Goal: Task Accomplishment & Management: Manage account settings

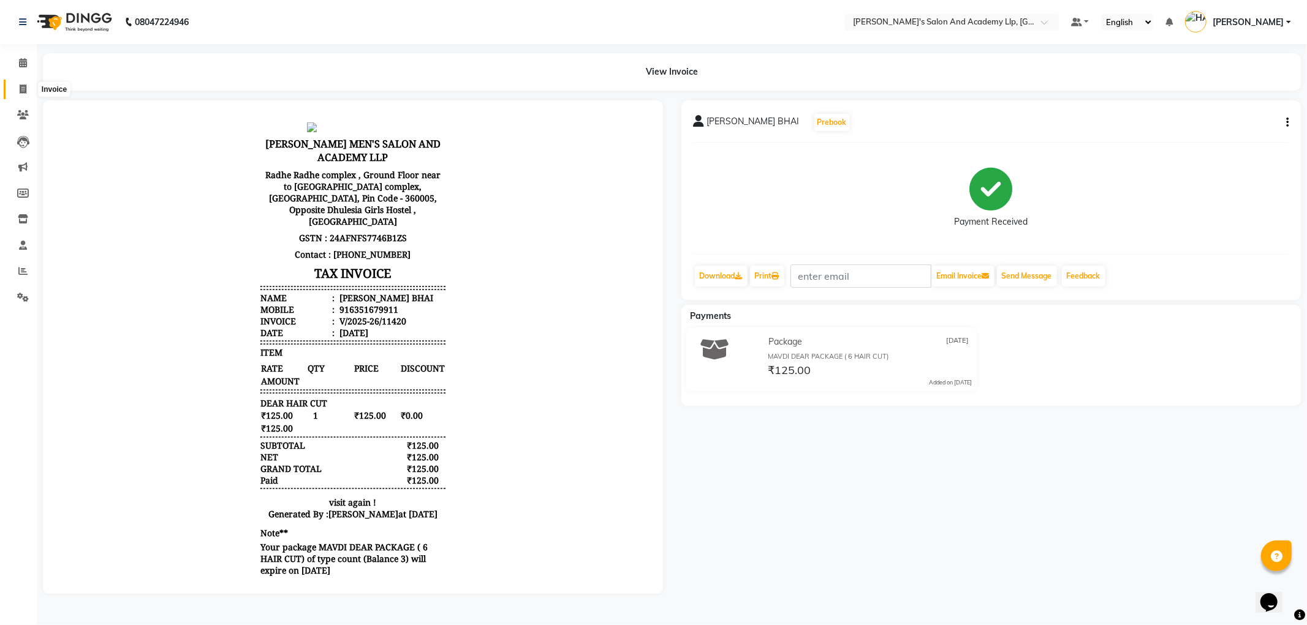
click at [20, 87] on icon at bounding box center [23, 89] width 7 height 9
select select "service"
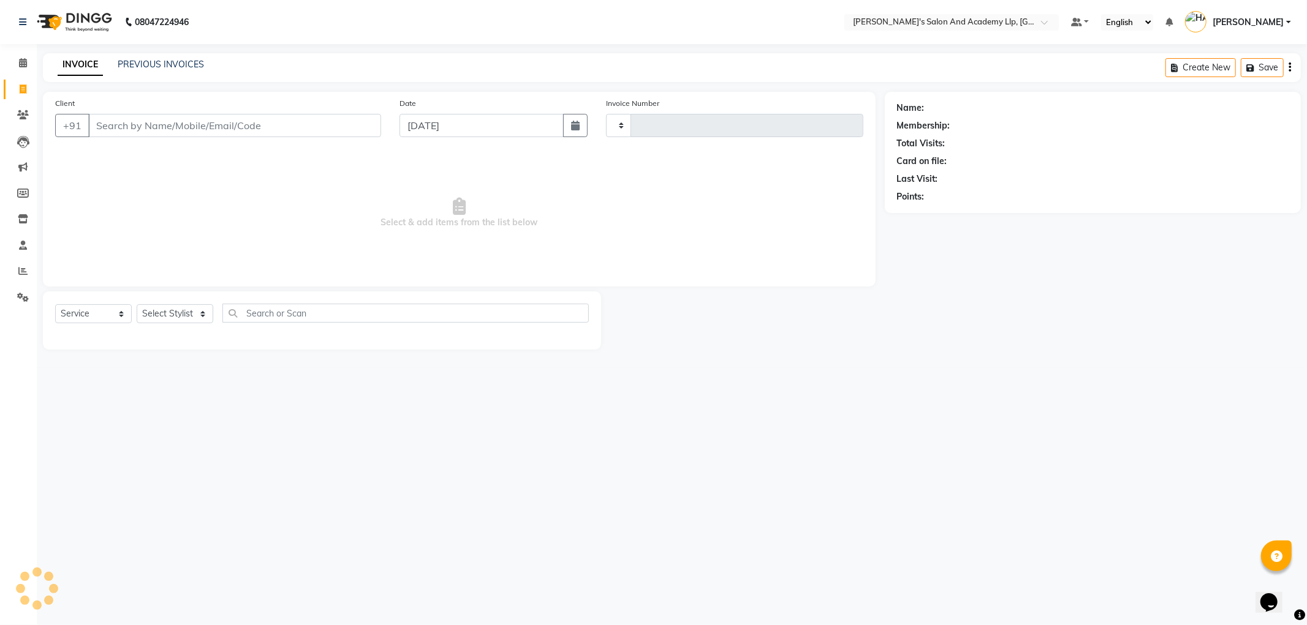
type input "11421"
select select "6983"
click at [154, 64] on link "PREVIOUS INVOICES" at bounding box center [161, 64] width 86 height 11
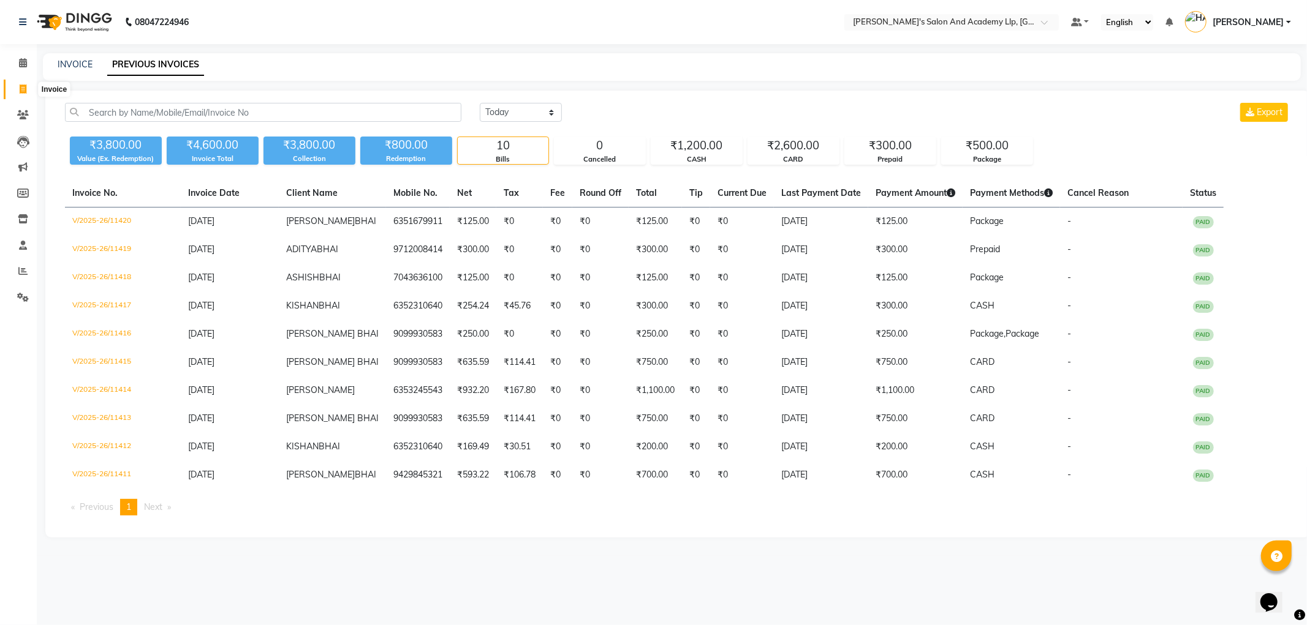
click at [21, 86] on icon at bounding box center [23, 89] width 7 height 9
select select "service"
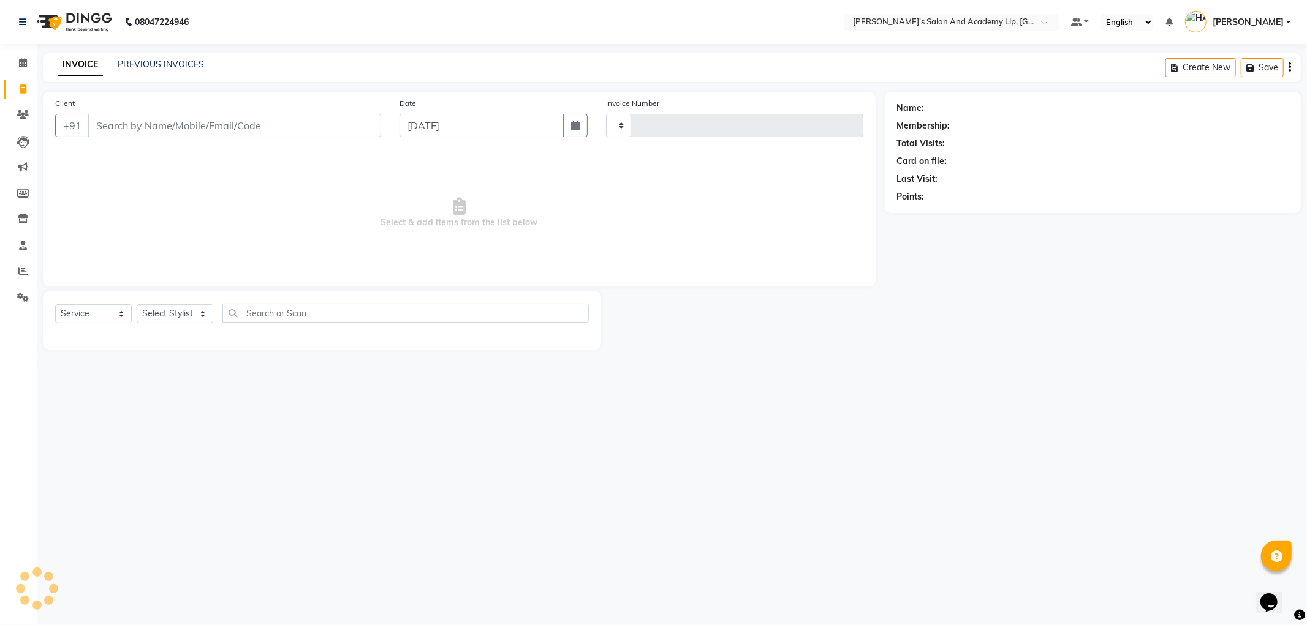
type input "11421"
select select "6983"
click at [180, 59] on link "PREVIOUS INVOICES" at bounding box center [161, 64] width 86 height 11
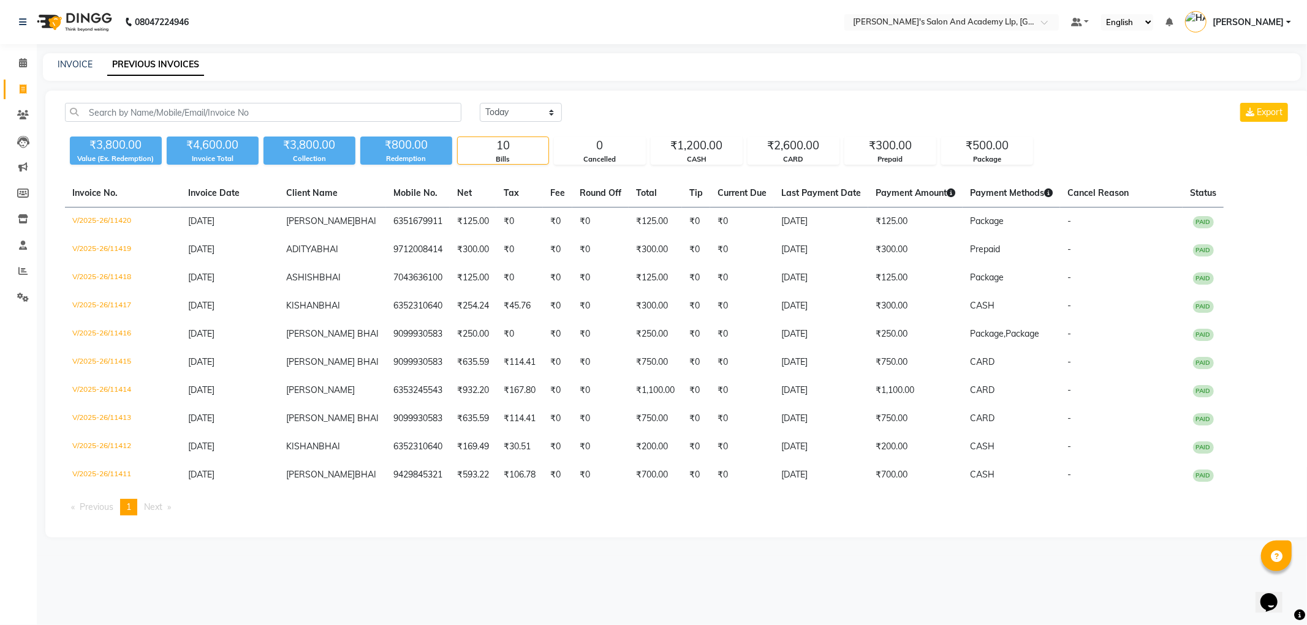
click at [488, 519] on div "Invoice No. Invoice Date Client Name Mobile No. Net Tax Fee Round Off Total Tip…" at bounding box center [678, 352] width 1240 height 346
click at [23, 89] on icon at bounding box center [23, 89] width 7 height 9
select select "service"
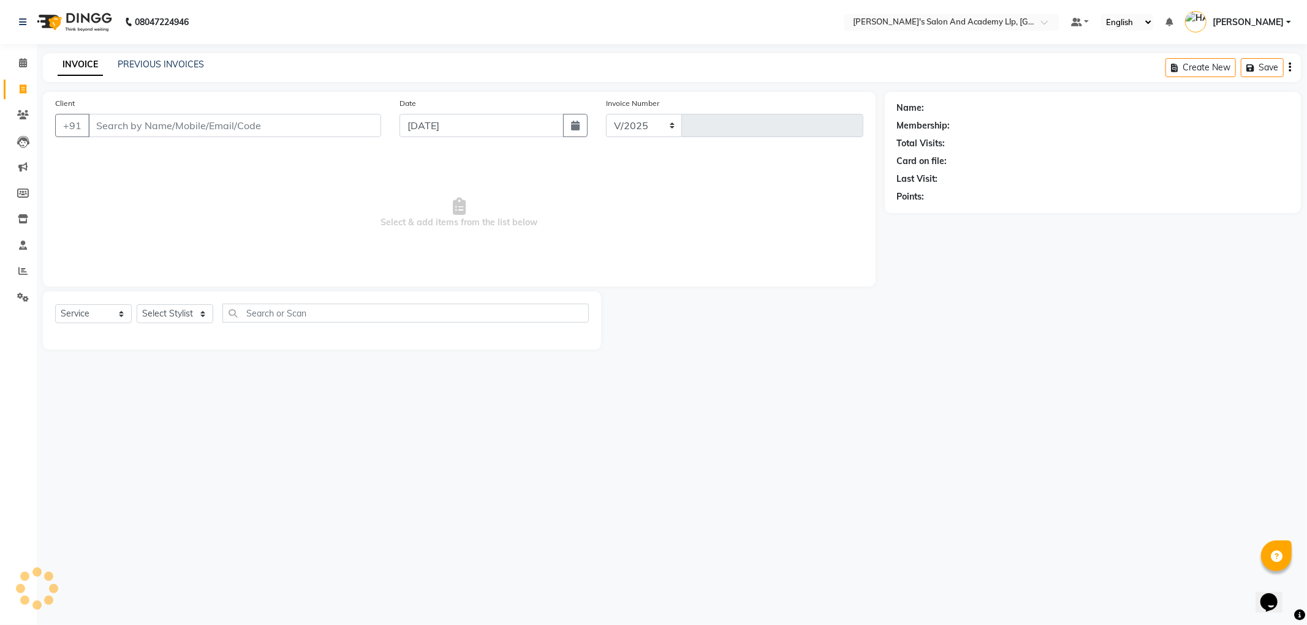
select select "6983"
type input "11421"
click at [150, 66] on link "PREVIOUS INVOICES" at bounding box center [161, 64] width 86 height 11
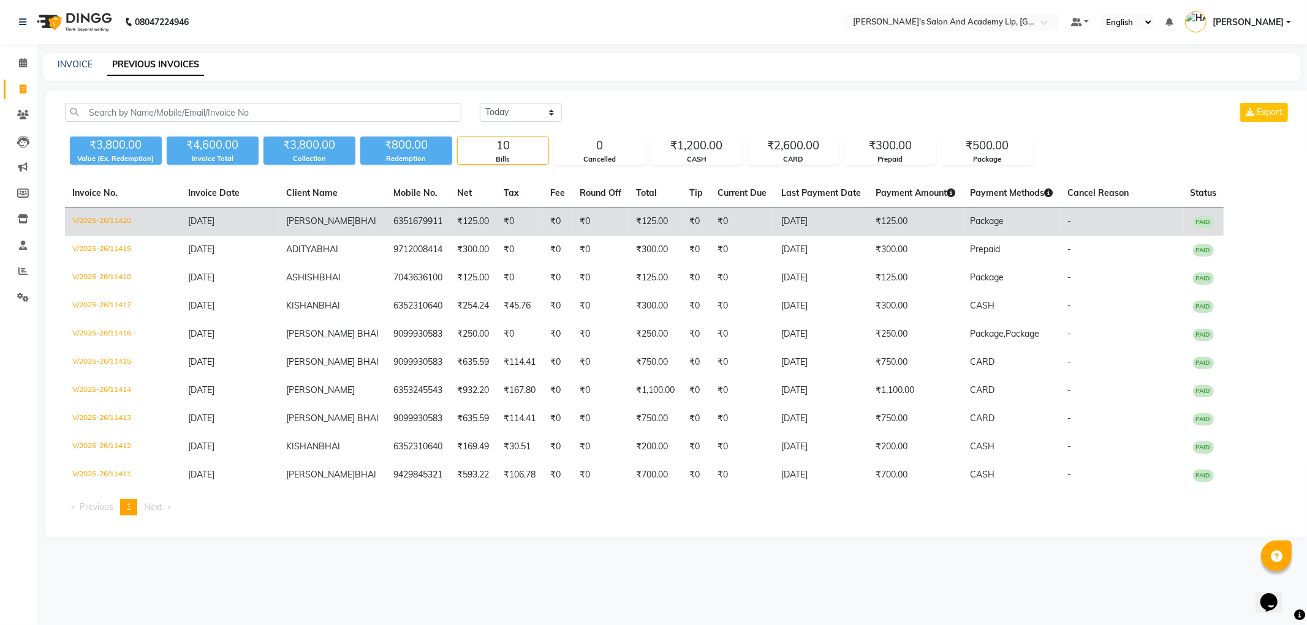
click at [295, 219] on span "KETAN" at bounding box center [320, 221] width 69 height 11
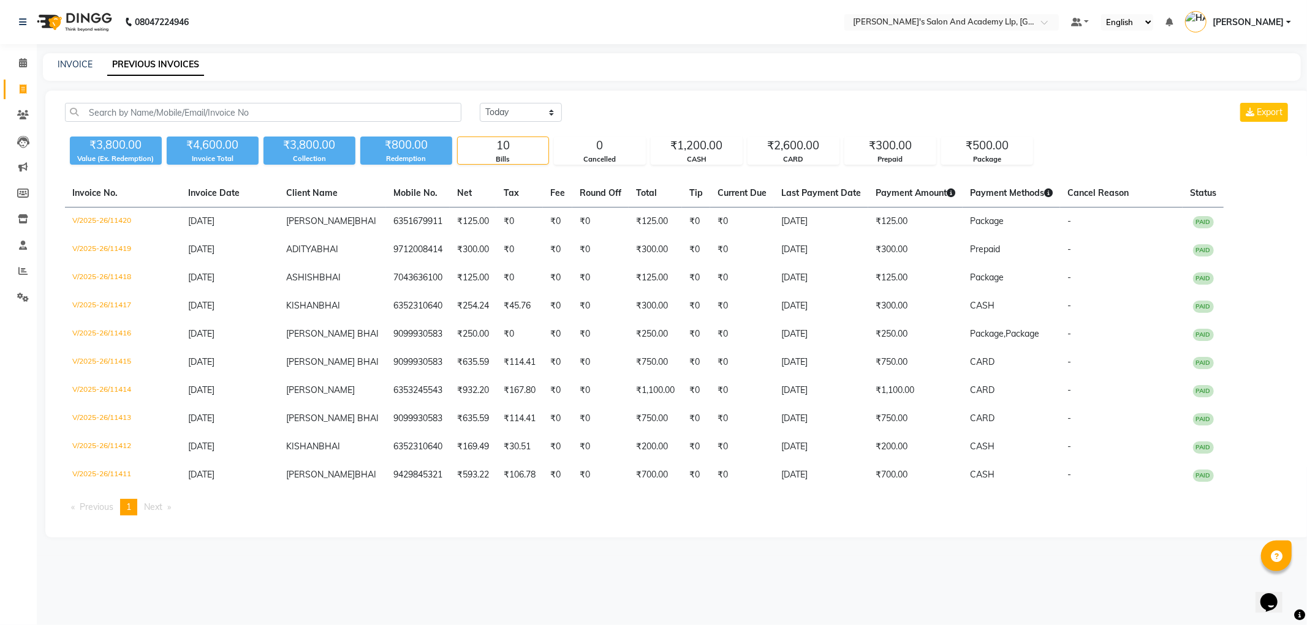
select select "service"
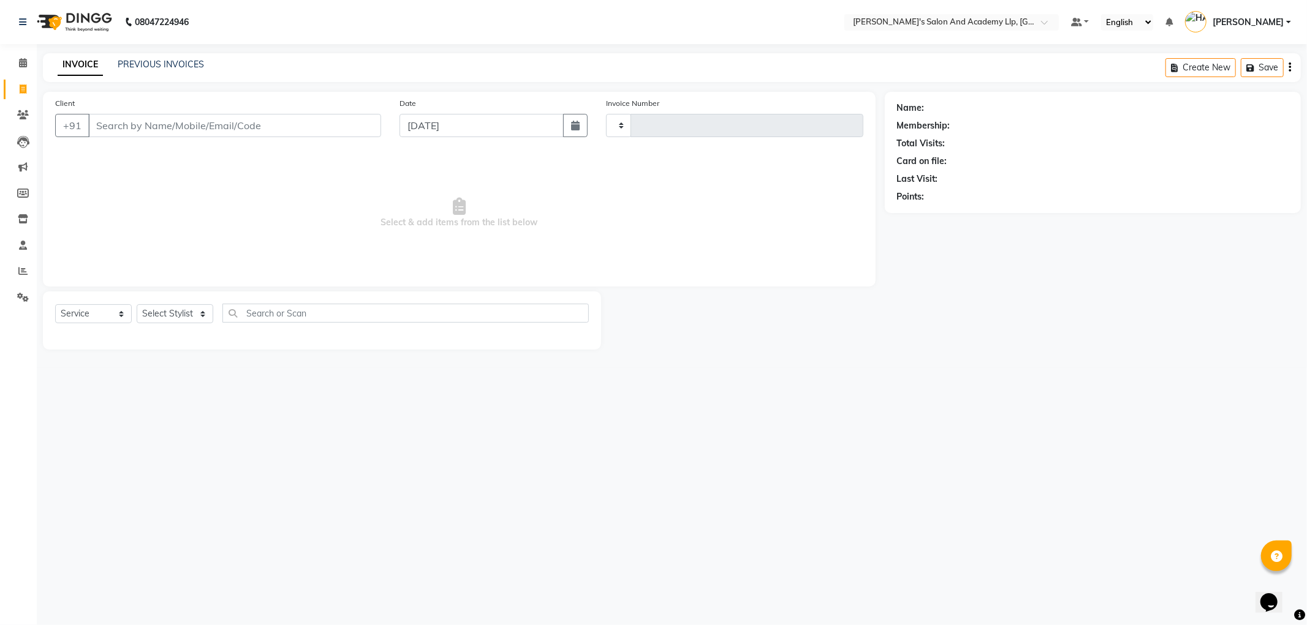
type input "11421"
select select "6983"
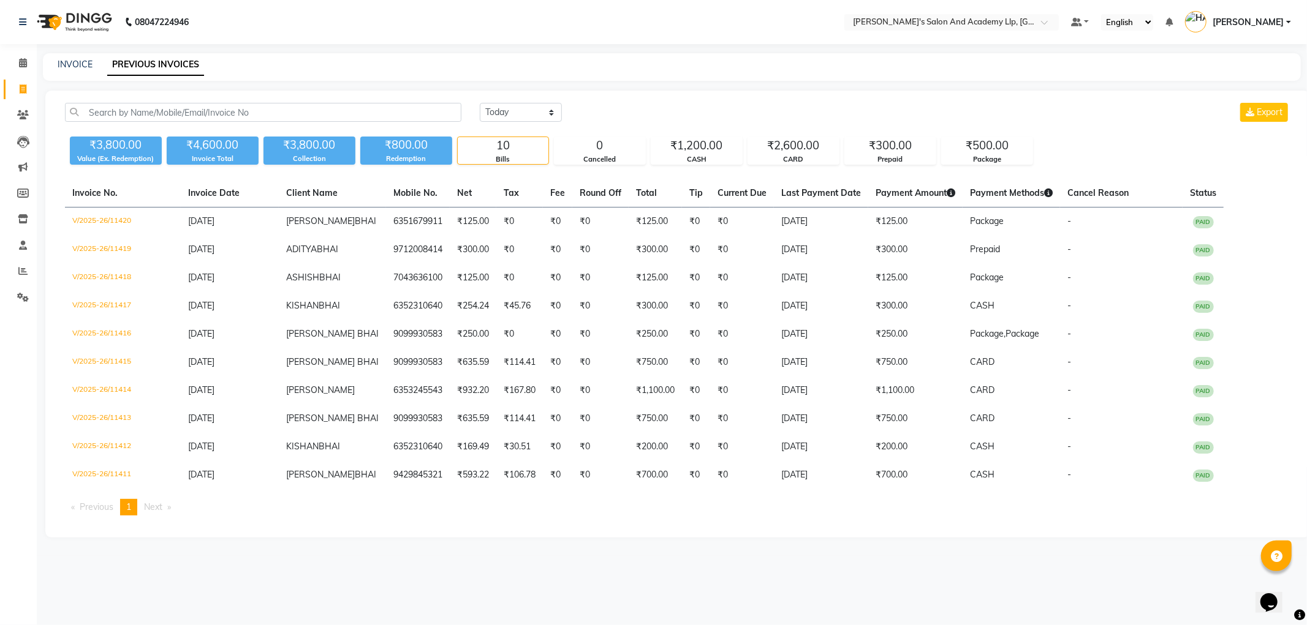
select select "service"
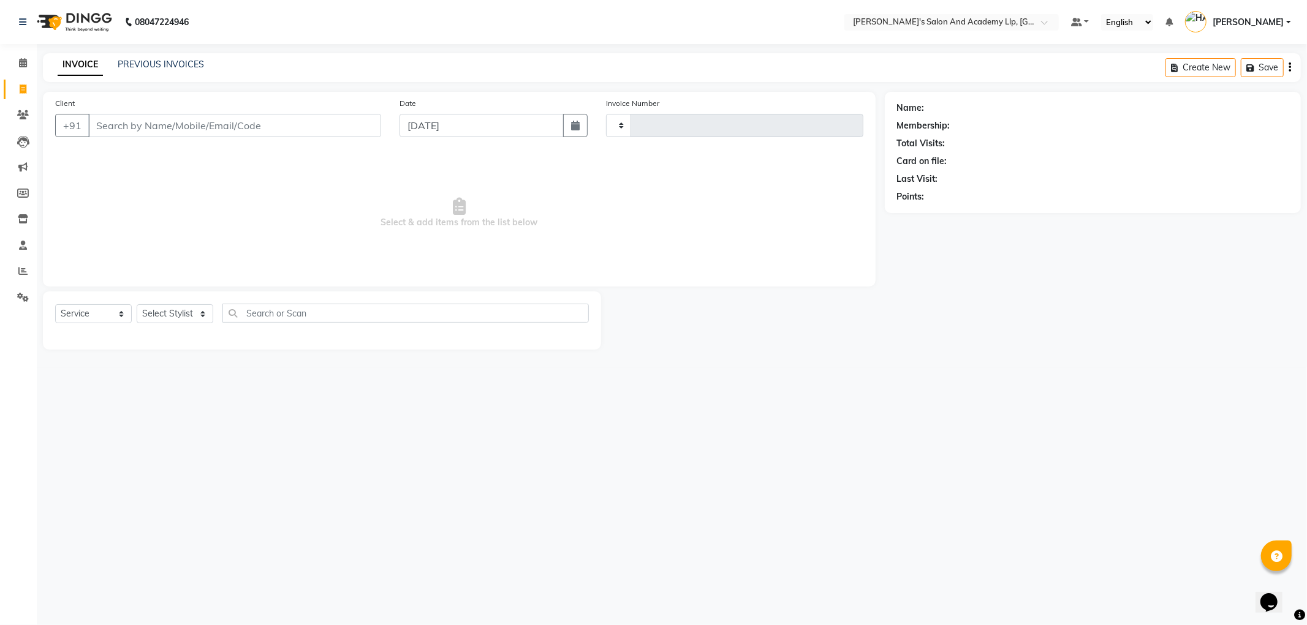
type input "11421"
select select "6983"
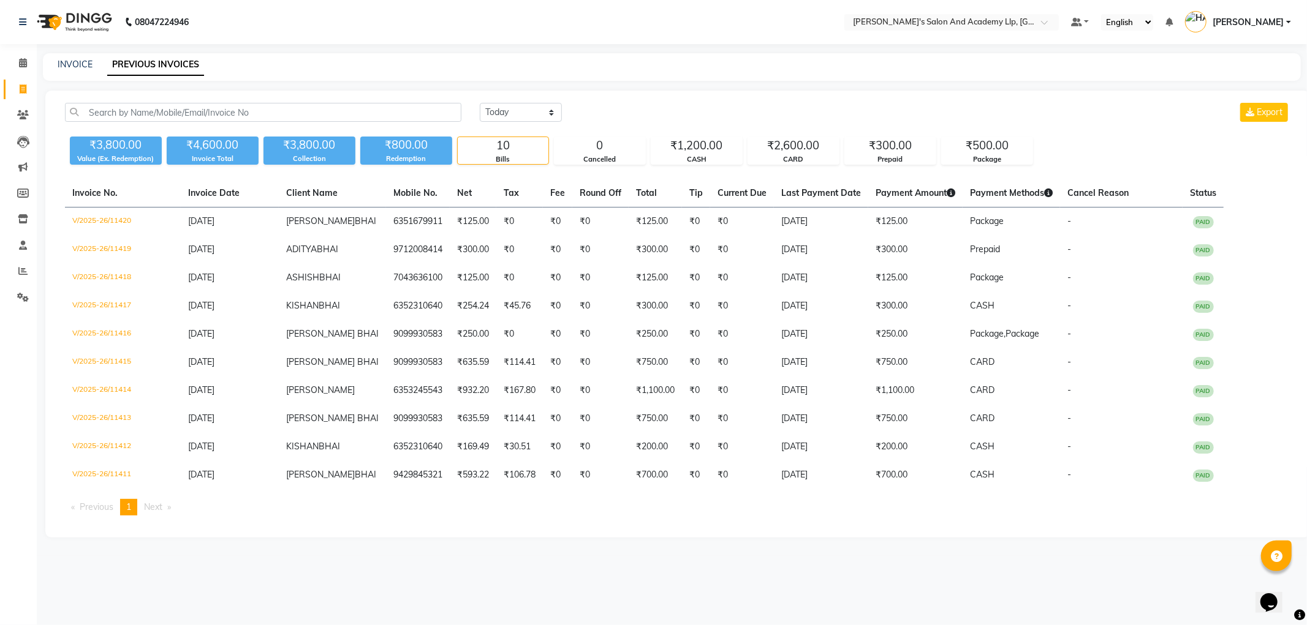
select select "service"
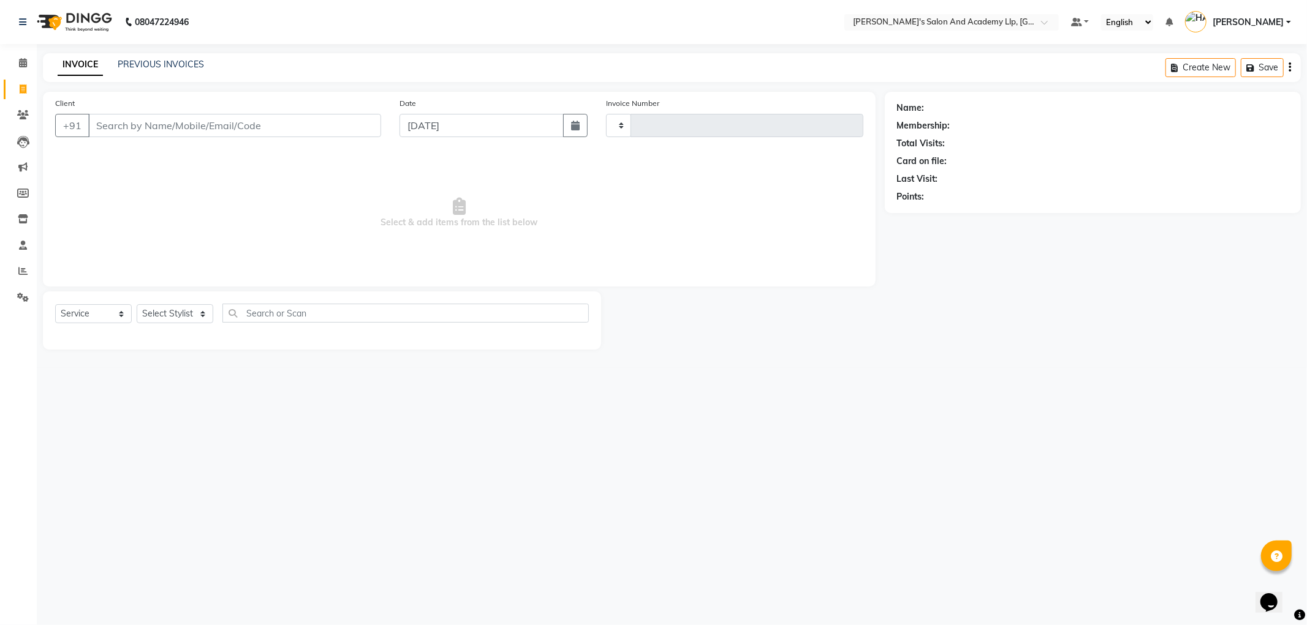
type input "11421"
select select "6983"
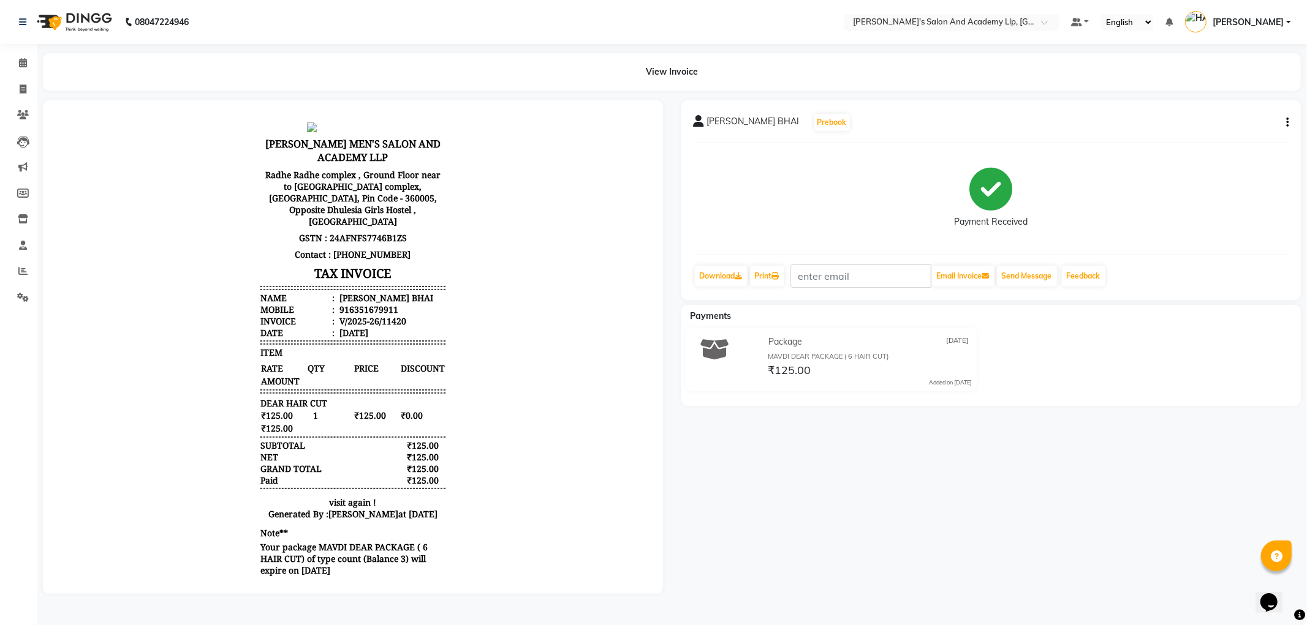
select select "6983"
select select "service"
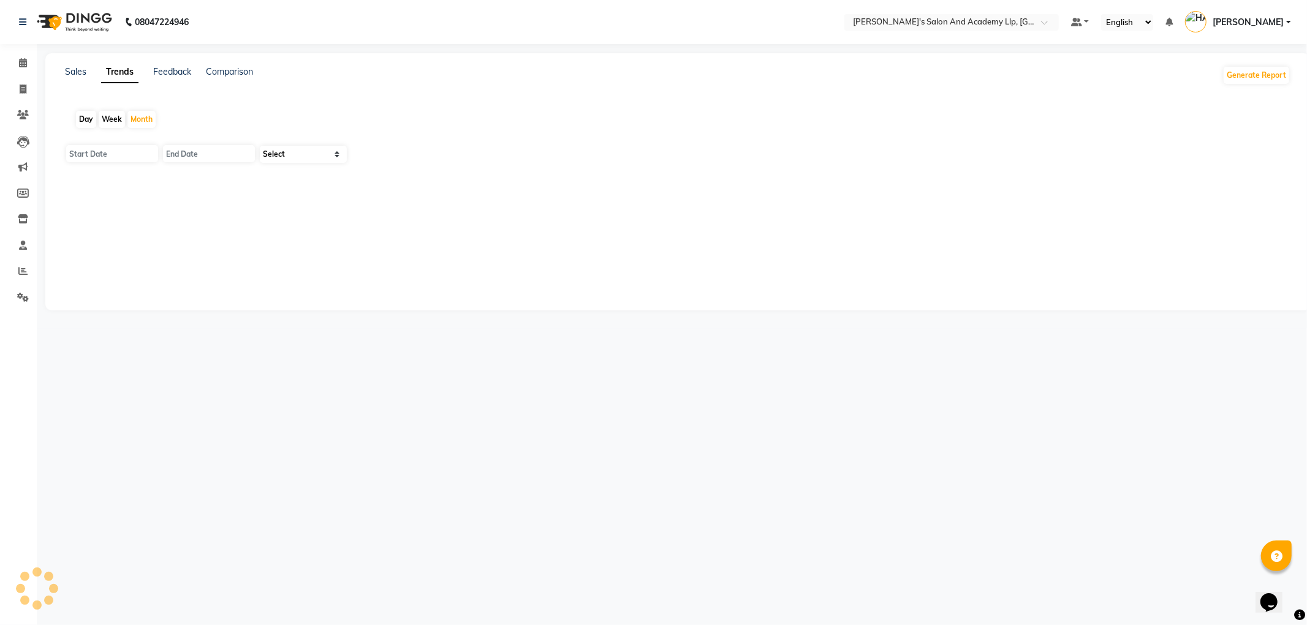
type input "01-09-2025"
type input "30-09-2025"
select select "by_client"
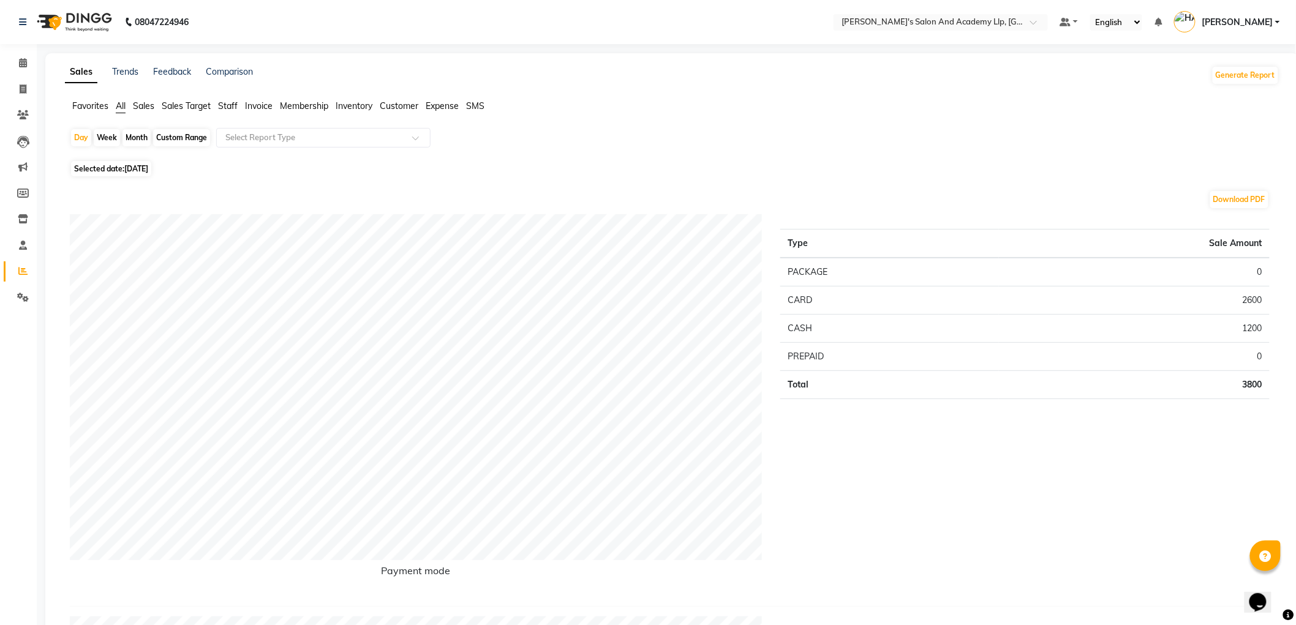
select select "service"
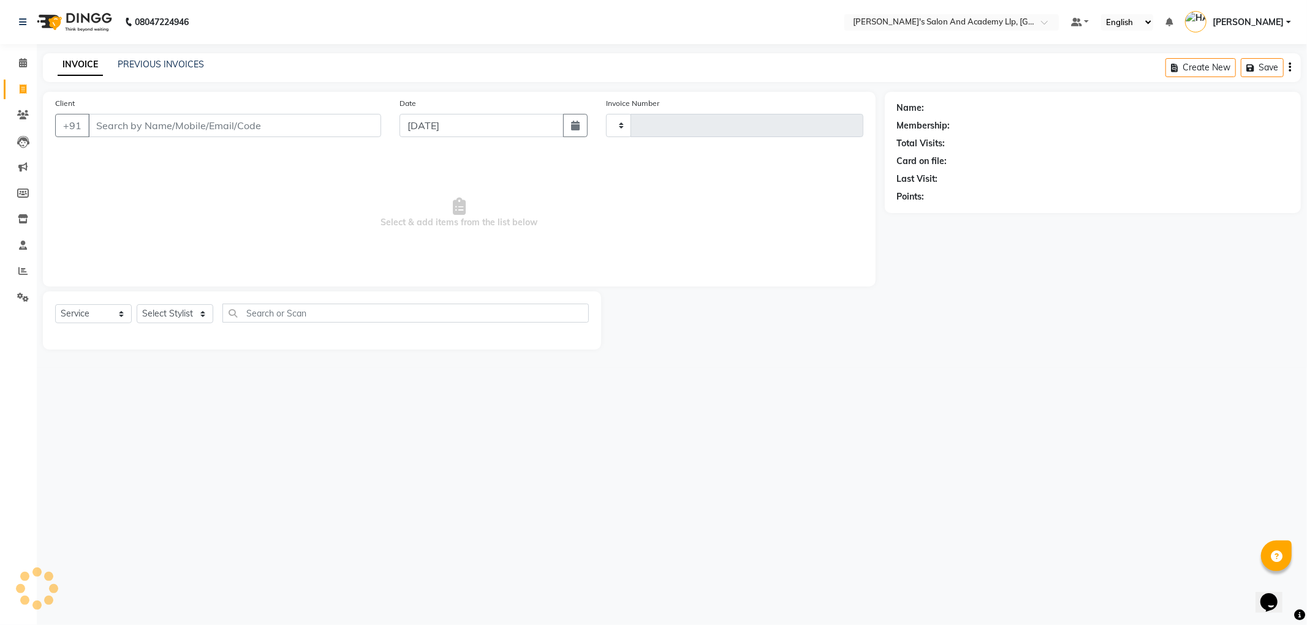
type input "11421"
select select "6983"
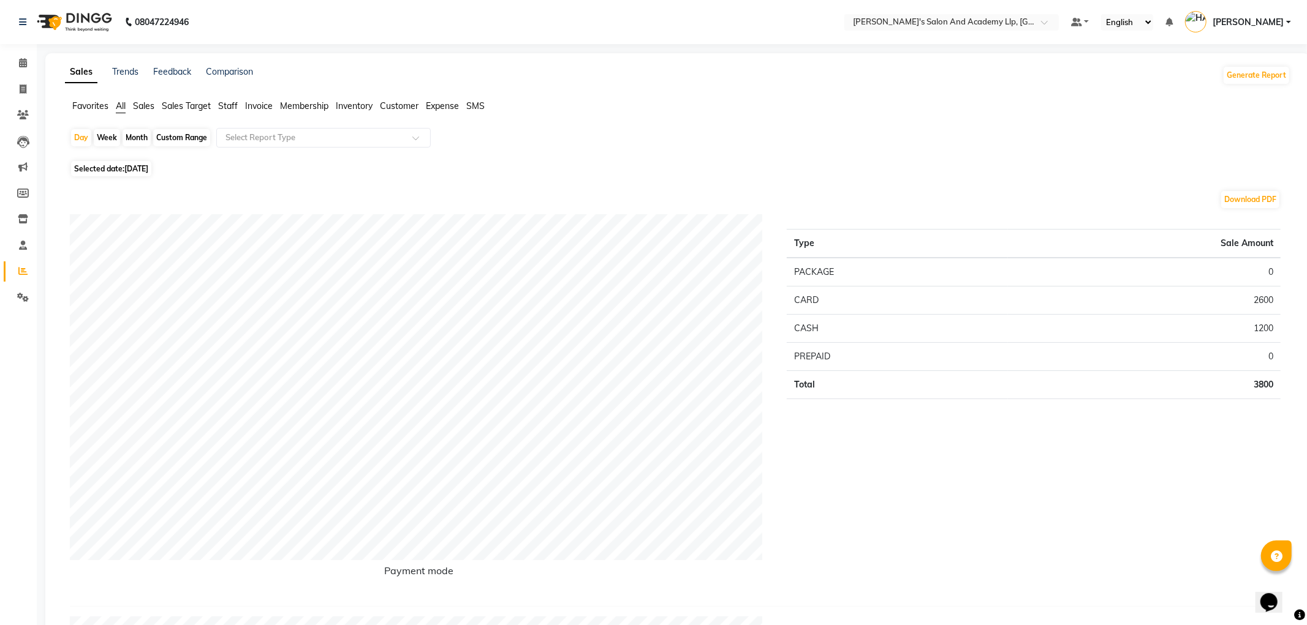
select select "service"
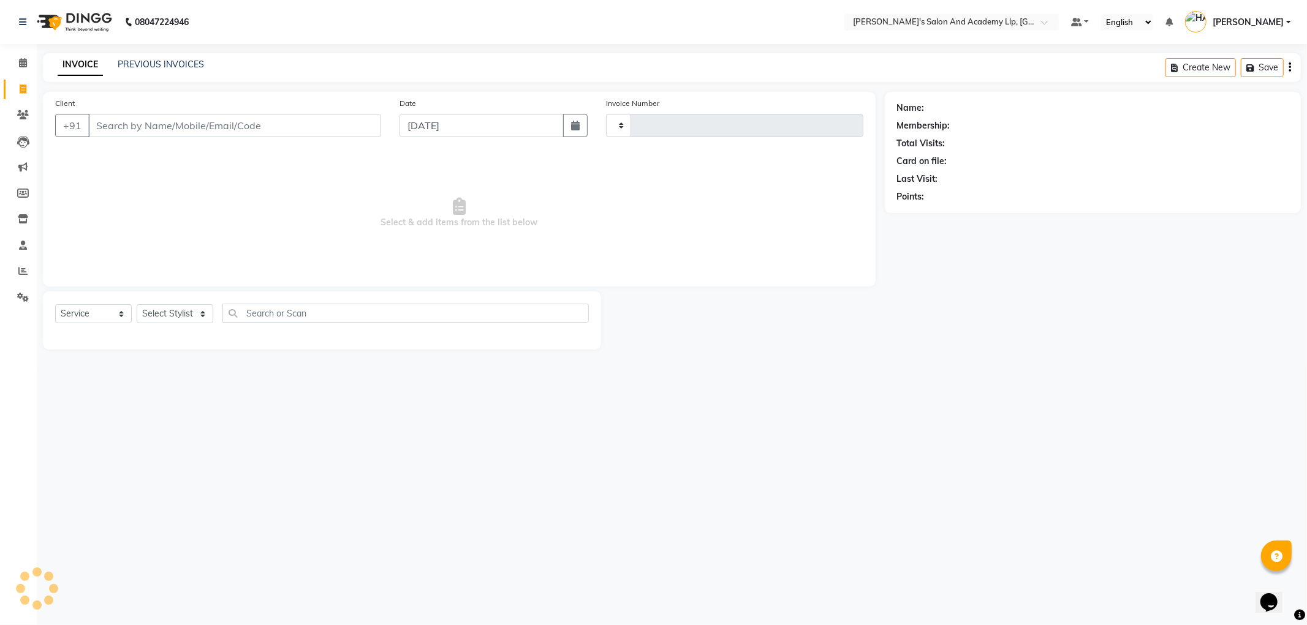
type input "11421"
select select "6983"
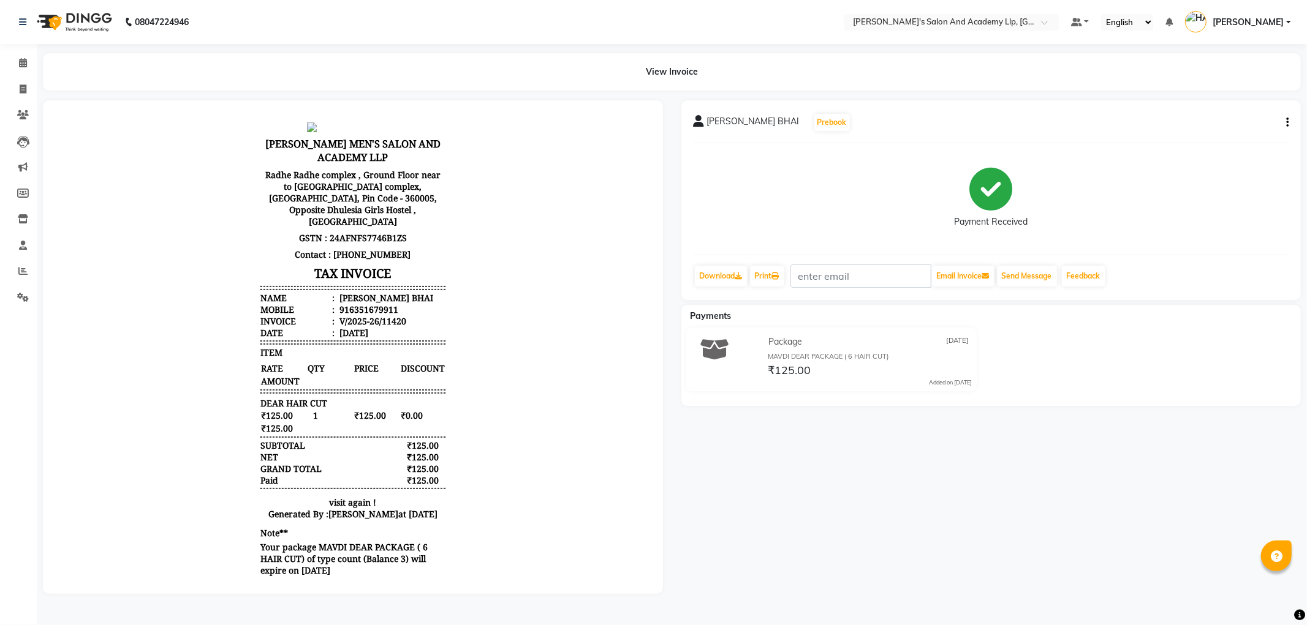
click at [1286, 123] on icon "button" at bounding box center [1287, 123] width 2 height 1
click at [1222, 130] on div "Edit Item Staff" at bounding box center [1226, 130] width 84 height 15
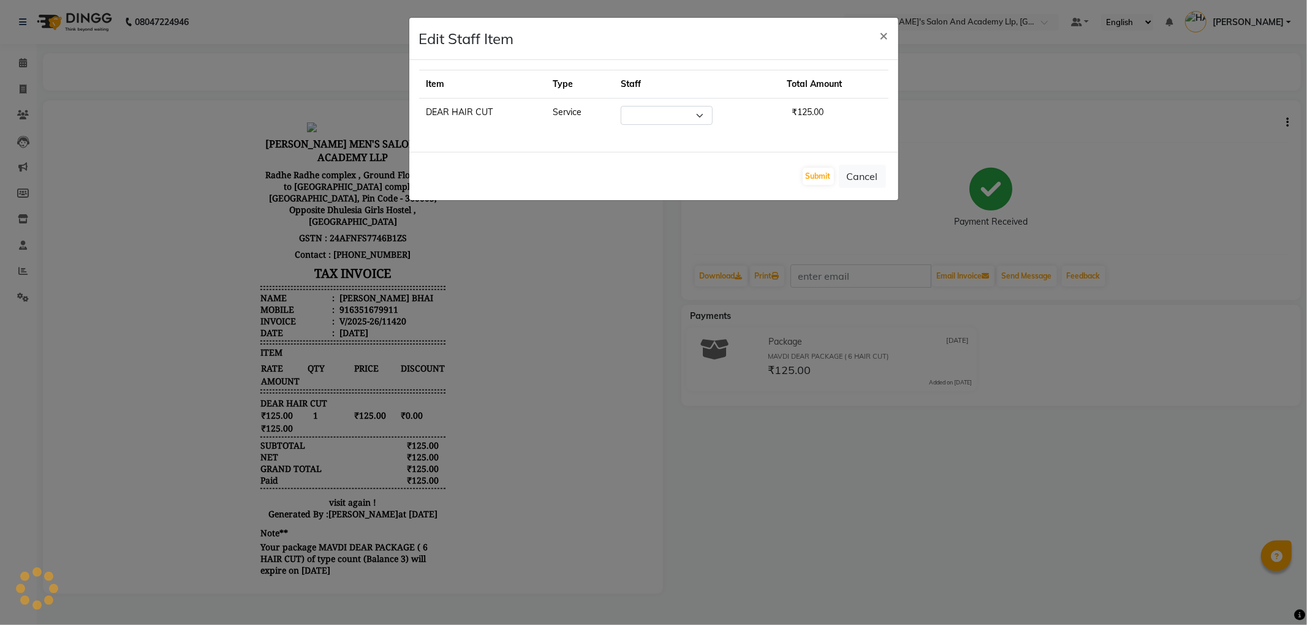
select select "90552"
click at [880, 37] on span "×" at bounding box center [884, 35] width 9 height 18
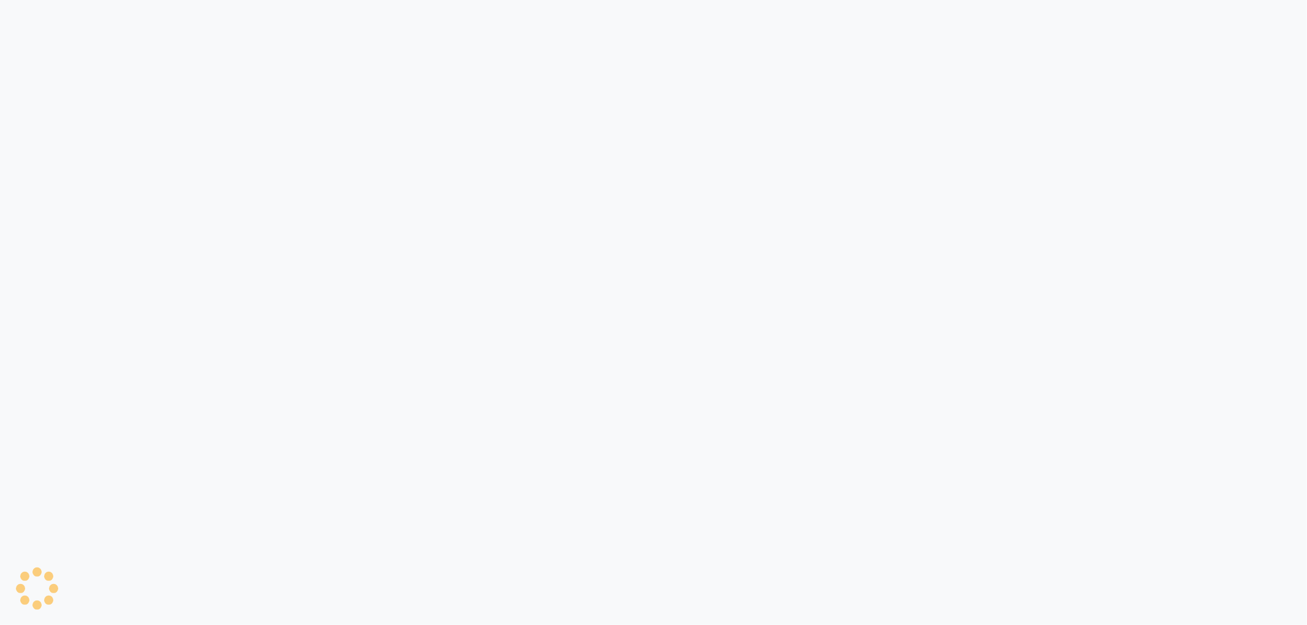
select select "service"
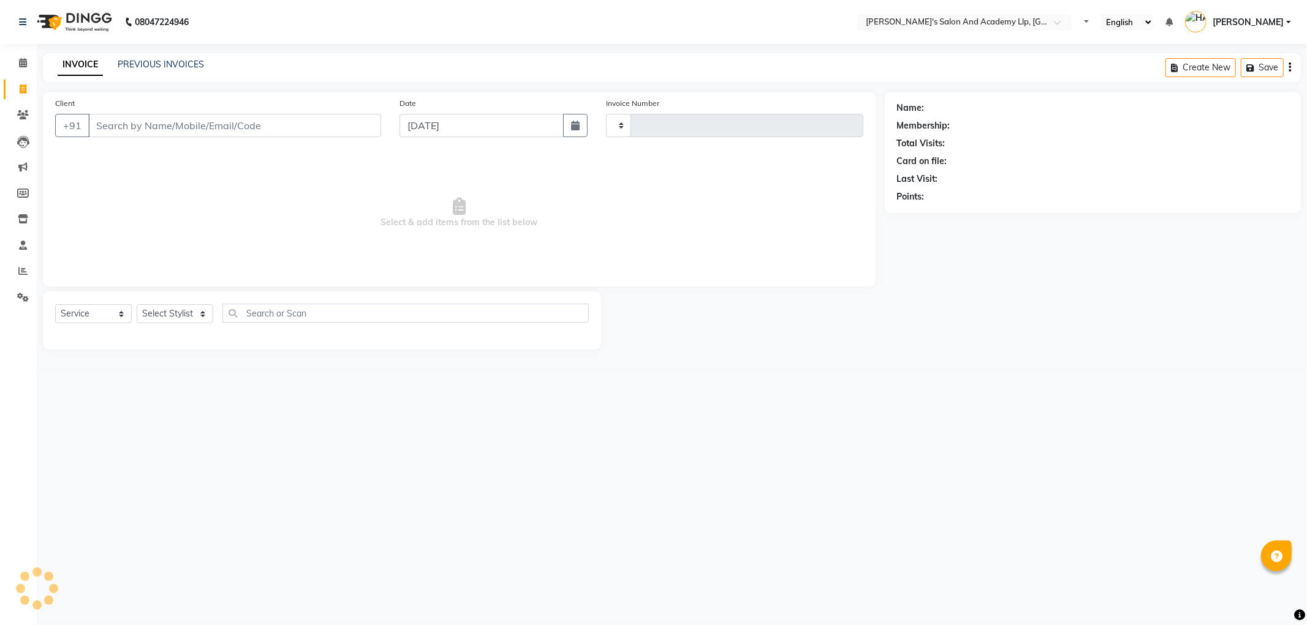
type input "11421"
select select "6983"
click at [137, 62] on link "PREVIOUS INVOICES" at bounding box center [161, 64] width 86 height 11
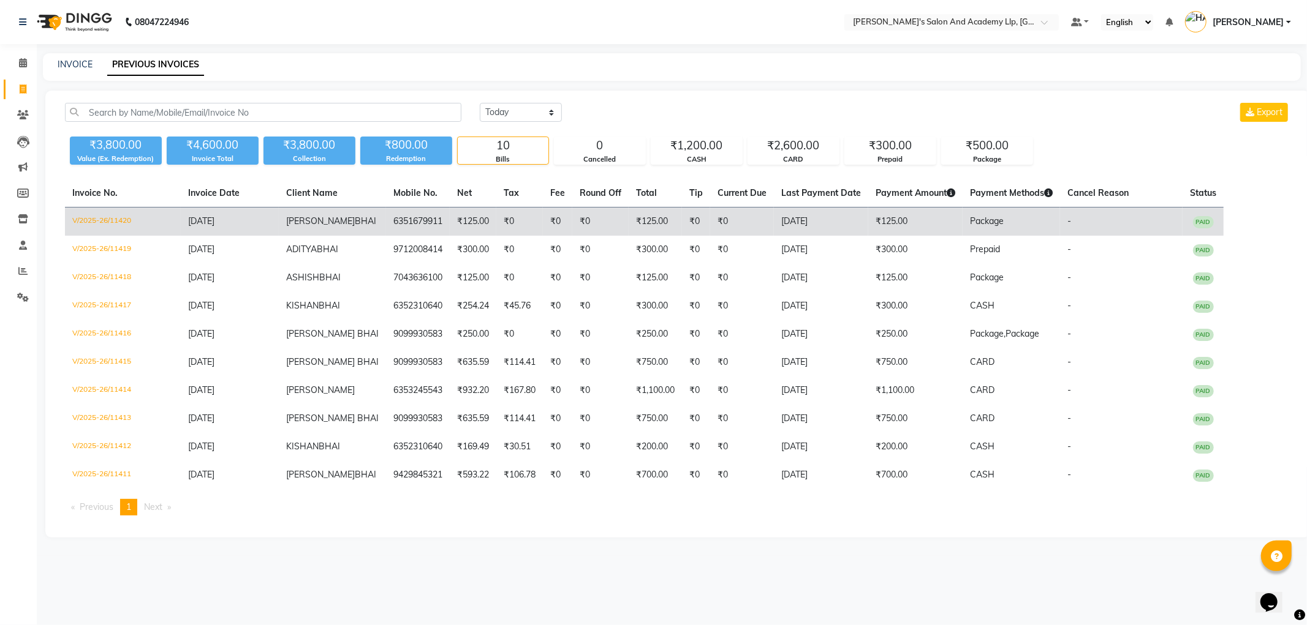
click at [386, 221] on td "6351679911" at bounding box center [418, 222] width 64 height 29
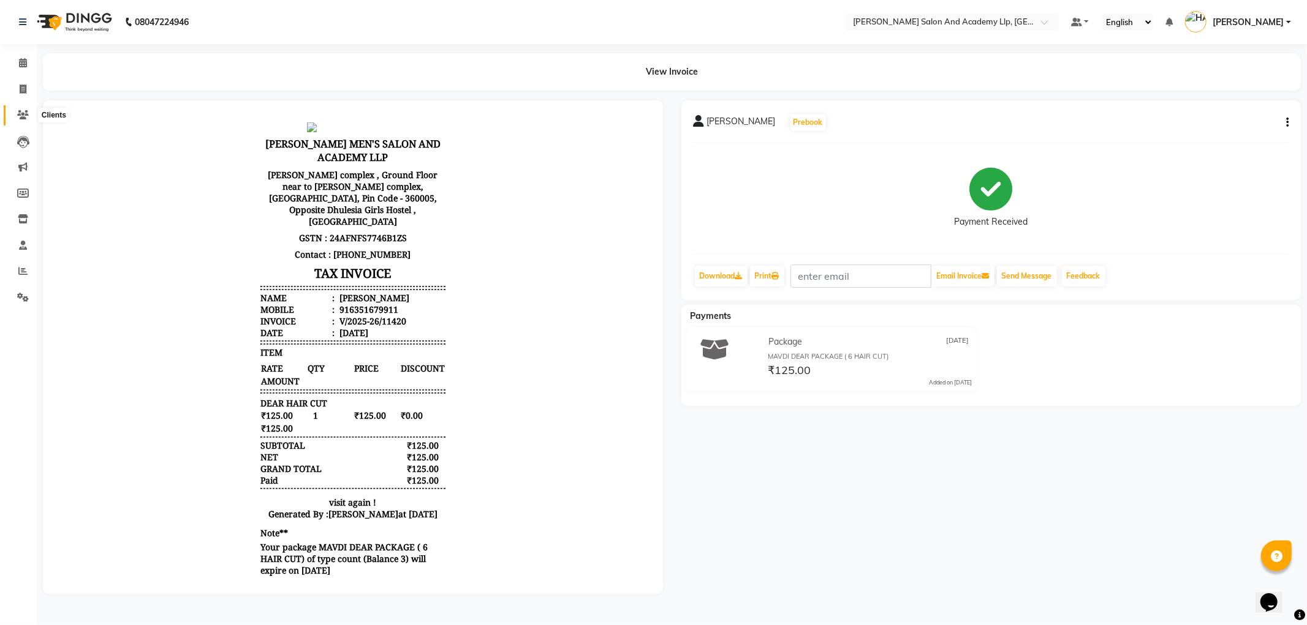
click at [20, 112] on icon at bounding box center [23, 114] width 12 height 9
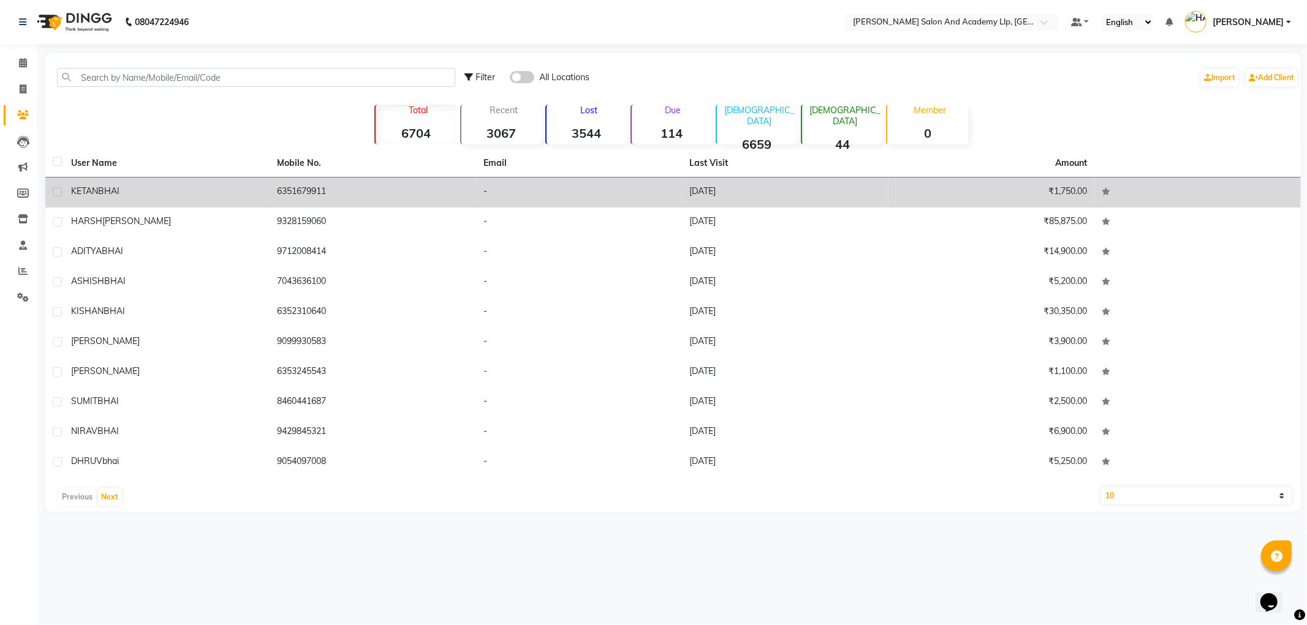
click at [105, 198] on td "KETAN BHAI" at bounding box center [167, 193] width 206 height 30
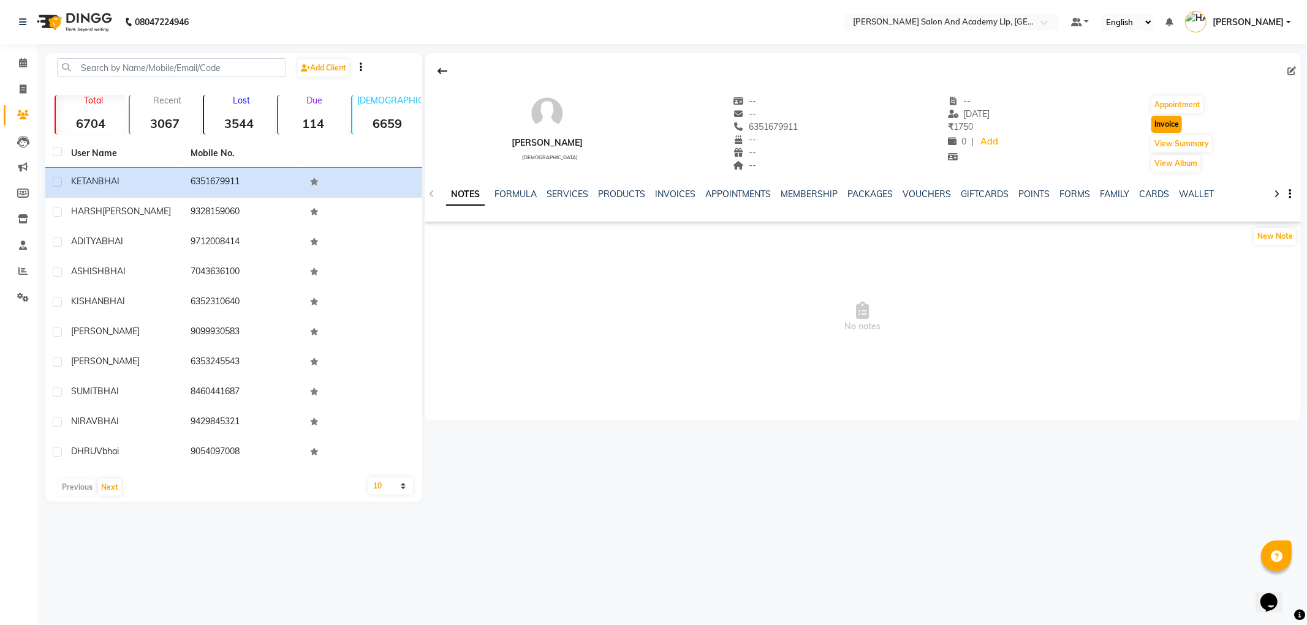
click at [1174, 129] on button "Invoice" at bounding box center [1166, 124] width 31 height 17
select select "service"
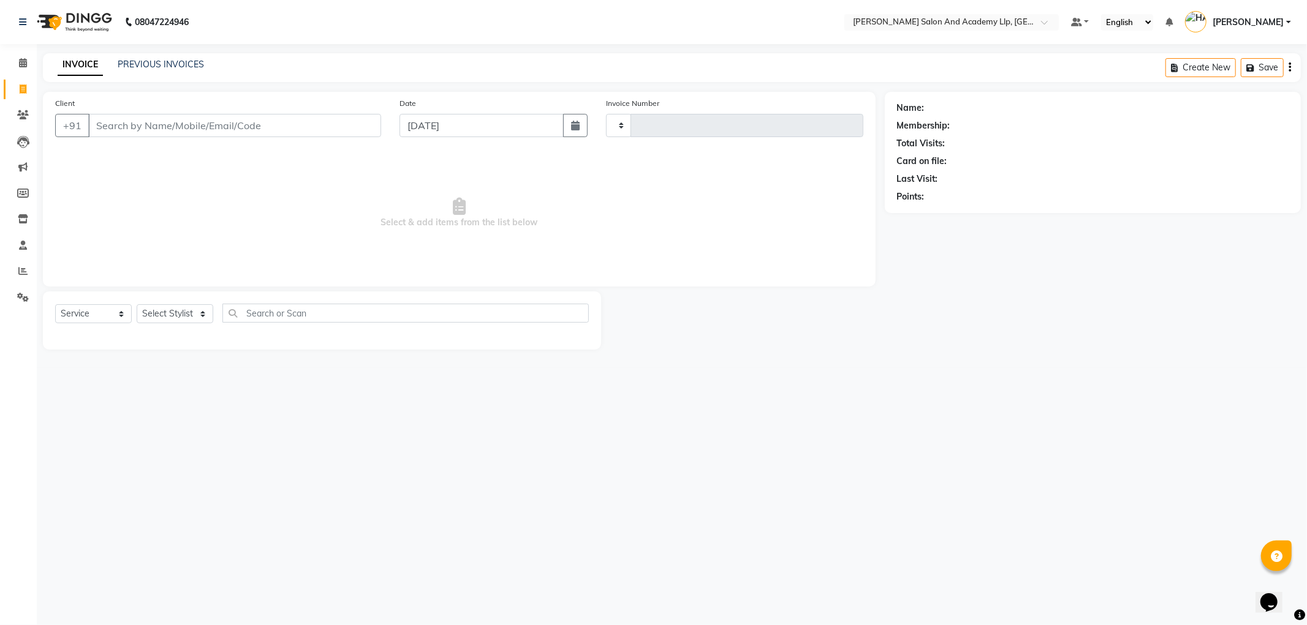
type input "11421"
select select "6983"
type input "6351679911"
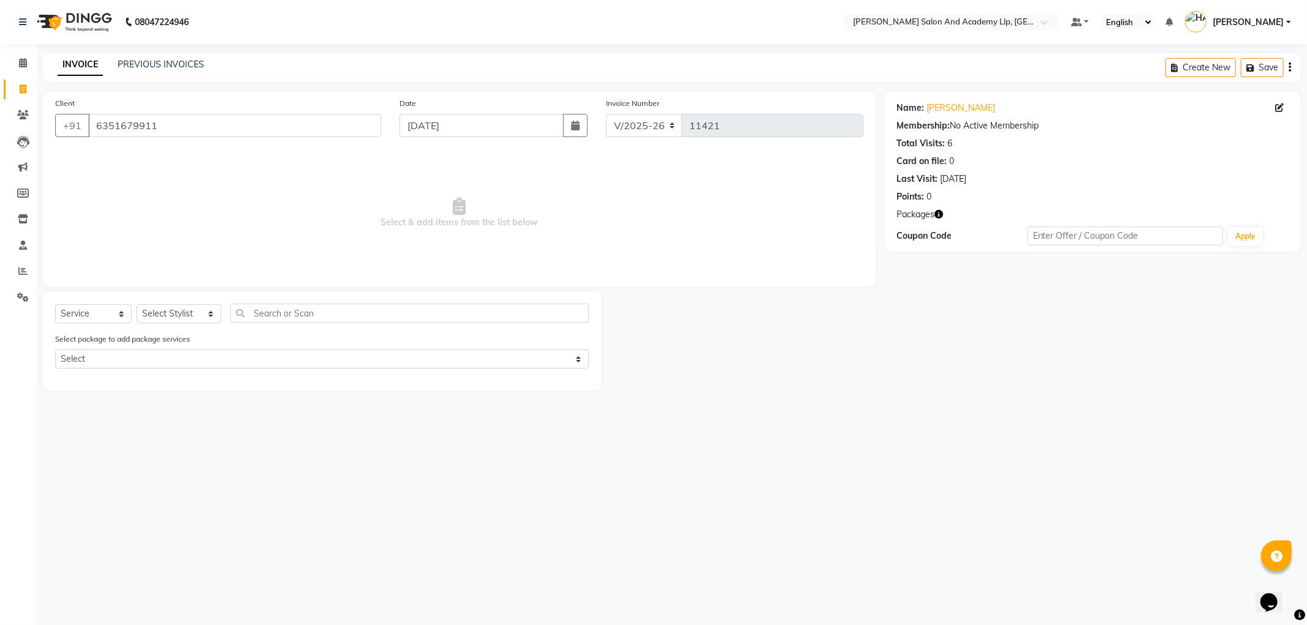
click at [937, 213] on icon "button" at bounding box center [939, 214] width 9 height 9
drag, startPoint x: 172, startPoint y: 319, endPoint x: 162, endPoint y: 306, distance: 16.1
click at [172, 319] on select "Select Stylist AAKASH SOLANKI AKSHAY VAJA ARPIT KALAWADIYA BHARGAV PATEL DARSHA…" at bounding box center [179, 313] width 85 height 19
select select "90169"
click at [137, 305] on select "Select Stylist AAKASH SOLANKI AKSHAY VAJA ARPIT KALAWADIYA BHARGAV PATEL DARSHA…" at bounding box center [179, 313] width 85 height 19
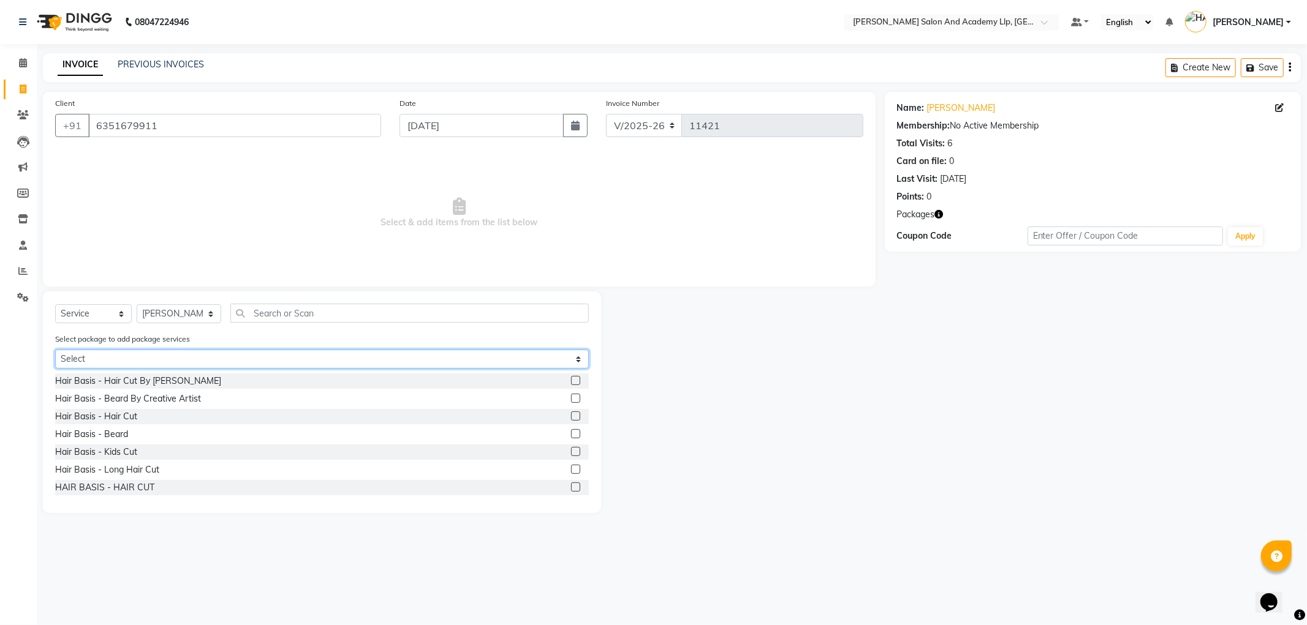
drag, startPoint x: 102, startPoint y: 358, endPoint x: 102, endPoint y: 368, distance: 9.2
click at [102, 358] on select "Select MAVDI DEAR PACKAGE ( 6 HAIR CUT)" at bounding box center [322, 359] width 534 height 19
select select "1: Object"
click at [55, 350] on select "Select MAVDI DEAR PACKAGE ( 6 HAIR CUT)" at bounding box center [322, 359] width 534 height 19
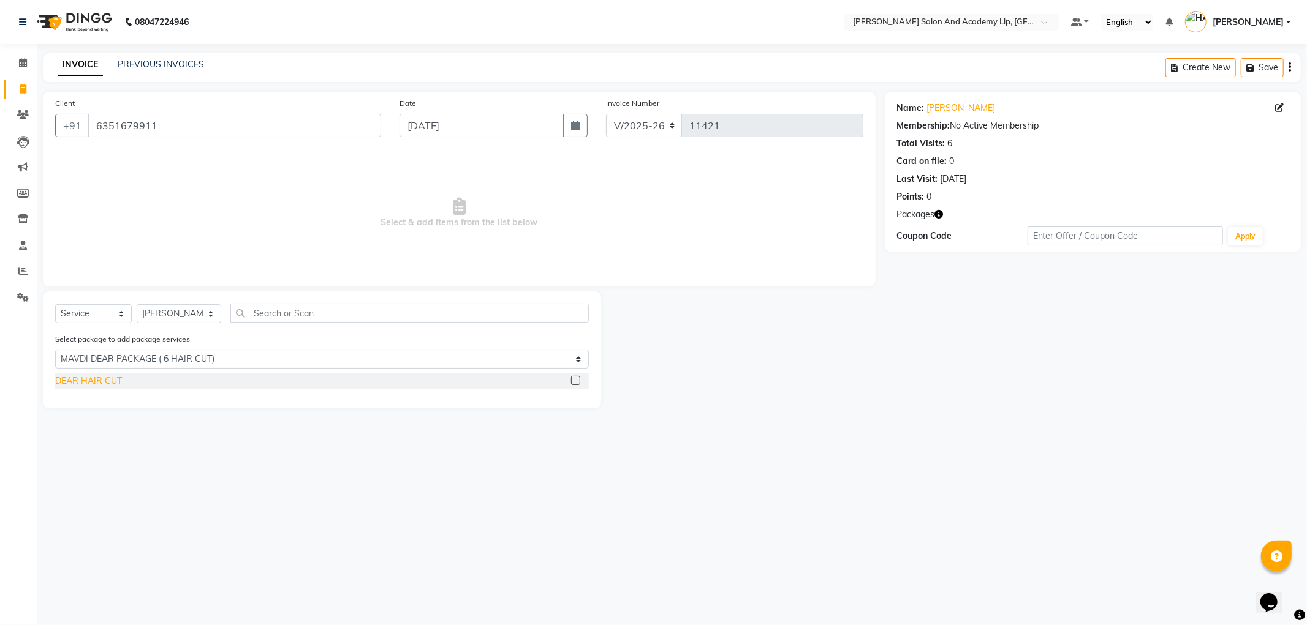
click at [102, 377] on div "DEAR HAIR CUT" at bounding box center [88, 381] width 67 height 13
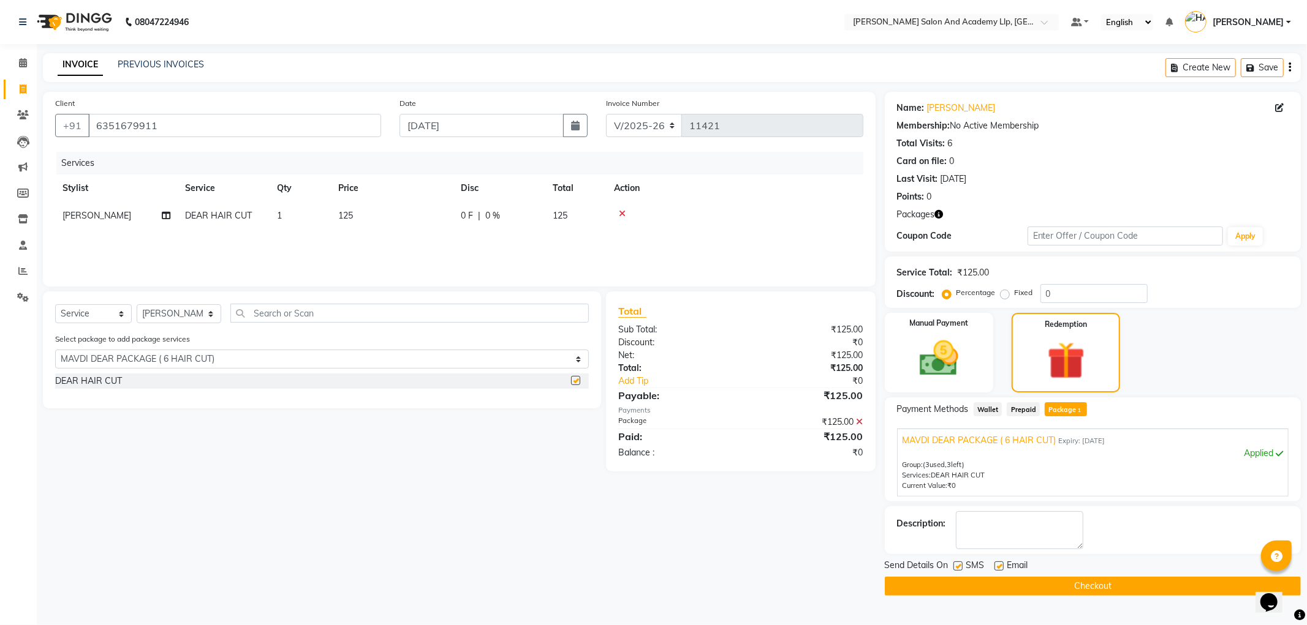
checkbox input "false"
click at [22, 113] on icon at bounding box center [23, 114] width 12 height 9
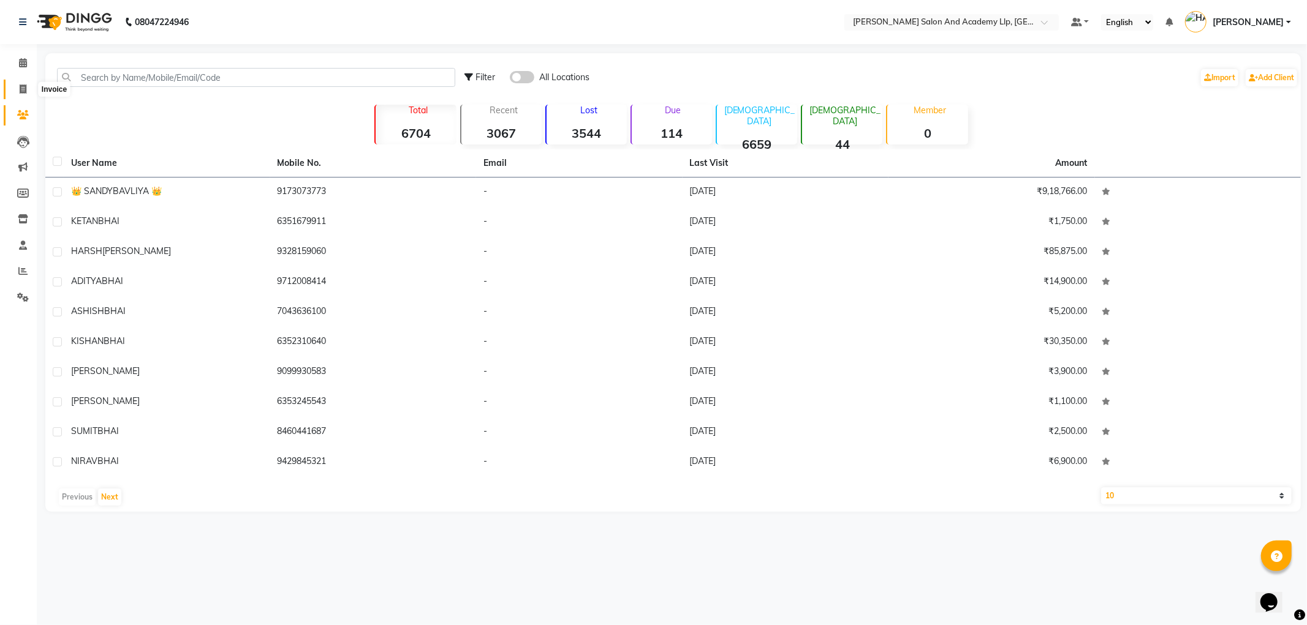
click at [23, 92] on icon at bounding box center [23, 89] width 7 height 9
select select "service"
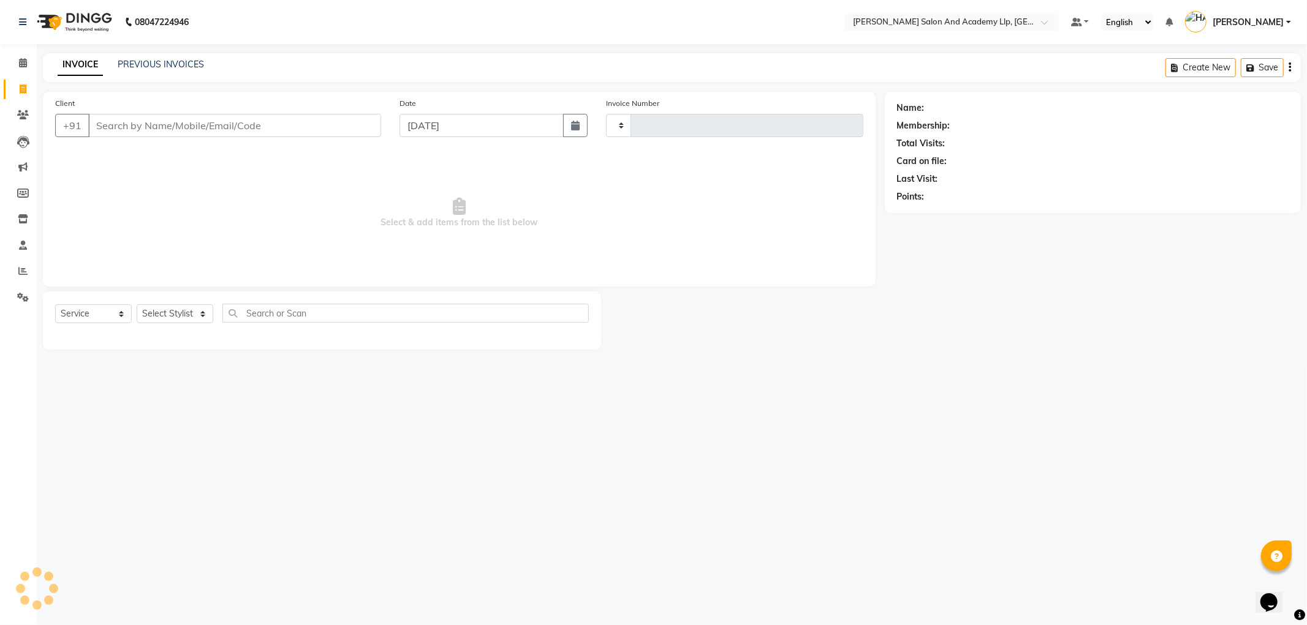
type input "11421"
select select "6983"
click at [156, 66] on link "PREVIOUS INVOICES" at bounding box center [161, 64] width 86 height 11
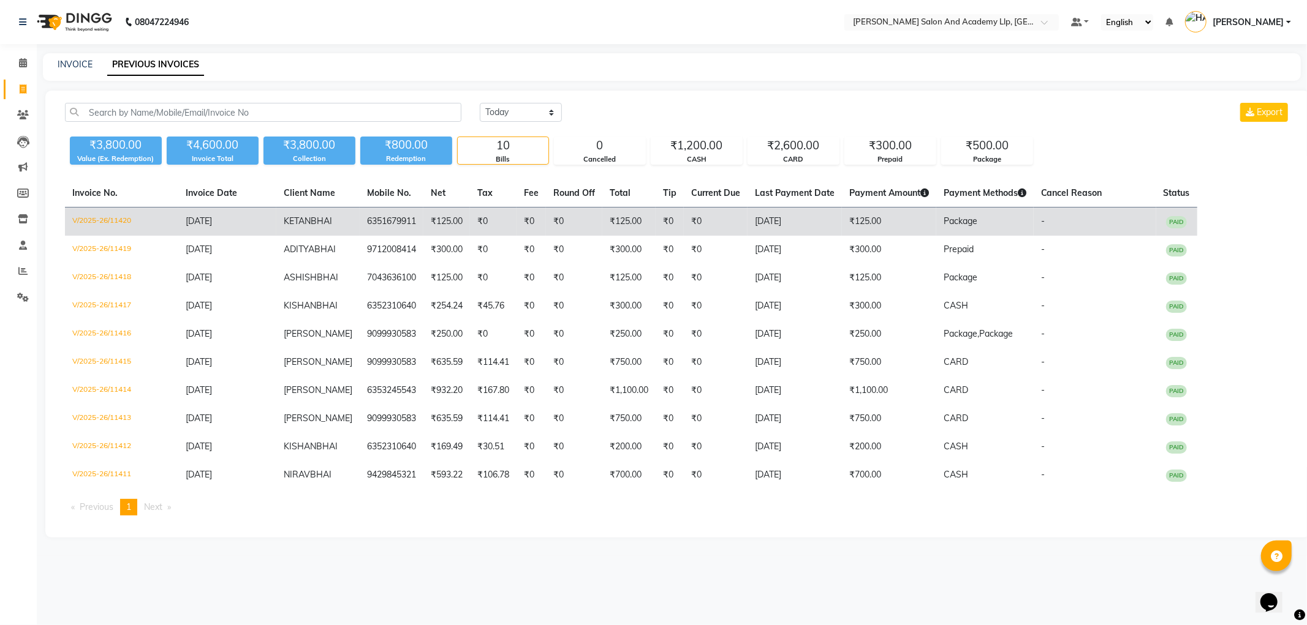
click at [946, 212] on td "Package" at bounding box center [984, 222] width 97 height 29
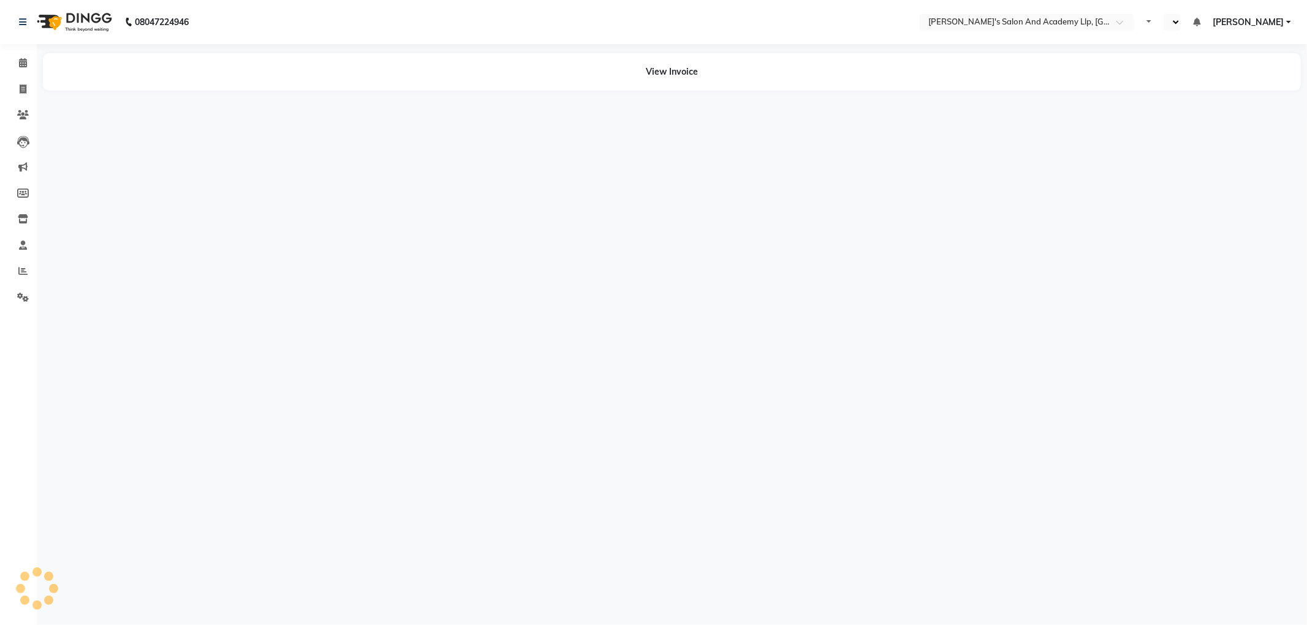
select select "en"
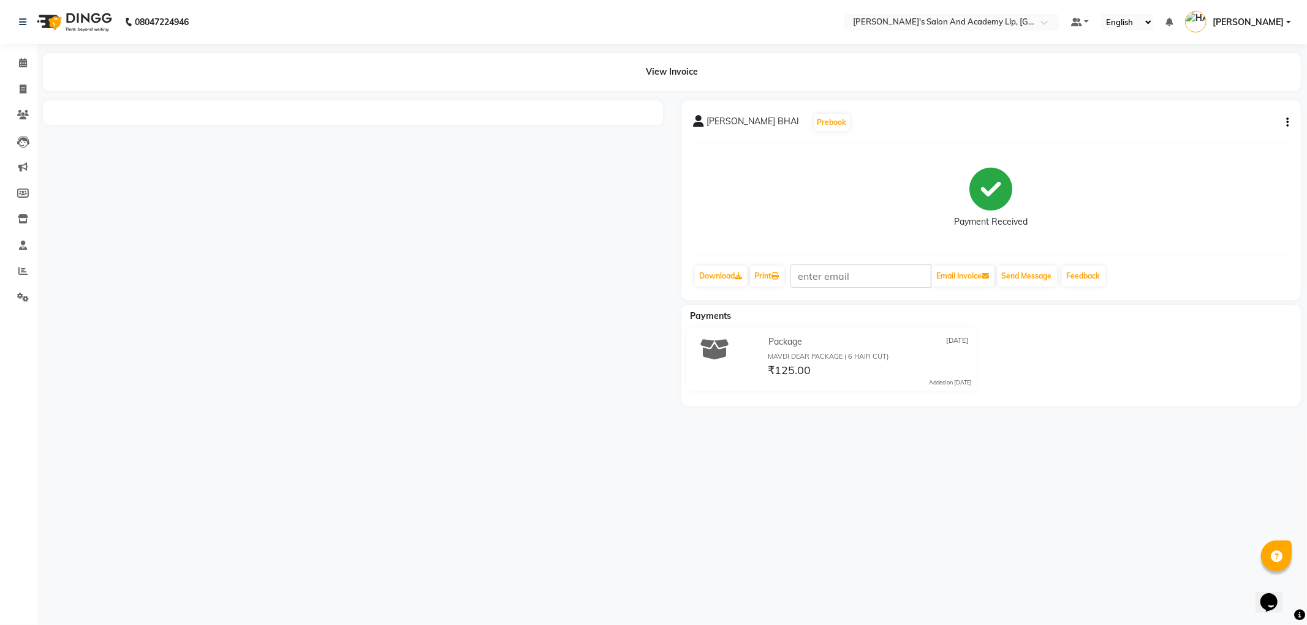
click at [1282, 121] on button "button" at bounding box center [1284, 122] width 7 height 13
click at [1231, 129] on div "Edit Item Staff" at bounding box center [1226, 130] width 84 height 15
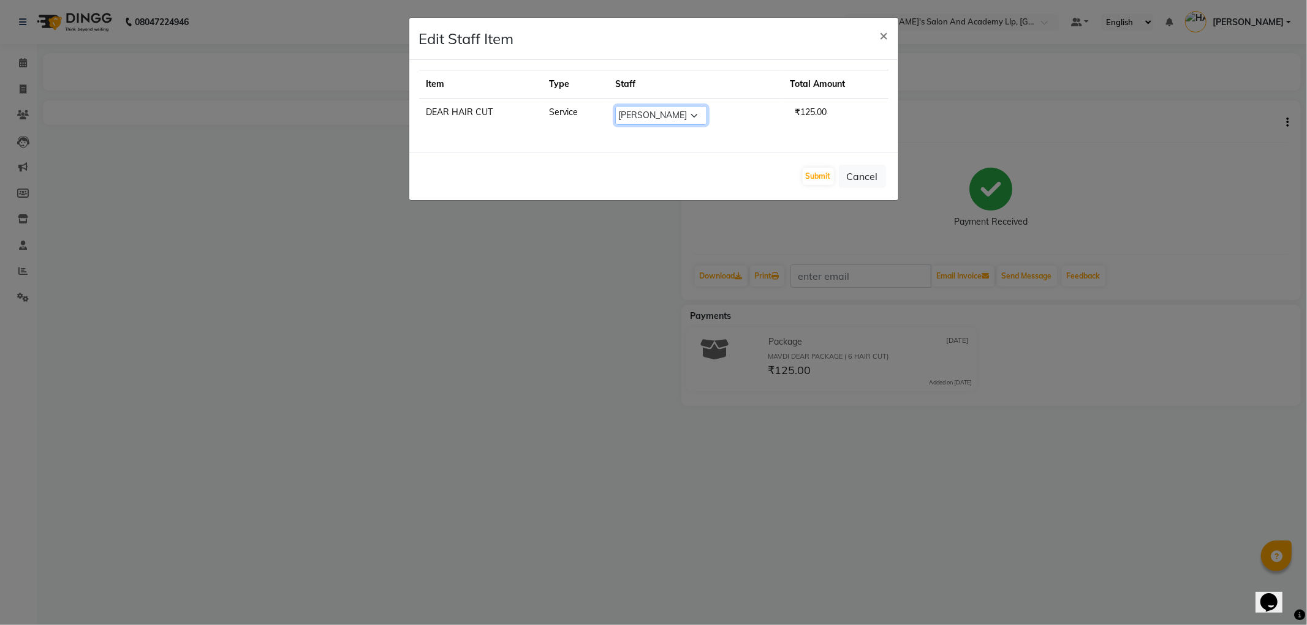
click at [668, 118] on select "Select AAKASH SOLANKI AKSHAY VAJA ARPIT KALAWADIYA BHARGAV PATEL DARSHAN PANARA…" at bounding box center [661, 115] width 92 height 19
select select "90548"
click at [615, 106] on select "Select AAKASH SOLANKI AKSHAY VAJA ARPIT KALAWADIYA BHARGAV PATEL DARSHAN PANARA…" at bounding box center [661, 115] width 92 height 19
click at [811, 172] on button "Submit" at bounding box center [817, 176] width 31 height 17
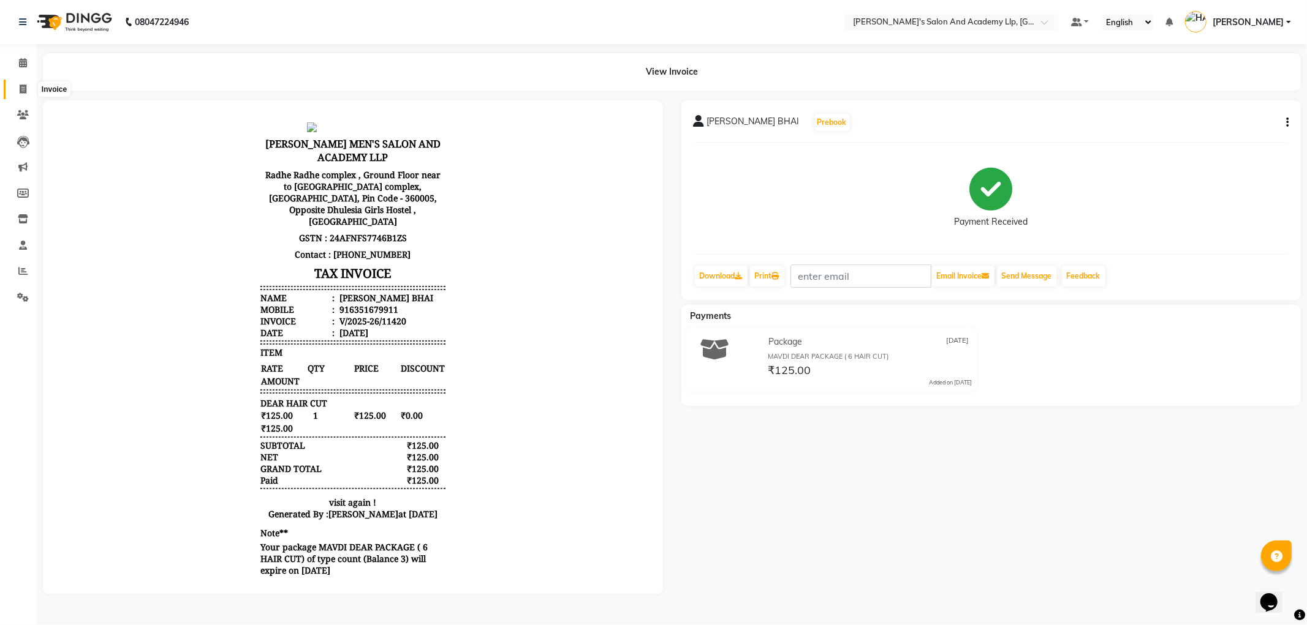
click at [21, 88] on icon at bounding box center [23, 89] width 7 height 9
select select "service"
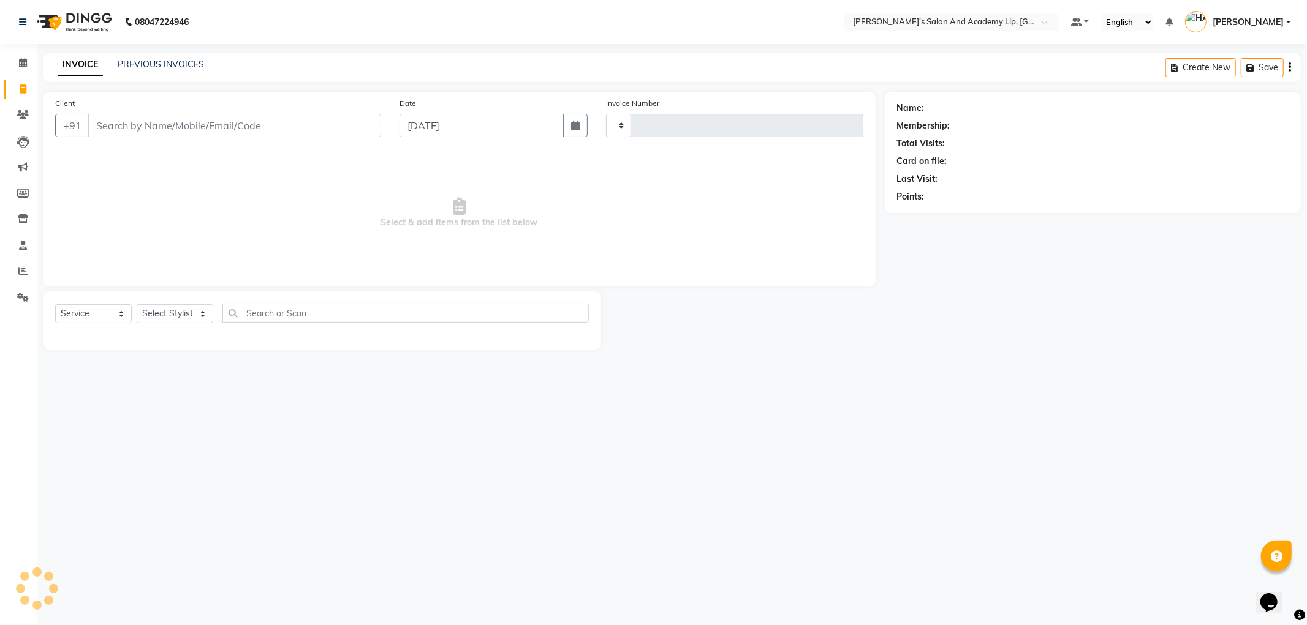
type input "11421"
select select "6983"
click at [135, 129] on input "Client" at bounding box center [234, 125] width 293 height 23
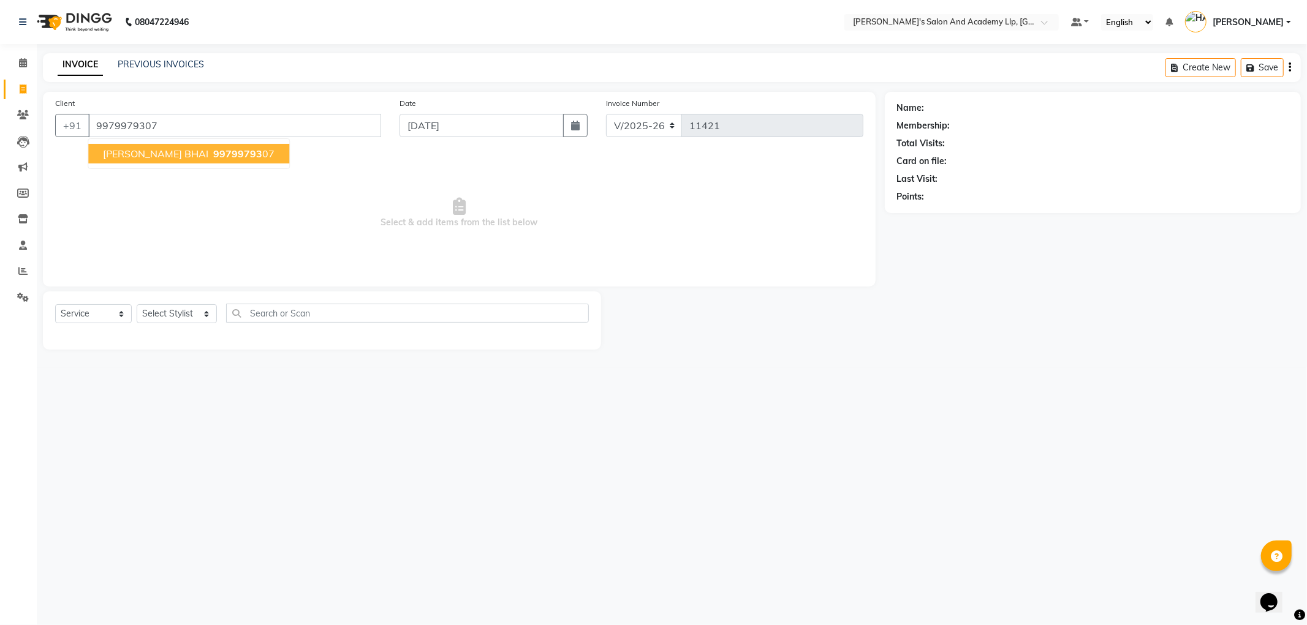
type input "9979979307"
drag, startPoint x: 188, startPoint y: 148, endPoint x: 190, endPoint y: 222, distance: 74.8
click at [213, 149] on span "99799793" at bounding box center [237, 154] width 49 height 12
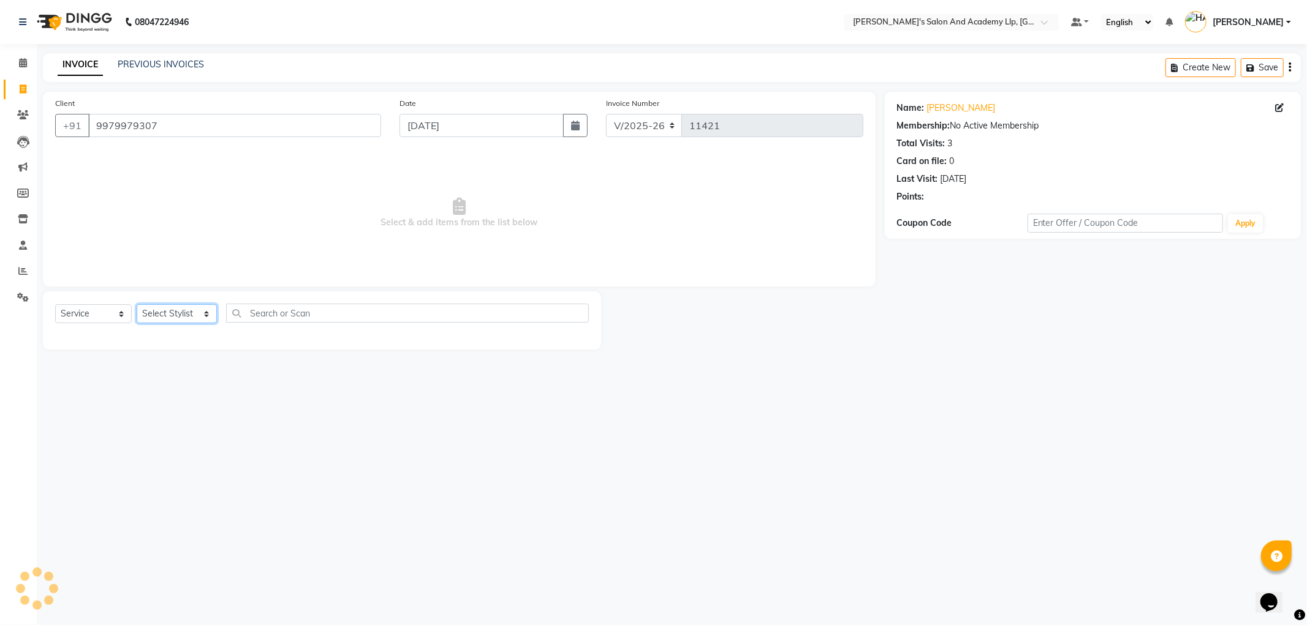
click at [156, 317] on select "Select Stylist [PERSON_NAME] AKSHAY VAJA [PERSON_NAME] [PERSON_NAME] [PERSON_NA…" at bounding box center [177, 313] width 80 height 19
select select "90552"
click at [137, 305] on select "Select Stylist [PERSON_NAME] AKSHAY VAJA [PERSON_NAME] [PERSON_NAME] [PERSON_NA…" at bounding box center [177, 313] width 80 height 19
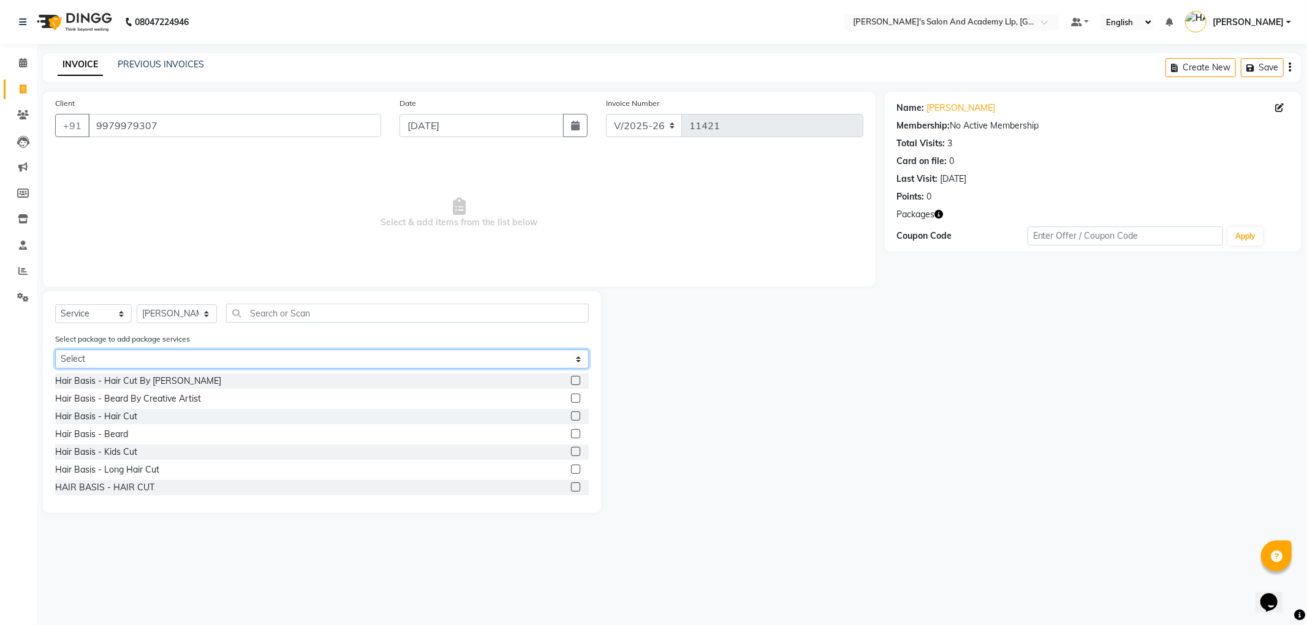
click at [107, 357] on select "Select MAVDI DEAR PACKAGE ( 6 HAIR CUT)" at bounding box center [322, 359] width 534 height 19
select select "1: Object"
click at [55, 350] on select "Select MAVDI DEAR PACKAGE ( 6 HAIR CUT)" at bounding box center [322, 359] width 534 height 19
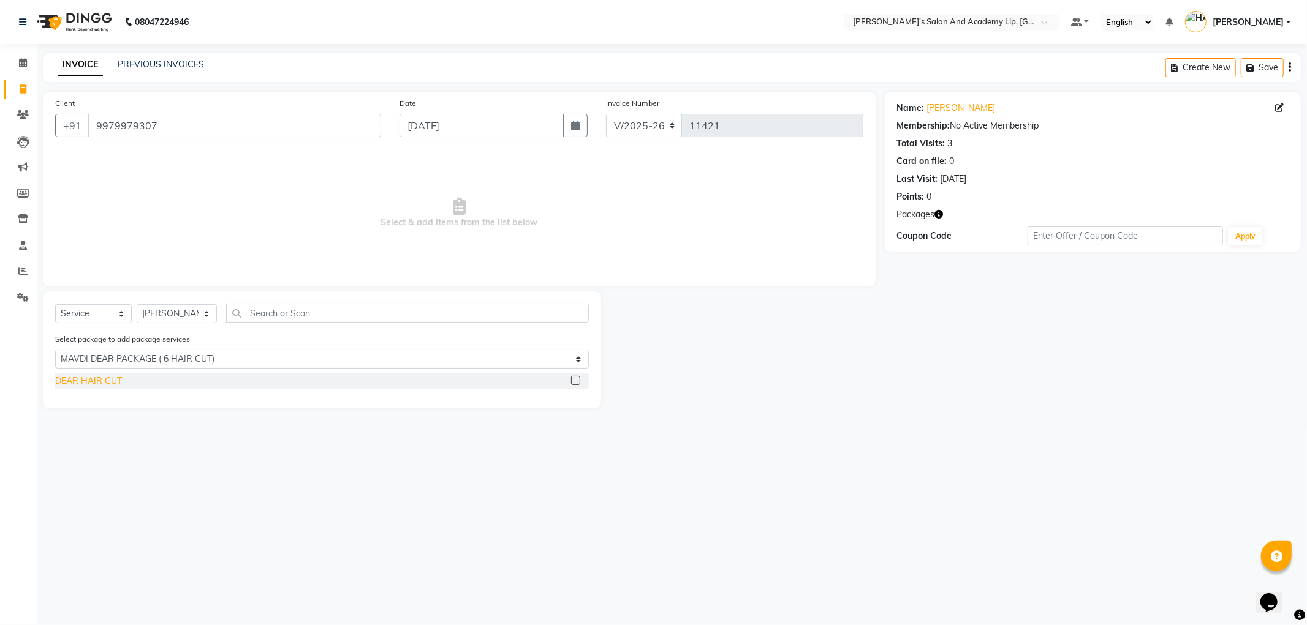
click at [99, 383] on div "DEAR HAIR CUT" at bounding box center [88, 381] width 67 height 13
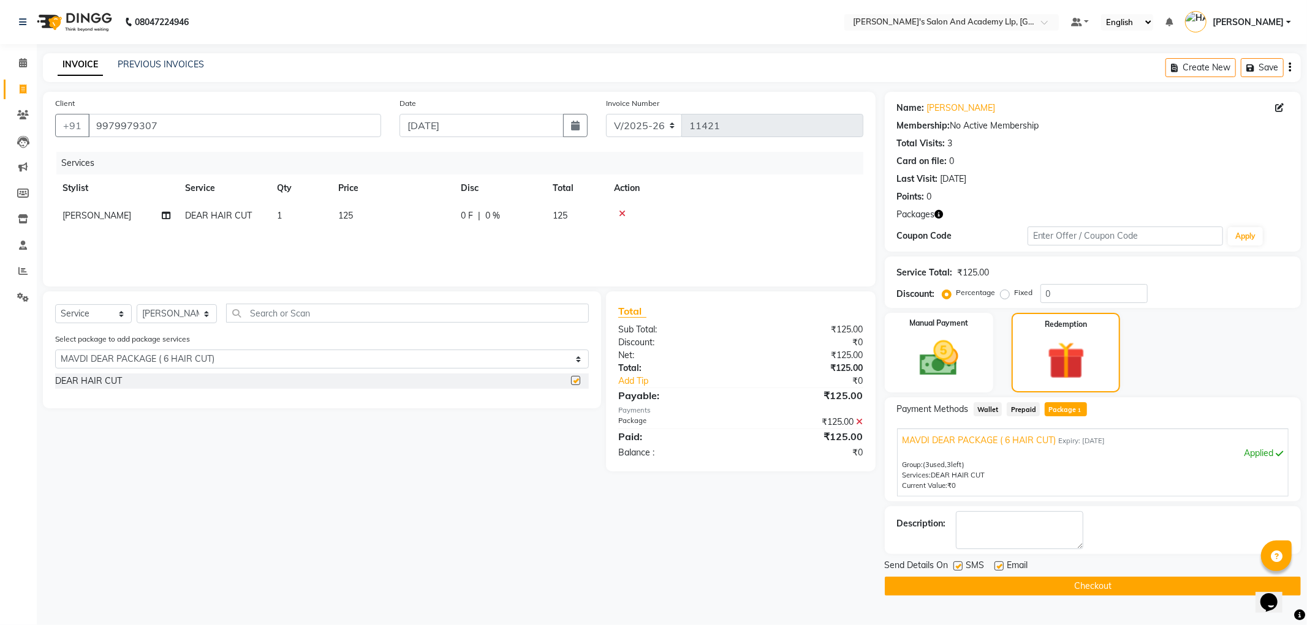
checkbox input "false"
click at [1000, 565] on label at bounding box center [998, 566] width 9 height 9
click at [1000, 565] on input "checkbox" at bounding box center [998, 567] width 8 height 8
checkbox input "false"
click at [959, 567] on label at bounding box center [957, 566] width 9 height 9
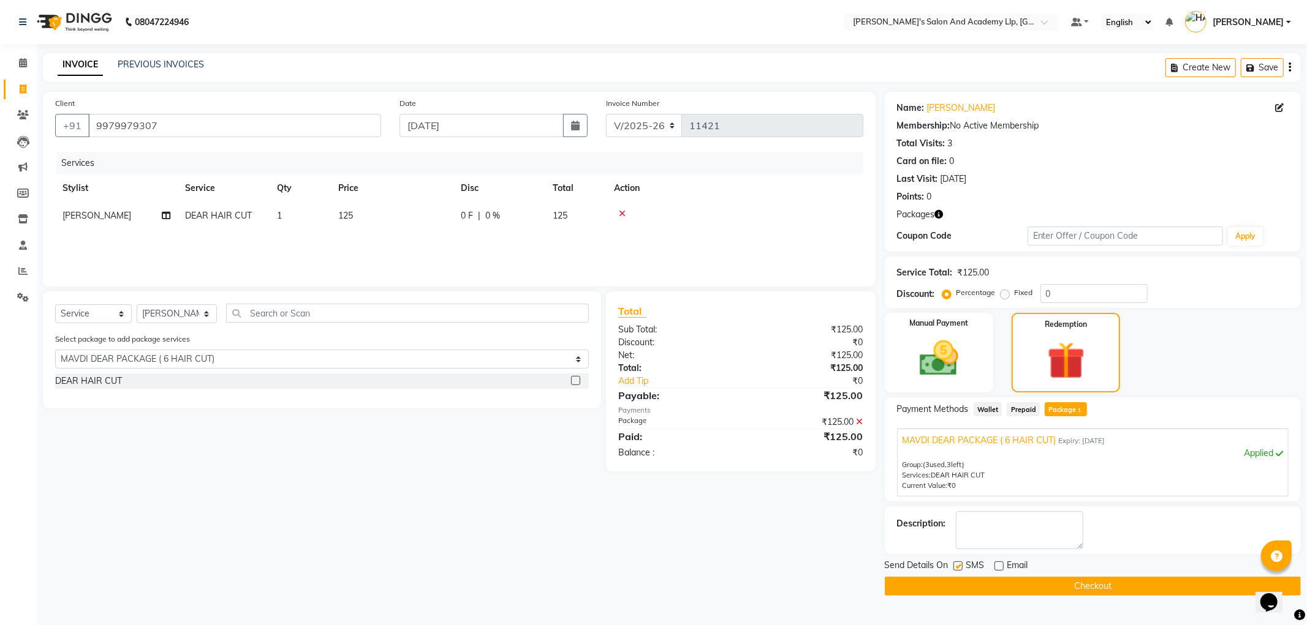
click at [959, 567] on input "checkbox" at bounding box center [957, 567] width 8 height 8
checkbox input "false"
click at [963, 583] on button "Checkout" at bounding box center [1093, 586] width 416 height 19
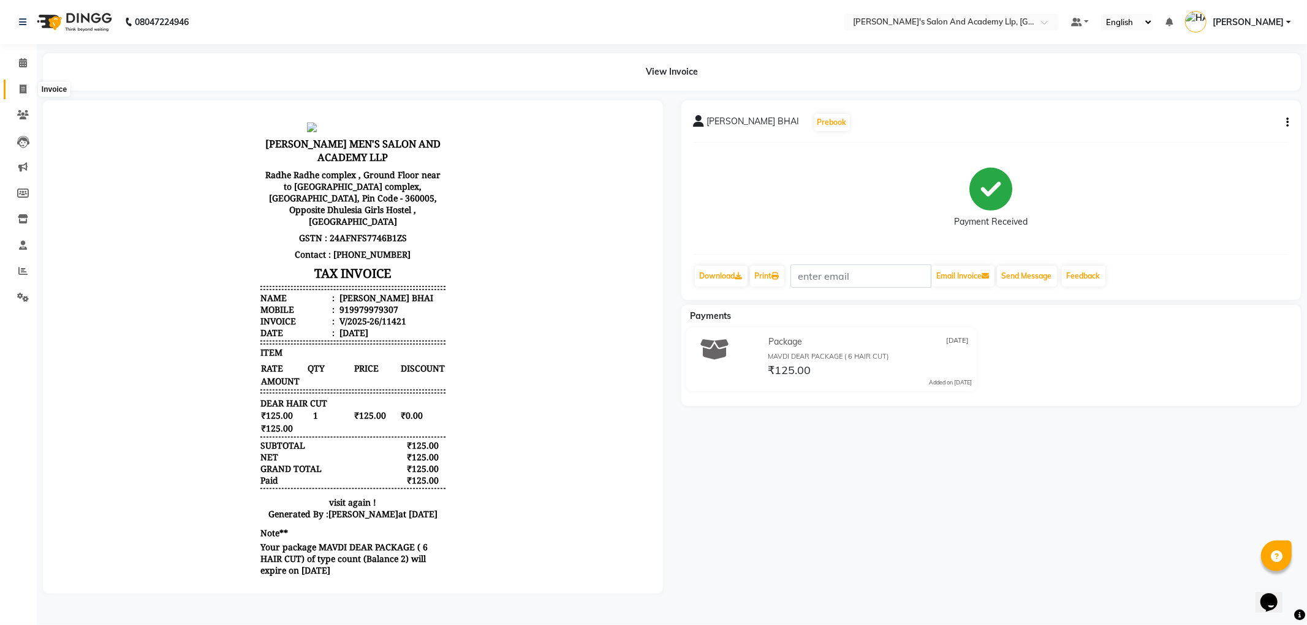
click at [25, 88] on icon at bounding box center [23, 89] width 7 height 9
click at [22, 86] on icon at bounding box center [23, 89] width 7 height 9
select select "service"
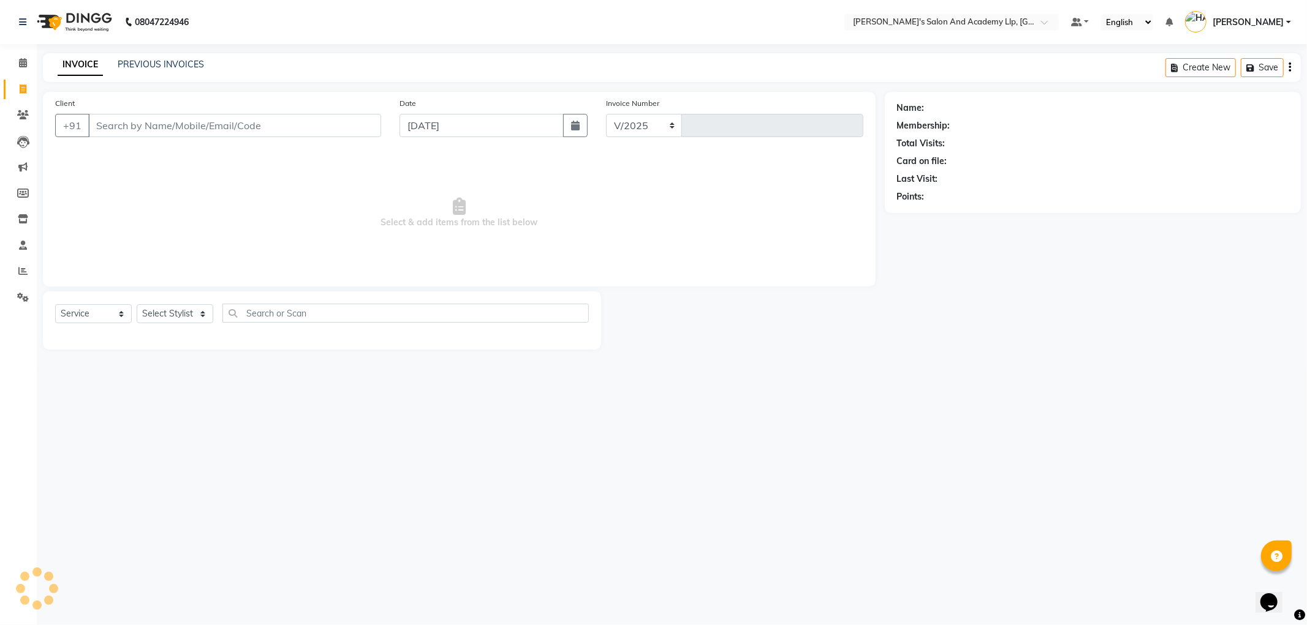
select select "6983"
type input "11422"
click at [170, 119] on input "Client" at bounding box center [234, 125] width 293 height 23
click at [173, 75] on div "INVOICE PREVIOUS INVOICES Create New Save" at bounding box center [672, 67] width 1258 height 29
click at [175, 68] on link "PREVIOUS INVOICES" at bounding box center [161, 64] width 86 height 11
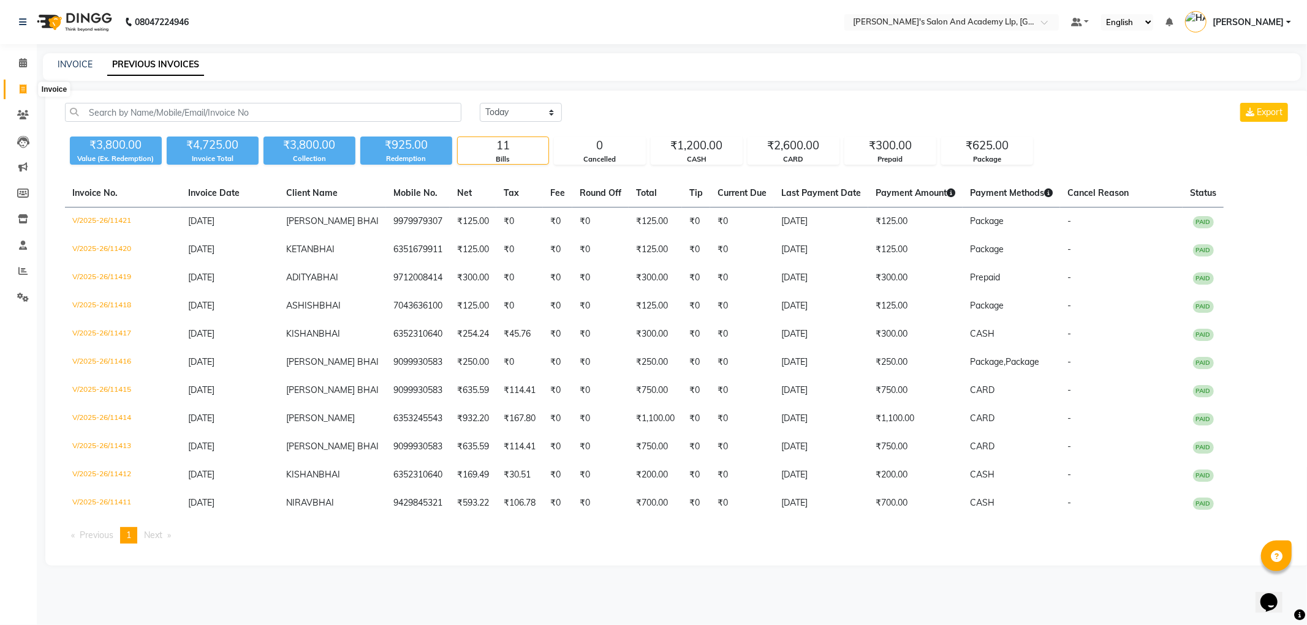
click at [27, 90] on span at bounding box center [22, 90] width 21 height 14
select select "service"
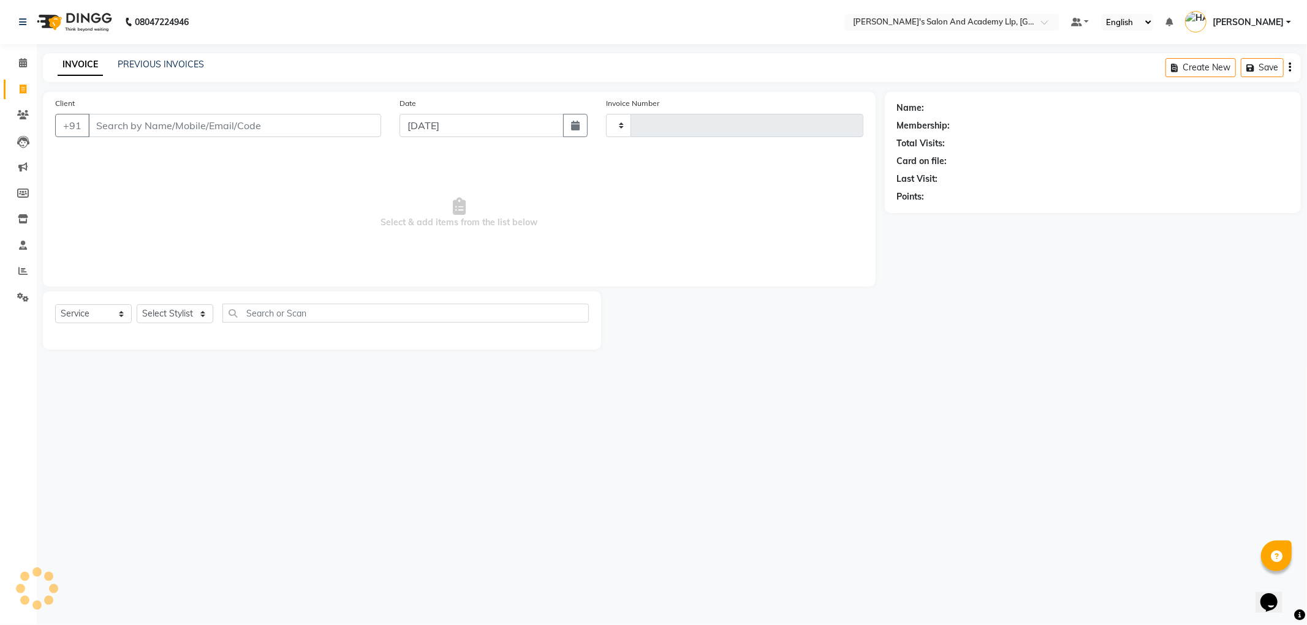
type input "11422"
select select "6983"
click at [148, 62] on link "PREVIOUS INVOICES" at bounding box center [161, 64] width 86 height 11
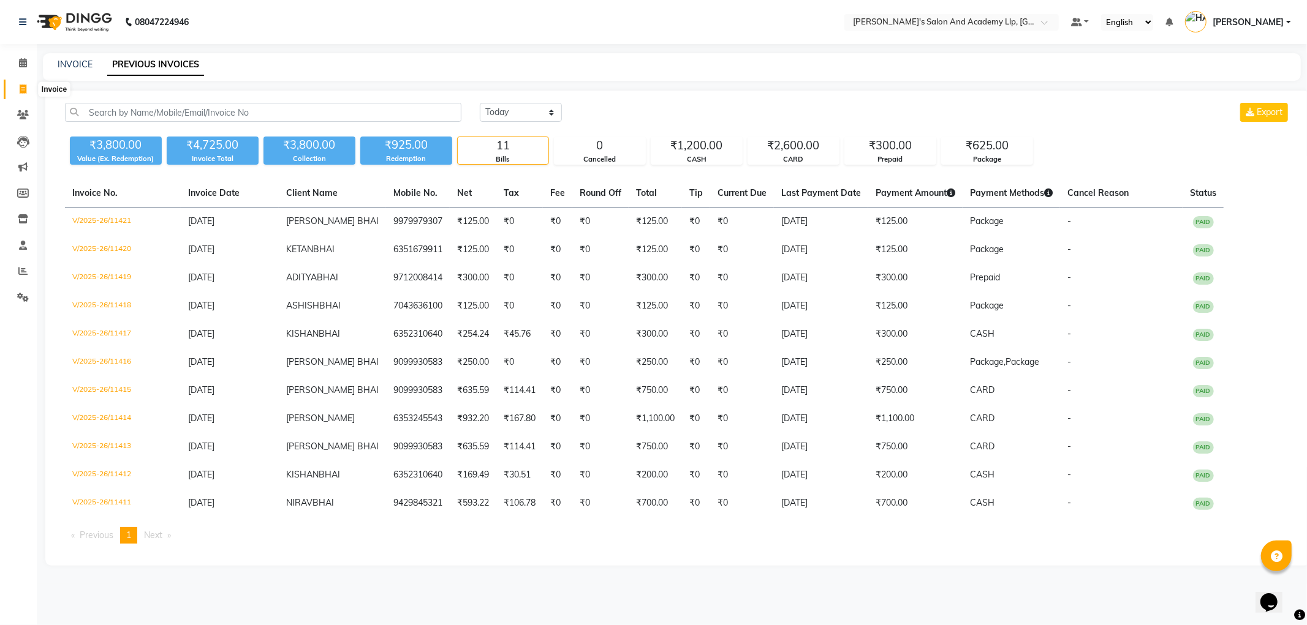
click at [15, 94] on span at bounding box center [22, 90] width 21 height 14
select select "service"
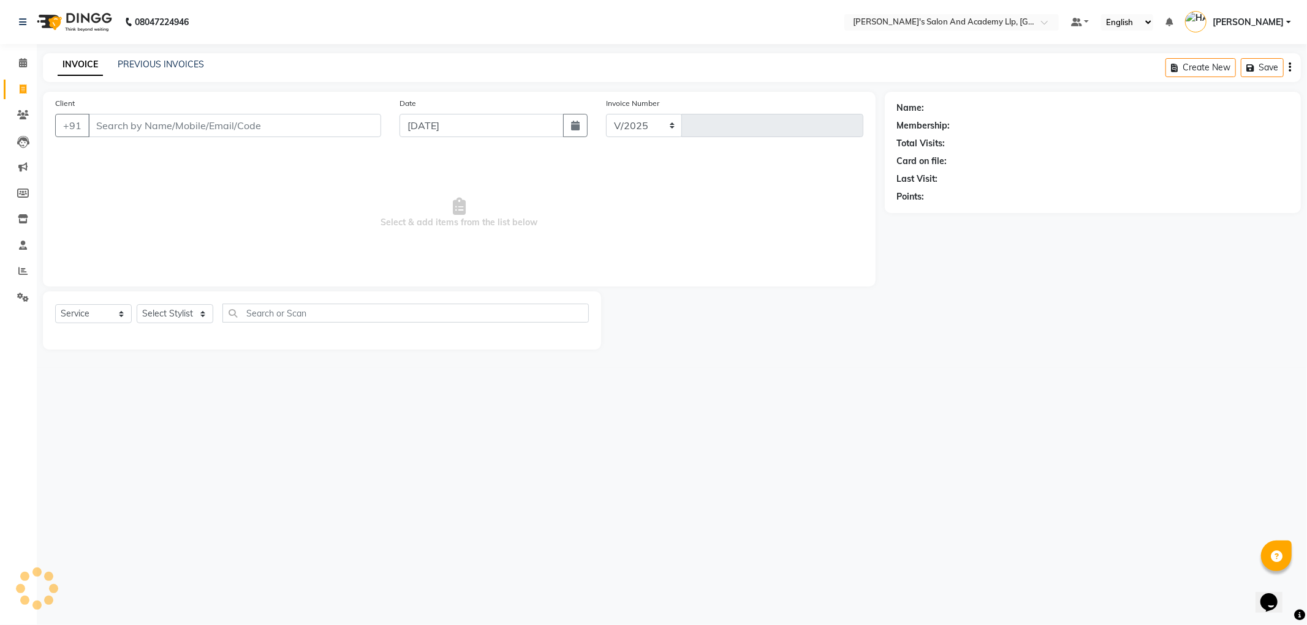
select select "6983"
type input "11422"
click at [15, 271] on span at bounding box center [22, 272] width 21 height 14
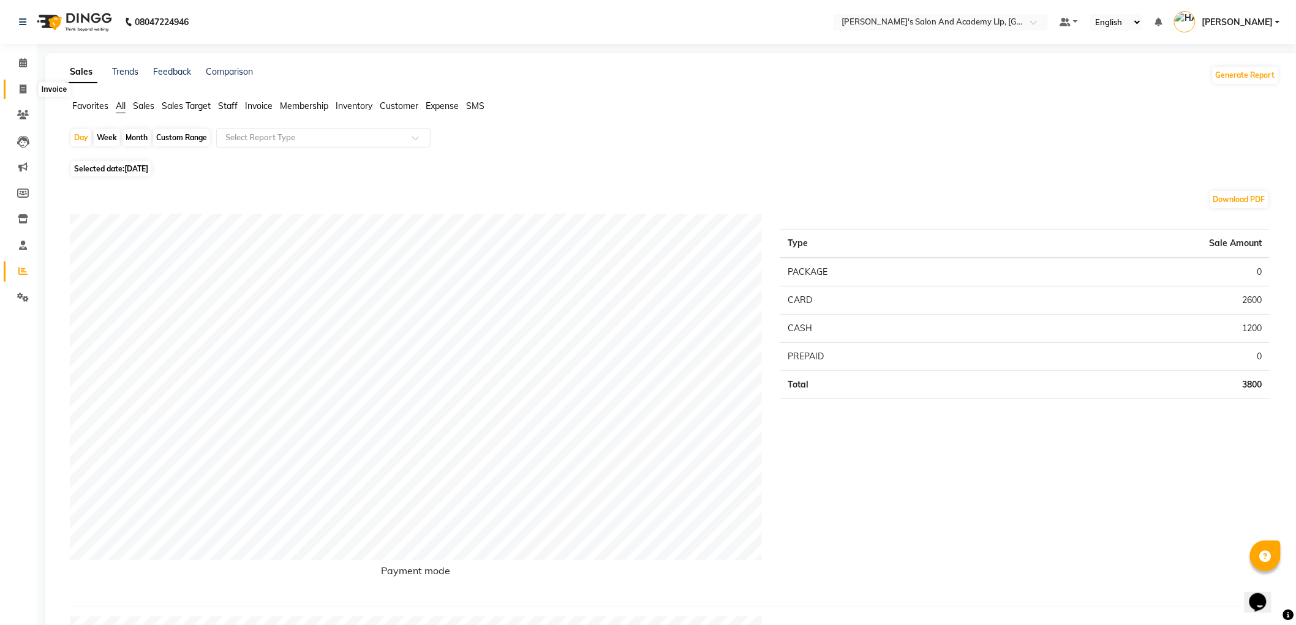
click at [28, 89] on span at bounding box center [22, 90] width 21 height 14
select select "service"
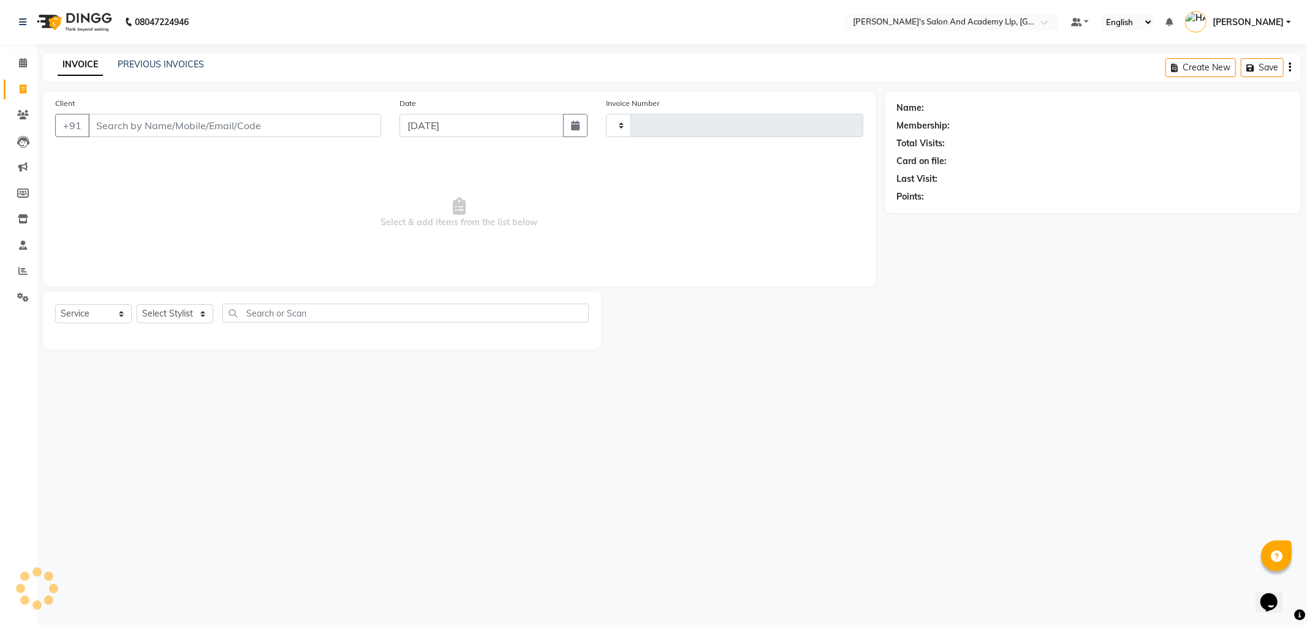
type input "11422"
select select "6983"
click at [182, 130] on input "Client" at bounding box center [234, 125] width 293 height 23
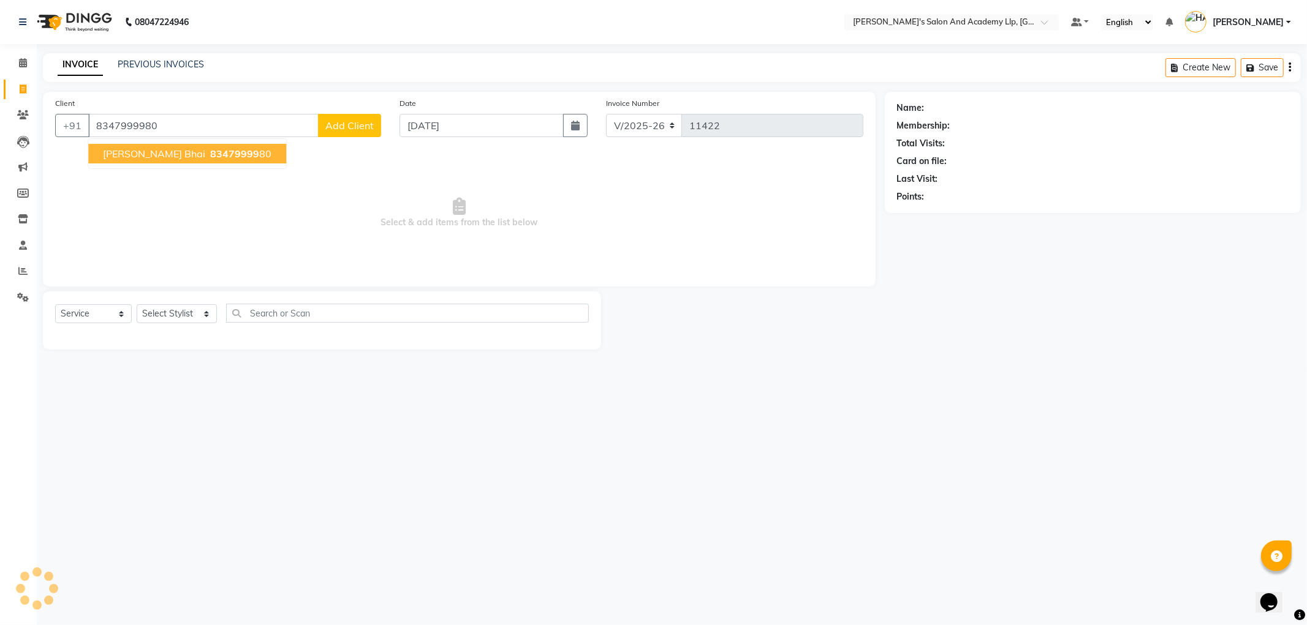
type input "8347999980"
click at [210, 151] on span "83479999" at bounding box center [234, 154] width 49 height 12
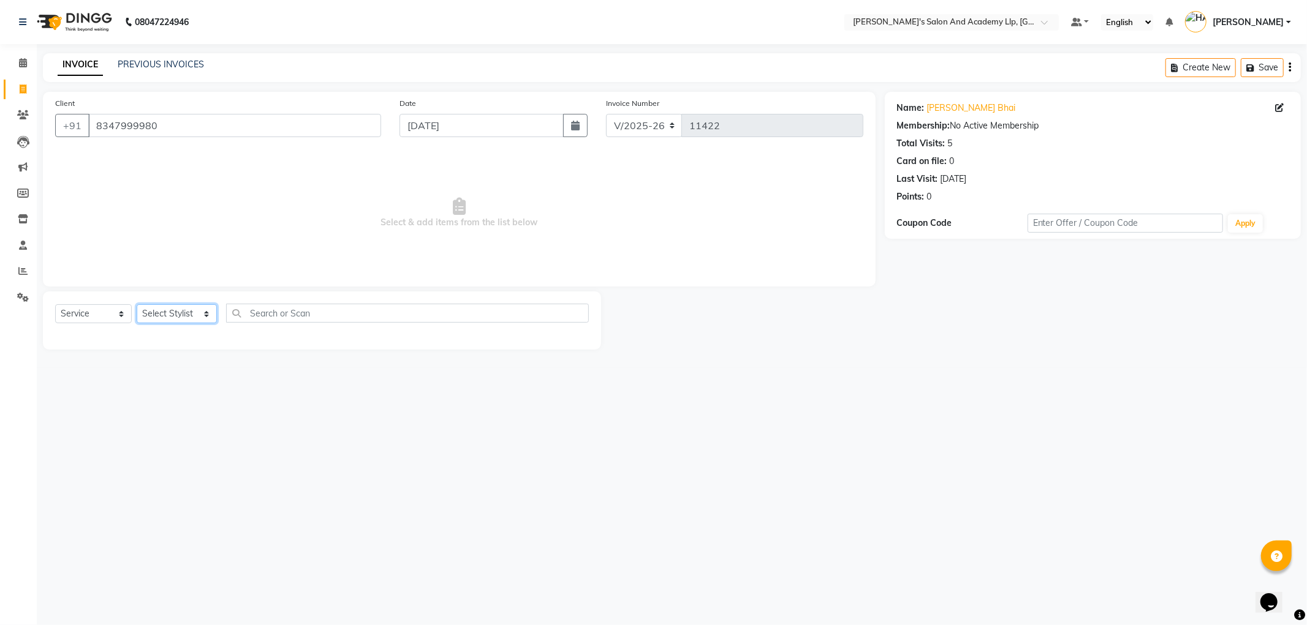
click at [175, 316] on select "Select Stylist [PERSON_NAME] AKSHAY VAJA [PERSON_NAME] [PERSON_NAME] [PERSON_NA…" at bounding box center [177, 313] width 80 height 19
select select "57605"
click at [137, 305] on select "Select Stylist [PERSON_NAME] AKSHAY VAJA [PERSON_NAME] [PERSON_NAME] [PERSON_NA…" at bounding box center [177, 313] width 80 height 19
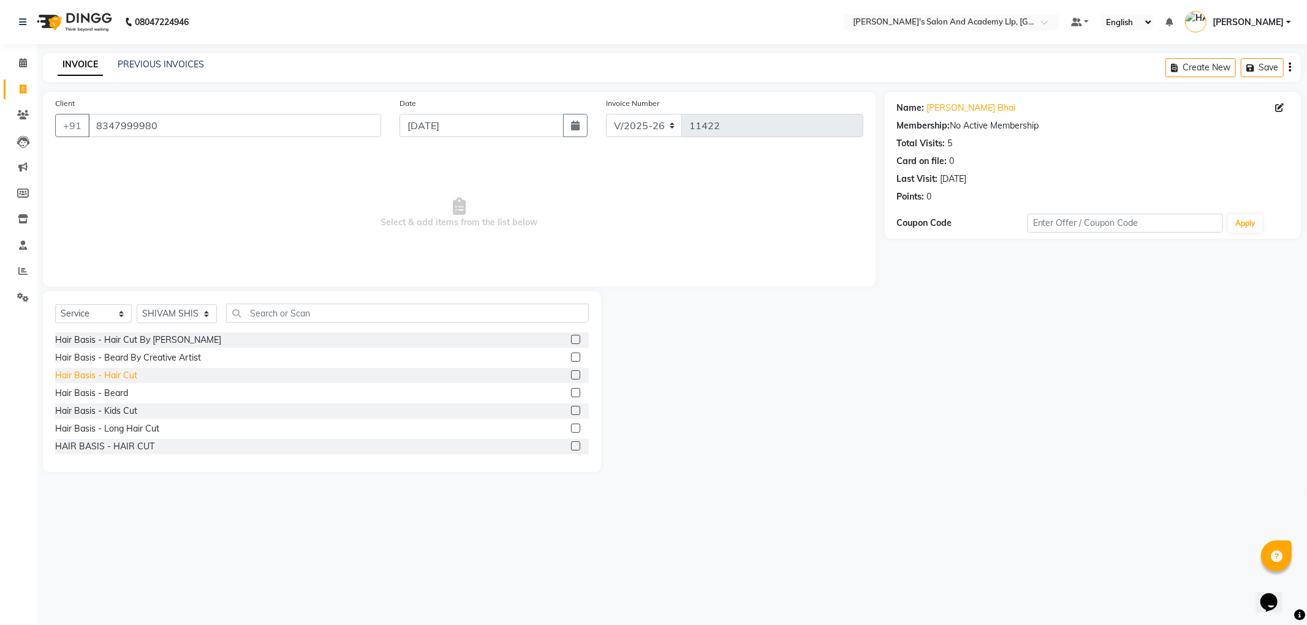
click at [130, 380] on div "Hair Basis - Hair Cut" at bounding box center [96, 375] width 82 height 13
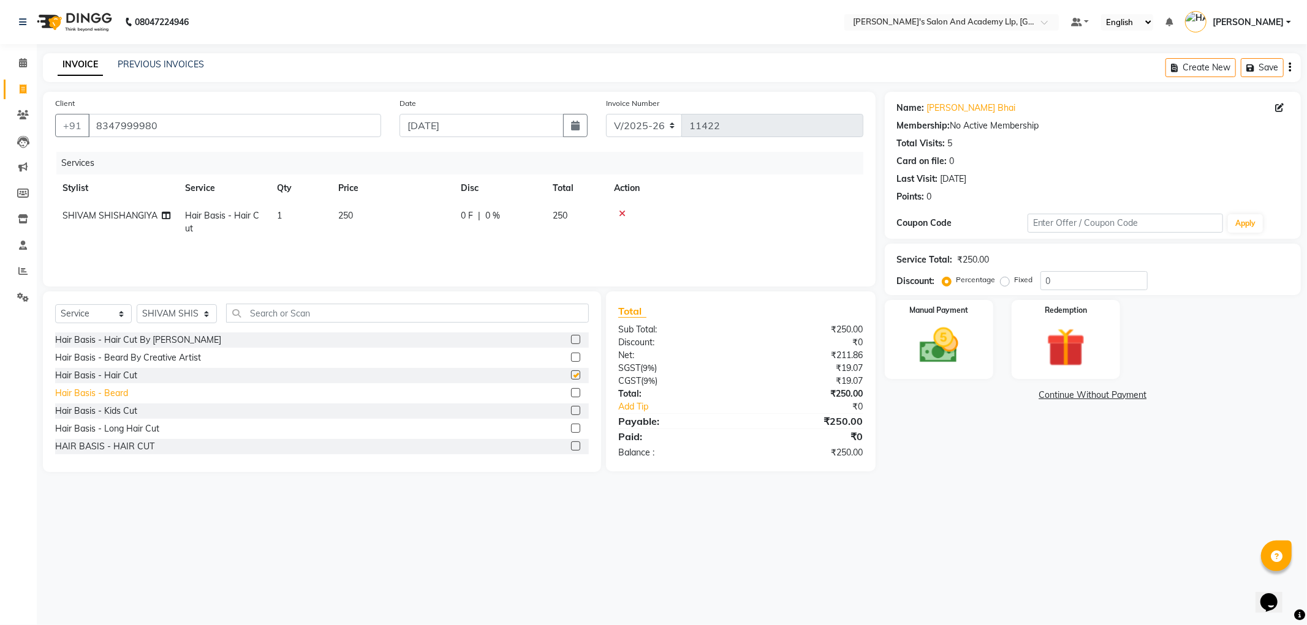
checkbox input "false"
click at [114, 389] on div "Hair Basis - Beard" at bounding box center [91, 393] width 73 height 13
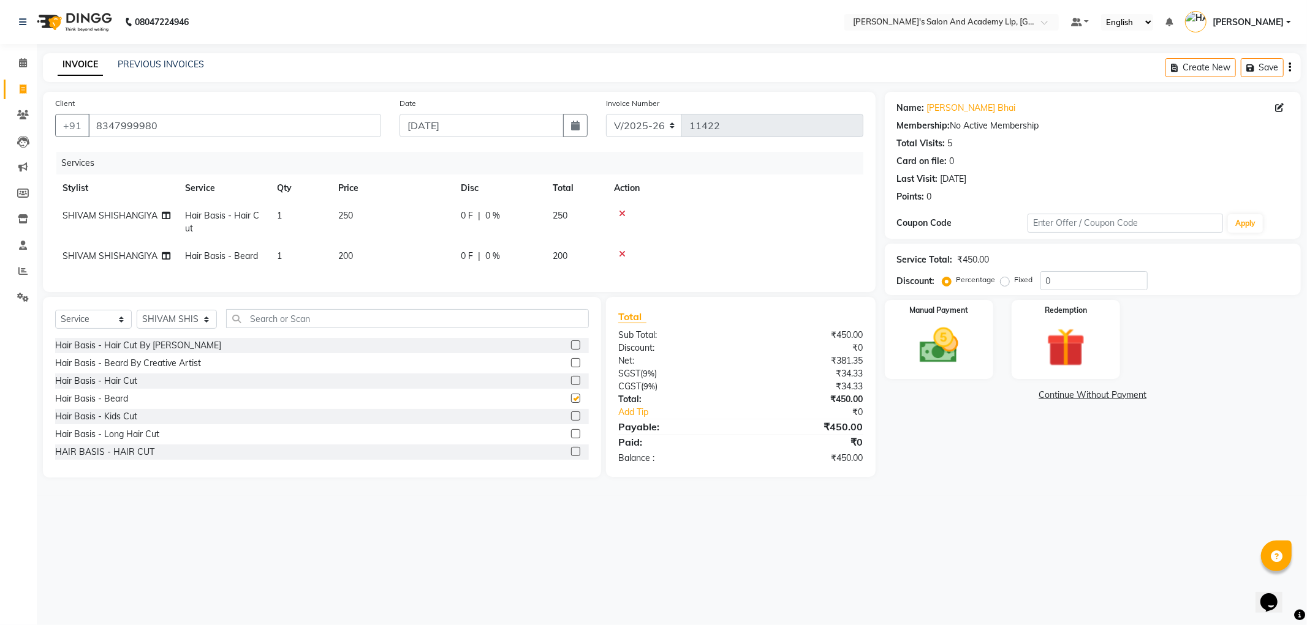
checkbox input "false"
click at [394, 199] on th "Price" at bounding box center [392, 189] width 123 height 28
click at [438, 219] on td "250" at bounding box center [392, 222] width 123 height 40
select select "57605"
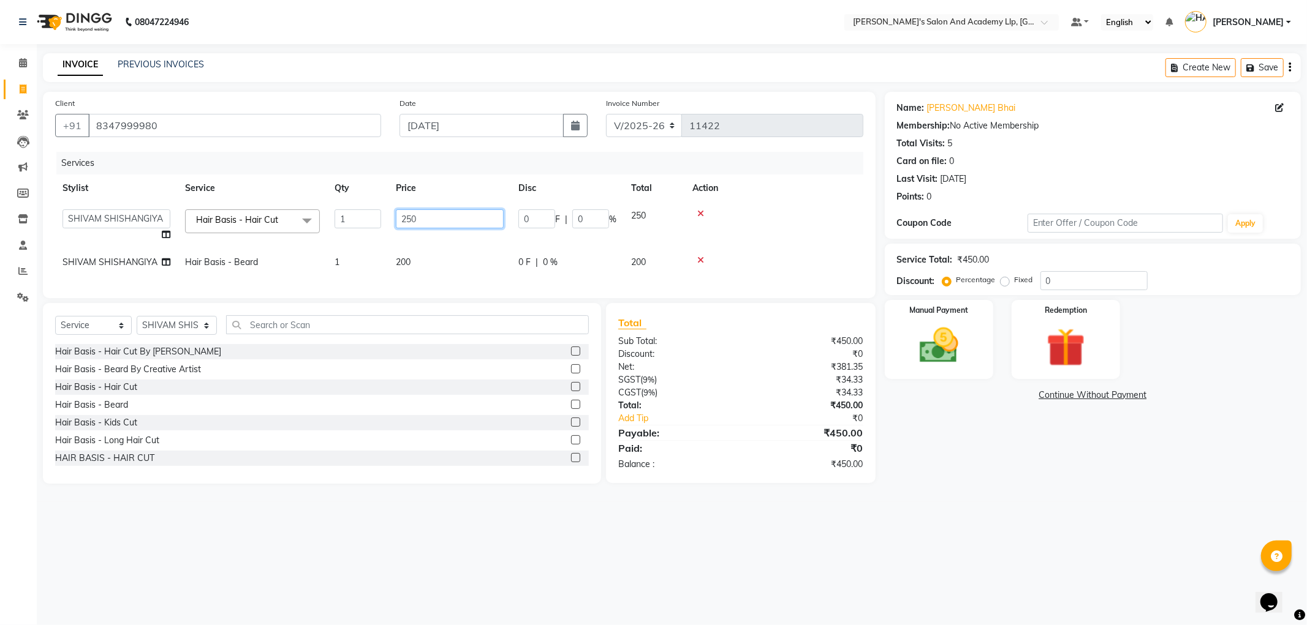
drag, startPoint x: 448, startPoint y: 216, endPoint x: 233, endPoint y: 241, distance: 217.2
click at [382, 217] on tr "[PERSON_NAME] AKSHAY VAJA [PERSON_NAME] [PERSON_NAME] [PERSON_NAME] [PERSON_NAM…" at bounding box center [459, 225] width 808 height 47
type input "00400"
click at [393, 258] on td "200" at bounding box center [449, 263] width 123 height 28
select select "57605"
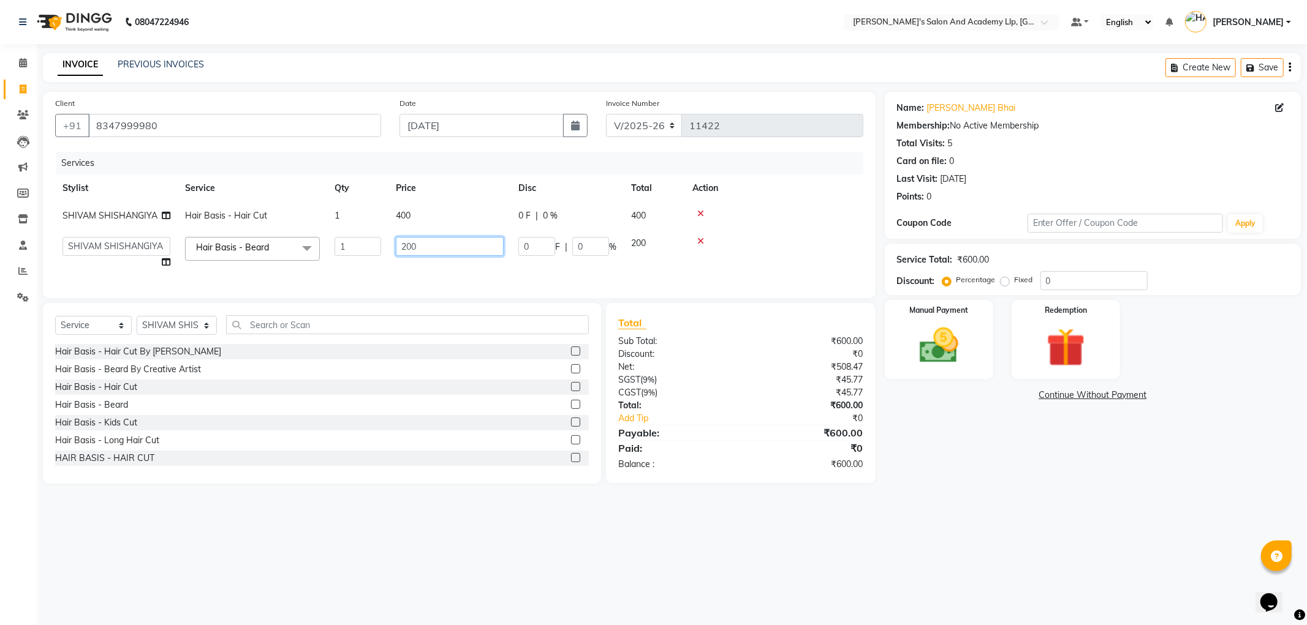
drag, startPoint x: 415, startPoint y: 249, endPoint x: 352, endPoint y: 244, distance: 63.3
click at [360, 244] on tr "AAKASH SOLANKI AKSHAY VAJA ARPIT KALAWADIYA BHARGAV PATEL DARSHAN PANARA DHRUV …" at bounding box center [459, 253] width 808 height 47
type input "300"
click at [1101, 474] on div "Name: Bhumit Bhai Membership: No Active Membership Total Visits: 5 Card on file…" at bounding box center [1097, 288] width 425 height 392
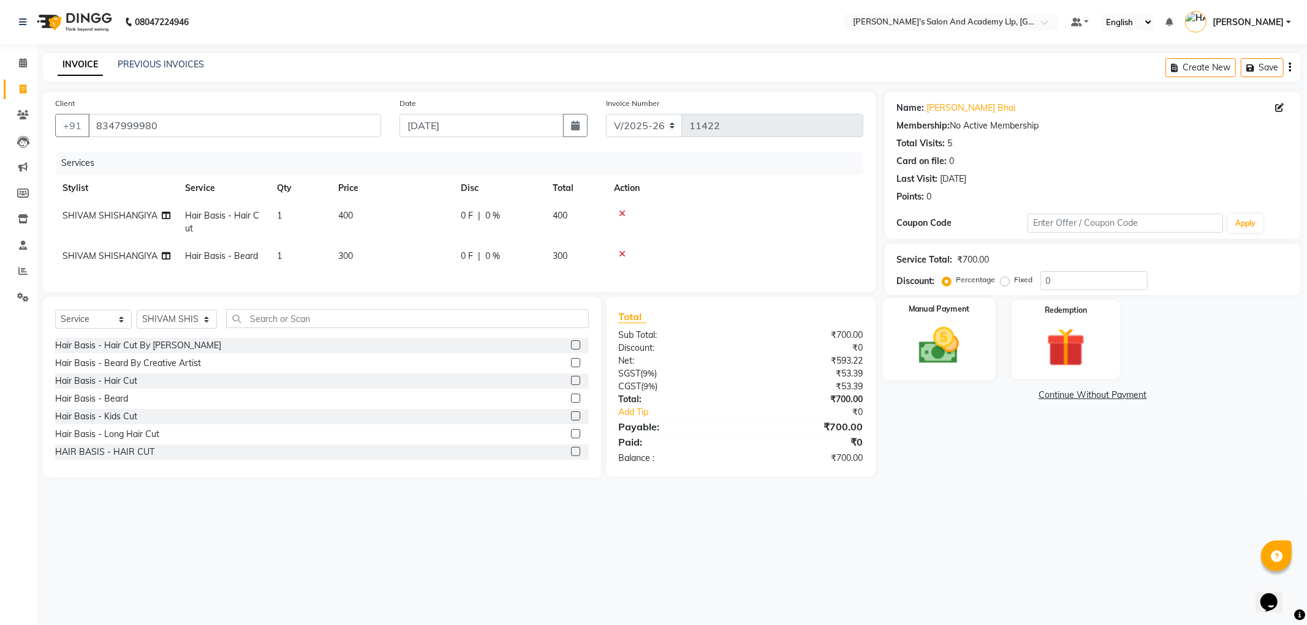
click at [921, 358] on img at bounding box center [939, 346] width 66 height 47
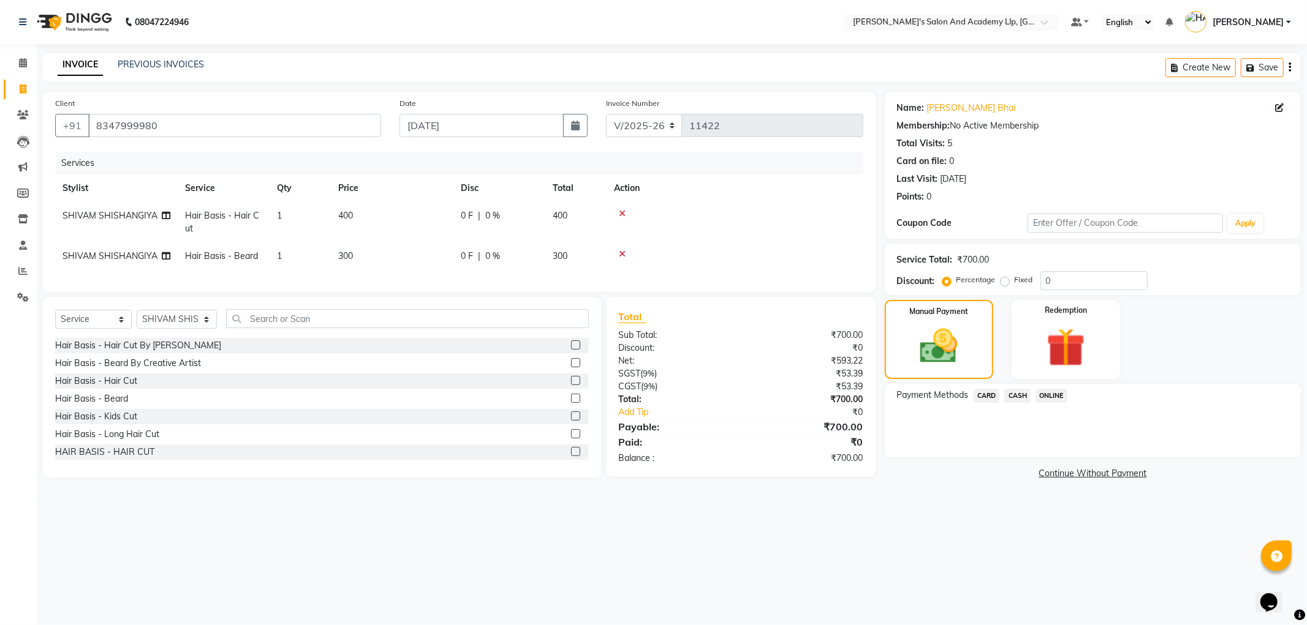
click at [1013, 394] on span "CASH" at bounding box center [1017, 396] width 26 height 14
click at [1054, 467] on button "Add Payment" at bounding box center [1160, 460] width 255 height 19
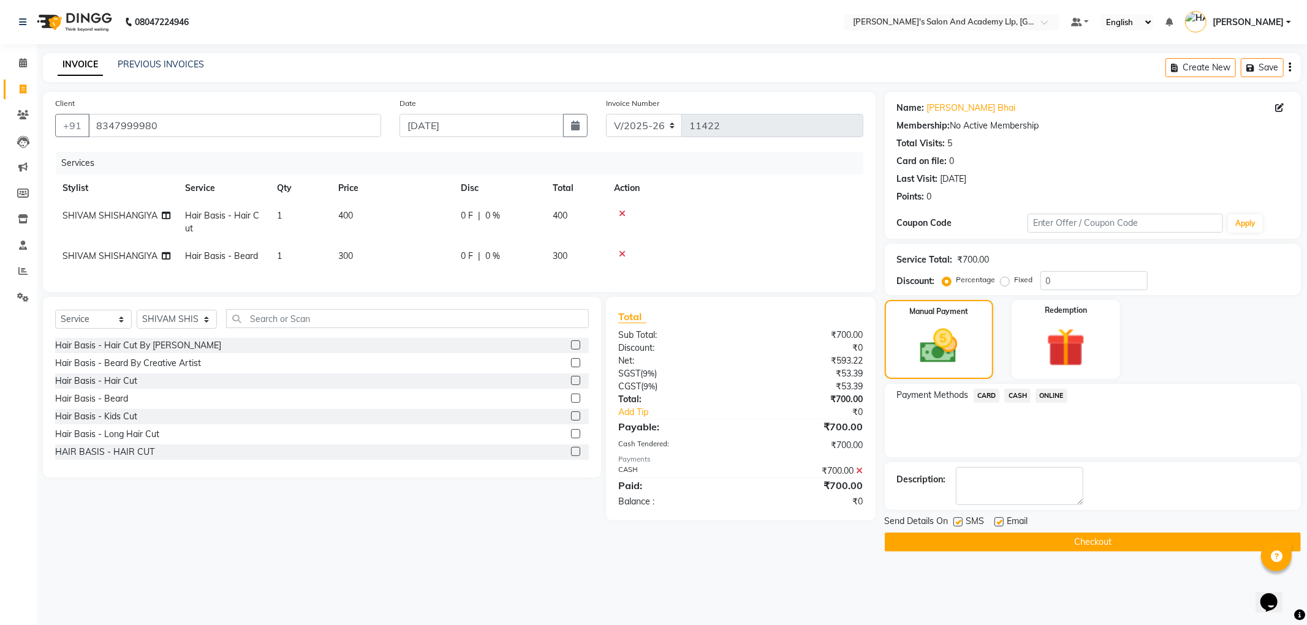
click at [999, 519] on label at bounding box center [998, 522] width 9 height 9
click at [999, 519] on input "checkbox" at bounding box center [998, 523] width 8 height 8
checkbox input "false"
drag, startPoint x: 959, startPoint y: 521, endPoint x: 958, endPoint y: 535, distance: 14.7
click at [959, 523] on label at bounding box center [957, 522] width 9 height 9
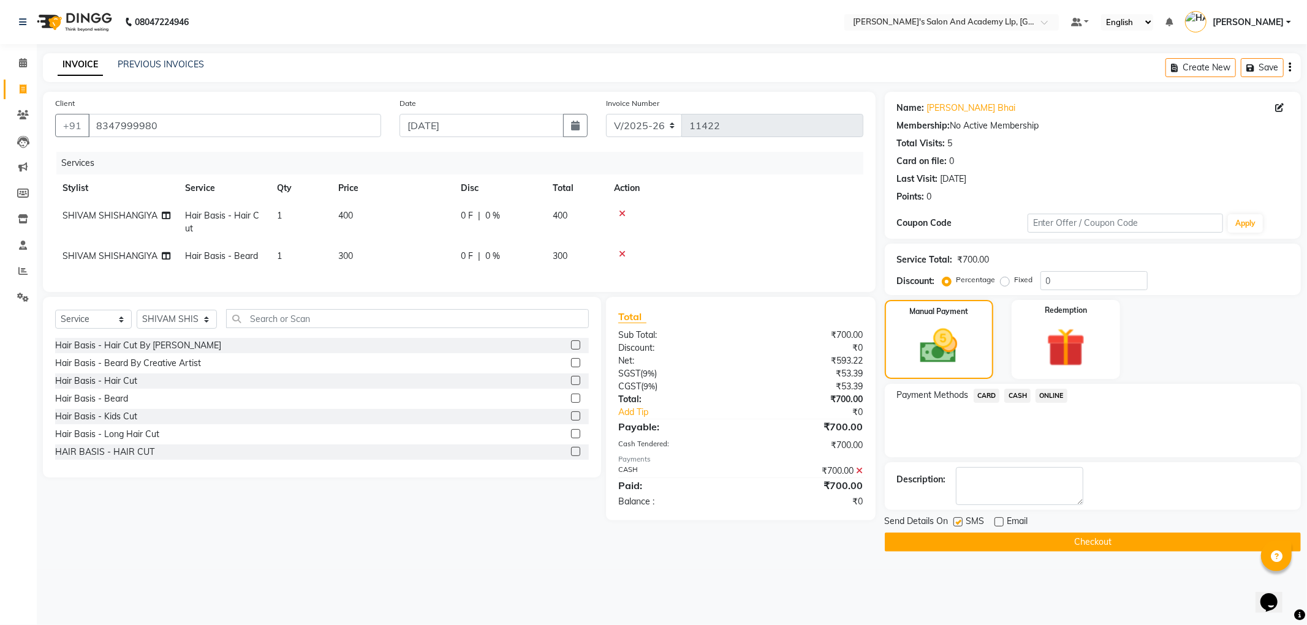
click at [959, 523] on input "checkbox" at bounding box center [957, 523] width 8 height 8
checkbox input "false"
click at [950, 538] on button "Checkout" at bounding box center [1093, 542] width 416 height 19
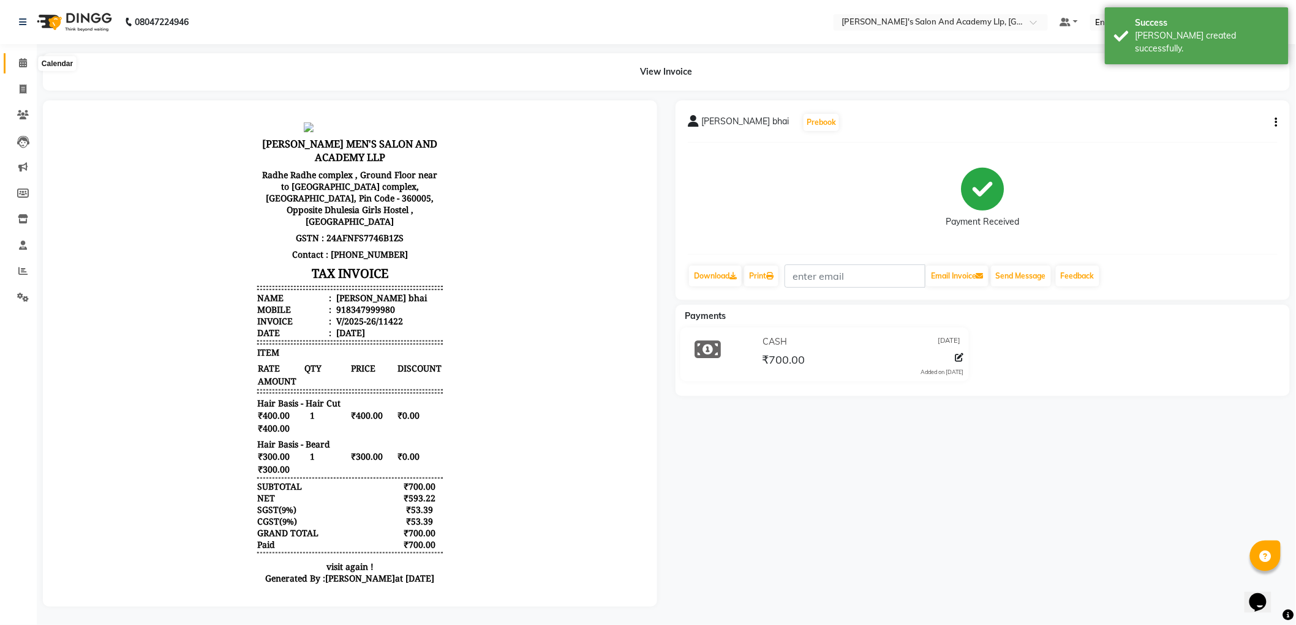
click at [17, 69] on span at bounding box center [22, 63] width 21 height 14
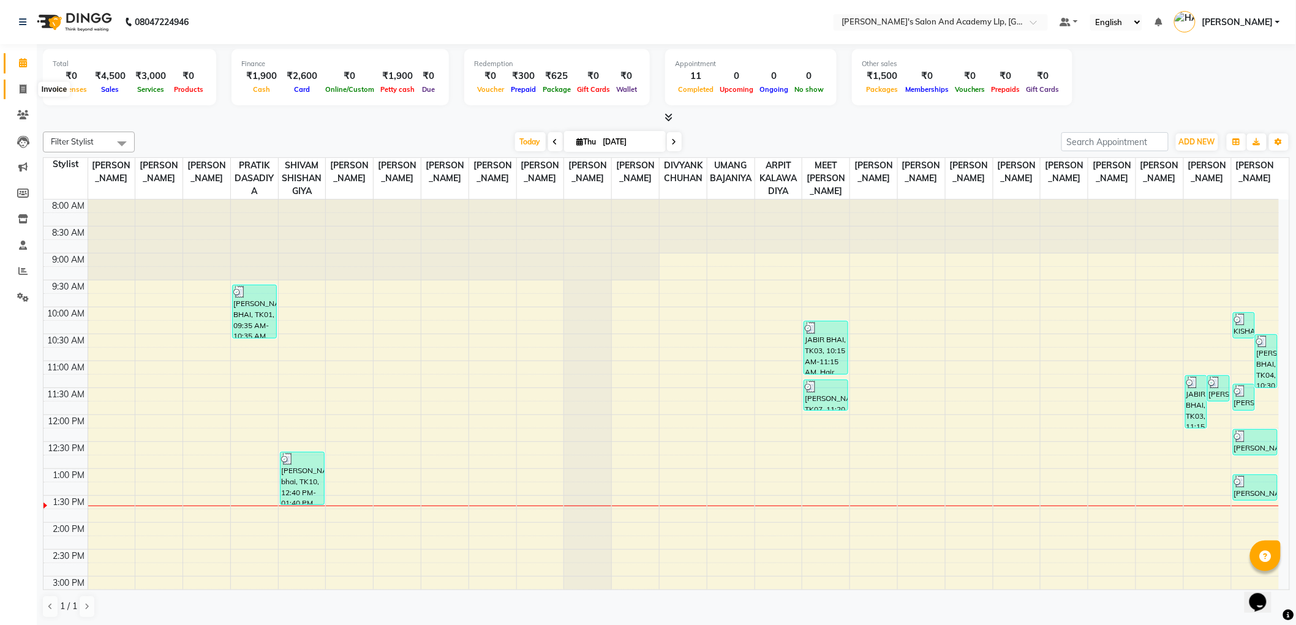
click at [28, 88] on span at bounding box center [22, 90] width 21 height 14
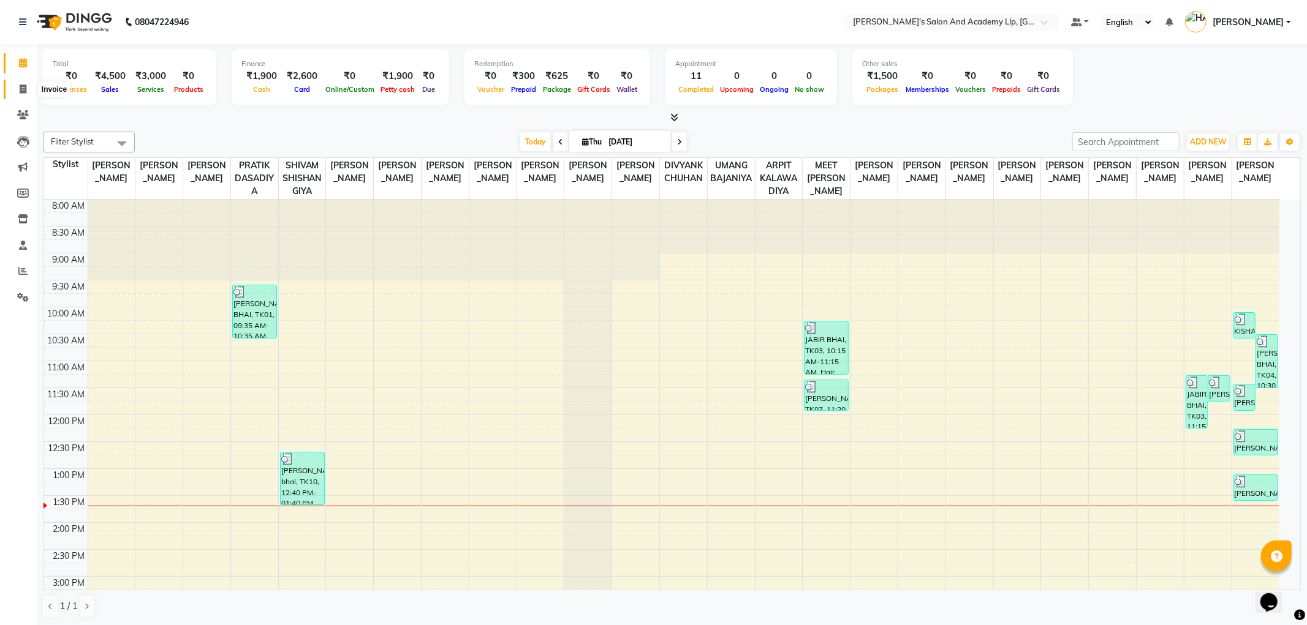
select select "service"
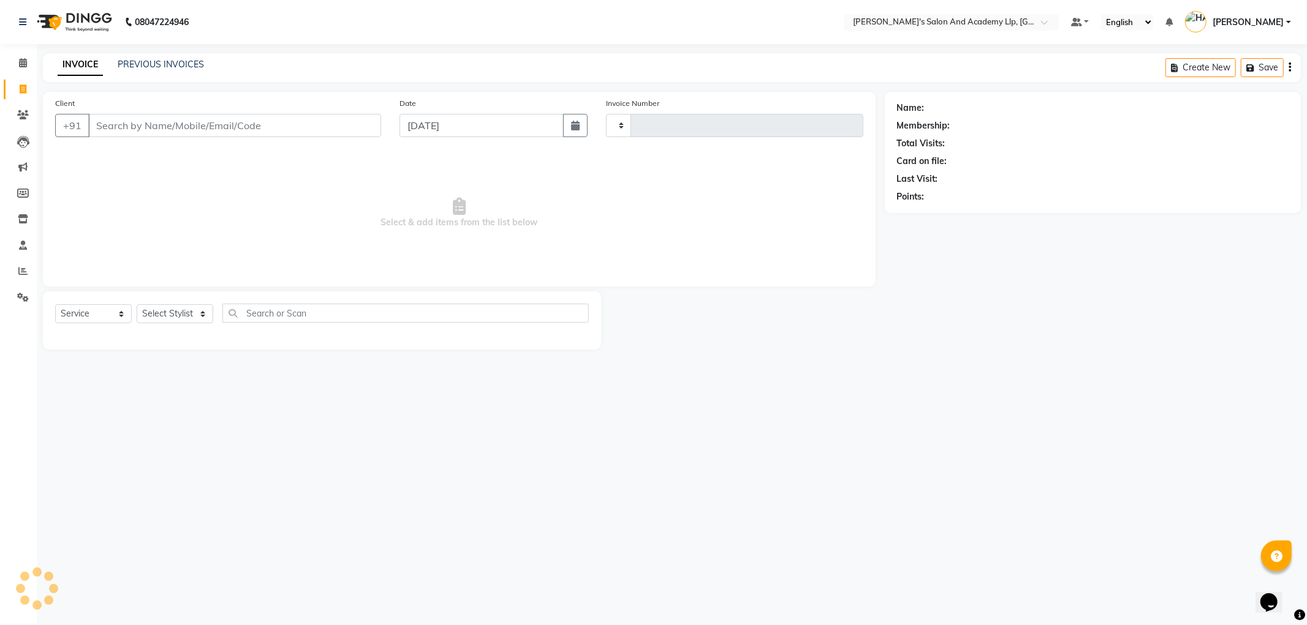
type input "11423"
select select "6983"
click at [164, 129] on input "Client" at bounding box center [234, 125] width 293 height 23
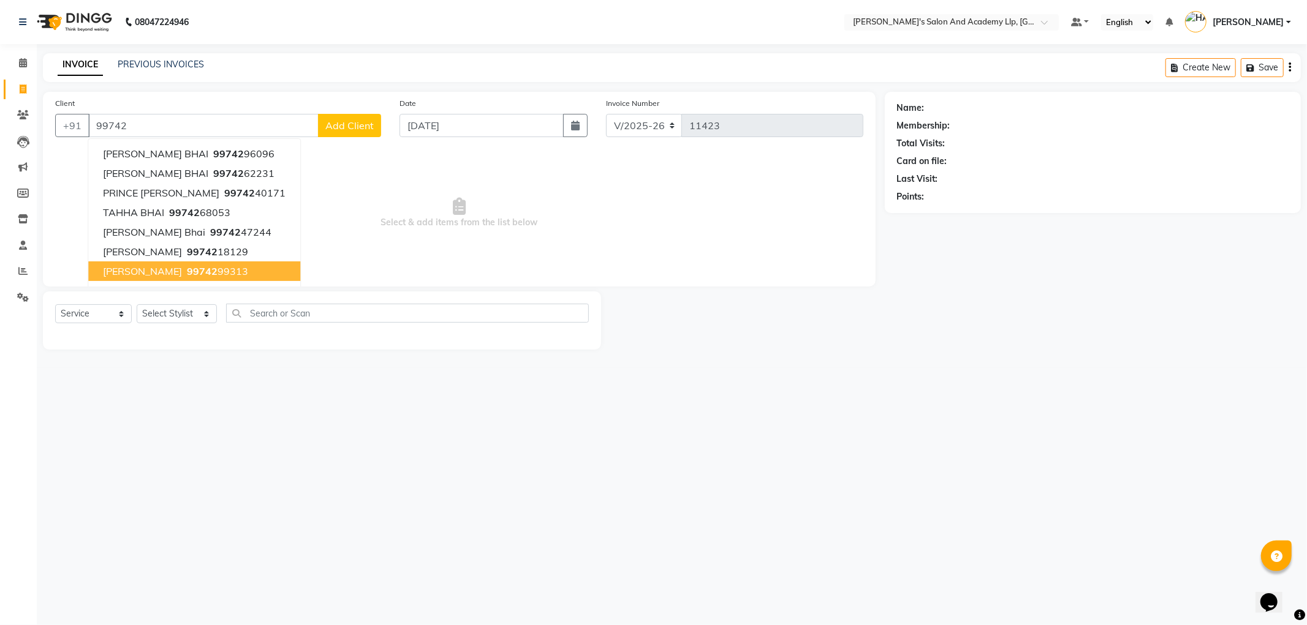
click at [135, 268] on span "KARAN BHAI" at bounding box center [142, 271] width 79 height 12
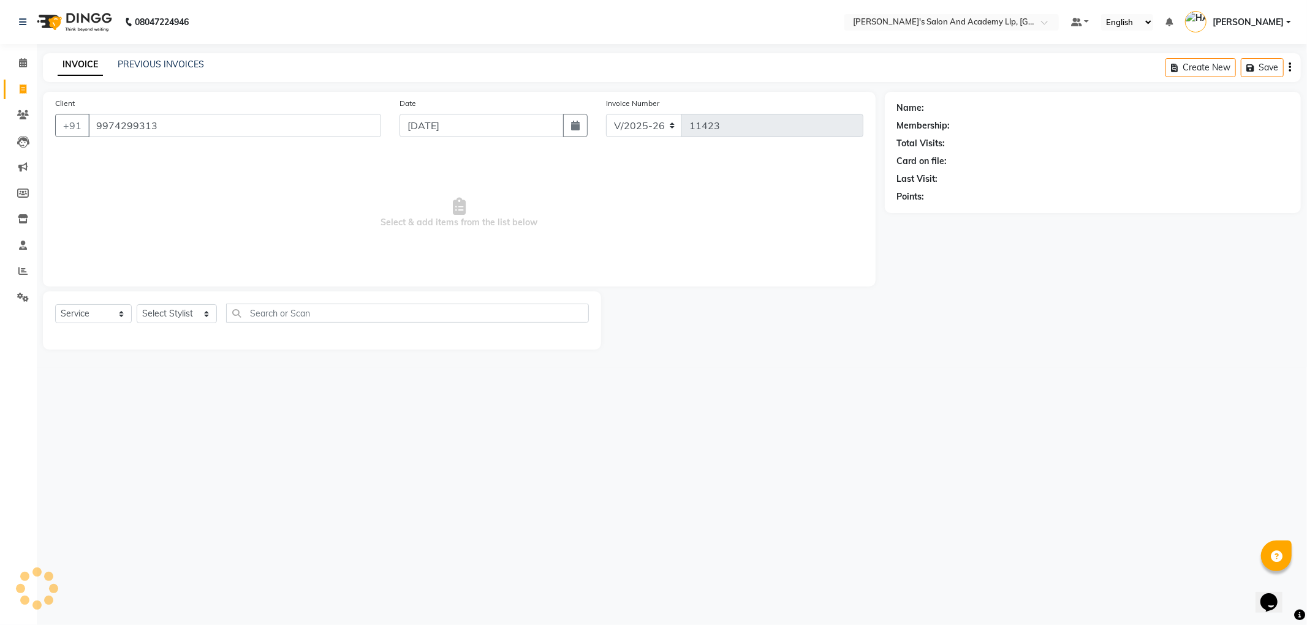
type input "9974299313"
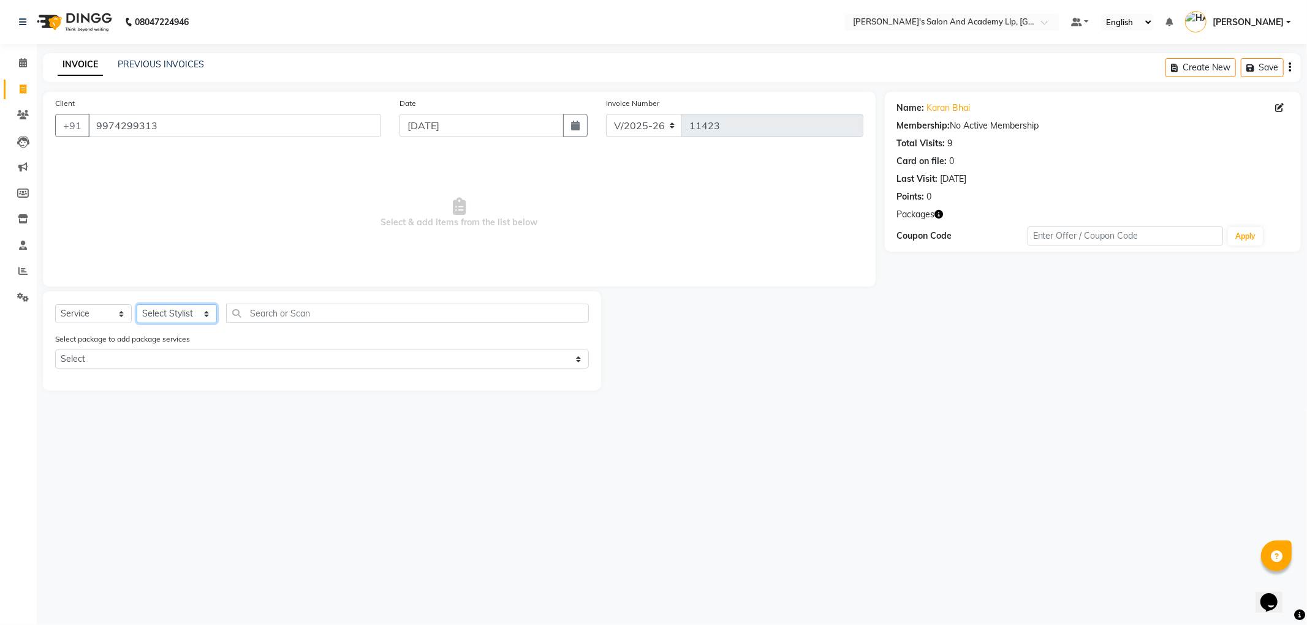
click at [167, 319] on select "Select Stylist [PERSON_NAME] AKSHAY VAJA [PERSON_NAME] [PERSON_NAME] [PERSON_NA…" at bounding box center [177, 313] width 80 height 19
select select "88075"
click at [137, 305] on select "Select Stylist [PERSON_NAME] AKSHAY VAJA [PERSON_NAME] [PERSON_NAME] [PERSON_NA…" at bounding box center [177, 313] width 80 height 19
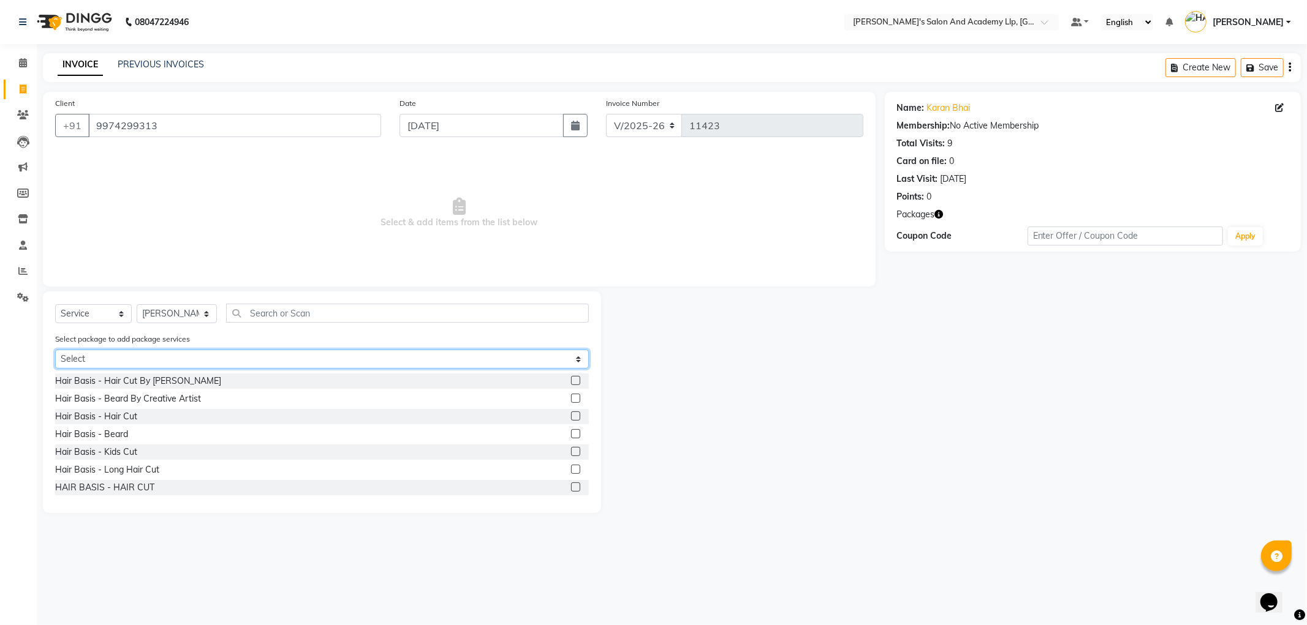
click at [123, 357] on select "Select MAVDI DEAR PACKAGE ( 6 HAIR CUT / 6 BEARD) SPEED WELL BEARD PAY 5 AND & …" at bounding box center [322, 359] width 534 height 19
select select "1: Object"
click at [55, 350] on select "Select MAVDI DEAR PACKAGE ( 6 HAIR CUT / 6 BEARD) SPEED WELL BEARD PAY 5 AND & …" at bounding box center [322, 359] width 534 height 19
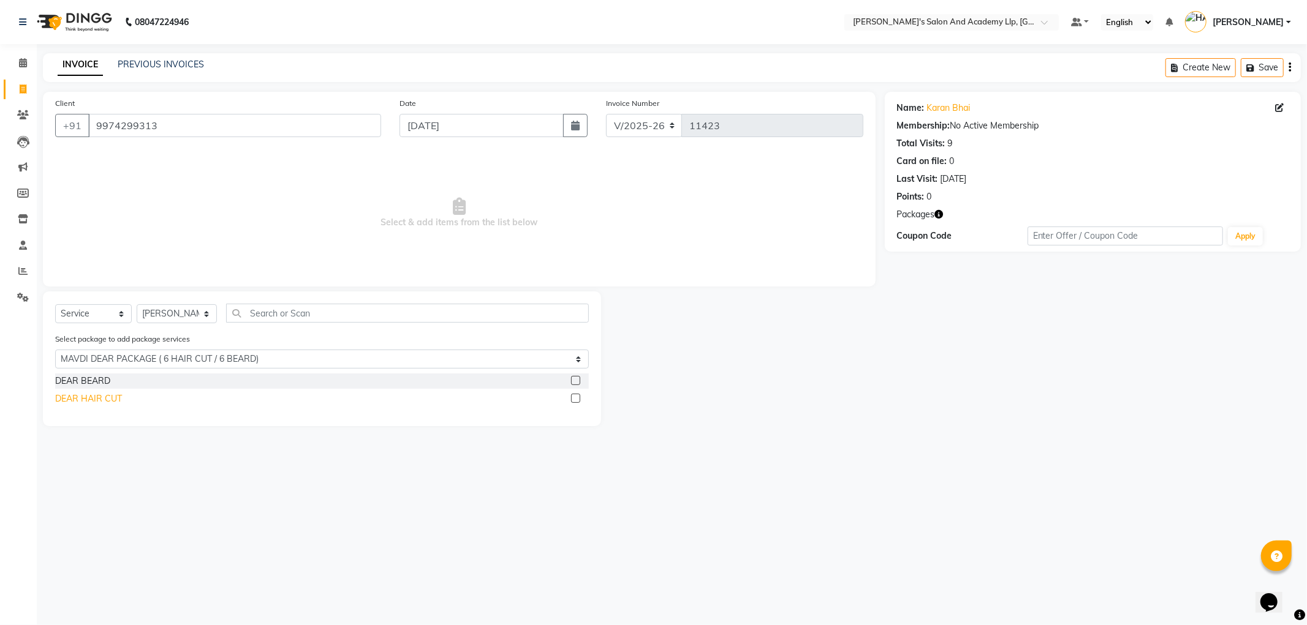
click at [67, 400] on div "DEAR HAIR CUT" at bounding box center [88, 399] width 67 height 13
checkbox input "false"
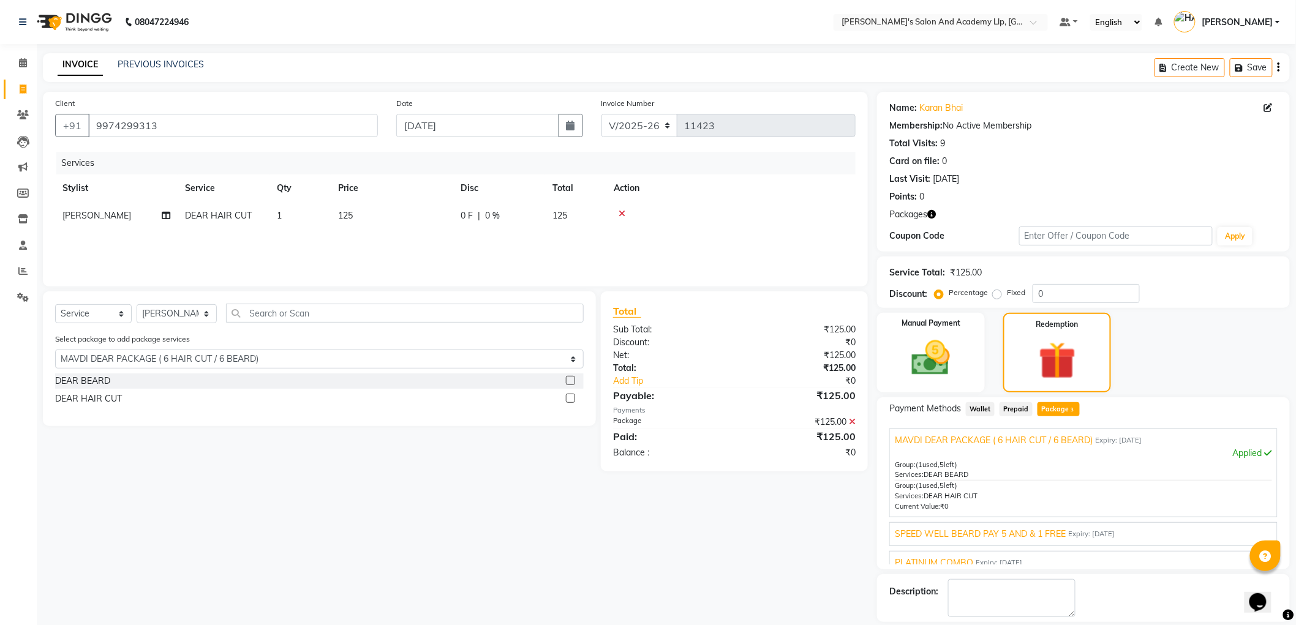
click at [100, 215] on span "[PERSON_NAME]" at bounding box center [96, 215] width 69 height 11
select select "88075"
click at [100, 215] on select "[PERSON_NAME] [PERSON_NAME] [PERSON_NAME] [PERSON_NAME] [PERSON_NAME] [PERSON_N…" at bounding box center [116, 219] width 108 height 19
select select "90552"
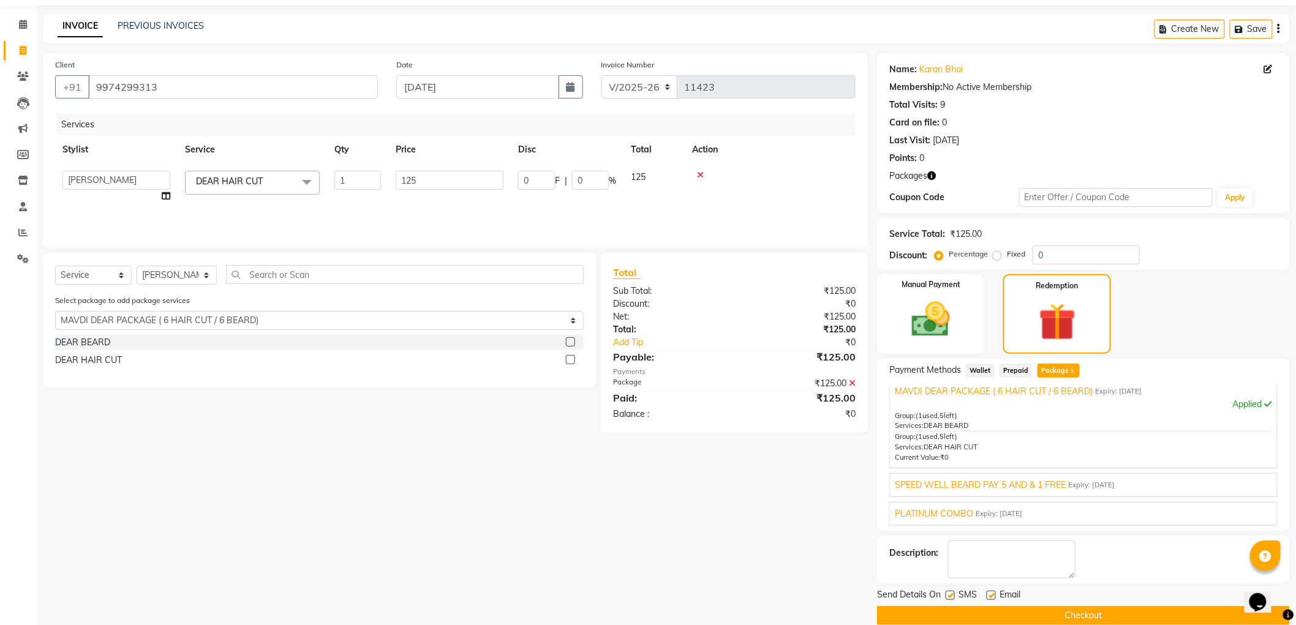
scroll to position [56, 0]
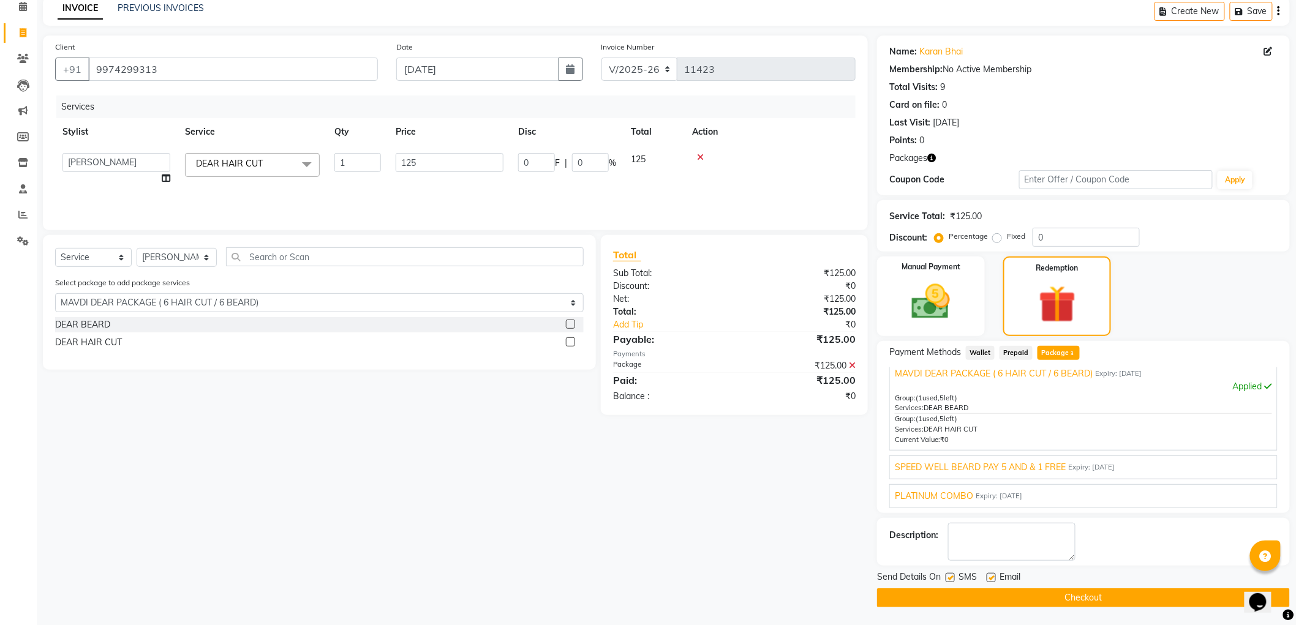
click at [988, 578] on label at bounding box center [991, 577] width 9 height 9
click at [988, 578] on input "checkbox" at bounding box center [991, 579] width 8 height 8
checkbox input "false"
click at [953, 576] on label at bounding box center [950, 577] width 9 height 9
click at [953, 576] on input "checkbox" at bounding box center [950, 579] width 8 height 8
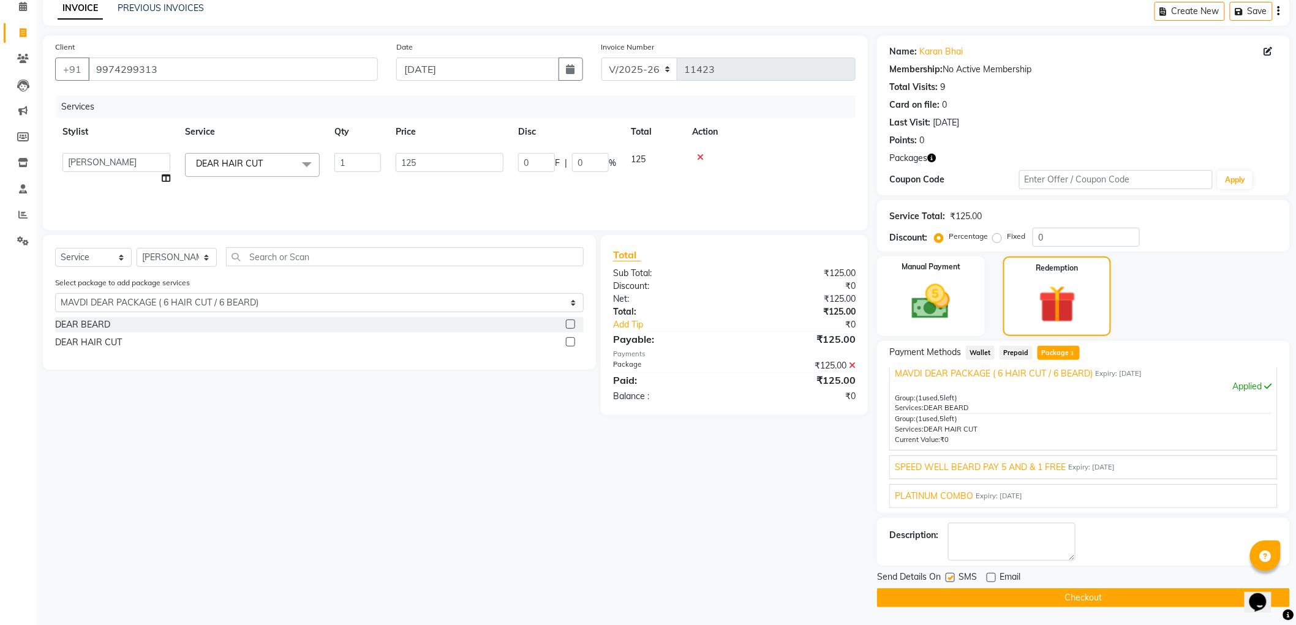
checkbox input "false"
click at [957, 591] on button "Checkout" at bounding box center [1083, 598] width 413 height 19
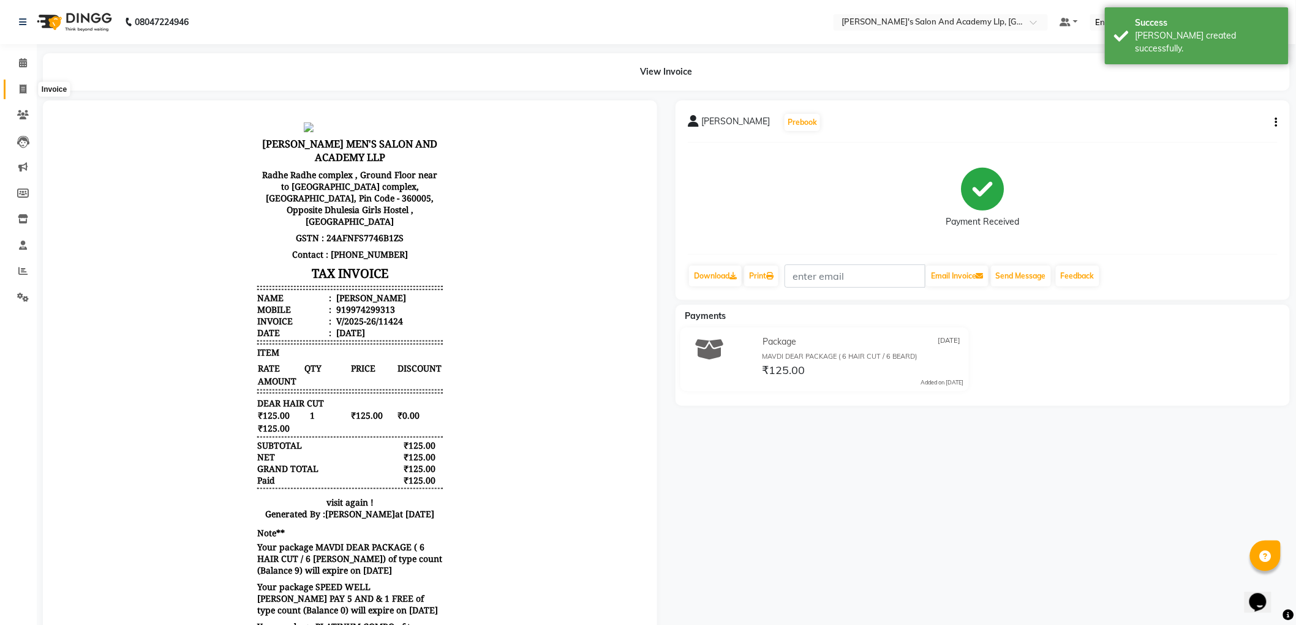
click at [26, 87] on span at bounding box center [22, 90] width 21 height 14
select select "6983"
select select "service"
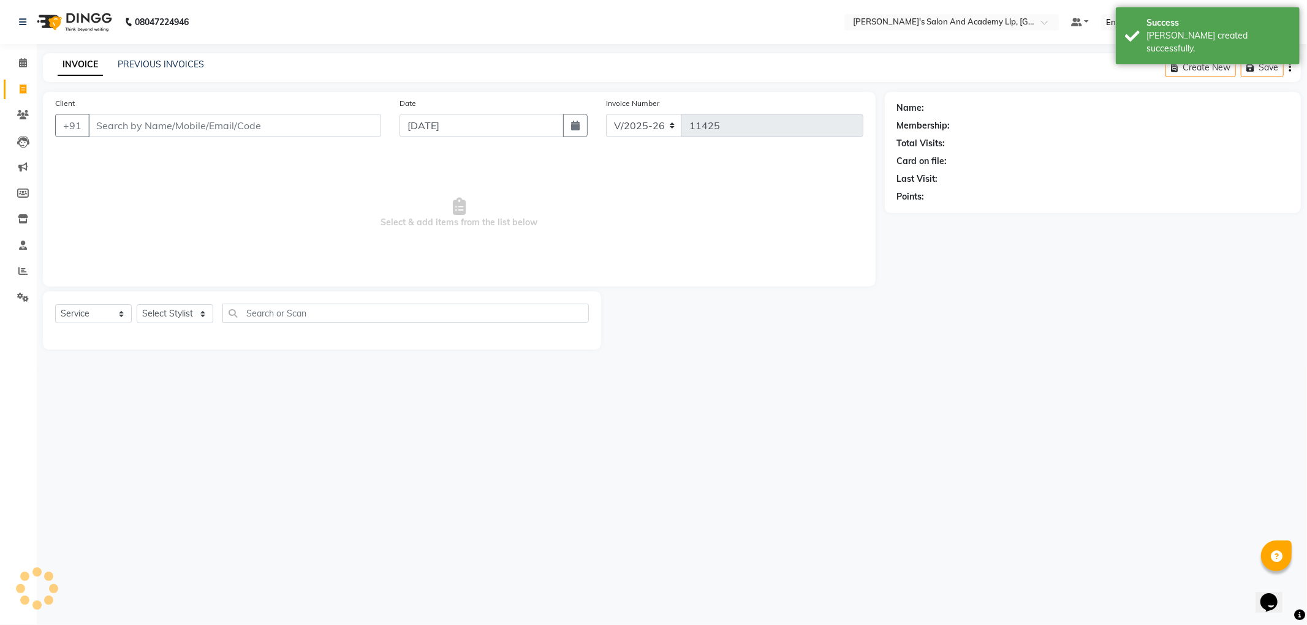
click at [295, 234] on span "Select & add items from the list below" at bounding box center [459, 213] width 808 height 123
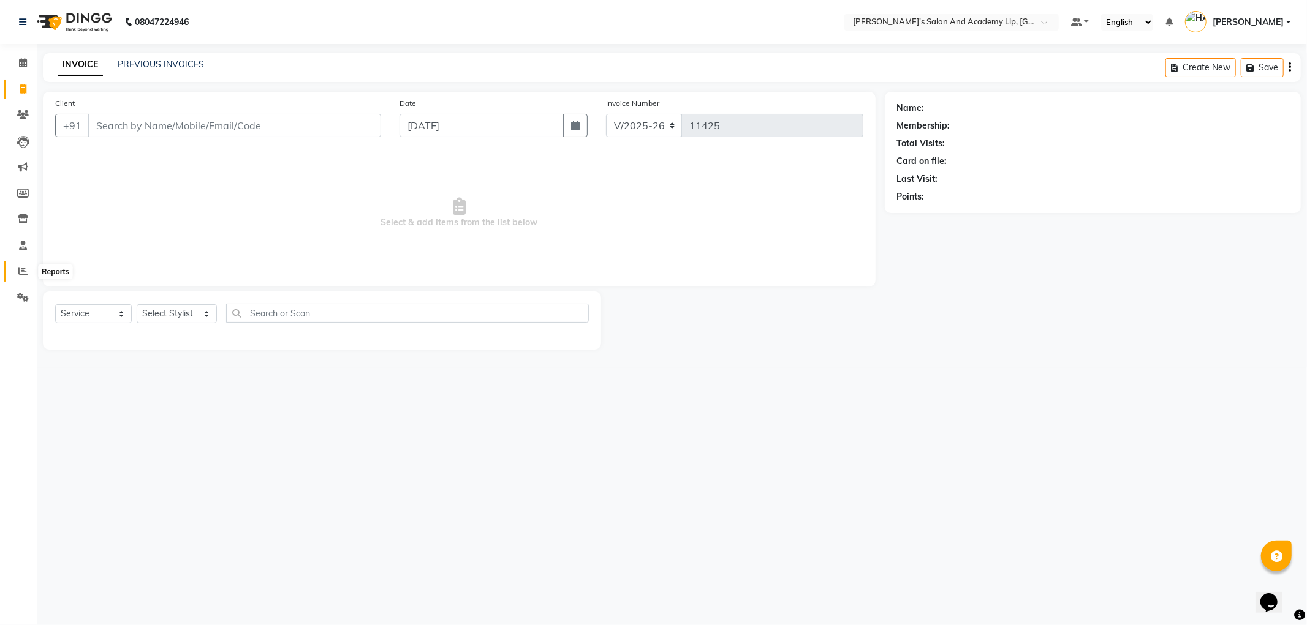
click at [12, 268] on span at bounding box center [22, 272] width 21 height 14
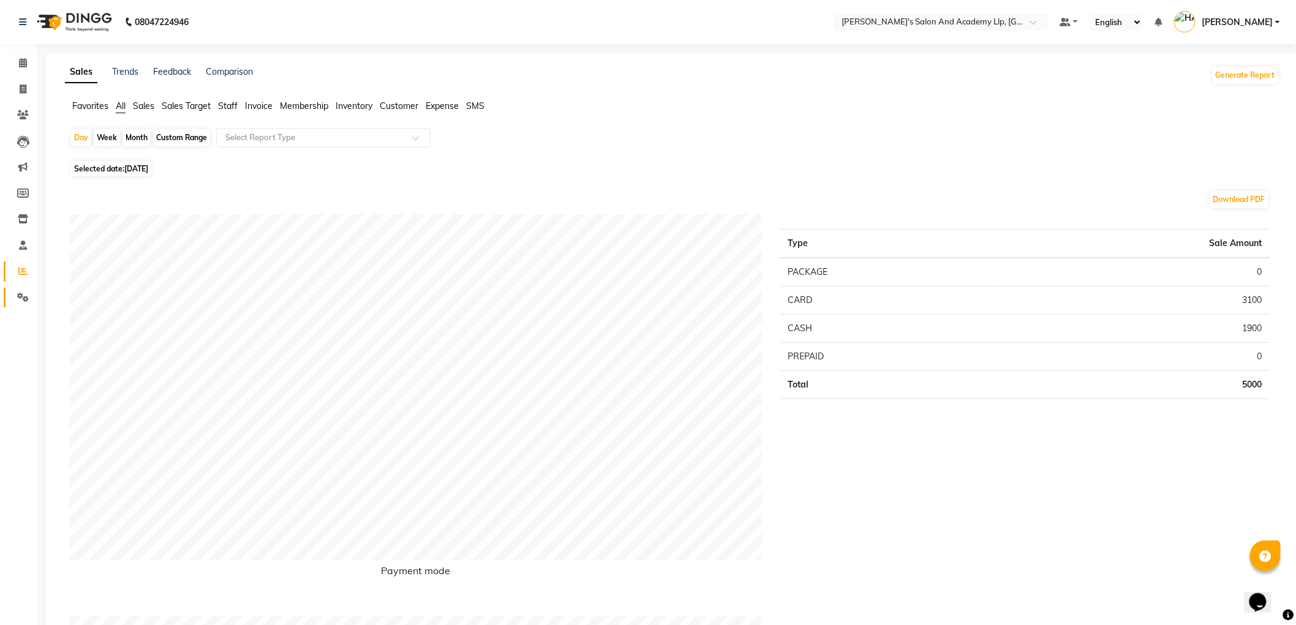
drag, startPoint x: 13, startPoint y: 306, endPoint x: 9, endPoint y: 319, distance: 13.6
click at [12, 306] on link "Settings" at bounding box center [18, 298] width 29 height 20
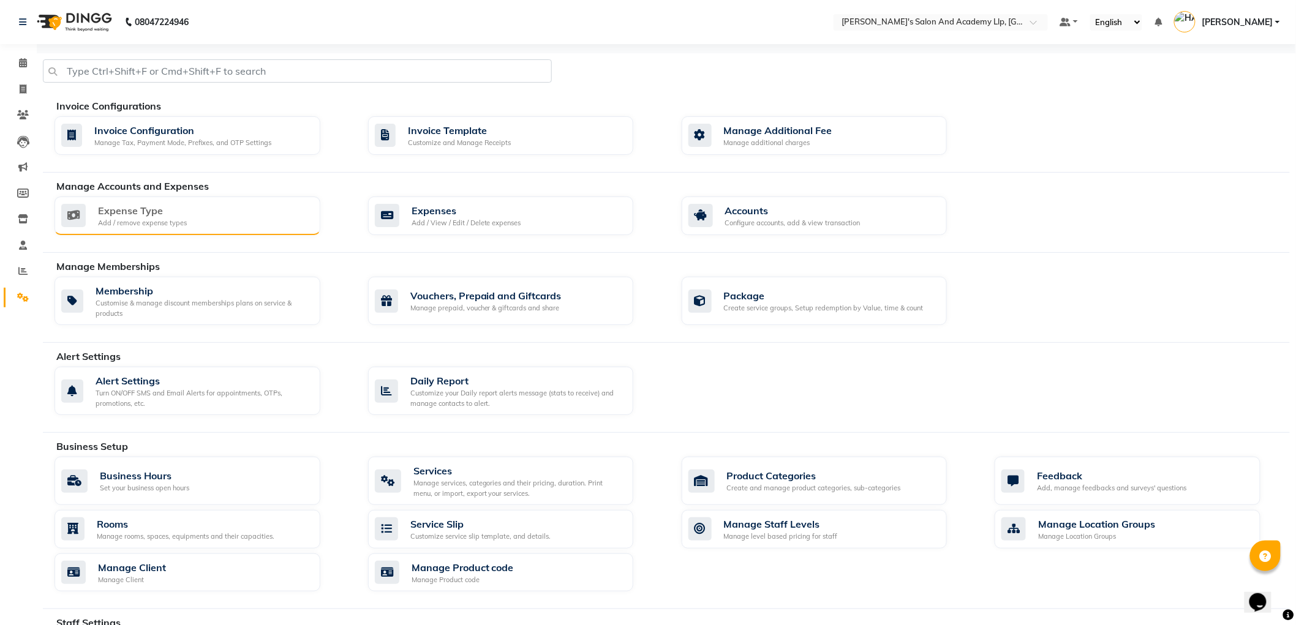
click at [135, 214] on div "Expense Type" at bounding box center [142, 210] width 89 height 15
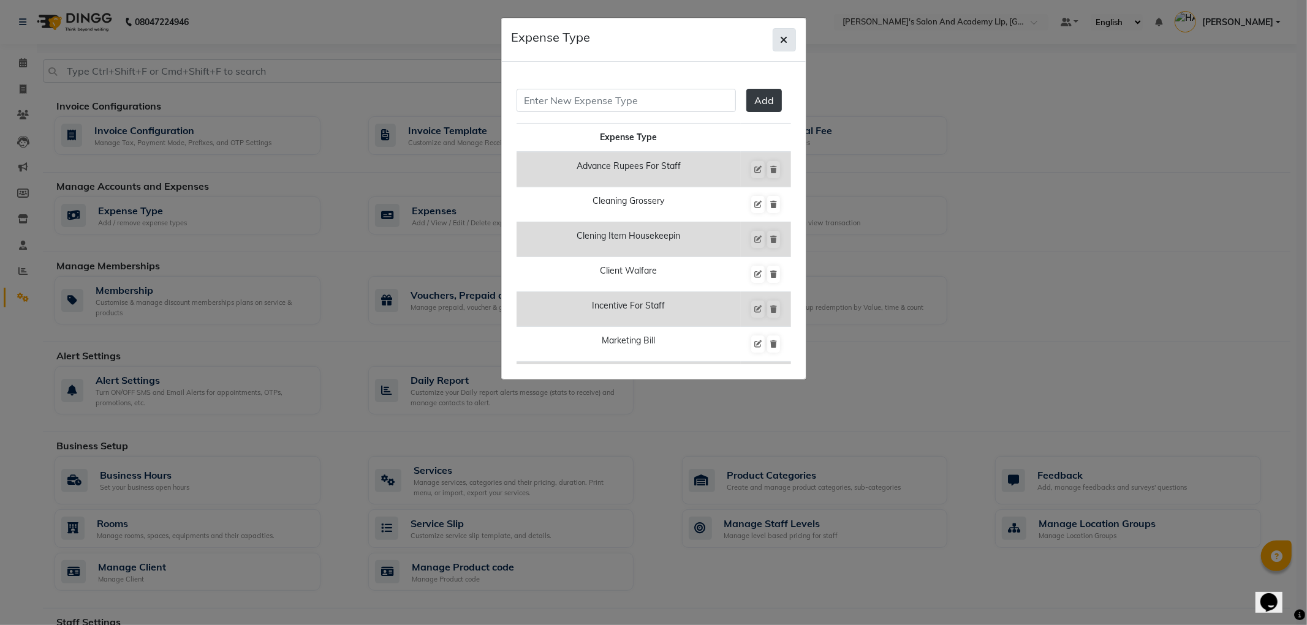
click at [788, 34] on button "button" at bounding box center [783, 39] width 23 height 23
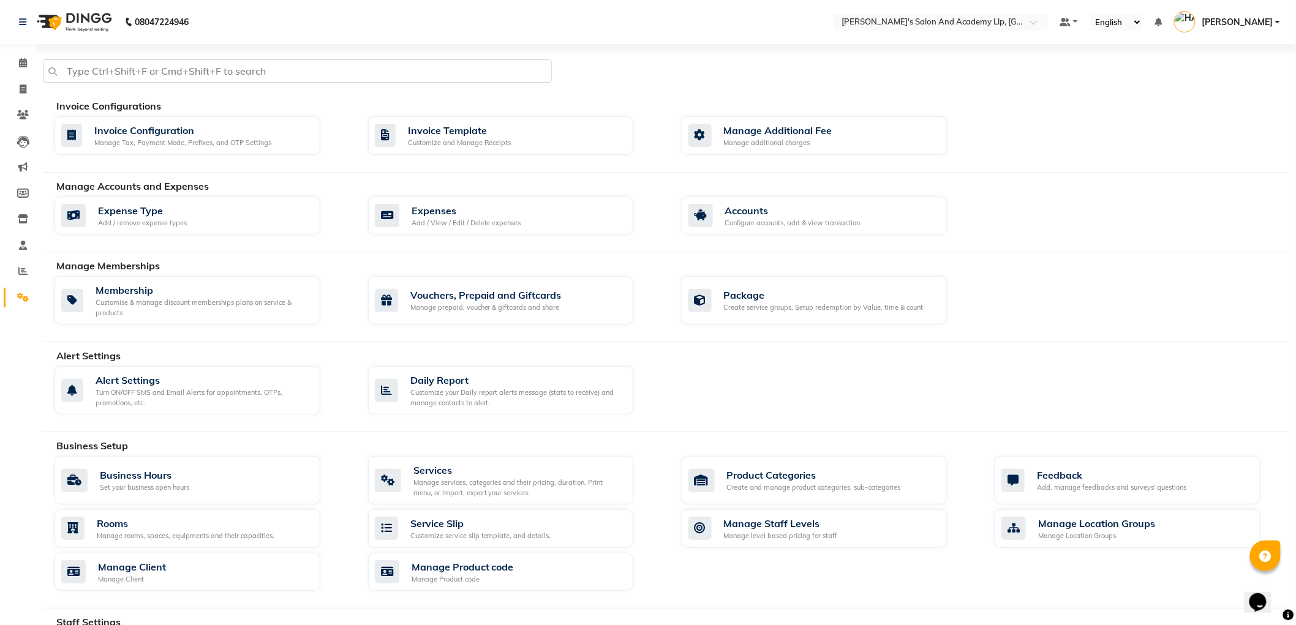
click at [524, 194] on div "Manage Accounts and Expenses Expense Type Add / remove expense types Expenses A…" at bounding box center [666, 216] width 1247 height 74
click at [504, 216] on div "Expenses" at bounding box center [467, 210] width 110 height 15
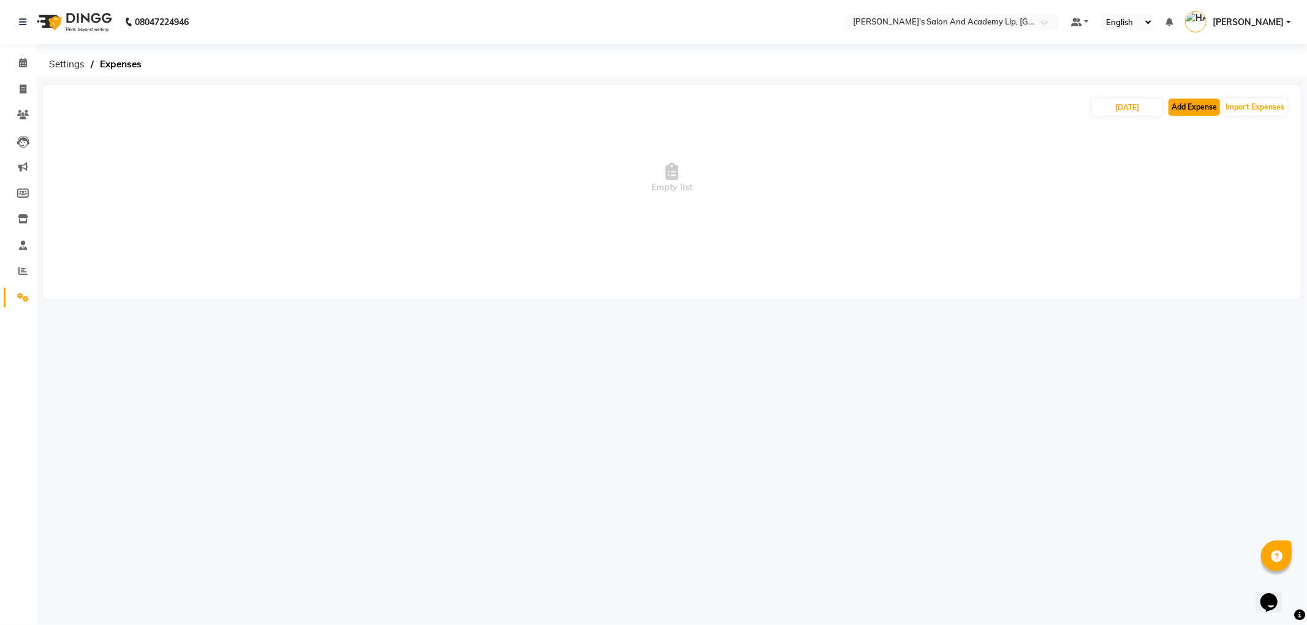
click at [1185, 100] on button "Add Expense" at bounding box center [1193, 107] width 51 height 17
select select "1"
select select "6044"
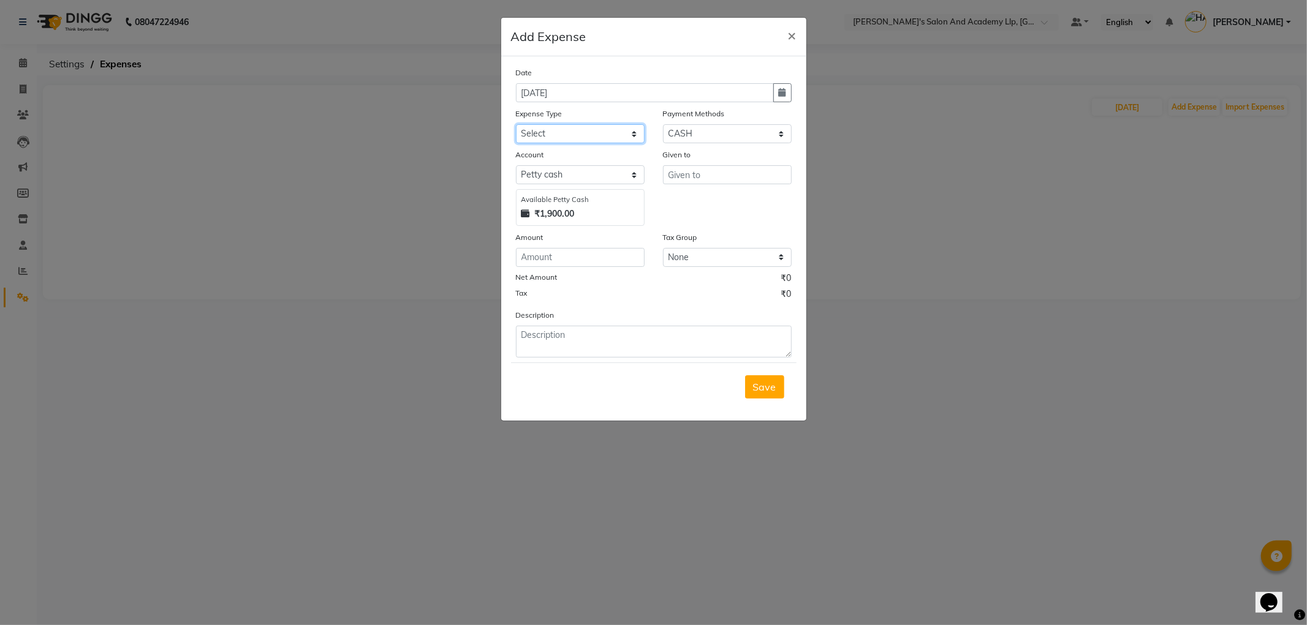
click at [566, 138] on select "Select ADVANCE RUPEES FOR STAFF CLEANING GROSSERY CLENING ITEM HOUSEKEEPIN clie…" at bounding box center [580, 133] width 129 height 19
select select "15448"
click at [516, 124] on select "Select ADVANCE RUPEES FOR STAFF CLEANING GROSSERY CLENING ITEM HOUSEKEEPIN clie…" at bounding box center [580, 133] width 129 height 19
click at [690, 170] on input "text" at bounding box center [727, 174] width 129 height 19
type input "UMANG BAJANIYA"
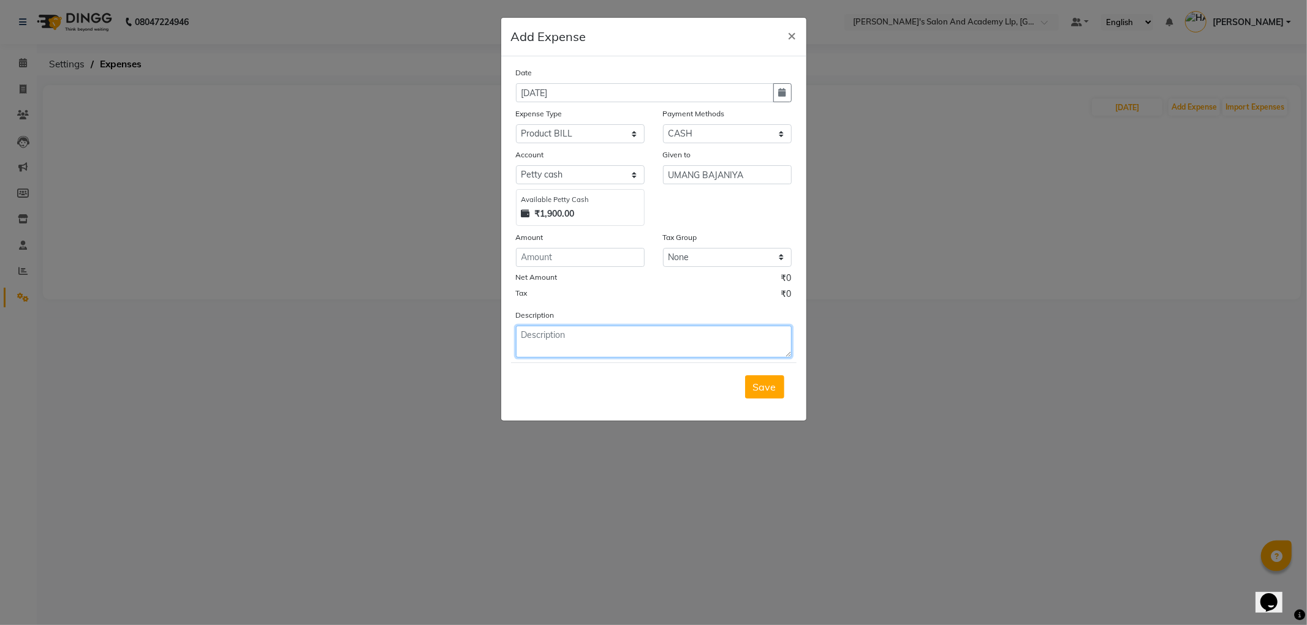
click at [554, 345] on textarea at bounding box center [654, 342] width 276 height 32
click at [545, 259] on input "number" at bounding box center [580, 257] width 129 height 19
type input "300"
click at [549, 350] on textarea at bounding box center [654, 342] width 276 height 32
type textarea "[PERSON_NAME] FOR PRODUCT"
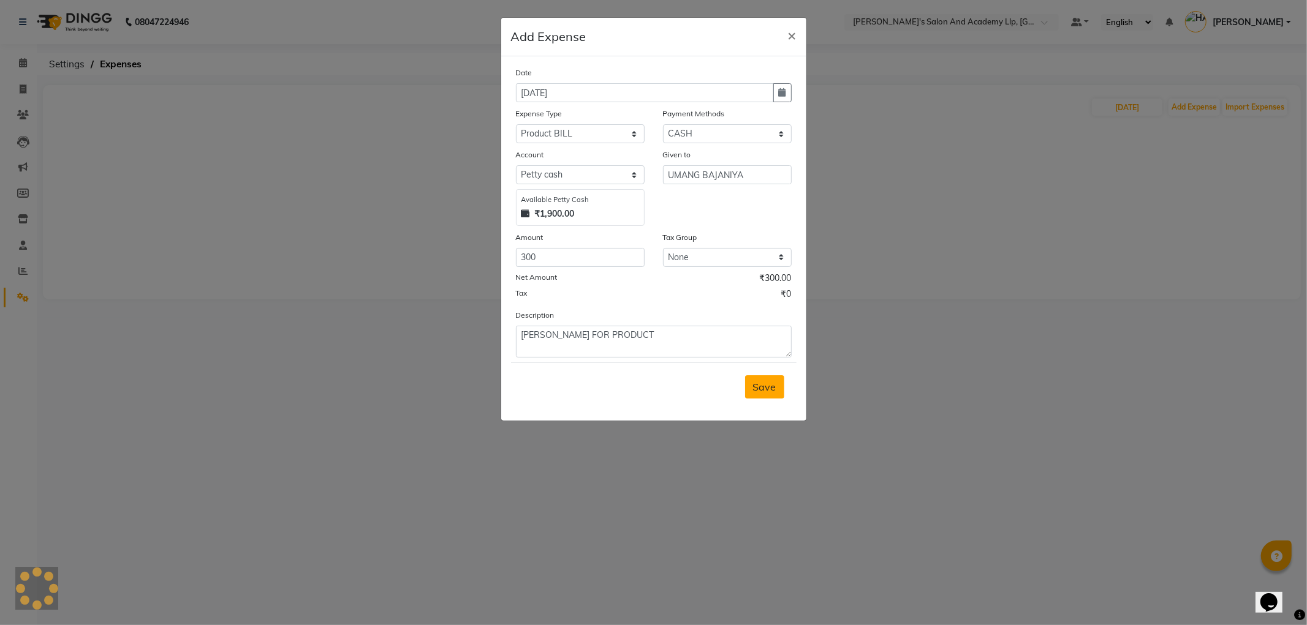
click at [768, 385] on span "Save" at bounding box center [764, 387] width 23 height 12
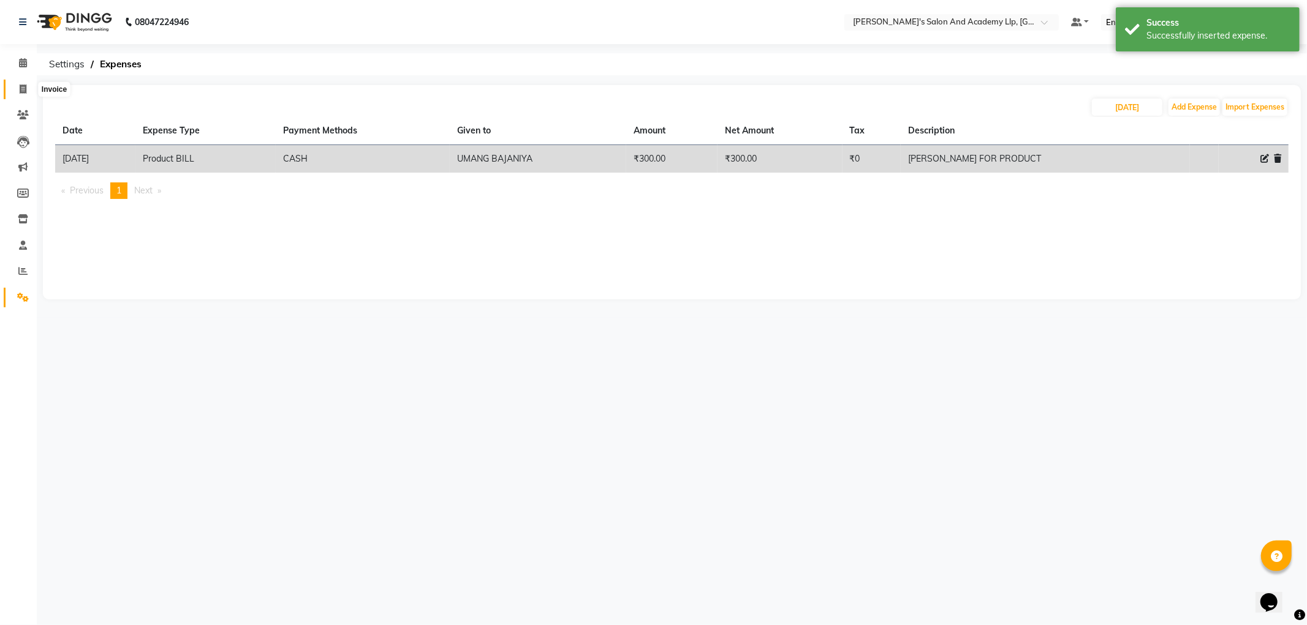
click at [29, 91] on span at bounding box center [22, 90] width 21 height 14
select select "service"
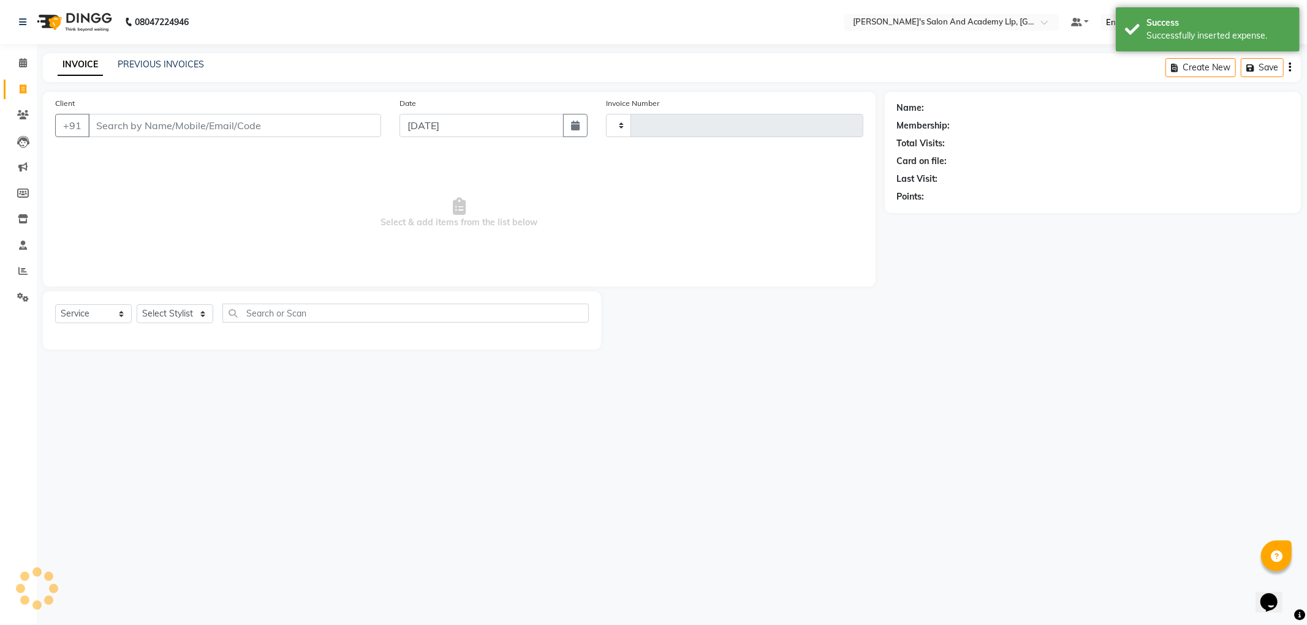
type input "11425"
select select "6983"
click at [21, 59] on icon at bounding box center [23, 62] width 8 height 9
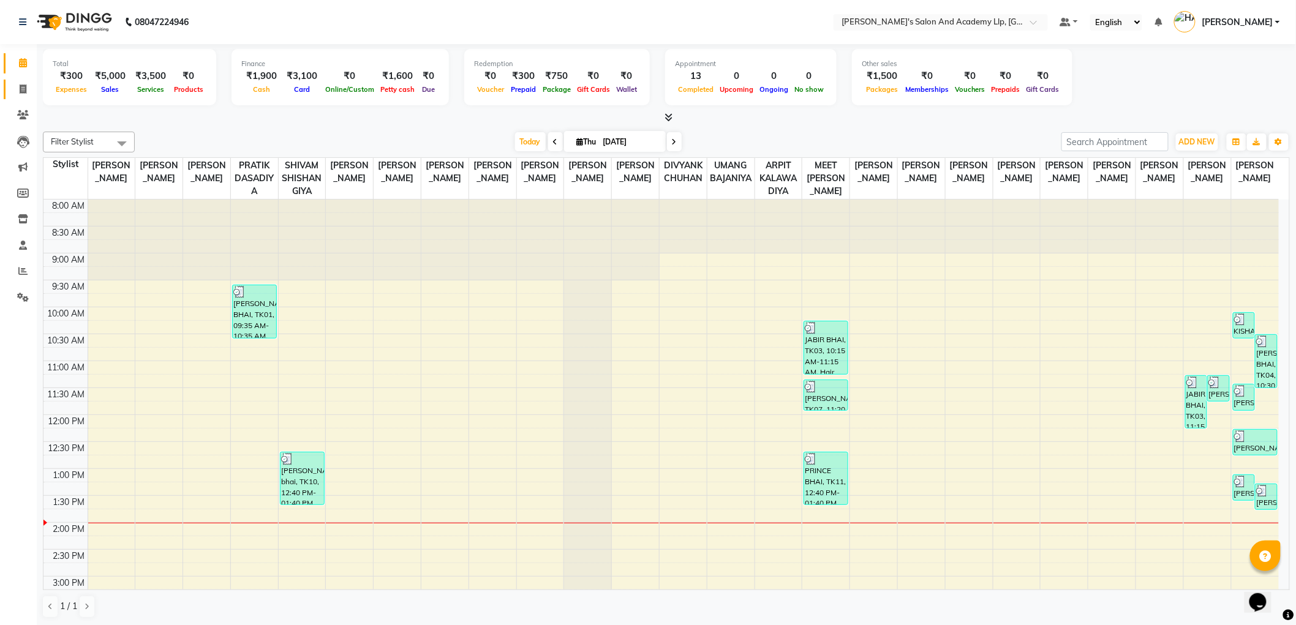
click at [4, 93] on link "Invoice" at bounding box center [18, 90] width 29 height 20
select select "service"
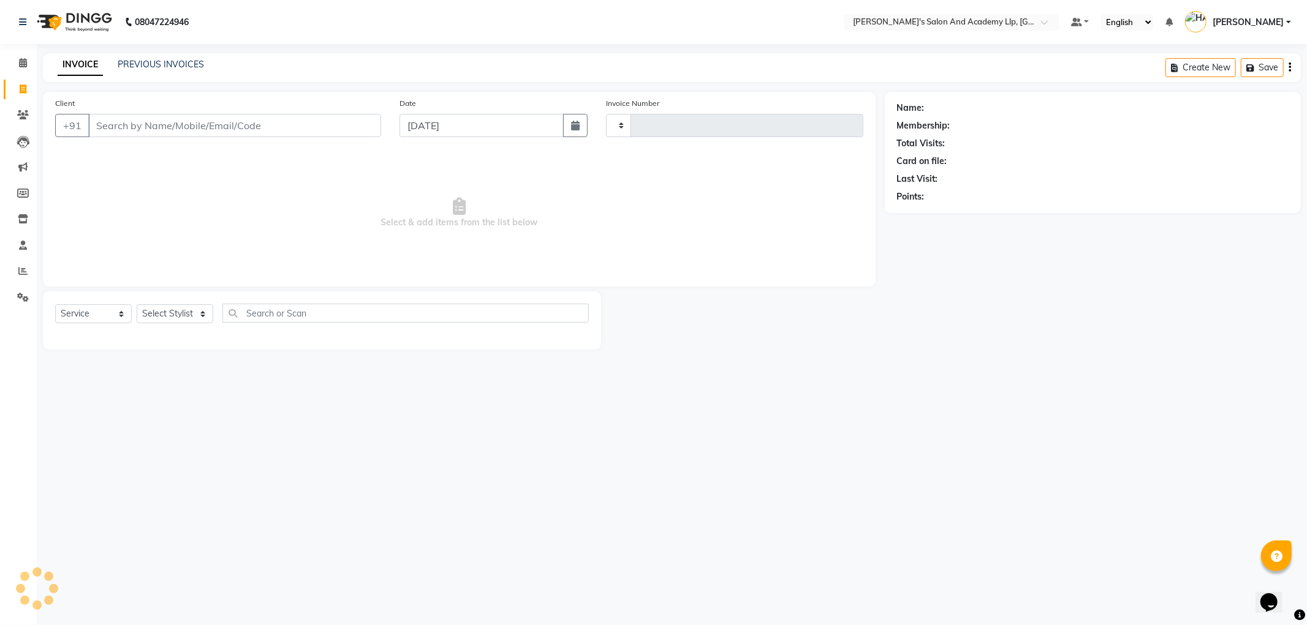
type input "11425"
select select "6983"
drag, startPoint x: 137, startPoint y: 116, endPoint x: 137, endPoint y: 141, distance: 24.5
click at [138, 121] on input "Client" at bounding box center [234, 125] width 293 height 23
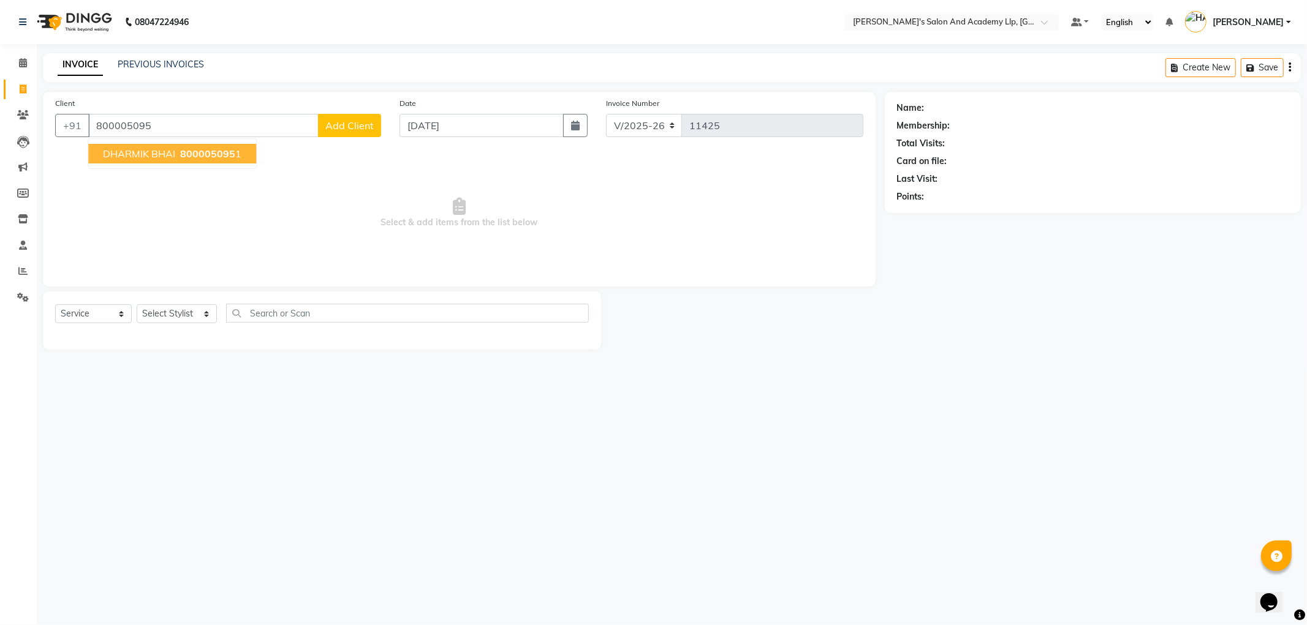
click at [181, 156] on span "800005095" at bounding box center [207, 154] width 55 height 12
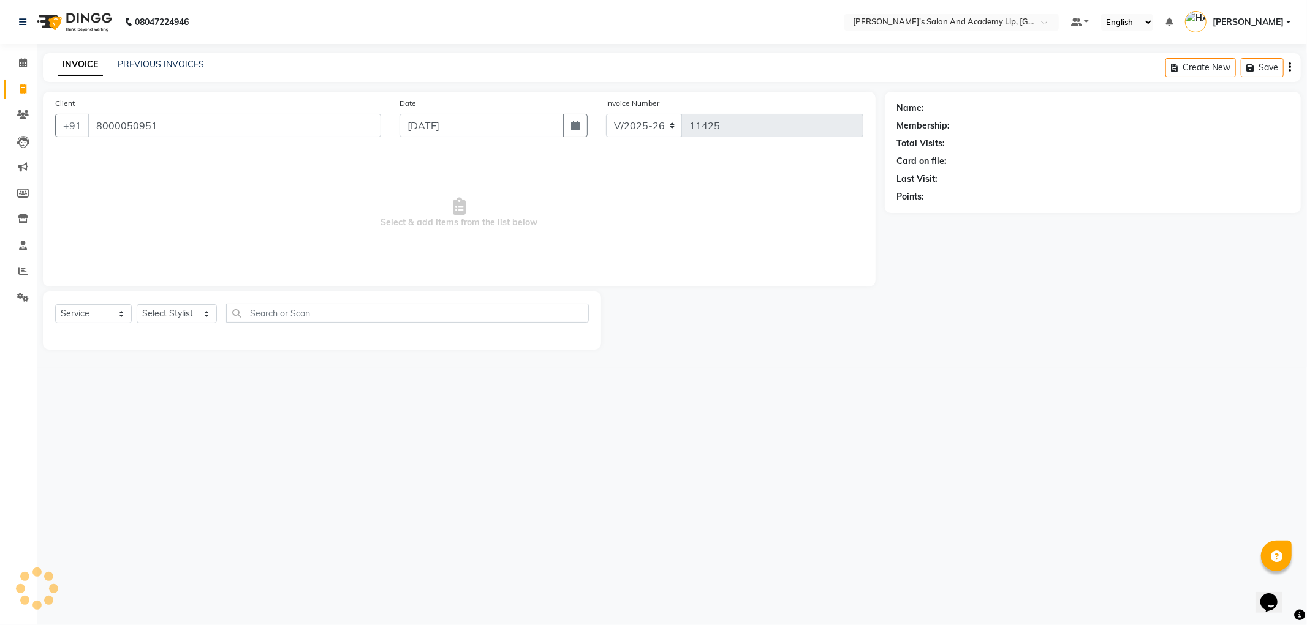
type input "8000050951"
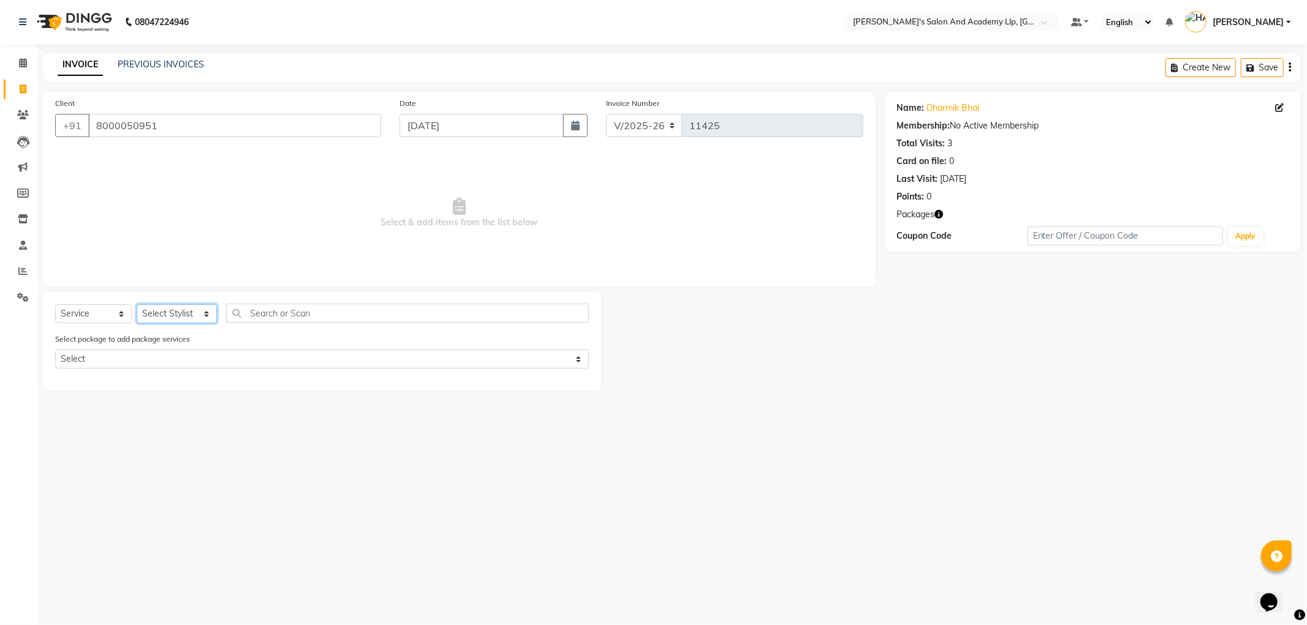
click at [154, 316] on select "Select Stylist [PERSON_NAME] AKSHAY VAJA [PERSON_NAME] [PERSON_NAME] [PERSON_NA…" at bounding box center [177, 313] width 80 height 19
select select "90169"
click at [137, 305] on select "Select Stylist [PERSON_NAME] AKSHAY VAJA [PERSON_NAME] [PERSON_NAME] [PERSON_NA…" at bounding box center [177, 313] width 80 height 19
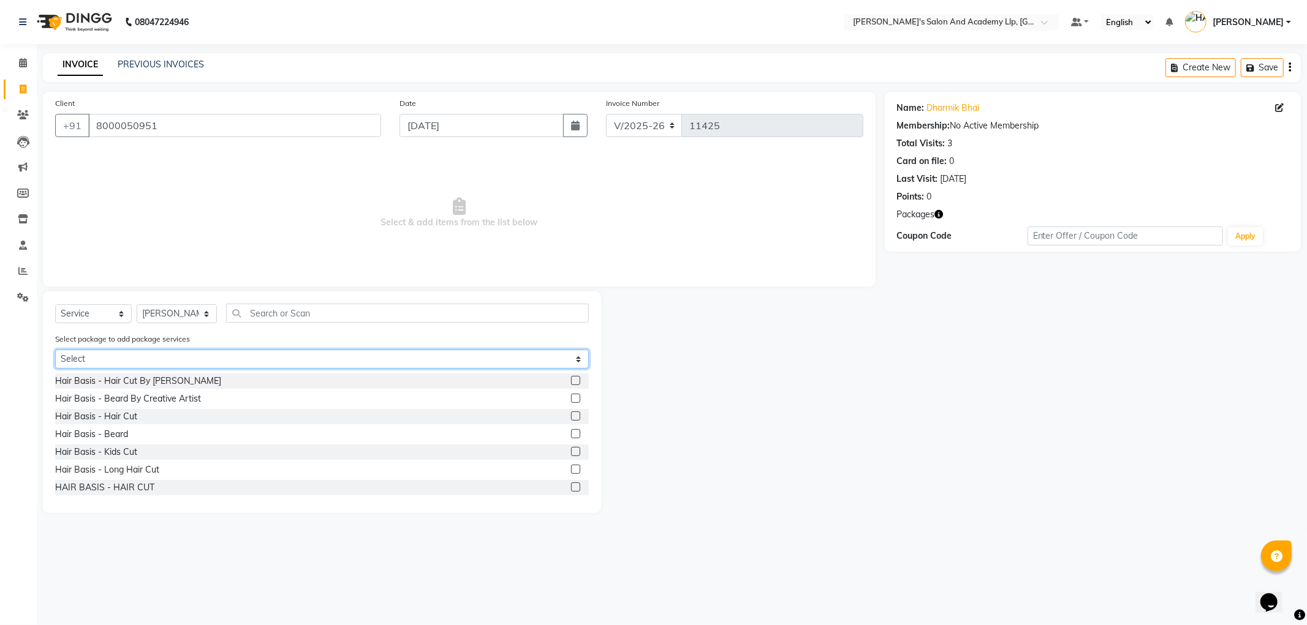
click at [180, 358] on select "Select COOL CUTS JUNIOR PACKAGE" at bounding box center [322, 359] width 534 height 19
select select "1: Object"
click at [55, 350] on select "Select COOL CUTS JUNIOR PACKAGE" at bounding box center [322, 359] width 534 height 19
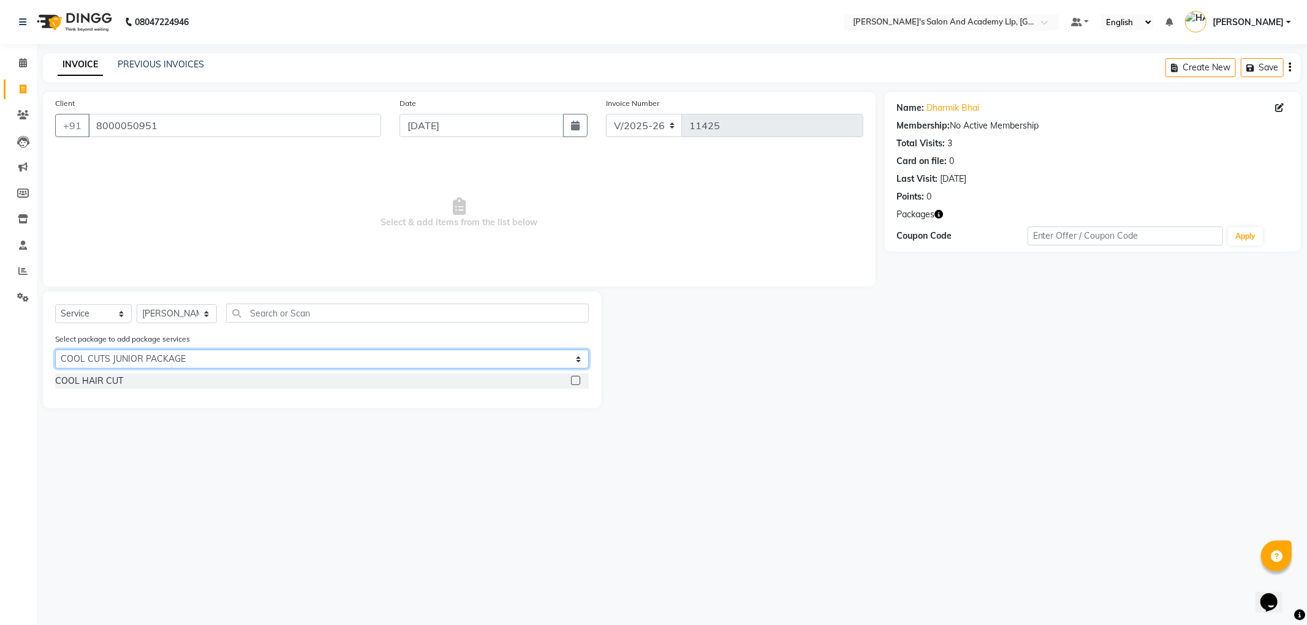
click at [126, 372] on div "Select package to add package services Select COOL CUTS JUNIOR PACKAGE" at bounding box center [322, 353] width 552 height 41
click at [55, 350] on select "Select COOL CUTS JUNIOR PACKAGE" at bounding box center [322, 359] width 534 height 19
click at [99, 380] on div "COOL HAIR CUT" at bounding box center [89, 381] width 68 height 13
checkbox input "false"
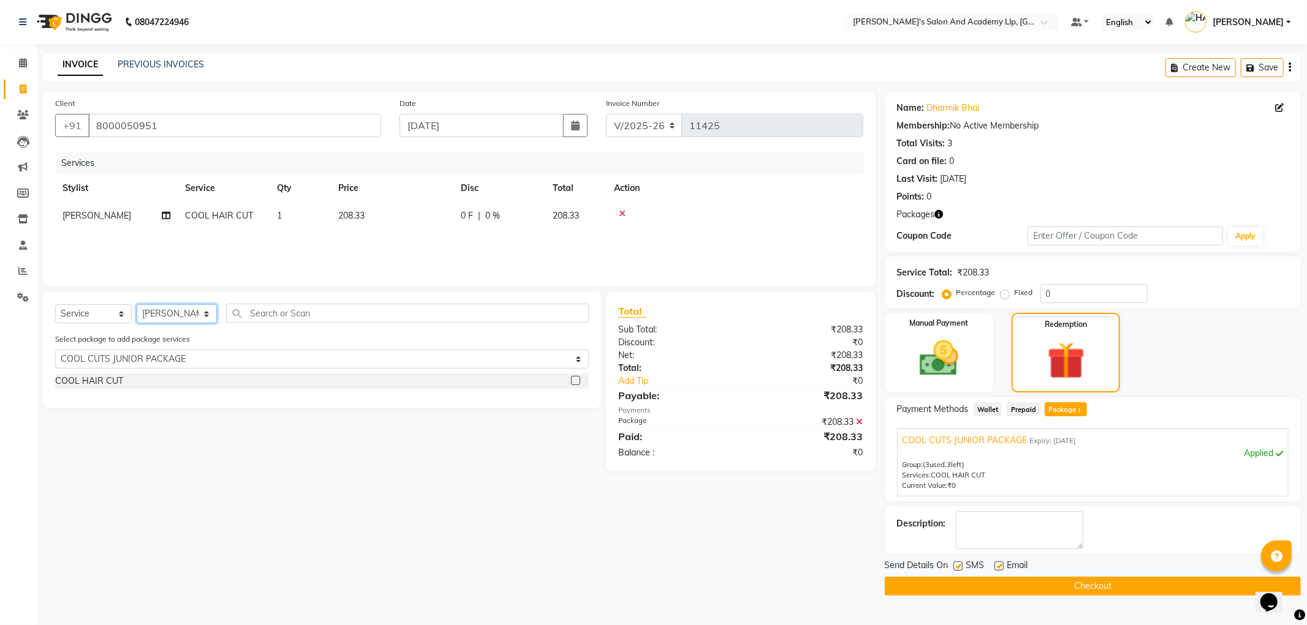
click at [164, 312] on select "Select Stylist [PERSON_NAME] AKSHAY VAJA [PERSON_NAME] [PERSON_NAME] [PERSON_NA…" at bounding box center [177, 313] width 80 height 19
select select "90548"
click at [137, 305] on select "Select Stylist [PERSON_NAME] AKSHAY VAJA [PERSON_NAME] [PERSON_NAME] [PERSON_NA…" at bounding box center [177, 313] width 80 height 19
click at [100, 310] on select "Select Service Product Membership Package Voucher Prepaid Gift Card" at bounding box center [93, 313] width 77 height 19
select select "package"
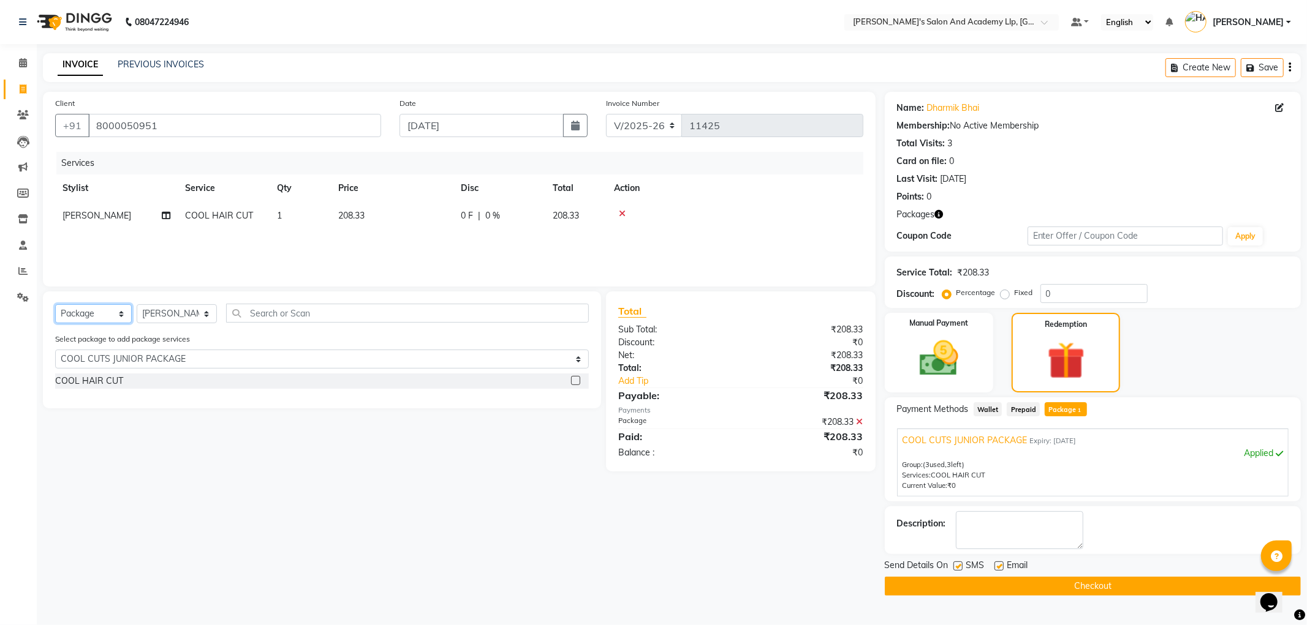
click at [55, 305] on select "Select Service Product Membership Package Voucher Prepaid Gift Card" at bounding box center [93, 313] width 77 height 19
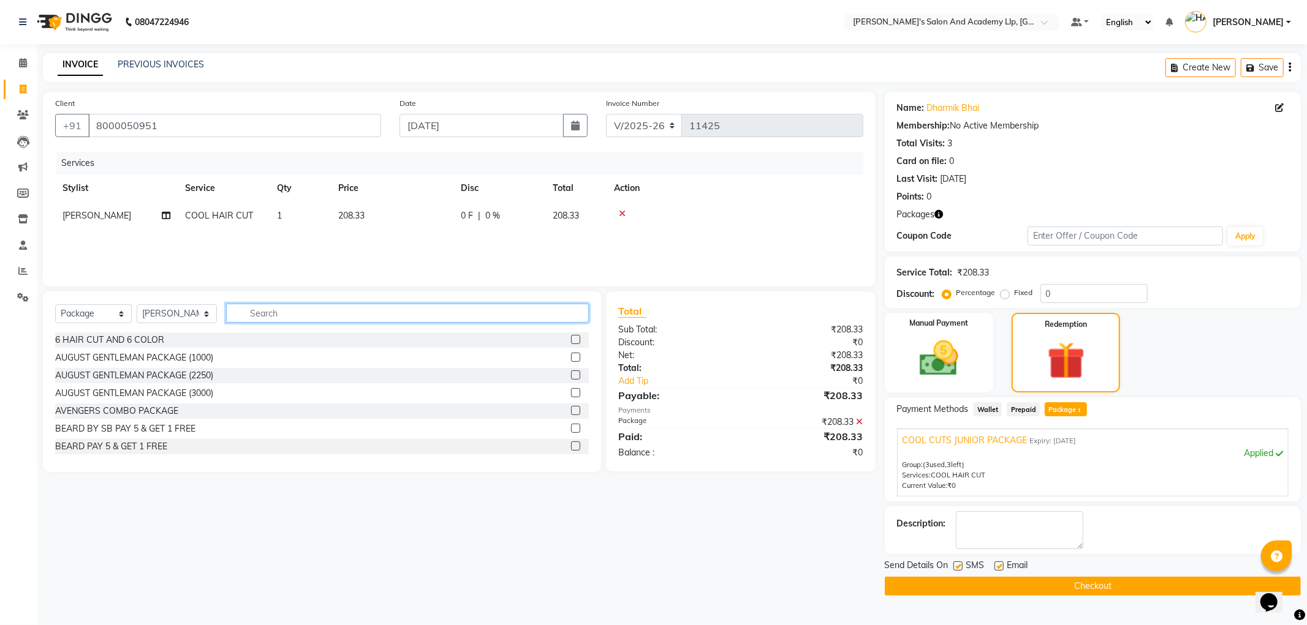
click at [307, 310] on input "text" at bounding box center [407, 313] width 363 height 19
type input "MAVDI"
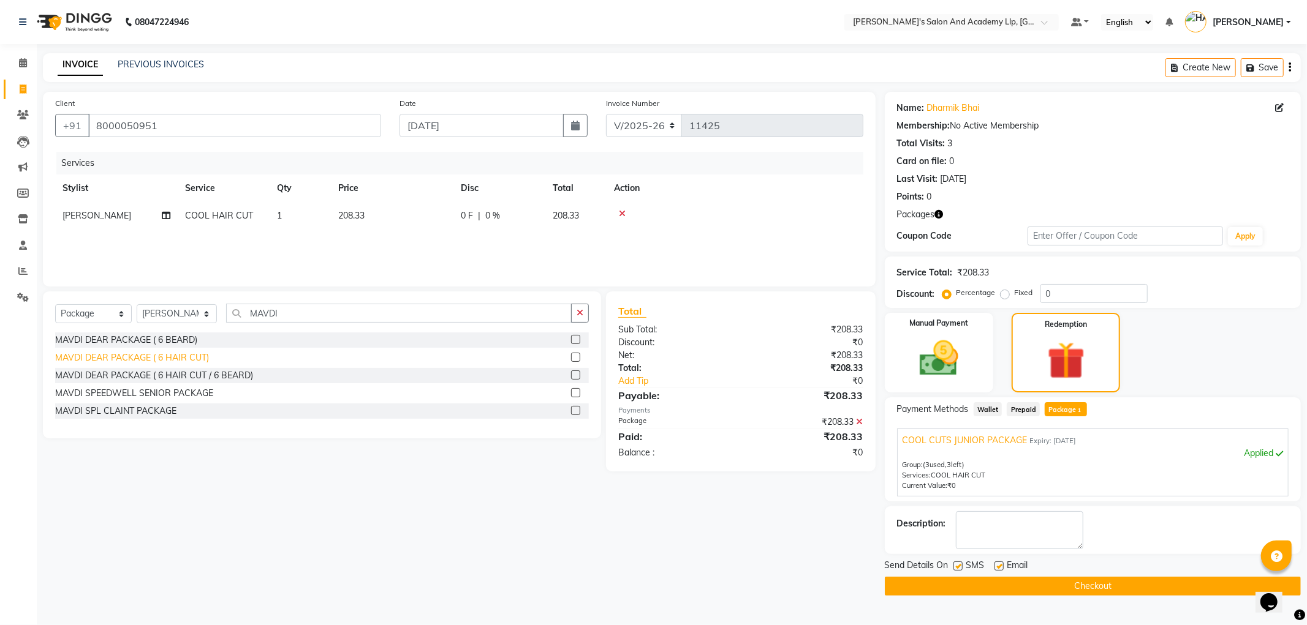
click at [72, 357] on div "MAVDI DEAR PACKAGE ( 6 HAIR CUT)" at bounding box center [132, 358] width 154 height 13
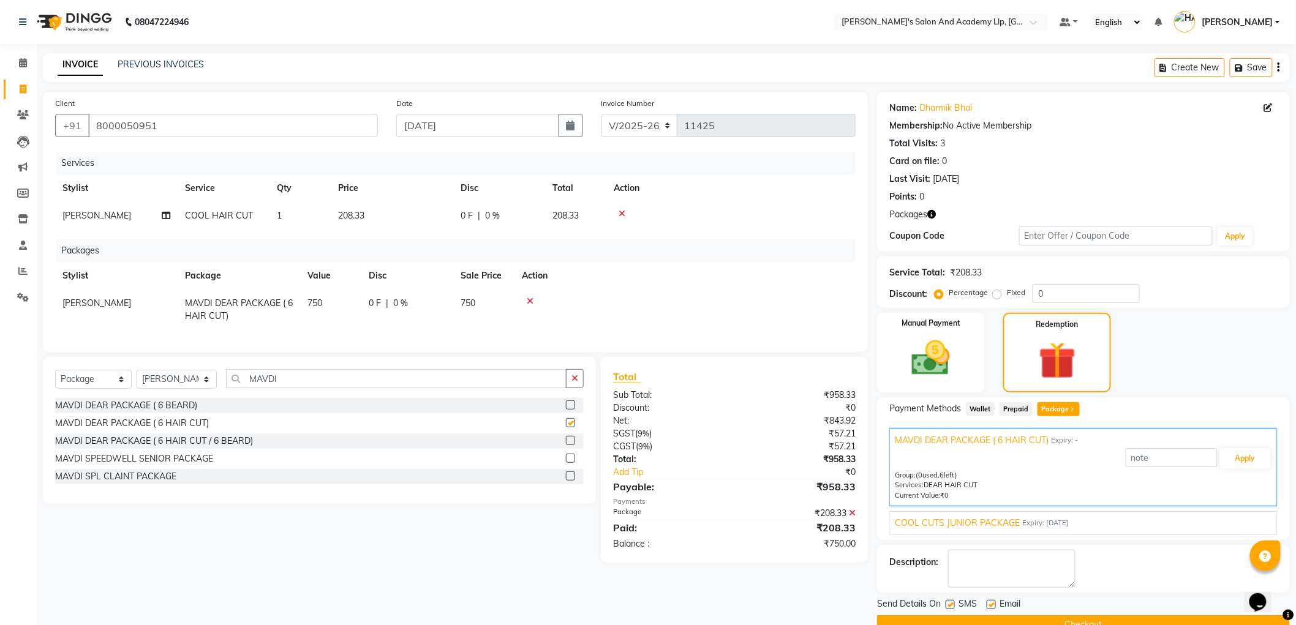
checkbox input "false"
click at [131, 213] on span "[PERSON_NAME]" at bounding box center [96, 215] width 69 height 11
select select "90169"
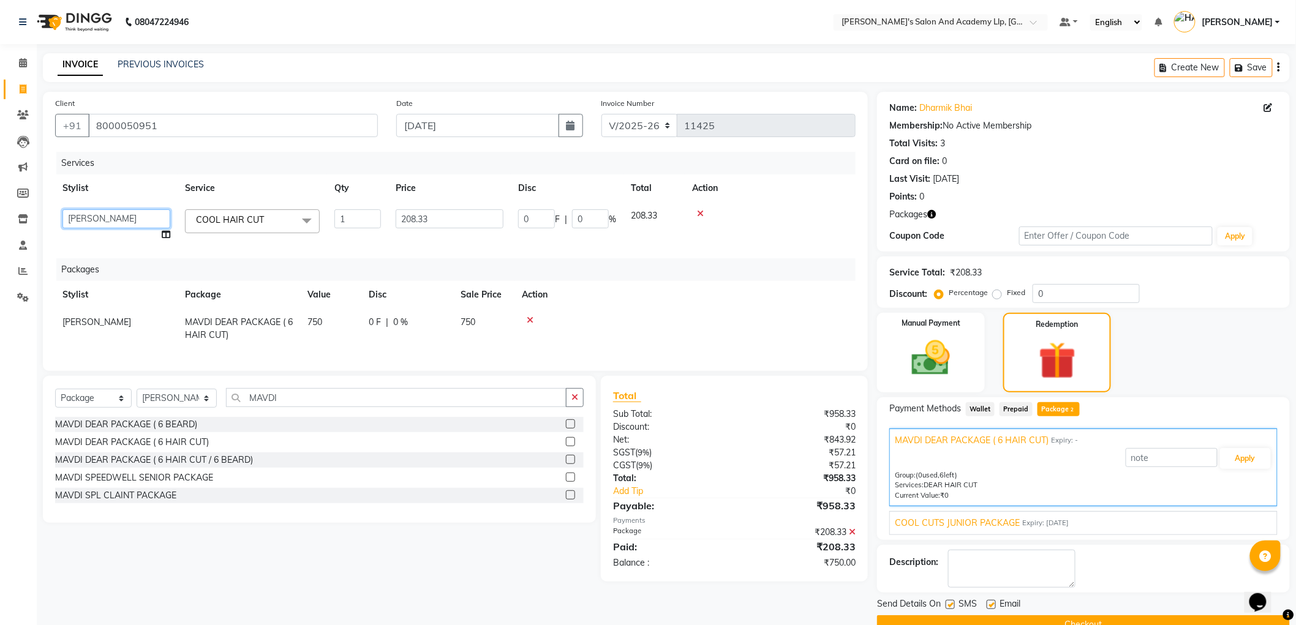
click at [135, 213] on select "[PERSON_NAME] [PERSON_NAME] [PERSON_NAME] [PERSON_NAME] [PERSON_NAME] [PERSON_N…" at bounding box center [116, 219] width 108 height 19
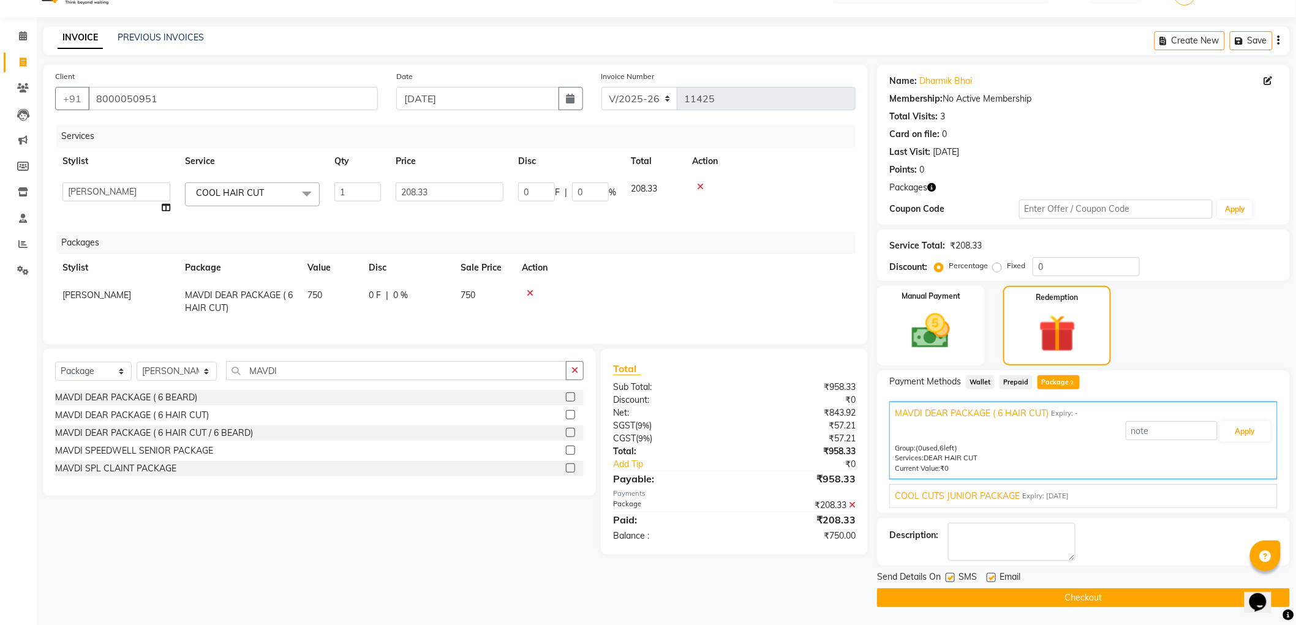
click at [992, 578] on label at bounding box center [991, 577] width 9 height 9
click at [992, 578] on input "checkbox" at bounding box center [991, 579] width 8 height 8
checkbox input "false"
click at [948, 579] on label at bounding box center [950, 577] width 9 height 9
click at [948, 579] on input "checkbox" at bounding box center [950, 579] width 8 height 8
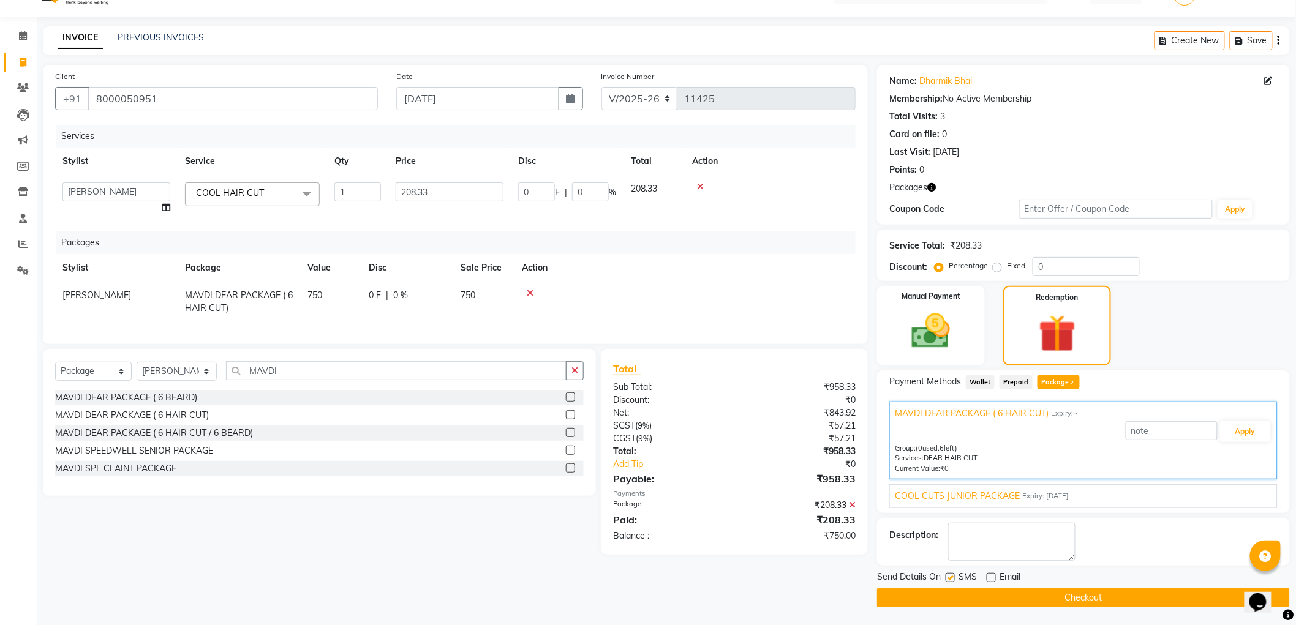
checkbox input "false"
drag, startPoint x: 951, startPoint y: 296, endPoint x: 943, endPoint y: 311, distance: 15.9
click at [951, 297] on label "Manual Payment" at bounding box center [930, 296] width 61 height 12
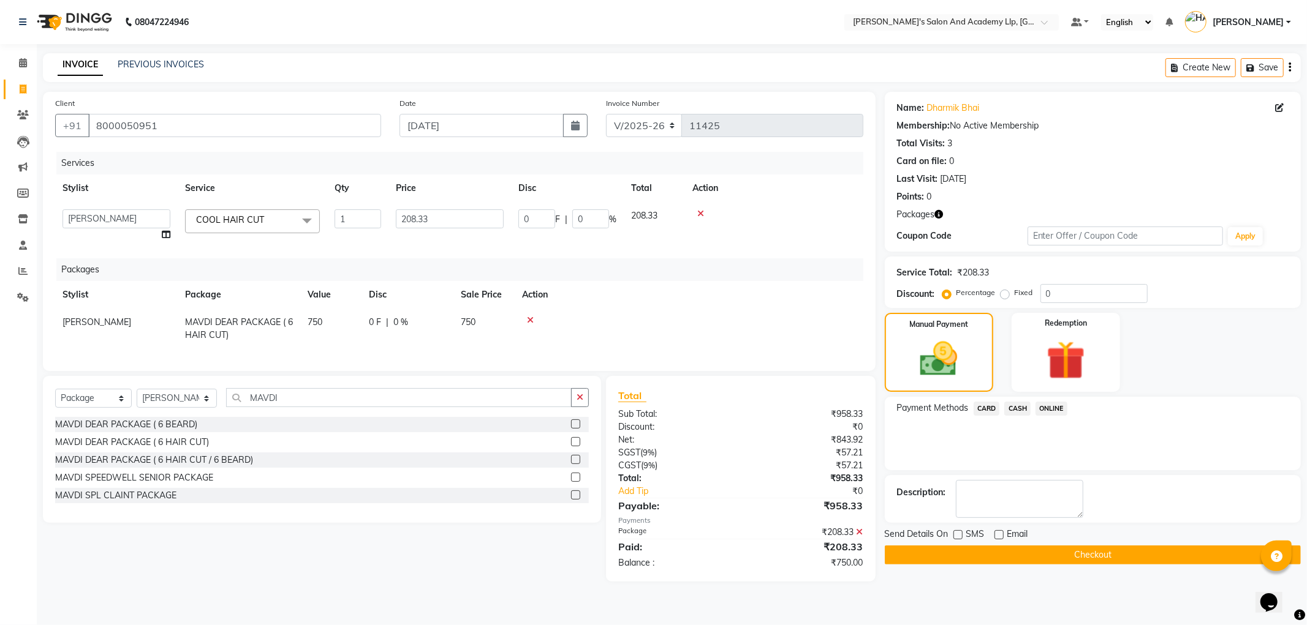
click at [1015, 405] on span "CASH" at bounding box center [1017, 409] width 26 height 14
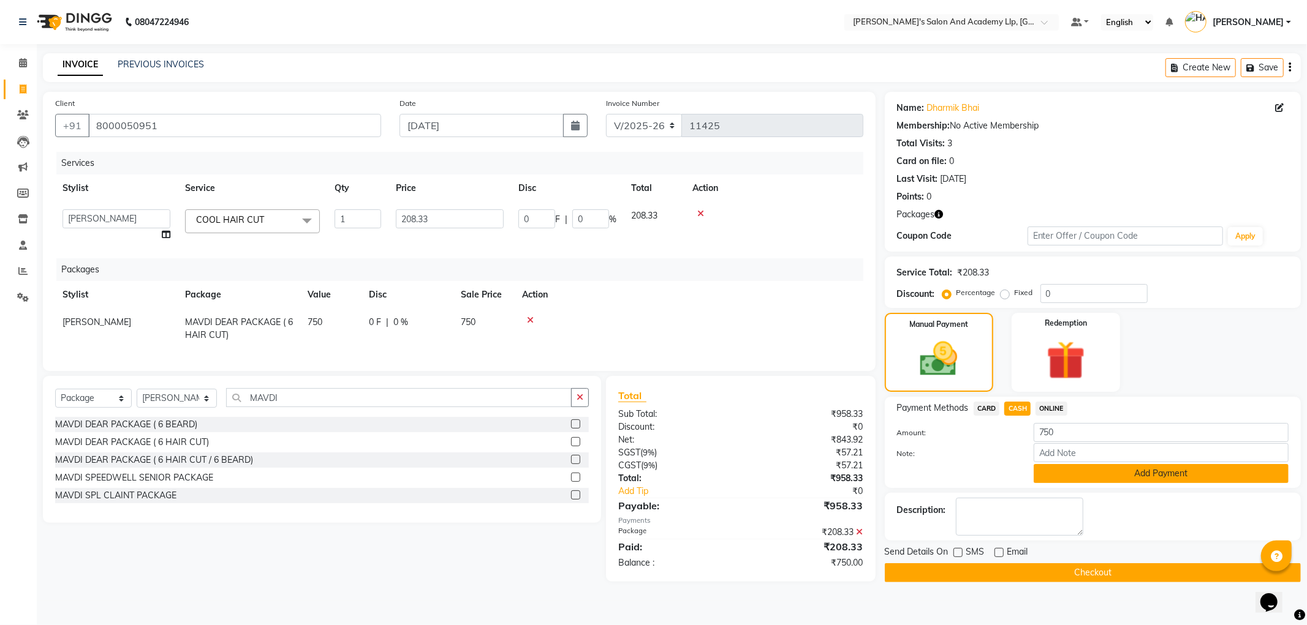
click at [1060, 474] on button "Add Payment" at bounding box center [1160, 473] width 255 height 19
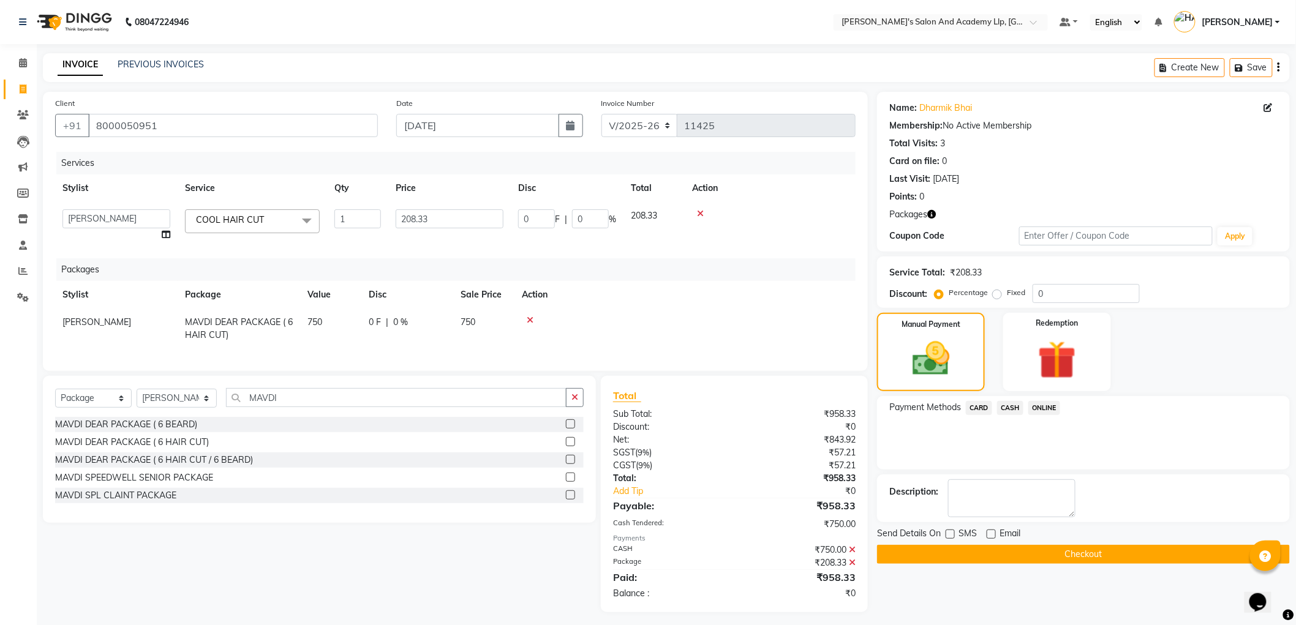
click at [1008, 548] on button "Checkout" at bounding box center [1083, 554] width 413 height 19
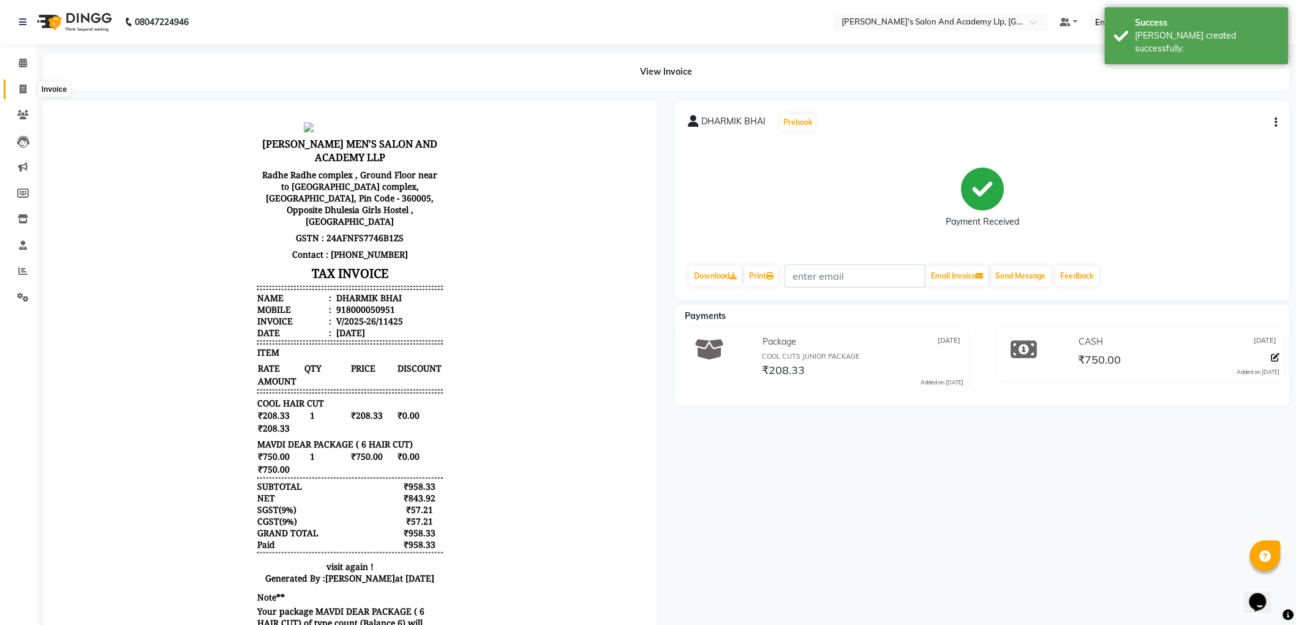
click at [20, 92] on icon at bounding box center [23, 89] width 7 height 9
select select "service"
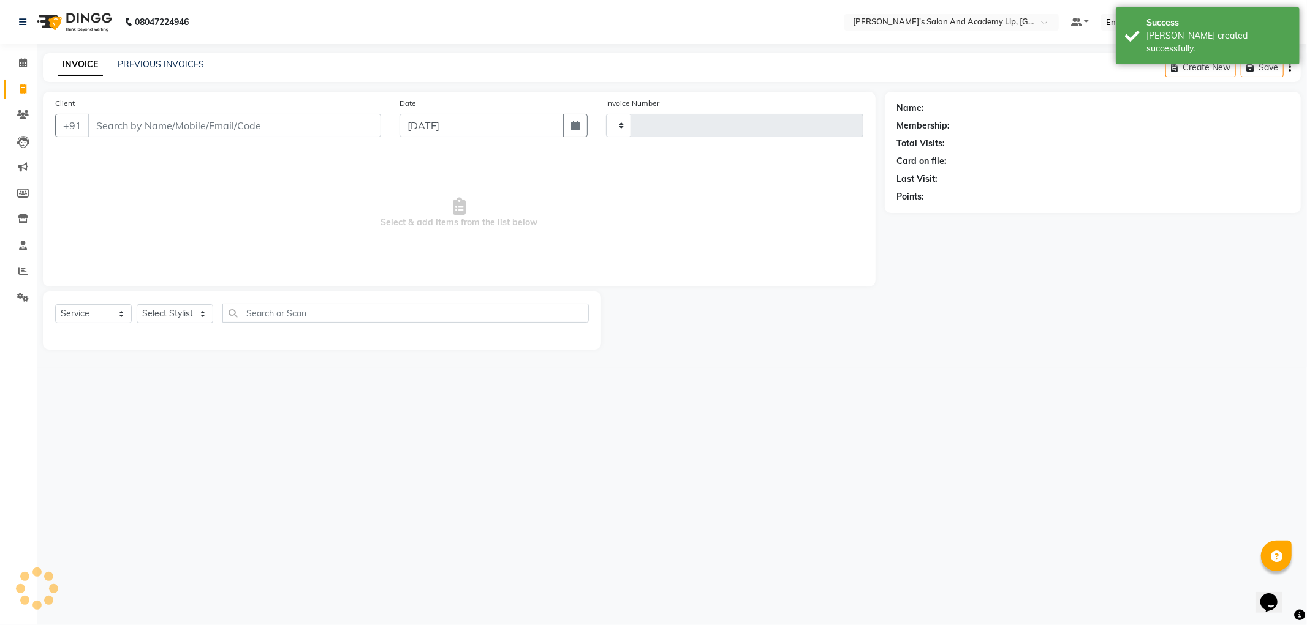
type input "11426"
select select "6983"
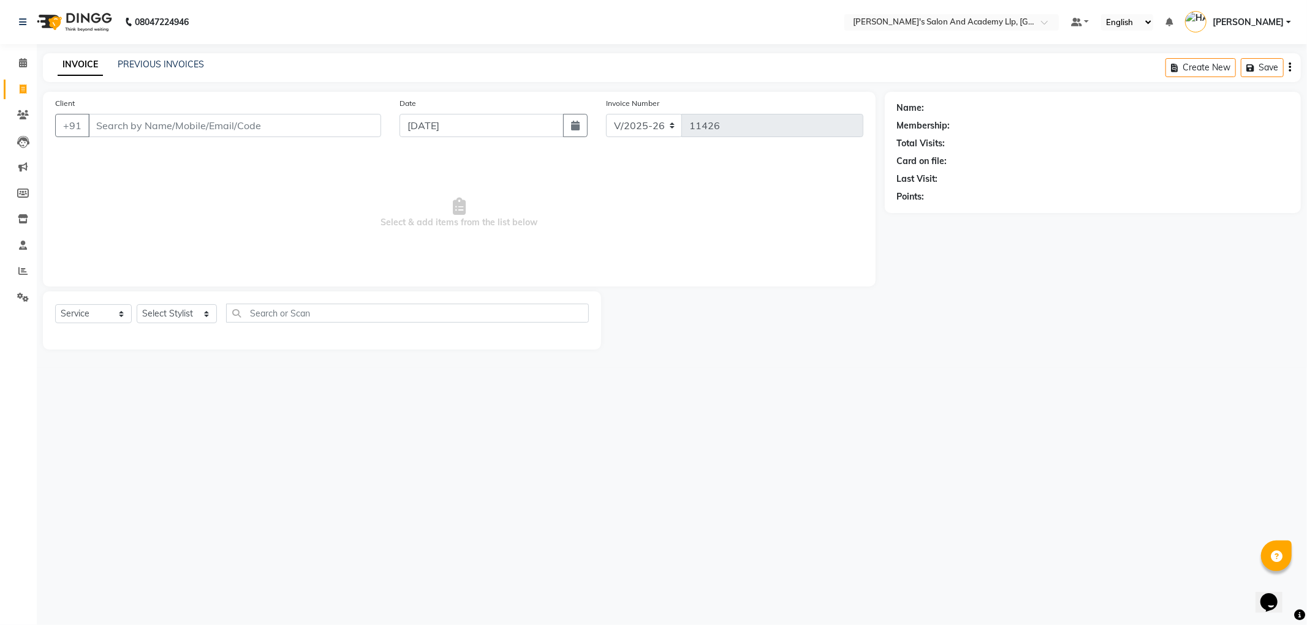
drag, startPoint x: 166, startPoint y: 175, endPoint x: 151, endPoint y: 172, distance: 15.6
click at [166, 176] on span "Select & add items from the list below" at bounding box center [459, 213] width 808 height 123
drag, startPoint x: 633, startPoint y: 404, endPoint x: 629, endPoint y: 399, distance: 6.5
click at [633, 404] on div "08047224946 Select Location × Sandy Men's Salon And Academy Llp, University Roa…" at bounding box center [653, 312] width 1307 height 625
click at [238, 118] on input "Client" at bounding box center [234, 125] width 293 height 23
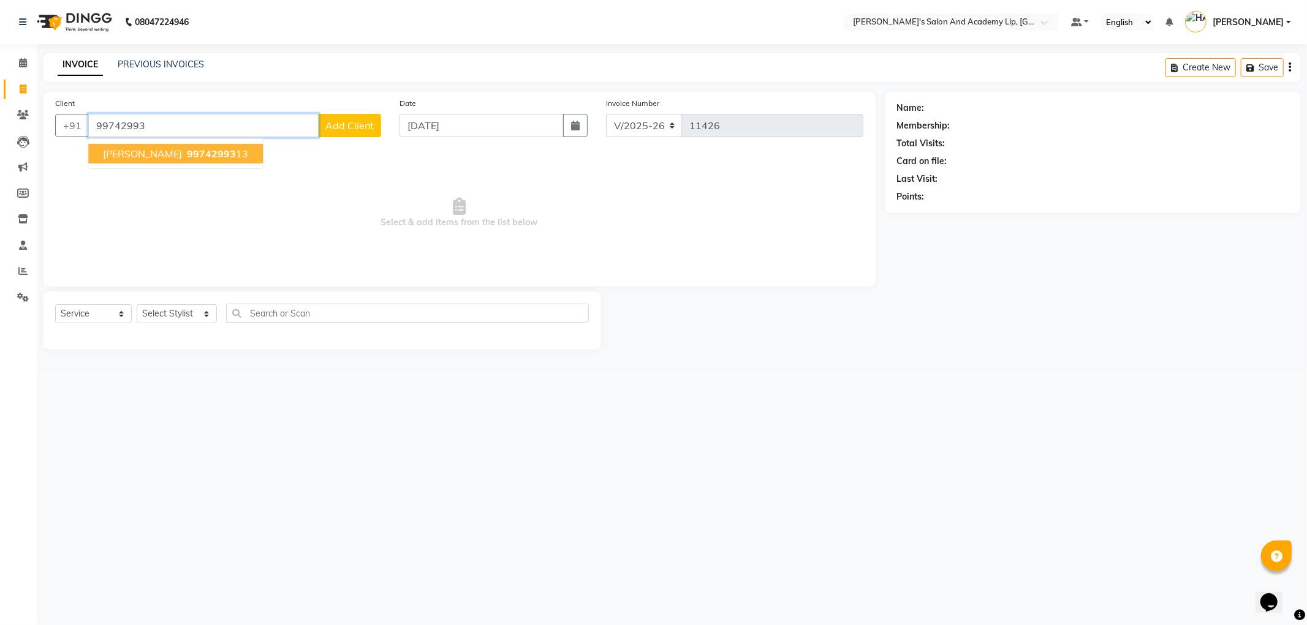
drag, startPoint x: 130, startPoint y: 148, endPoint x: 139, endPoint y: 148, distance: 9.2
click at [135, 148] on span "KARAN BHAI" at bounding box center [142, 154] width 79 height 12
type input "9974299313"
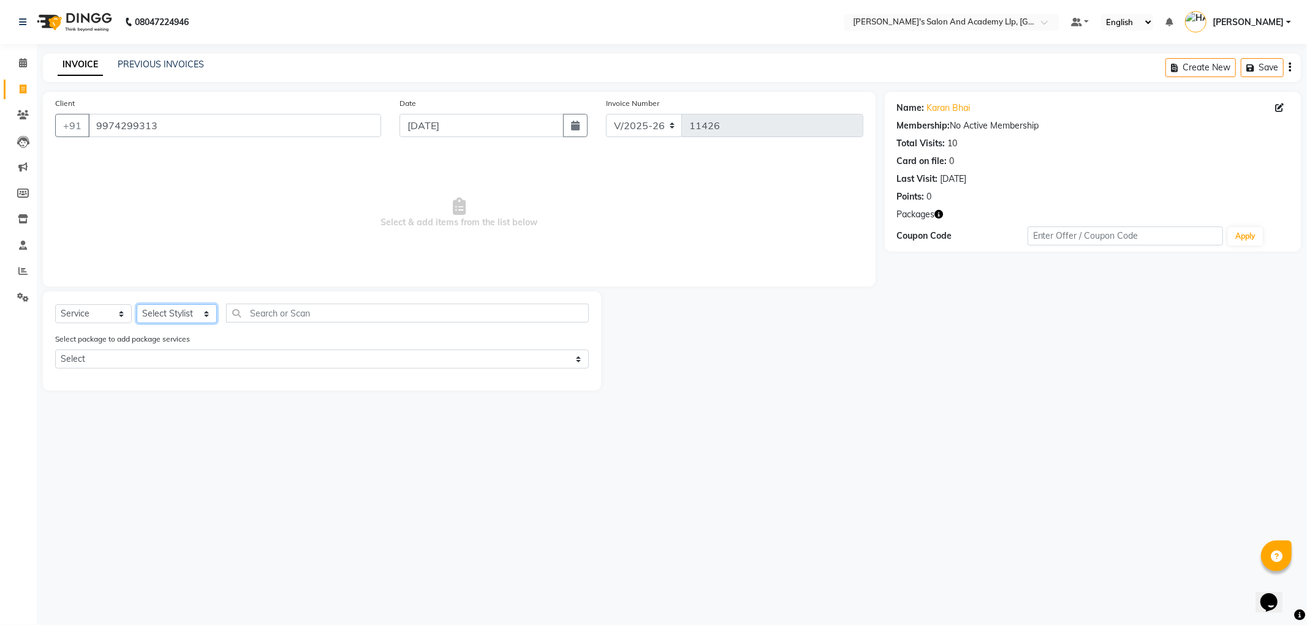
click at [181, 320] on select "Select Stylist [PERSON_NAME] AKSHAY VAJA [PERSON_NAME] [PERSON_NAME] [PERSON_NA…" at bounding box center [177, 313] width 80 height 19
select select "90552"
click at [137, 305] on select "Select Stylist [PERSON_NAME] AKSHAY VAJA [PERSON_NAME] [PERSON_NAME] [PERSON_NA…" at bounding box center [177, 313] width 80 height 19
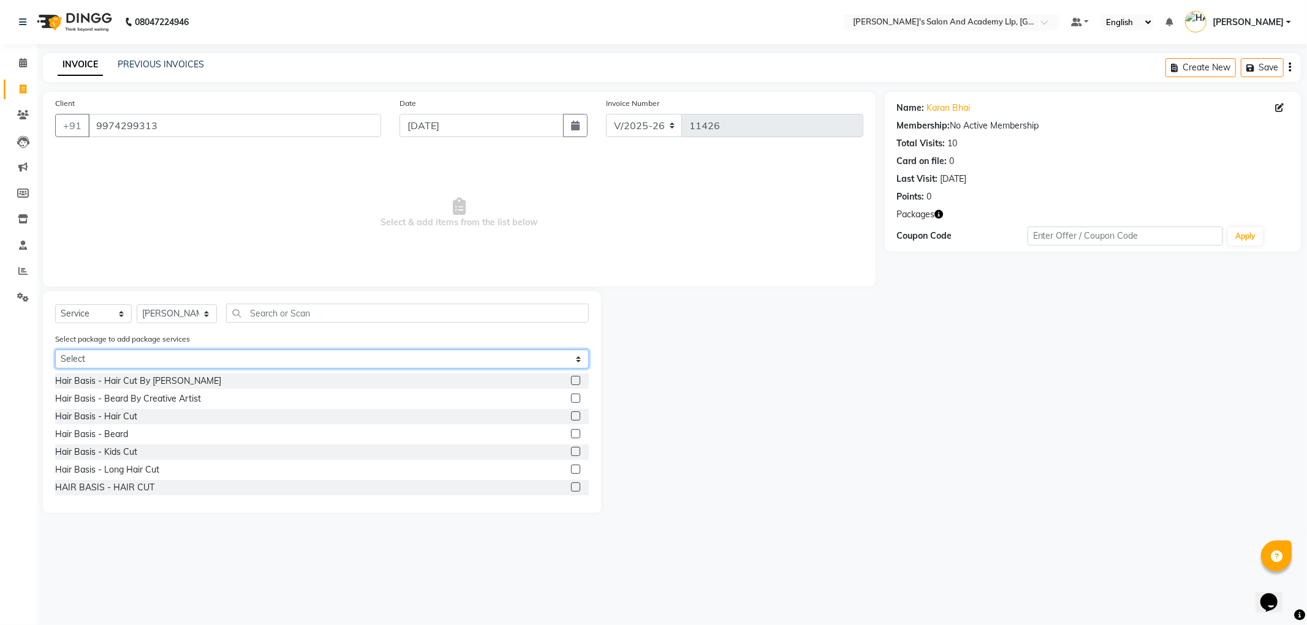
click at [141, 363] on select "Select MAVDI DEAR PACKAGE ( 6 HAIR CUT / 6 BEARD) SPEED WELL BEARD PAY 5 AND & …" at bounding box center [322, 359] width 534 height 19
select select "1: Object"
click at [55, 350] on select "Select MAVDI DEAR PACKAGE ( 6 HAIR CUT / 6 BEARD) SPEED WELL BEARD PAY 5 AND & …" at bounding box center [322, 359] width 534 height 19
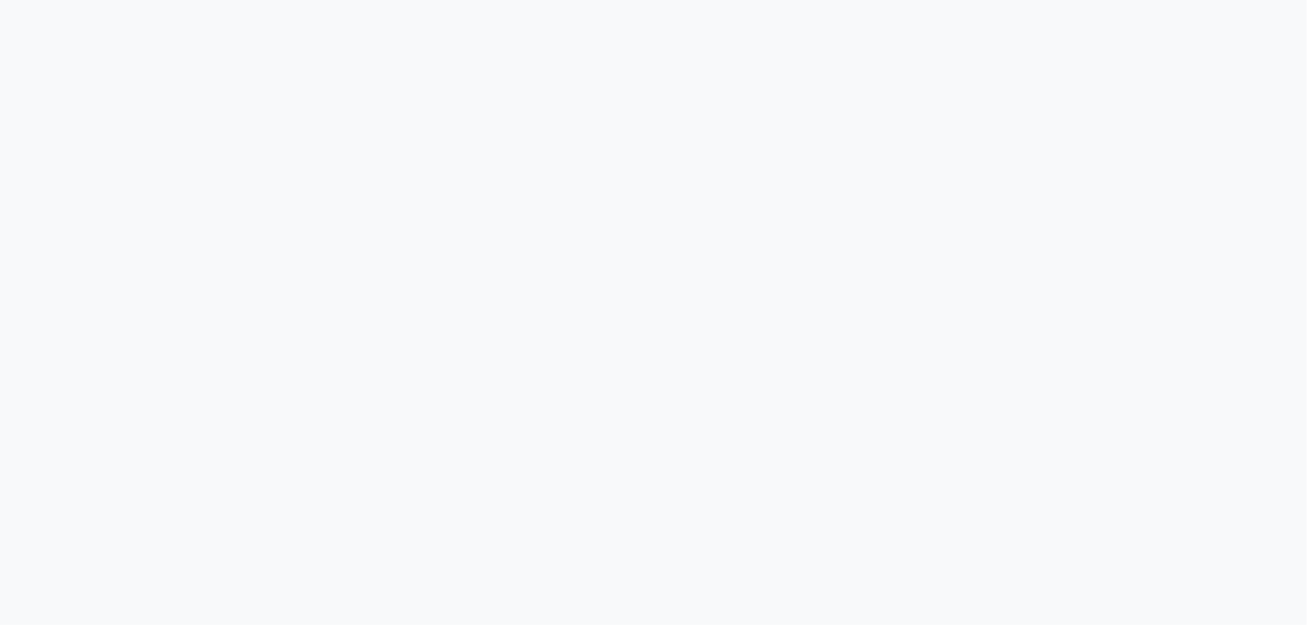
select select "service"
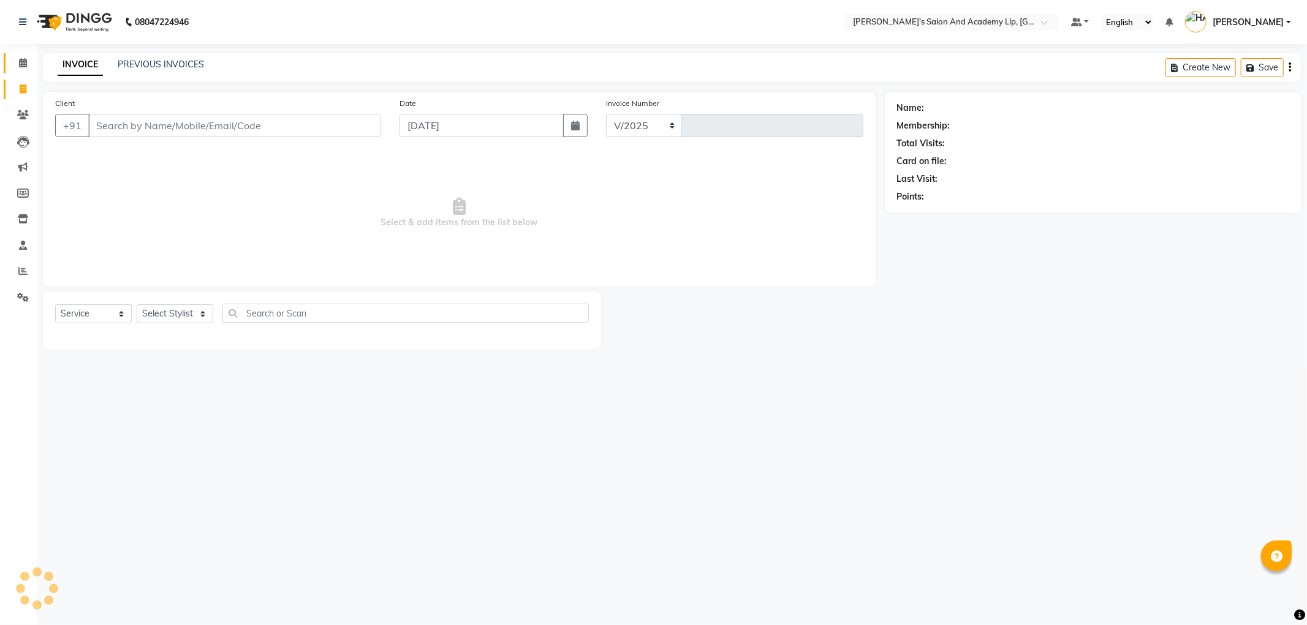
select select "6983"
type input "11423"
click at [235, 205] on span "Select & add items from the list below" at bounding box center [459, 213] width 808 height 123
click at [217, 124] on input "Client" at bounding box center [234, 125] width 293 height 23
click at [282, 109] on div "Client +91 9016967068 Add Client" at bounding box center [218, 122] width 344 height 50
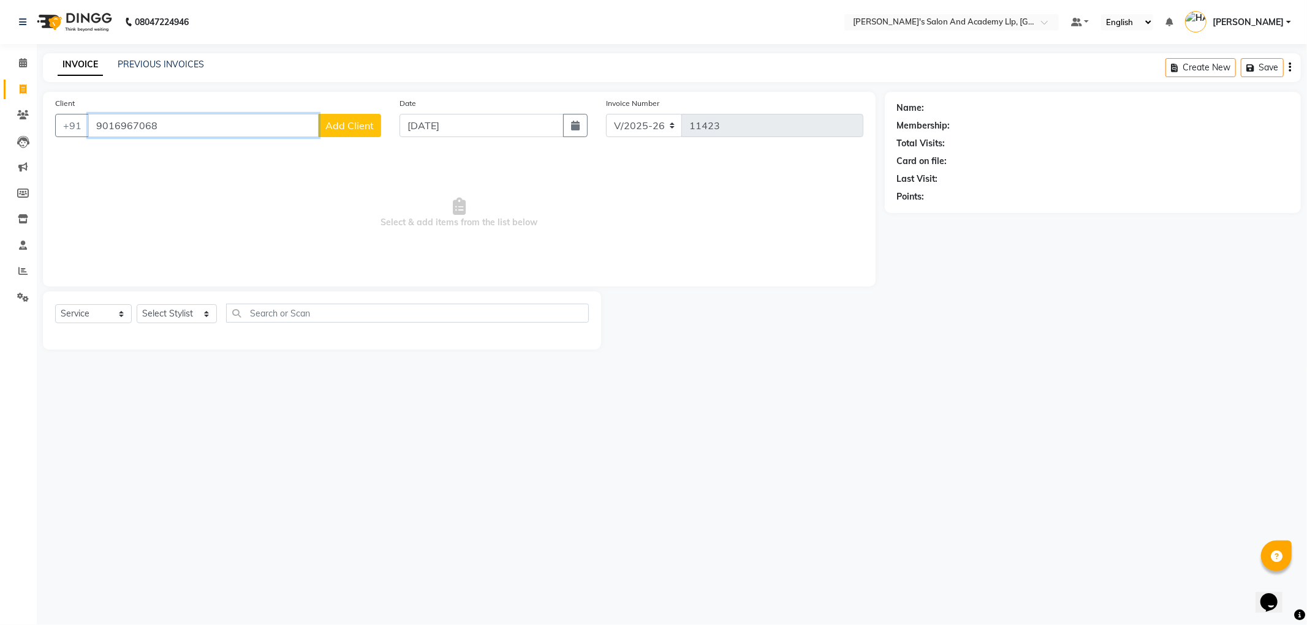
click at [147, 123] on input "9016967068" at bounding box center [203, 125] width 230 height 23
click at [143, 126] on input "9016967068" at bounding box center [203, 125] width 230 height 23
type input "9016967168"
click at [937, 105] on link "Prince Bhai" at bounding box center [949, 108] width 45 height 13
click at [156, 308] on select "Select Stylist AAKASH SOLANKI AKSHAY VAJA ARPIT KALAWADIYA BHARGAV PATEL DARSHA…" at bounding box center [177, 313] width 80 height 19
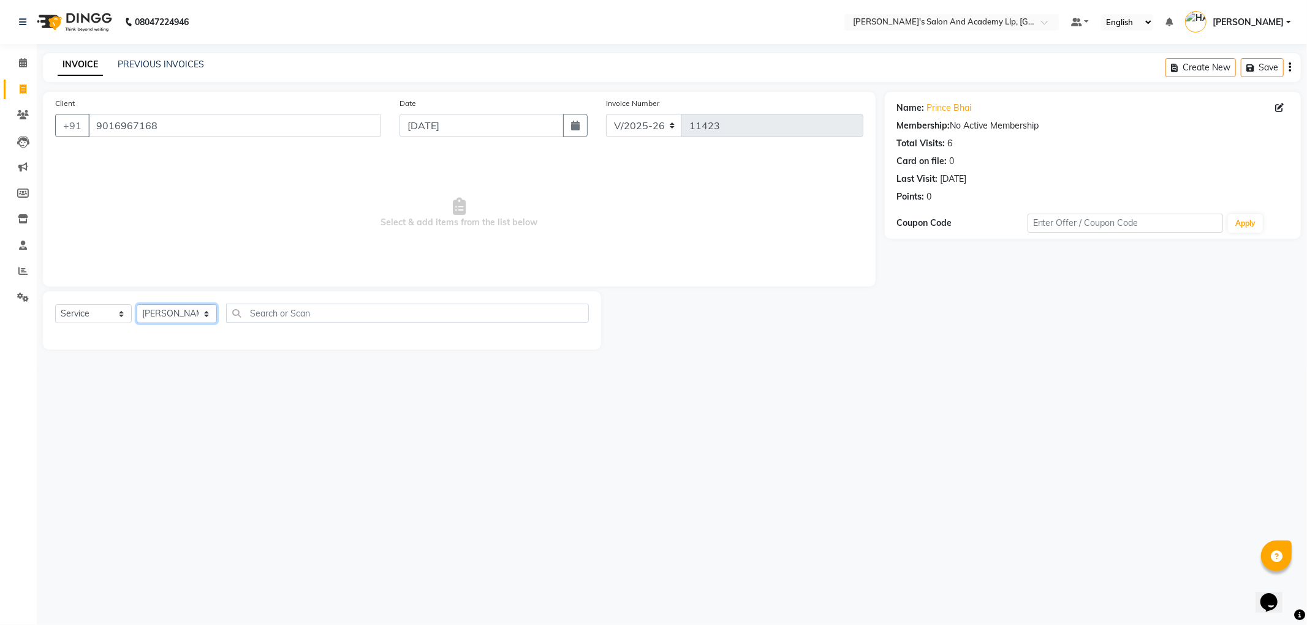
click at [137, 305] on select "Select Stylist AAKASH SOLANKI AKSHAY VAJA ARPIT KALAWADIYA BHARGAV PATEL DARSHA…" at bounding box center [177, 313] width 80 height 19
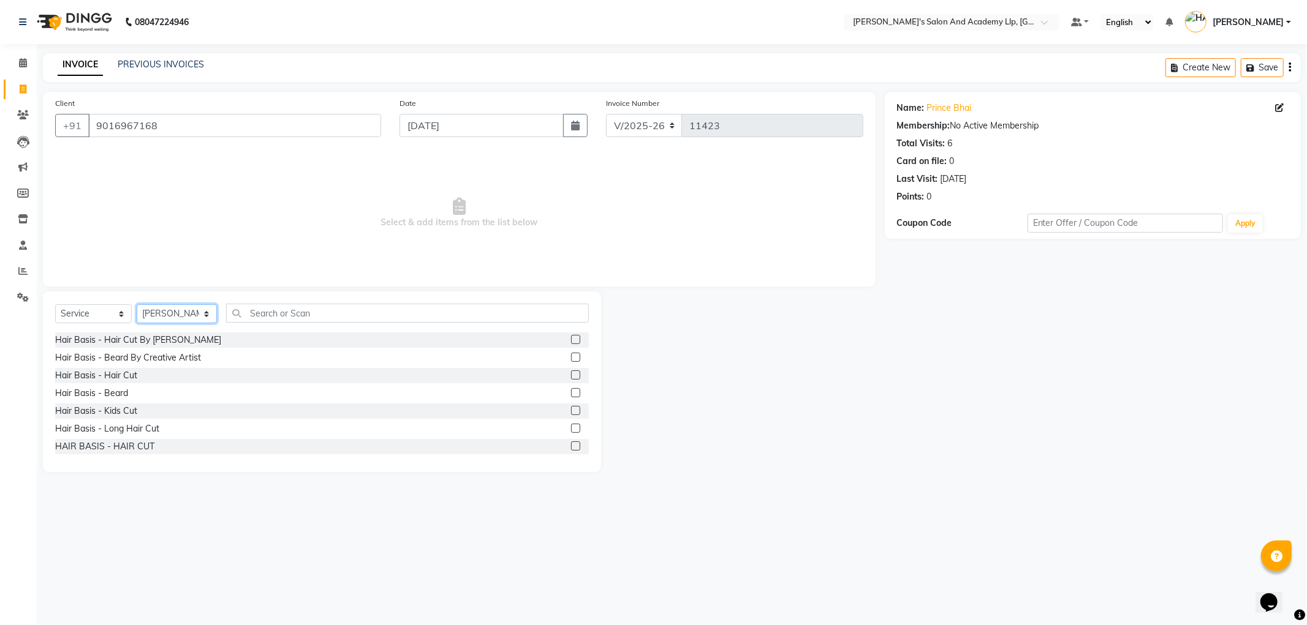
select select "72794"
click at [83, 381] on div "Hair Basis - Hair Cut" at bounding box center [96, 375] width 82 height 13
checkbox input "false"
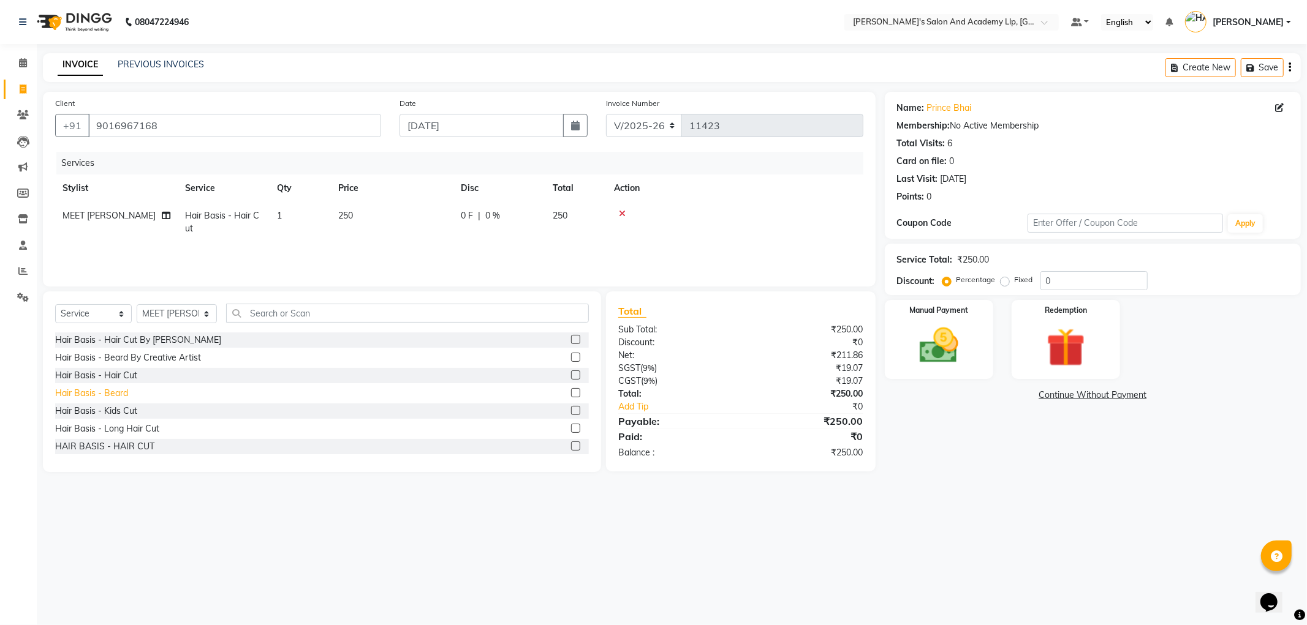
click at [66, 398] on div "Hair Basis - Beard" at bounding box center [91, 393] width 73 height 13
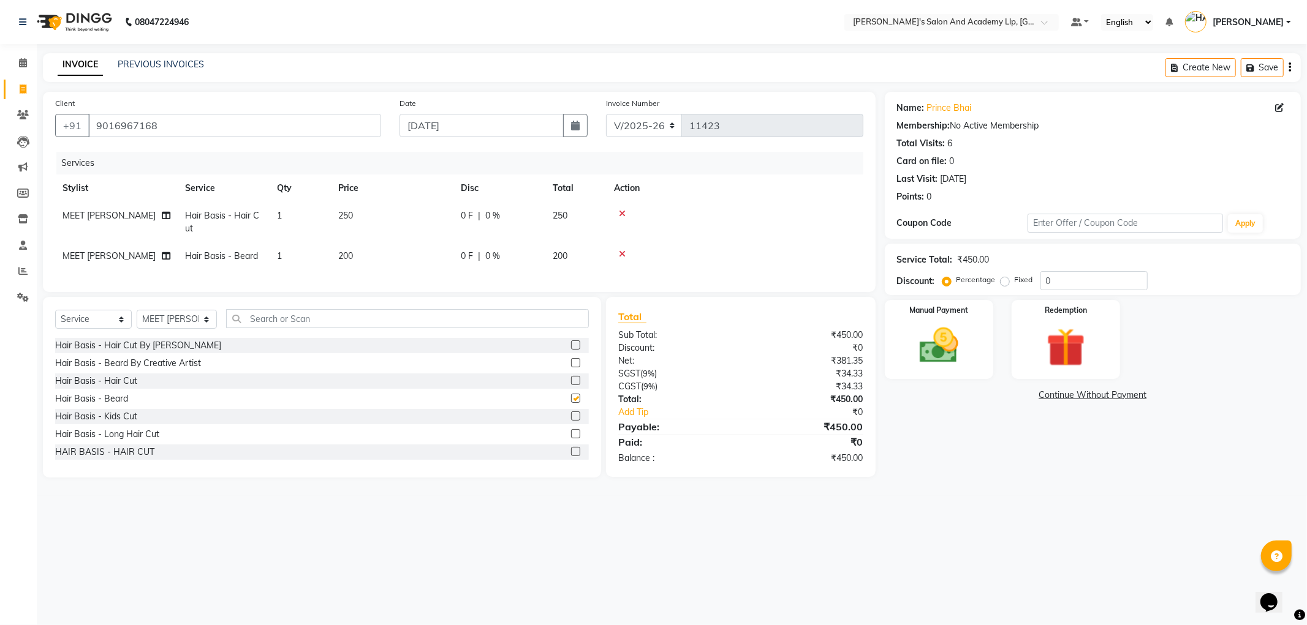
checkbox input "false"
drag, startPoint x: 382, startPoint y: 203, endPoint x: 172, endPoint y: 191, distance: 210.5
click at [164, 189] on table "Stylist Service Qty Price Disc Total Action MEET LAKHTARIYA Hair Basis - Hair C…" at bounding box center [459, 223] width 808 height 96
click at [376, 216] on td "250" at bounding box center [392, 222] width 123 height 40
select select "72794"
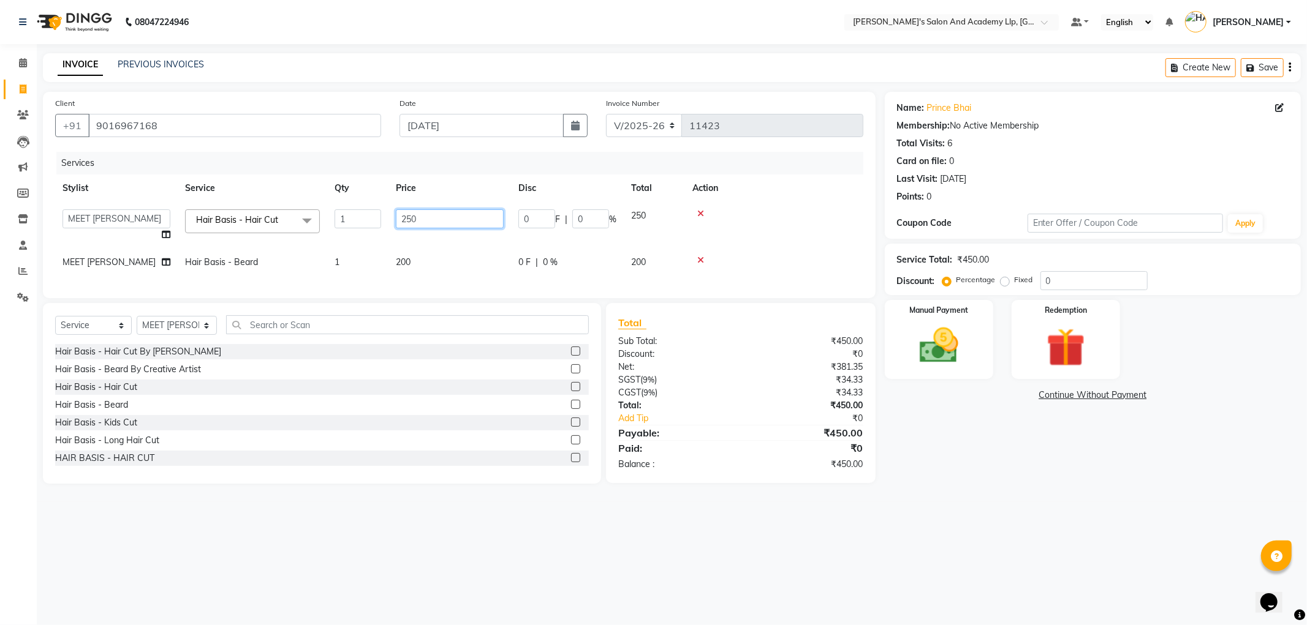
drag, startPoint x: 439, startPoint y: 221, endPoint x: 417, endPoint y: 218, distance: 22.3
click at [417, 218] on input "250" at bounding box center [450, 219] width 108 height 19
drag, startPoint x: 392, startPoint y: 218, endPoint x: 372, endPoint y: 218, distance: 20.2
click at [372, 218] on tr "[PERSON_NAME] AKSHAY VAJA [PERSON_NAME] [PERSON_NAME] [PERSON_NAME] [PERSON_NAM…" at bounding box center [459, 225] width 808 height 47
type input "300"
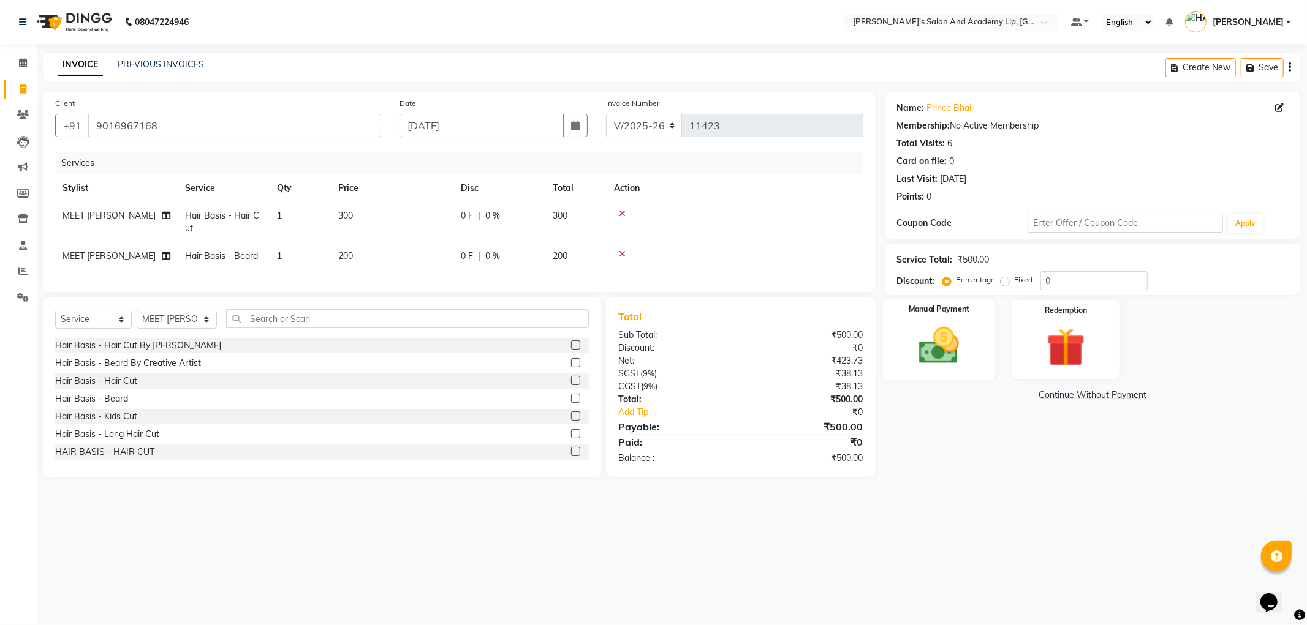
click at [989, 350] on div "Manual Payment" at bounding box center [938, 339] width 113 height 82
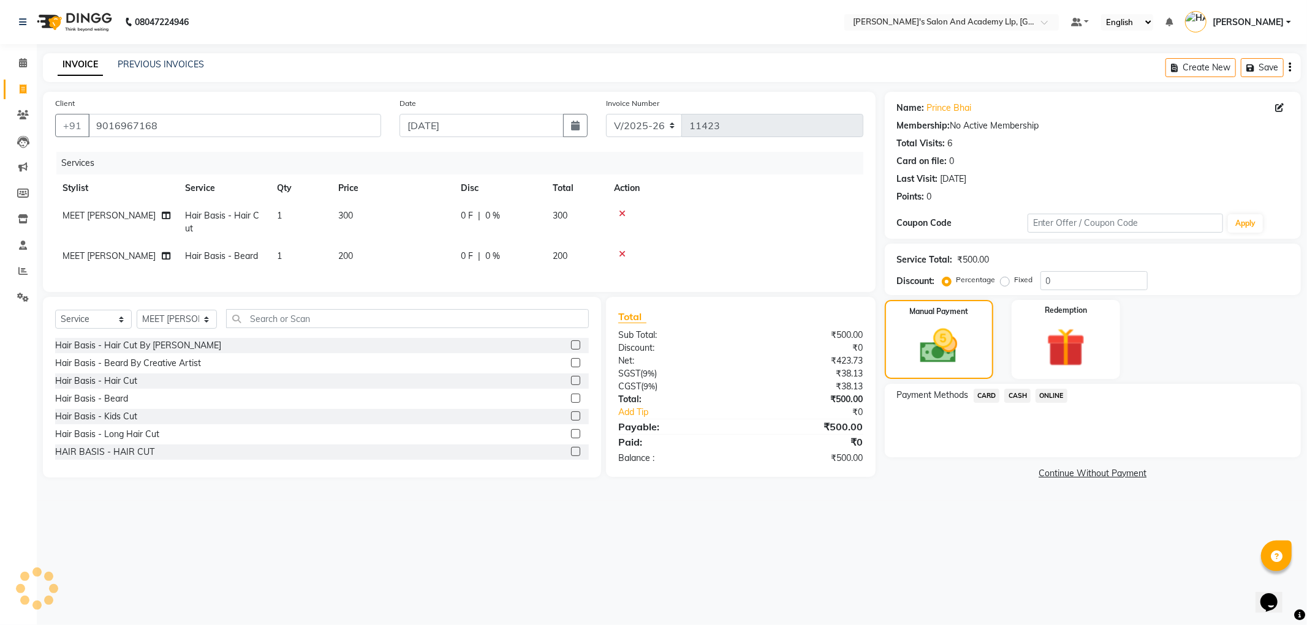
click at [983, 394] on span "CARD" at bounding box center [986, 396] width 26 height 14
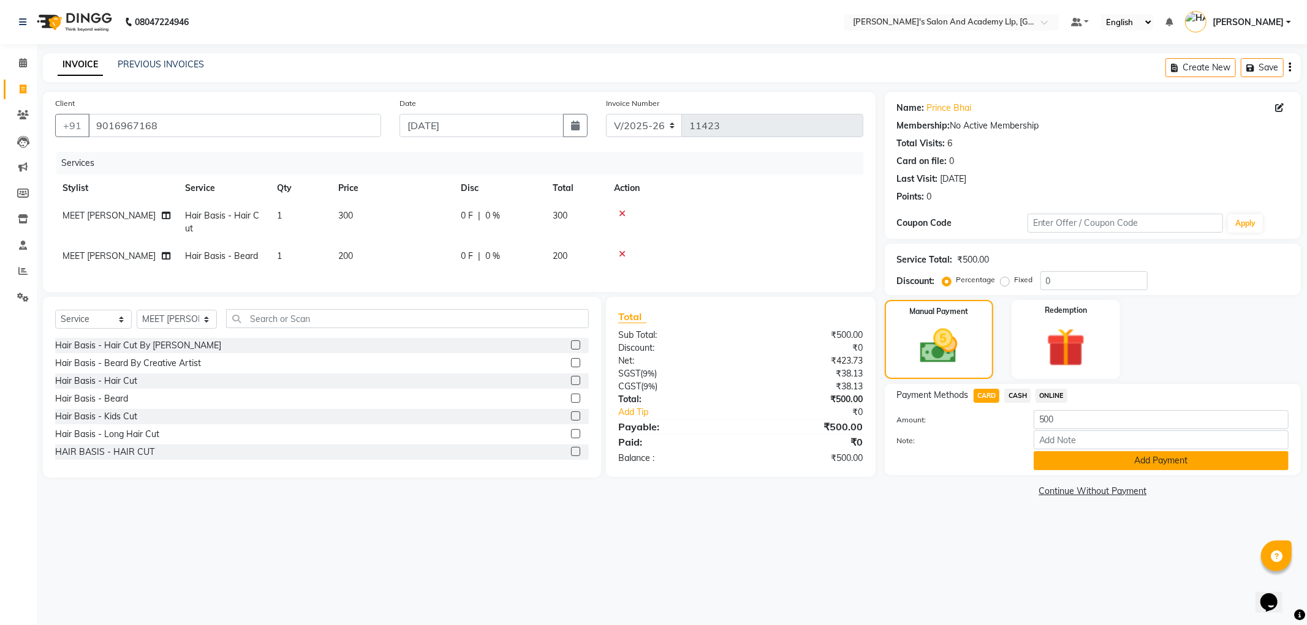
click at [1069, 461] on button "Add Payment" at bounding box center [1160, 460] width 255 height 19
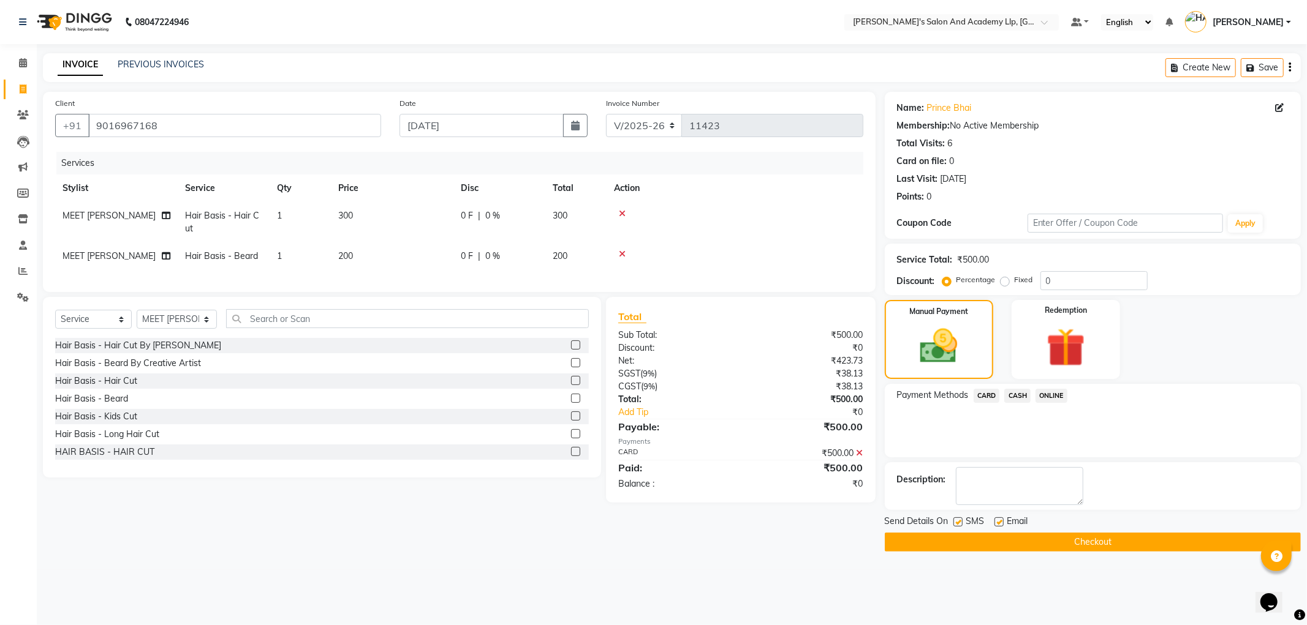
click at [1000, 522] on label at bounding box center [998, 522] width 9 height 9
click at [1000, 522] on input "checkbox" at bounding box center [998, 523] width 8 height 8
checkbox input "false"
click at [957, 523] on label at bounding box center [957, 522] width 9 height 9
click at [957, 523] on input "checkbox" at bounding box center [957, 523] width 8 height 8
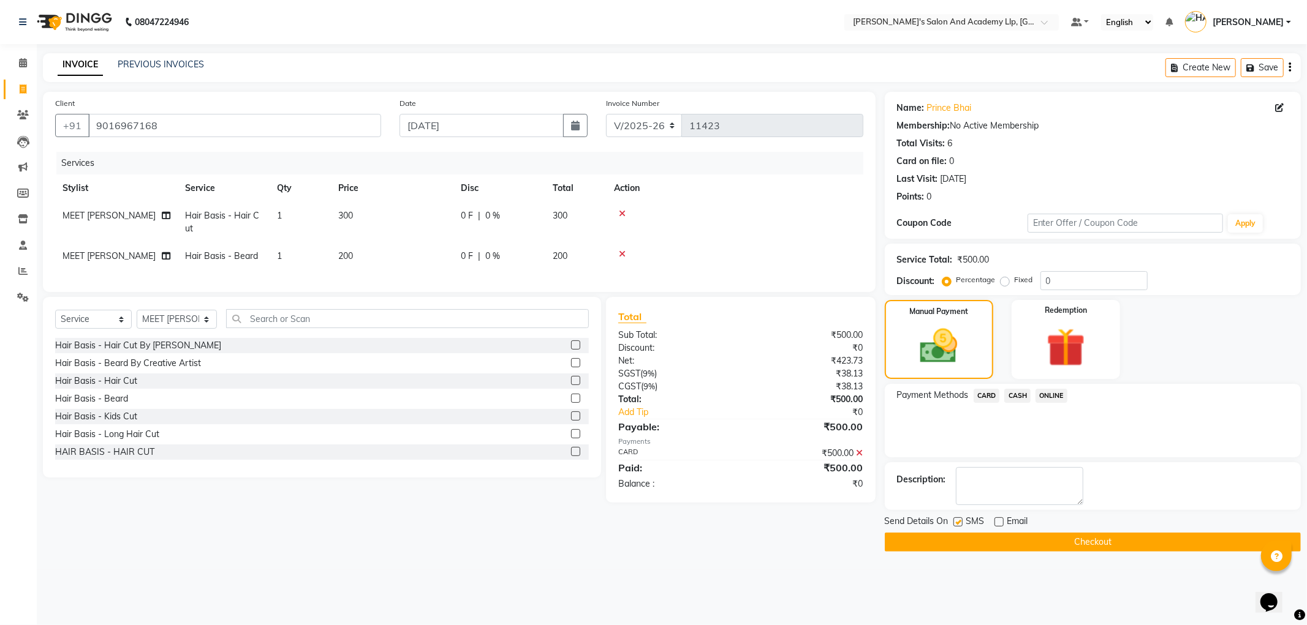
checkbox input "false"
click at [953, 534] on button "Checkout" at bounding box center [1093, 542] width 416 height 19
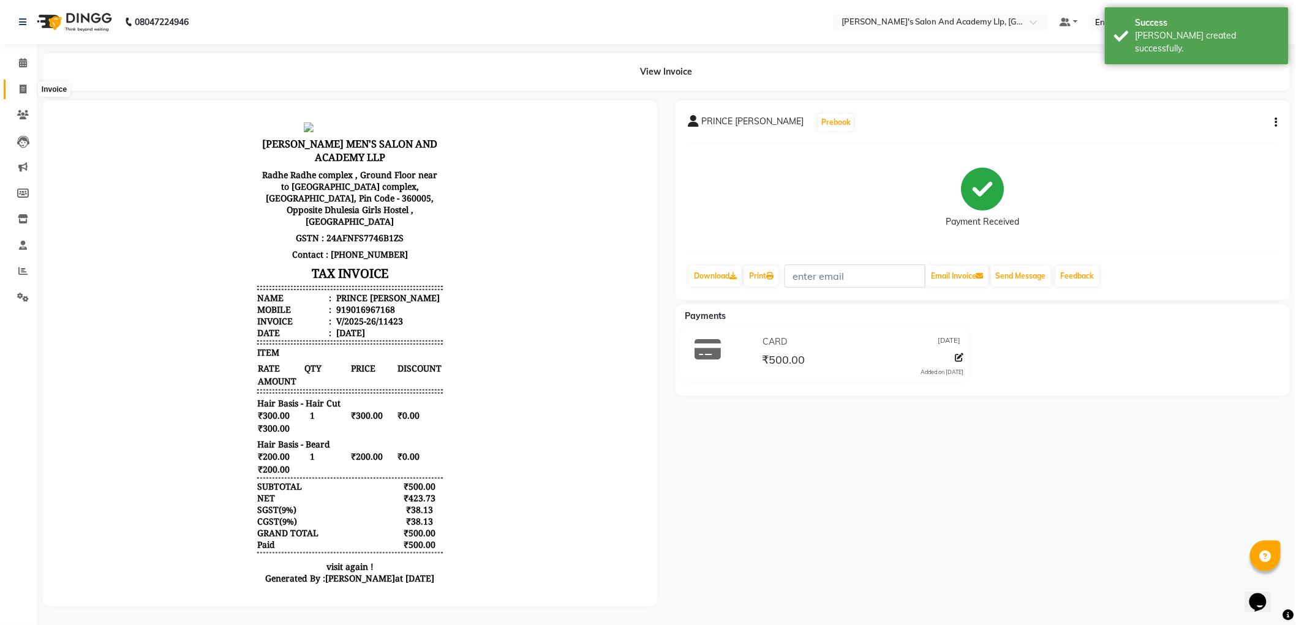
click at [14, 92] on span at bounding box center [22, 90] width 21 height 14
select select "service"
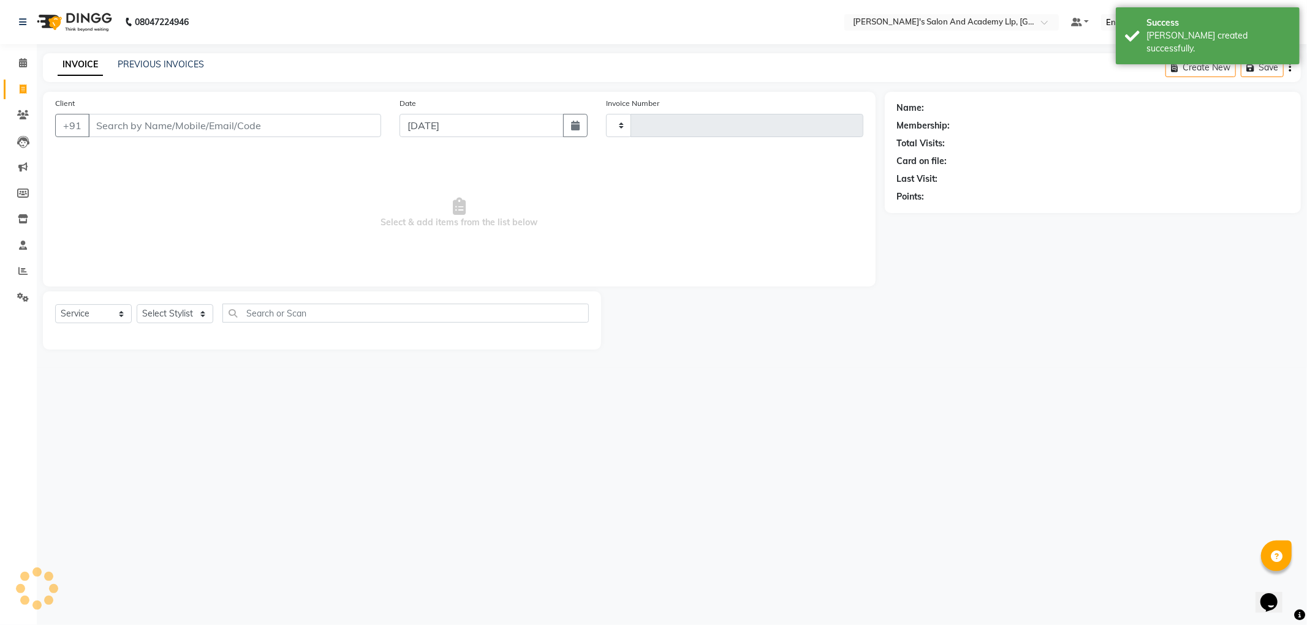
type input "11424"
select select "6983"
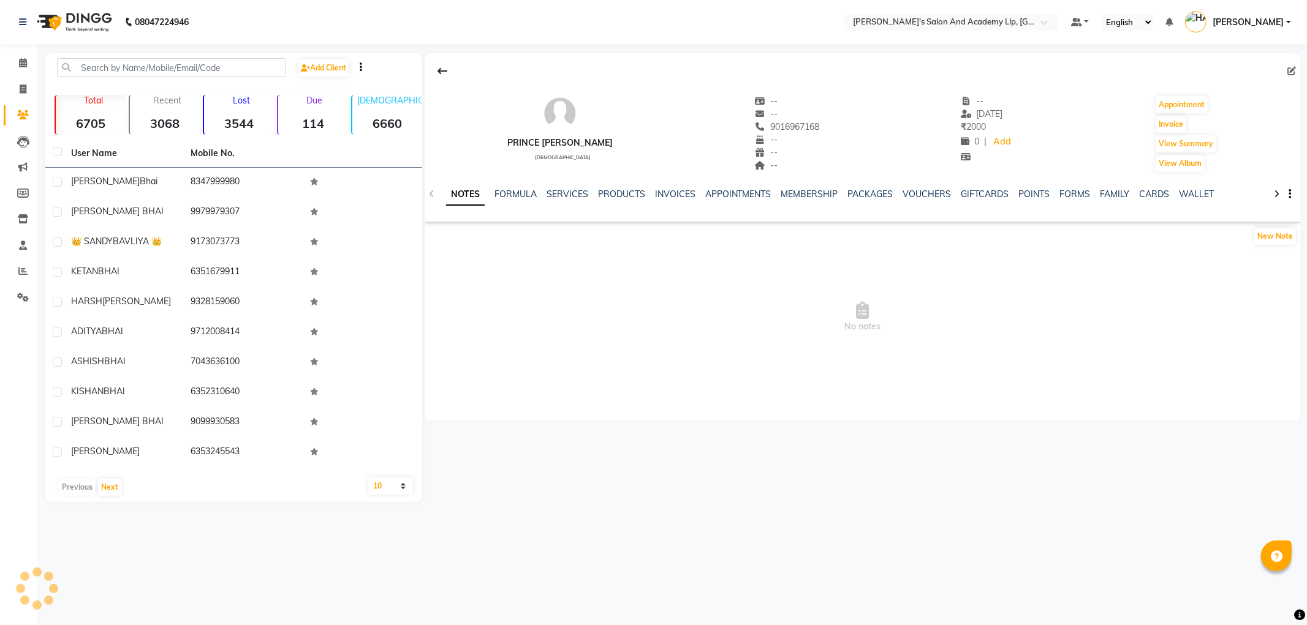
select select "en"
click at [565, 192] on link "SERVICES" at bounding box center [567, 194] width 42 height 11
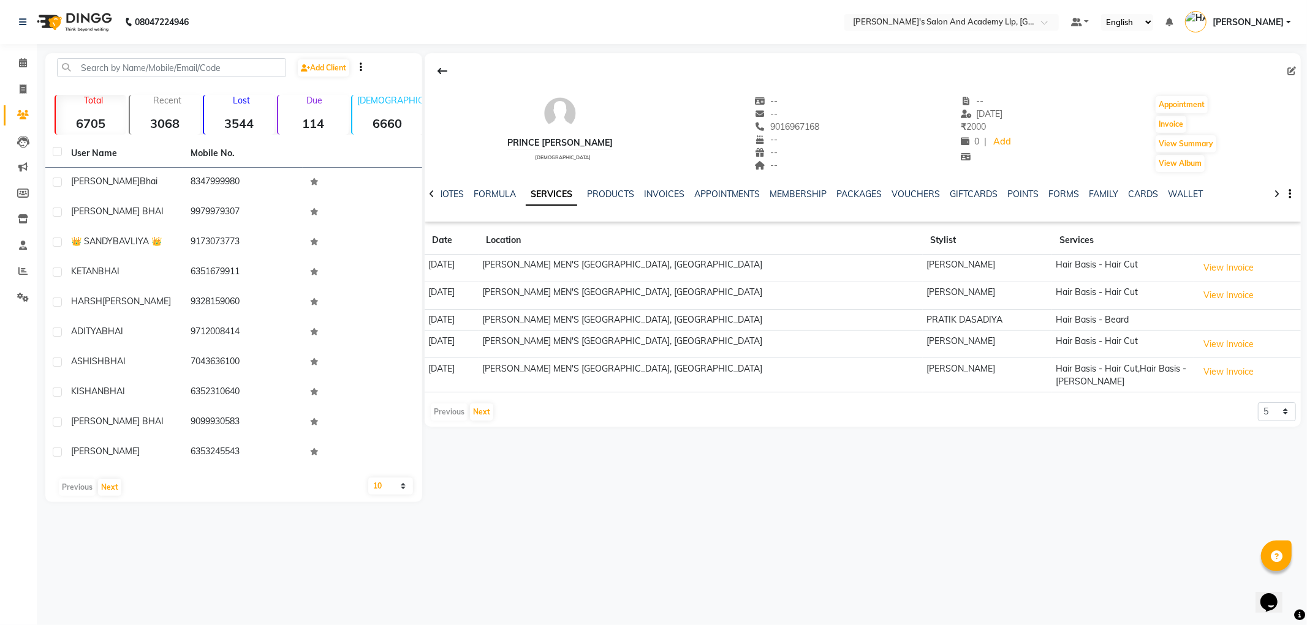
click at [1250, 257] on td "View Invoice" at bounding box center [1247, 269] width 107 height 28
click at [1237, 271] on button "View Invoice" at bounding box center [1228, 268] width 61 height 19
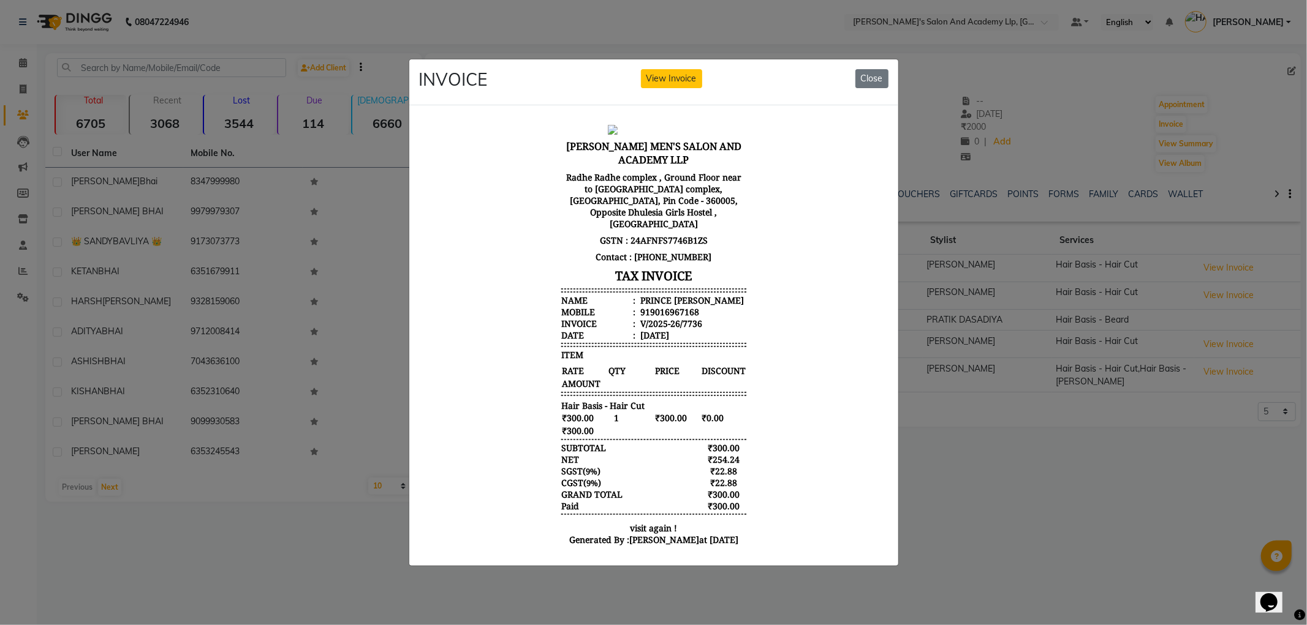
click at [1028, 409] on ngb-modal-window "INVOICE View Invoice Close" at bounding box center [653, 312] width 1307 height 625
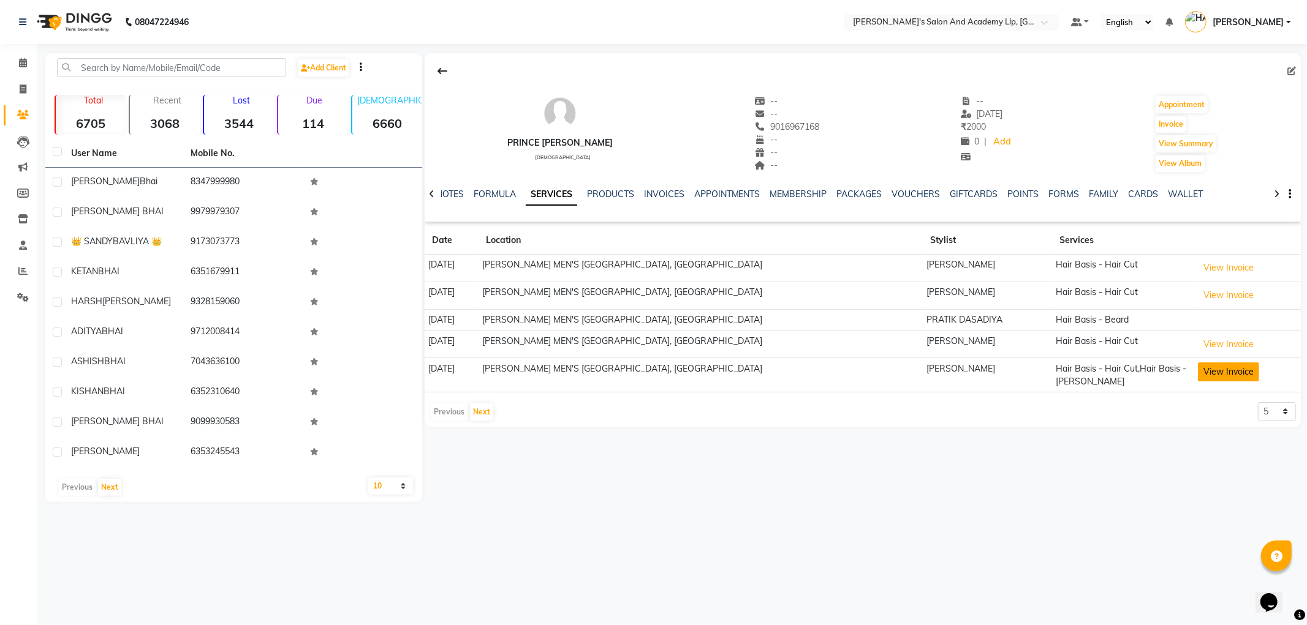
click at [1211, 370] on button "View Invoice" at bounding box center [1228, 372] width 61 height 19
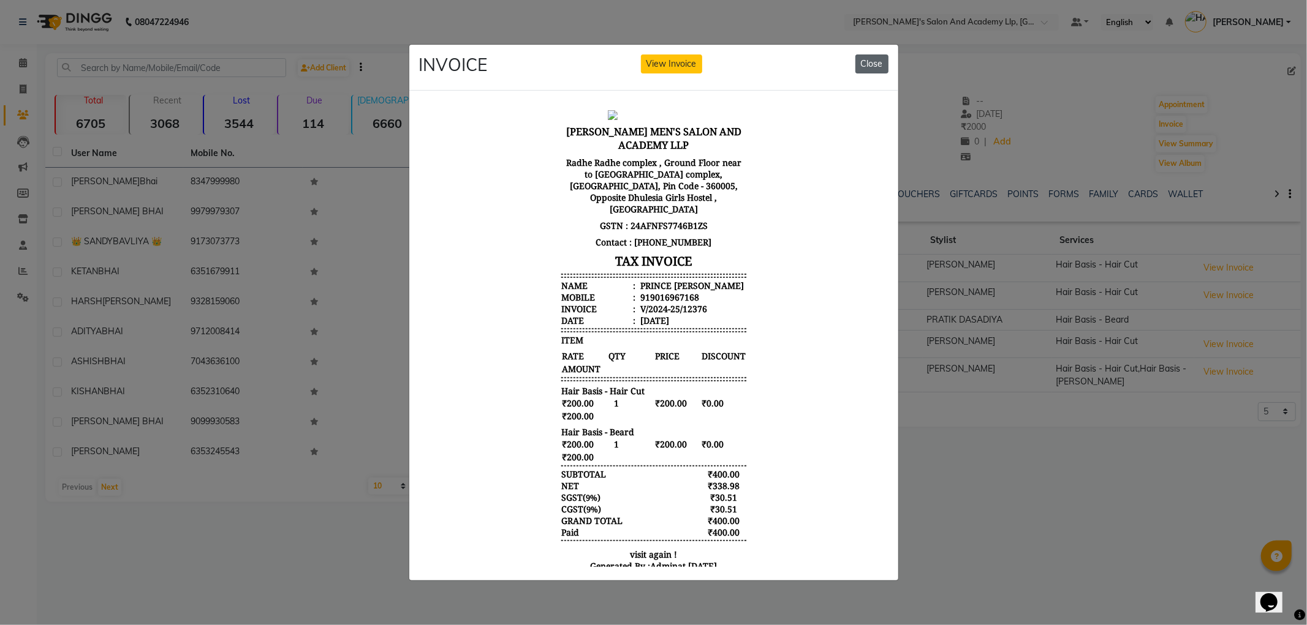
click at [885, 55] on button "Close" at bounding box center [871, 64] width 33 height 19
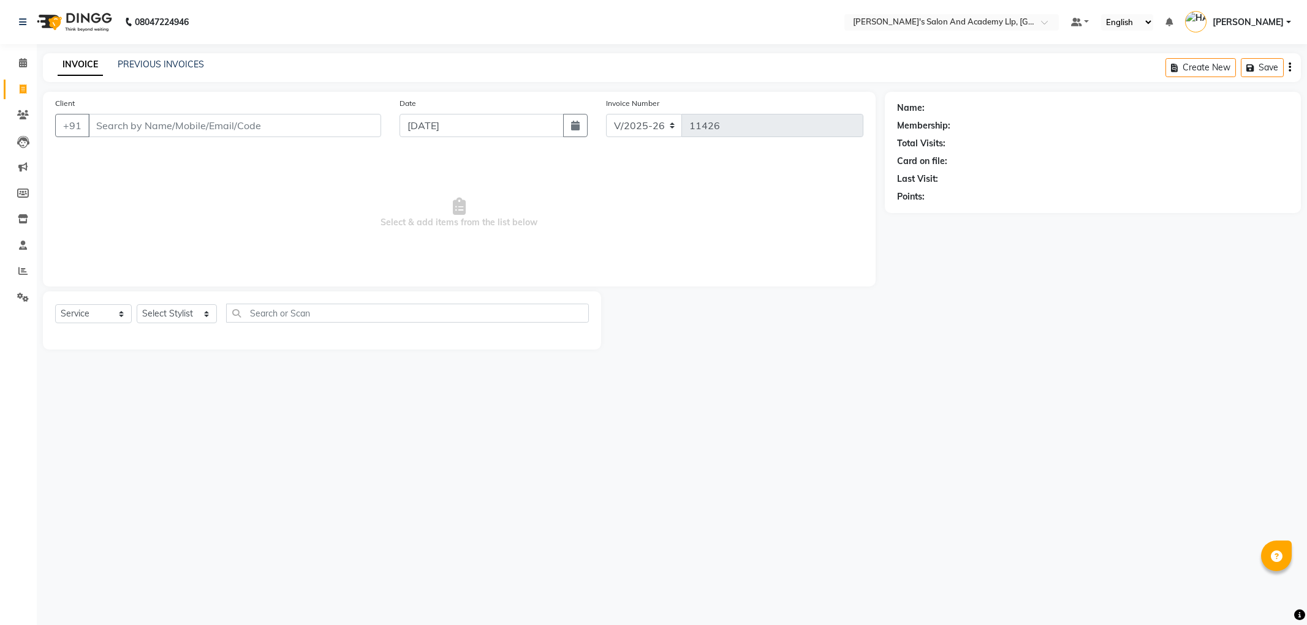
select select "6983"
select select "service"
select select "6983"
select select "service"
click at [18, 270] on icon at bounding box center [22, 270] width 9 height 9
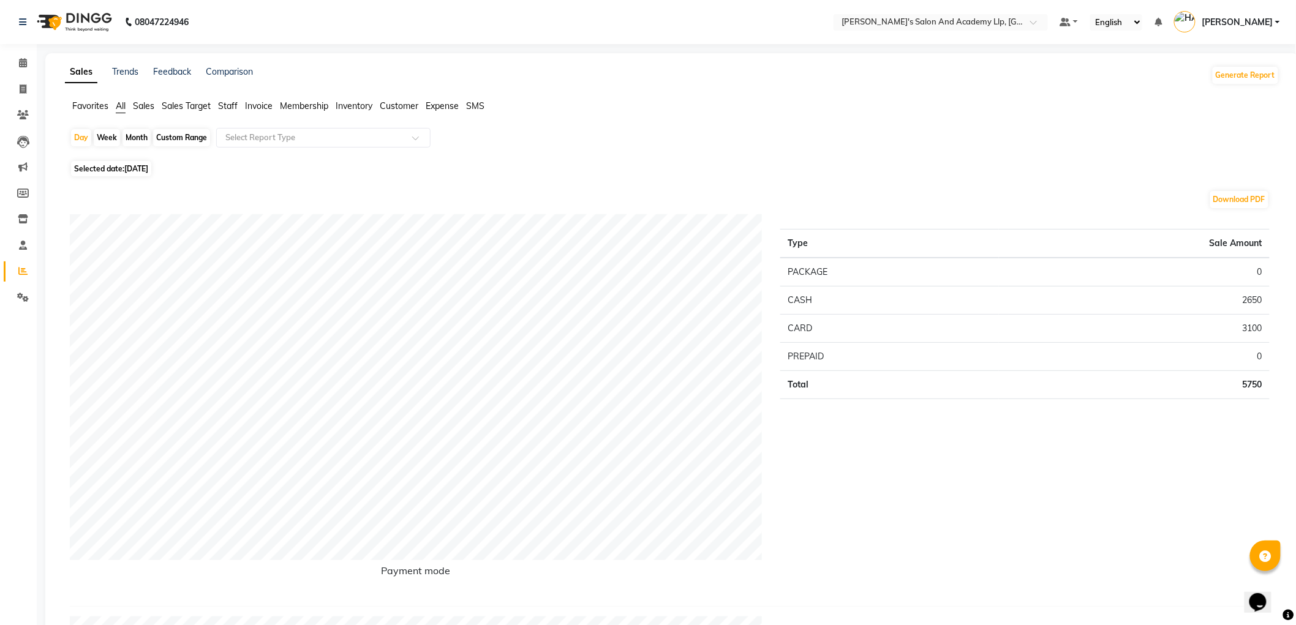
drag, startPoint x: 81, startPoint y: 138, endPoint x: 80, endPoint y: 148, distance: 10.0
click at [81, 138] on div "Day" at bounding box center [81, 137] width 20 height 17
select select "9"
select select "2025"
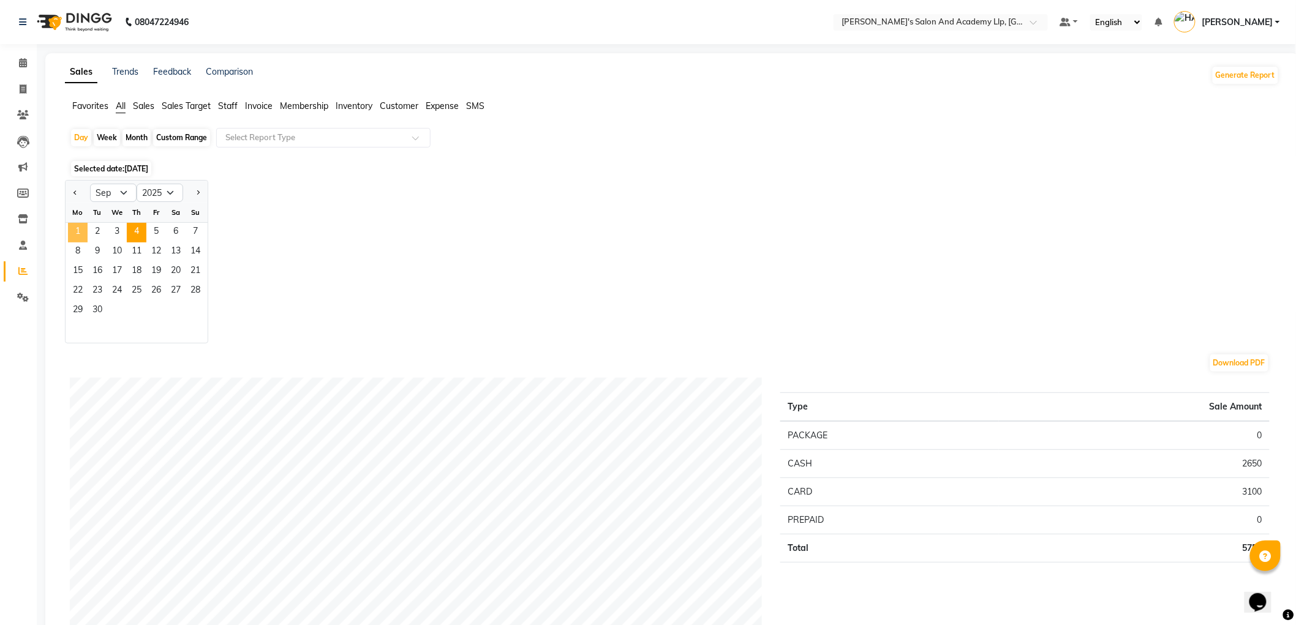
click at [81, 233] on span "1" at bounding box center [78, 233] width 20 height 20
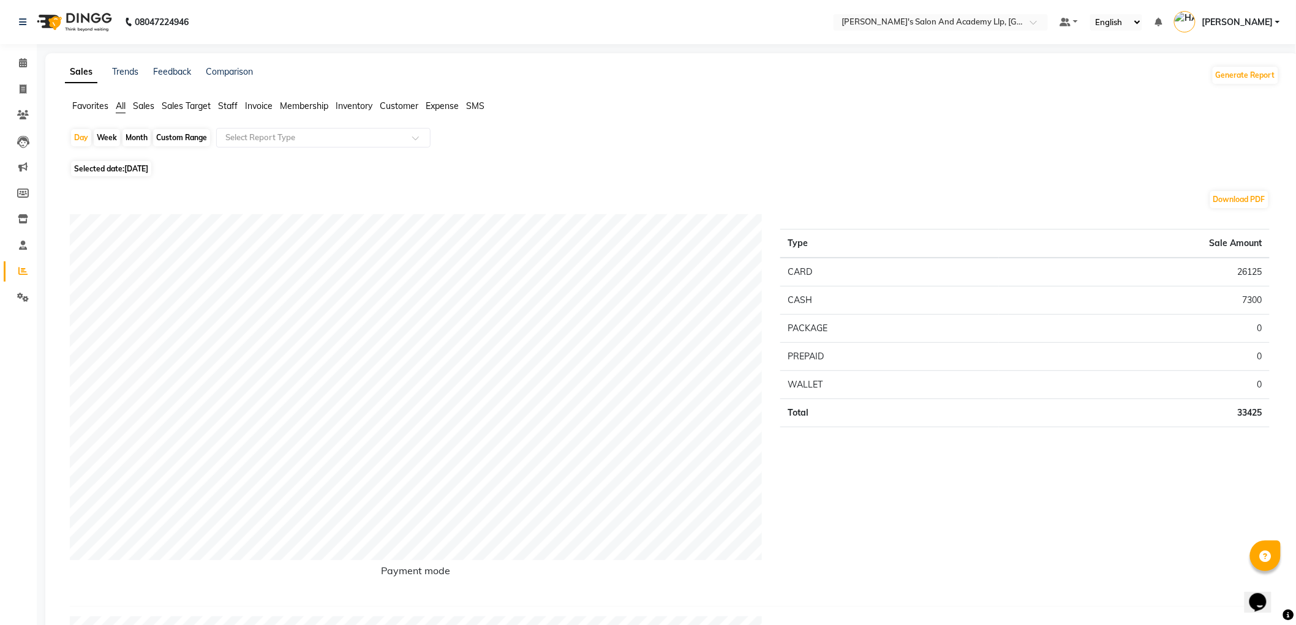
click at [230, 107] on span "Staff" at bounding box center [228, 105] width 20 height 11
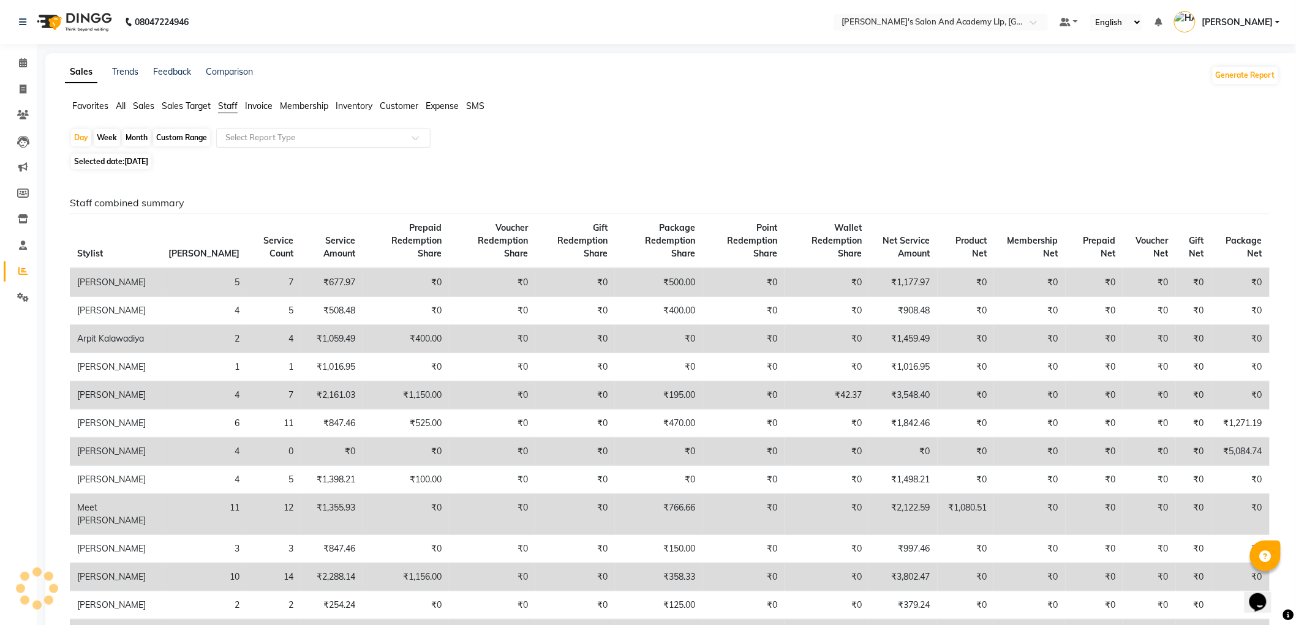
click at [248, 142] on input "text" at bounding box center [311, 138] width 176 height 12
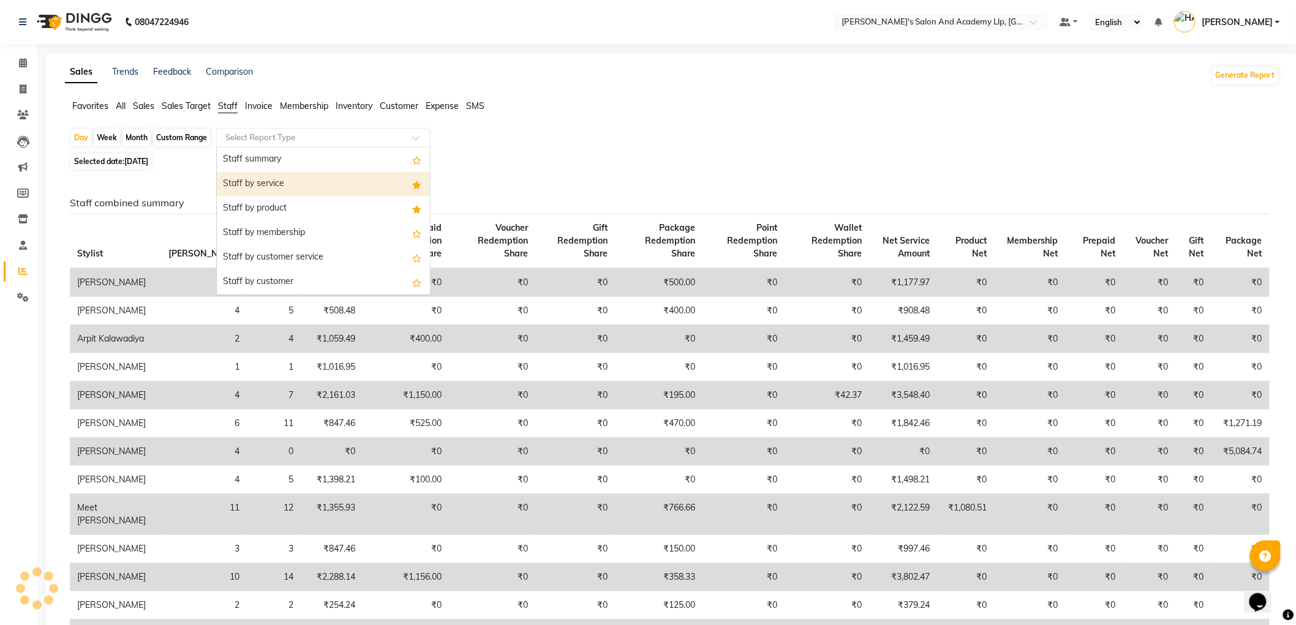
click at [255, 180] on div "Staff by service" at bounding box center [323, 184] width 213 height 25
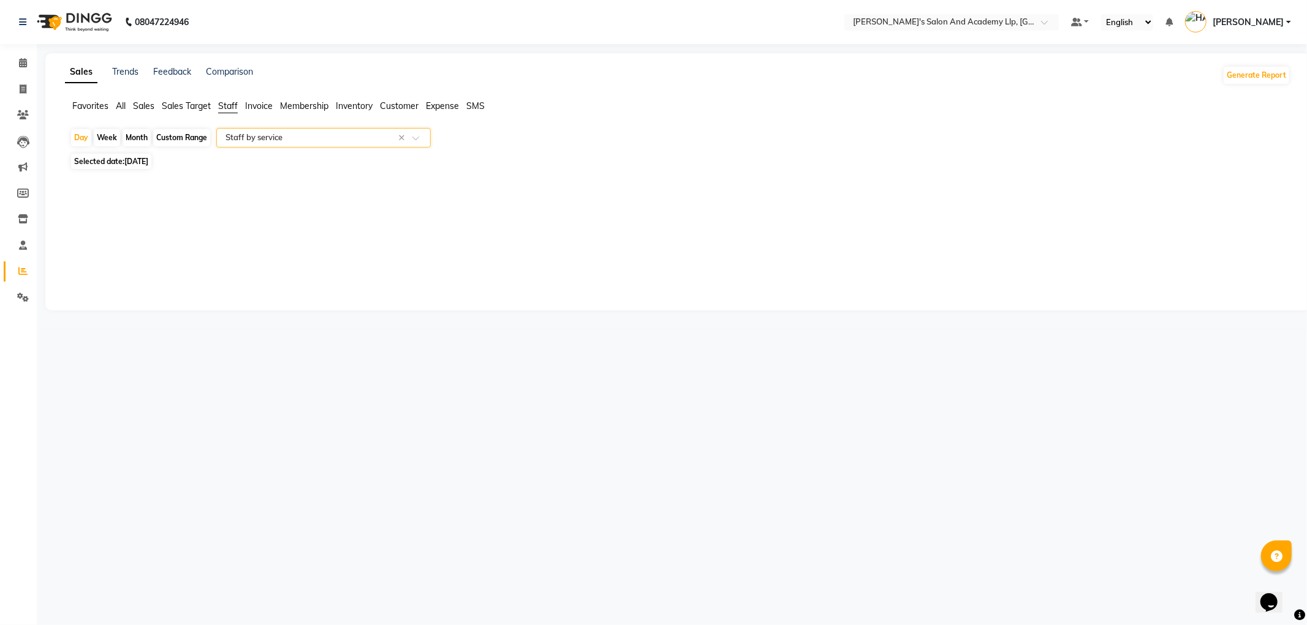
select select "full_report"
select select "csv"
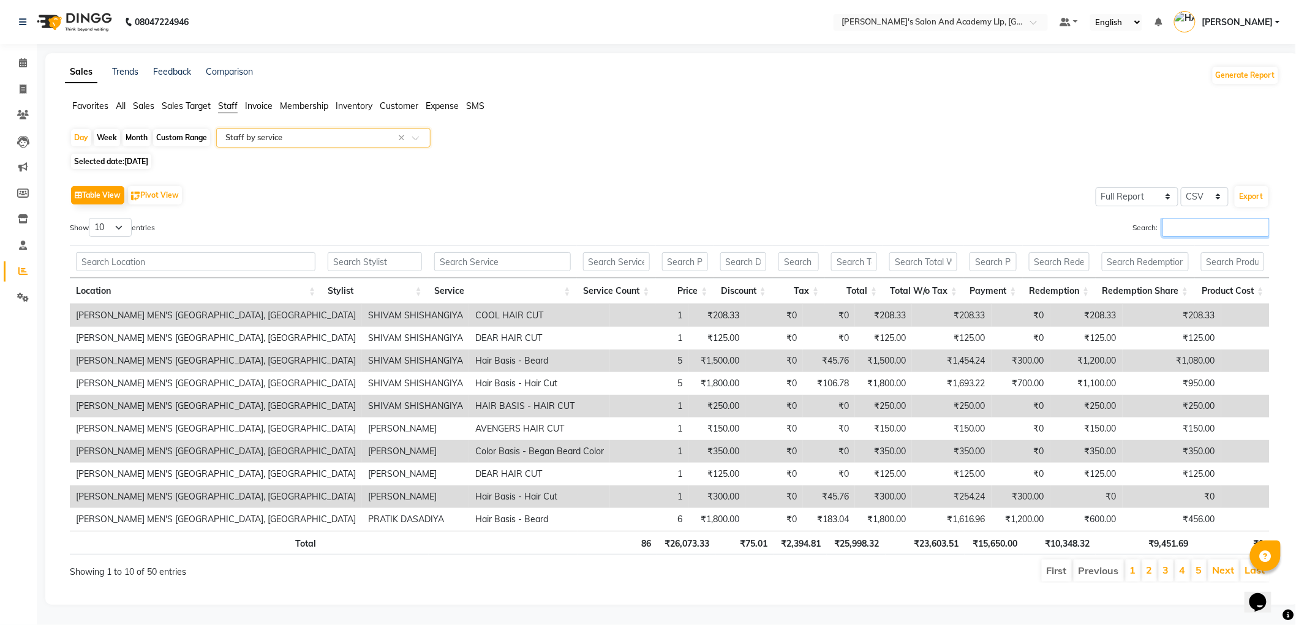
click at [1182, 231] on input "Search:" at bounding box center [1216, 227] width 107 height 19
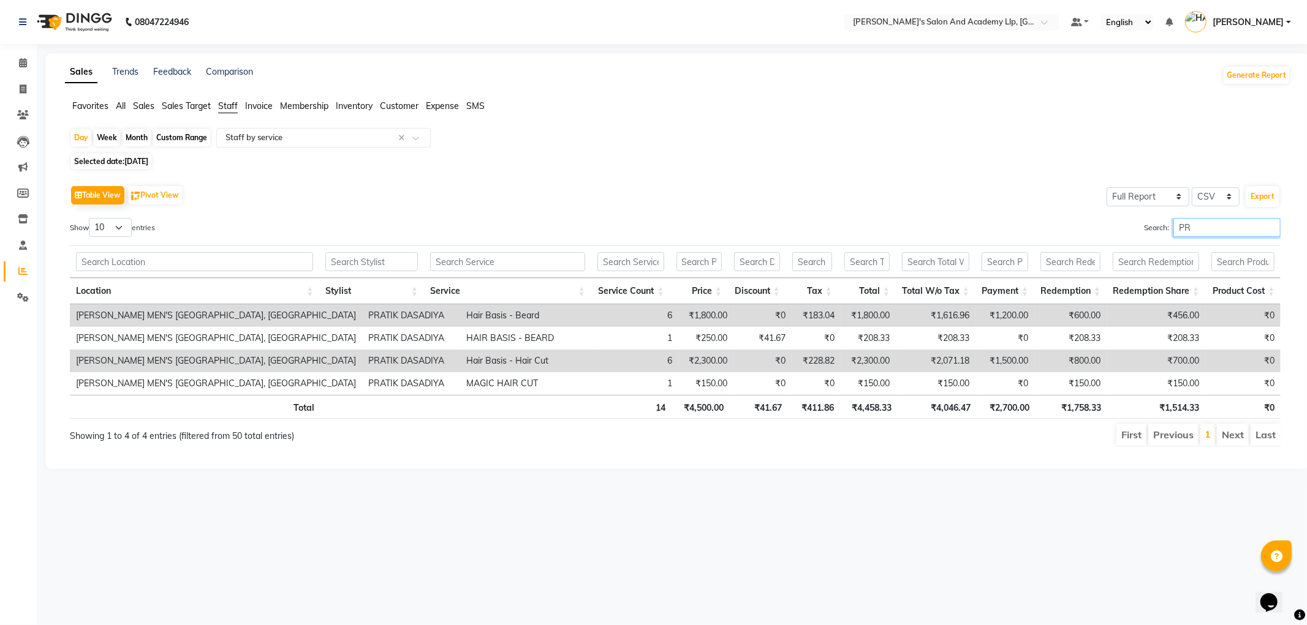
type input "P"
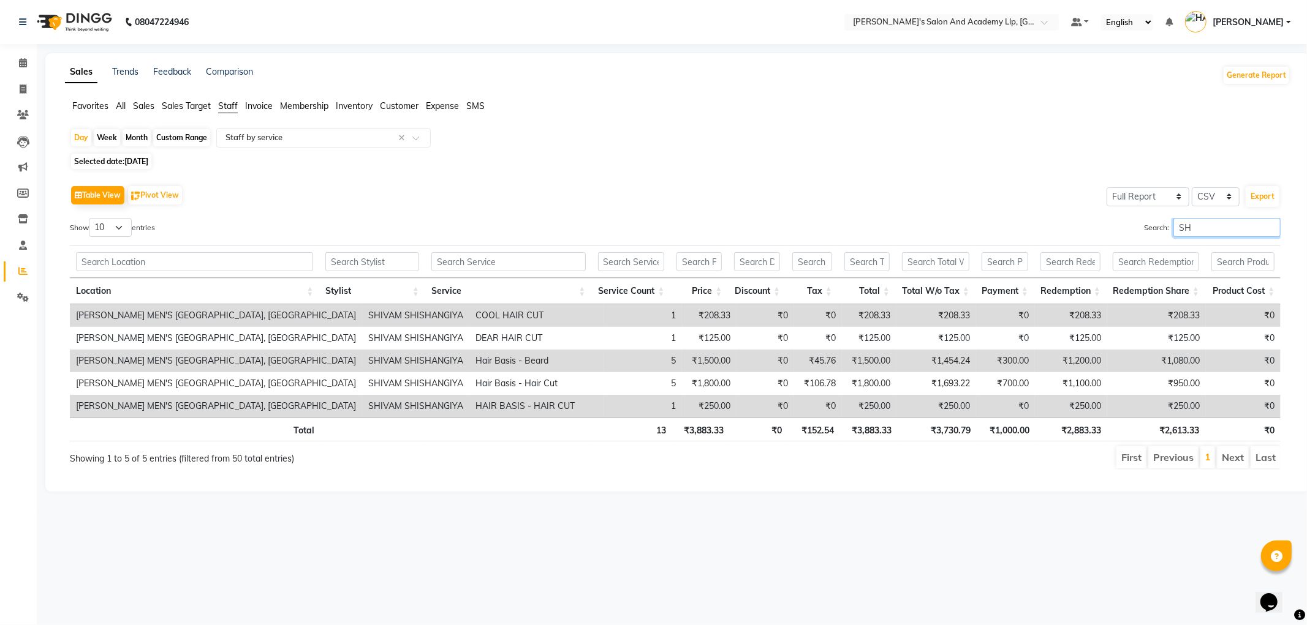
type input "S"
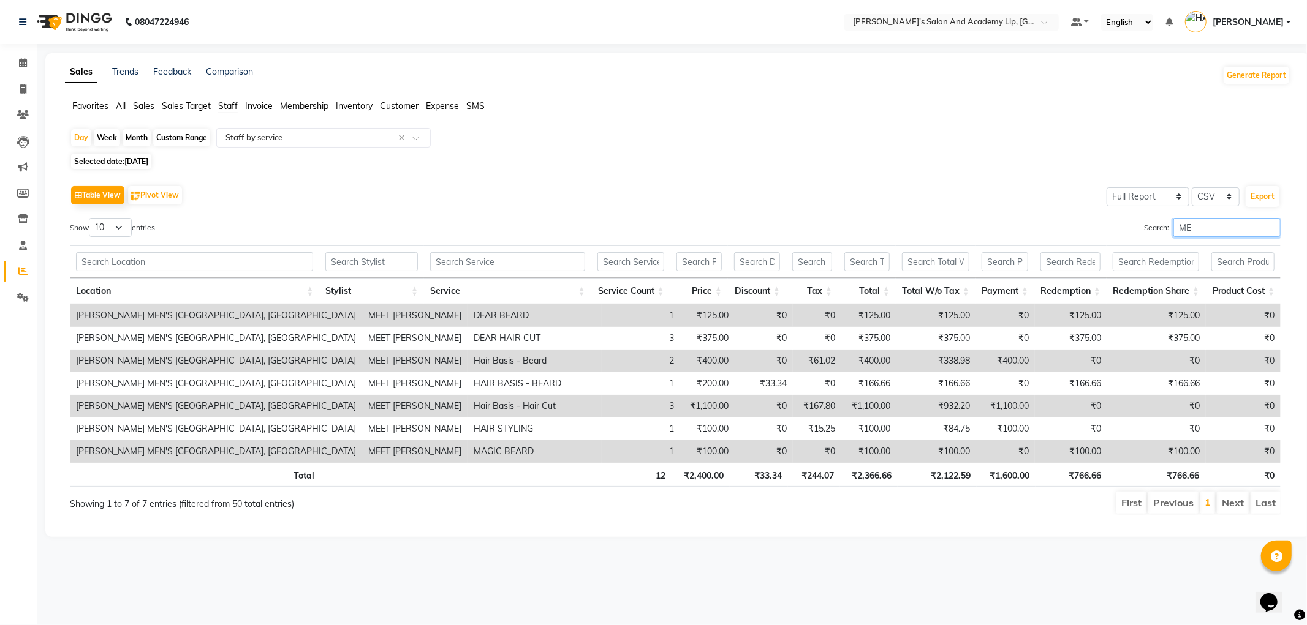
type input "M"
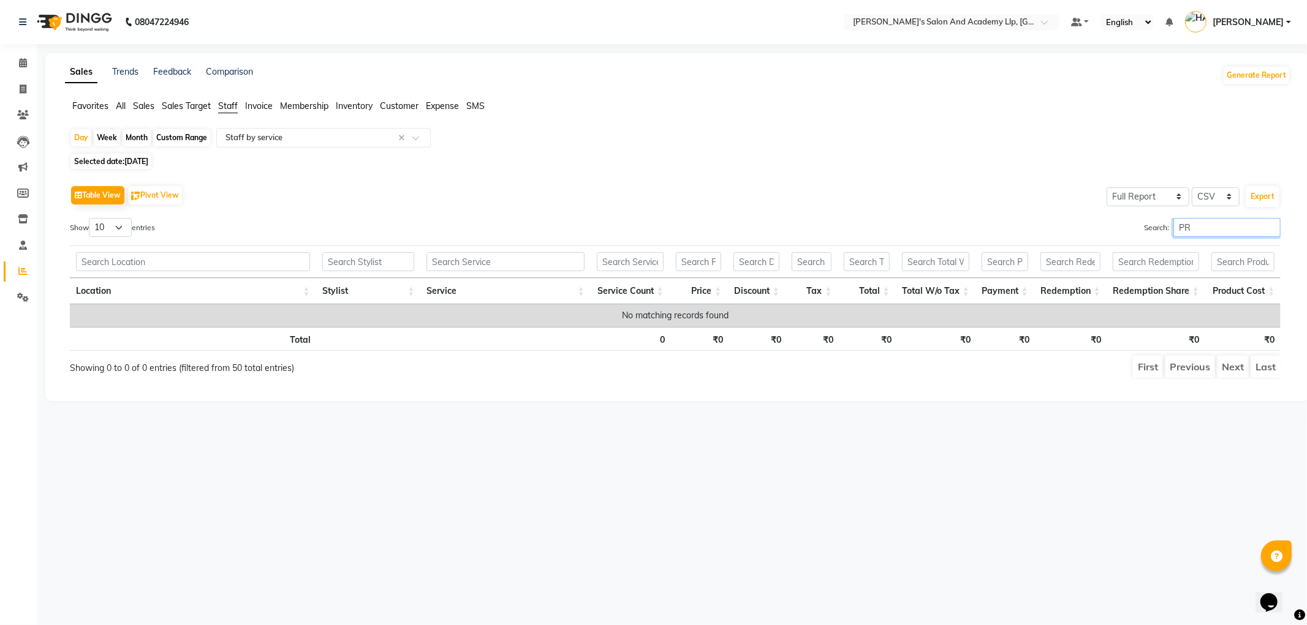
type input "P"
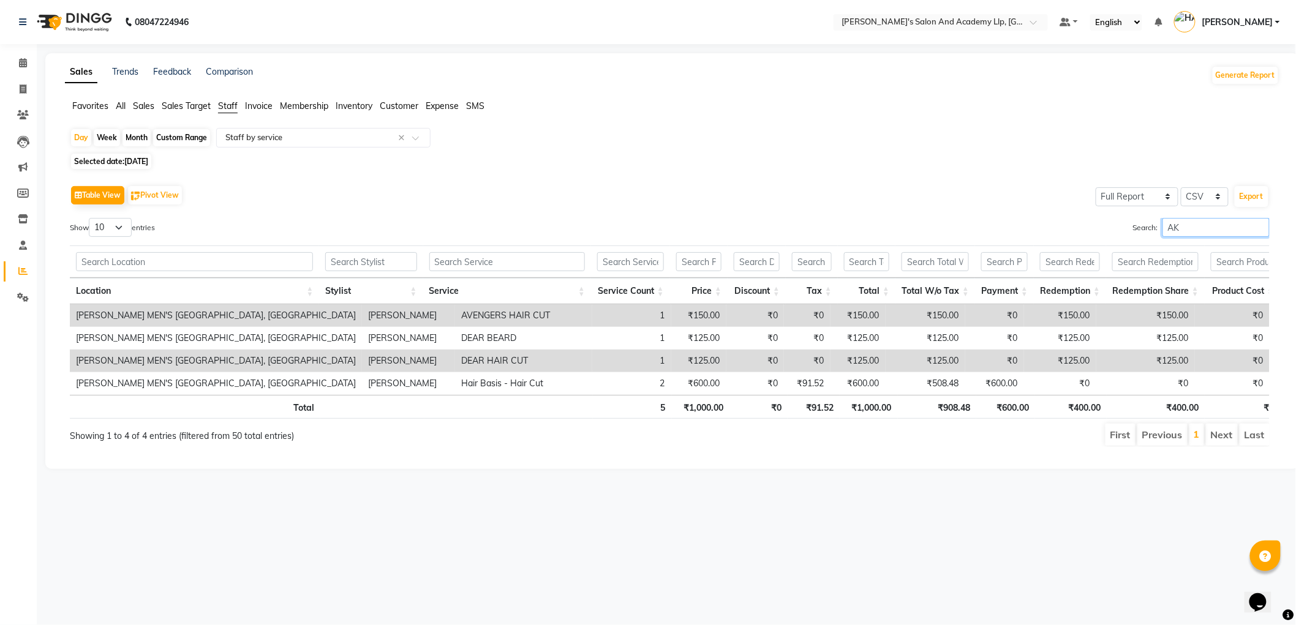
type input "A"
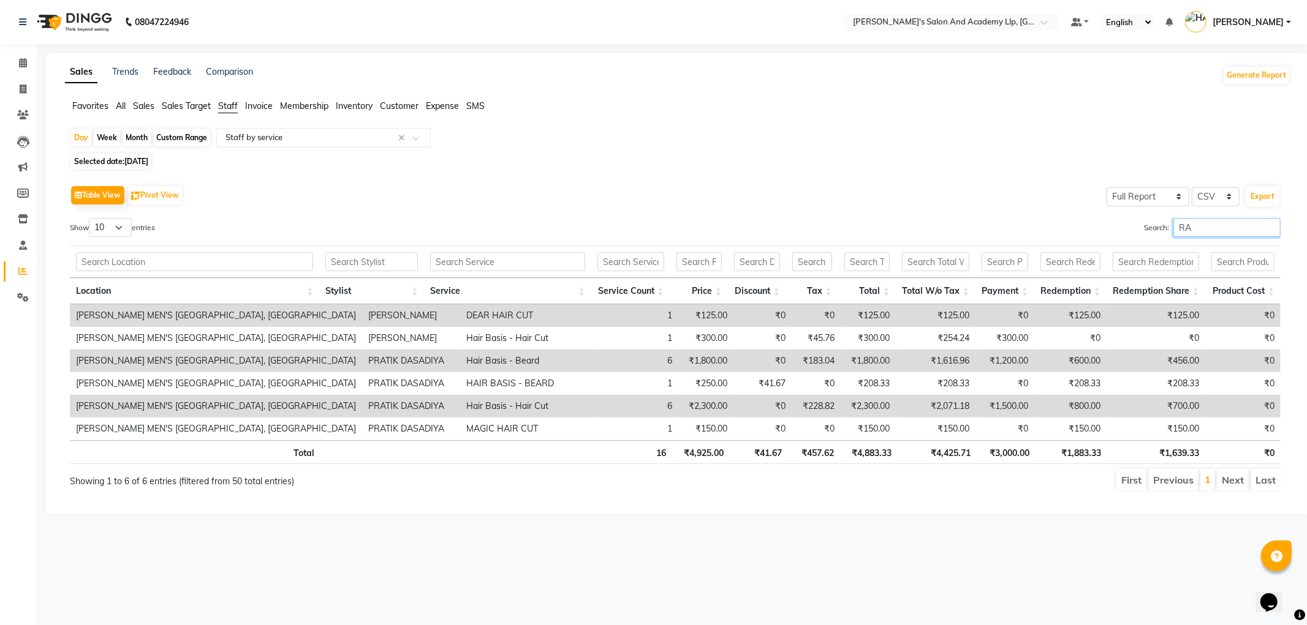
type input "R"
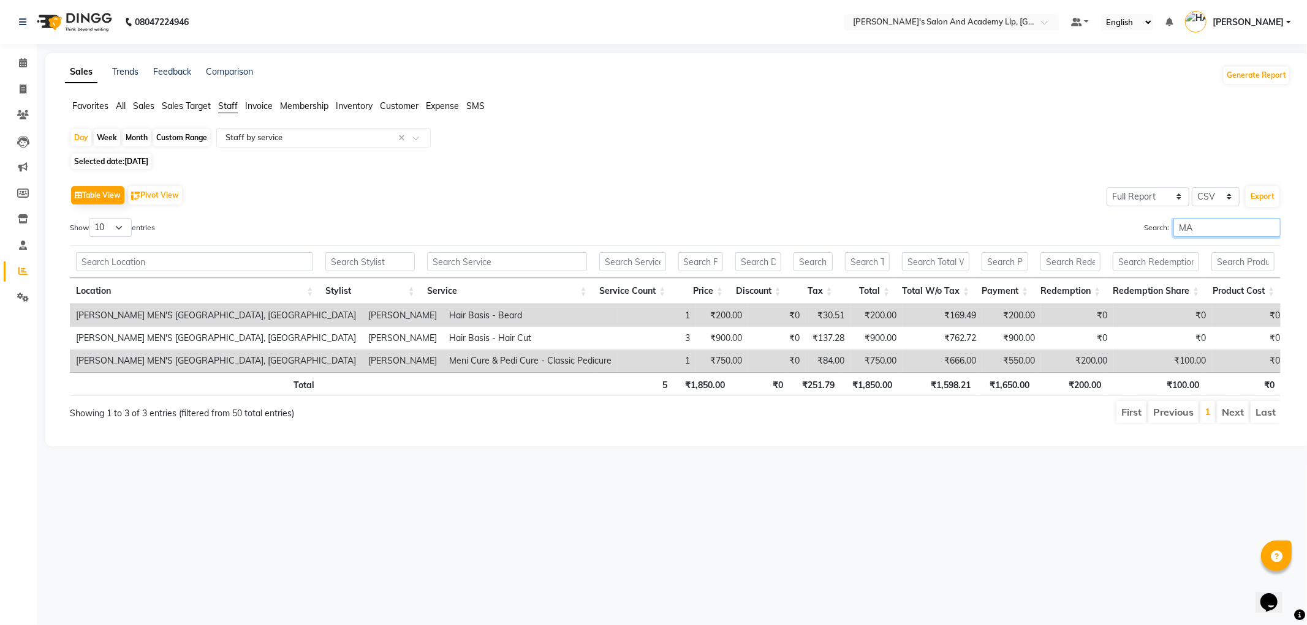
type input "M"
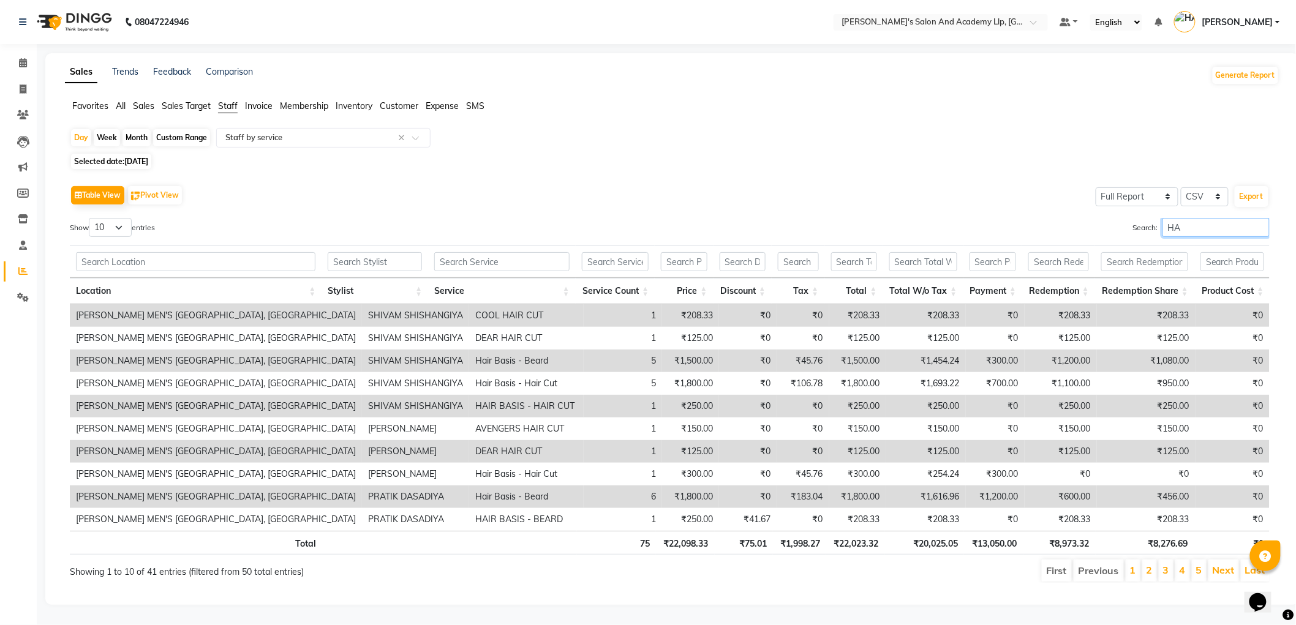
type input "H"
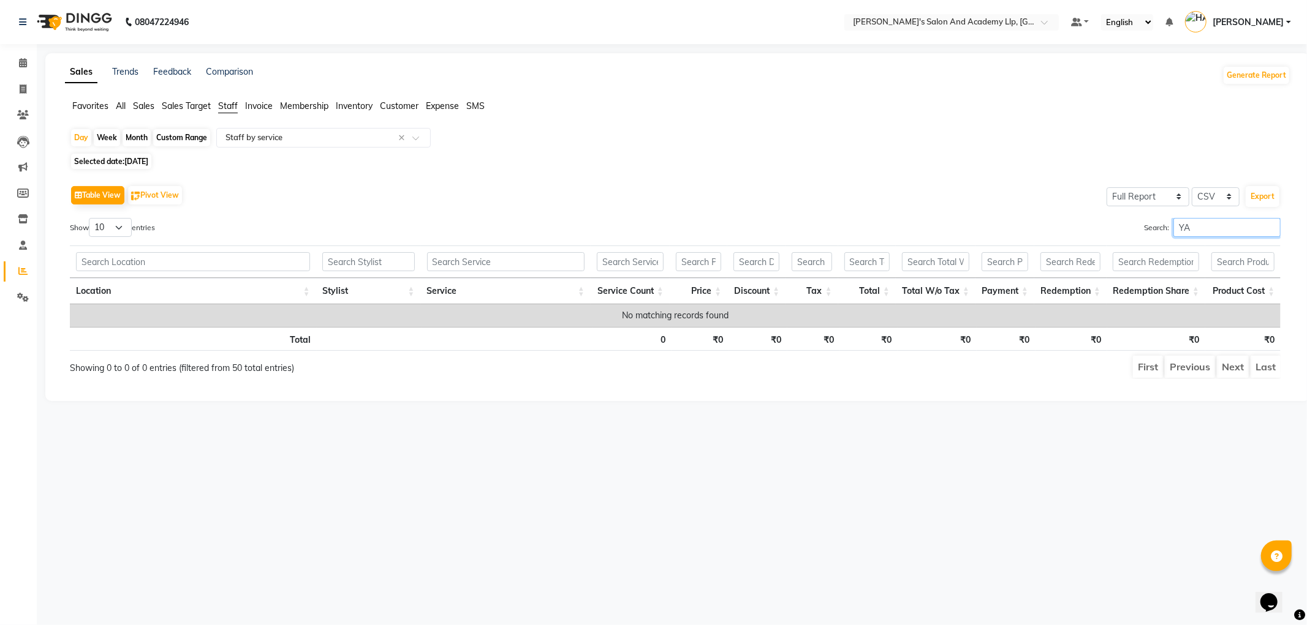
type input "Y"
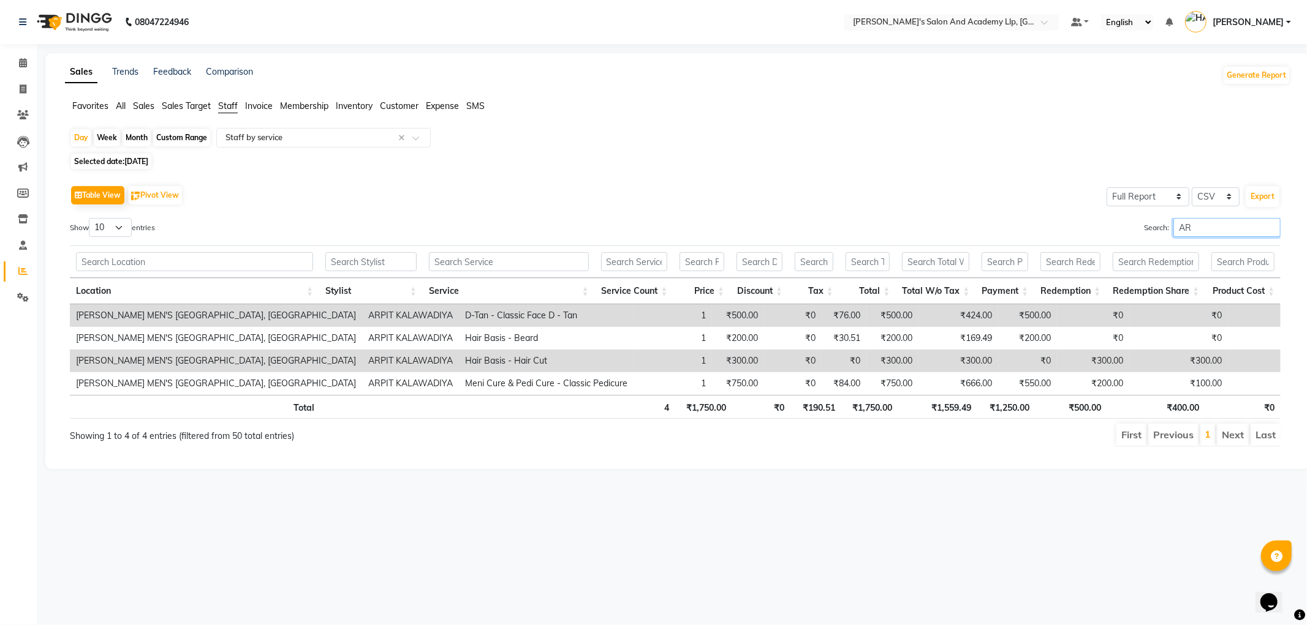
type input "A"
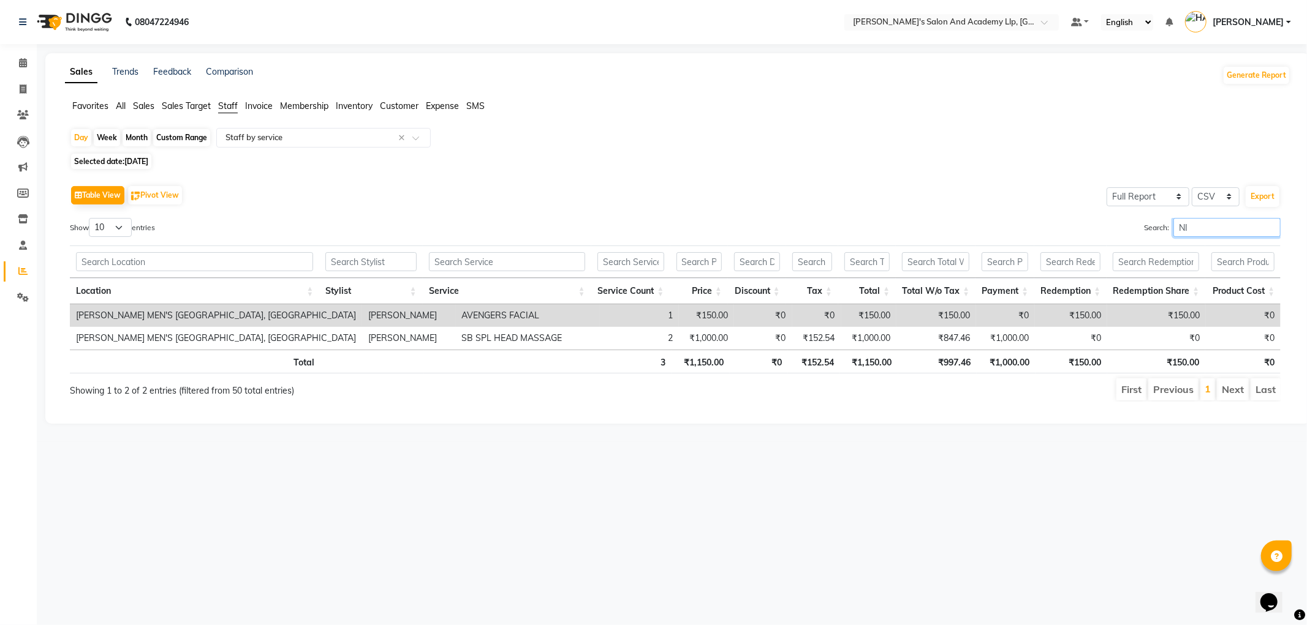
type input "N"
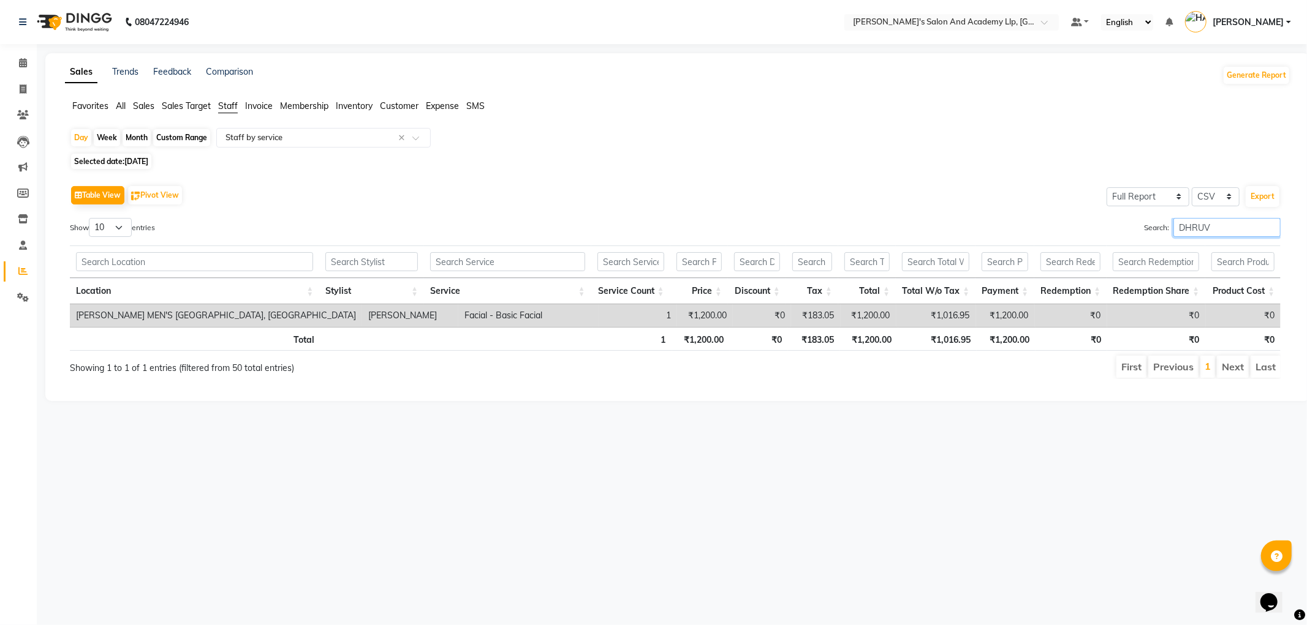
type input "DHRUV"
click at [88, 135] on div "Day" at bounding box center [81, 137] width 20 height 17
select select "9"
select select "2025"
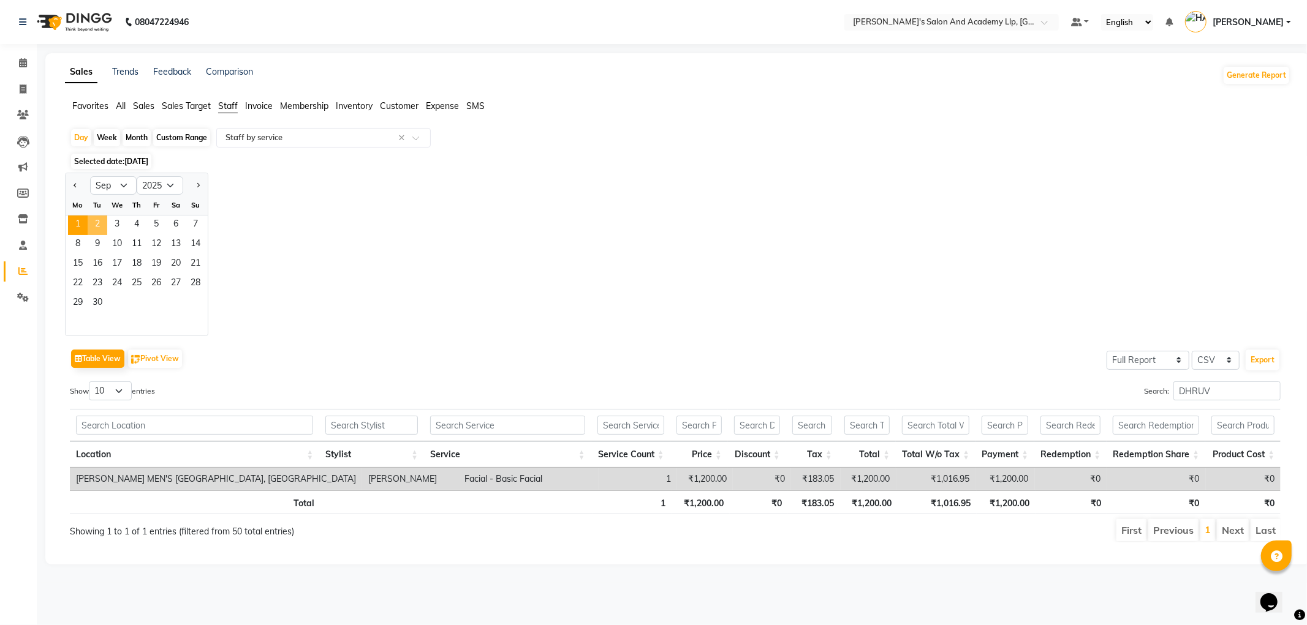
click at [101, 224] on span "2" at bounding box center [98, 226] width 20 height 20
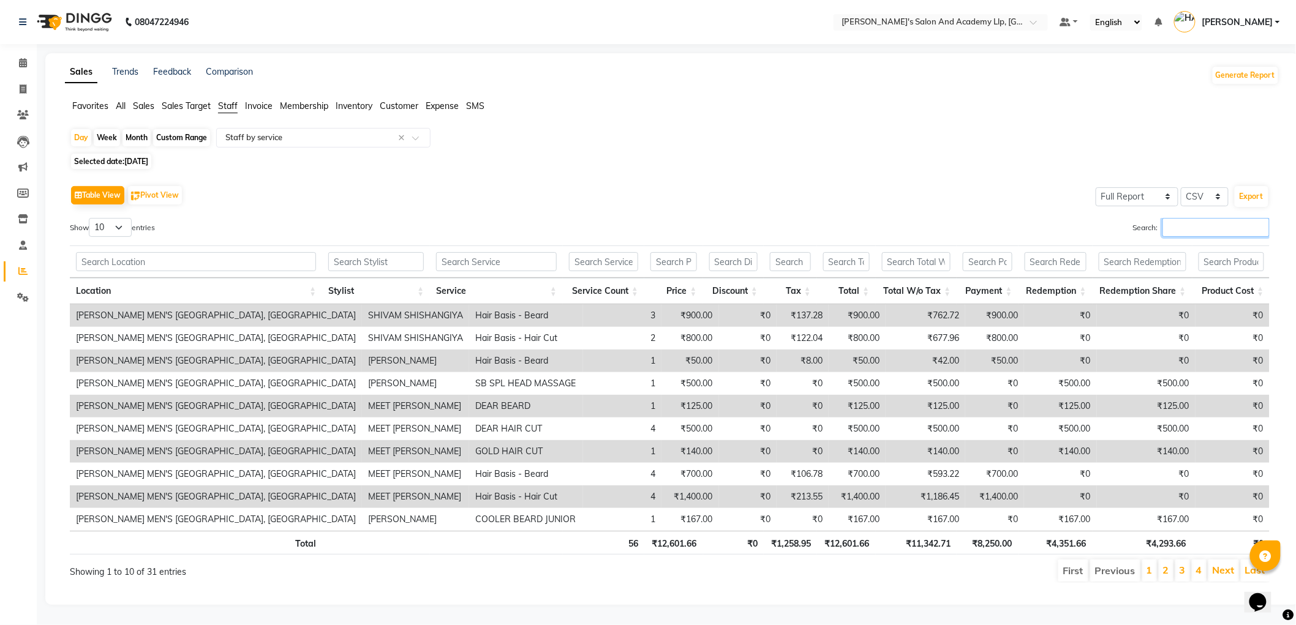
click at [1185, 232] on input "Search:" at bounding box center [1216, 227] width 107 height 19
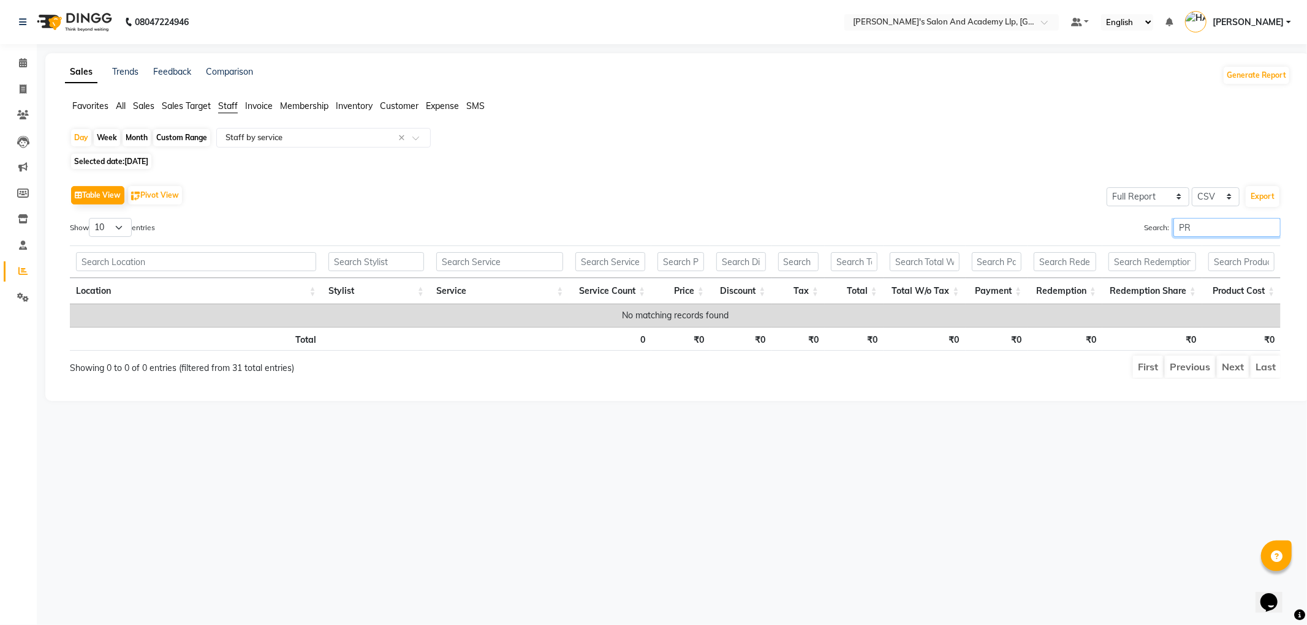
type input "P"
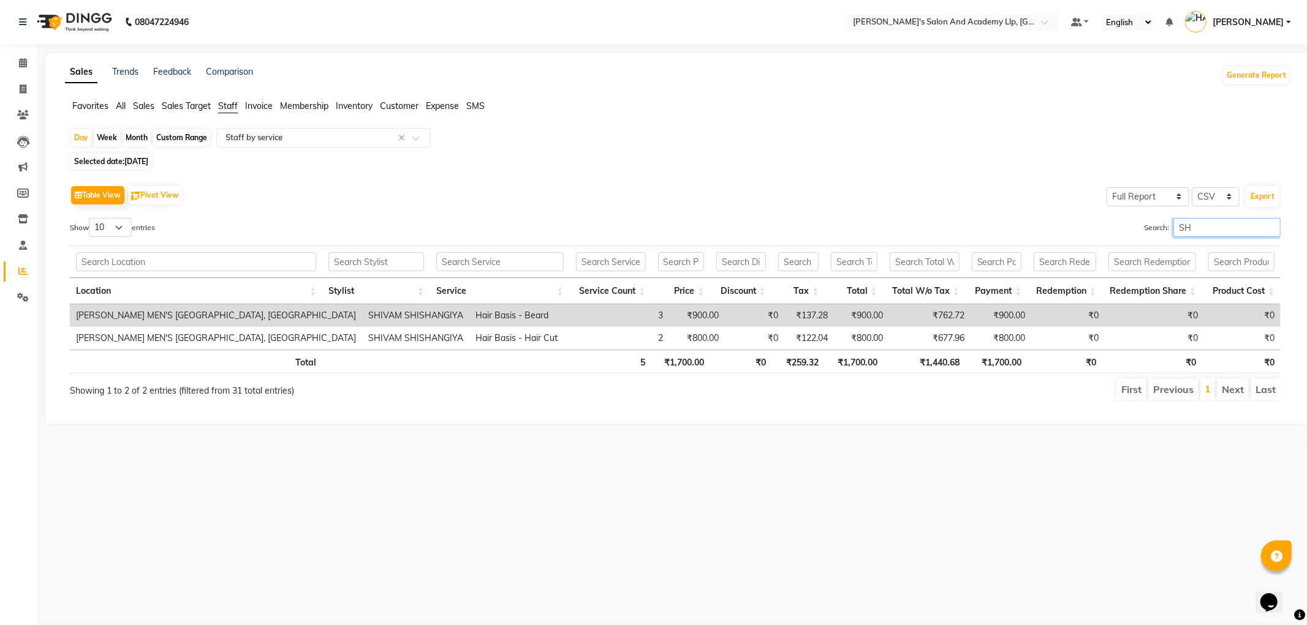
type input "S"
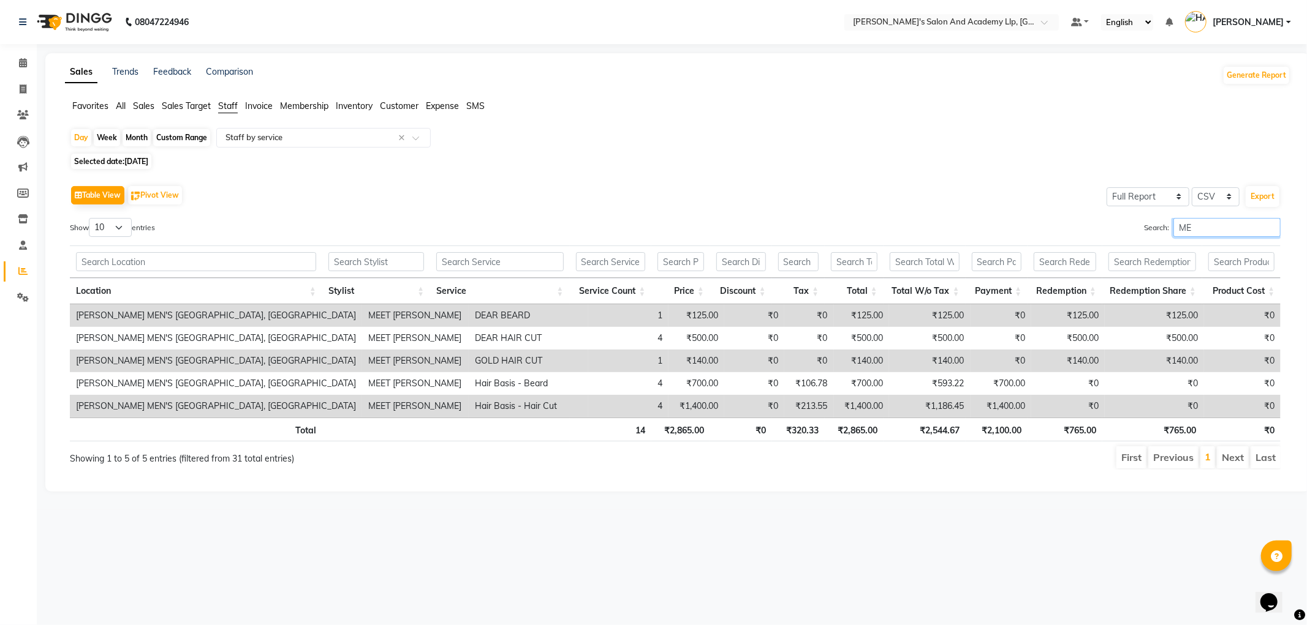
type input "M"
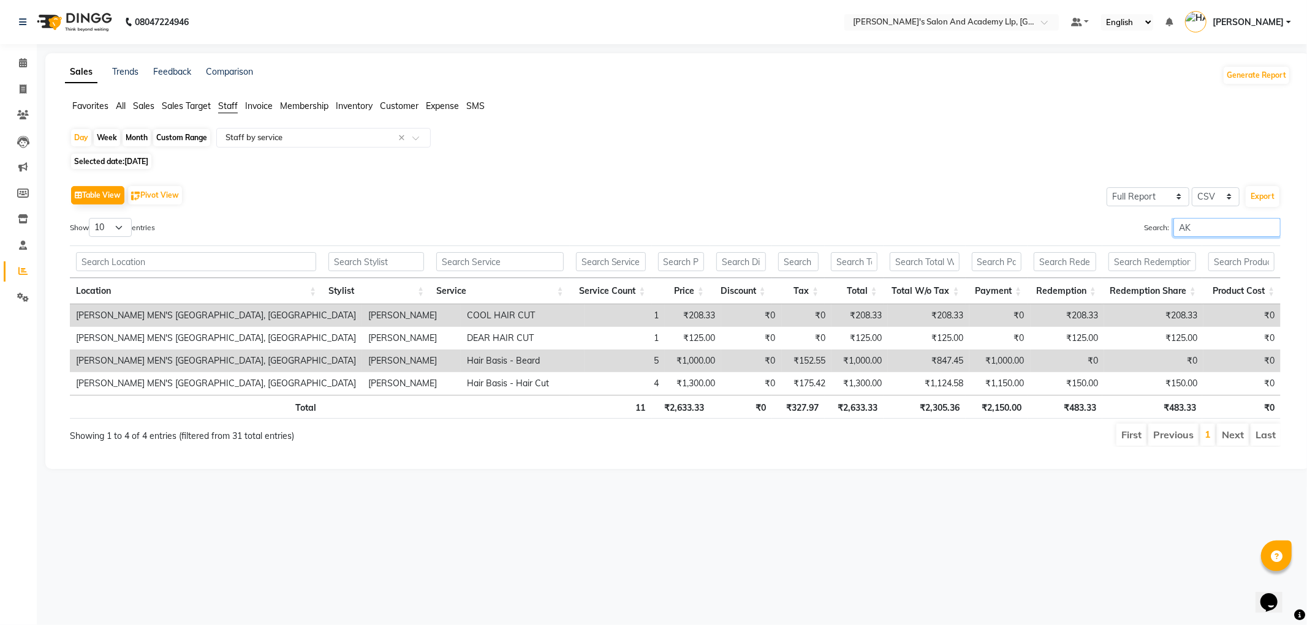
type input "A"
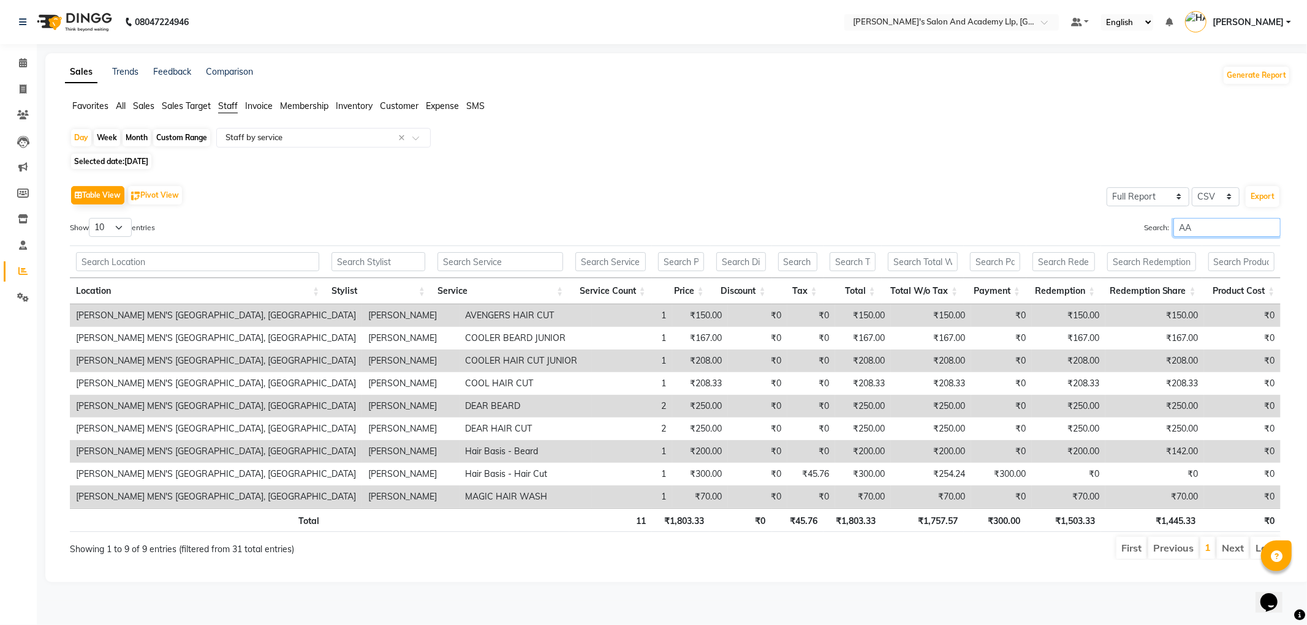
type input "A"
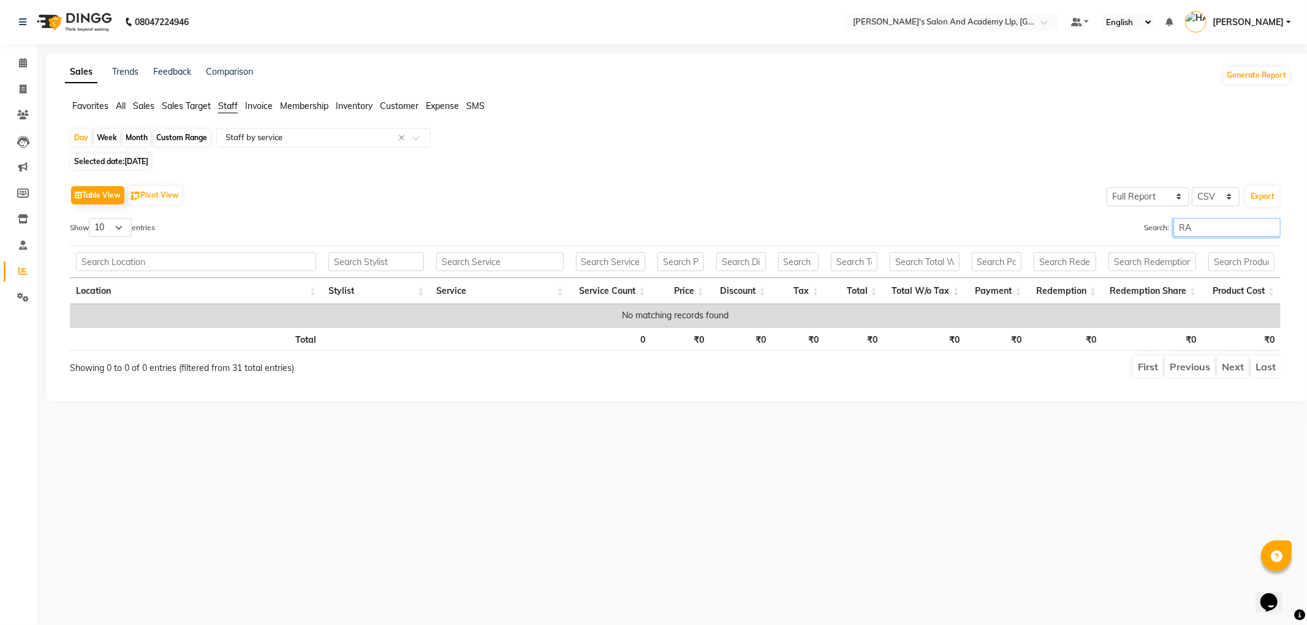
type input "R"
type input "M"
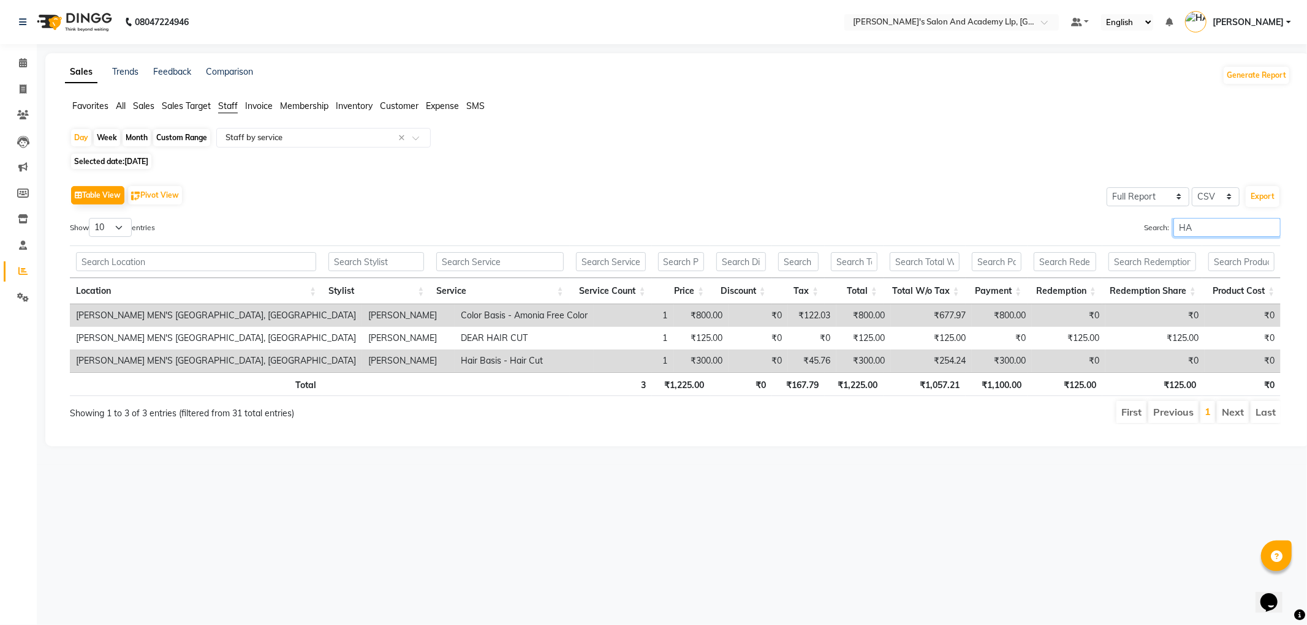
type input "H"
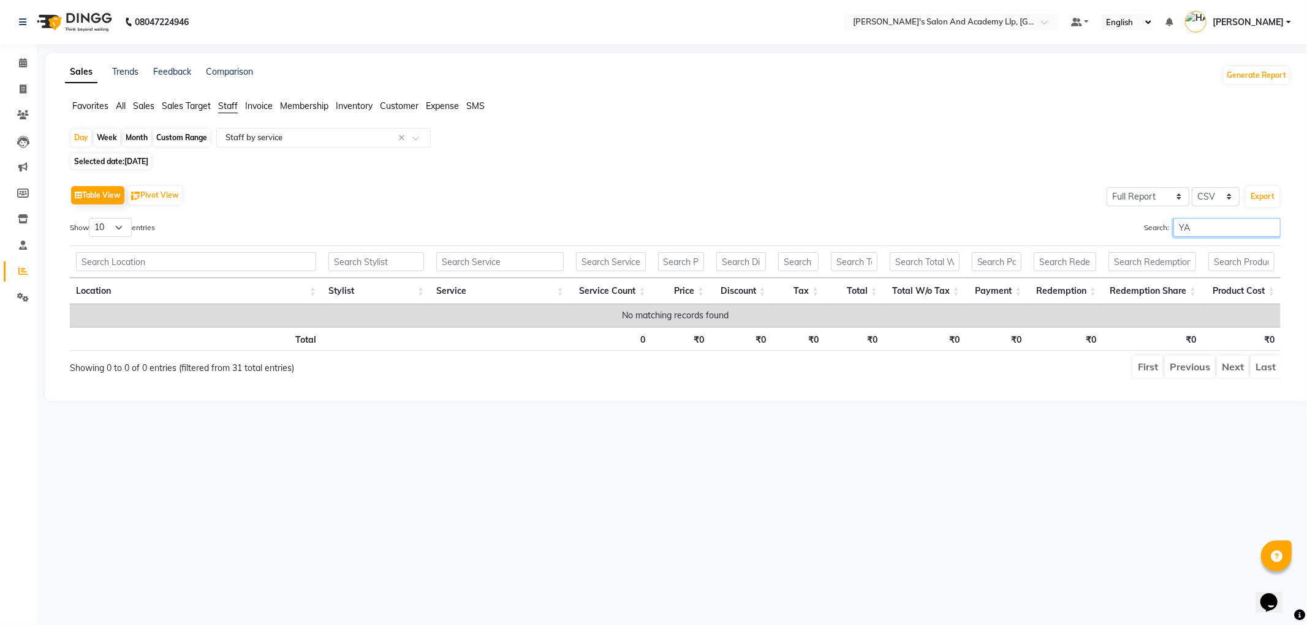
type input "Y"
type input "A"
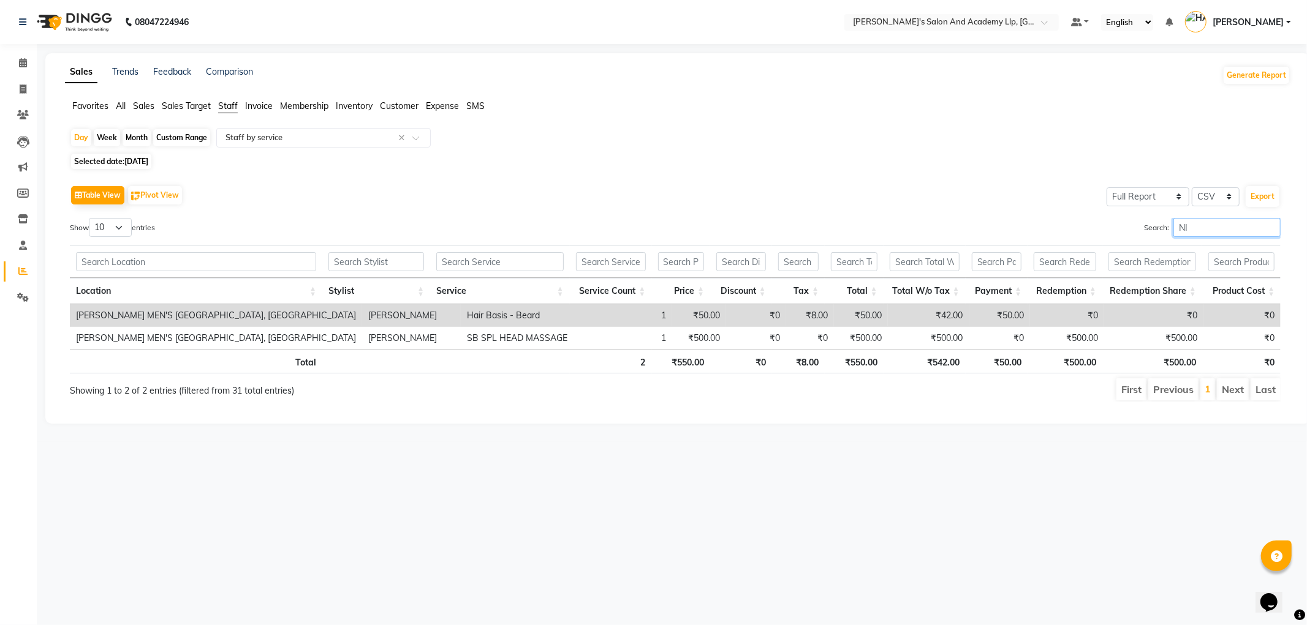
type input "N"
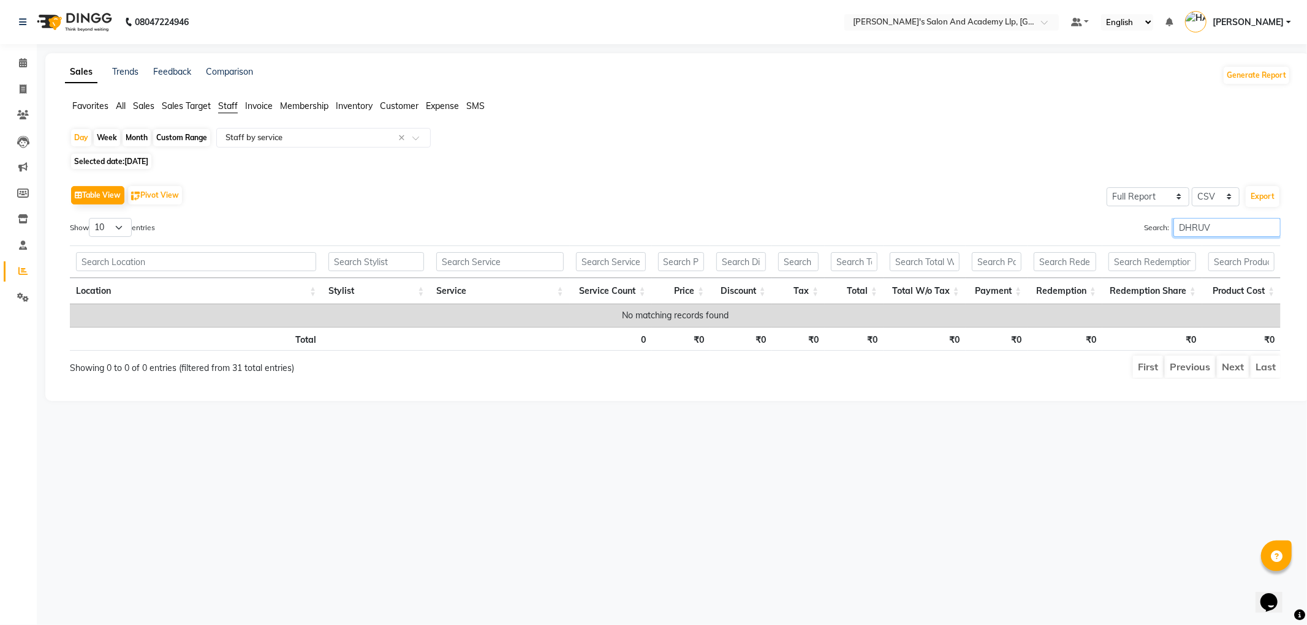
type input "DHRUV"
click at [80, 147] on div "Day Week Month Custom Range Select Report Type × Staff by service ×" at bounding box center [677, 139] width 1215 height 22
click at [80, 135] on div "Day" at bounding box center [81, 137] width 20 height 17
select select "9"
select select "2025"
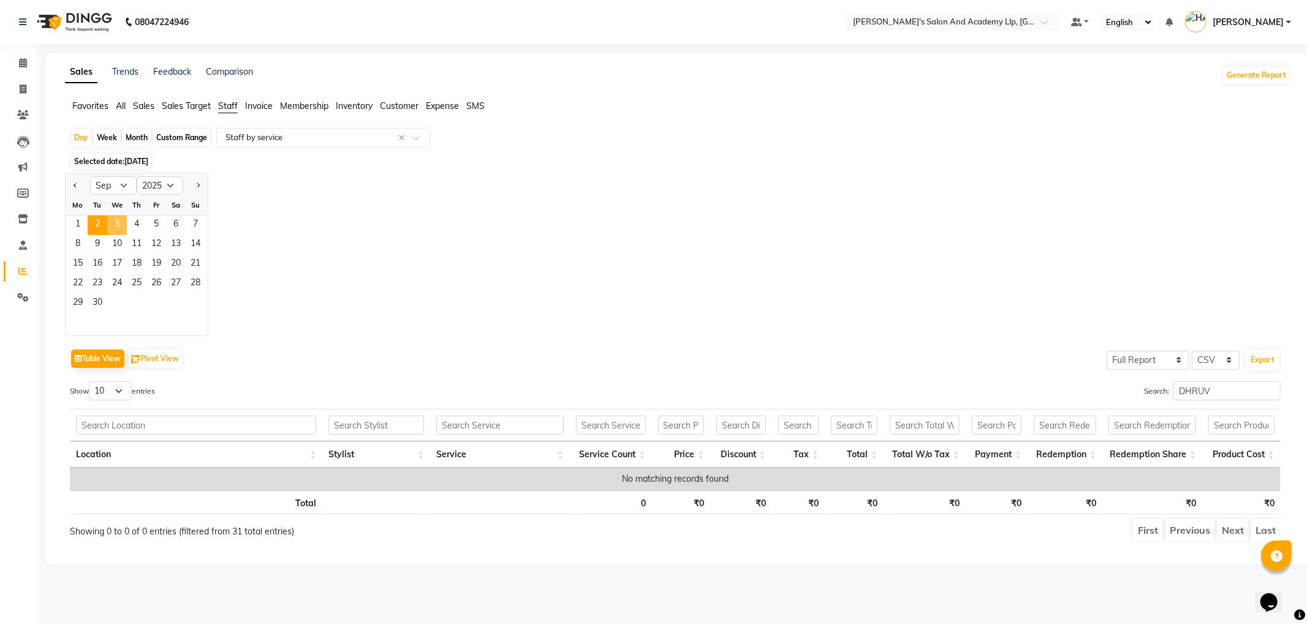
click at [114, 224] on span "3" at bounding box center [117, 226] width 20 height 20
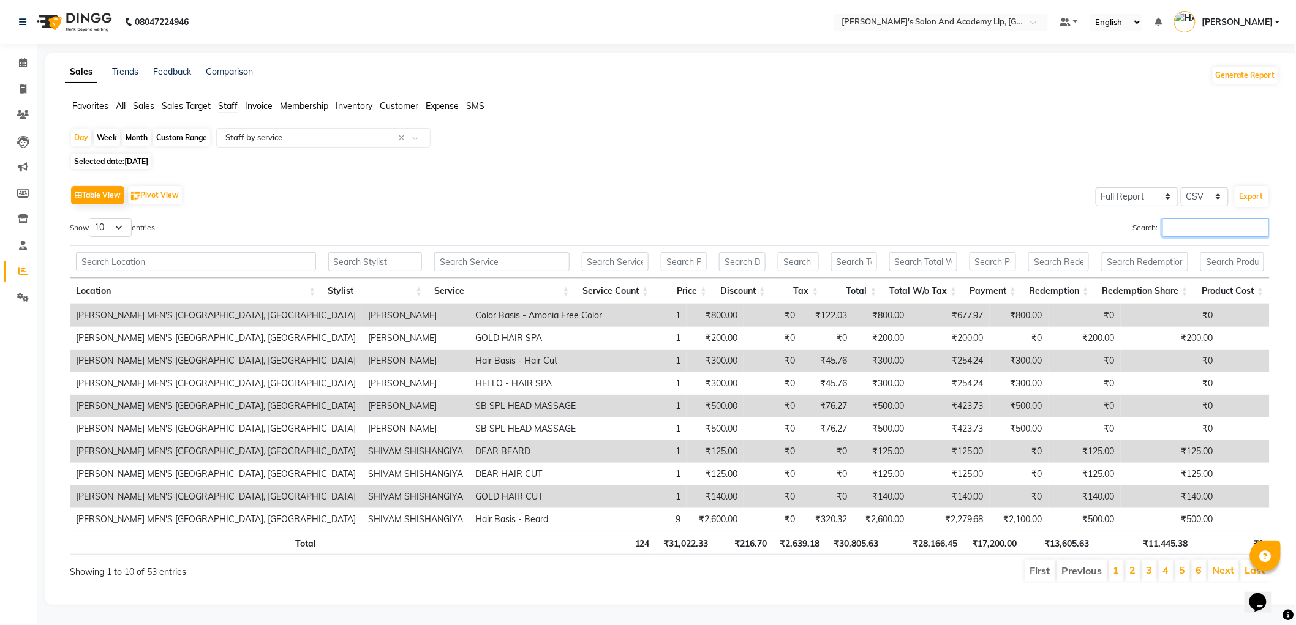
click at [1217, 234] on input "Search:" at bounding box center [1216, 227] width 107 height 19
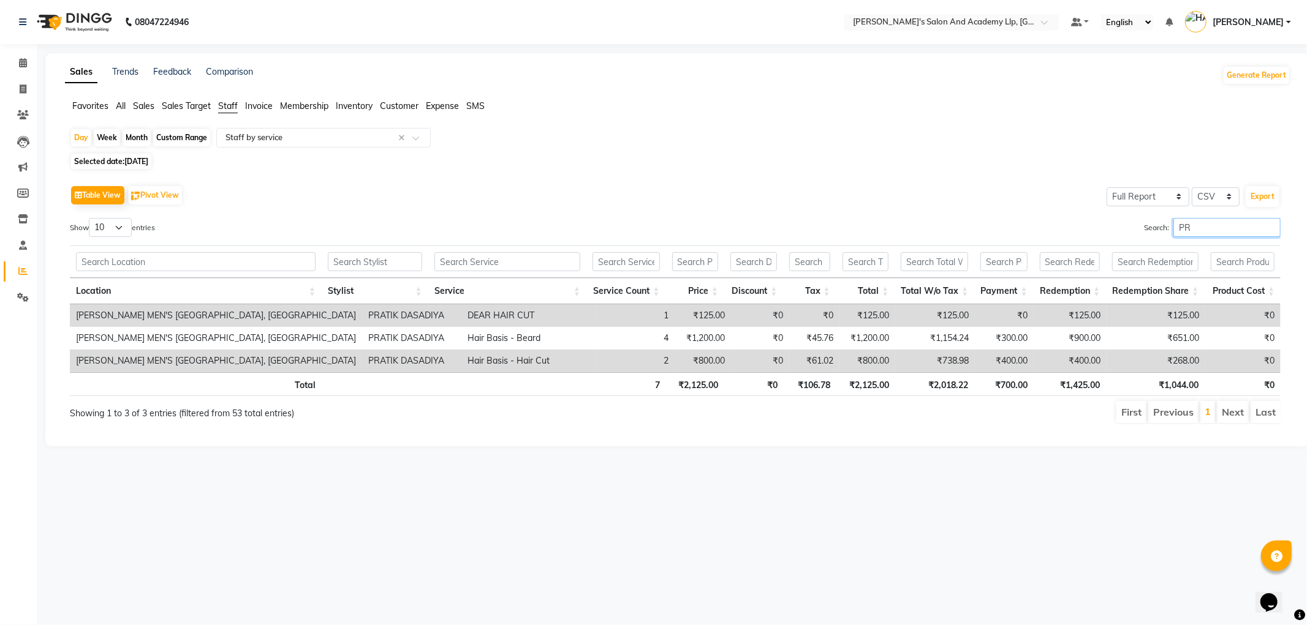
type input "P"
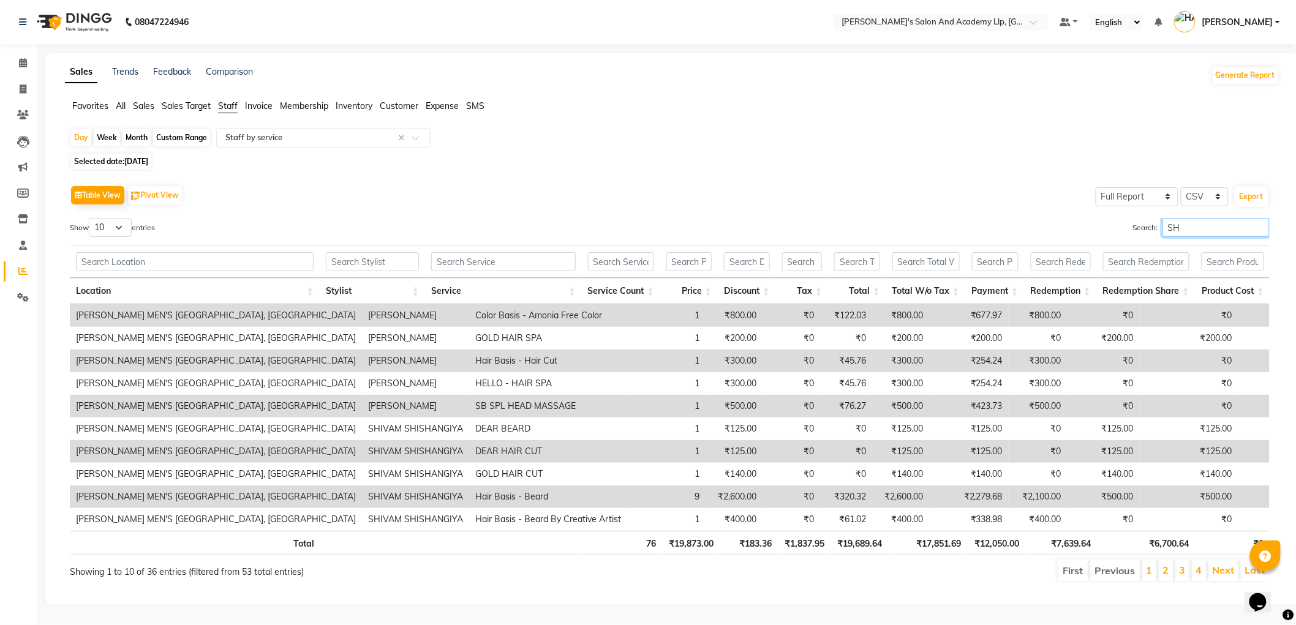
type input "S"
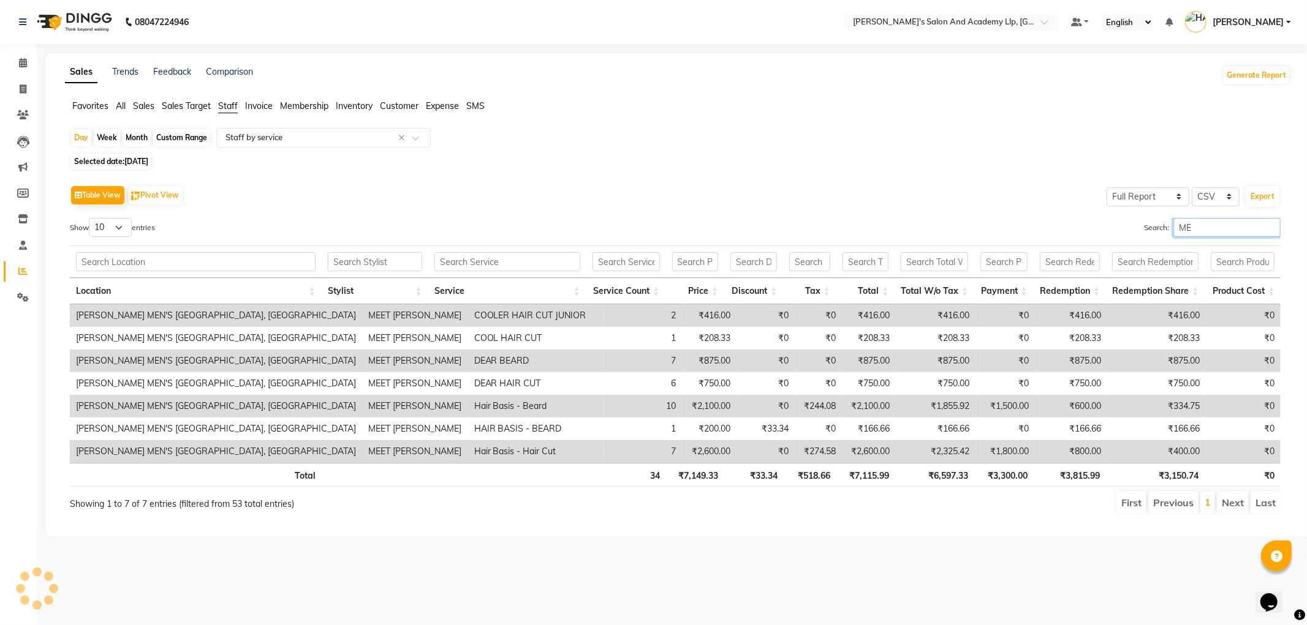
type input "M"
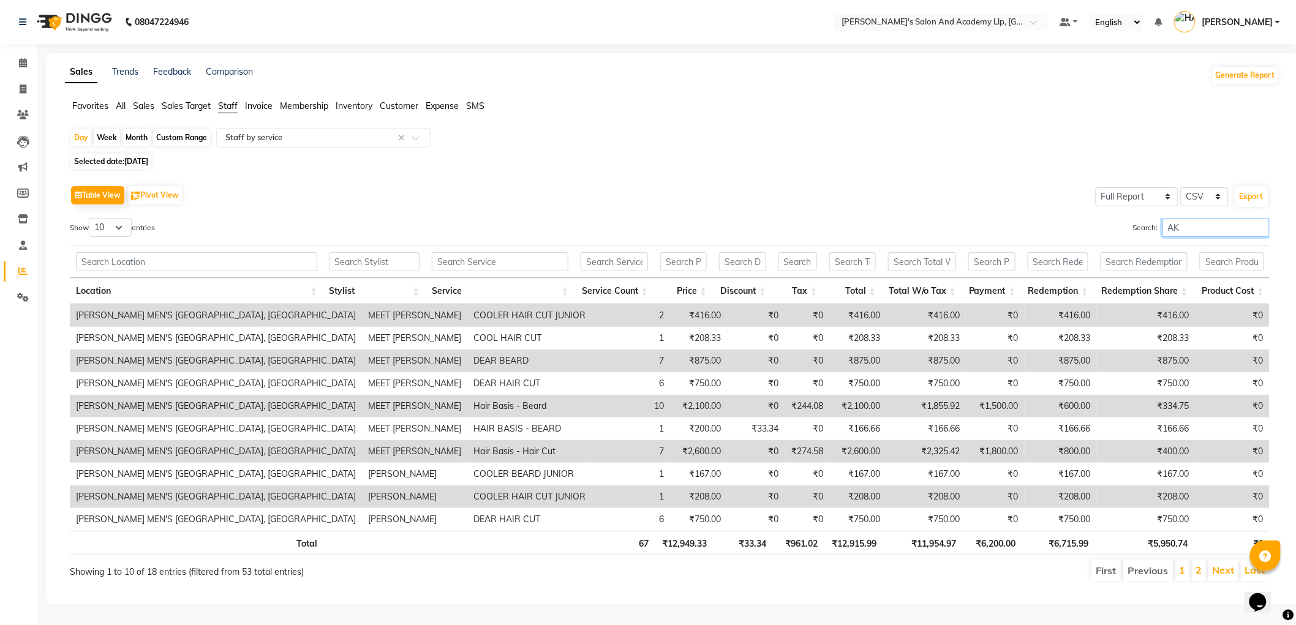
type input "A"
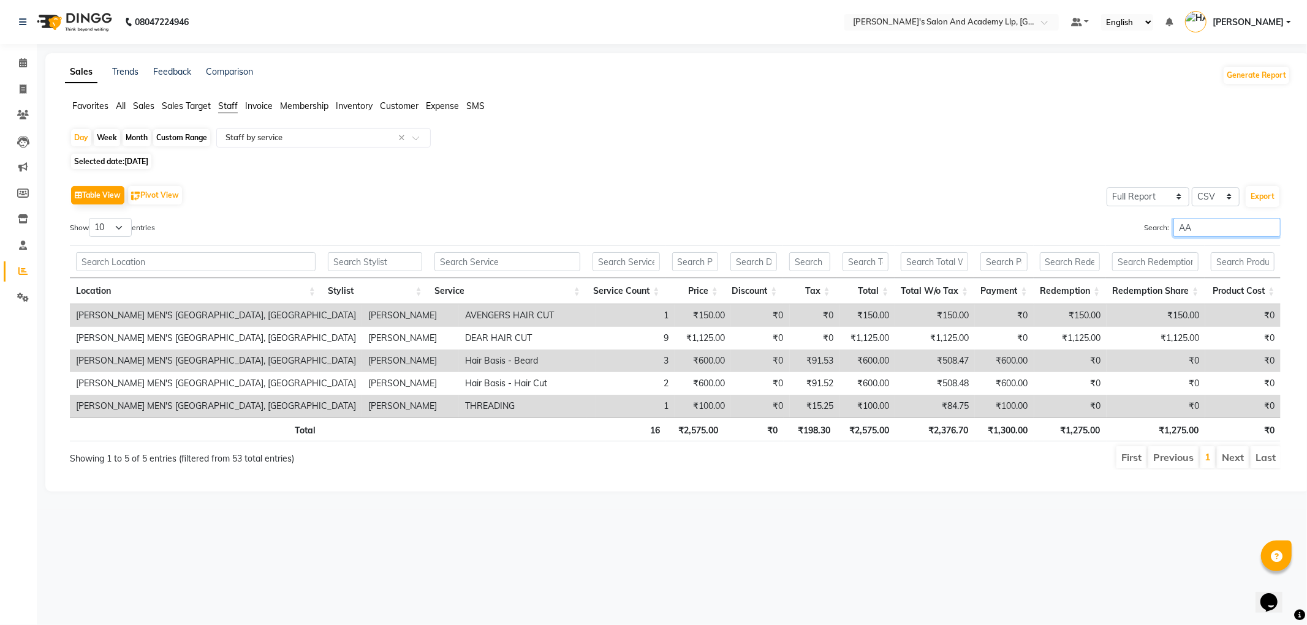
type input "A"
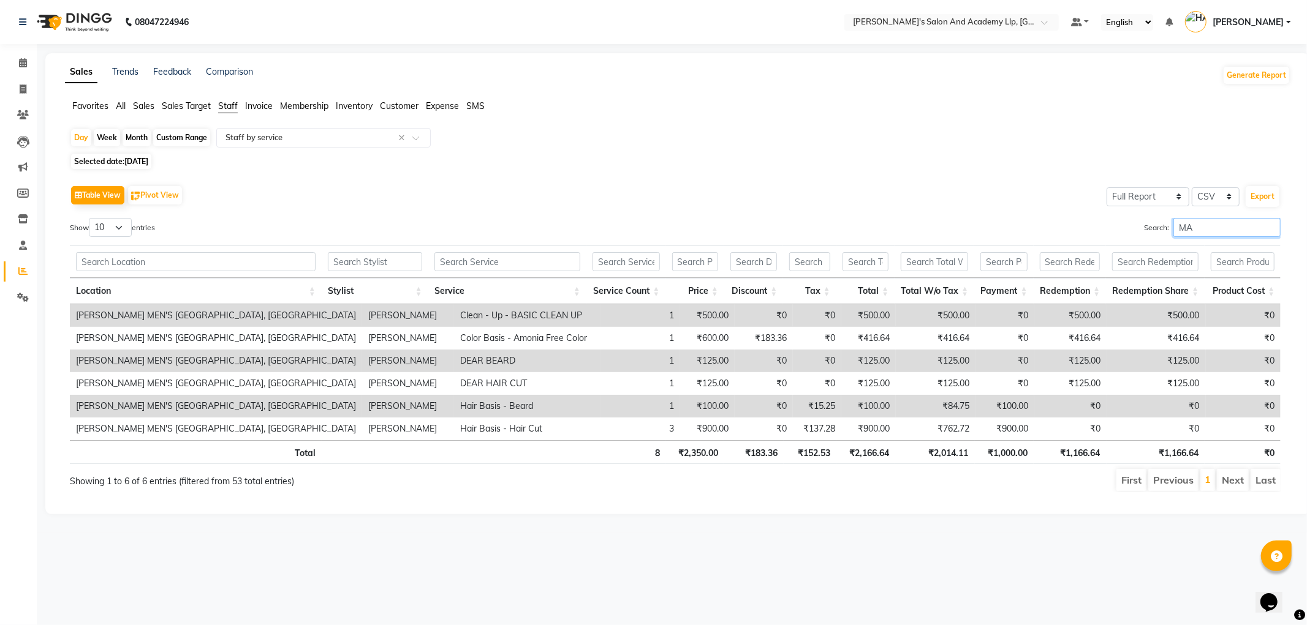
type input "M"
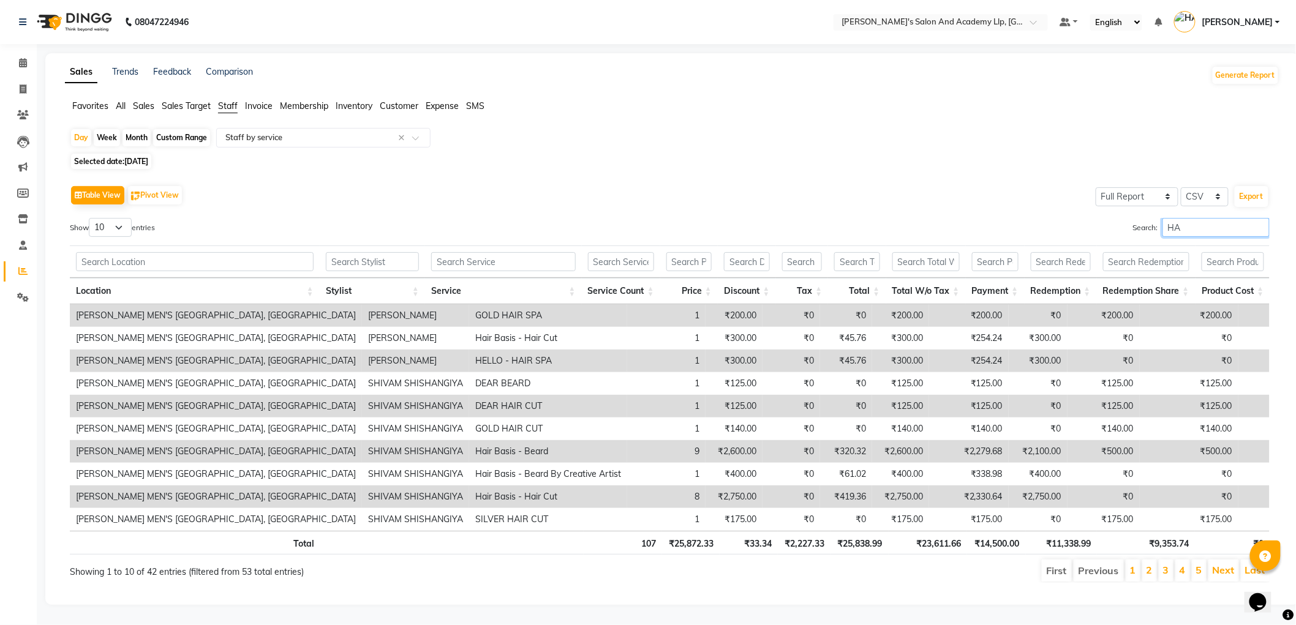
type input "H"
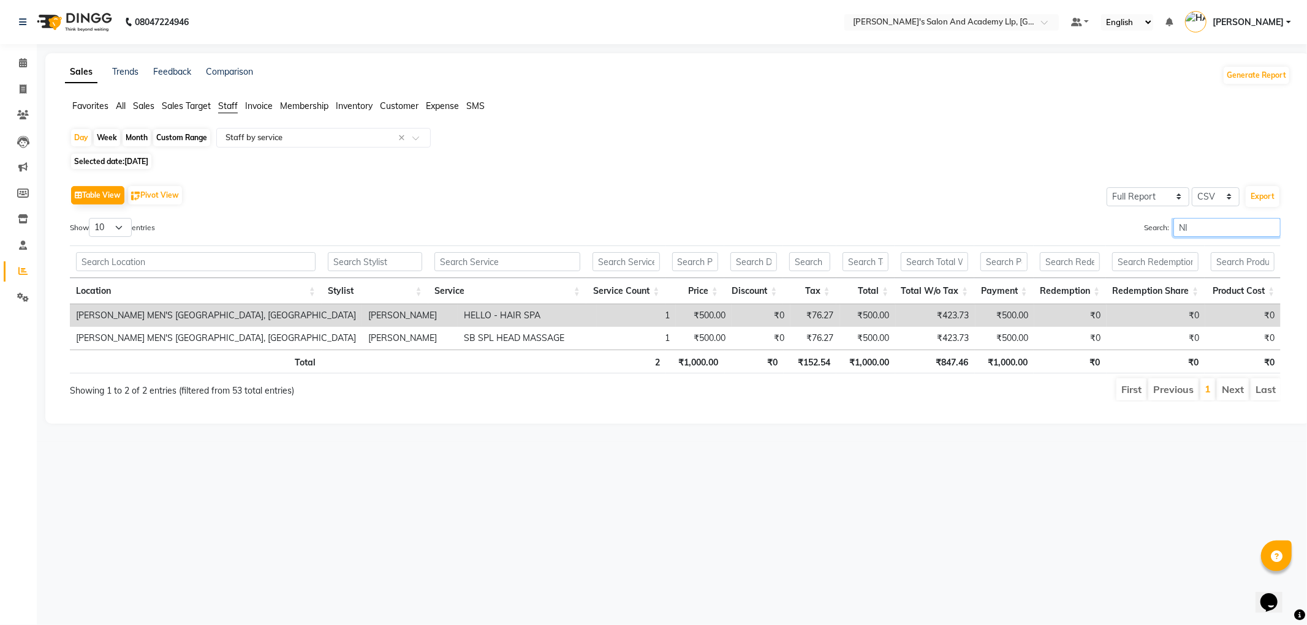
type input "N"
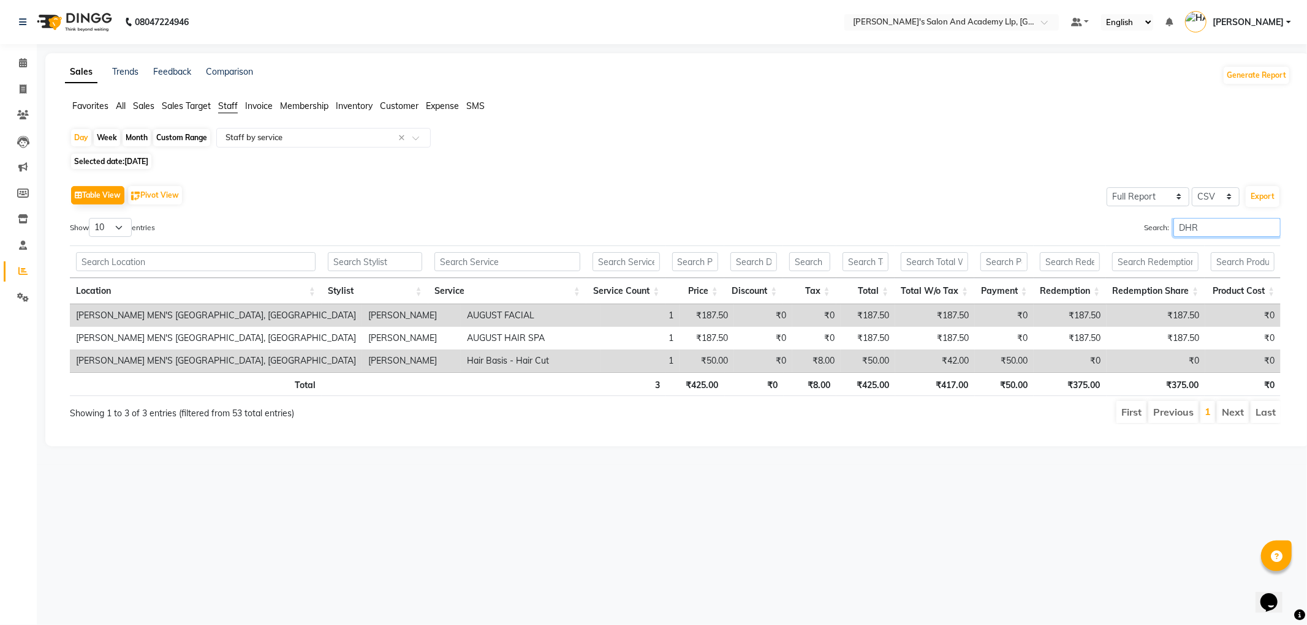
type input "DHR"
click at [26, 89] on icon at bounding box center [23, 89] width 7 height 9
select select "service"
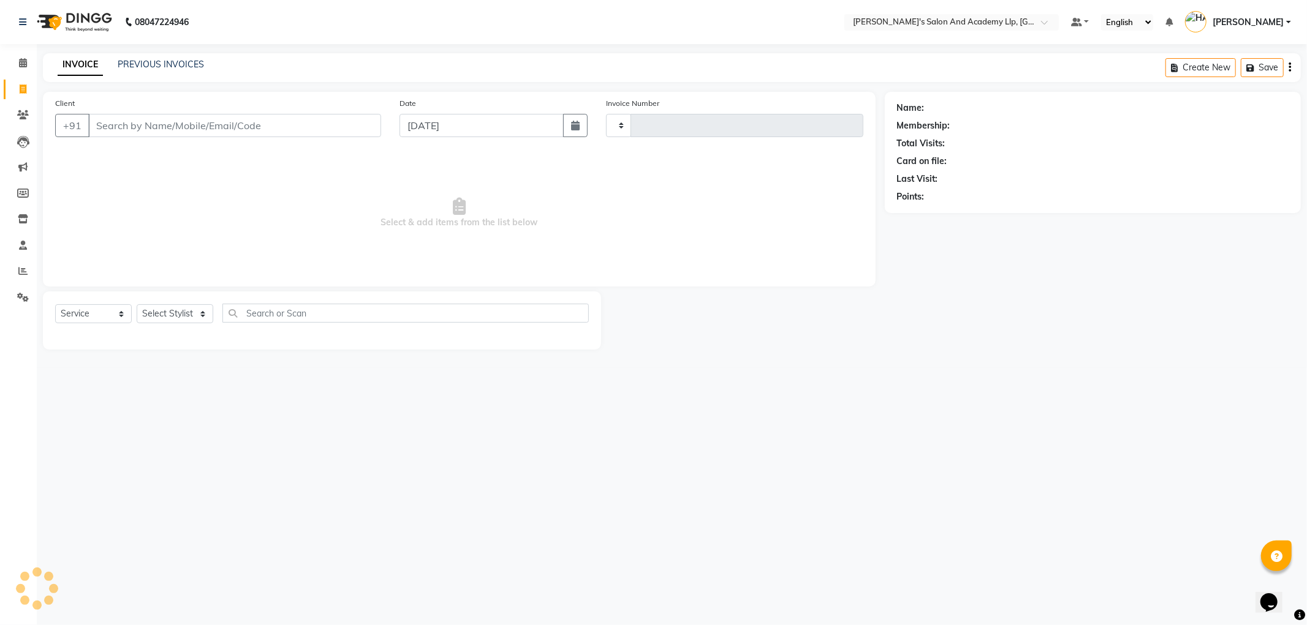
type input "11426"
select select "6983"
click at [29, 274] on span at bounding box center [22, 272] width 21 height 14
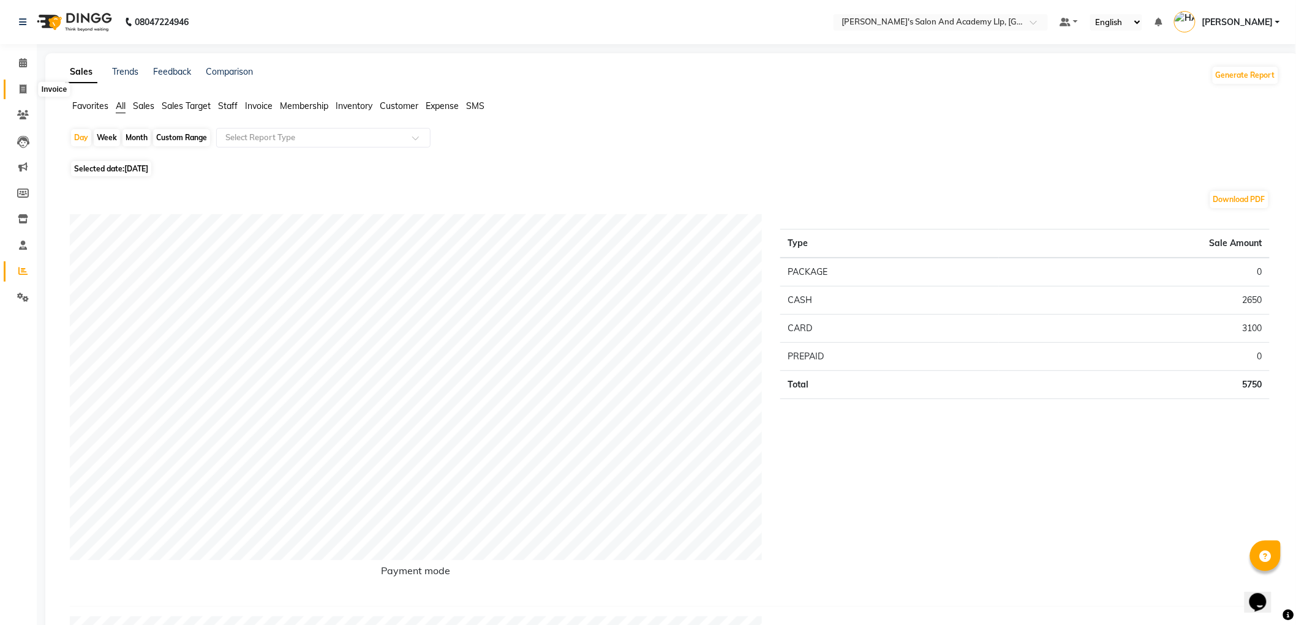
click at [26, 93] on span at bounding box center [22, 90] width 21 height 14
select select "6983"
select select "service"
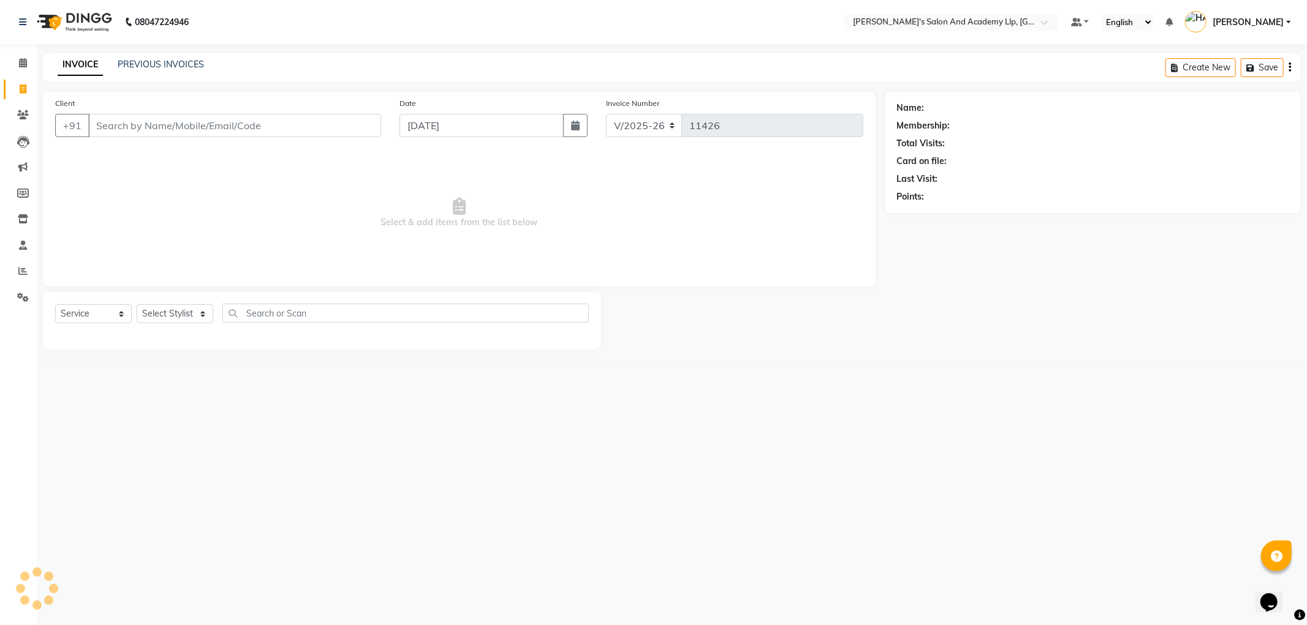
click at [135, 55] on div "INVOICE PREVIOUS INVOICES Create New Save" at bounding box center [672, 67] width 1258 height 29
click at [181, 69] on link "PREVIOUS INVOICES" at bounding box center [161, 64] width 86 height 11
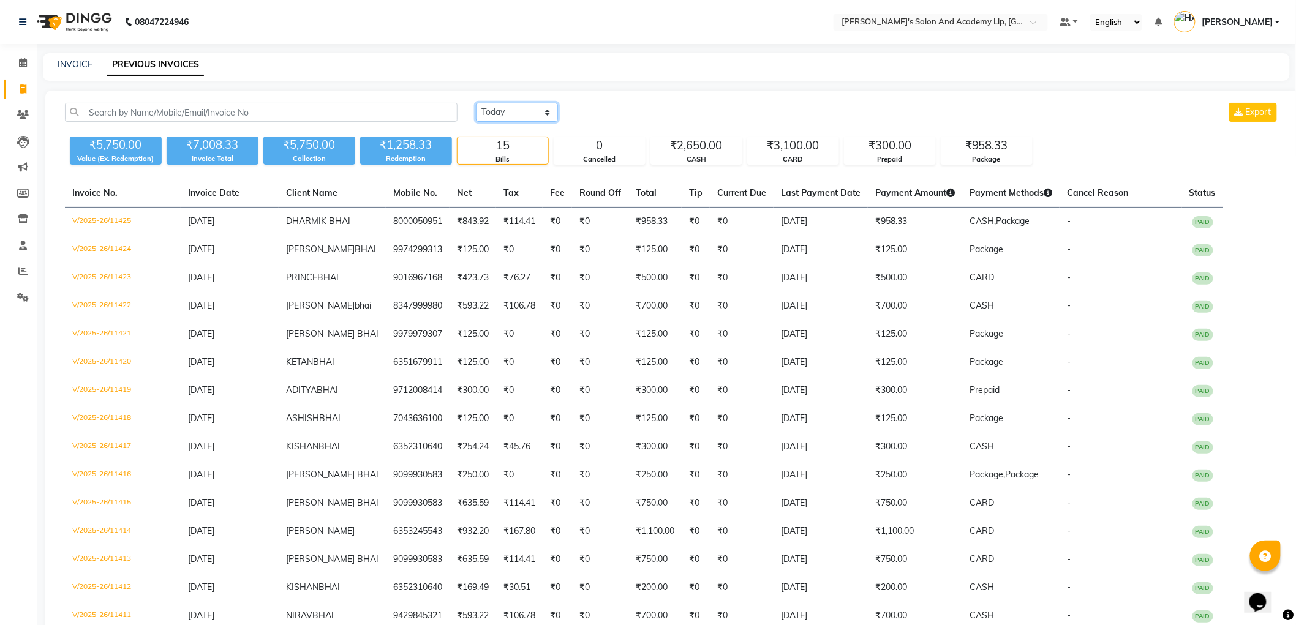
click at [521, 108] on select "Today Yesterday Custom Range" at bounding box center [517, 112] width 82 height 19
select select "range"
click at [476, 103] on select "Today Yesterday Custom Range" at bounding box center [517, 112] width 82 height 19
drag, startPoint x: 608, startPoint y: 116, endPoint x: 616, endPoint y: 116, distance: 7.4
click at [609, 116] on input "[DATE]" at bounding box center [617, 112] width 86 height 17
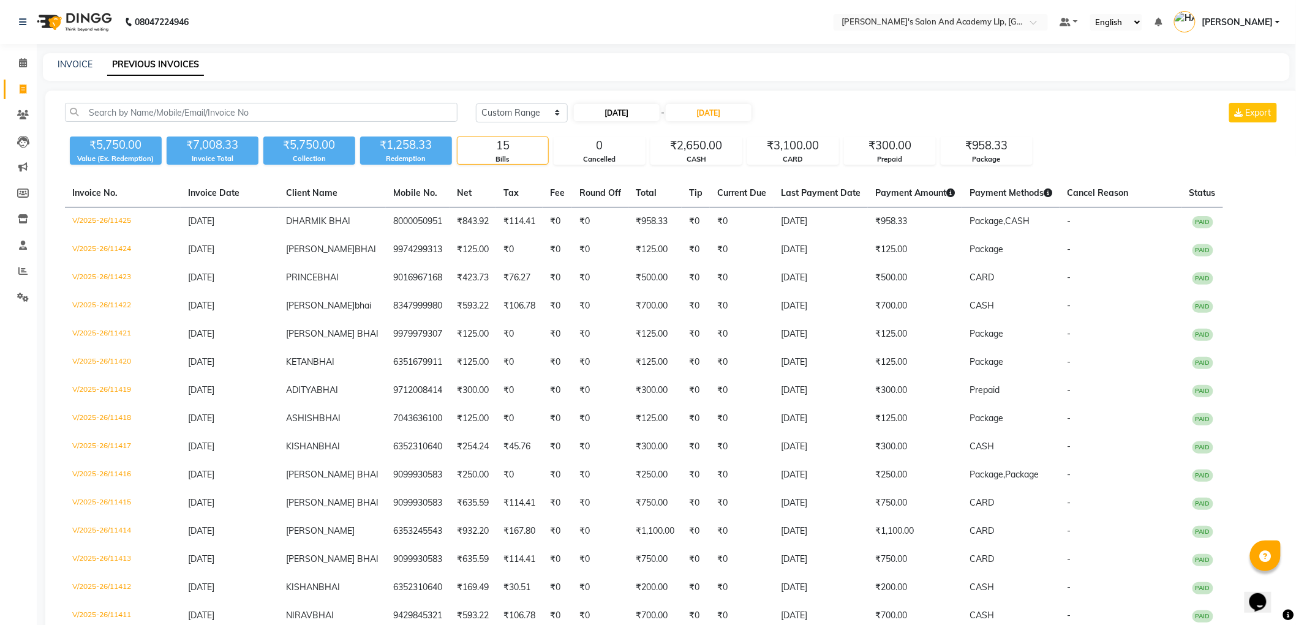
select select "9"
select select "2025"
click at [586, 170] on div "1" at bounding box center [586, 175] width 20 height 20
type input "01-09-2025"
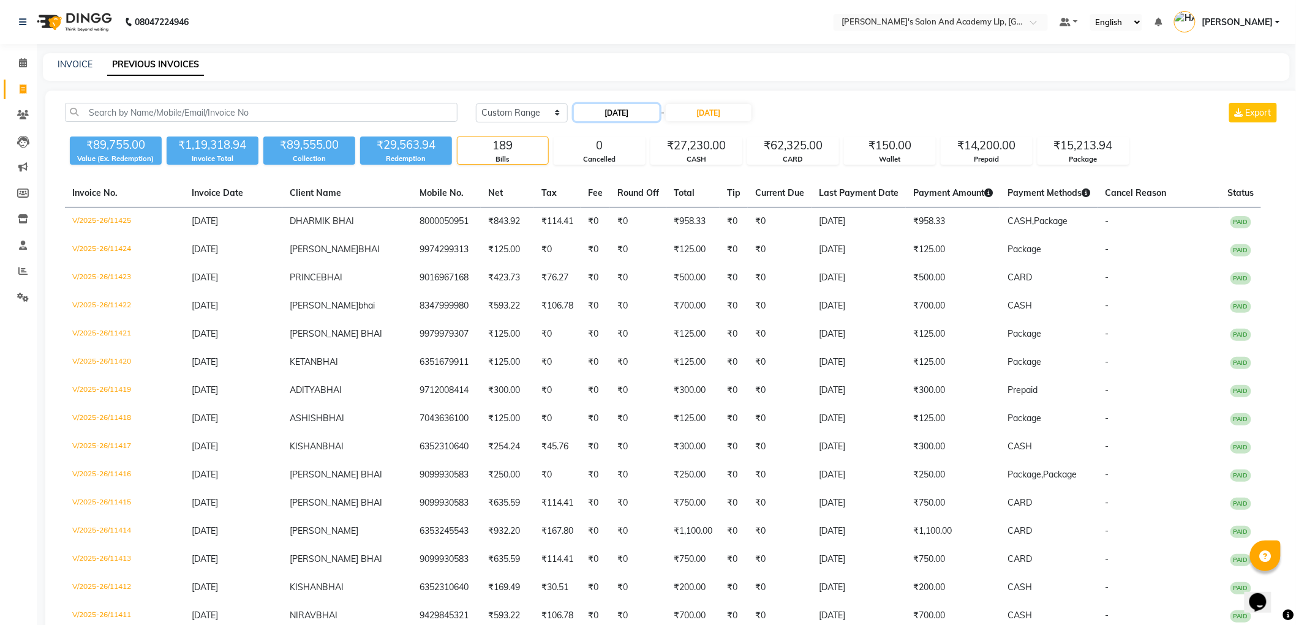
click at [619, 115] on input "01-09-2025" at bounding box center [617, 112] width 86 height 17
select select "9"
select select "2025"
click at [582, 170] on div "1" at bounding box center [586, 175] width 20 height 20
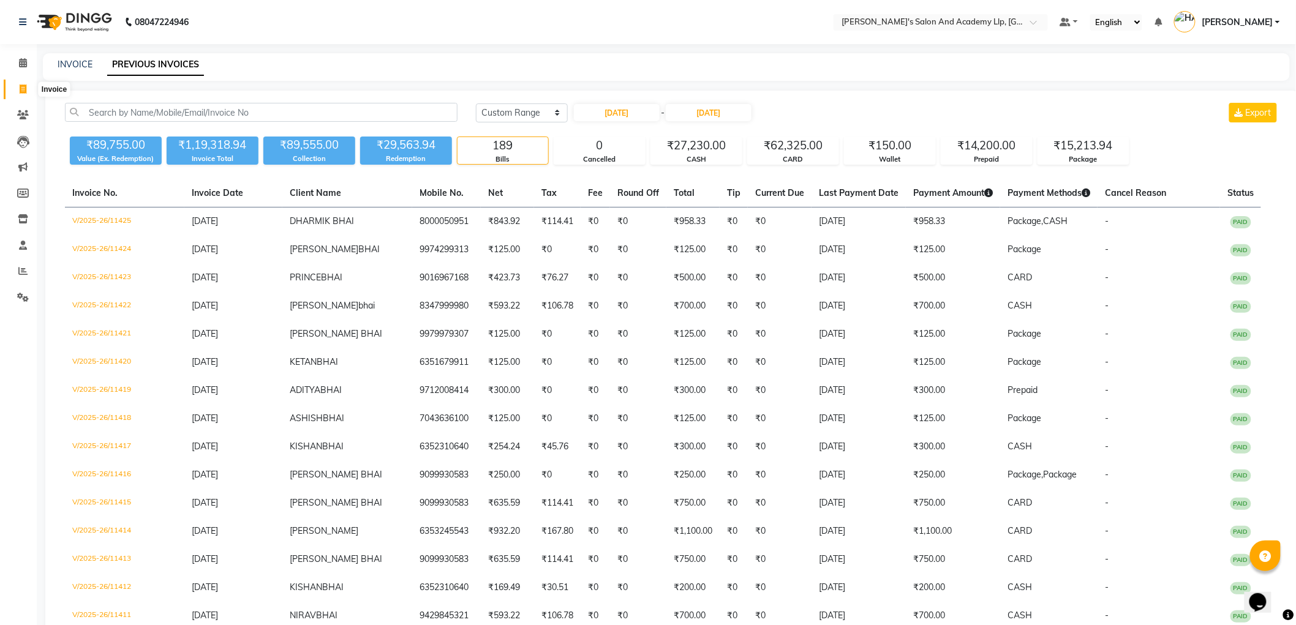
click at [29, 87] on span at bounding box center [22, 90] width 21 height 14
select select "service"
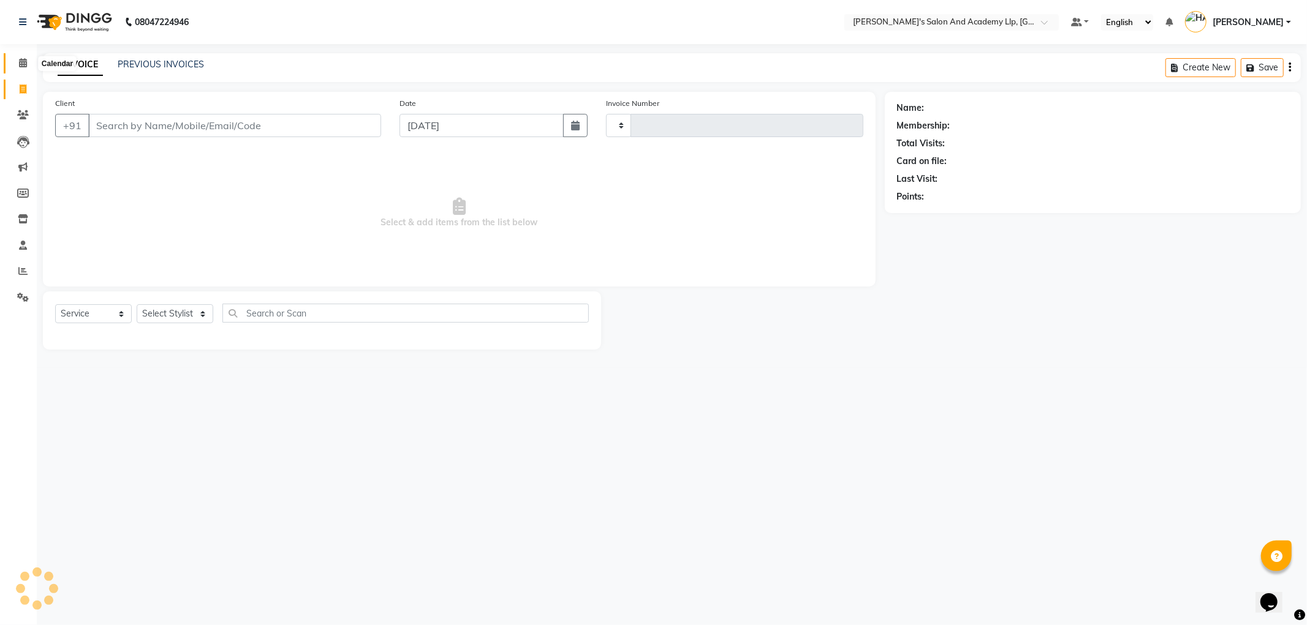
click at [26, 66] on span at bounding box center [22, 63] width 21 height 14
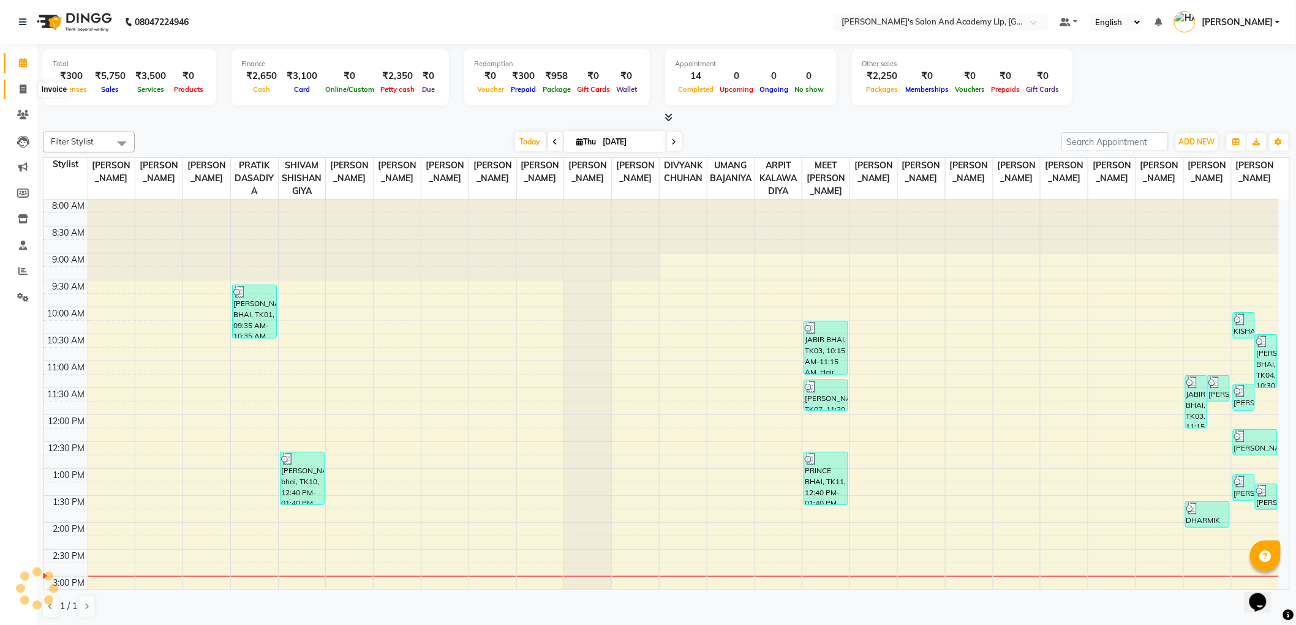
click at [22, 92] on icon at bounding box center [23, 89] width 7 height 9
select select "6983"
select select "service"
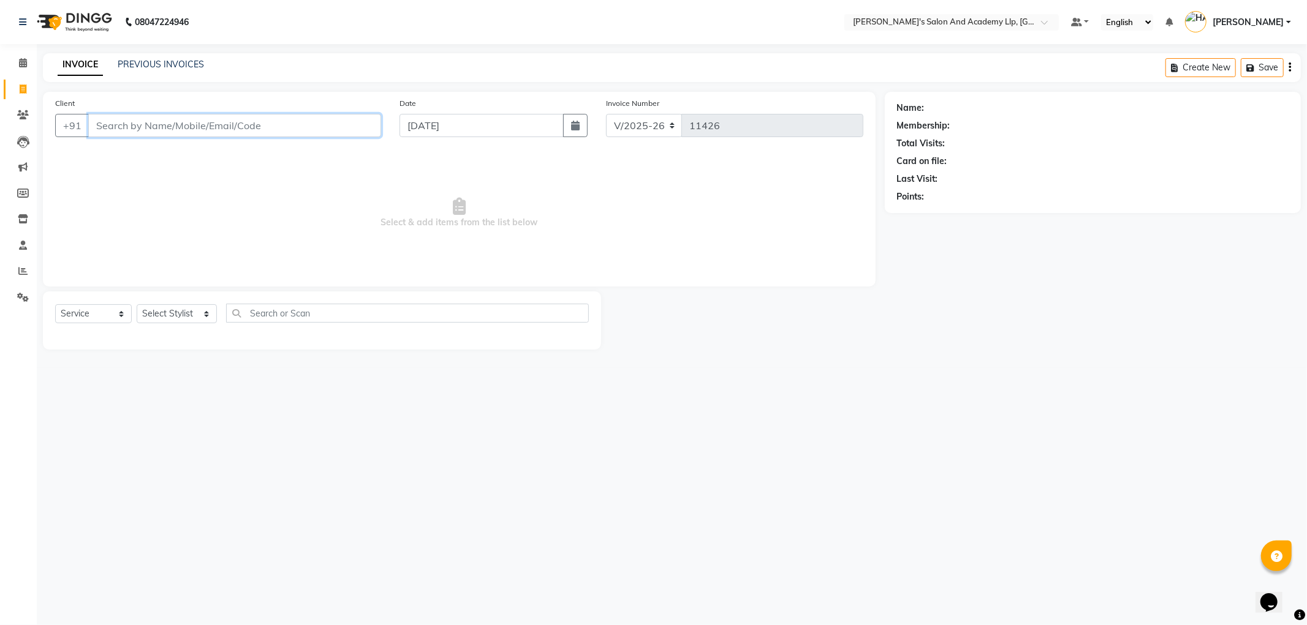
click at [127, 127] on input "Client" at bounding box center [234, 125] width 293 height 23
type input "9033109155"
click at [349, 132] on button "Add Client" at bounding box center [349, 125] width 63 height 23
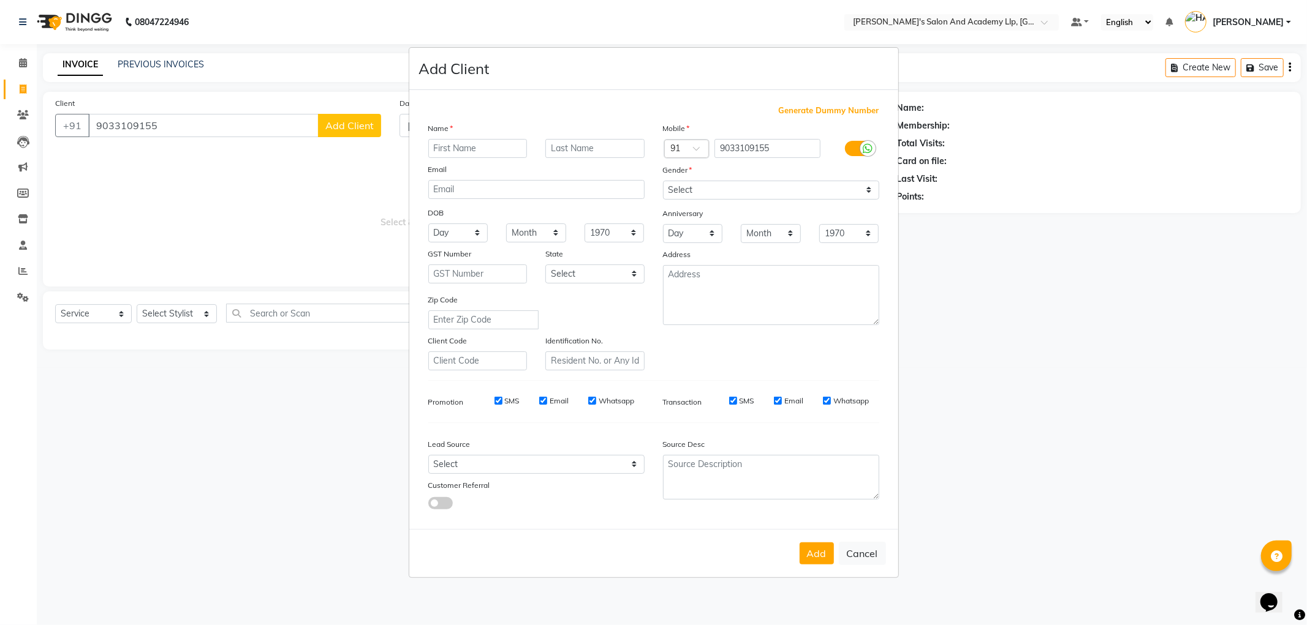
click at [452, 145] on input "text" at bounding box center [477, 148] width 99 height 19
type input "[PERSON_NAME]"
click at [691, 191] on select "Select [DEMOGRAPHIC_DATA] [DEMOGRAPHIC_DATA] Other Prefer Not To Say" at bounding box center [771, 190] width 216 height 19
select select "[DEMOGRAPHIC_DATA]"
click at [663, 181] on select "Select [DEMOGRAPHIC_DATA] [DEMOGRAPHIC_DATA] Other Prefer Not To Say" at bounding box center [771, 190] width 216 height 19
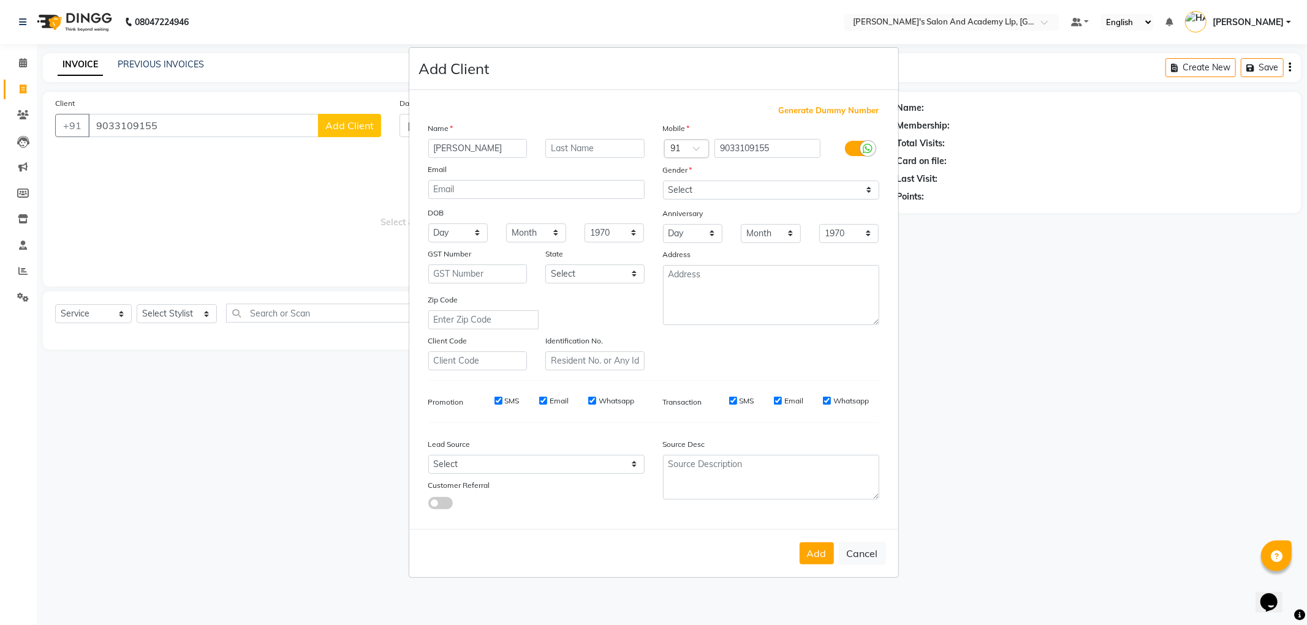
click at [825, 554] on button "Add" at bounding box center [816, 554] width 34 height 22
select select
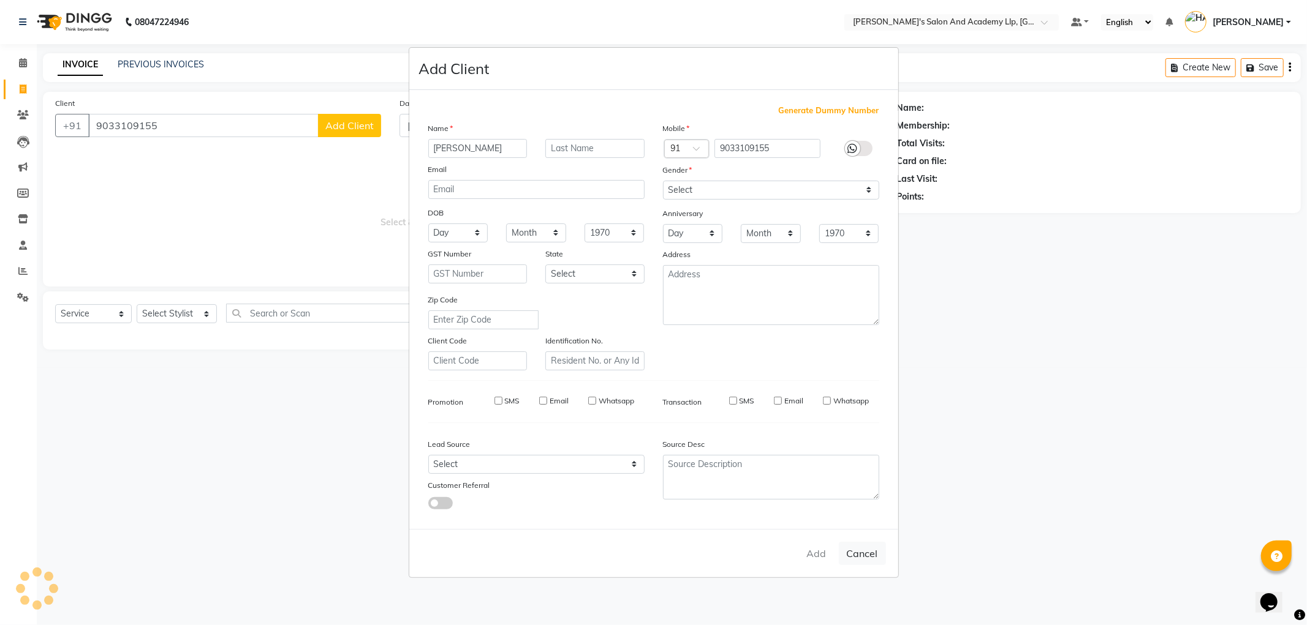
select select
checkbox input "false"
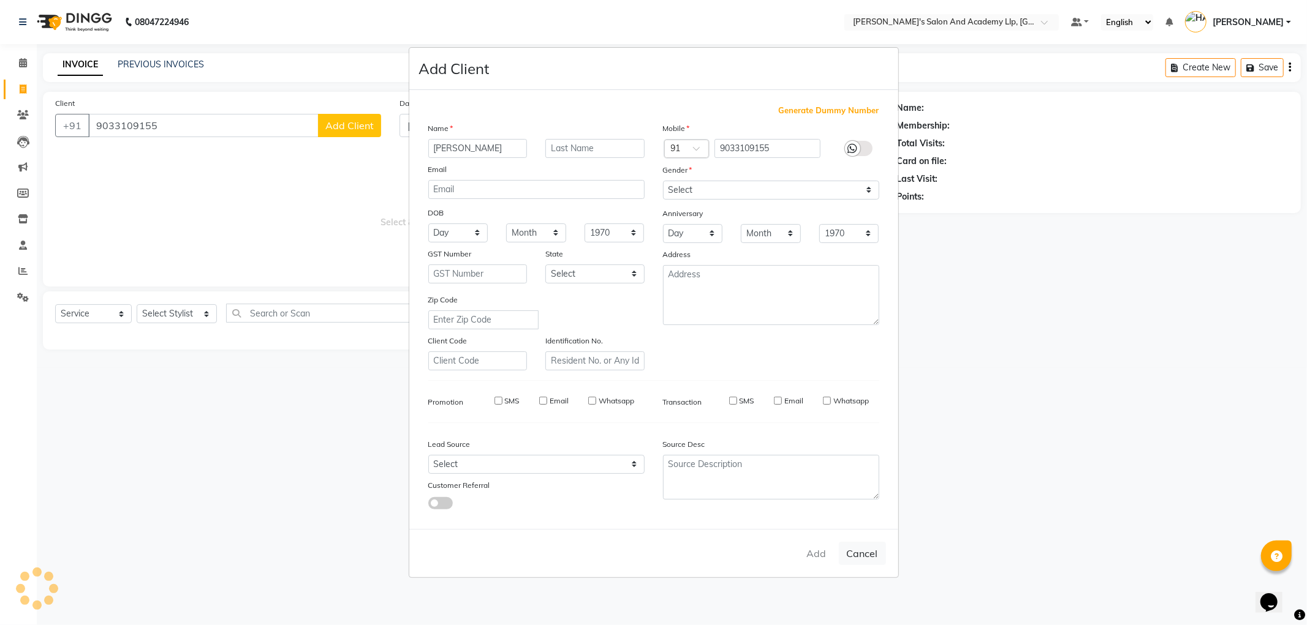
checkbox input "false"
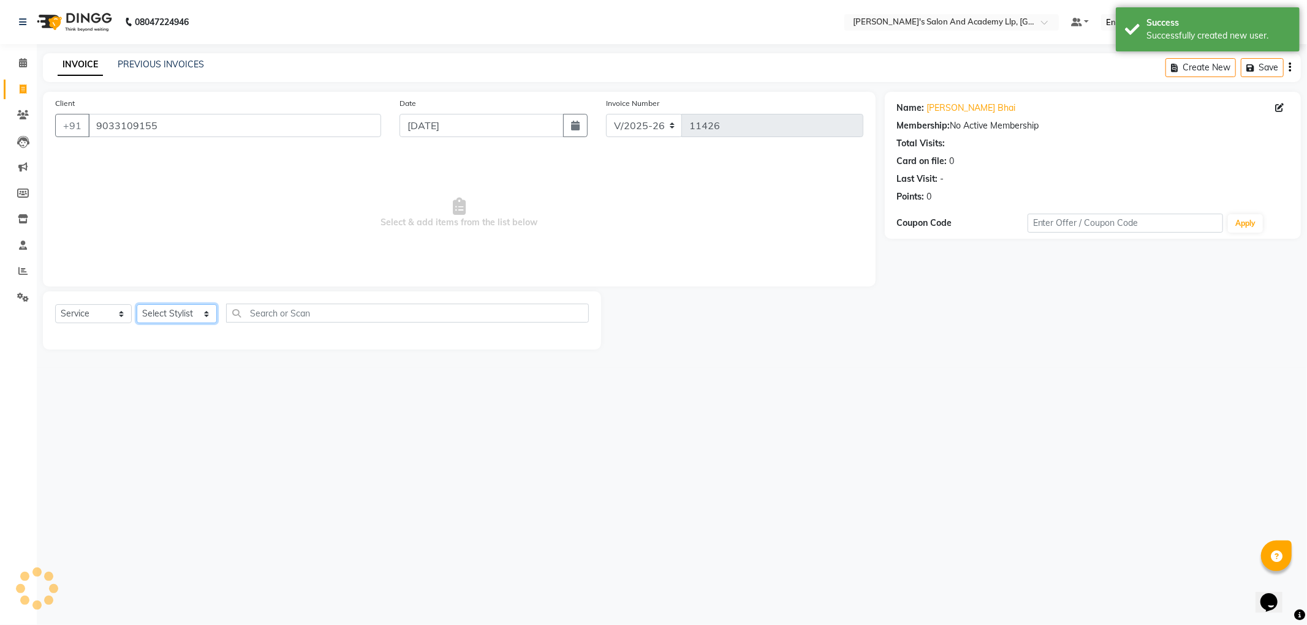
drag, startPoint x: 143, startPoint y: 313, endPoint x: 151, endPoint y: 313, distance: 8.0
click at [145, 313] on select "Select Stylist [PERSON_NAME] AKSHAY VAJA [PERSON_NAME] [PERSON_NAME] [PERSON_NA…" at bounding box center [177, 313] width 80 height 19
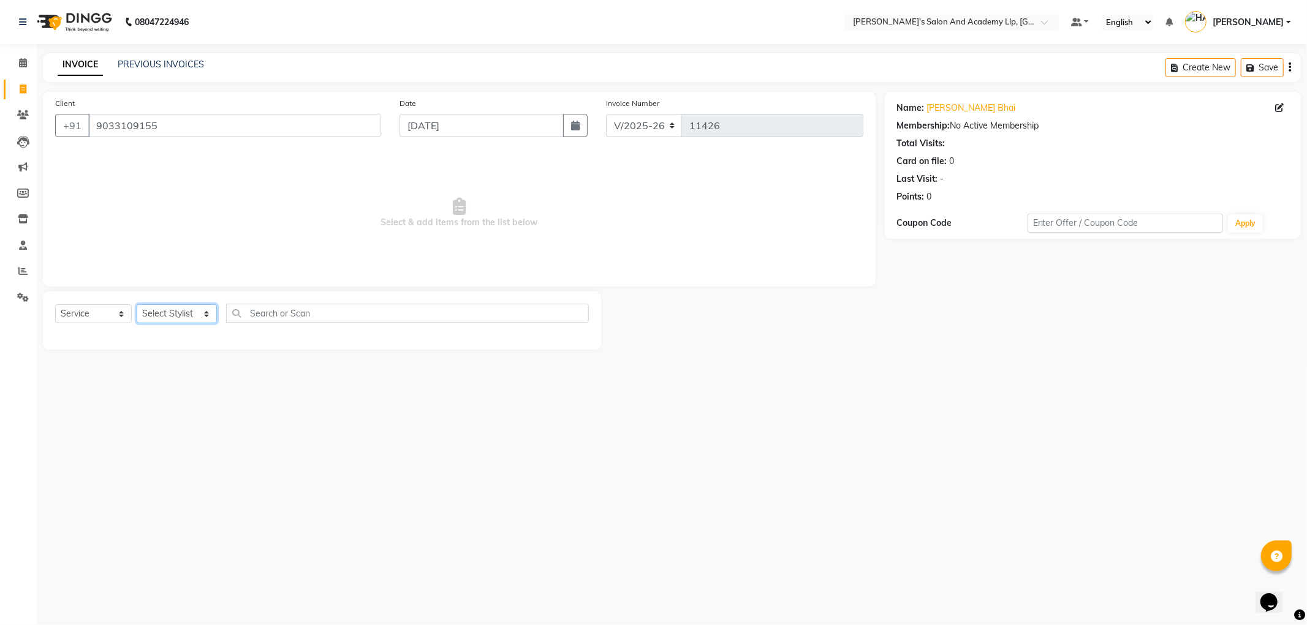
select select "80300"
click at [137, 305] on select "Select Stylist [PERSON_NAME] AKSHAY VAJA [PERSON_NAME] [PERSON_NAME] [PERSON_NA…" at bounding box center [177, 313] width 80 height 19
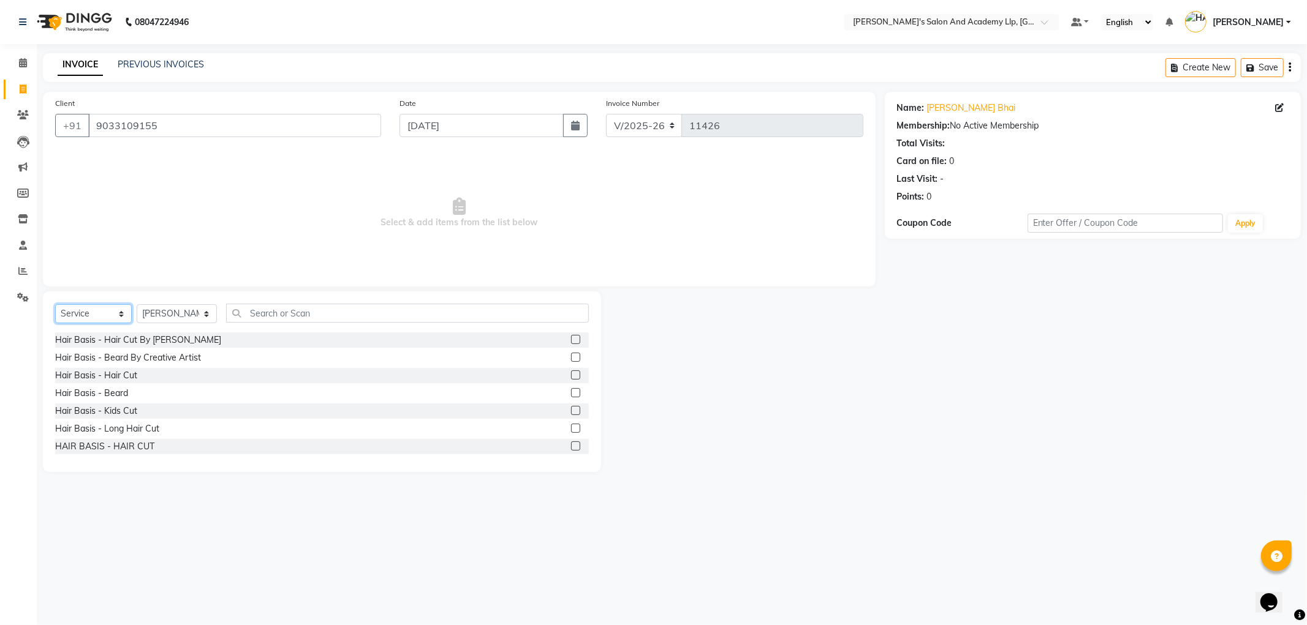
click at [92, 316] on select "Select Service Product Membership Package Voucher Prepaid Gift Card" at bounding box center [93, 313] width 77 height 19
select select "package"
click at [55, 305] on select "Select Service Product Membership Package Voucher Prepaid Gift Card" at bounding box center [93, 313] width 77 height 19
click at [208, 358] on div "AUGUST GENTLEMAN PACKAGE (1000)" at bounding box center [134, 358] width 158 height 13
checkbox input "false"
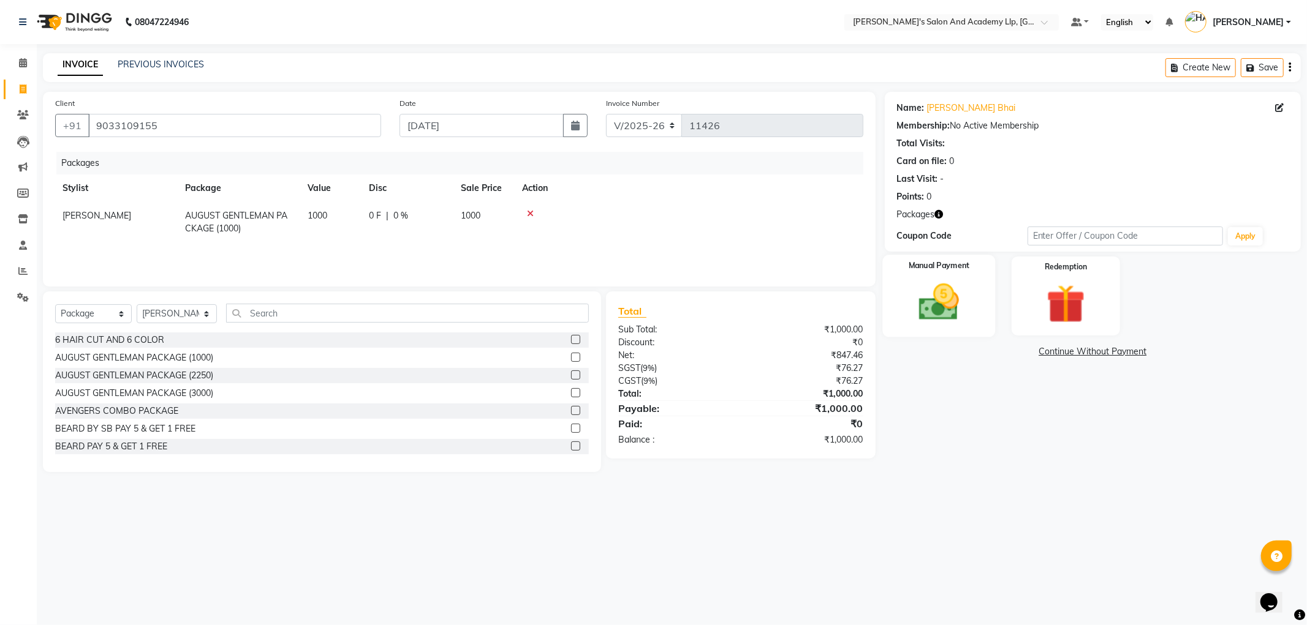
click at [949, 293] on img at bounding box center [939, 302] width 66 height 47
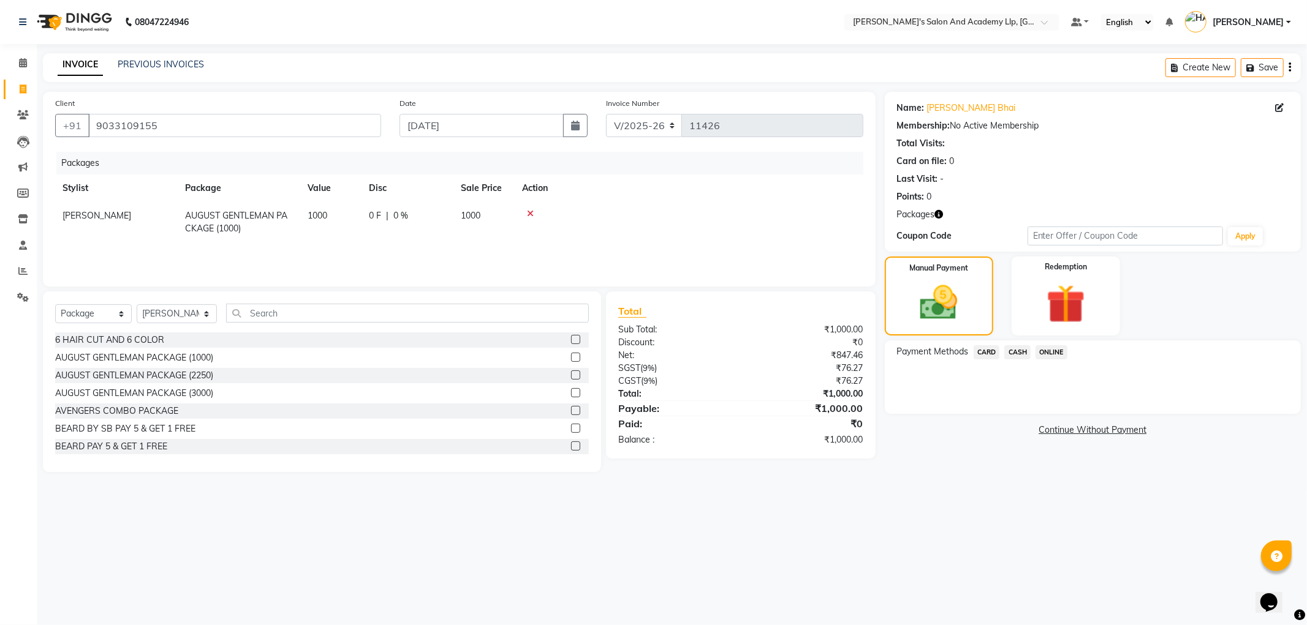
click at [1014, 350] on span "CASH" at bounding box center [1017, 352] width 26 height 14
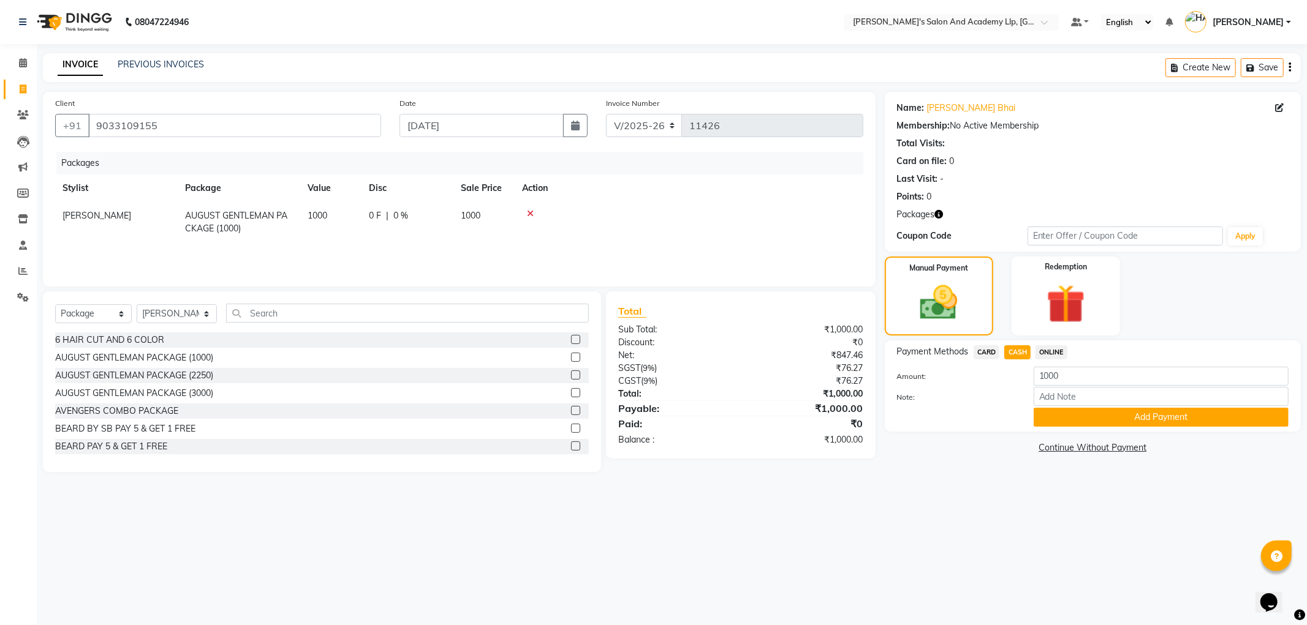
click at [985, 350] on span "CARD" at bounding box center [986, 352] width 26 height 14
click at [1055, 428] on div "Payment Methods CARD CASH ONLINE Amount: 1000 Note: Add Payment" at bounding box center [1093, 386] width 416 height 91
click at [1052, 421] on button "Add Payment" at bounding box center [1160, 417] width 255 height 19
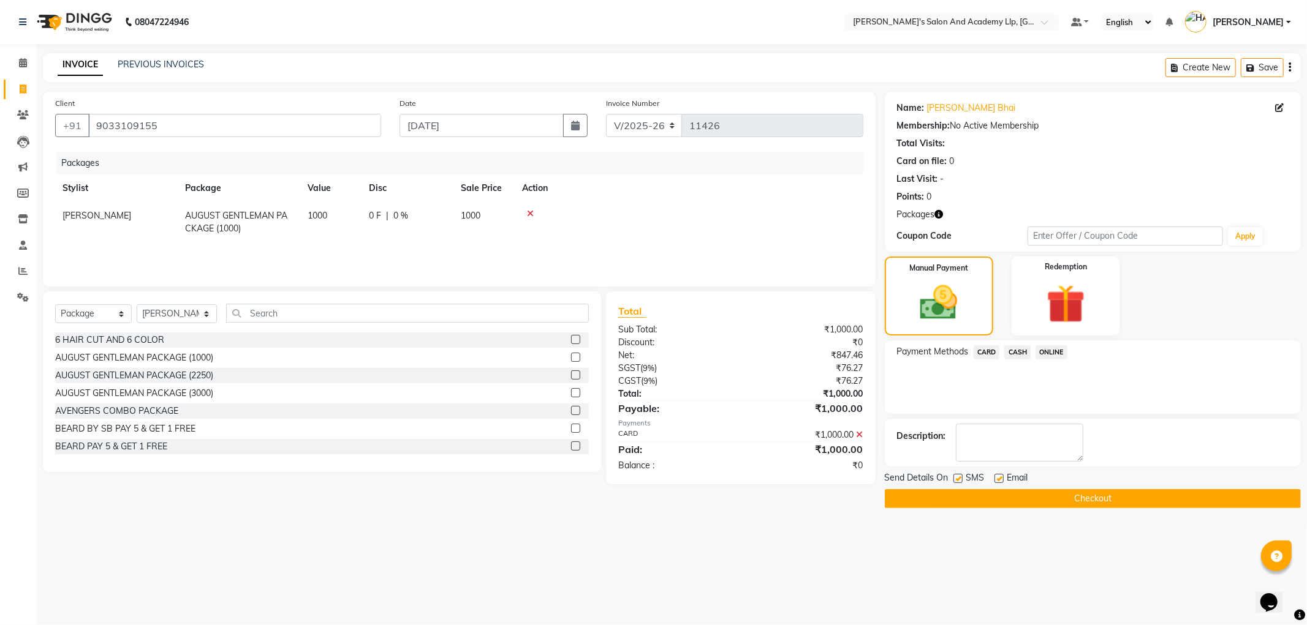
click at [1000, 476] on label at bounding box center [998, 478] width 9 height 9
click at [1000, 476] on input "checkbox" at bounding box center [998, 479] width 8 height 8
checkbox input "false"
click at [959, 481] on label at bounding box center [957, 478] width 9 height 9
click at [959, 481] on input "checkbox" at bounding box center [957, 479] width 8 height 8
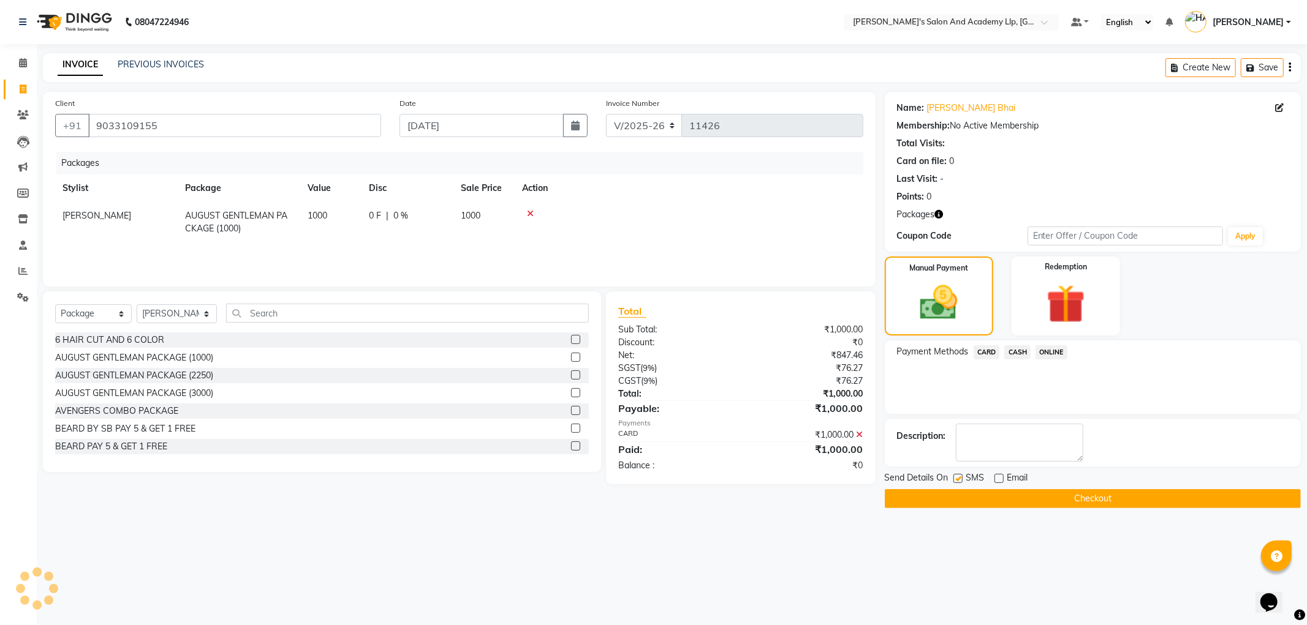
checkbox input "false"
click at [907, 493] on button "Checkout" at bounding box center [1093, 498] width 416 height 19
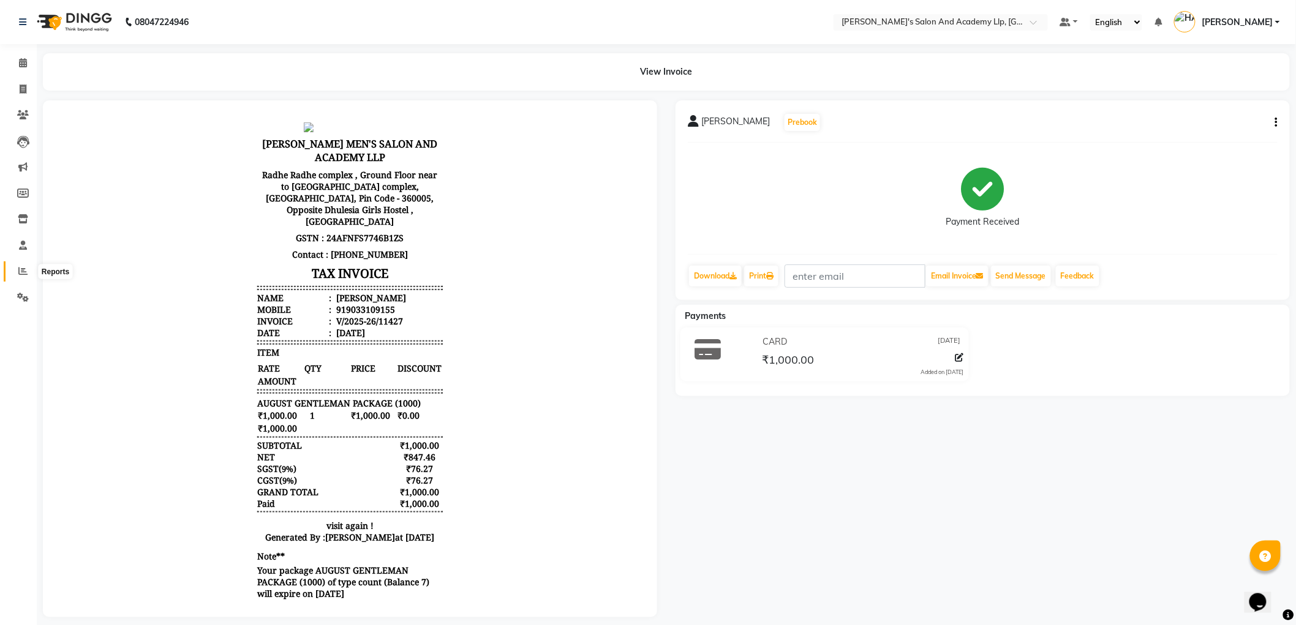
click at [26, 273] on icon at bounding box center [22, 270] width 9 height 9
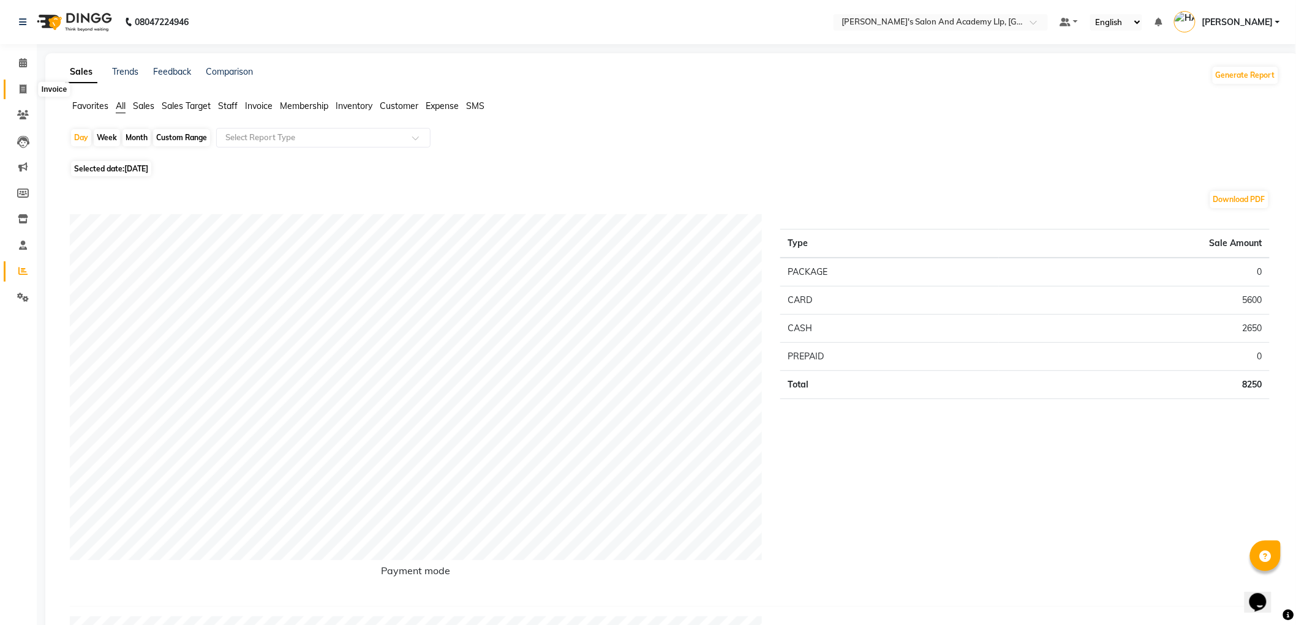
click at [20, 86] on icon at bounding box center [23, 89] width 7 height 9
select select "service"
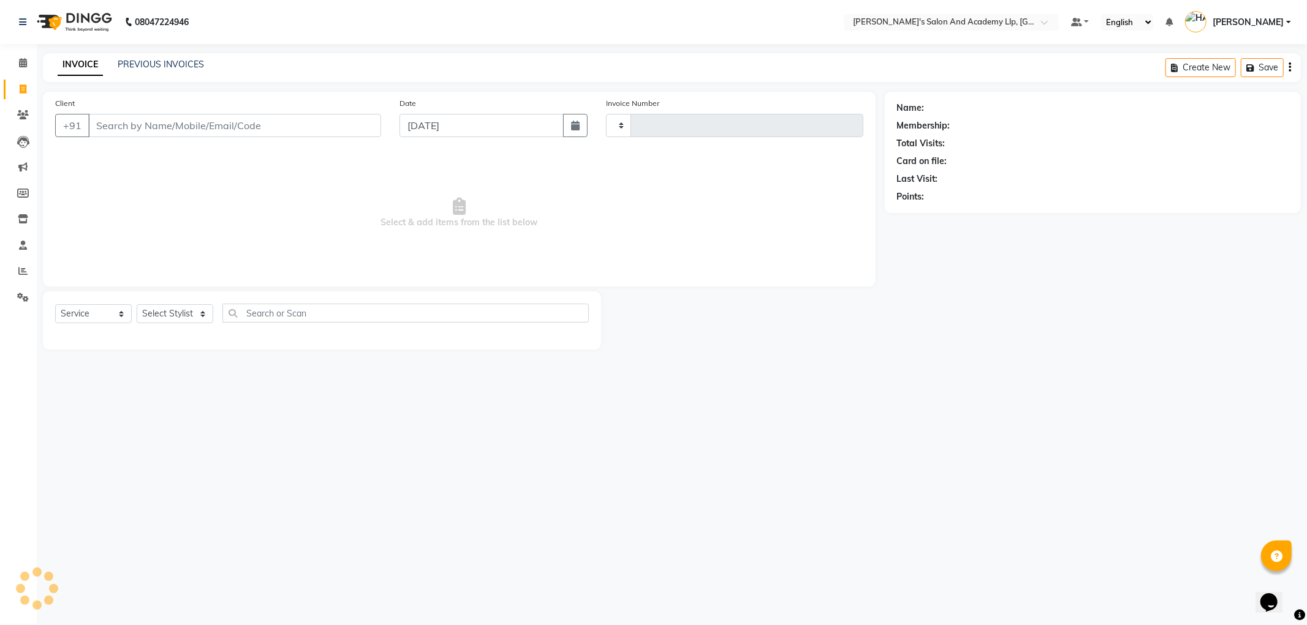
type input "11428"
select select "6983"
click at [145, 132] on input "Client" at bounding box center [234, 125] width 293 height 23
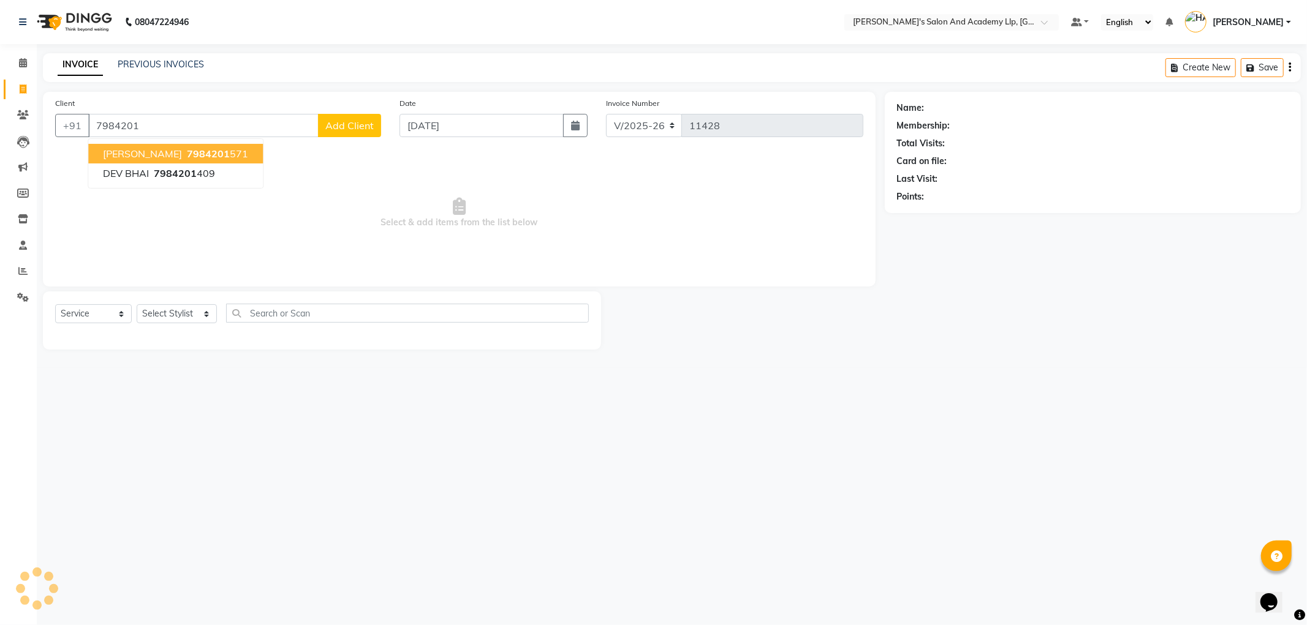
click at [133, 143] on ngb-typeahead-window "RAKESH BHAI 7984201 571 DEV BHAI 7984201 409" at bounding box center [176, 163] width 176 height 50
click at [137, 152] on span "RAKESH BHAI" at bounding box center [142, 154] width 79 height 12
type input "7984201571"
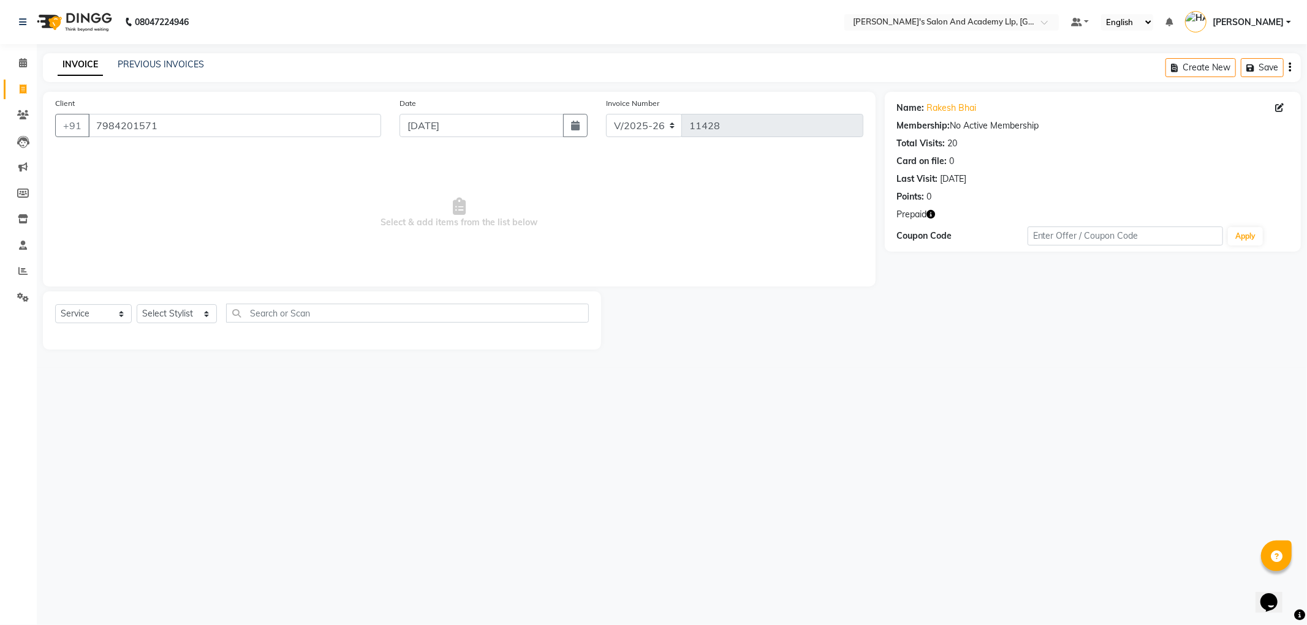
click at [933, 213] on icon "button" at bounding box center [931, 214] width 9 height 9
click at [165, 317] on select "Select Stylist [PERSON_NAME] AKSHAY VAJA [PERSON_NAME] [PERSON_NAME] [PERSON_NA…" at bounding box center [177, 313] width 80 height 19
select select "90552"
click at [137, 305] on select "Select Stylist [PERSON_NAME] AKSHAY VAJA [PERSON_NAME] [PERSON_NAME] [PERSON_NA…" at bounding box center [177, 313] width 80 height 19
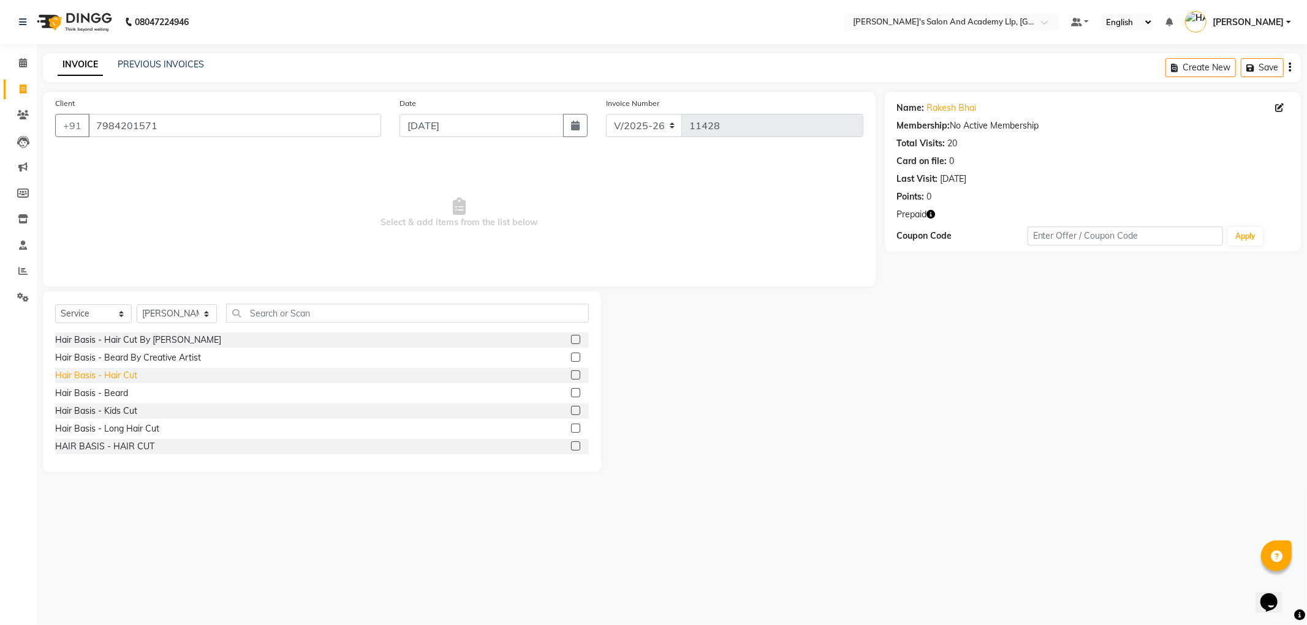
click at [129, 376] on div "Hair Basis - Hair Cut" at bounding box center [96, 375] width 82 height 13
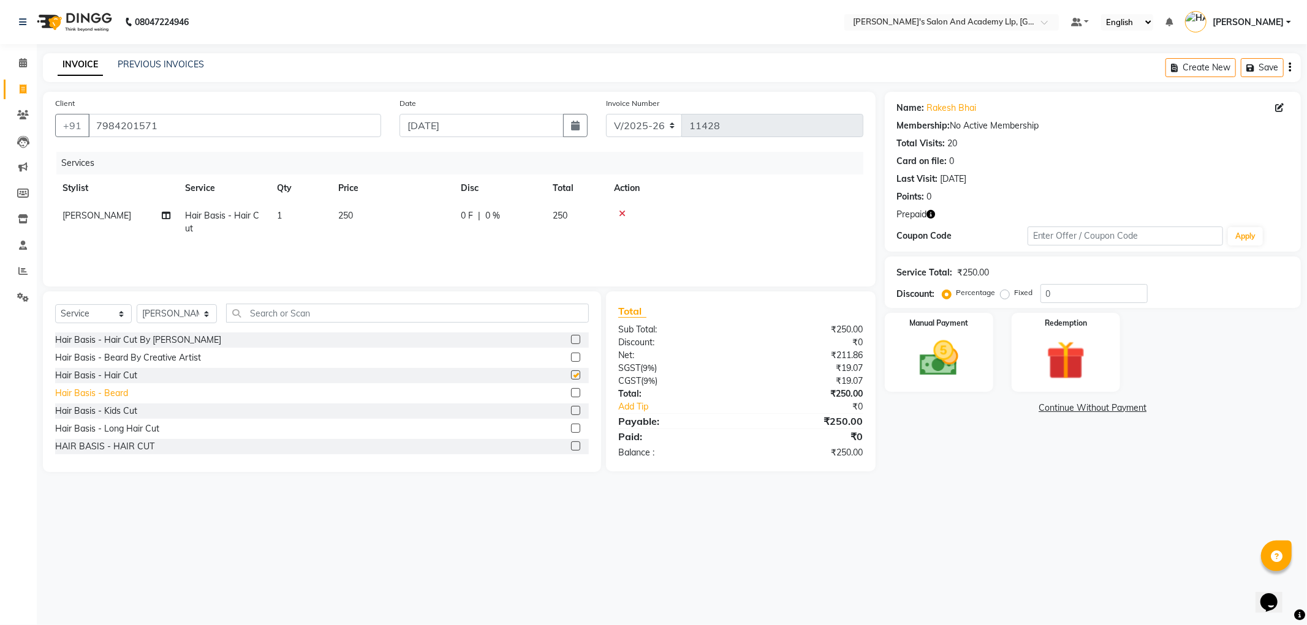
checkbox input "false"
click at [126, 396] on div "Hair Basis - Beard" at bounding box center [91, 393] width 73 height 13
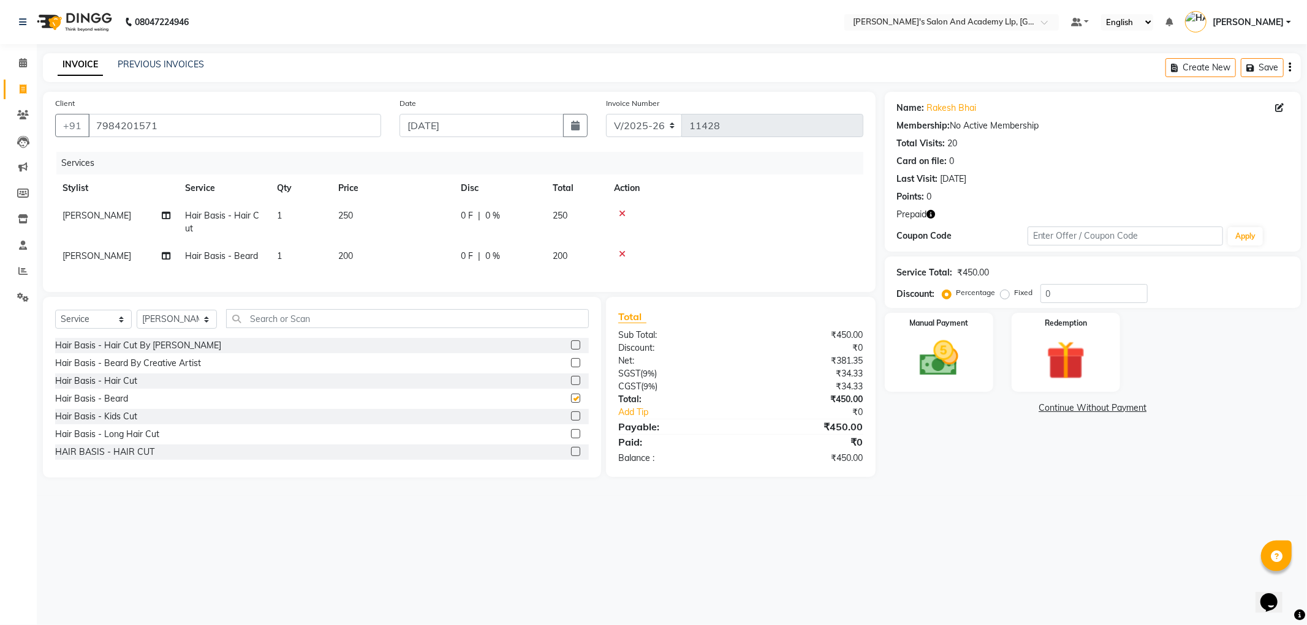
checkbox input "false"
drag, startPoint x: 362, startPoint y: 223, endPoint x: 426, endPoint y: 233, distance: 64.6
click at [363, 222] on td "250" at bounding box center [392, 222] width 123 height 40
select select "90552"
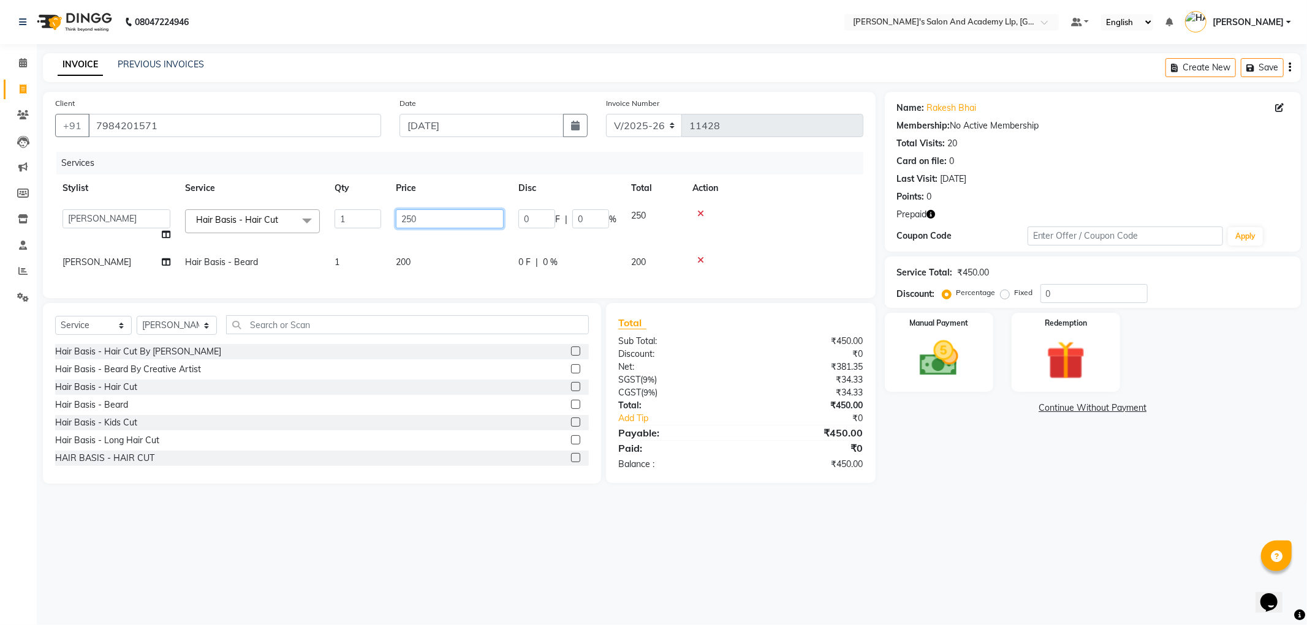
click at [376, 223] on tr "[PERSON_NAME] AKSHAY VAJA [PERSON_NAME] [PERSON_NAME] [PERSON_NAME] [PERSON_NAM…" at bounding box center [459, 225] width 808 height 47
type input "300"
click at [1085, 525] on div "08047224946 Select Location × Sandy Men's Salon And Academy Llp, University Roa…" at bounding box center [653, 312] width 1307 height 625
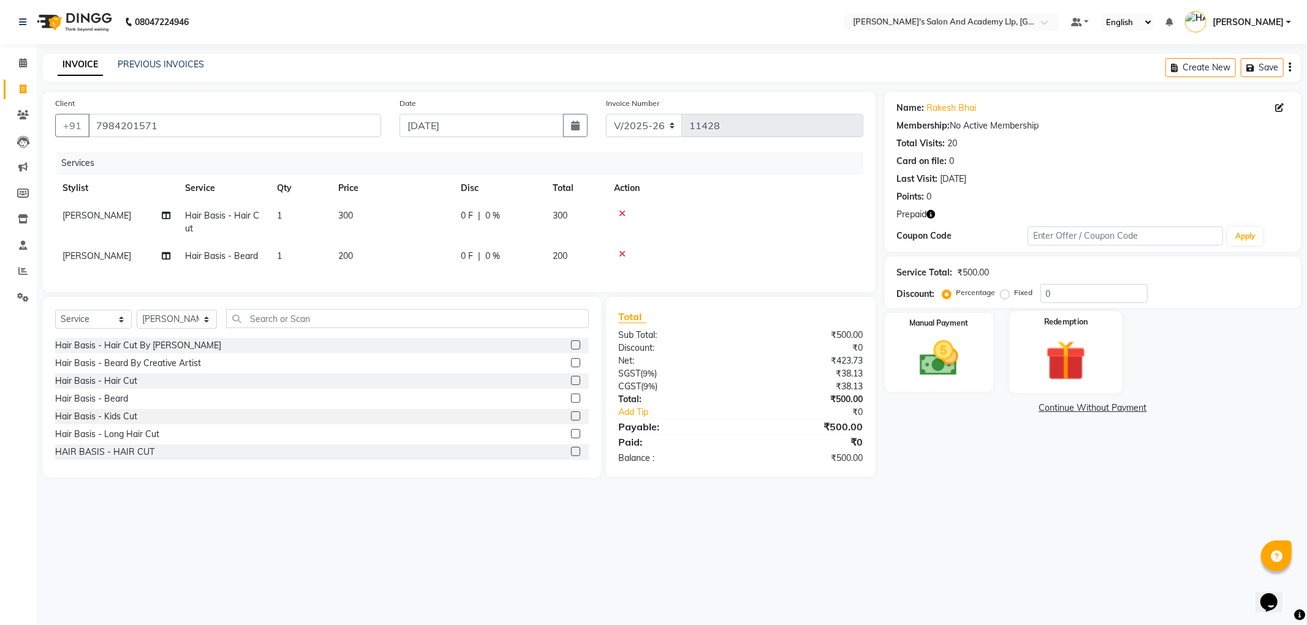
click at [1062, 349] on img at bounding box center [1066, 361] width 66 height 50
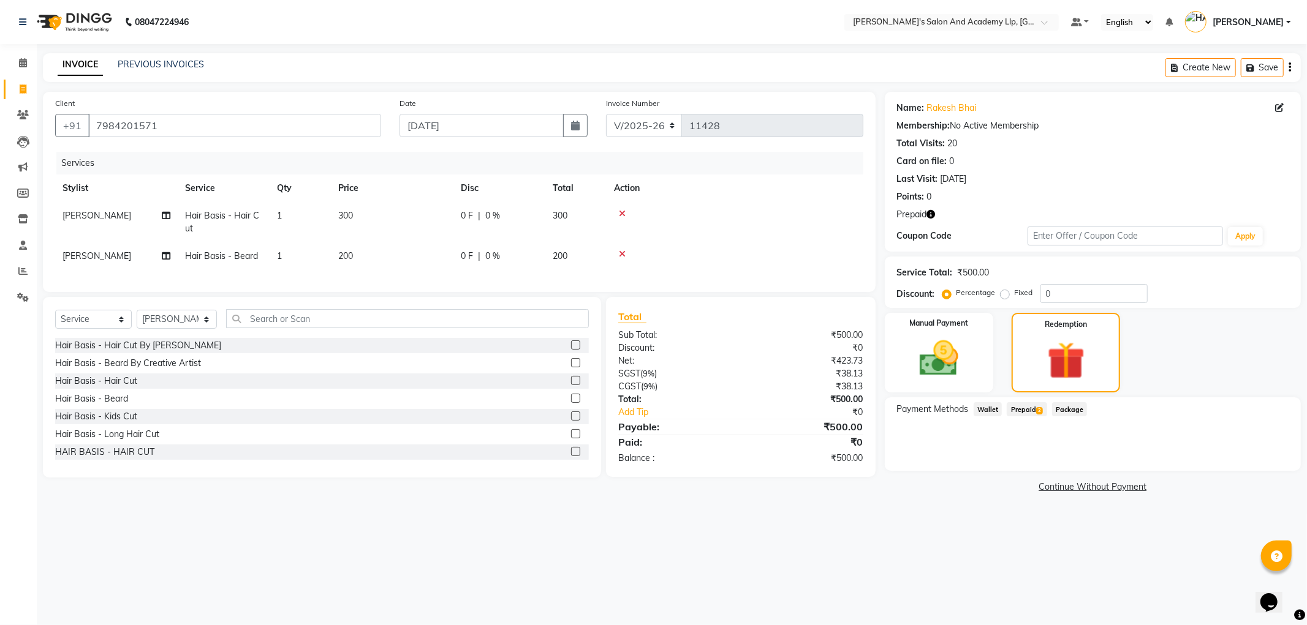
click at [1017, 408] on span "Prepaid 2" at bounding box center [1026, 409] width 40 height 14
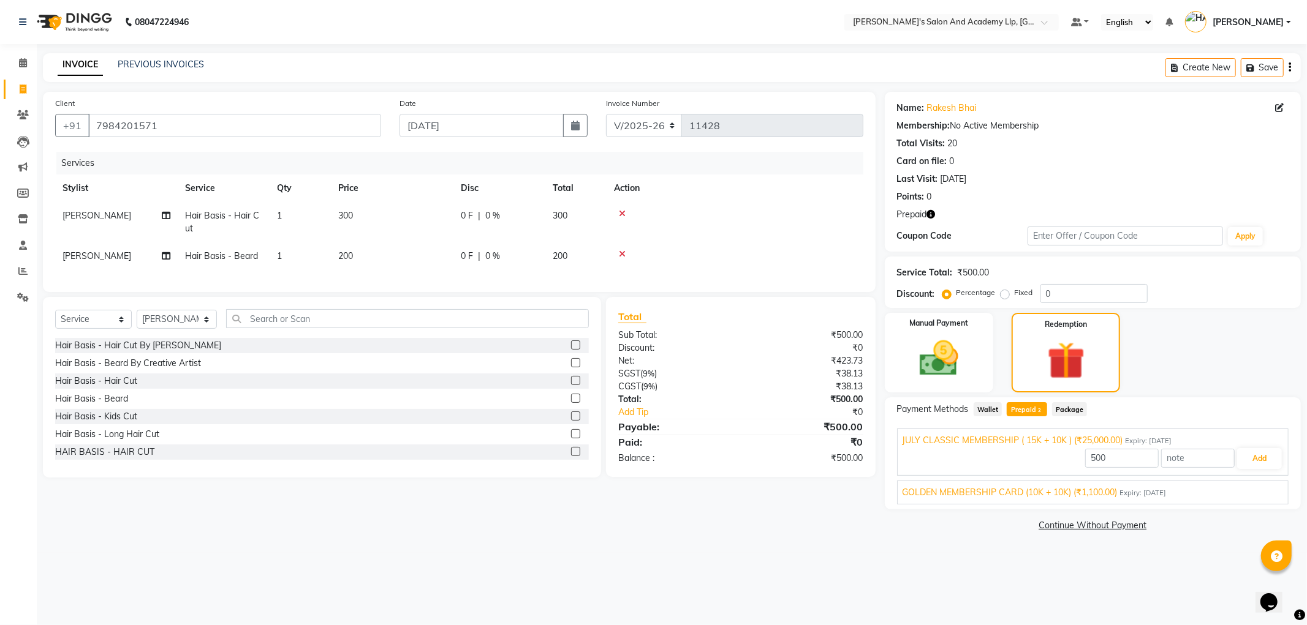
click at [1104, 498] on span "GOLDEN MEMBERSHIP CARD (10K + 10K) (₹1,100.00)" at bounding box center [1009, 492] width 215 height 13
click at [1262, 495] on button "Add" at bounding box center [1259, 487] width 45 height 21
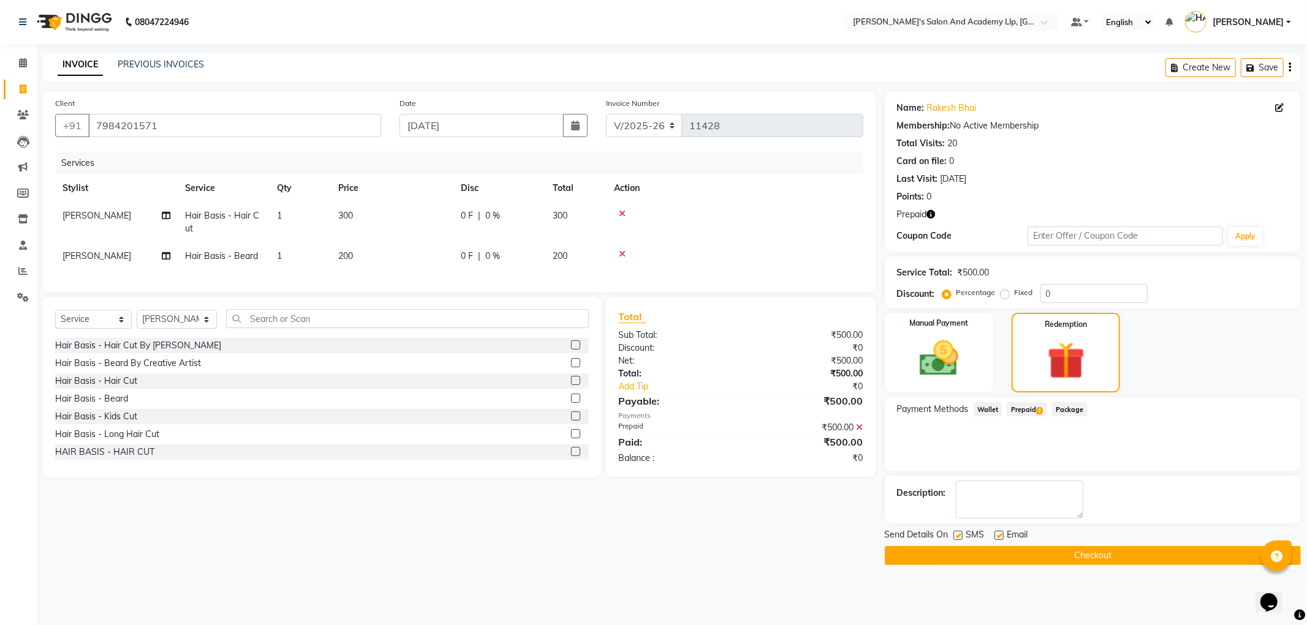
click at [997, 538] on label at bounding box center [998, 535] width 9 height 9
click at [997, 538] on input "checkbox" at bounding box center [998, 536] width 8 height 8
checkbox input "false"
click at [959, 539] on label at bounding box center [957, 535] width 9 height 9
click at [959, 539] on input "checkbox" at bounding box center [957, 536] width 8 height 8
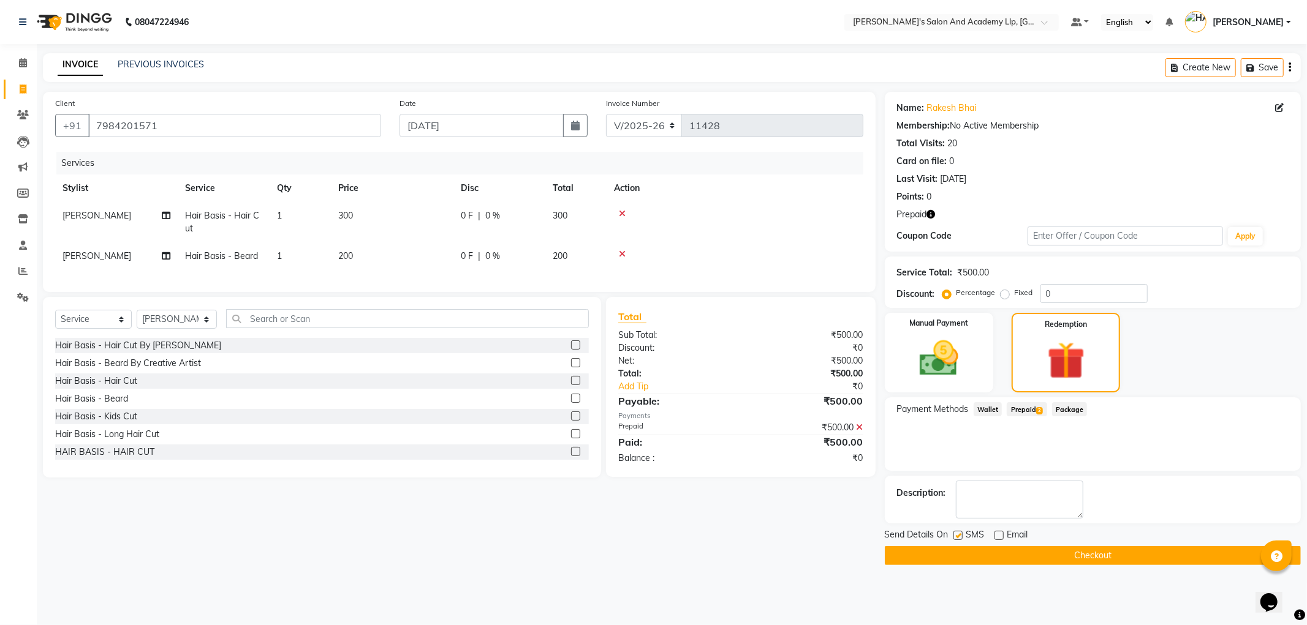
checkbox input "false"
click at [957, 553] on button "Checkout" at bounding box center [1093, 555] width 416 height 19
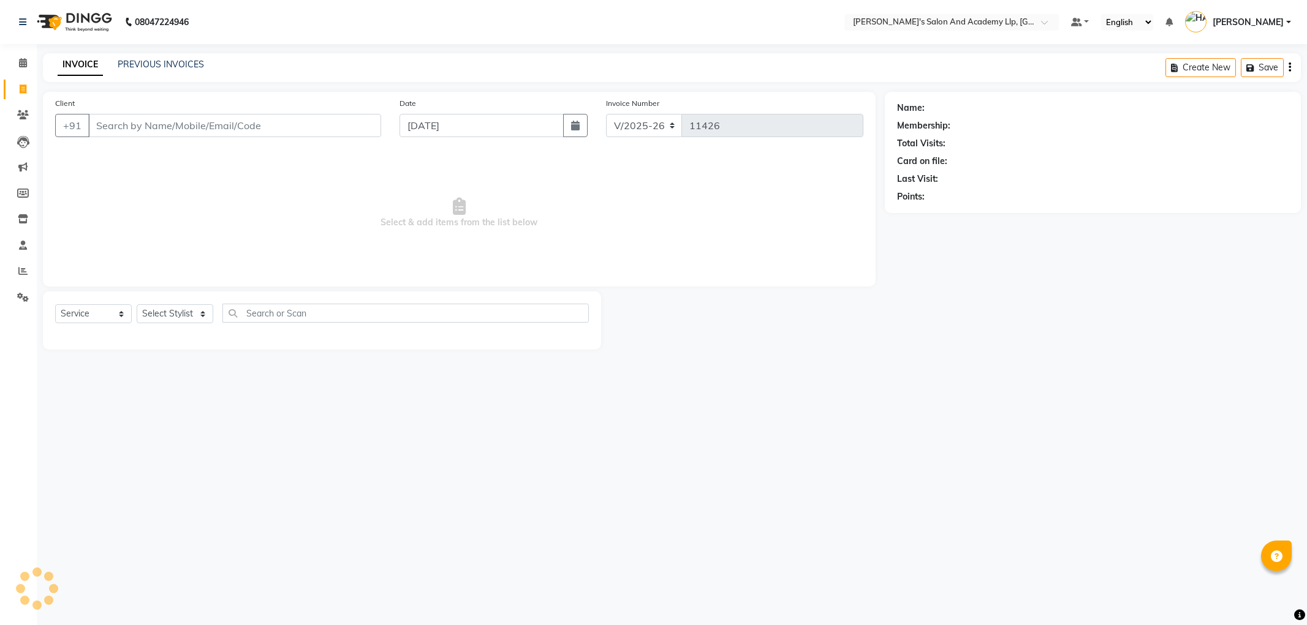
click at [23, 85] on icon at bounding box center [23, 89] width 7 height 9
select select "6983"
select select "service"
click at [117, 125] on input "849047047" at bounding box center [203, 125] width 230 height 23
type input "8490047047"
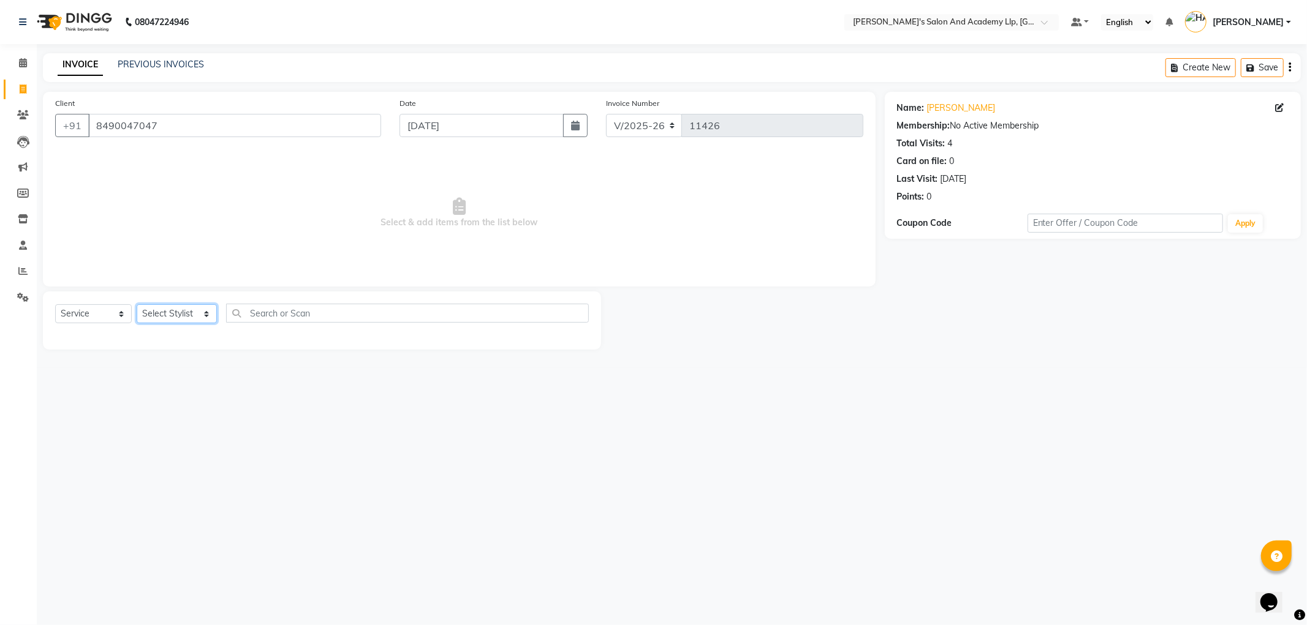
click at [166, 315] on select "Select Stylist [PERSON_NAME] AKSHAY VAJA [PERSON_NAME] [PERSON_NAME] [PERSON_NA…" at bounding box center [177, 313] width 80 height 19
select select "72794"
click at [137, 305] on select "Select Stylist [PERSON_NAME] AKSHAY VAJA [PERSON_NAME] [PERSON_NAME] [PERSON_NA…" at bounding box center [177, 313] width 80 height 19
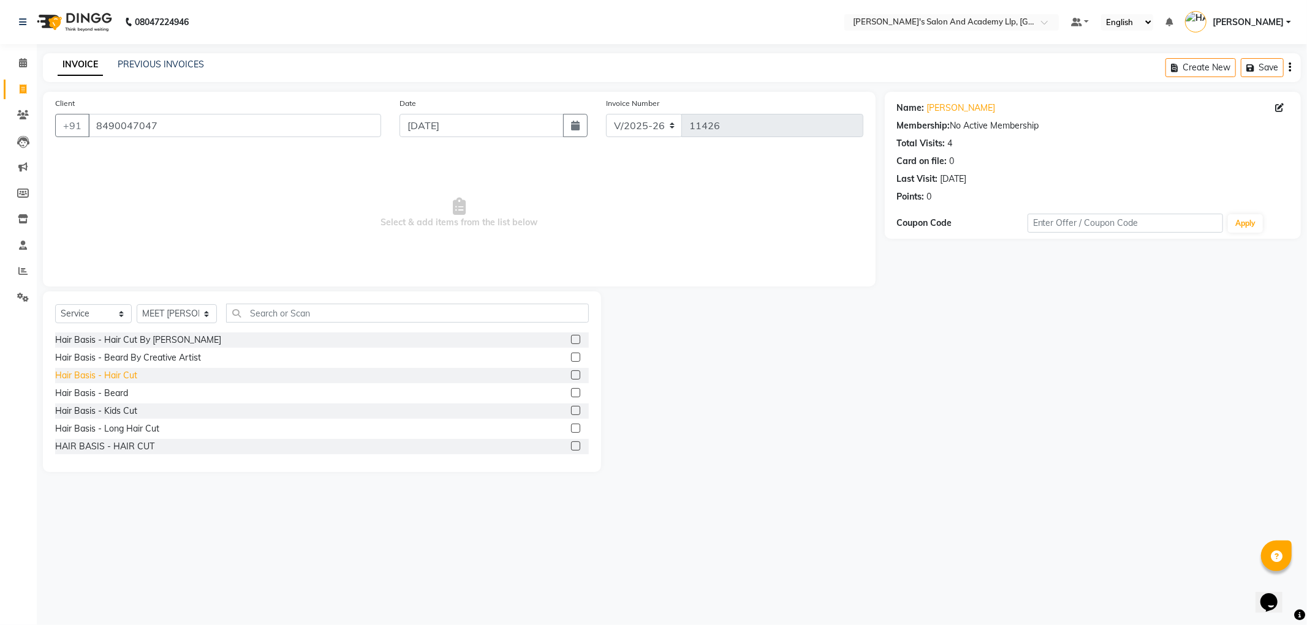
click at [131, 377] on div "Hair Basis - Hair Cut" at bounding box center [96, 375] width 82 height 13
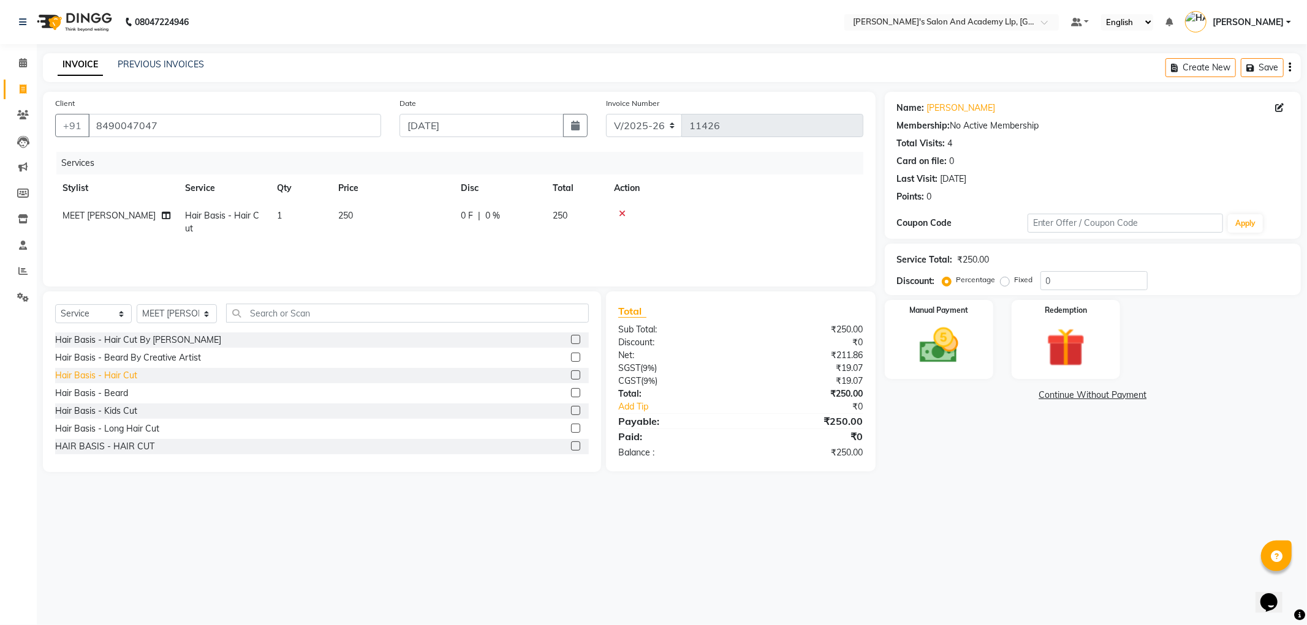
click at [127, 378] on div "Hair Basis - Hair Cut" at bounding box center [96, 375] width 82 height 13
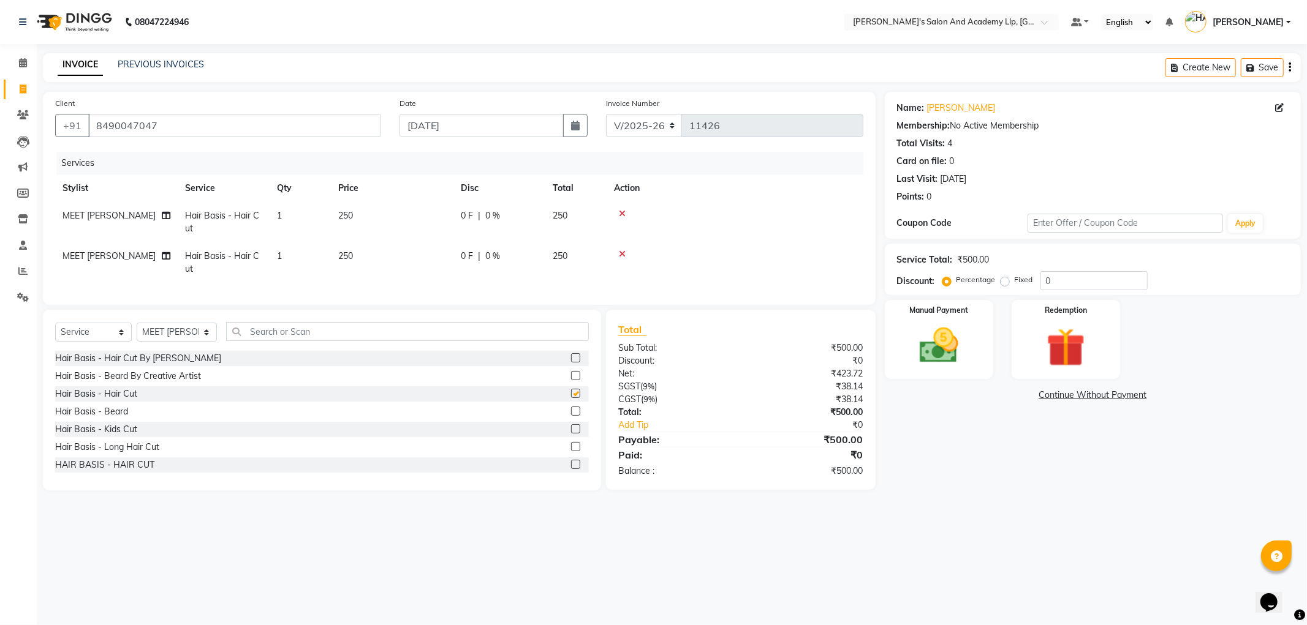
checkbox input "false"
click at [121, 418] on div "Hair Basis - Beard" at bounding box center [91, 412] width 73 height 13
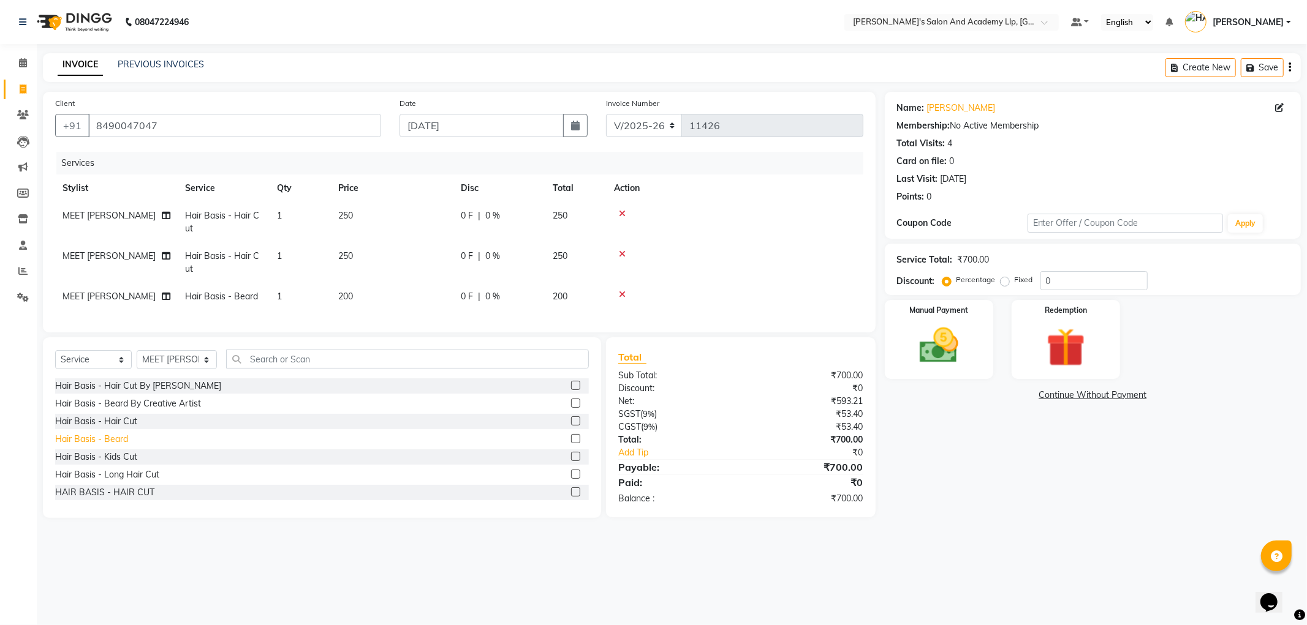
click at [123, 446] on div "Hair Basis - Beard" at bounding box center [91, 439] width 73 height 13
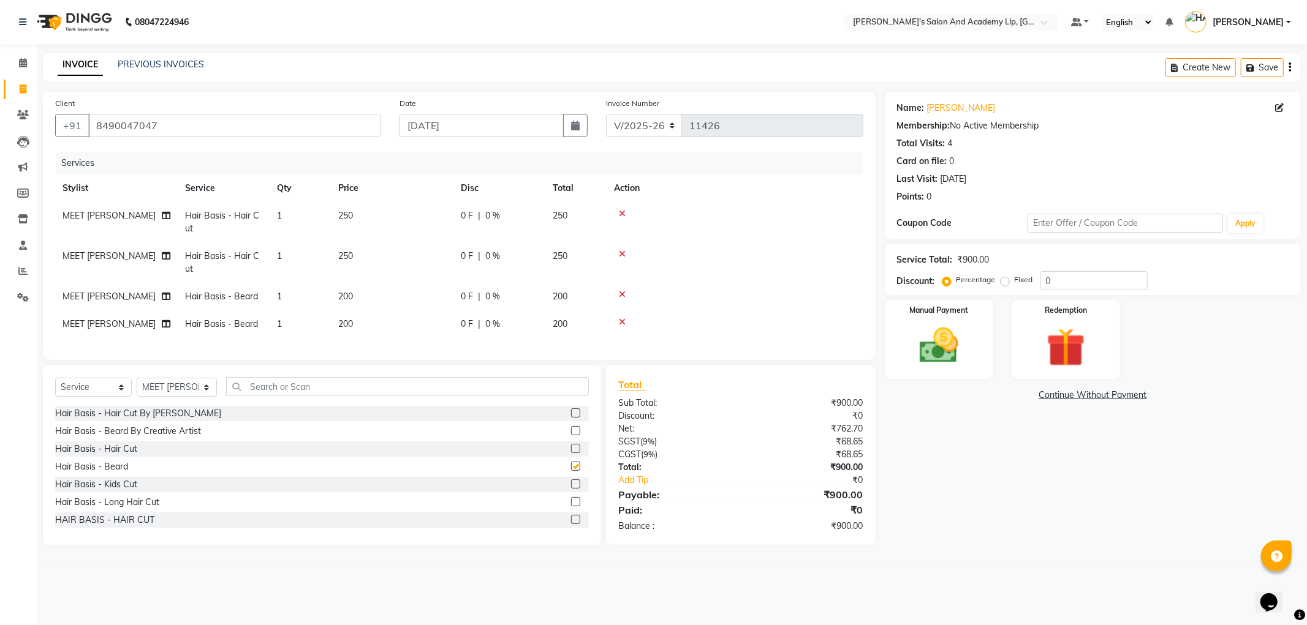
checkbox input "false"
click at [173, 397] on select "Select Stylist [PERSON_NAME] AKSHAY VAJA [PERSON_NAME] [PERSON_NAME] [PERSON_NA…" at bounding box center [177, 387] width 80 height 19
select select "90548"
click at [137, 388] on select "Select Stylist [PERSON_NAME] AKSHAY VAJA [PERSON_NAME] [PERSON_NAME] [PERSON_NA…" at bounding box center [177, 387] width 80 height 19
click at [129, 456] on div "Hair Basis - Hair Cut" at bounding box center [96, 449] width 82 height 13
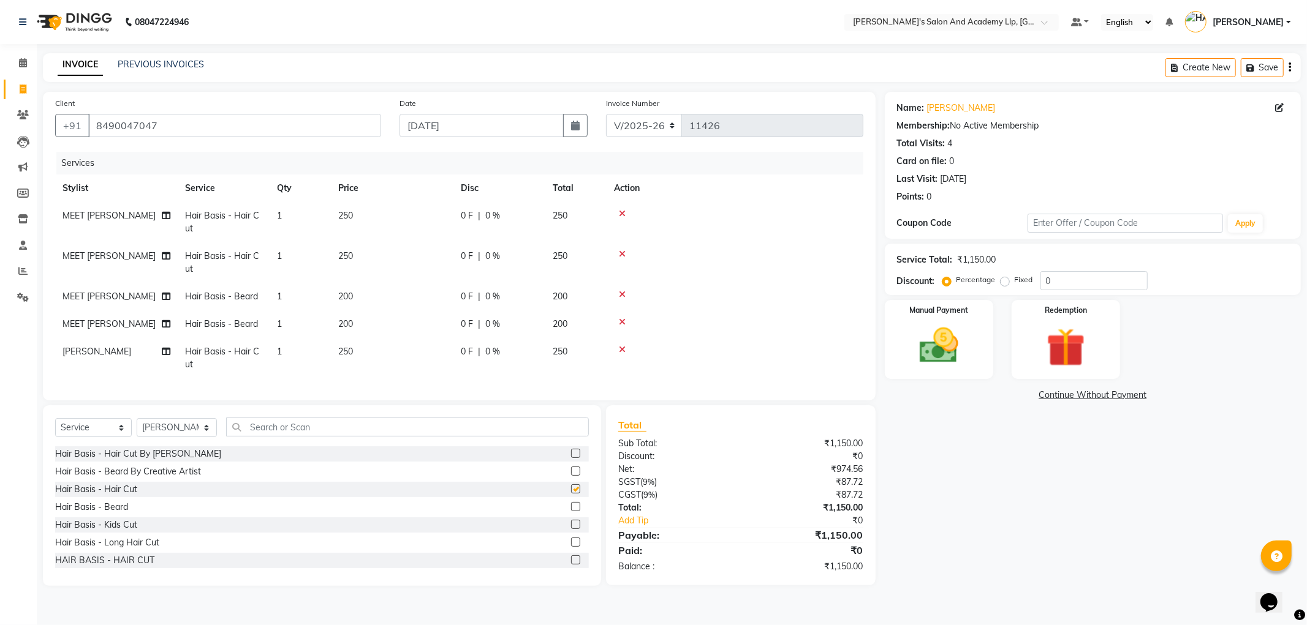
checkbox input "false"
click at [124, 514] on div "Hair Basis - Beard" at bounding box center [91, 507] width 73 height 13
checkbox input "false"
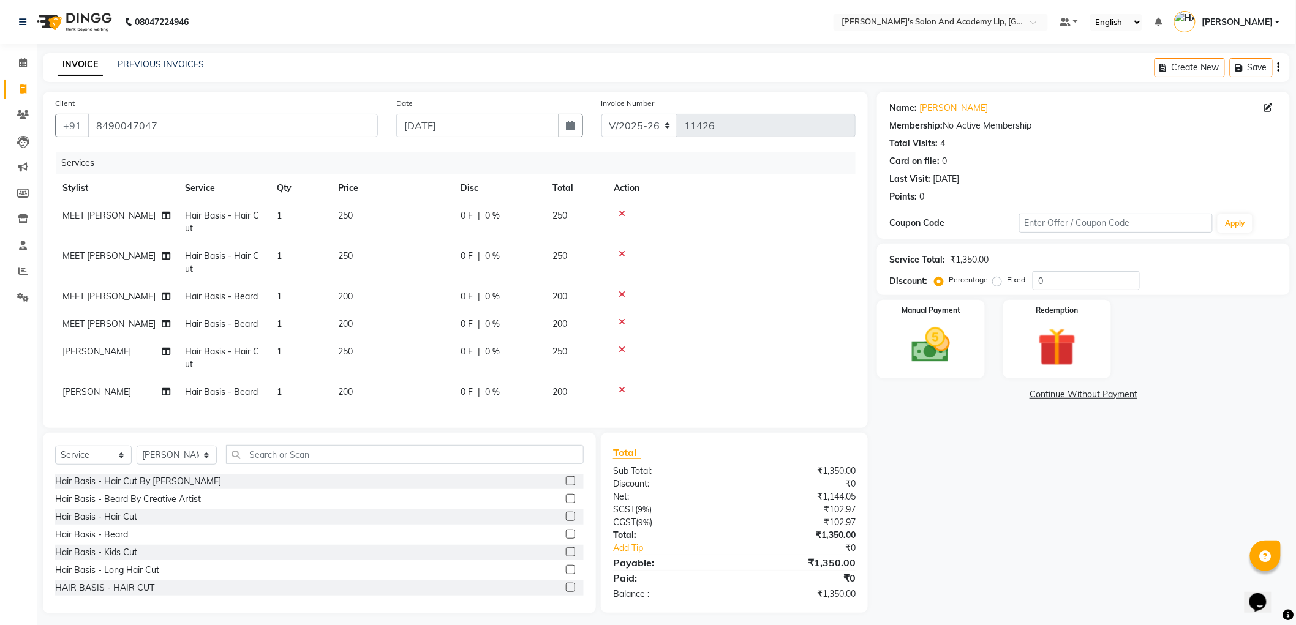
click at [387, 212] on td "250" at bounding box center [392, 222] width 123 height 40
select select "72794"
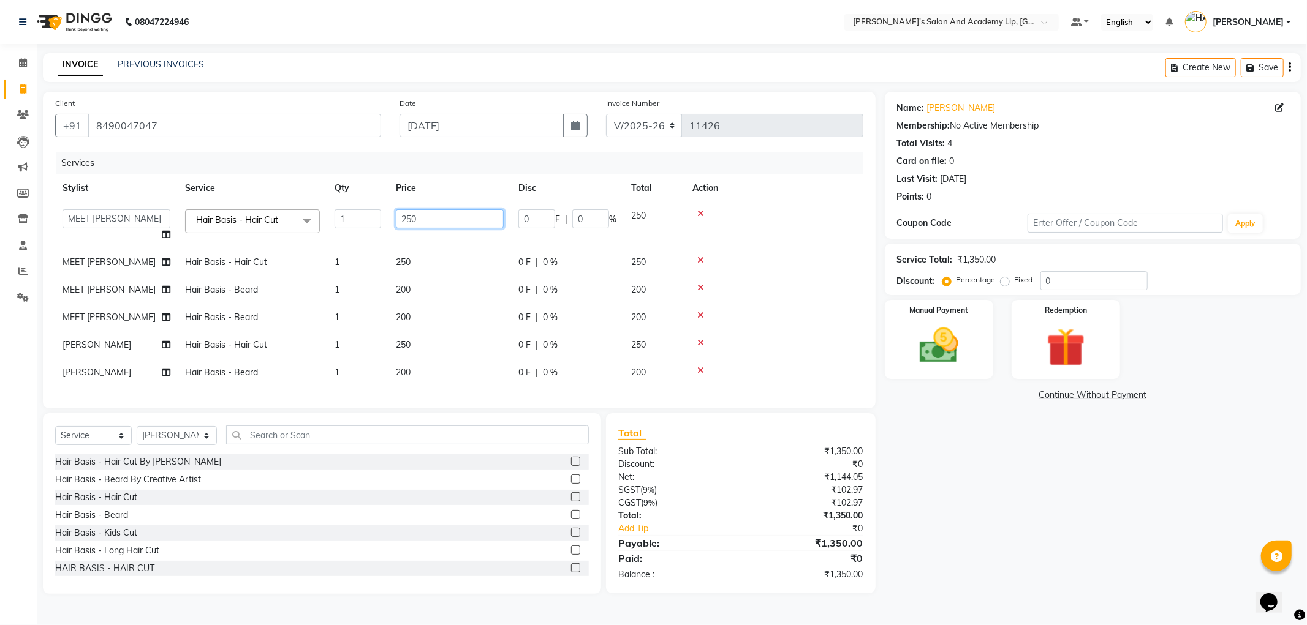
drag, startPoint x: 435, startPoint y: 210, endPoint x: 328, endPoint y: 198, distance: 107.8
click at [347, 203] on tr "[PERSON_NAME] AKSHAY VAJA [PERSON_NAME] [PERSON_NAME] [PERSON_NAME] [PERSON_NAM…" at bounding box center [459, 225] width 808 height 47
type input "300"
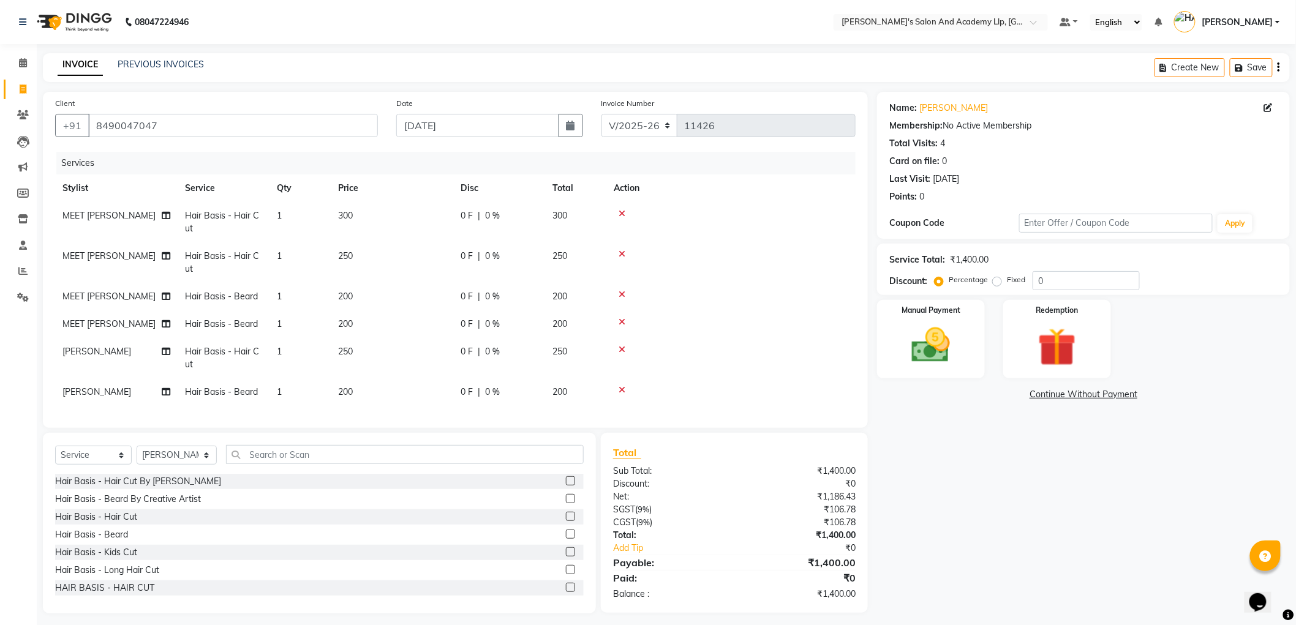
click at [420, 256] on td "250" at bounding box center [392, 263] width 123 height 40
select select "72794"
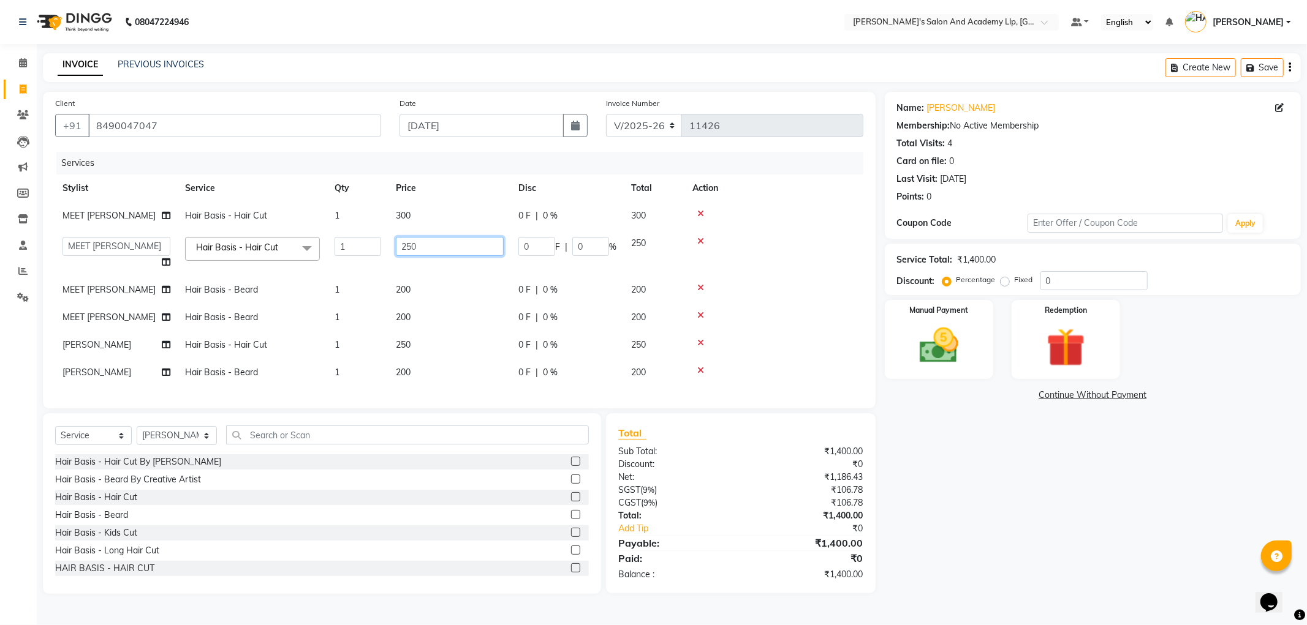
drag, startPoint x: 406, startPoint y: 246, endPoint x: 325, endPoint y: 243, distance: 81.6
click at [333, 243] on tr "[PERSON_NAME] AKSHAY VAJA [PERSON_NAME] [PERSON_NAME] [PERSON_NAME] [PERSON_NAM…" at bounding box center [459, 253] width 808 height 47
type input "300"
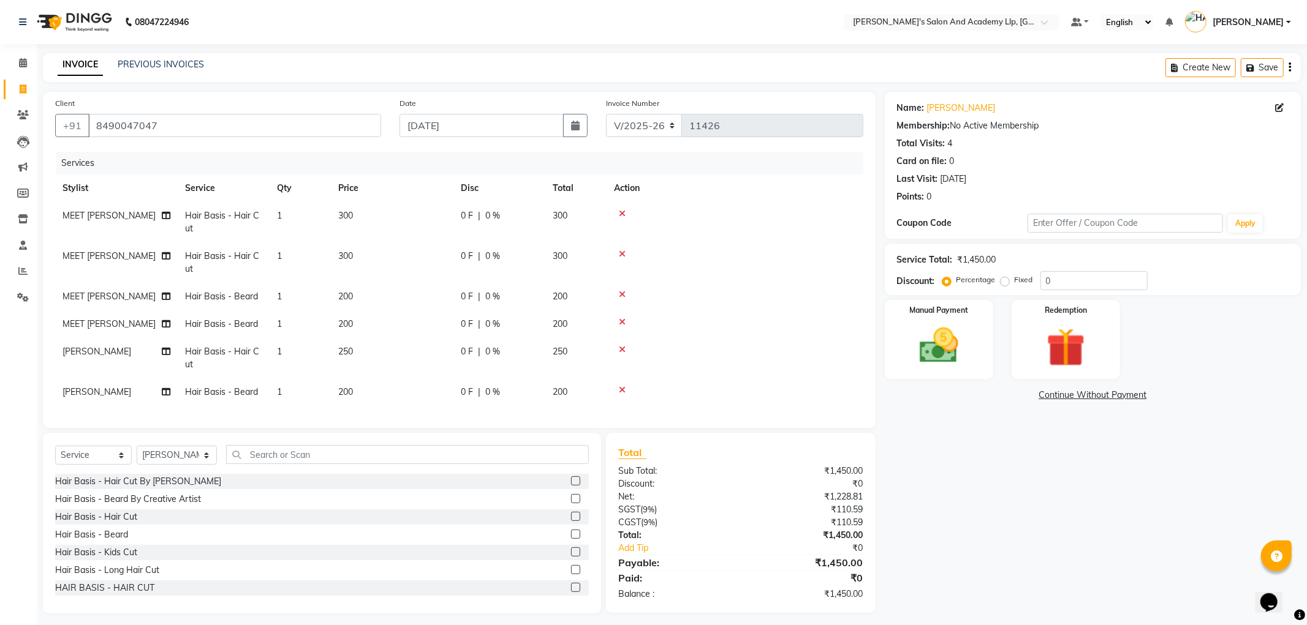
click at [419, 345] on td "250" at bounding box center [392, 358] width 123 height 40
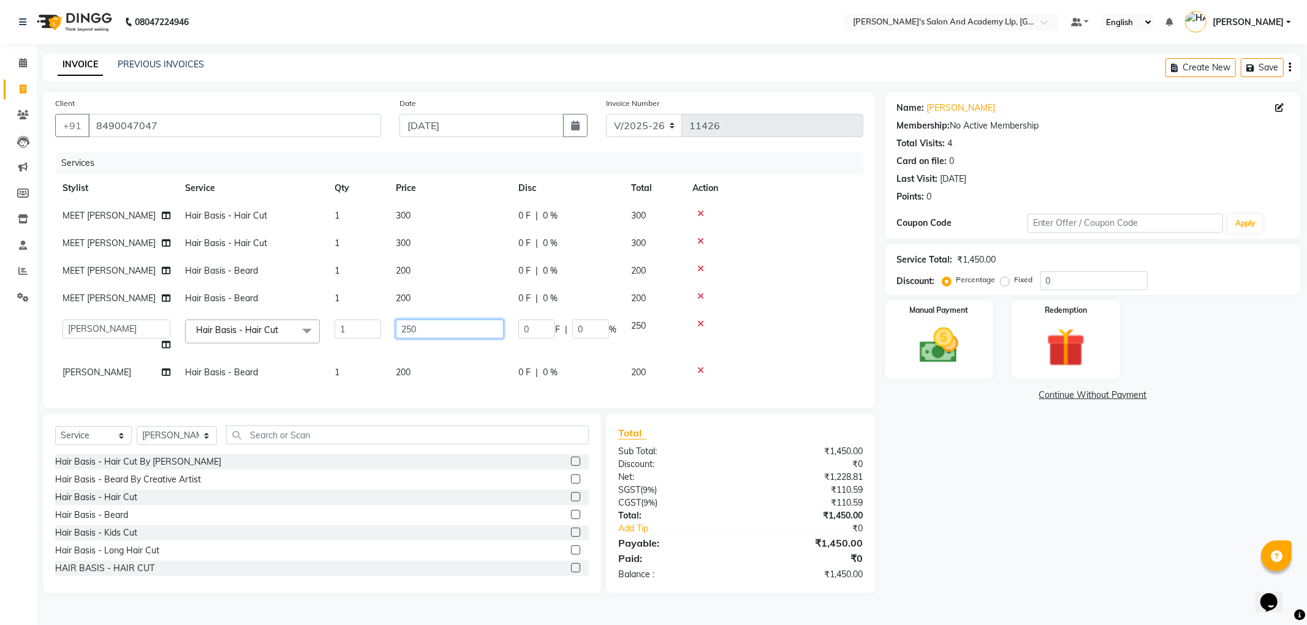
drag, startPoint x: 355, startPoint y: 327, endPoint x: 343, endPoint y: 325, distance: 12.4
click at [343, 325] on tr "[PERSON_NAME] AKSHAY VAJA [PERSON_NAME] [PERSON_NAME] [PERSON_NAME] [PERSON_NAM…" at bounding box center [459, 335] width 808 height 47
type input "300"
click at [1001, 487] on div "Name: [PERSON_NAME] Membership: No Active Membership Total Visits: 4 Card on fi…" at bounding box center [1097, 343] width 425 height 502
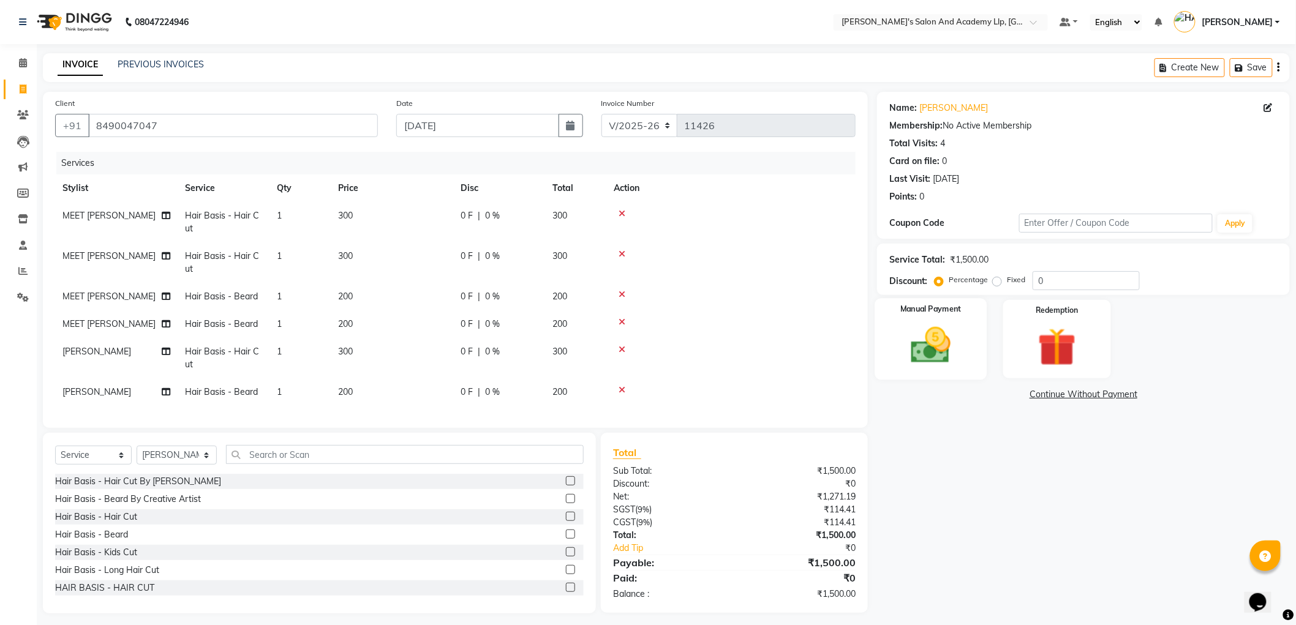
click at [952, 350] on img at bounding box center [931, 346] width 65 height 46
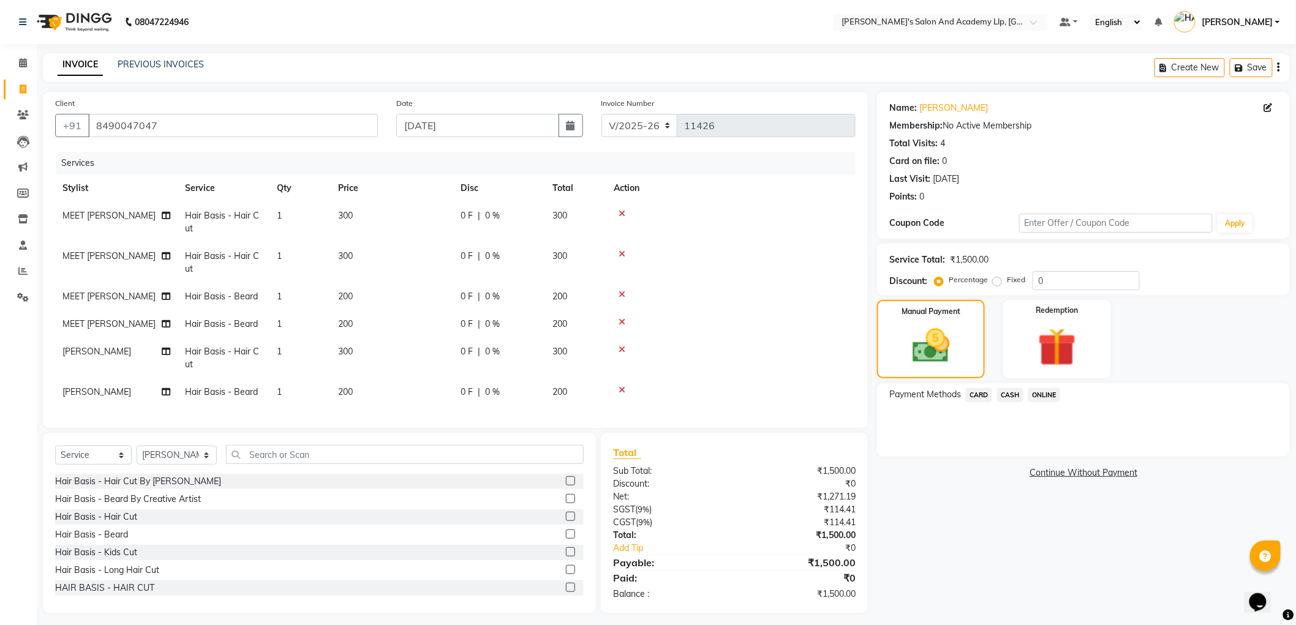
click at [980, 401] on span "CARD" at bounding box center [979, 395] width 26 height 14
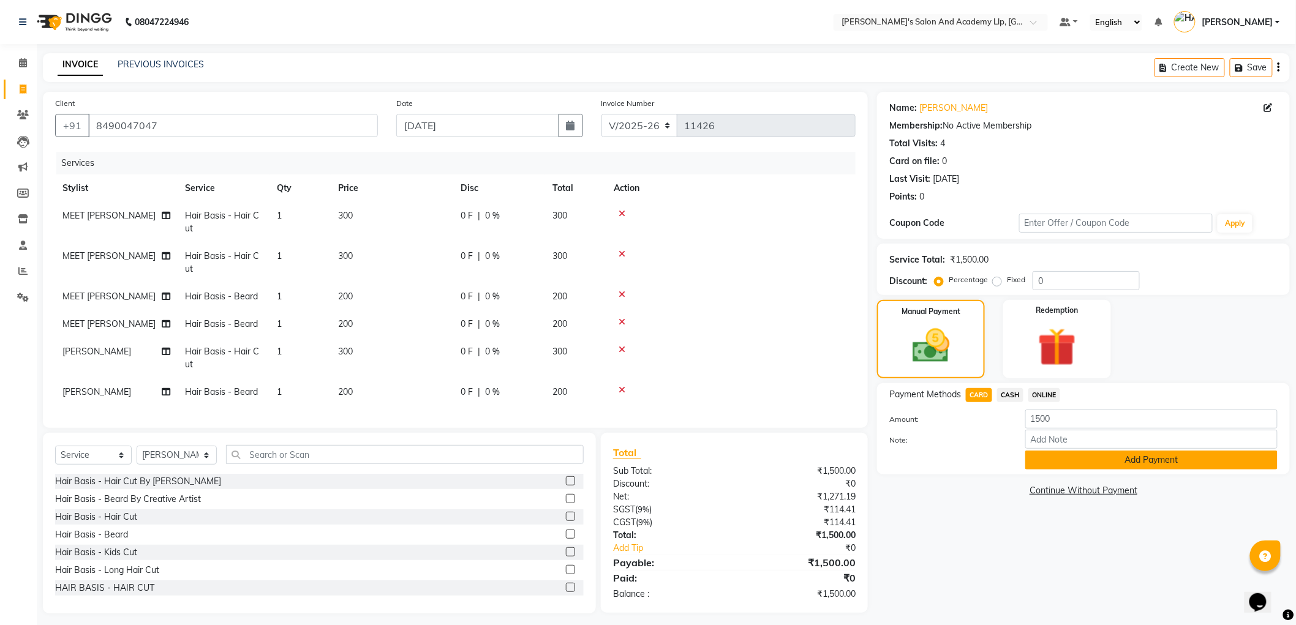
click at [1040, 463] on button "Add Payment" at bounding box center [1151, 460] width 252 height 19
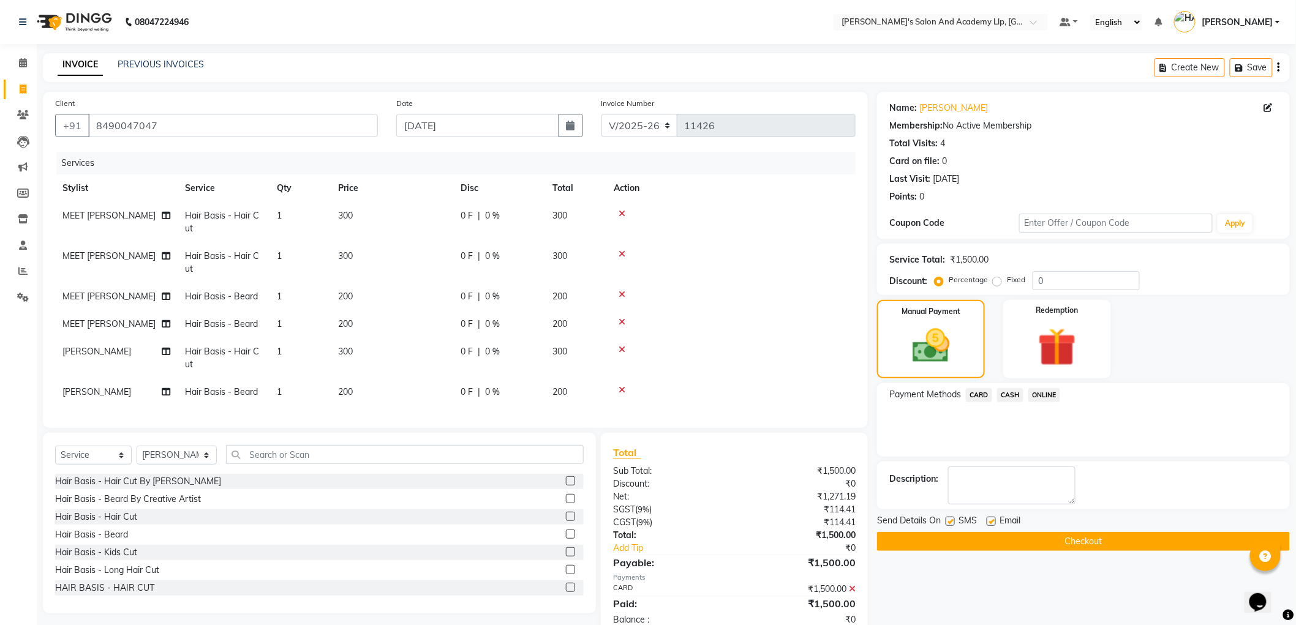
click at [991, 523] on label at bounding box center [991, 521] width 9 height 9
click at [991, 523] on input "checkbox" at bounding box center [991, 522] width 8 height 8
checkbox input "false"
click at [954, 521] on label at bounding box center [950, 521] width 9 height 9
click at [954, 521] on input "checkbox" at bounding box center [950, 522] width 8 height 8
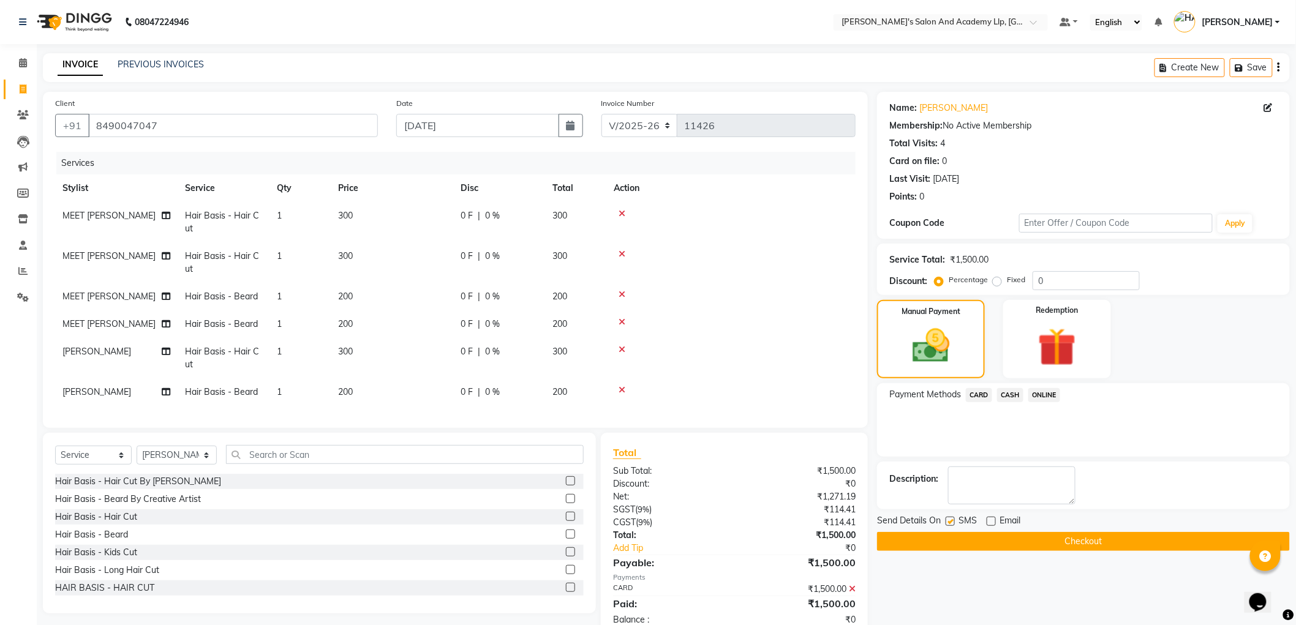
checkbox input "false"
click at [946, 540] on button "Checkout" at bounding box center [1083, 541] width 413 height 19
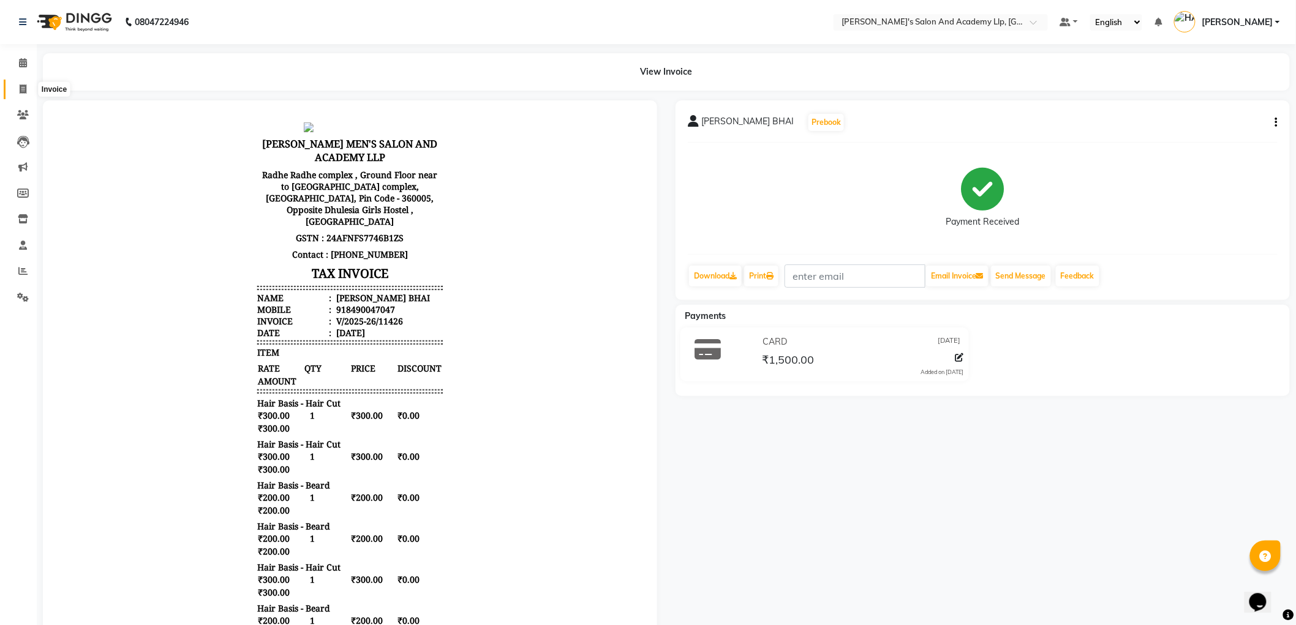
click at [16, 88] on span at bounding box center [22, 90] width 21 height 14
select select "service"
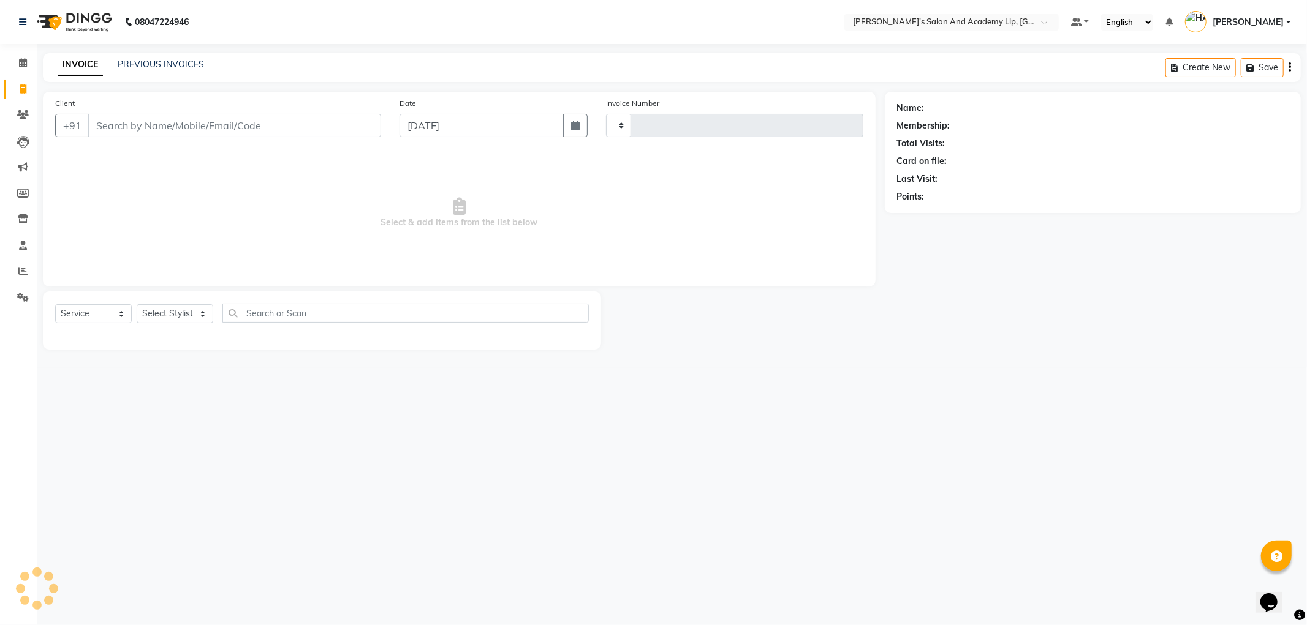
type input "11429"
select select "6983"
click at [213, 131] on input "Client" at bounding box center [234, 125] width 293 height 23
click at [213, 129] on input "Client" at bounding box center [234, 125] width 293 height 23
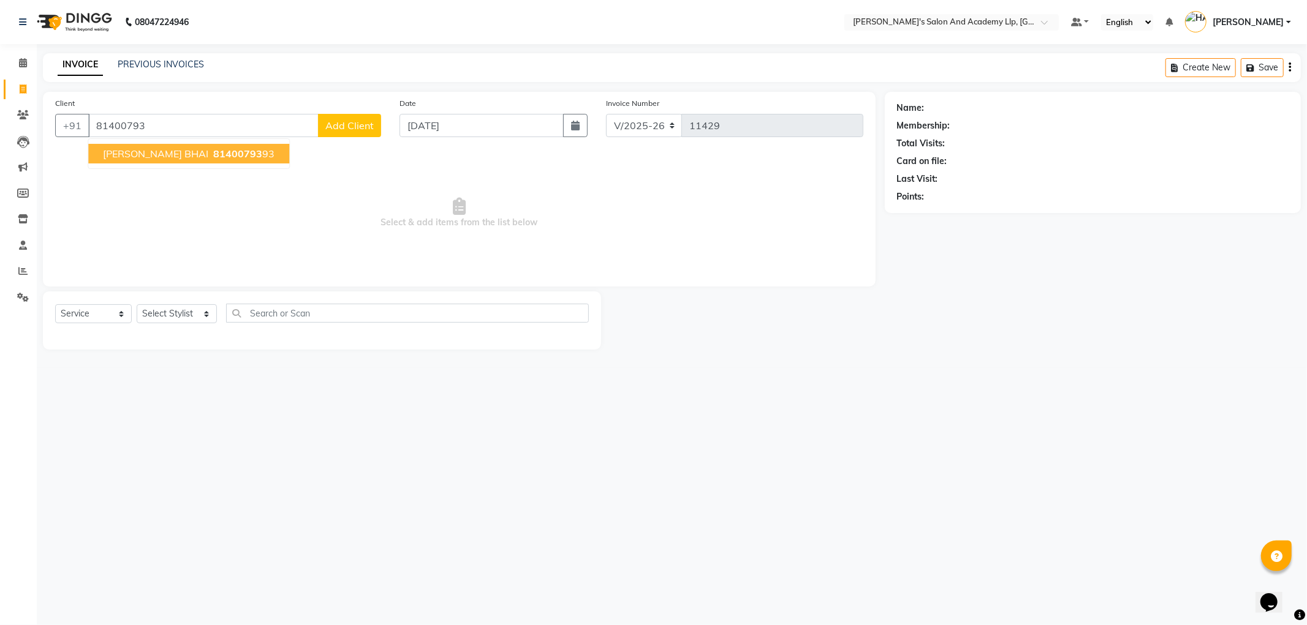
click at [197, 144] on button "[PERSON_NAME] BHAI 81400793 93" at bounding box center [188, 154] width 201 height 20
type input "8140079393"
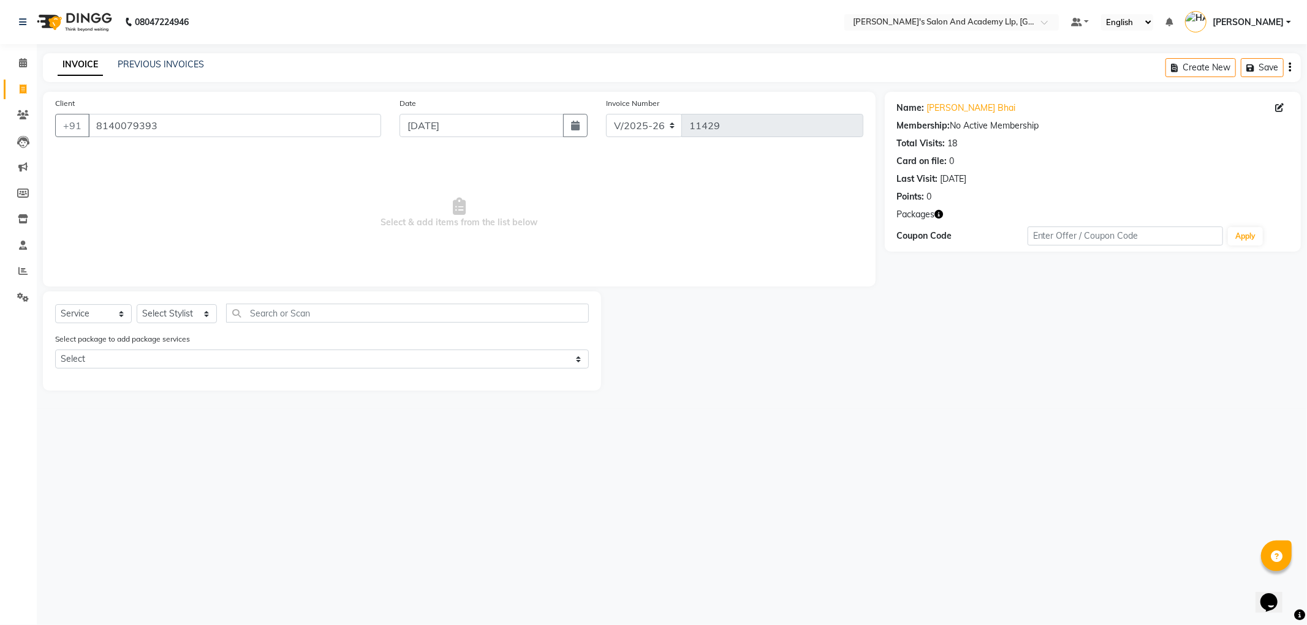
click at [942, 213] on icon "button" at bounding box center [939, 214] width 9 height 9
click at [172, 311] on select "Select Stylist [PERSON_NAME] AKSHAY VAJA [PERSON_NAME] [PERSON_NAME] [PERSON_NA…" at bounding box center [177, 313] width 80 height 19
select select "57605"
click at [137, 305] on select "Select Stylist [PERSON_NAME] AKSHAY VAJA [PERSON_NAME] [PERSON_NAME] [PERSON_NA…" at bounding box center [177, 313] width 80 height 19
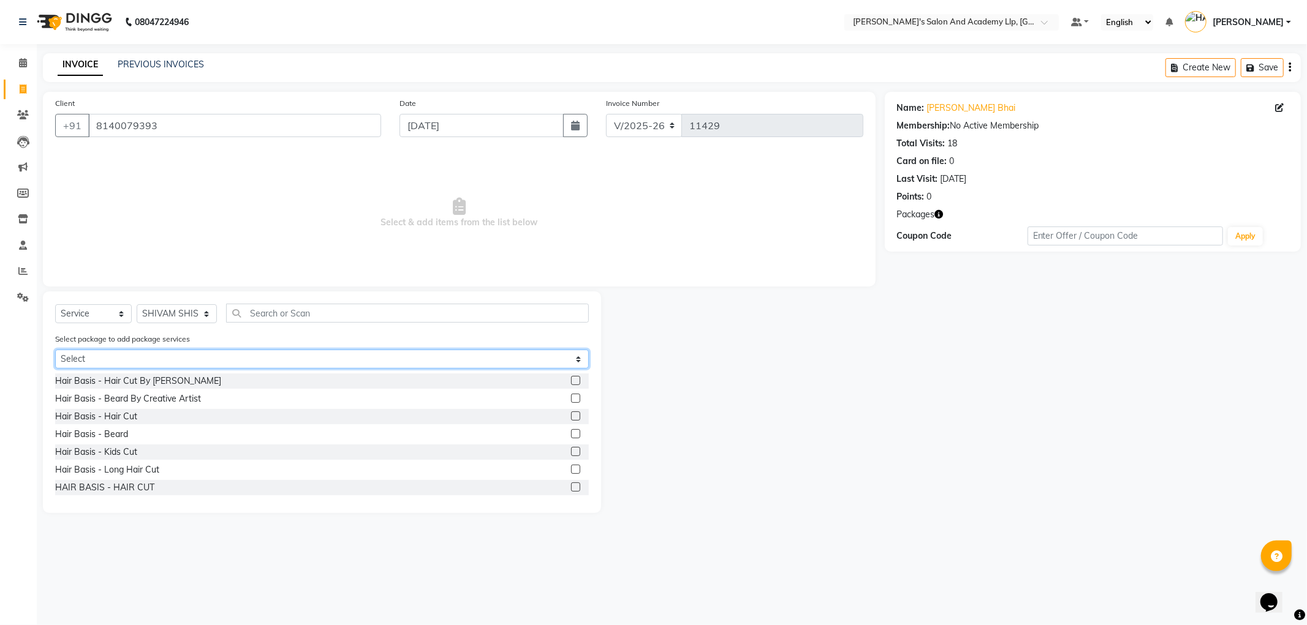
click at [95, 359] on select "Select COOLER JUNIOR PACKAGE NEW YEAR PACKAGE" at bounding box center [322, 359] width 534 height 19
click at [55, 350] on select "Select COOLER JUNIOR PACKAGE NEW YEAR PACKAGE" at bounding box center [322, 359] width 534 height 19
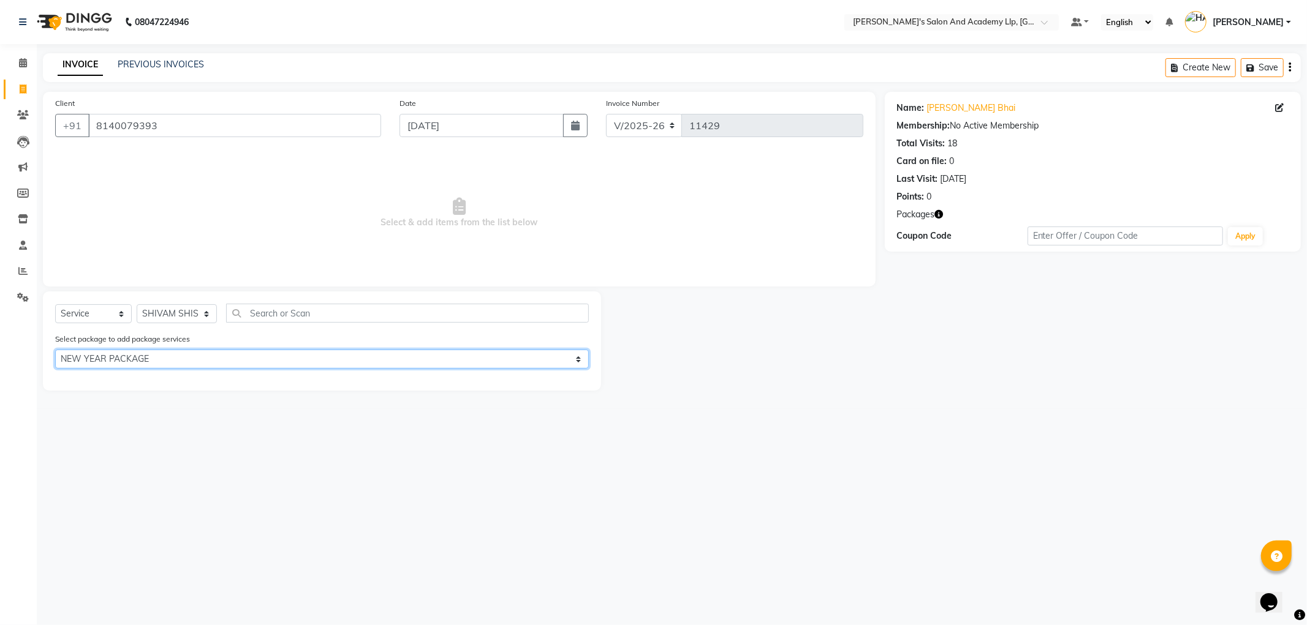
click at [118, 358] on select "Select COOLER JUNIOR PACKAGE NEW YEAR PACKAGE" at bounding box center [322, 359] width 534 height 19
click at [55, 350] on select "Select COOLER JUNIOR PACKAGE NEW YEAR PACKAGE" at bounding box center [322, 359] width 534 height 19
click at [155, 358] on select "Select COOLER JUNIOR PACKAGE NEW YEAR PACKAGE" at bounding box center [322, 359] width 534 height 19
click at [55, 350] on select "Select COOLER JUNIOR PACKAGE NEW YEAR PACKAGE" at bounding box center [322, 359] width 534 height 19
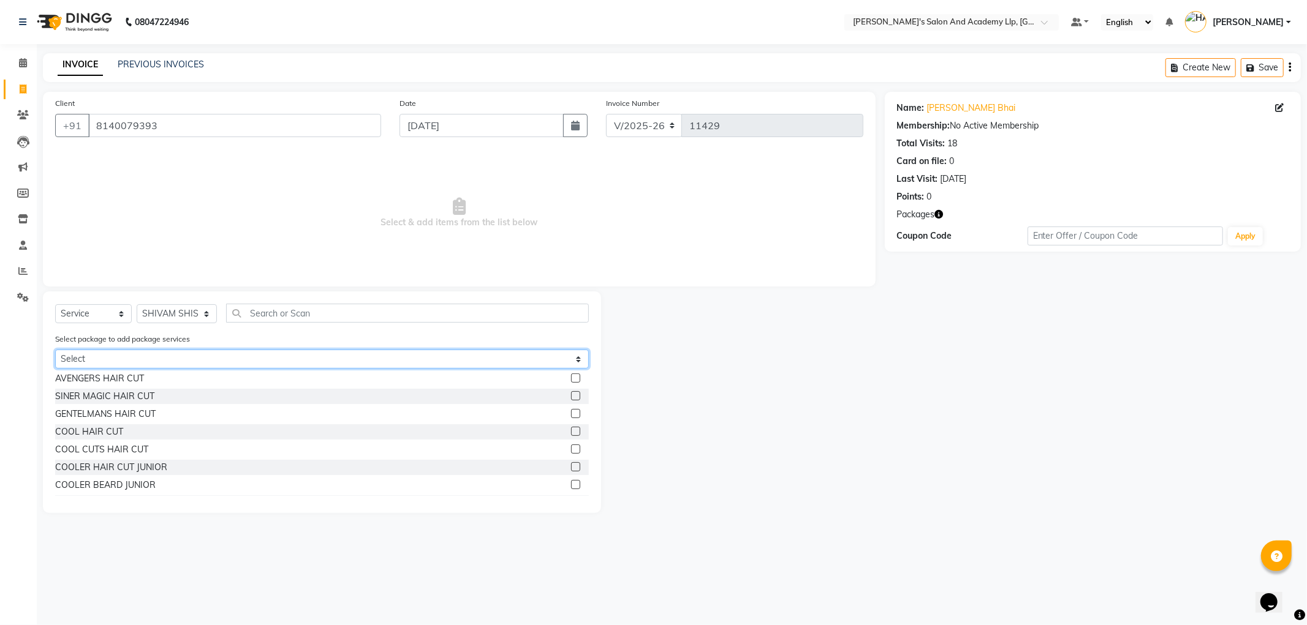
click at [170, 366] on select "Select COOLER JUNIOR PACKAGE NEW YEAR PACKAGE" at bounding box center [322, 359] width 534 height 19
select select "1: Object"
click at [55, 350] on select "Select COOLER JUNIOR PACKAGE NEW YEAR PACKAGE" at bounding box center [322, 359] width 534 height 19
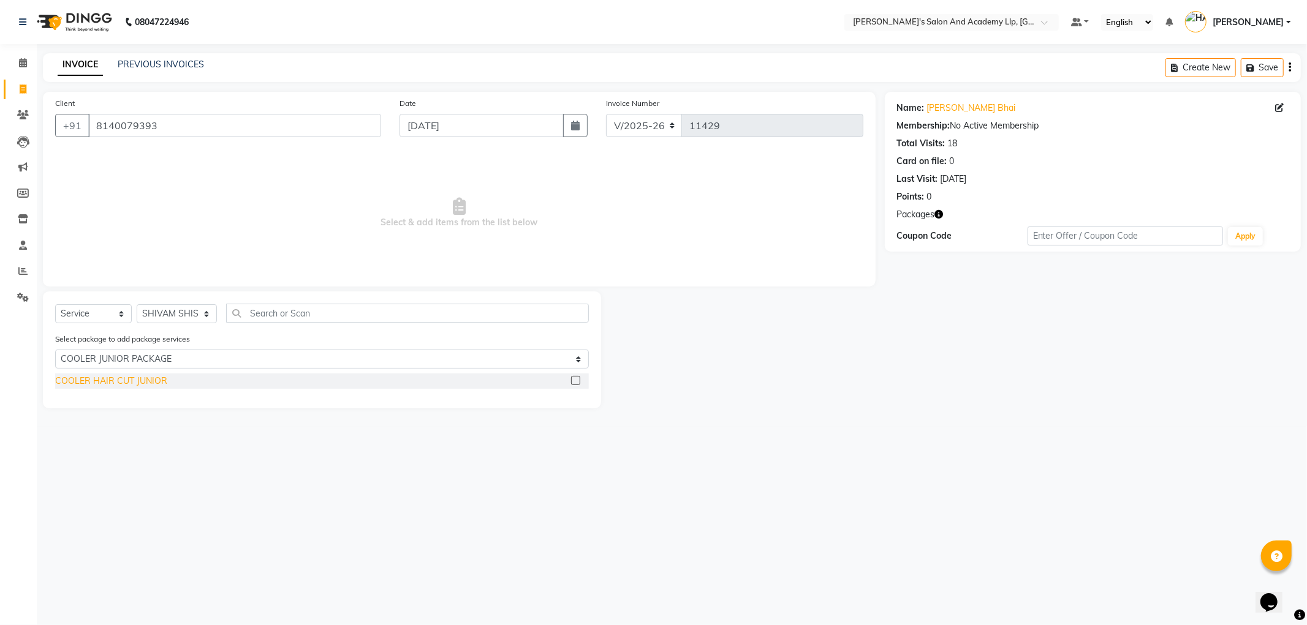
click at [135, 377] on div "COOLER HAIR CUT JUNIOR" at bounding box center [111, 381] width 112 height 13
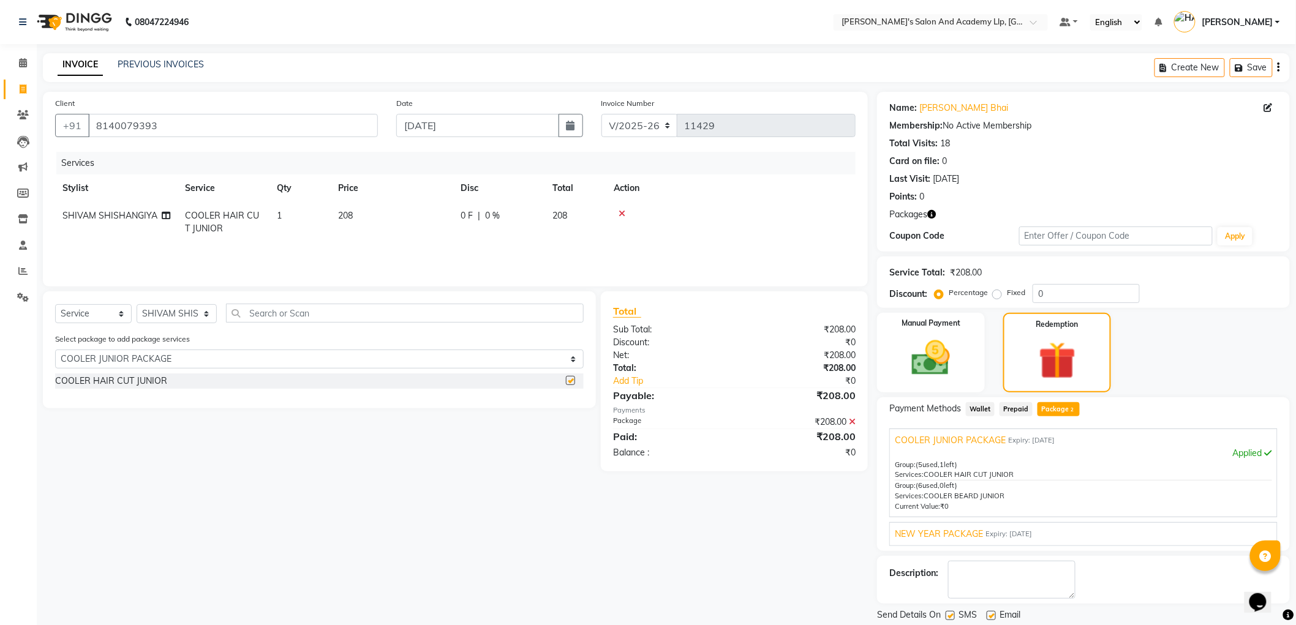
checkbox input "false"
click at [620, 213] on icon at bounding box center [622, 214] width 7 height 9
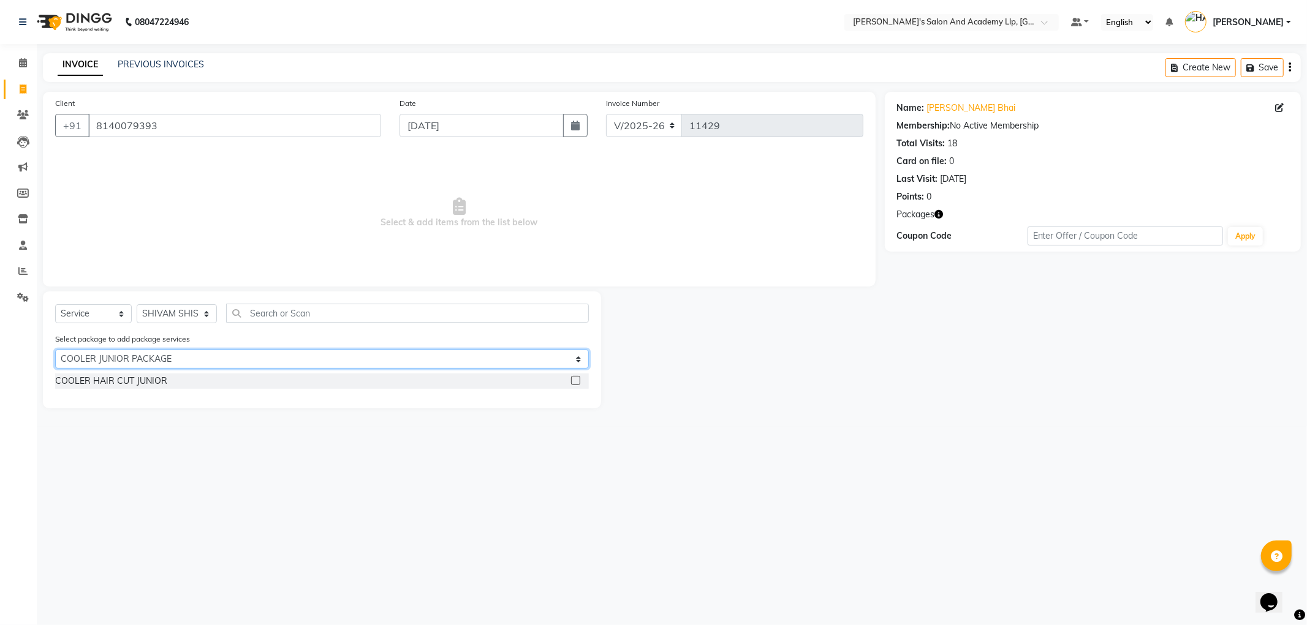
click at [105, 354] on select "Select COOLER JUNIOR PACKAGE NEW YEAR PACKAGE" at bounding box center [322, 359] width 534 height 19
select select "0: undefined"
click at [55, 350] on select "Select COOLER JUNIOR PACKAGE NEW YEAR PACKAGE" at bounding box center [322, 359] width 534 height 19
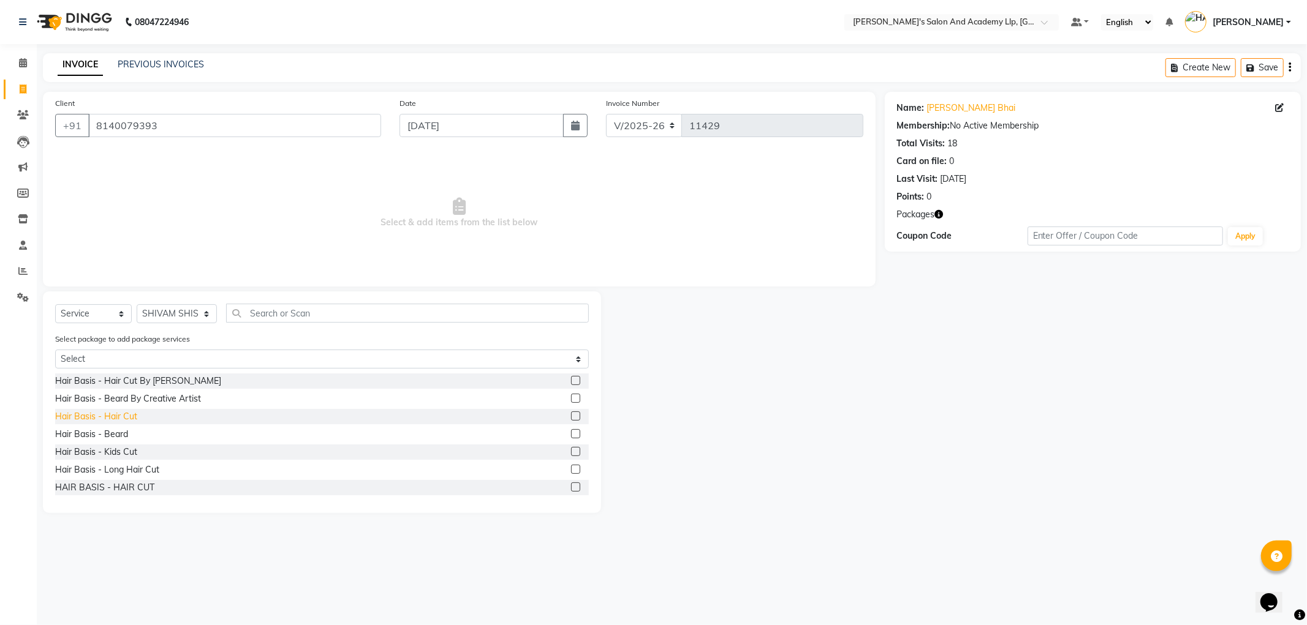
click at [124, 420] on div "Hair Basis - Hair Cut" at bounding box center [96, 416] width 82 height 13
checkbox input "false"
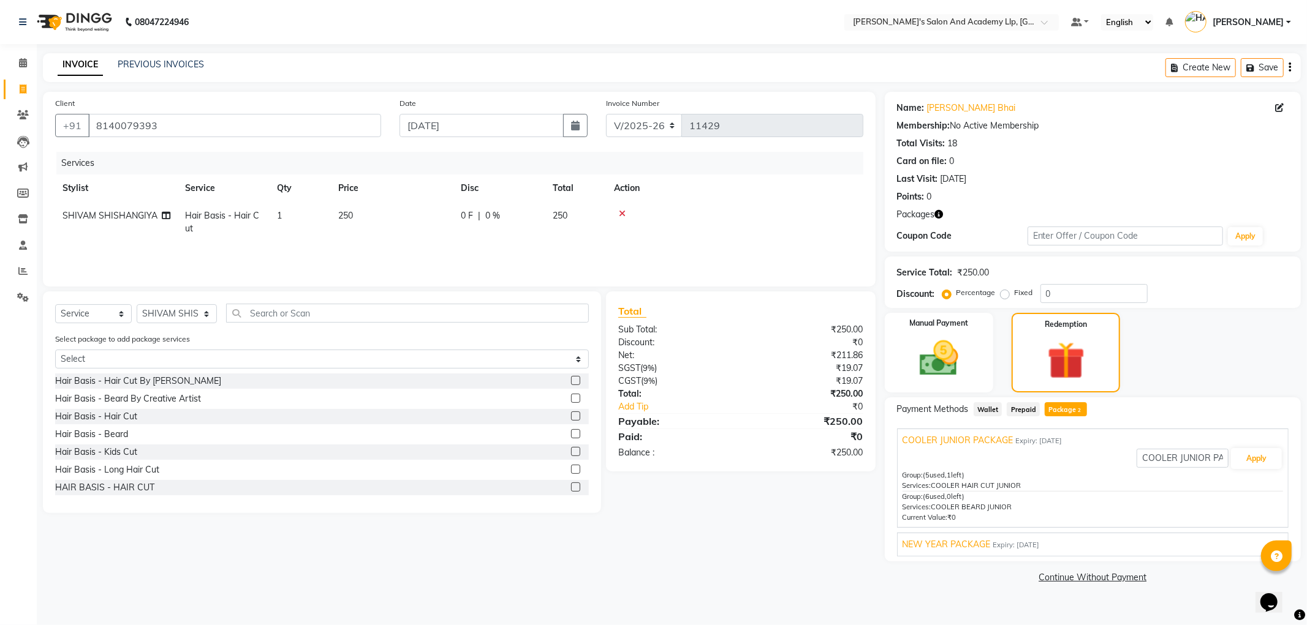
click at [386, 216] on td "250" at bounding box center [392, 222] width 123 height 40
select select "57605"
drag, startPoint x: 435, startPoint y: 213, endPoint x: 283, endPoint y: 216, distance: 151.9
click at [308, 216] on tr "[PERSON_NAME] AKSHAY VAJA [PERSON_NAME] [PERSON_NAME] [PERSON_NAME] [PERSON_NAM…" at bounding box center [459, 225] width 808 height 47
type input "400"
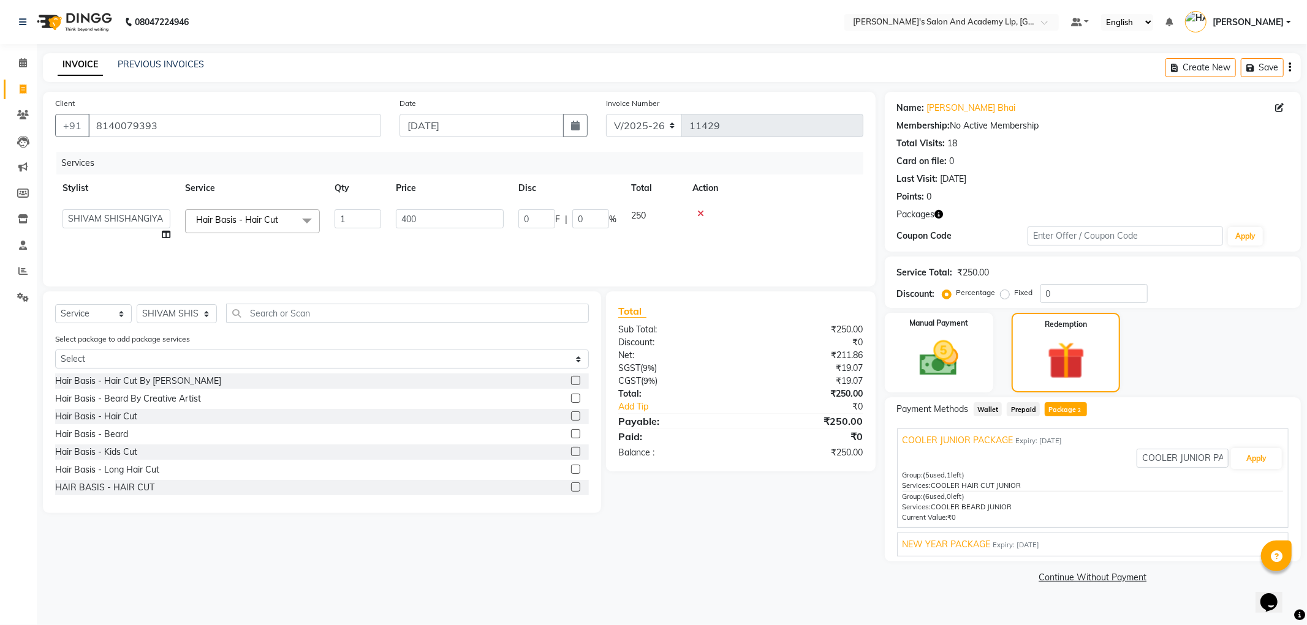
click at [462, 166] on div "Services" at bounding box center [464, 163] width 816 height 23
drag, startPoint x: 839, startPoint y: 546, endPoint x: 921, endPoint y: 459, distance: 118.7
click at [842, 543] on div "Client [PHONE_NUMBER] Date [DATE] Invoice Number V/2025 V/[PHONE_NUMBER] Servic…" at bounding box center [459, 339] width 851 height 495
click at [975, 325] on div "Manual Payment" at bounding box center [938, 352] width 113 height 83
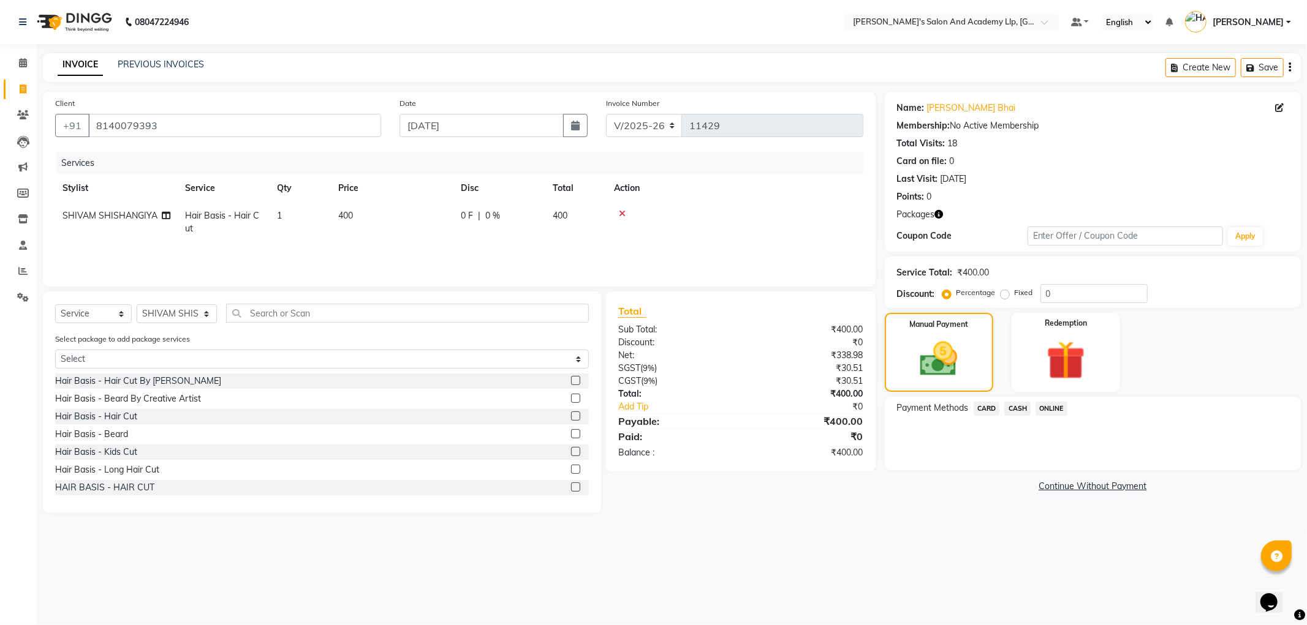
click at [995, 409] on span "CARD" at bounding box center [986, 409] width 26 height 14
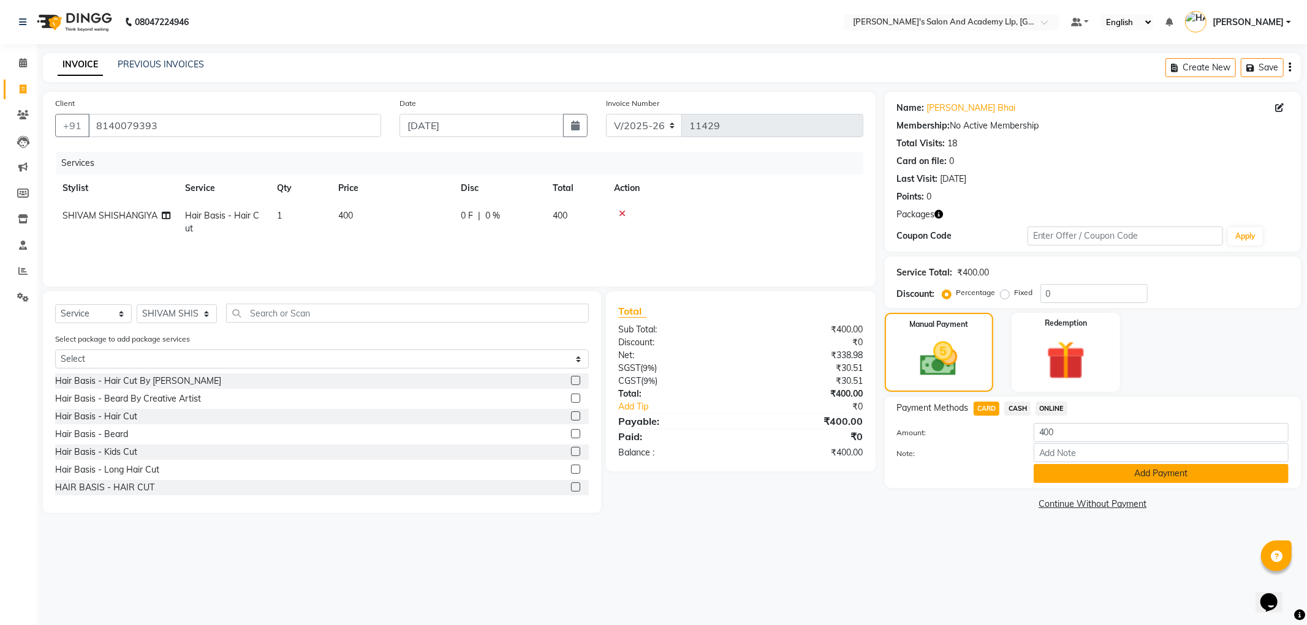
click at [1051, 468] on button "Add Payment" at bounding box center [1160, 473] width 255 height 19
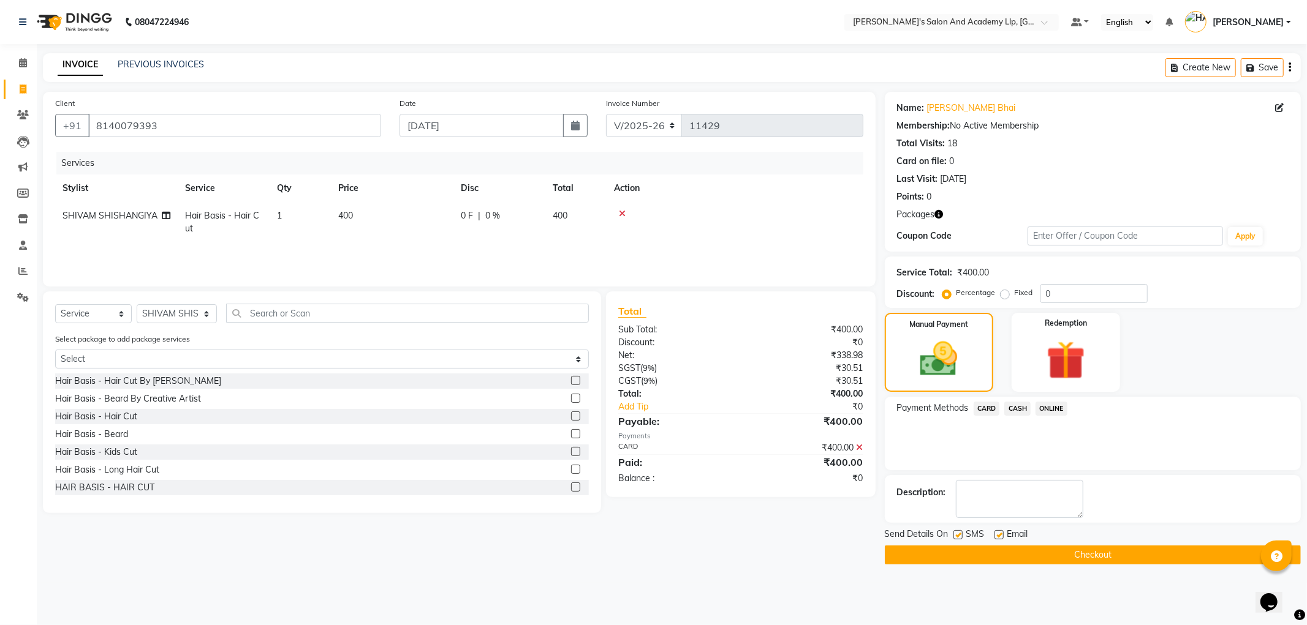
click at [999, 534] on label at bounding box center [998, 534] width 9 height 9
click at [999, 534] on input "checkbox" at bounding box center [998, 536] width 8 height 8
checkbox input "false"
click at [959, 533] on label at bounding box center [957, 534] width 9 height 9
click at [959, 533] on input "checkbox" at bounding box center [957, 536] width 8 height 8
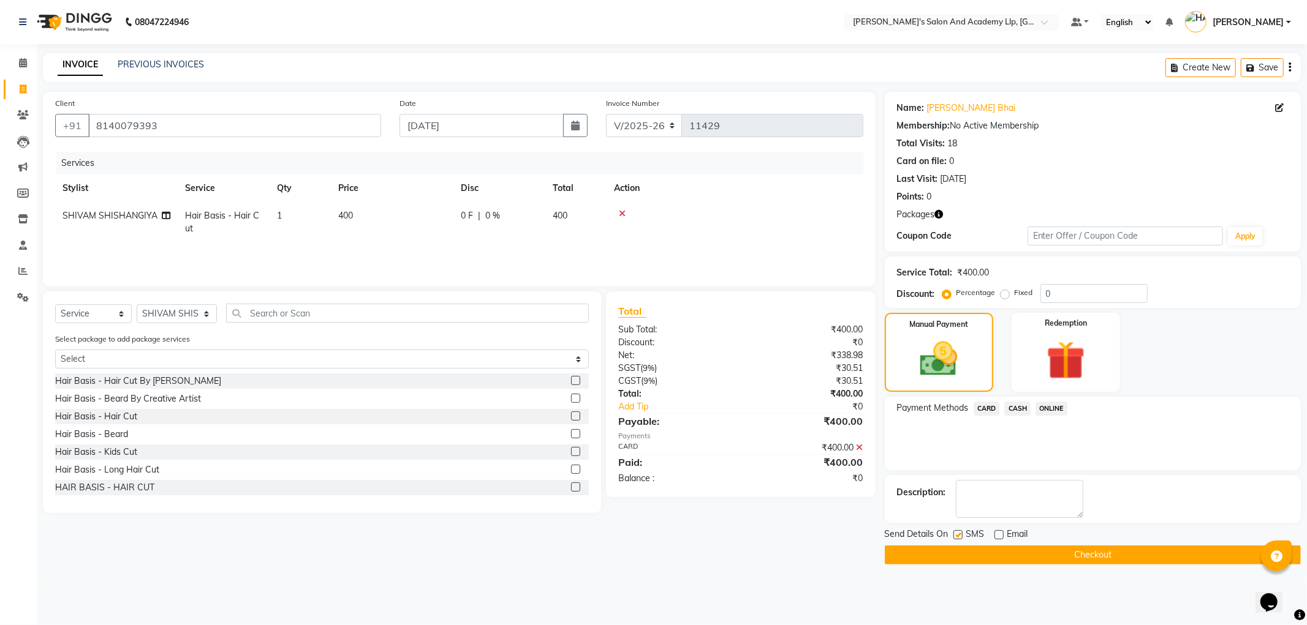
checkbox input "false"
click at [950, 554] on button "Checkout" at bounding box center [1093, 555] width 416 height 19
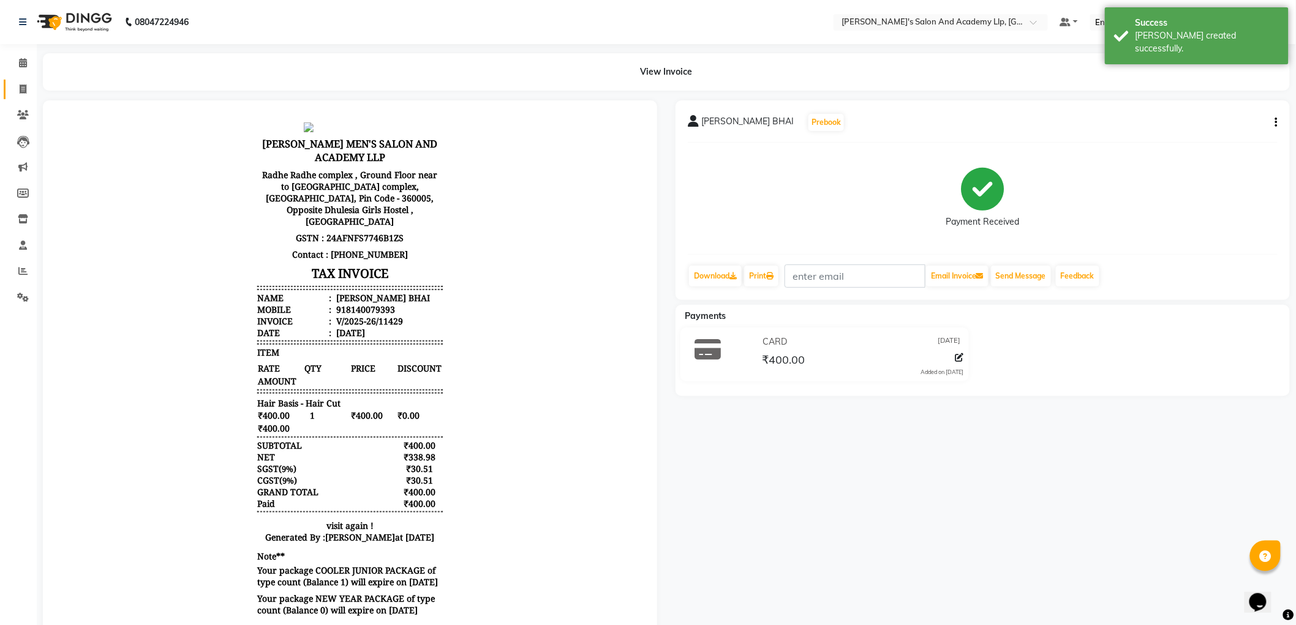
click at [20, 87] on icon at bounding box center [23, 89] width 7 height 9
select select "service"
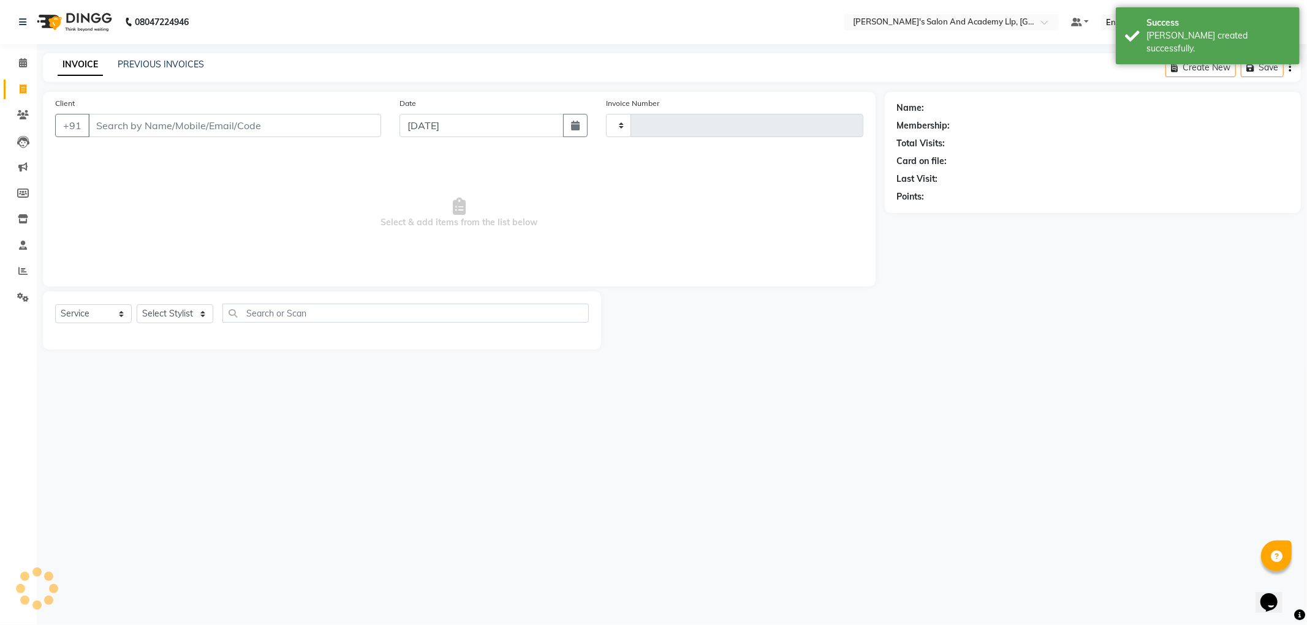
type input "11430"
select select "6983"
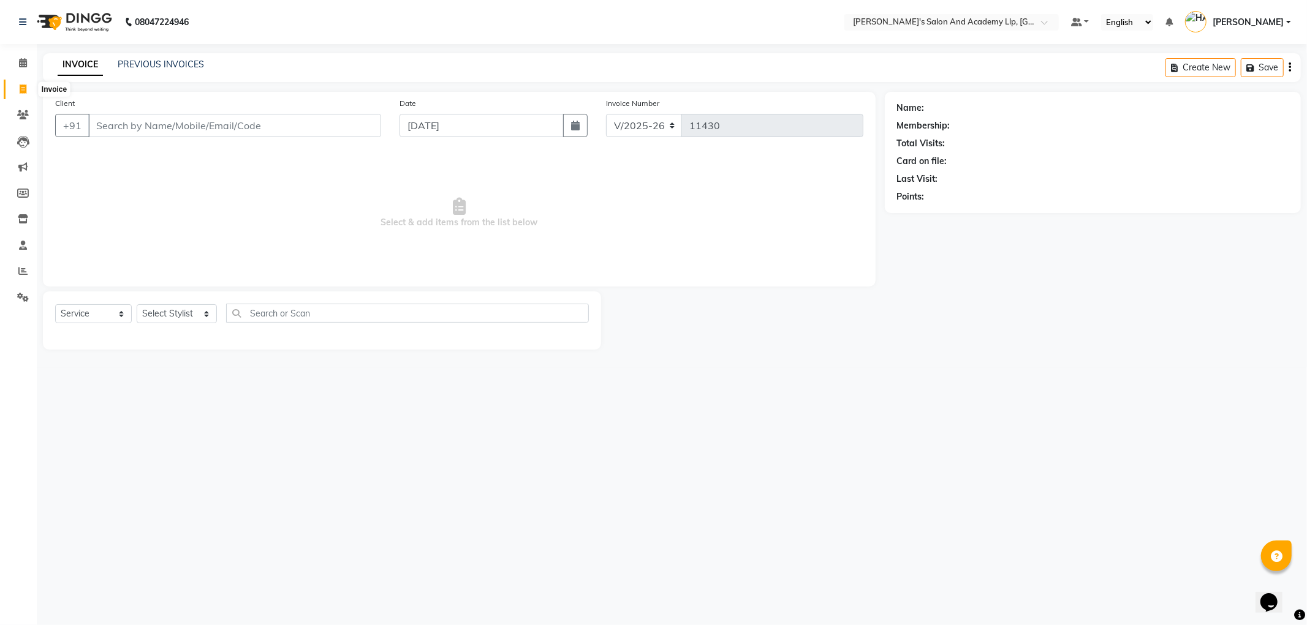
click at [21, 85] on icon at bounding box center [23, 89] width 7 height 9
select select "service"
type input "11430"
select select "6983"
drag, startPoint x: 111, startPoint y: 176, endPoint x: 87, endPoint y: 115, distance: 66.5
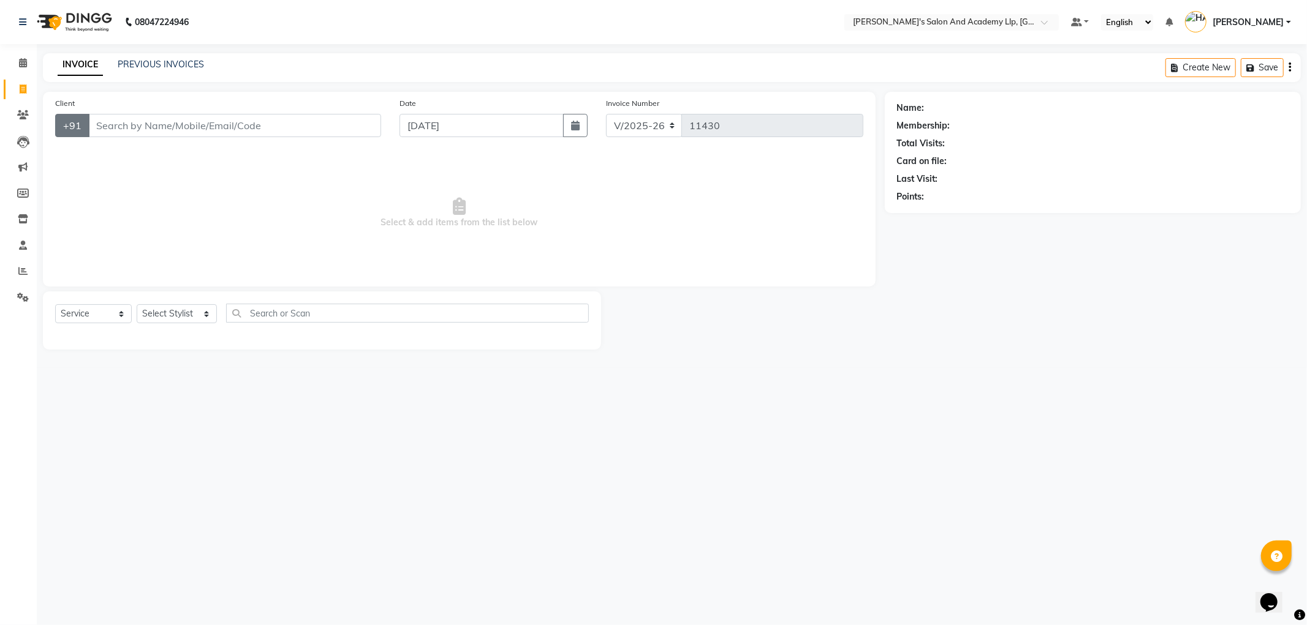
click at [116, 176] on span "Select & add items from the list below" at bounding box center [459, 213] width 808 height 123
click at [22, 83] on span at bounding box center [22, 90] width 21 height 14
select select "6983"
select select "service"
click at [27, 274] on span at bounding box center [22, 272] width 21 height 14
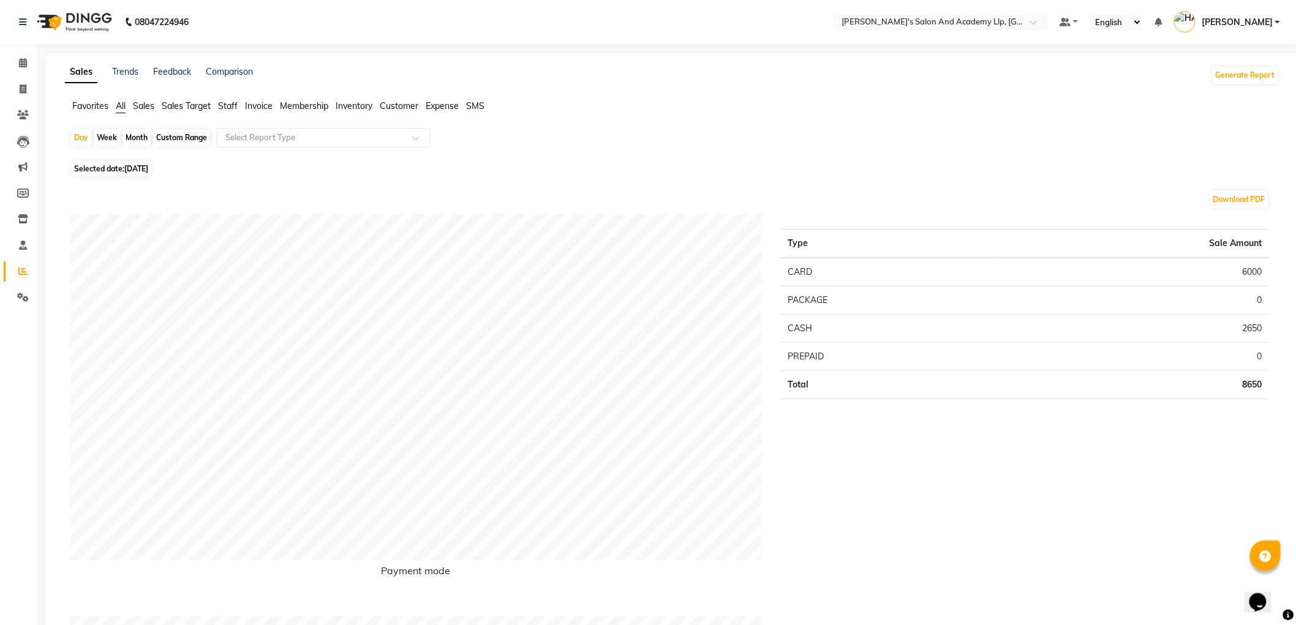
click at [230, 104] on span "Staff" at bounding box center [228, 105] width 20 height 11
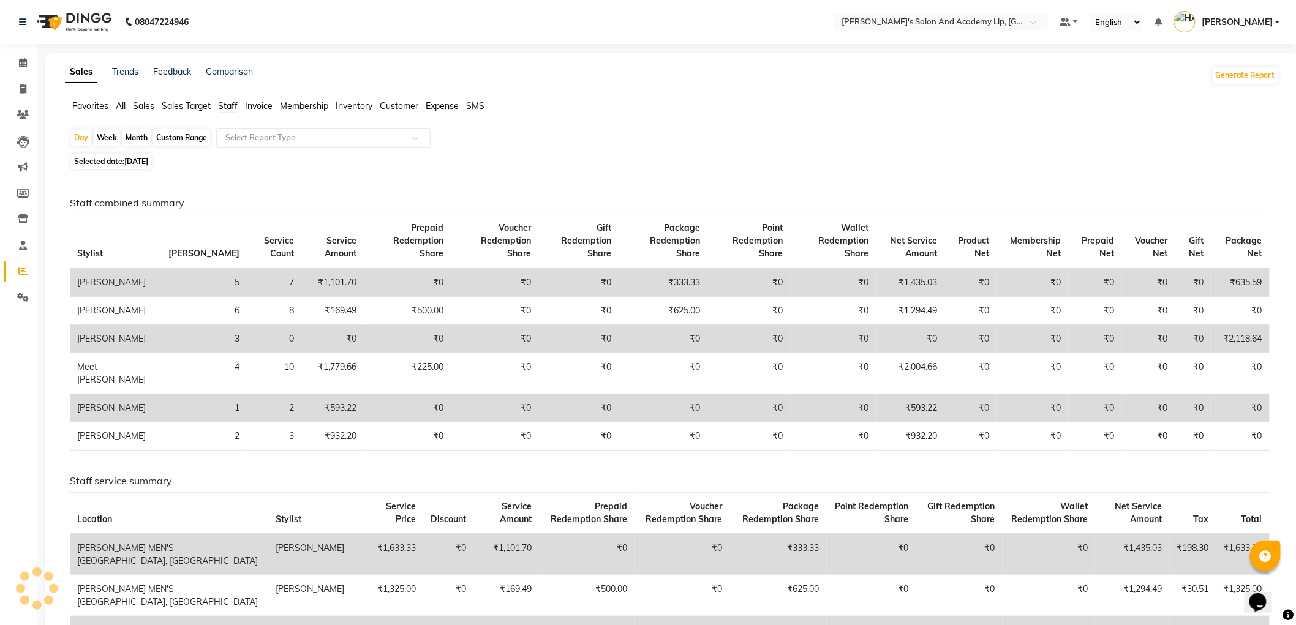
click at [277, 138] on input "text" at bounding box center [311, 138] width 176 height 12
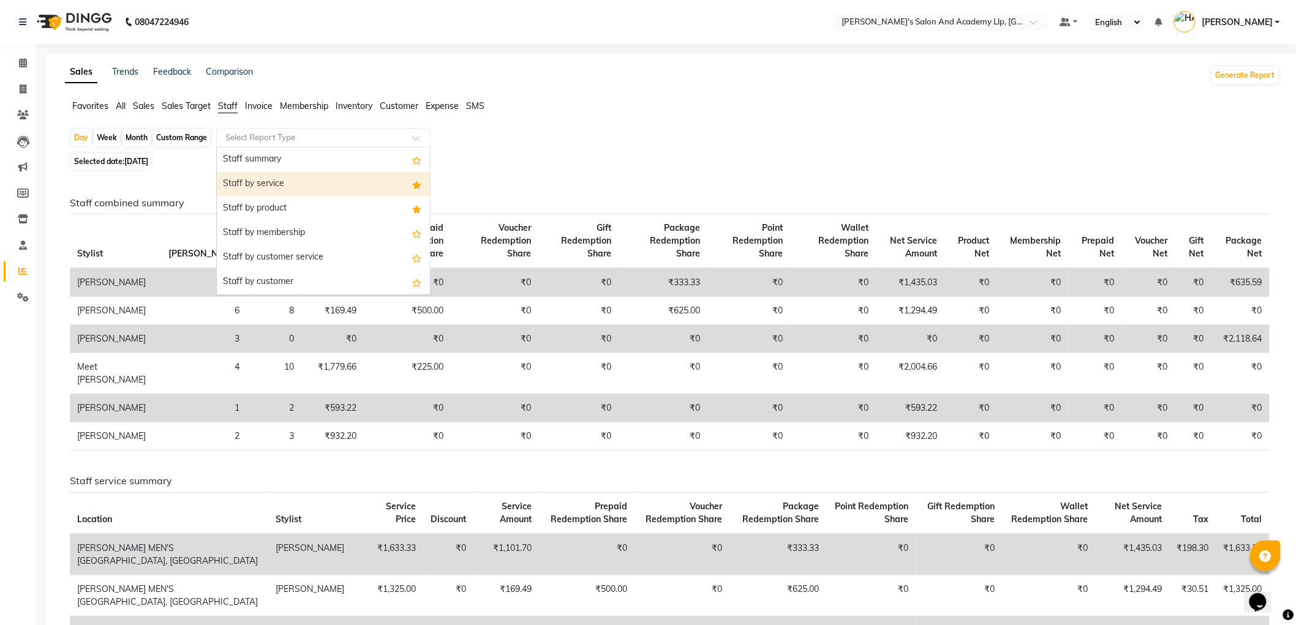
click at [265, 176] on div "Staff by service" at bounding box center [323, 184] width 213 height 25
select select "full_report"
select select "csv"
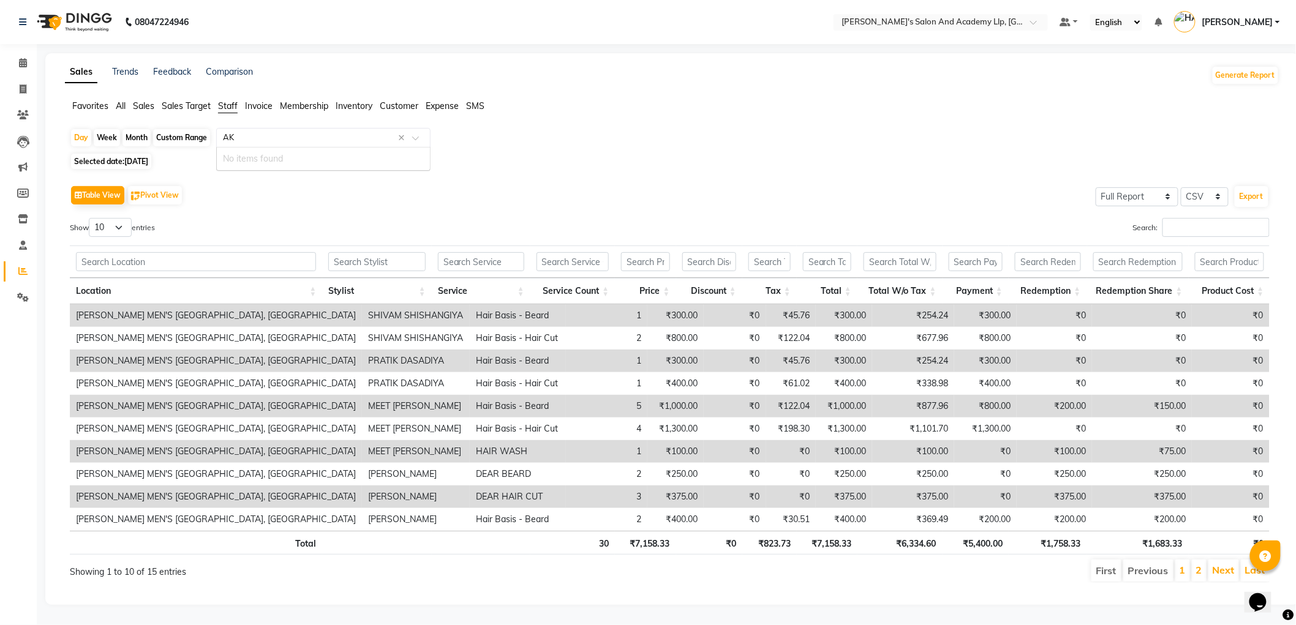
type input "A"
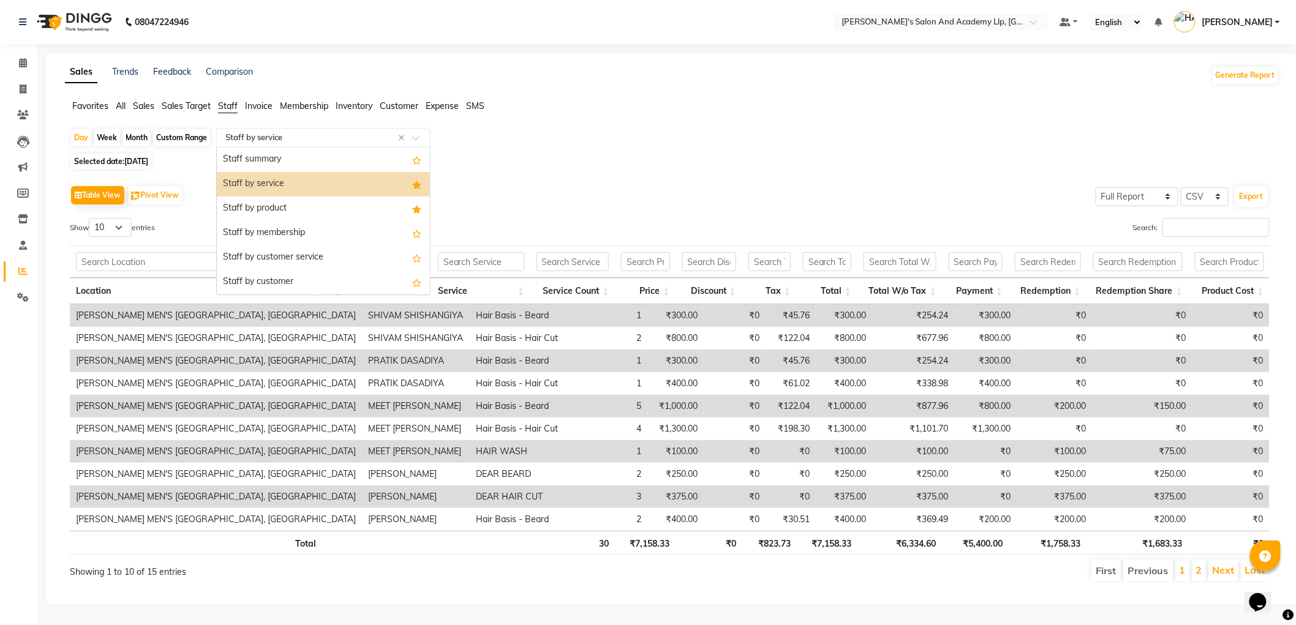
click at [278, 178] on div "Staff by service" at bounding box center [323, 184] width 213 height 25
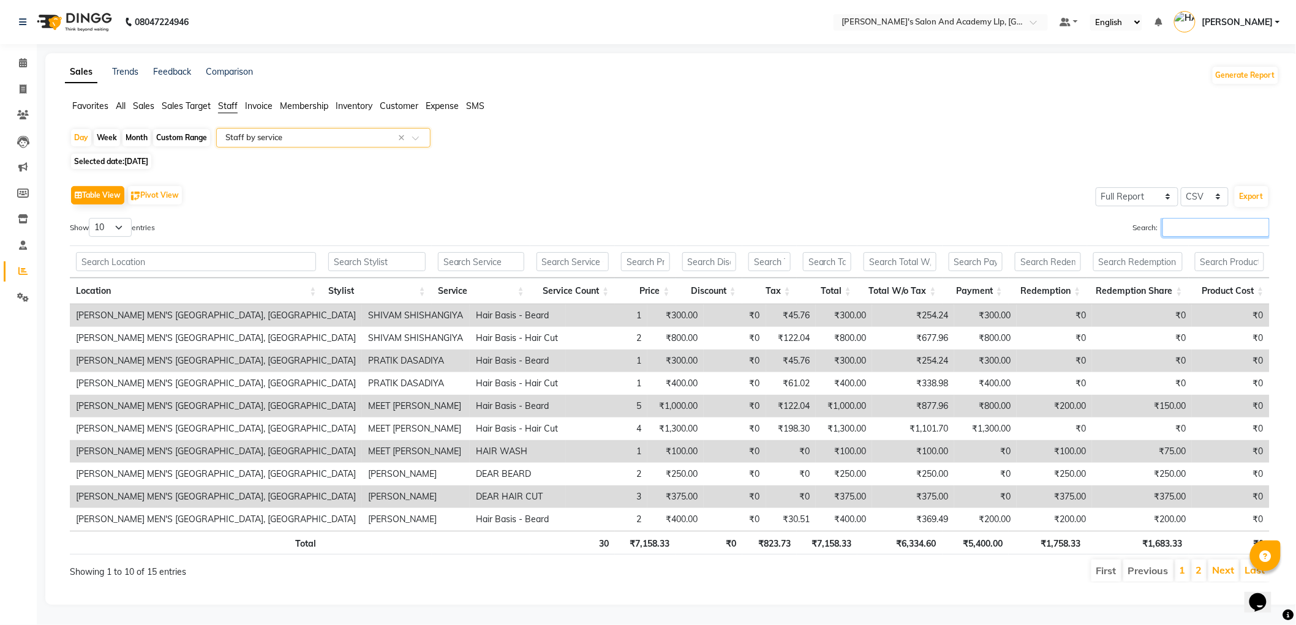
click at [1209, 234] on input "Search:" at bounding box center [1216, 227] width 107 height 19
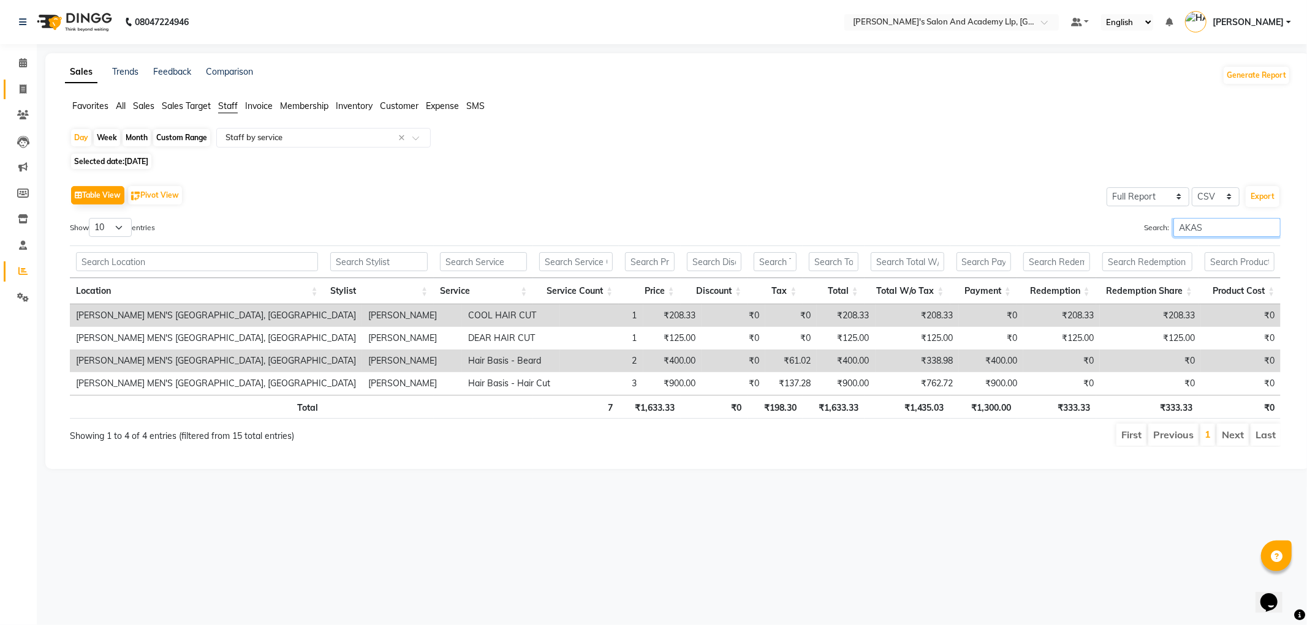
type input "AKAS"
click at [20, 91] on icon at bounding box center [23, 89] width 7 height 9
select select "service"
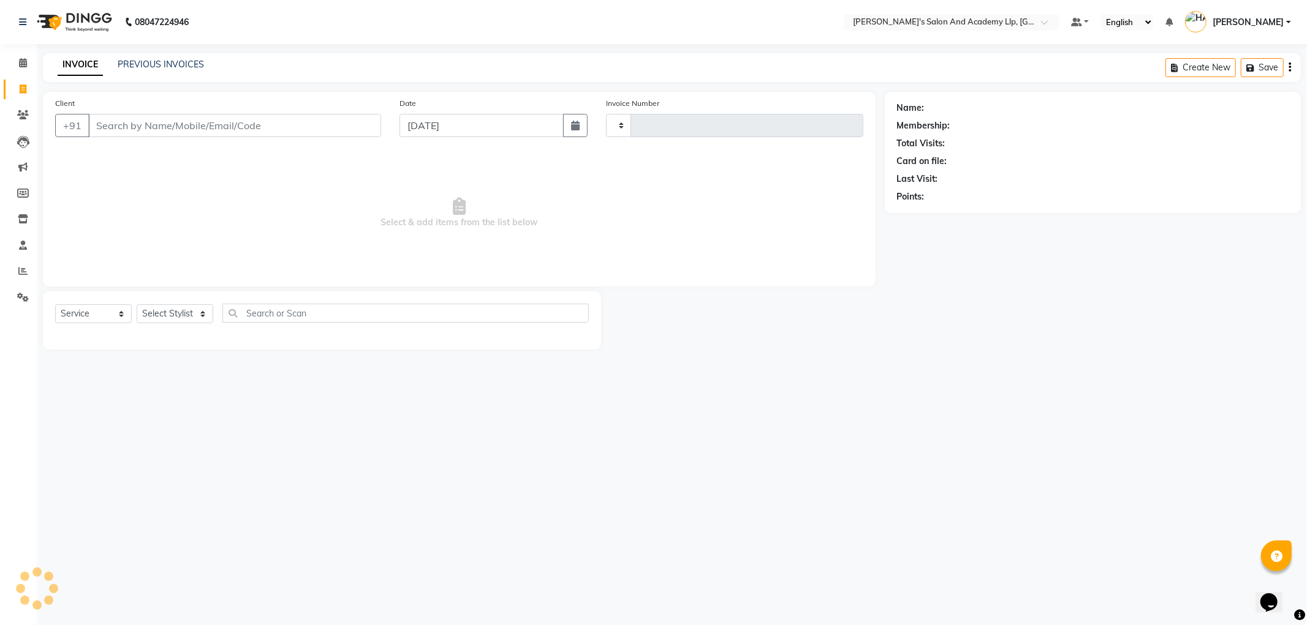
type input "11430"
select select "6983"
click at [206, 132] on input "Client" at bounding box center [234, 125] width 293 height 23
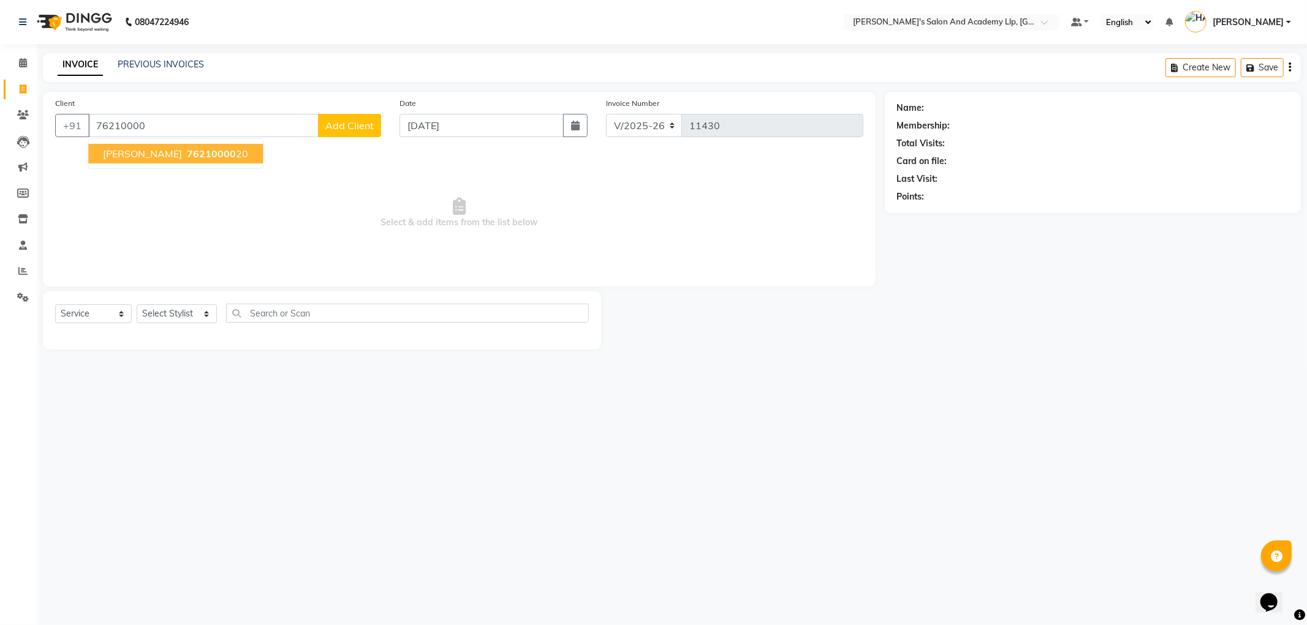
click at [207, 157] on ngb-highlight "76210000 20" at bounding box center [216, 154] width 64 height 12
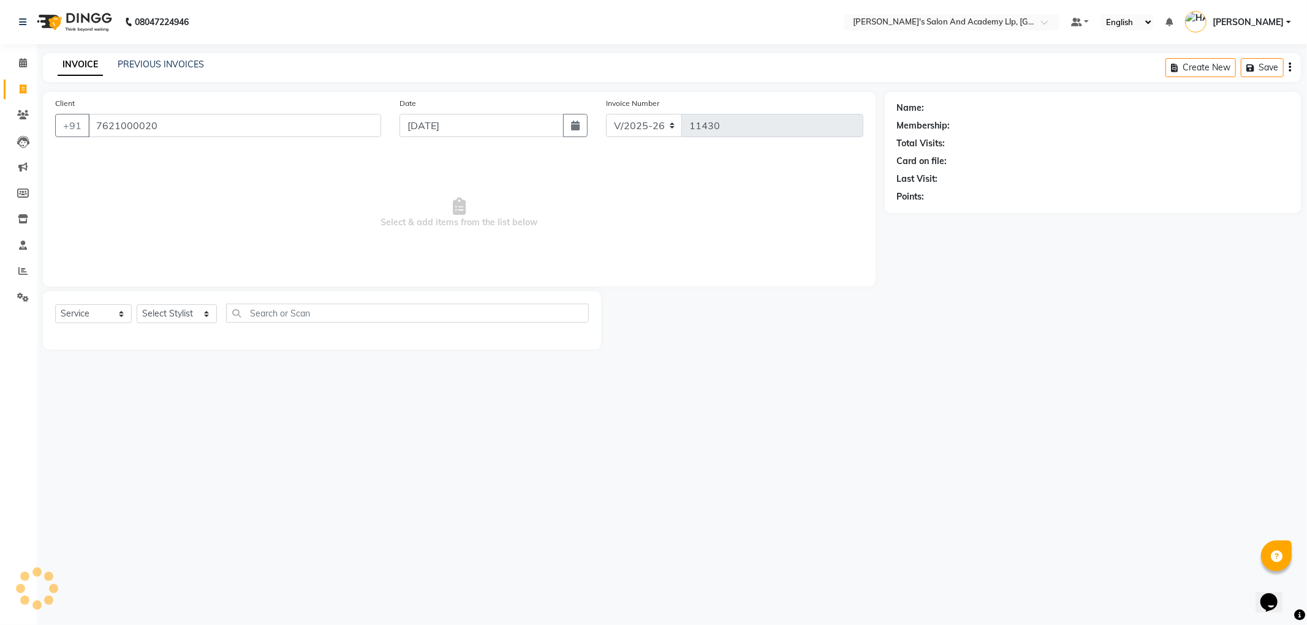
type input "7621000020"
click at [934, 216] on icon "button" at bounding box center [931, 214] width 9 height 9
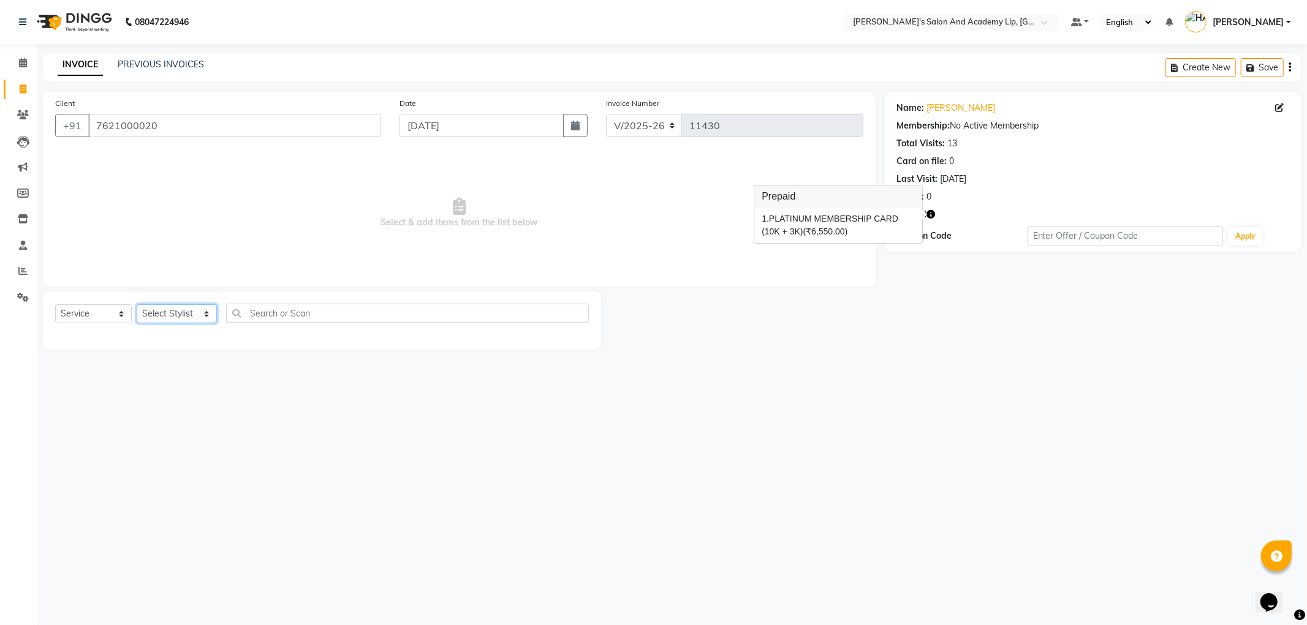
click at [185, 315] on select "Select Stylist [PERSON_NAME] AKSHAY VAJA [PERSON_NAME] [PERSON_NAME] [PERSON_NA…" at bounding box center [177, 313] width 80 height 19
select select "57605"
click at [137, 305] on select "Select Stylist [PERSON_NAME] AKSHAY VAJA [PERSON_NAME] [PERSON_NAME] [PERSON_NA…" at bounding box center [177, 313] width 80 height 19
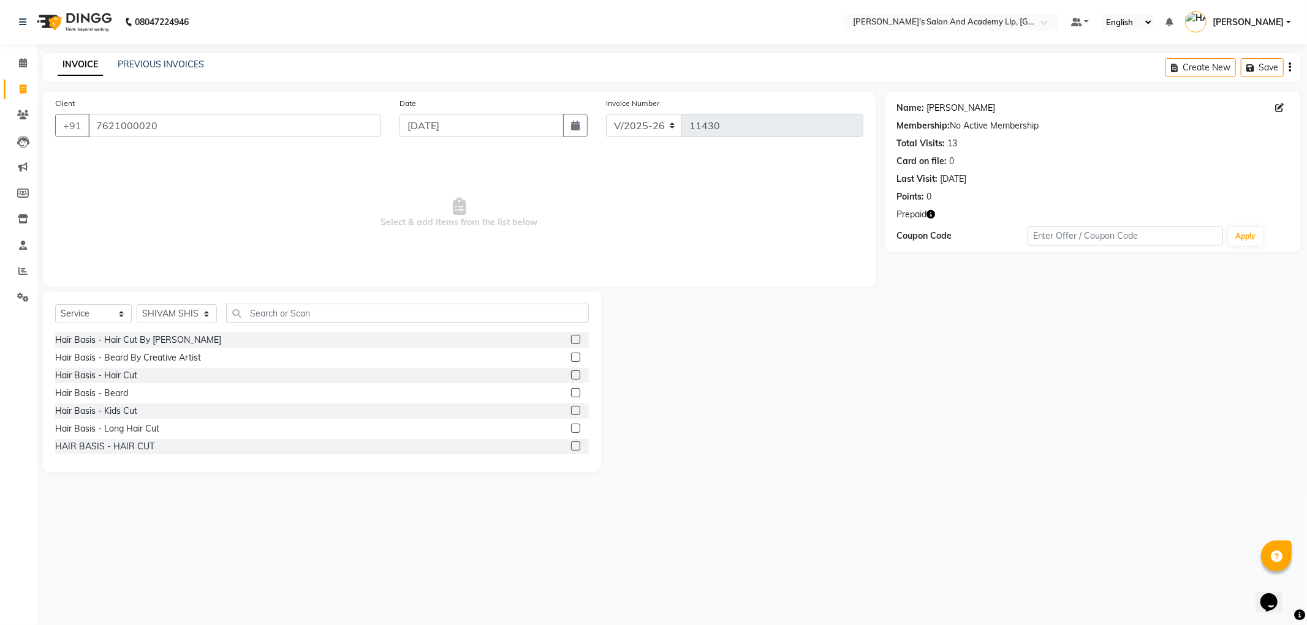
click at [934, 111] on link "Nilesh Bhai" at bounding box center [961, 108] width 69 height 13
click at [125, 390] on div "Hair Basis - Beard" at bounding box center [91, 393] width 73 height 13
checkbox input "false"
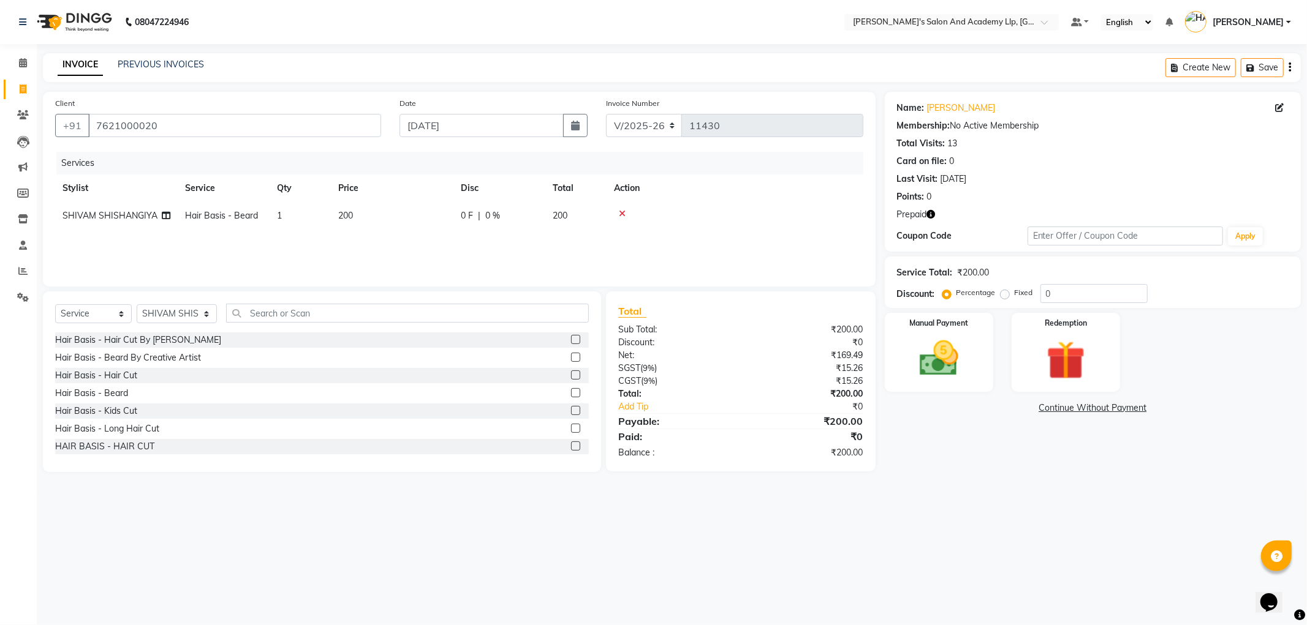
drag, startPoint x: 364, startPoint y: 216, endPoint x: 393, endPoint y: 217, distance: 28.8
click at [365, 215] on td "200" at bounding box center [392, 216] width 123 height 28
select select "57605"
click at [409, 215] on input "200" at bounding box center [450, 219] width 108 height 19
type input "0"
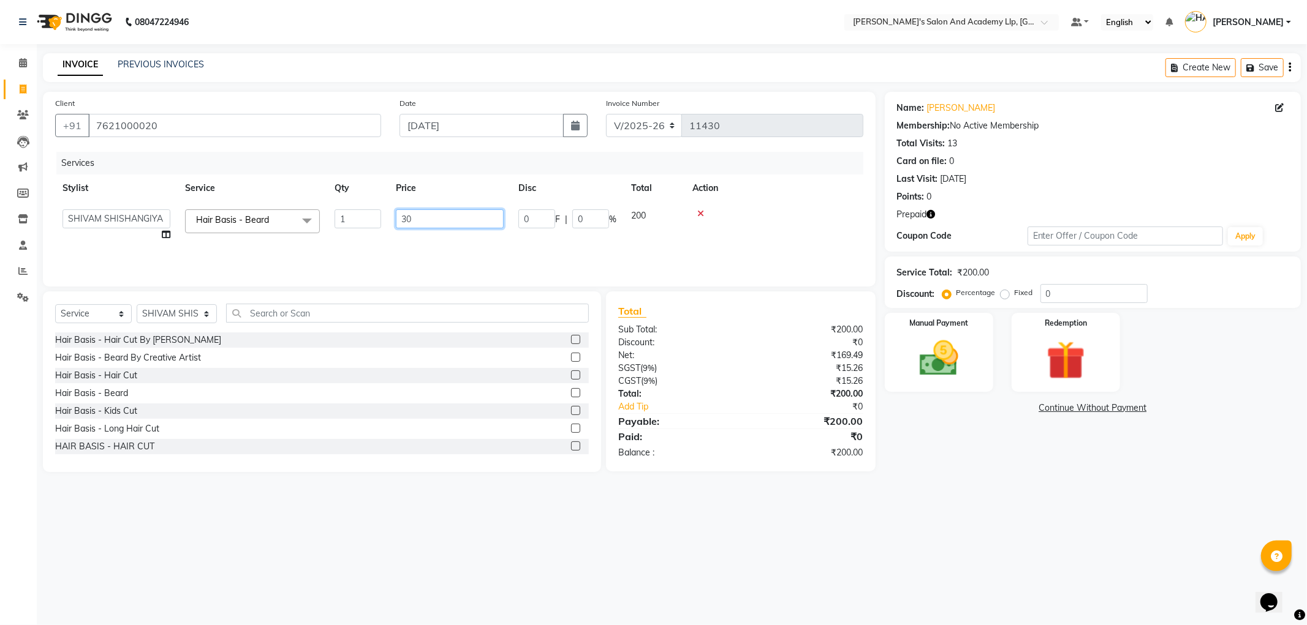
type input "300"
click at [964, 409] on link "Continue Without Payment" at bounding box center [1092, 408] width 411 height 13
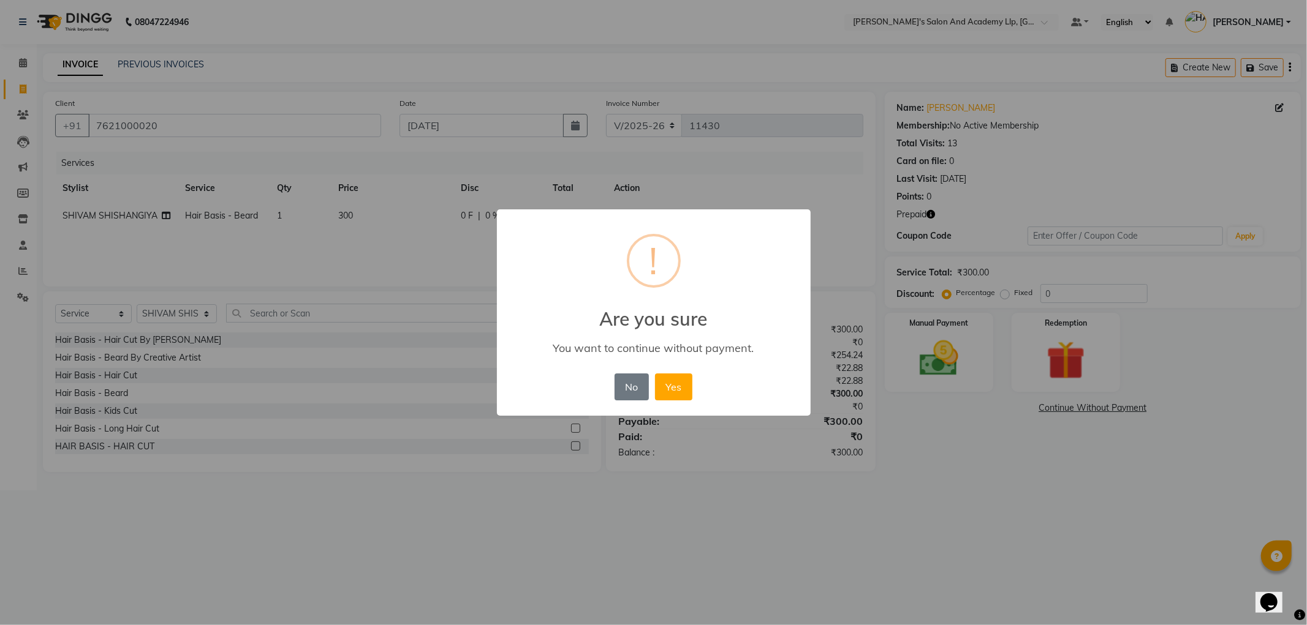
drag, startPoint x: 628, startPoint y: 389, endPoint x: 730, endPoint y: 399, distance: 102.8
click at [629, 388] on button "No" at bounding box center [631, 387] width 34 height 27
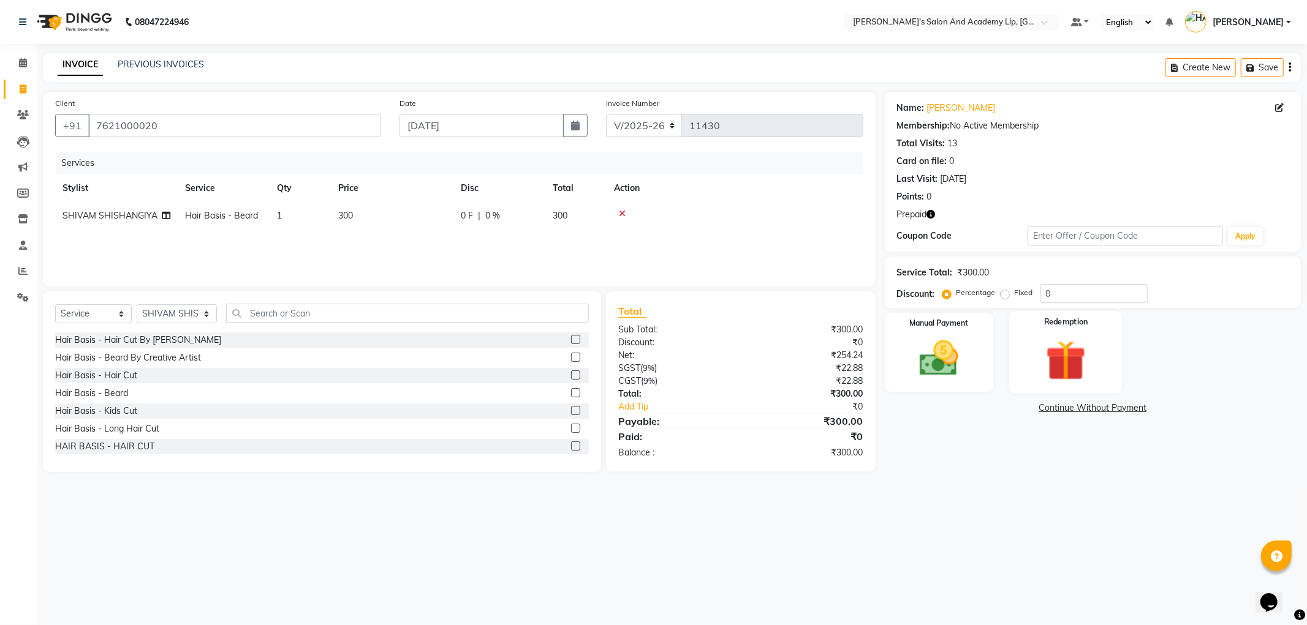
click at [1027, 372] on div "Redemption" at bounding box center [1065, 352] width 113 height 82
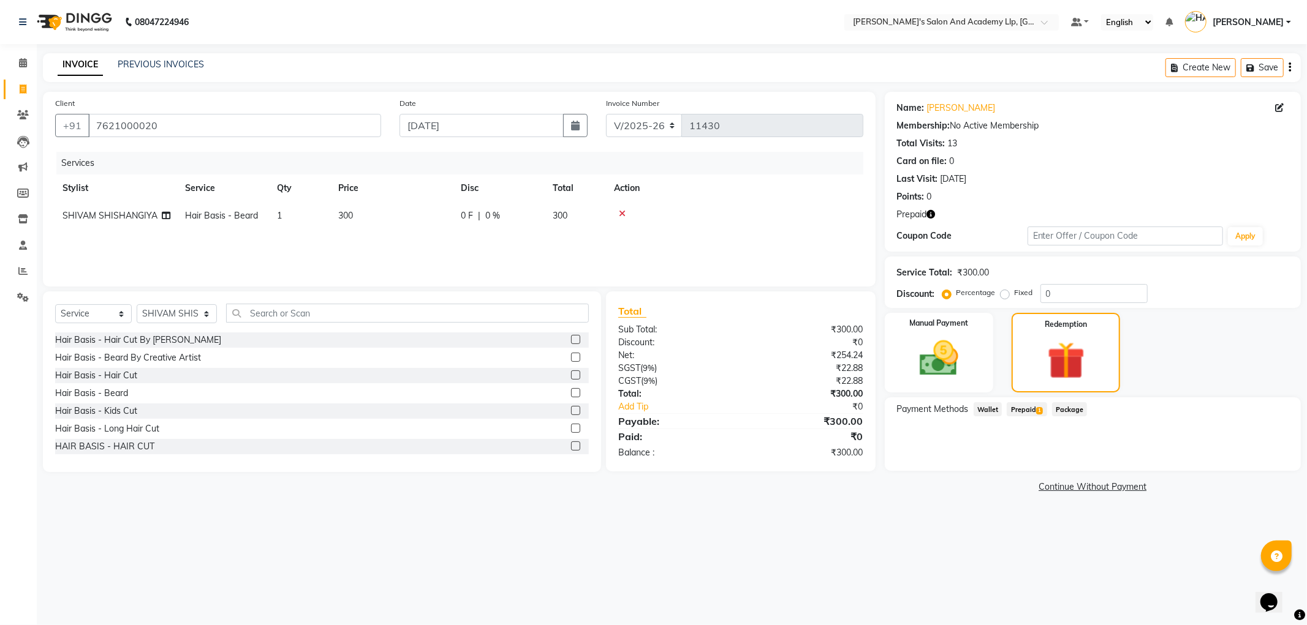
drag, startPoint x: 1024, startPoint y: 412, endPoint x: 1038, endPoint y: 420, distance: 16.2
click at [1025, 412] on span "Prepaid 1" at bounding box center [1026, 409] width 40 height 14
click at [1271, 456] on button "Add" at bounding box center [1259, 458] width 45 height 21
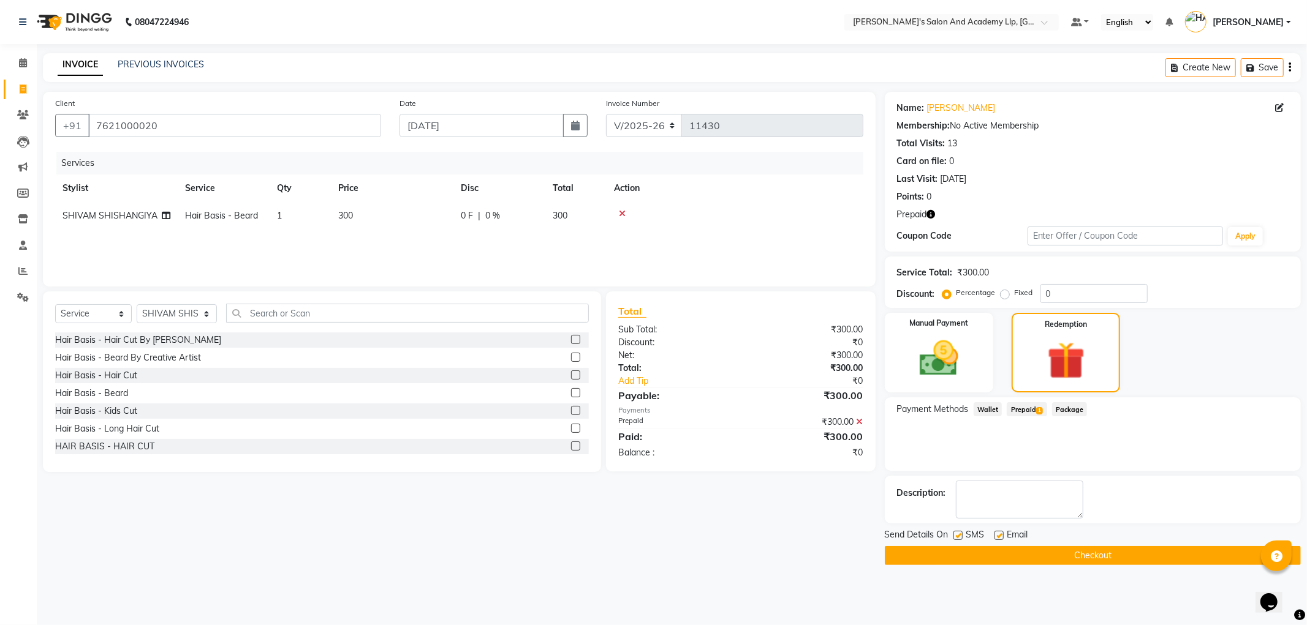
click at [999, 535] on label at bounding box center [998, 535] width 9 height 9
click at [999, 535] on input "checkbox" at bounding box center [998, 536] width 8 height 8
checkbox input "false"
click at [994, 559] on button "Checkout" at bounding box center [1093, 555] width 416 height 19
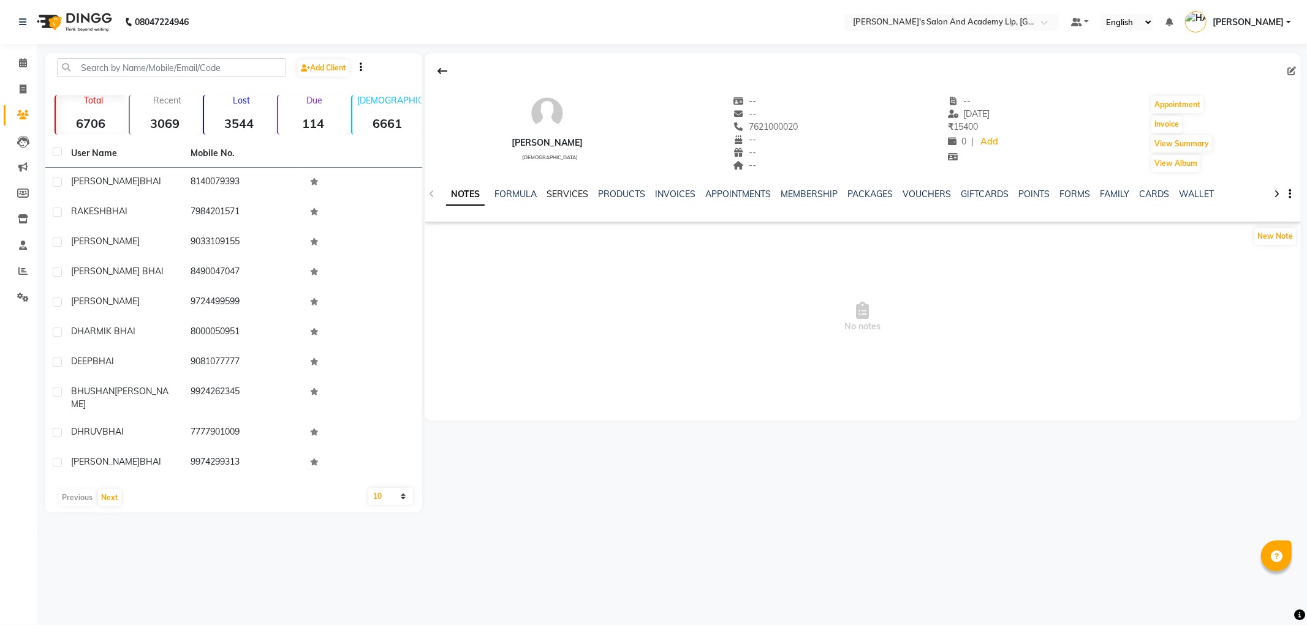
click at [567, 194] on link "SERVICES" at bounding box center [567, 194] width 42 height 11
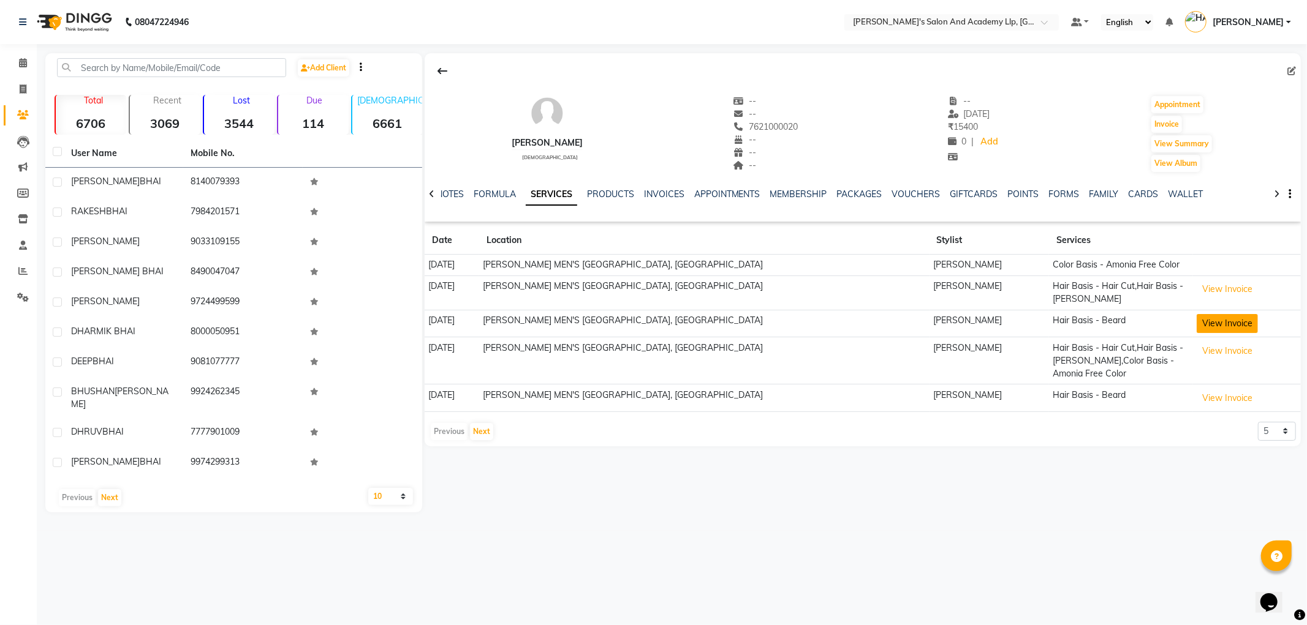
click at [1211, 322] on button "View Invoice" at bounding box center [1226, 323] width 61 height 19
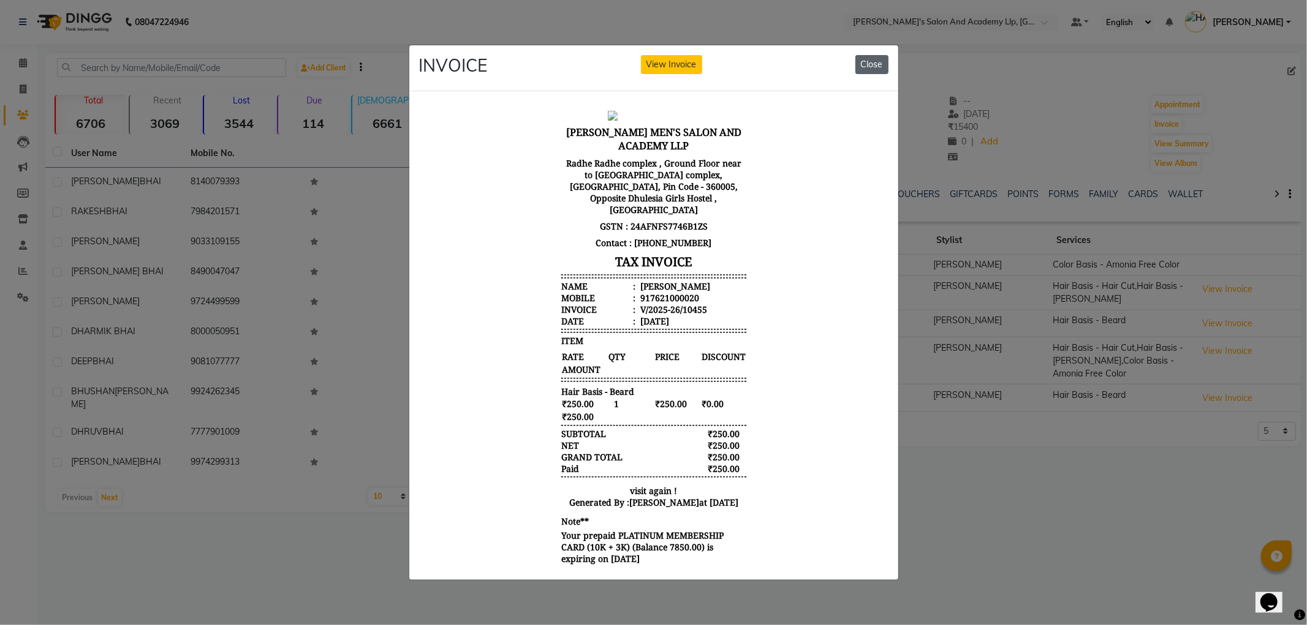
click at [877, 60] on button "Close" at bounding box center [871, 64] width 33 height 19
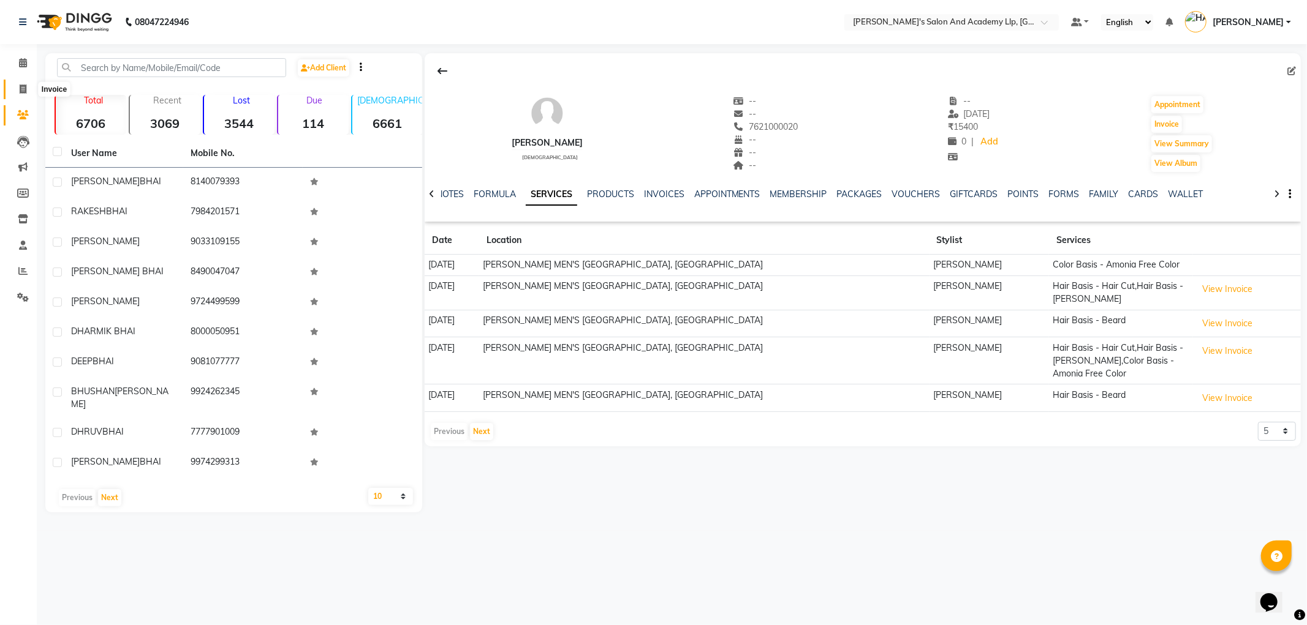
click at [26, 88] on span at bounding box center [22, 90] width 21 height 14
select select "service"
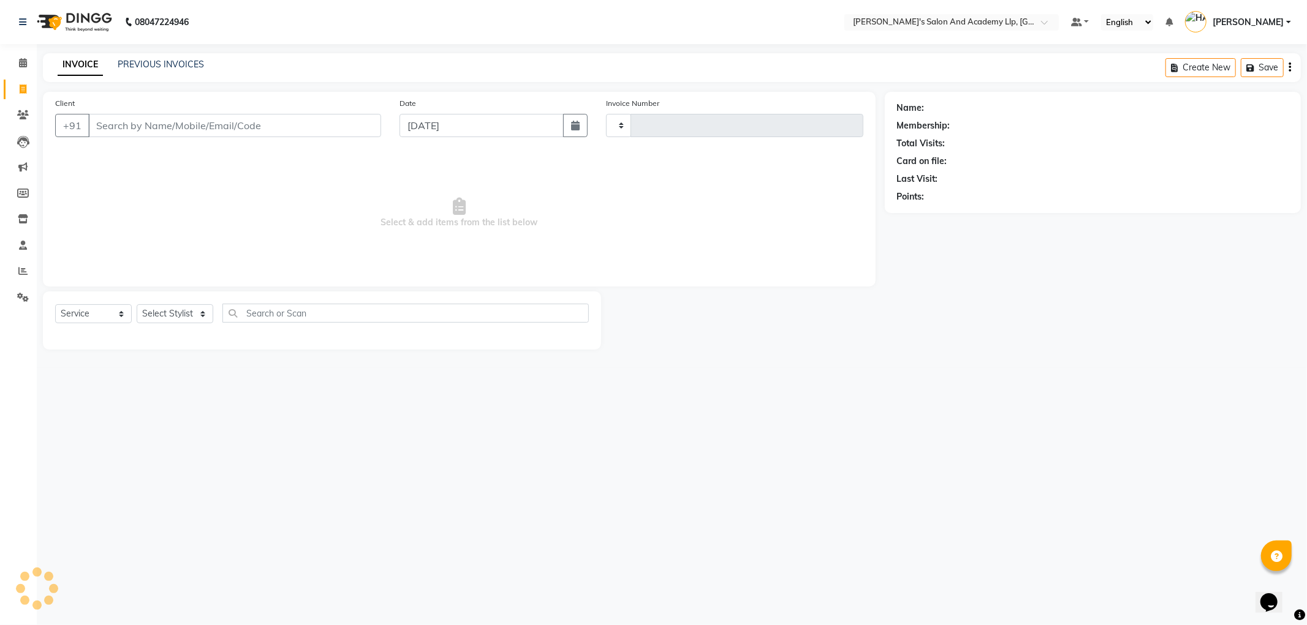
type input "11431"
select select "6983"
click at [135, 127] on input "Client" at bounding box center [234, 125] width 293 height 23
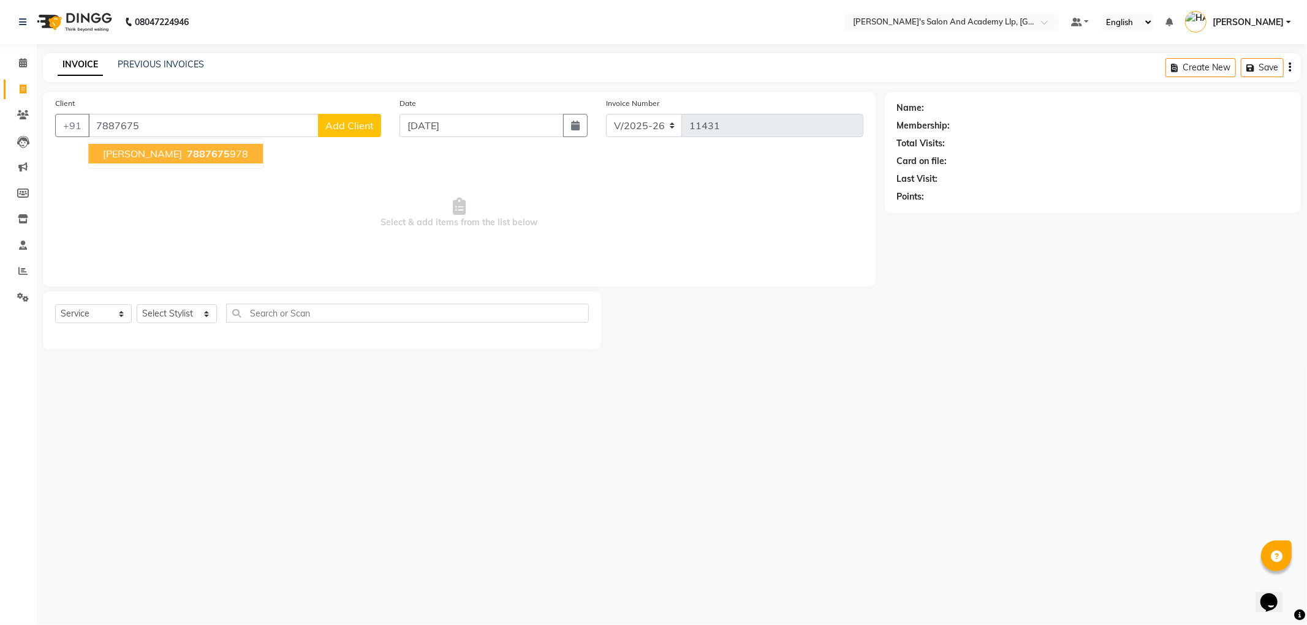
click at [190, 149] on span "7887675" at bounding box center [208, 154] width 43 height 12
type input "7887675978"
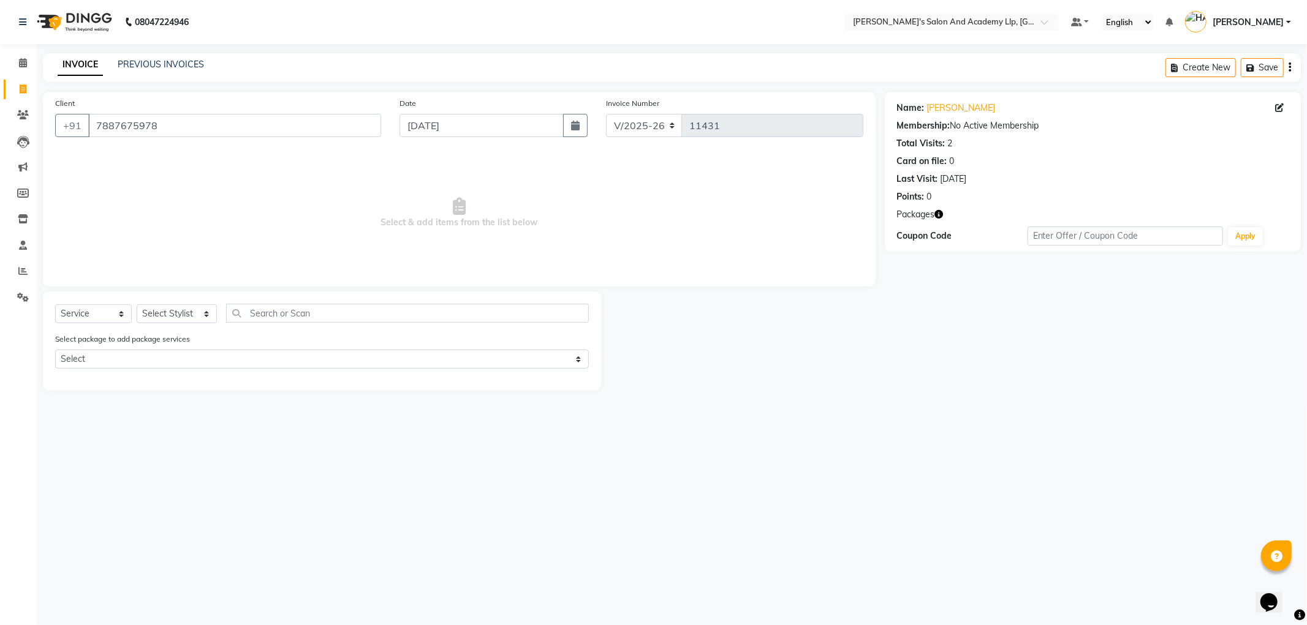
click at [937, 213] on icon "button" at bounding box center [939, 214] width 9 height 9
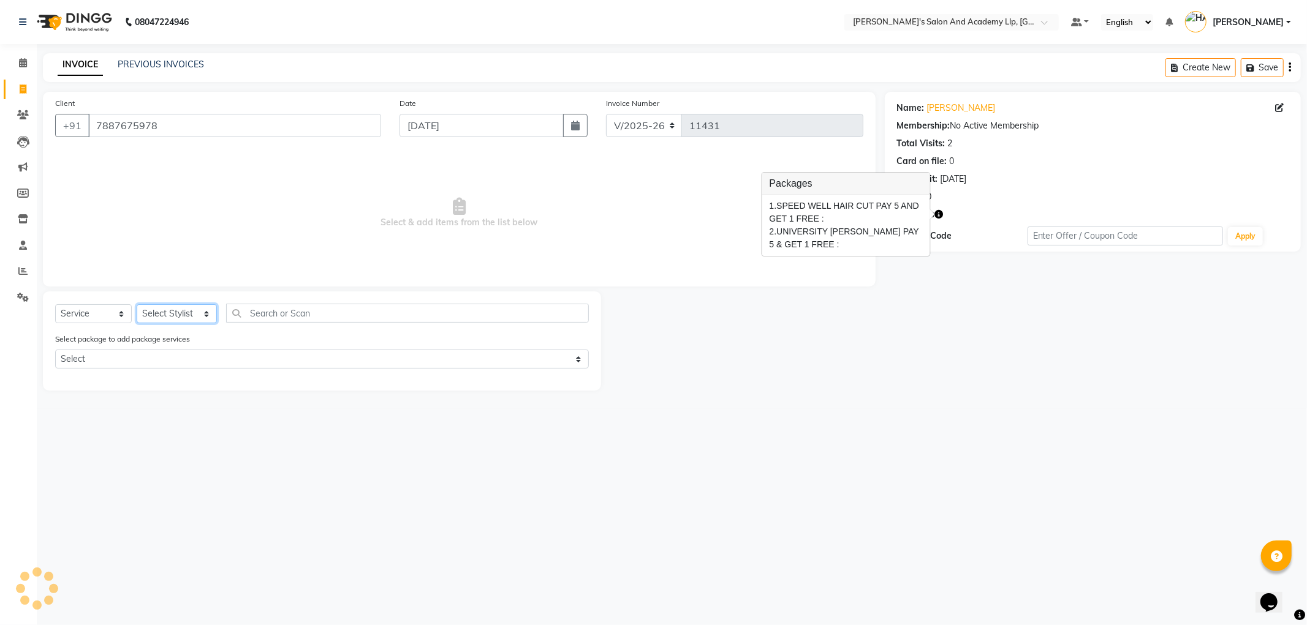
click at [183, 309] on select "Select Stylist [PERSON_NAME] AKSHAY VAJA [PERSON_NAME] [PERSON_NAME] [PERSON_NA…" at bounding box center [177, 313] width 80 height 19
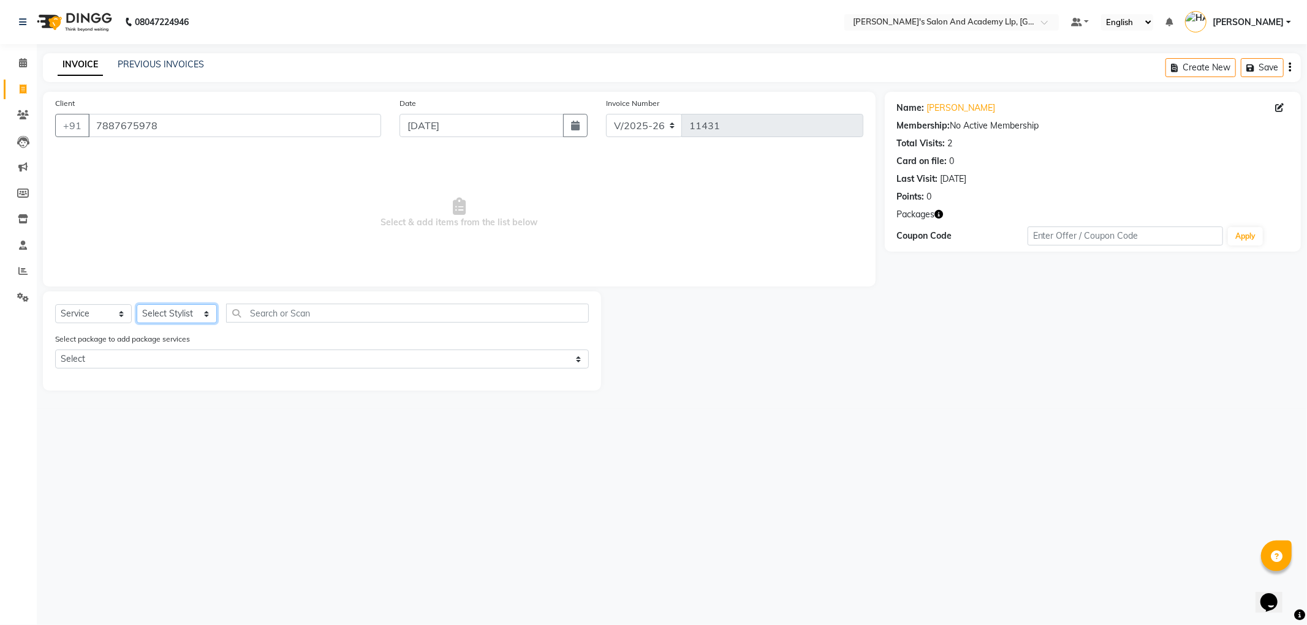
select select "57602"
click at [137, 305] on select "Select Stylist [PERSON_NAME] AKSHAY VAJA [PERSON_NAME] [PERSON_NAME] [PERSON_NA…" at bounding box center [177, 313] width 80 height 19
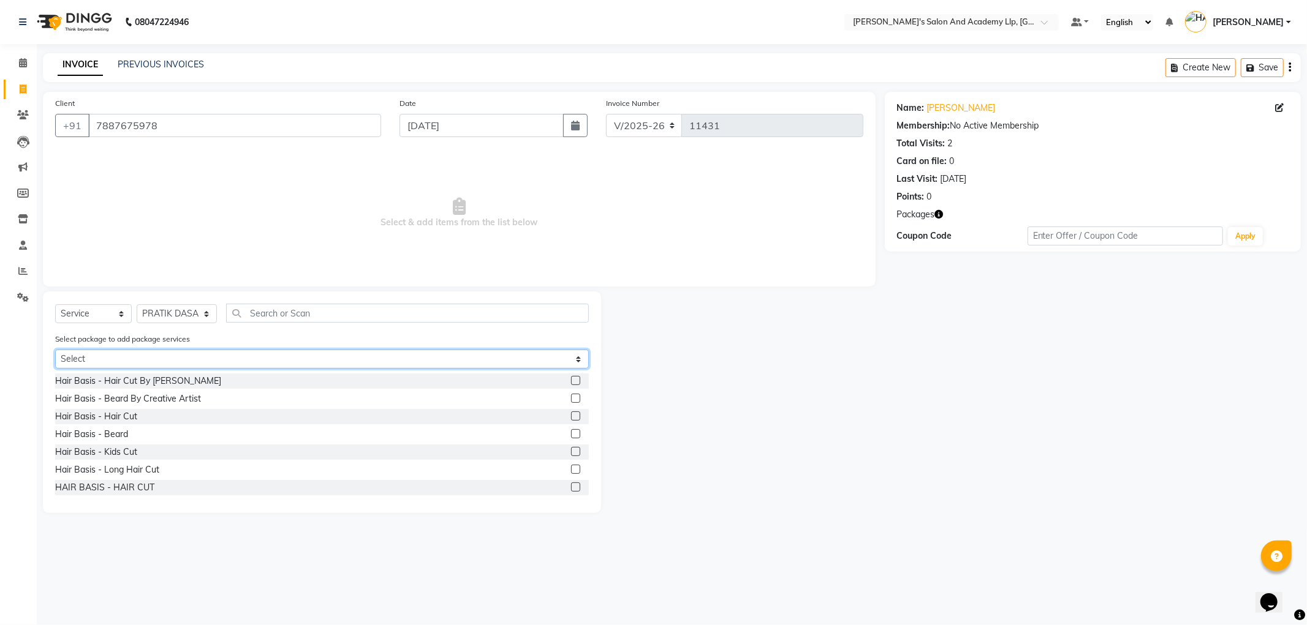
drag, startPoint x: 108, startPoint y: 355, endPoint x: 109, endPoint y: 368, distance: 12.9
click at [108, 355] on select "Select SPEED WELL HAIR CUT PAY 5 AND GET 1 FREE UNIVERSITY [PERSON_NAME] PAY 5 …" at bounding box center [322, 359] width 534 height 19
select select "1: Object"
click at [55, 350] on select "Select SPEED WELL HAIR CUT PAY 5 AND GET 1 FREE UNIVERSITY [PERSON_NAME] PAY 5 …" at bounding box center [322, 359] width 534 height 19
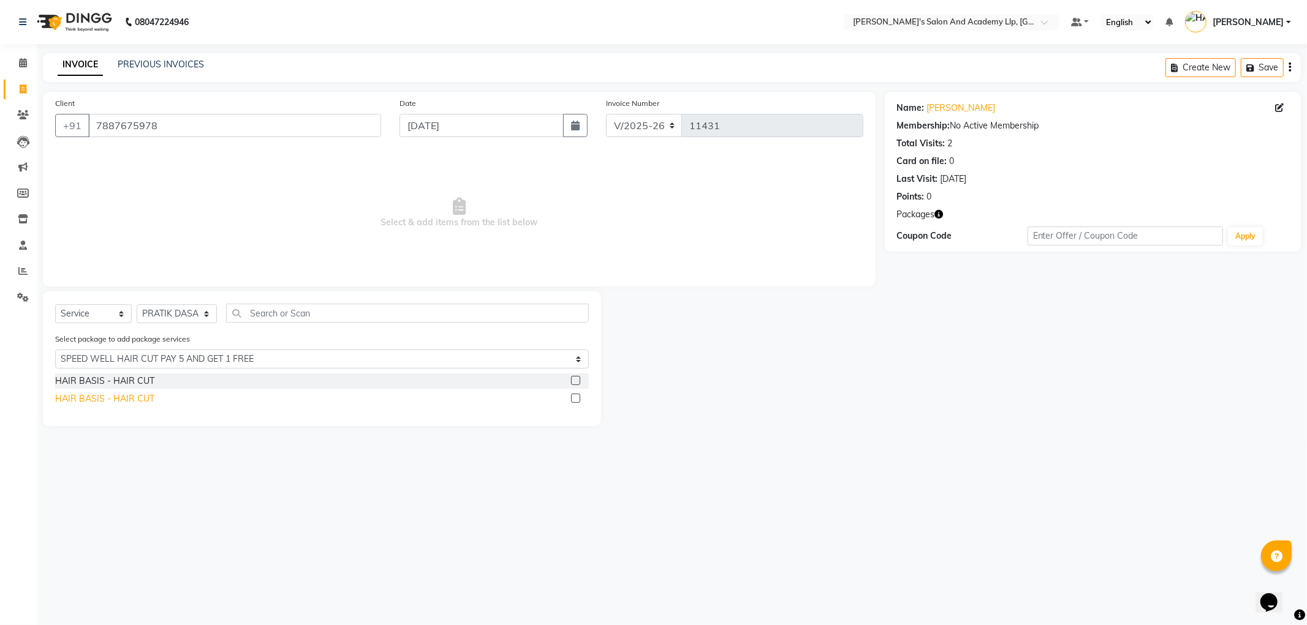
click at [124, 398] on div "HAIR BASIS - HAIR CUT" at bounding box center [104, 399] width 99 height 13
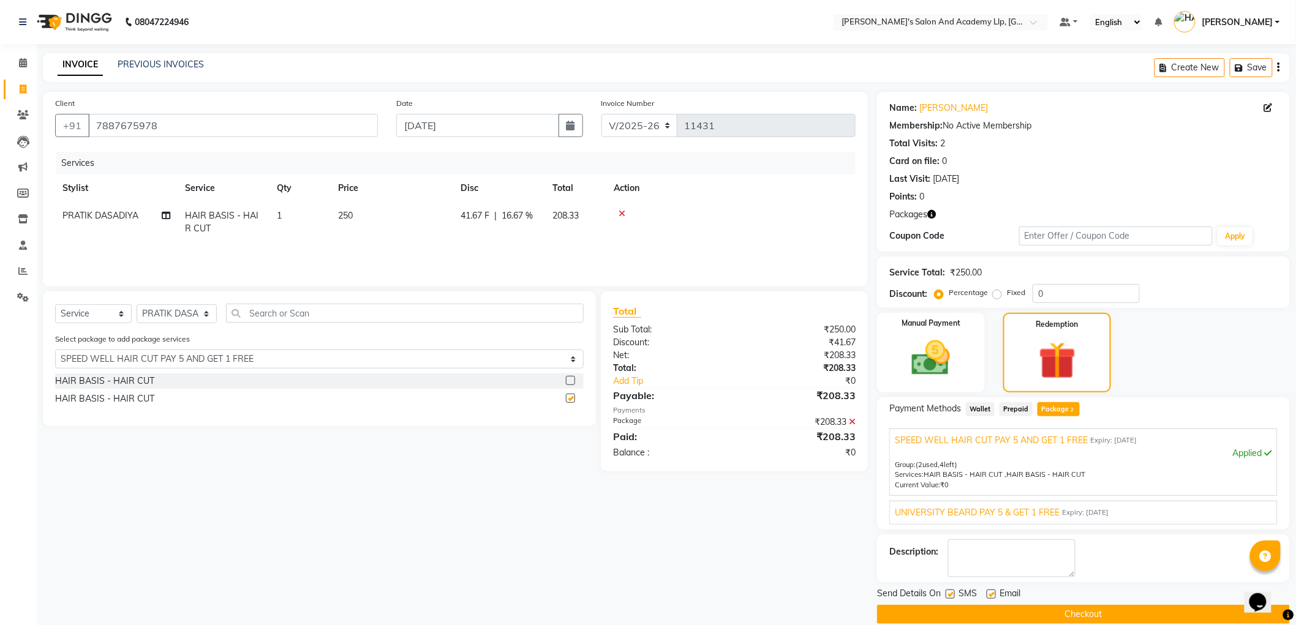
checkbox input "false"
click at [157, 366] on select "Select SPEED WELL HAIR CUT PAY 5 AND GET 1 FREE UNIVERSITY [PERSON_NAME] PAY 5 …" at bounding box center [319, 359] width 529 height 19
select select "2: Object"
click at [55, 350] on select "Select SPEED WELL HAIR CUT PAY 5 AND GET 1 FREE UNIVERSITY [PERSON_NAME] PAY 5 …" at bounding box center [319, 359] width 529 height 19
click at [112, 377] on div "HAIR BASIS - BEARD" at bounding box center [99, 381] width 88 height 13
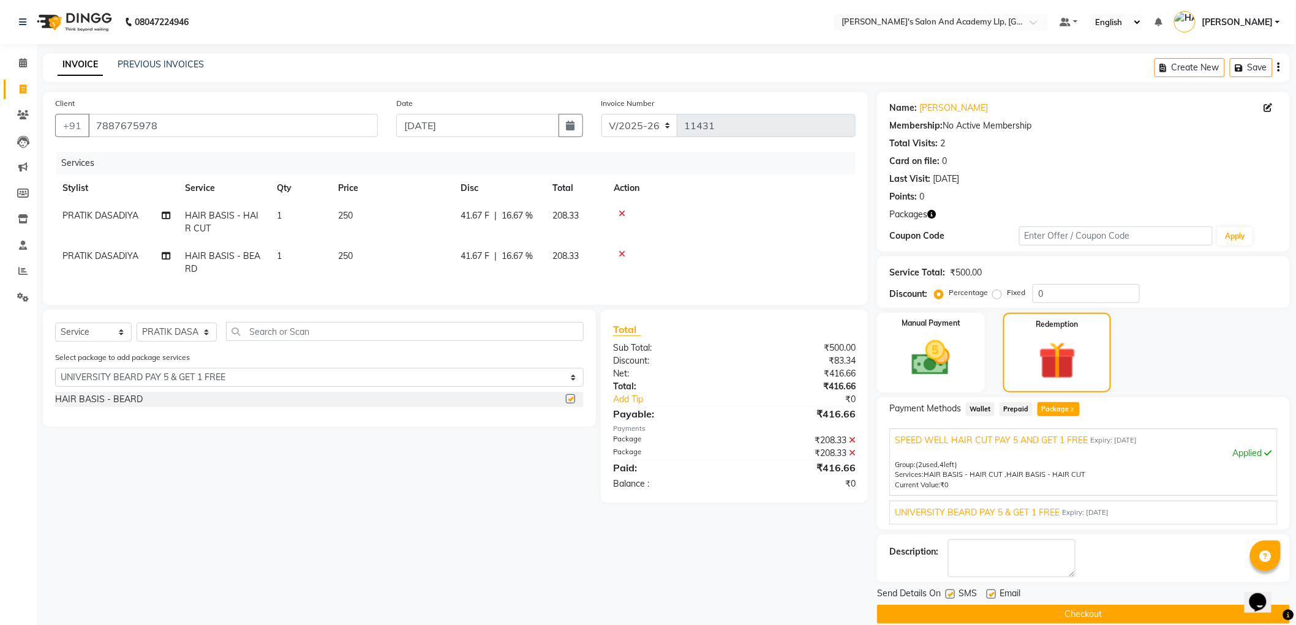
checkbox input "false"
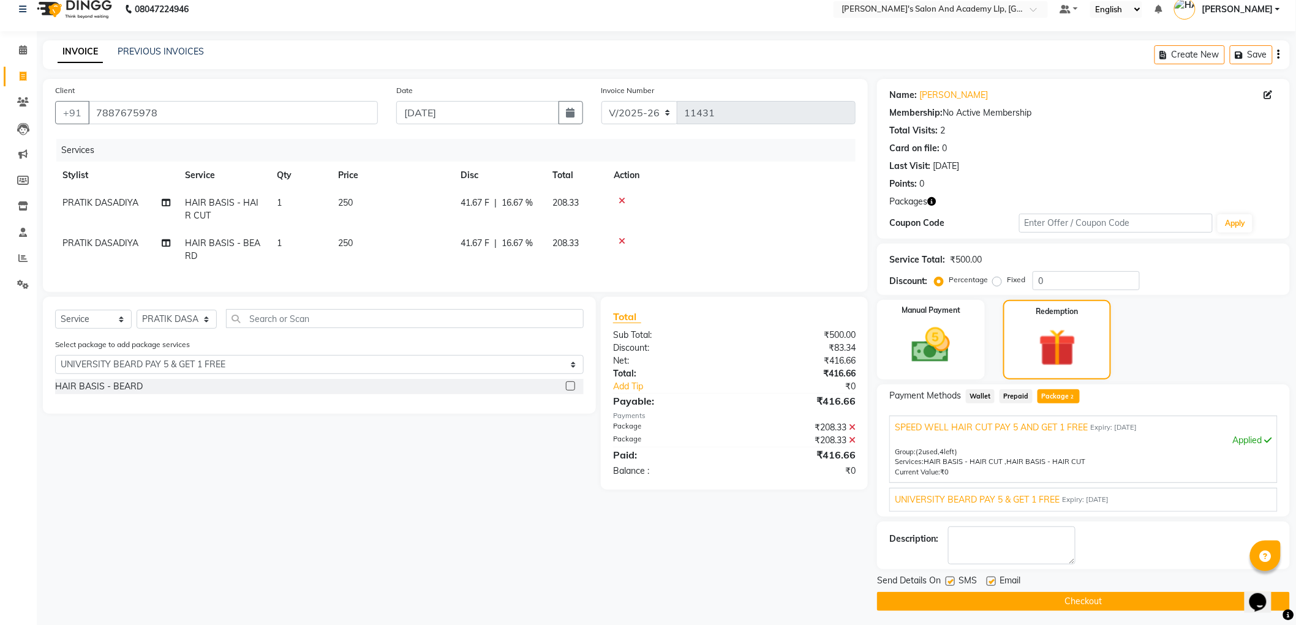
scroll to position [17, 0]
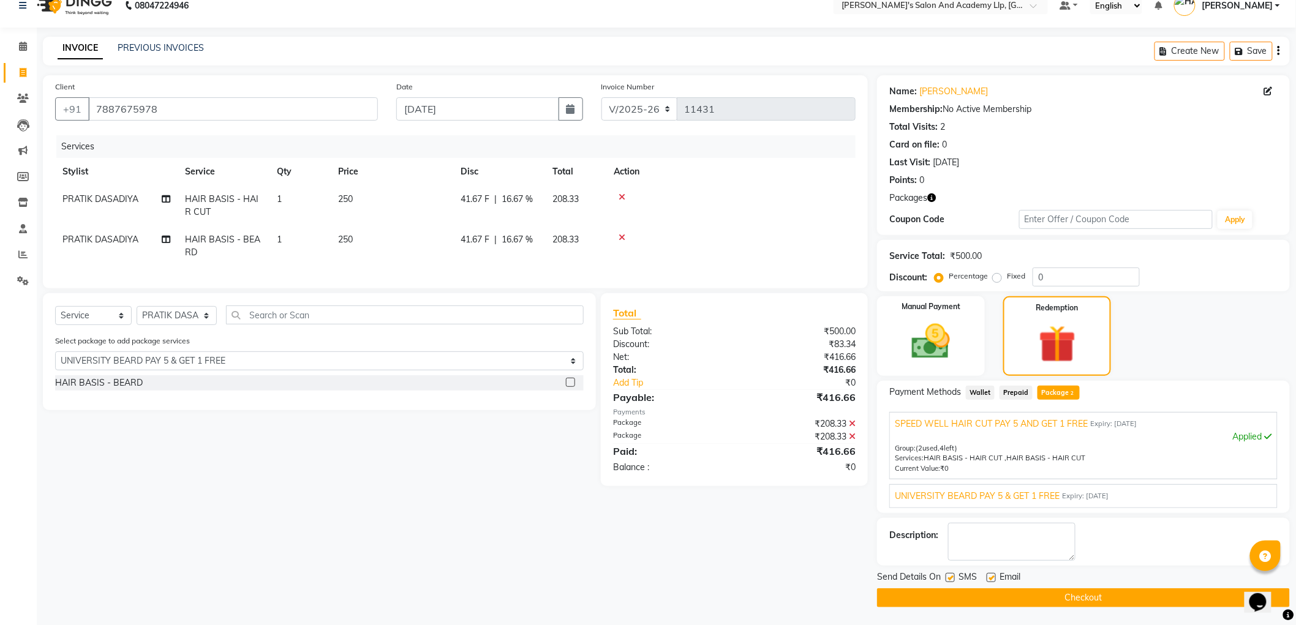
click at [1003, 497] on span "UNIVERSITY BEARD PAY 5 & GET 1 FREE" at bounding box center [977, 496] width 165 height 13
click at [91, 241] on span "PRATIK DASADIYA" at bounding box center [100, 239] width 76 height 11
select select "57602"
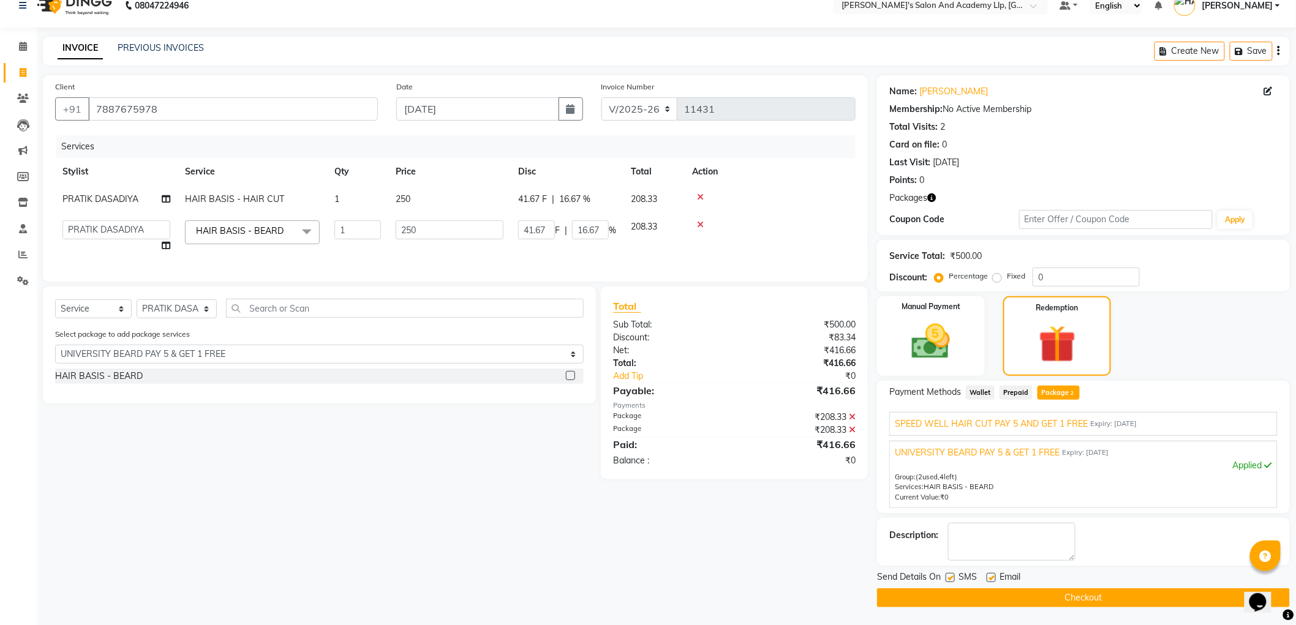
click at [91, 241] on td "[PERSON_NAME] [PERSON_NAME] [PERSON_NAME] [PERSON_NAME] [PERSON_NAME] [PERSON_N…" at bounding box center [116, 236] width 123 height 47
click at [124, 233] on select "[PERSON_NAME] [PERSON_NAME] [PERSON_NAME] [PERSON_NAME] [PERSON_NAME] [PERSON_N…" at bounding box center [116, 230] width 108 height 19
select select "57616"
click at [576, 213] on td "41.67 F | 16.67 %" at bounding box center [567, 236] width 113 height 47
click at [584, 198] on span "16.67 %" at bounding box center [574, 199] width 31 height 13
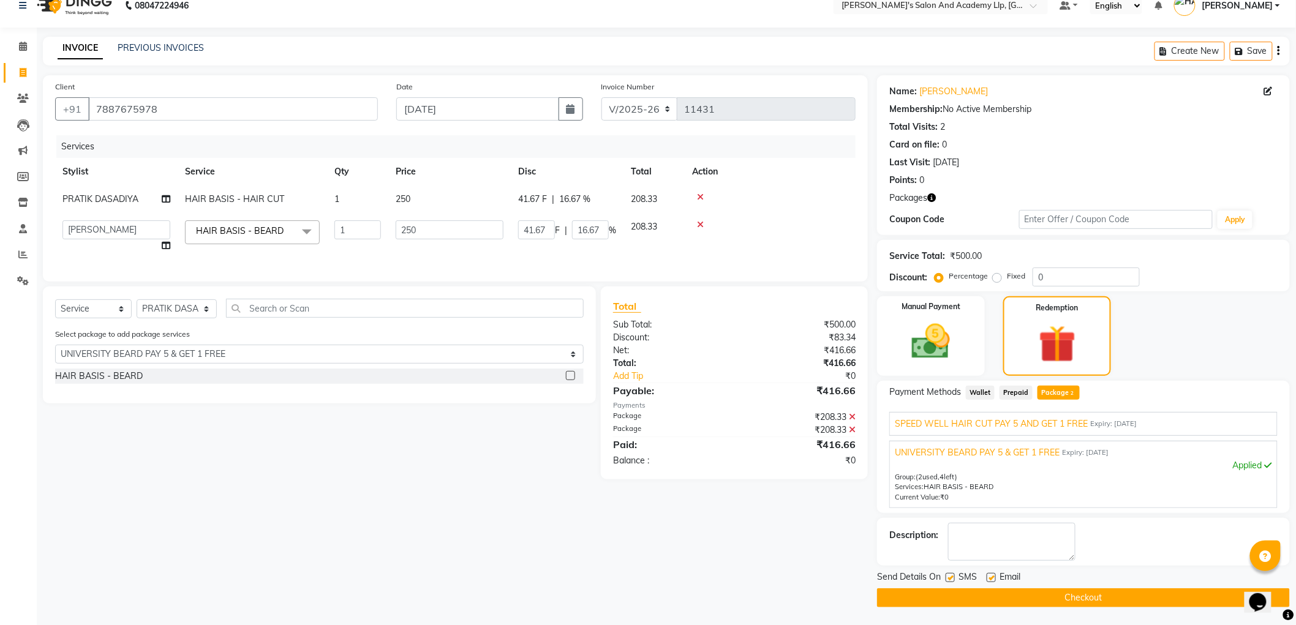
select select "57602"
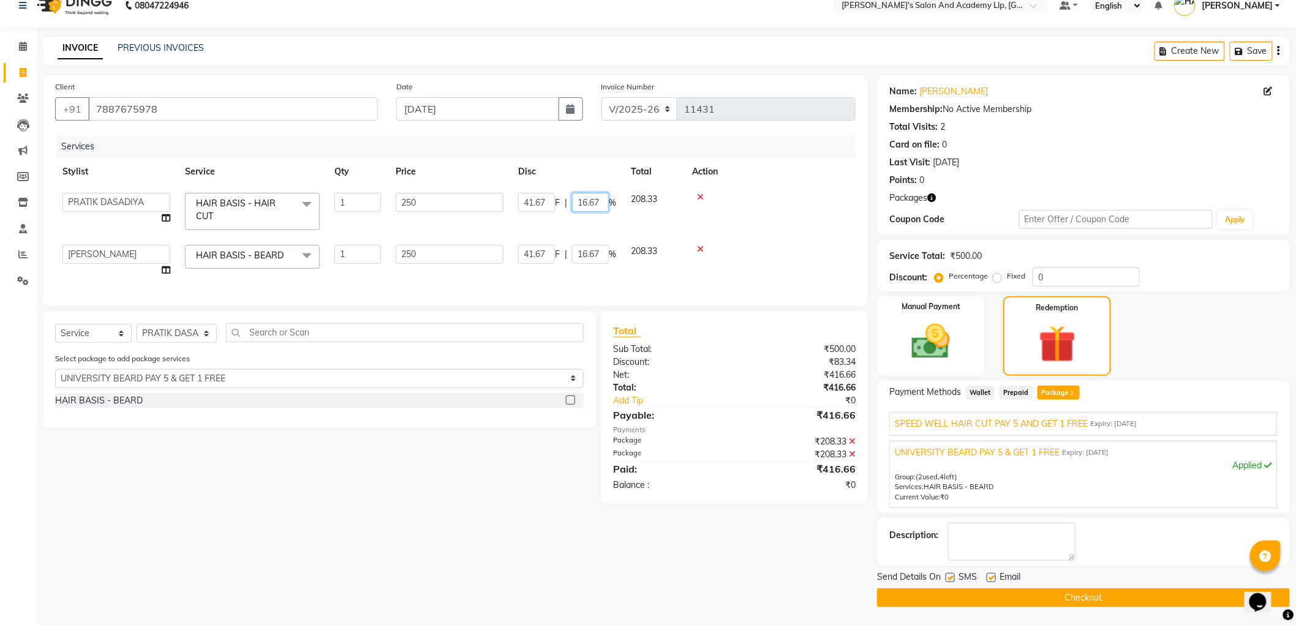
drag, startPoint x: 603, startPoint y: 200, endPoint x: 574, endPoint y: 200, distance: 29.4
click at [577, 200] on input "16.67" at bounding box center [590, 202] width 37 height 19
drag, startPoint x: 600, startPoint y: 252, endPoint x: 528, endPoint y: 252, distance: 72.3
click at [536, 252] on td "41.67 F | 16.67 %" at bounding box center [567, 261] width 113 height 47
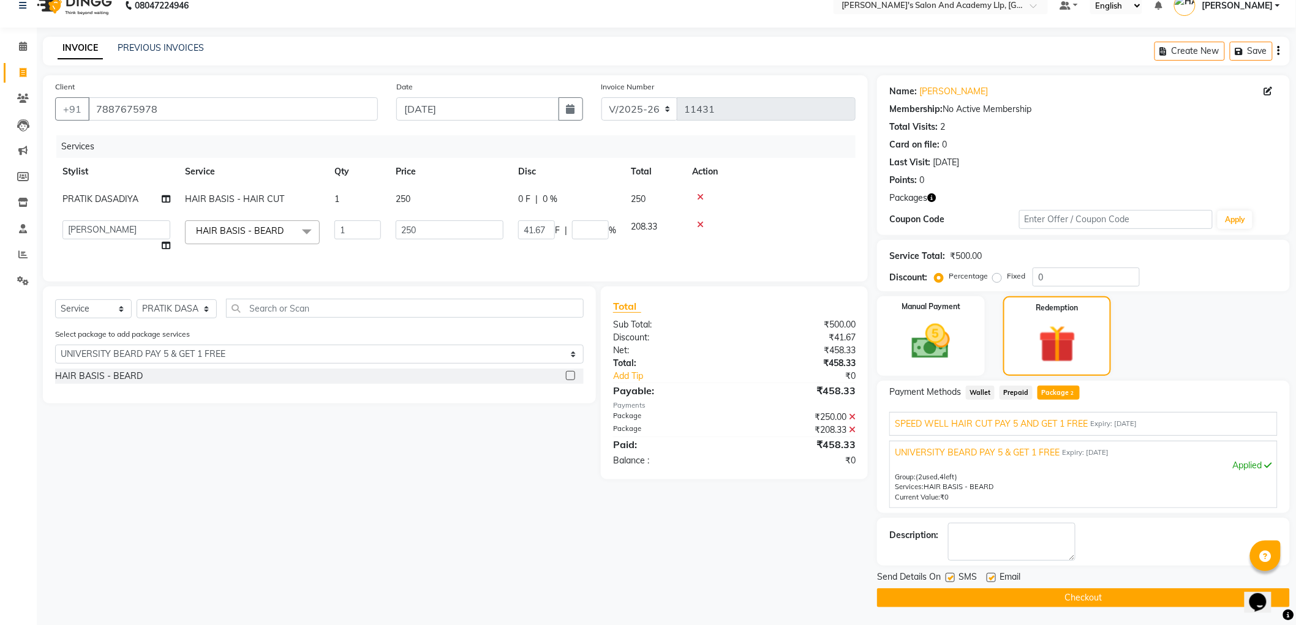
click at [595, 258] on tr "[PERSON_NAME] [PERSON_NAME] [PERSON_NAME] [PERSON_NAME] [PERSON_NAME] [PERSON_N…" at bounding box center [455, 236] width 801 height 47
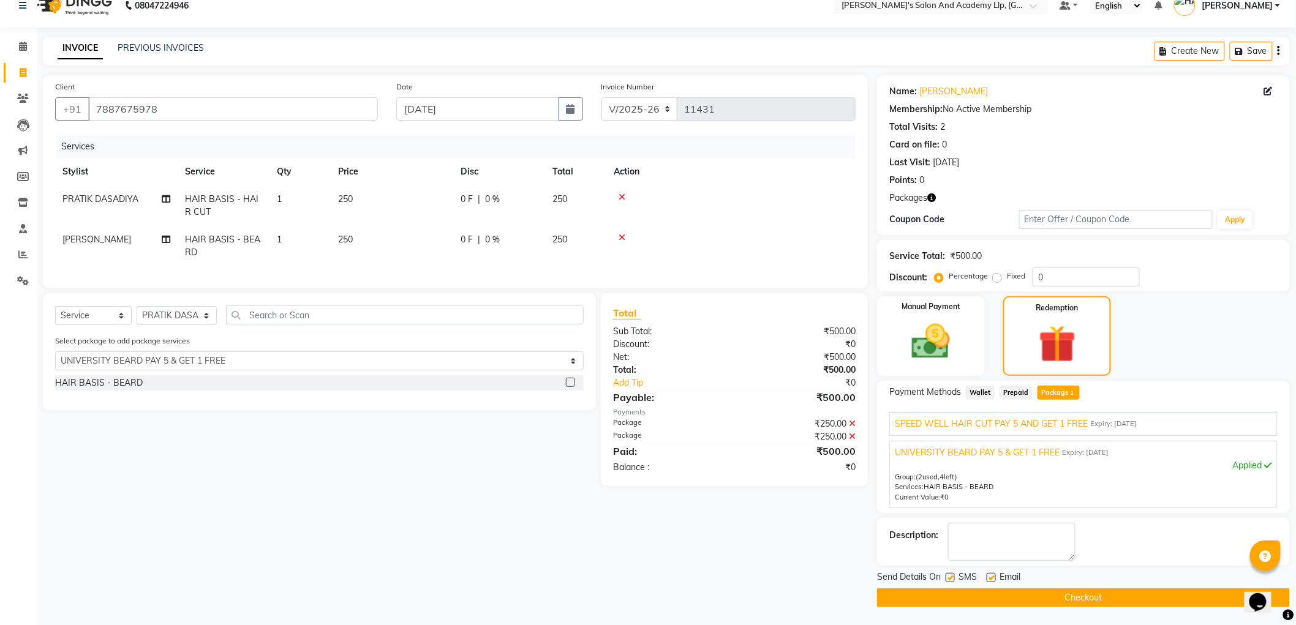
click at [990, 579] on label at bounding box center [991, 577] width 9 height 9
click at [990, 579] on input "checkbox" at bounding box center [991, 579] width 8 height 8
checkbox input "false"
click at [950, 576] on label at bounding box center [950, 577] width 9 height 9
click at [950, 576] on input "checkbox" at bounding box center [950, 579] width 8 height 8
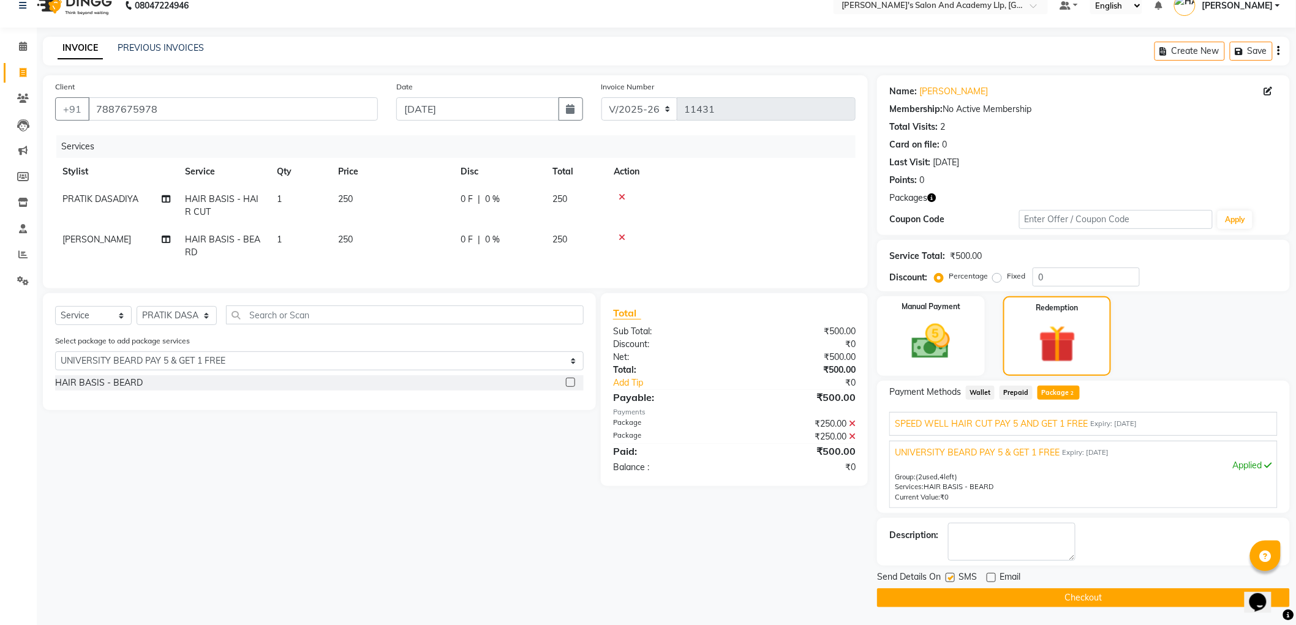
checkbox input "false"
click at [950, 592] on button "Checkout" at bounding box center [1083, 598] width 413 height 19
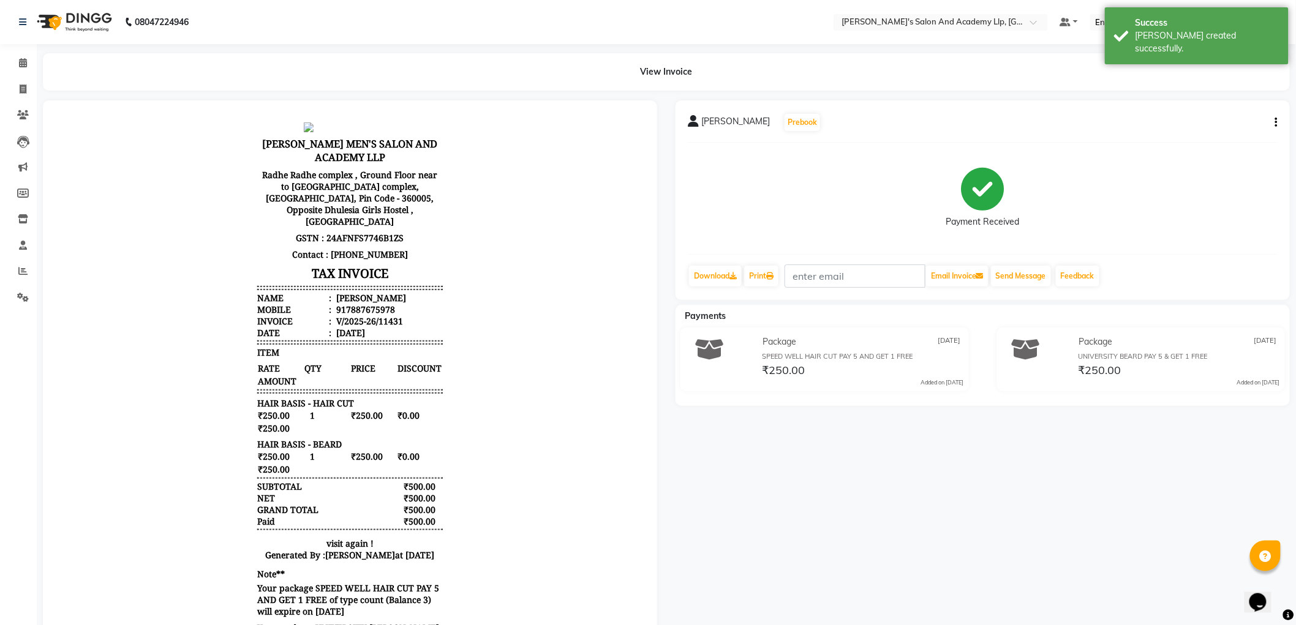
click at [21, 77] on li "Invoice" at bounding box center [18, 90] width 37 height 26
click at [21, 85] on icon at bounding box center [23, 89] width 7 height 9
select select "6983"
select select "service"
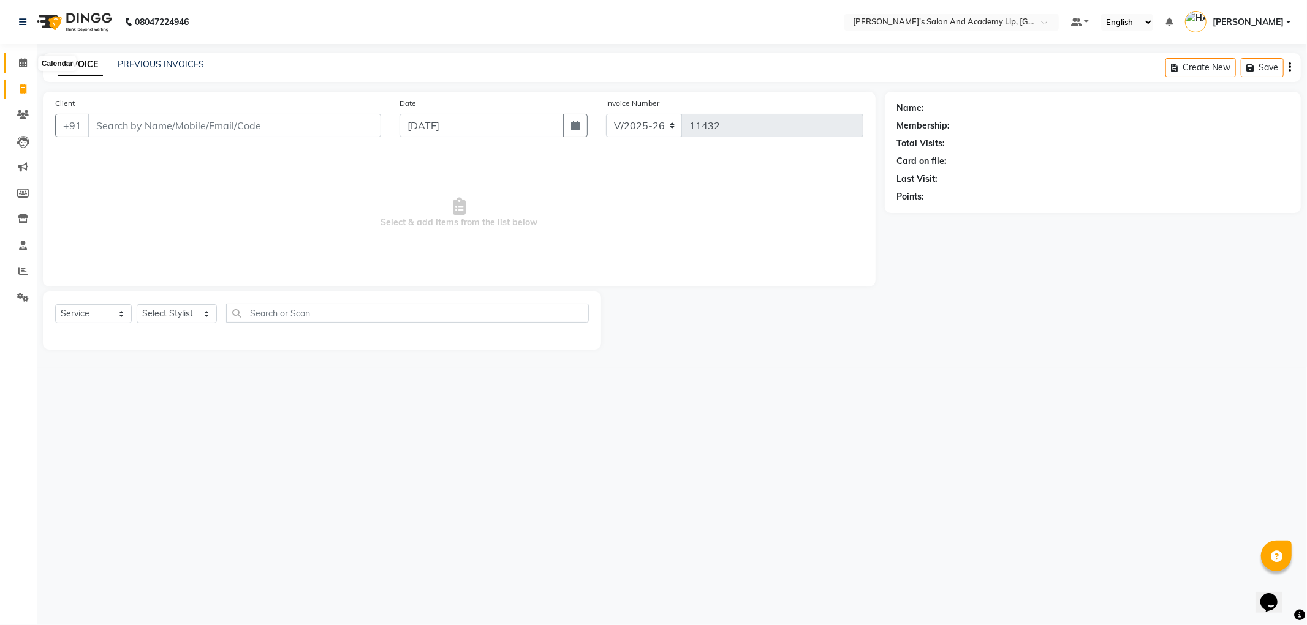
click at [17, 66] on span at bounding box center [22, 63] width 21 height 14
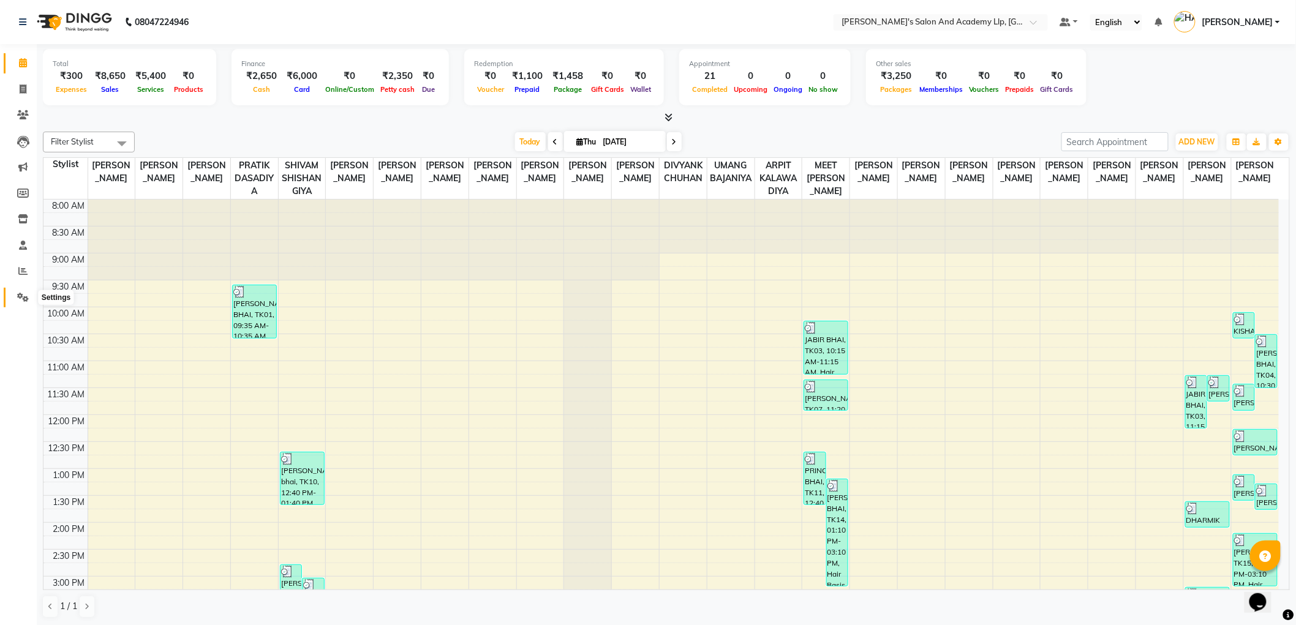
click at [23, 301] on icon at bounding box center [23, 297] width 12 height 9
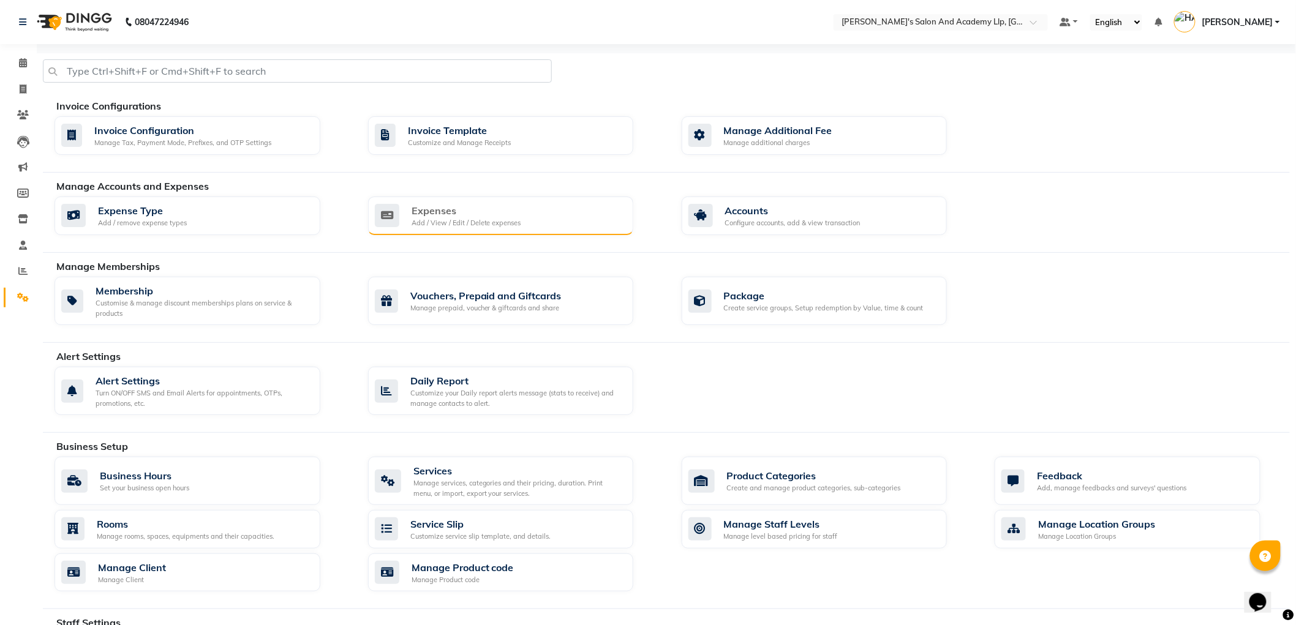
click at [417, 222] on div "Add / View / Edit / Delete expenses" at bounding box center [467, 223] width 110 height 10
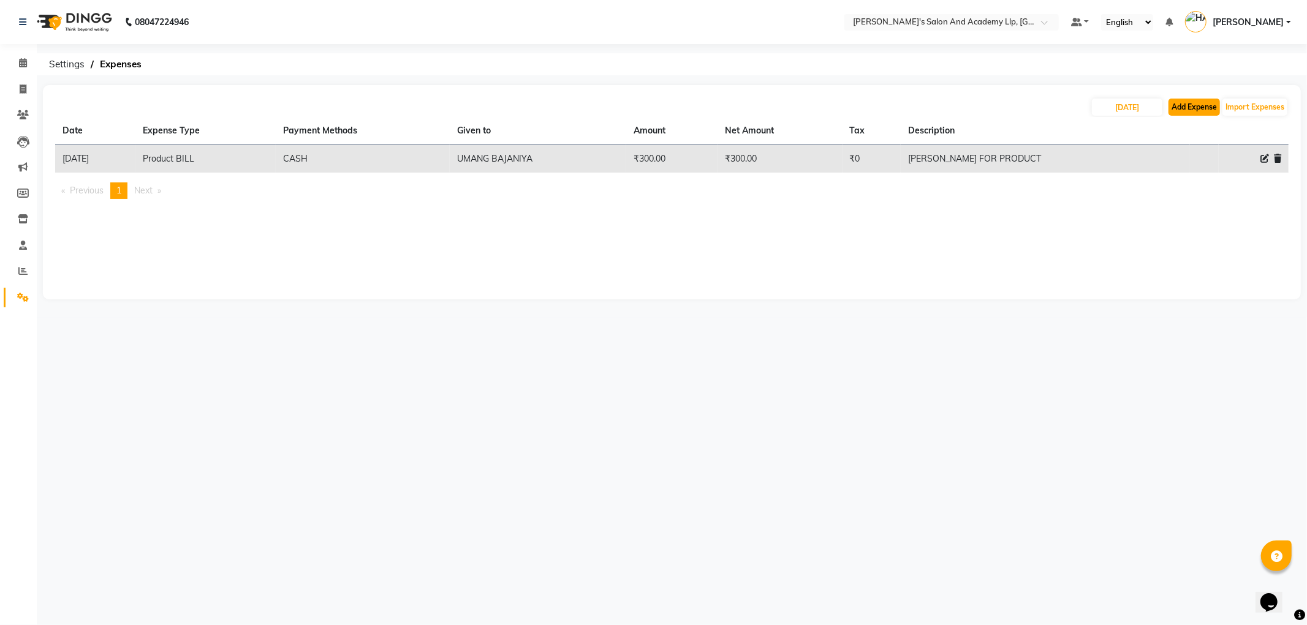
click at [1183, 115] on button "Add Expense" at bounding box center [1193, 107] width 51 height 17
select select "1"
select select "6044"
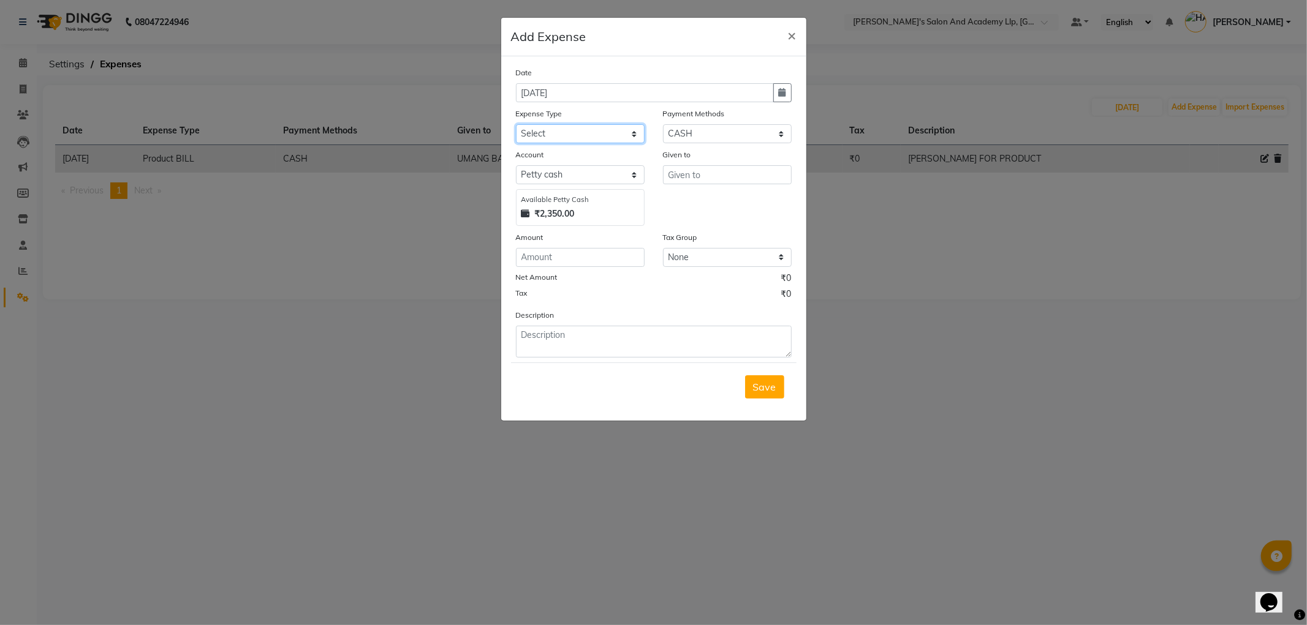
click at [533, 130] on select "Select ADVANCE RUPEES FOR STAFF CLEANING GROSSERY CLENING ITEM HOUSEKEEPIN clie…" at bounding box center [580, 133] width 129 height 19
select select "23188"
click at [516, 124] on select "Select ADVANCE RUPEES FOR STAFF CLEANING GROSSERY CLENING ITEM HOUSEKEEPIN clie…" at bounding box center [580, 133] width 129 height 19
click at [573, 262] on input "number" at bounding box center [580, 257] width 129 height 19
type input "1650"
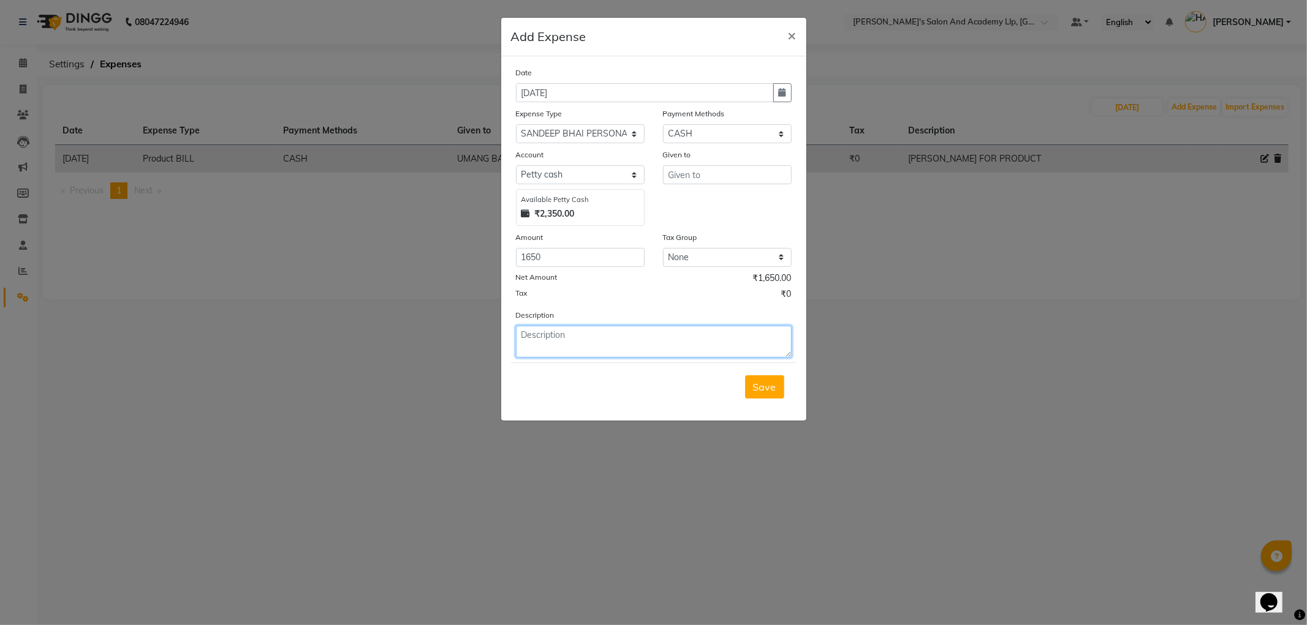
click at [567, 352] on textarea at bounding box center [654, 342] width 276 height 32
type textarea "GANPATI HAR/PRASHADI"
click at [687, 172] on input "text" at bounding box center [727, 174] width 129 height 19
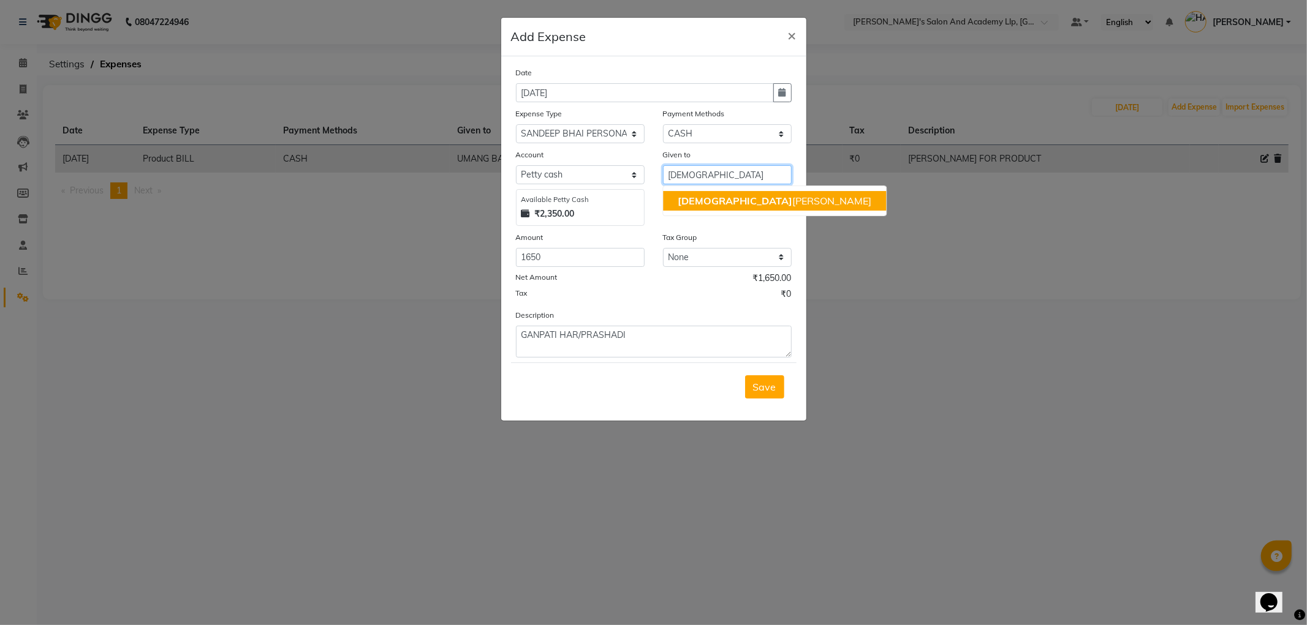
click at [728, 197] on ngb-highlight "[PERSON_NAME]" at bounding box center [775, 201] width 194 height 12
type input "SHIVAM SHISHANGIYA"
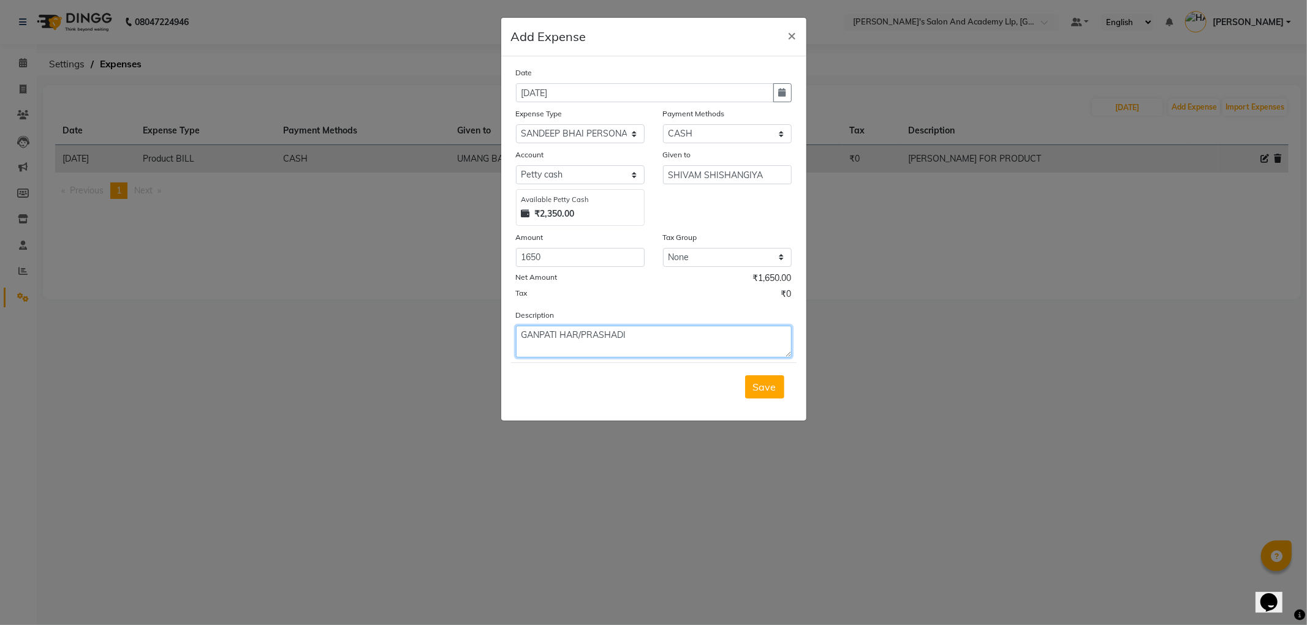
click at [663, 348] on textarea "GANPATI HAR/PRASHADI" at bounding box center [654, 342] width 276 height 32
type textarea "GANPATI HAR/PRASHADI(56 BHOG)"
click at [763, 388] on span "Save" at bounding box center [764, 387] width 23 height 12
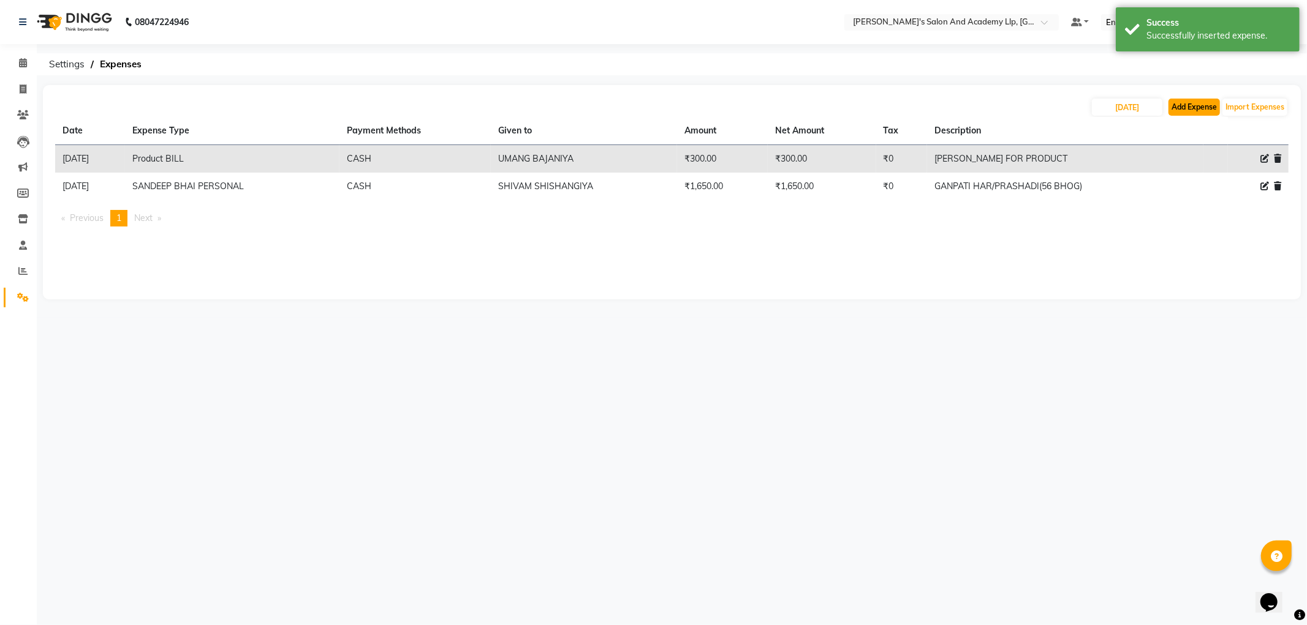
click at [1193, 103] on button "Add Expense" at bounding box center [1193, 107] width 51 height 17
select select "1"
select select "6044"
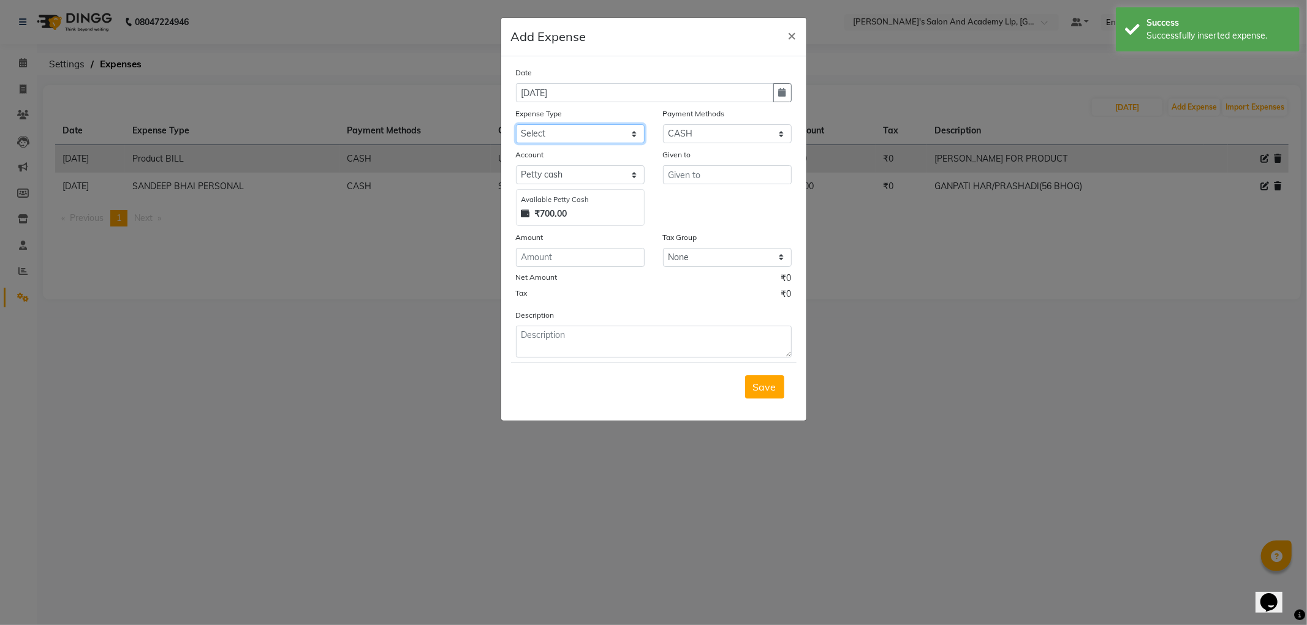
click at [544, 138] on select "Select ADVANCE RUPEES FOR STAFF CLEANING GROSSERY CLENING ITEM HOUSEKEEPIN clie…" at bounding box center [580, 133] width 129 height 19
select select "16154"
click at [516, 124] on select "Select ADVANCE RUPEES FOR STAFF CLEANING GROSSERY CLENING ITEM HOUSEKEEPIN clie…" at bounding box center [580, 133] width 129 height 19
click at [580, 254] on input "number" at bounding box center [580, 257] width 129 height 19
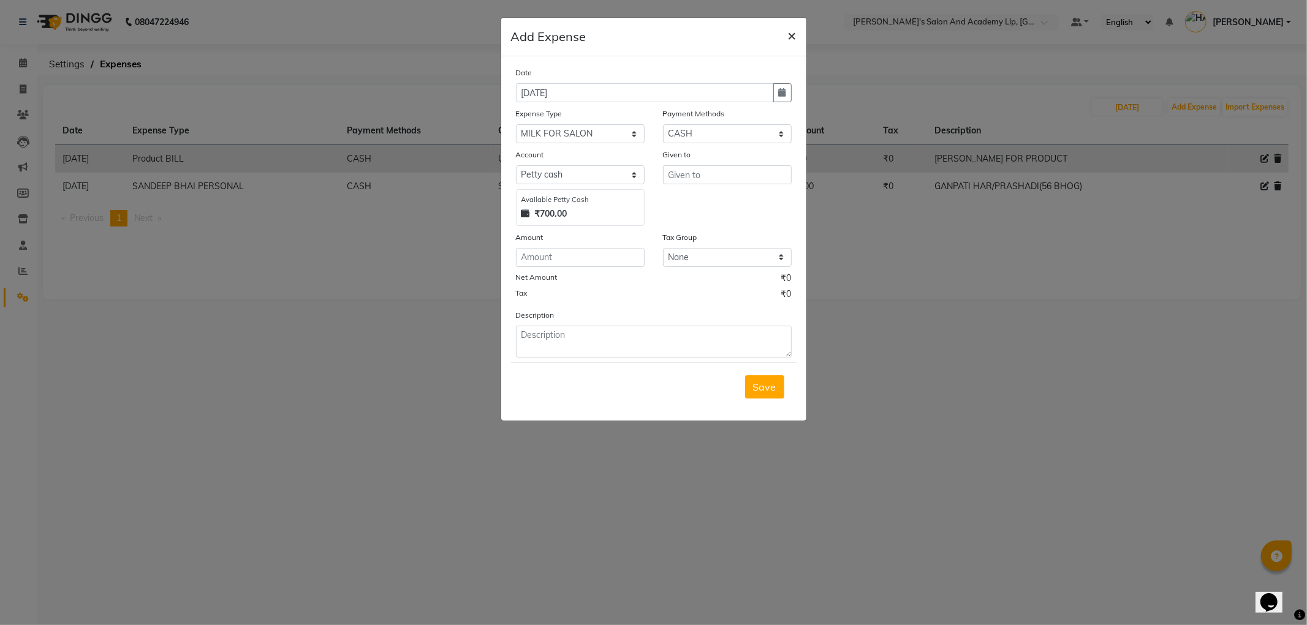
click at [791, 34] on span "×" at bounding box center [792, 35] width 9 height 18
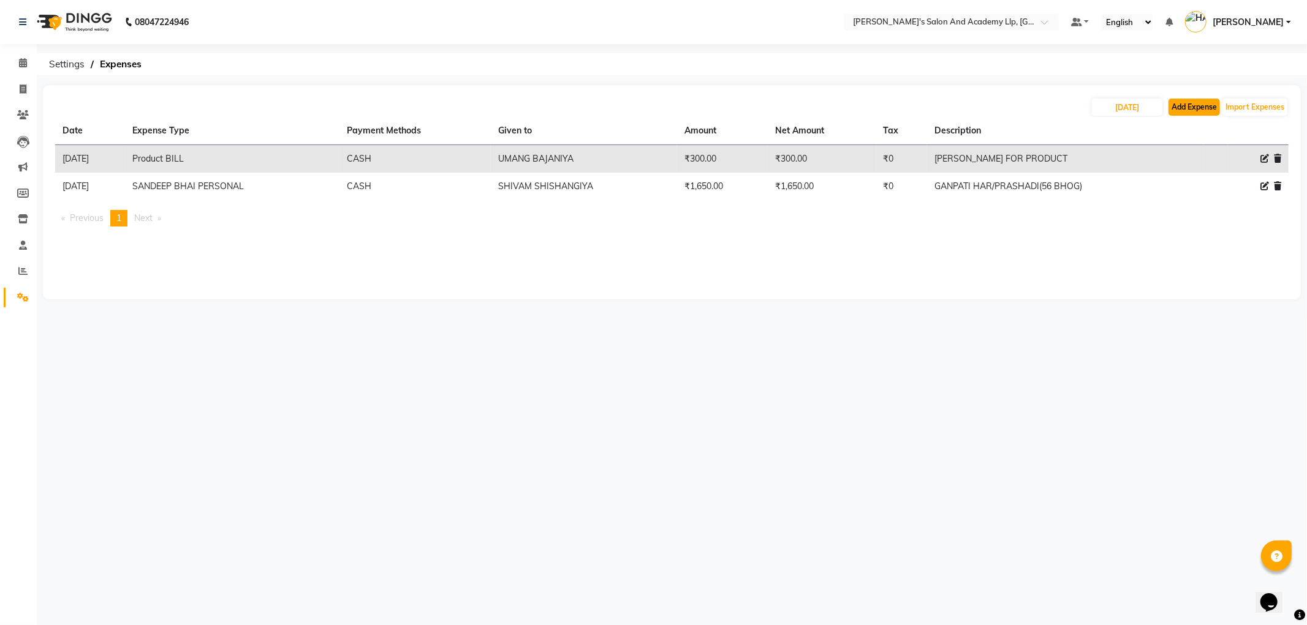
click at [1185, 99] on button "Add Expense" at bounding box center [1193, 107] width 51 height 17
select select "1"
select select "6044"
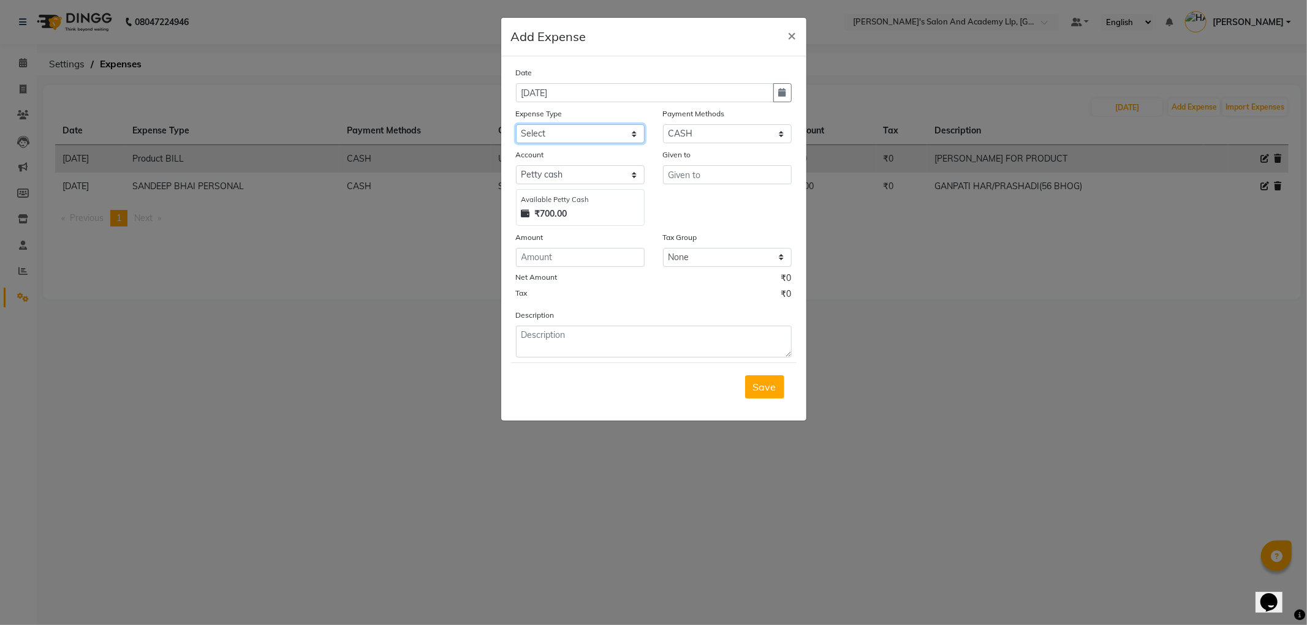
click at [543, 129] on select "Select ADVANCE RUPEES FOR STAFF CLEANING GROSSERY CLENING ITEM HOUSEKEEPIN clie…" at bounding box center [580, 133] width 129 height 19
select select "19507"
click at [516, 124] on select "Select ADVANCE RUPEES FOR STAFF CLEANING GROSSERY CLENING ITEM HOUSEKEEPIN clie…" at bounding box center [580, 133] width 129 height 19
click at [558, 265] on input "number" at bounding box center [580, 257] width 129 height 19
type input "500"
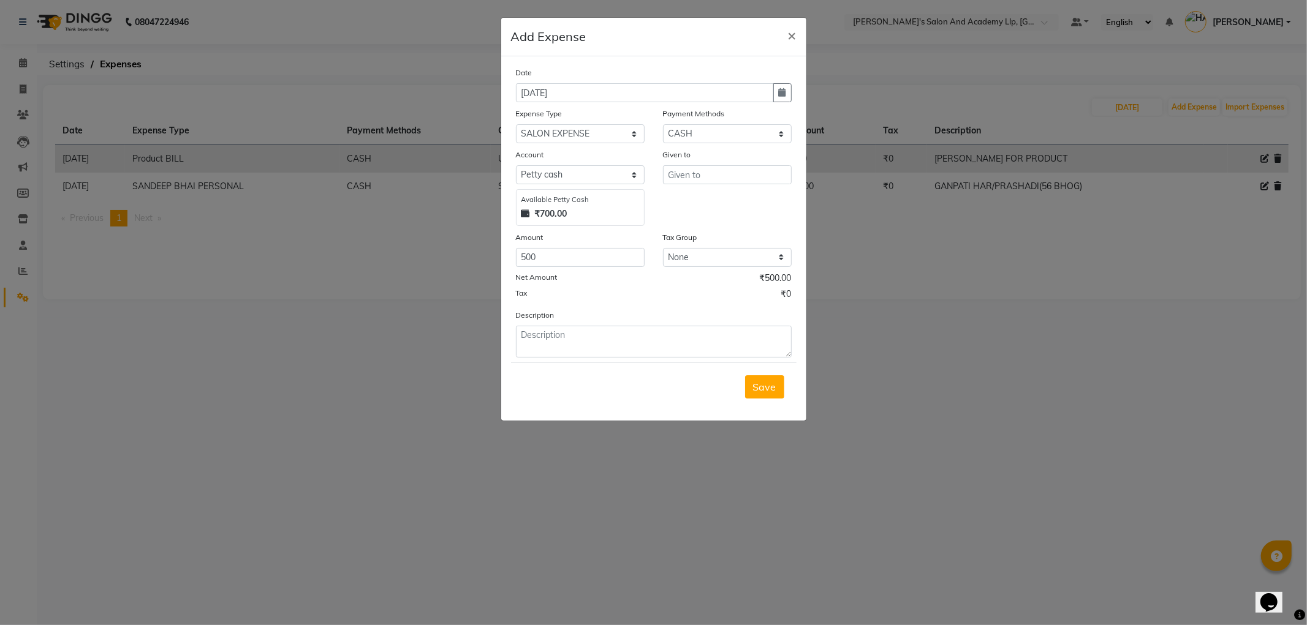
click at [698, 191] on div "Given to" at bounding box center [727, 187] width 147 height 78
click at [689, 175] on input "text" at bounding box center [727, 174] width 129 height 19
click at [678, 206] on span "KIS" at bounding box center [686, 201] width 16 height 12
type input "[PERSON_NAME]"
click at [548, 352] on textarea at bounding box center [654, 342] width 276 height 32
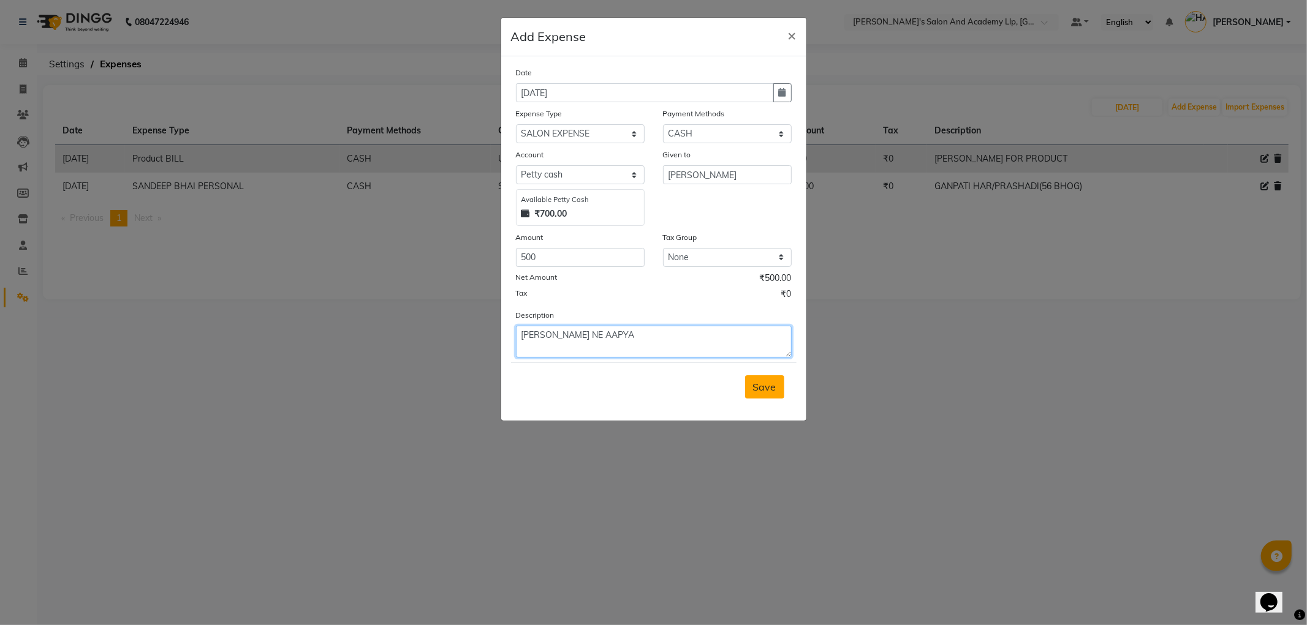
type textarea "[PERSON_NAME] NE AAPYA"
click at [769, 396] on button "Save" at bounding box center [764, 387] width 39 height 23
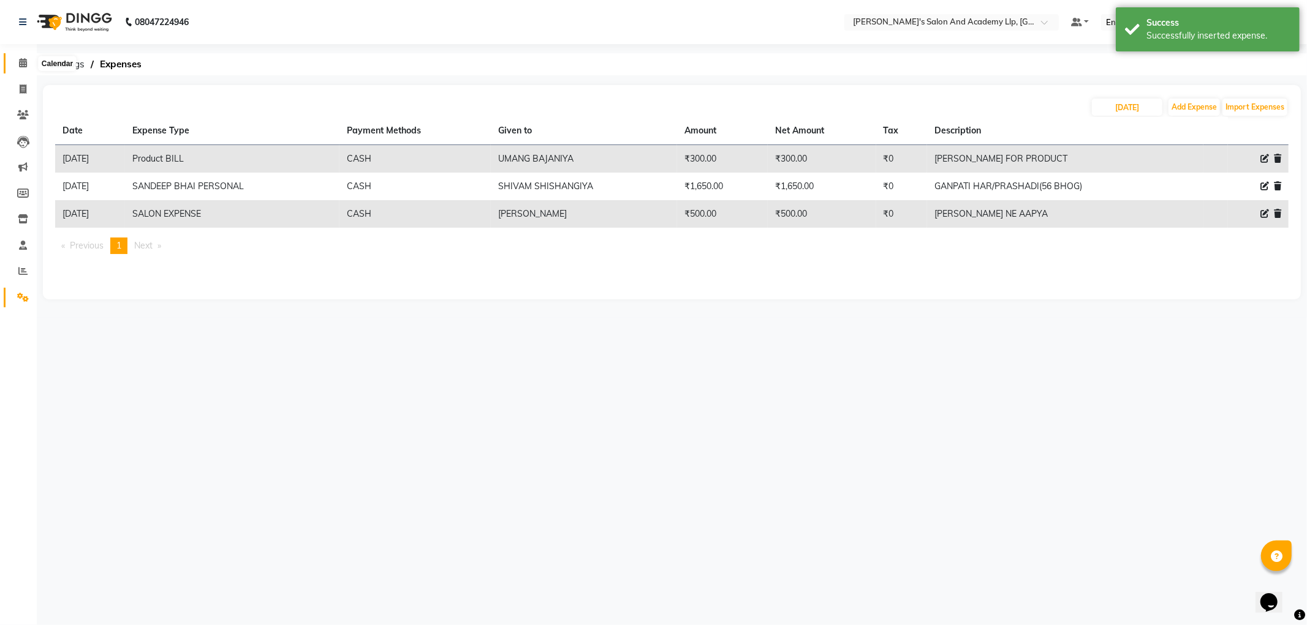
click at [25, 64] on icon at bounding box center [23, 62] width 8 height 9
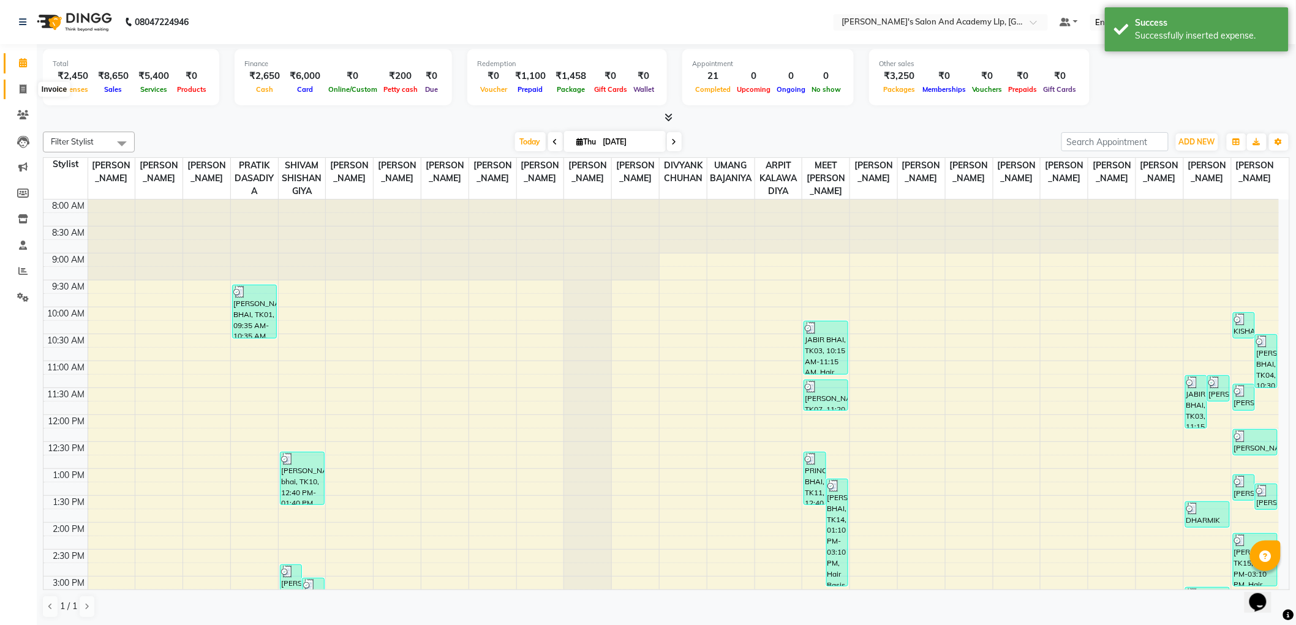
click at [21, 87] on icon at bounding box center [23, 89] width 7 height 9
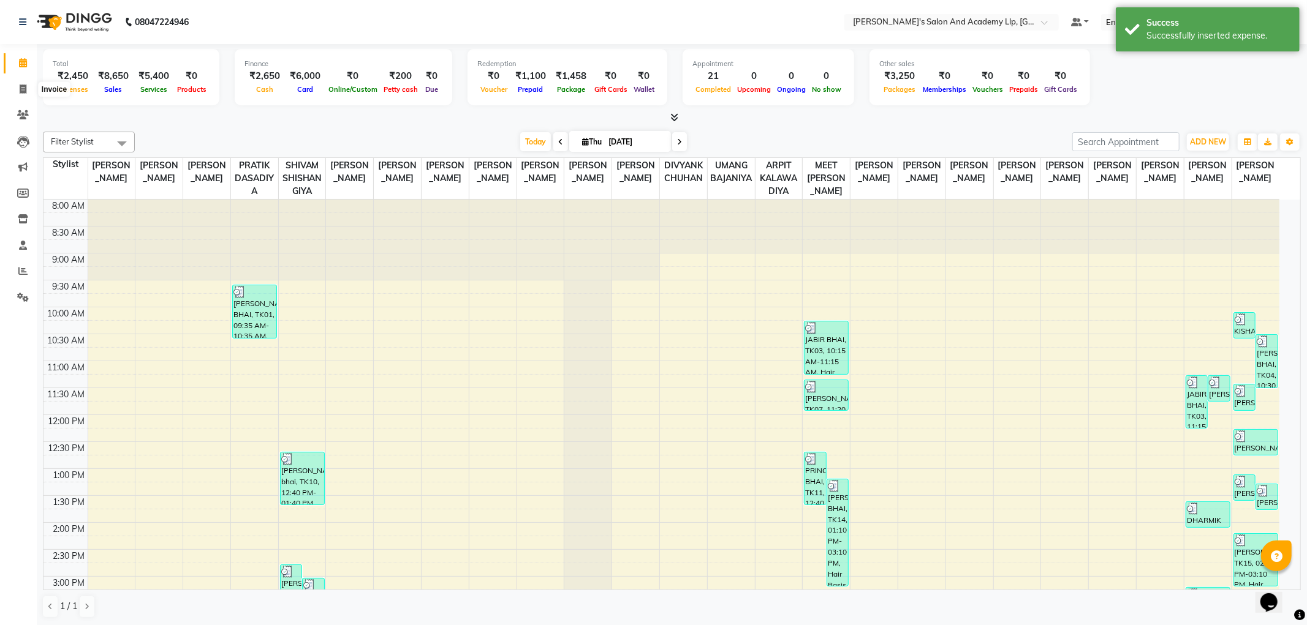
select select "6983"
select select "service"
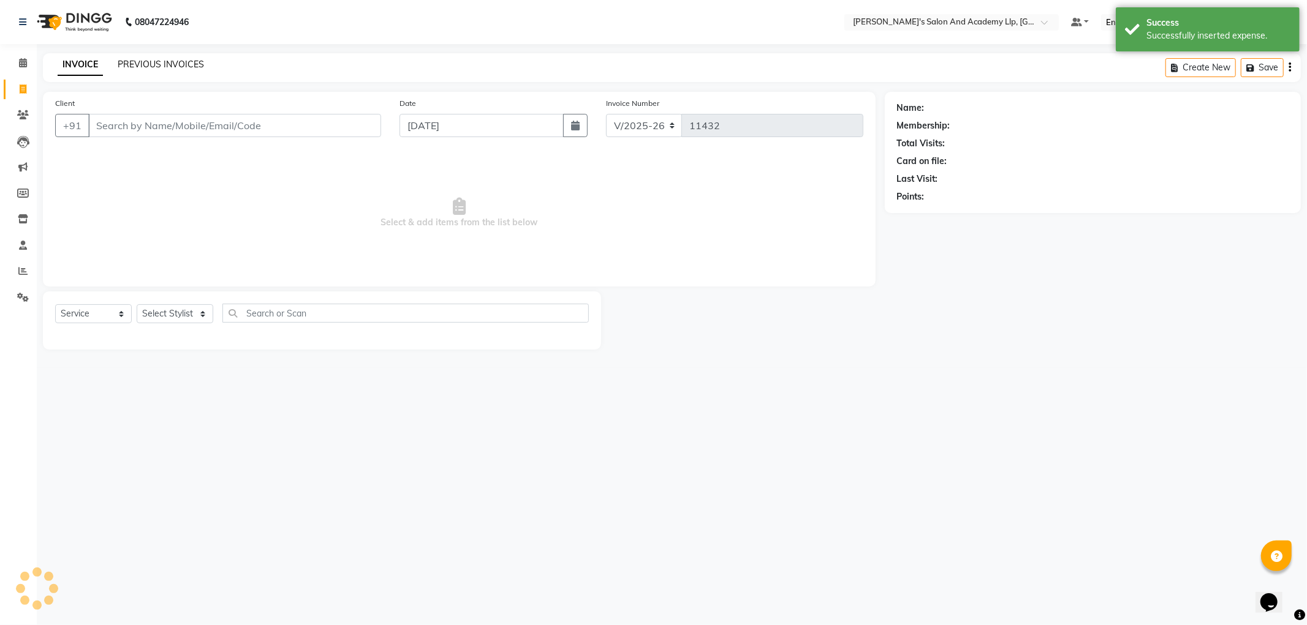
click at [161, 62] on link "PREVIOUS INVOICES" at bounding box center [161, 64] width 86 height 11
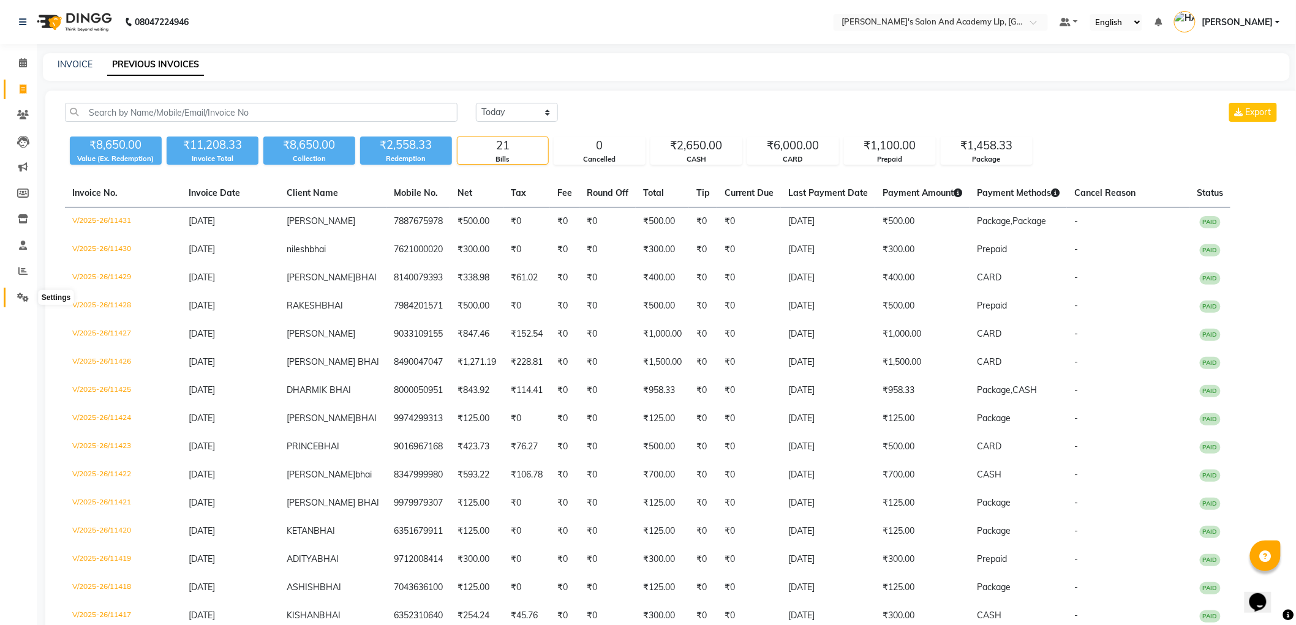
click at [22, 295] on icon at bounding box center [23, 297] width 12 height 9
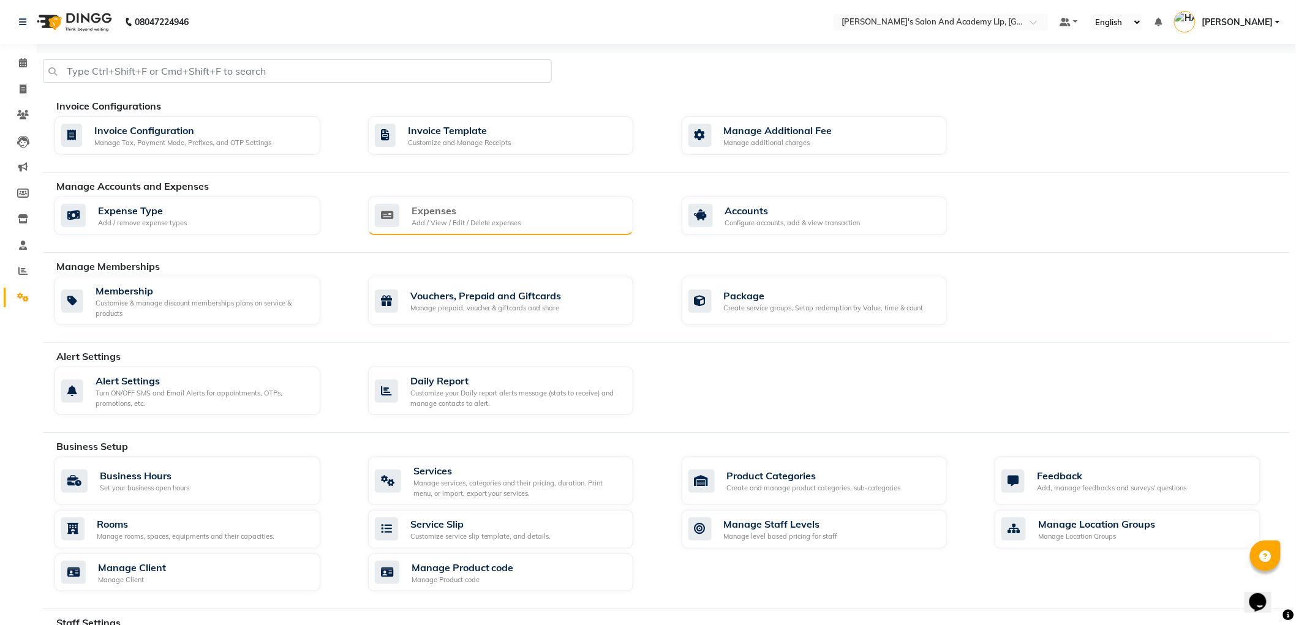
click at [500, 214] on div "Expenses" at bounding box center [467, 210] width 110 height 15
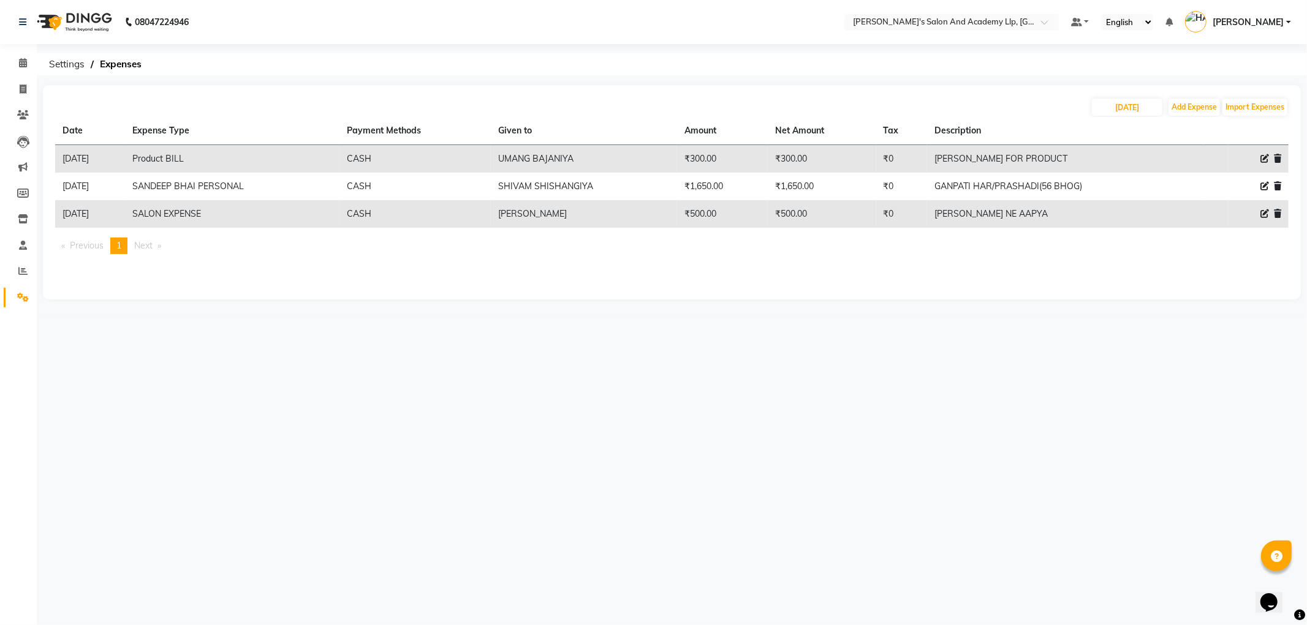
click at [475, 453] on div "08047224946 Select Location × [PERSON_NAME]'s Salon And Academy Llp, University…" at bounding box center [653, 312] width 1307 height 625
click at [690, 271] on div "[DATE] Add Expense Import Expenses Date Expense Type Payment Methods Given to A…" at bounding box center [672, 192] width 1258 height 214
click at [657, 113] on div "[DATE] Add Expense Import Expenses" at bounding box center [671, 107] width 1233 height 20
click at [660, 109] on div "[DATE] Add Expense Import Expenses" at bounding box center [671, 107] width 1233 height 20
drag, startPoint x: 27, startPoint y: 64, endPoint x: 33, endPoint y: 59, distance: 7.5
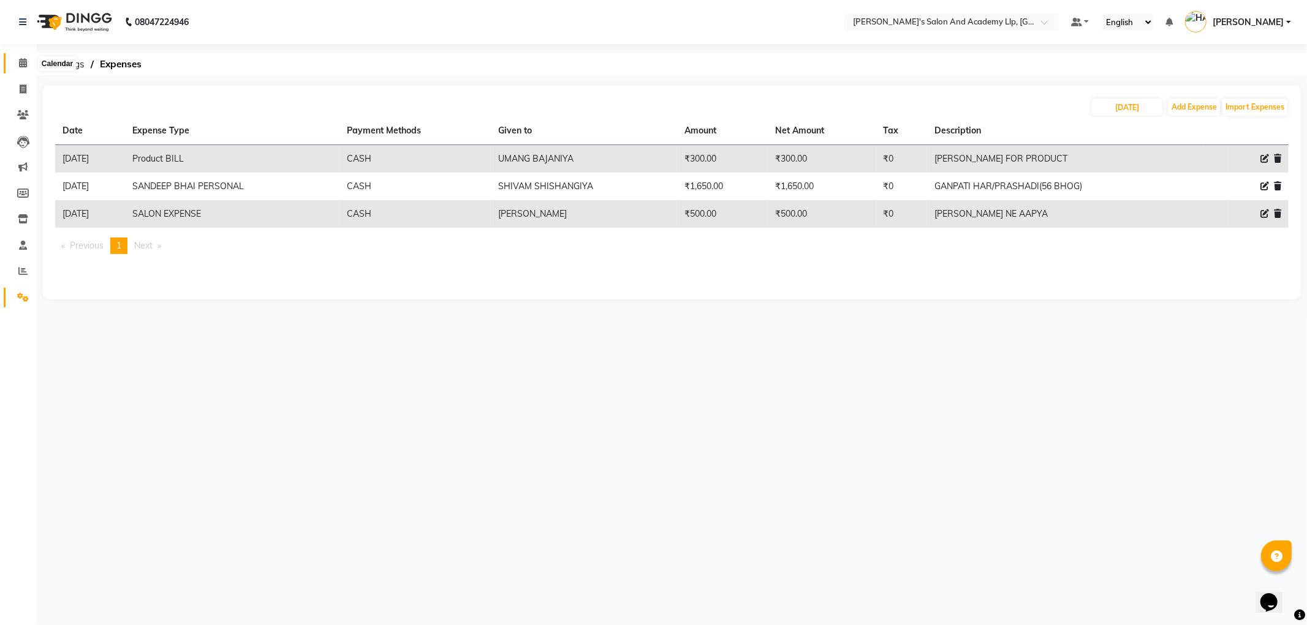
click at [27, 63] on span at bounding box center [22, 63] width 21 height 14
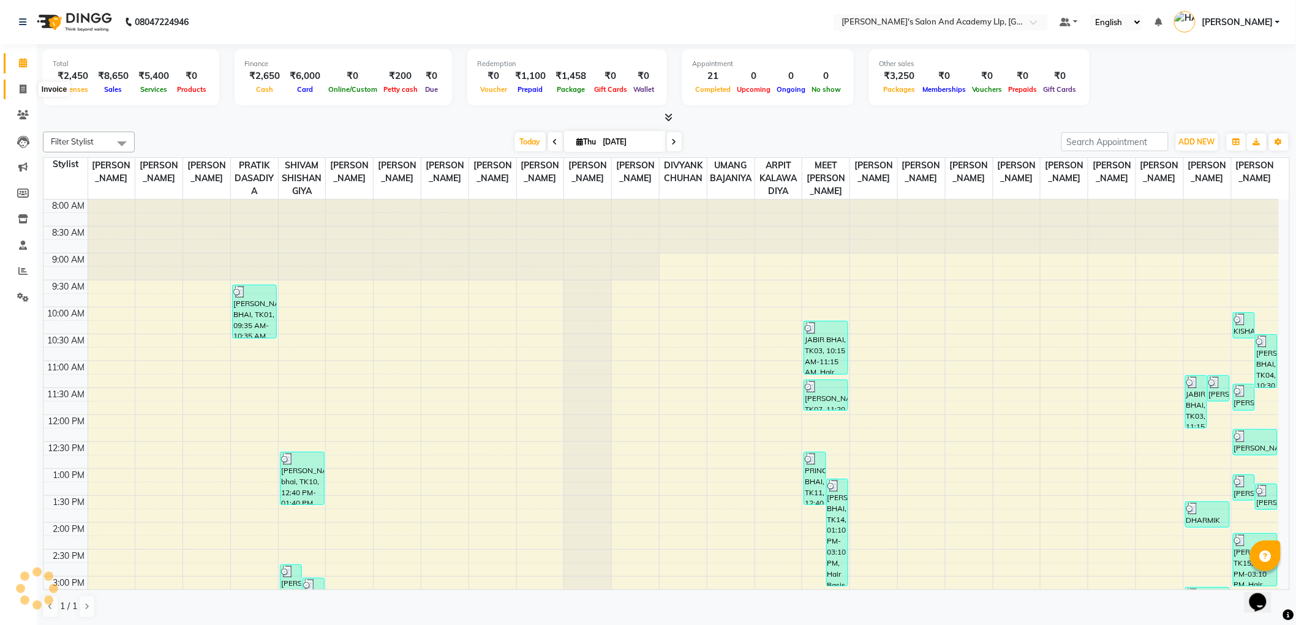
click at [18, 83] on span at bounding box center [22, 90] width 21 height 14
select select "service"
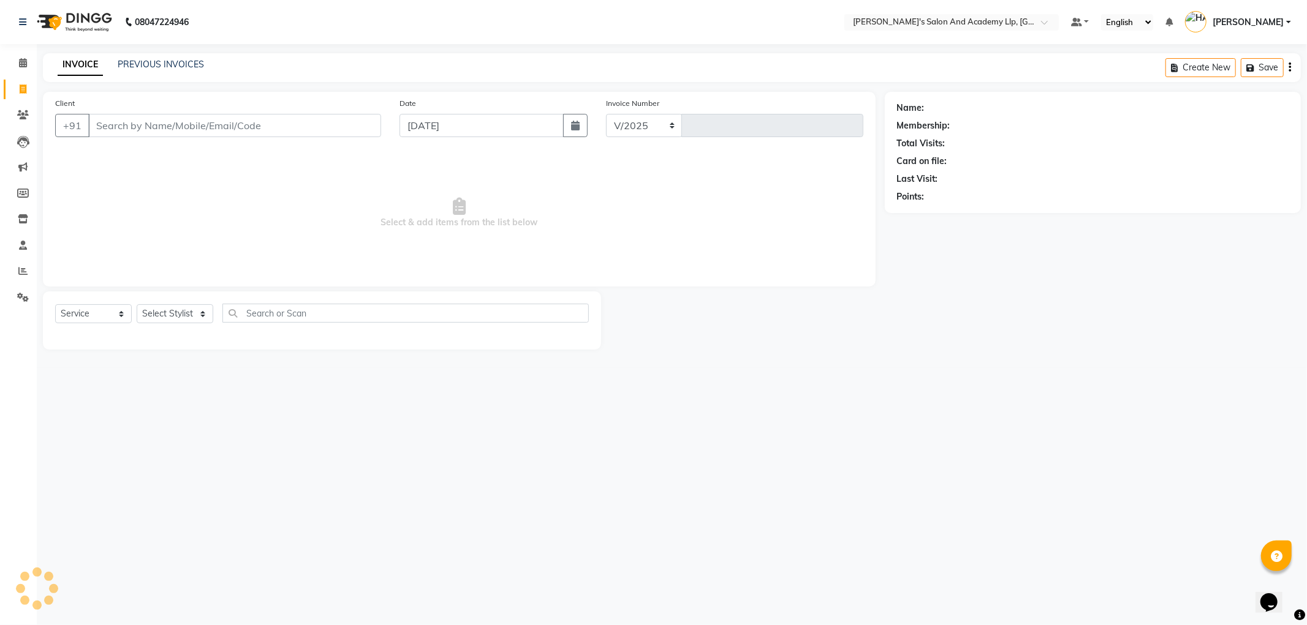
select select "6983"
type input "11432"
click at [178, 62] on link "PREVIOUS INVOICES" at bounding box center [161, 64] width 86 height 11
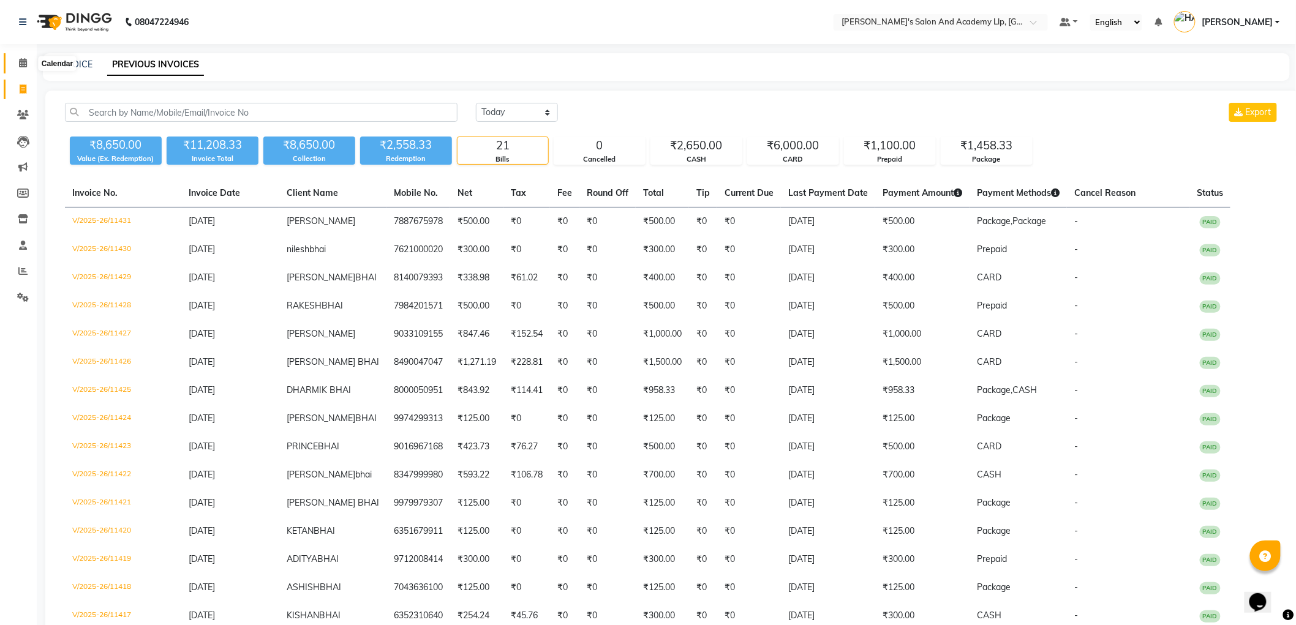
click at [28, 65] on span at bounding box center [22, 63] width 21 height 14
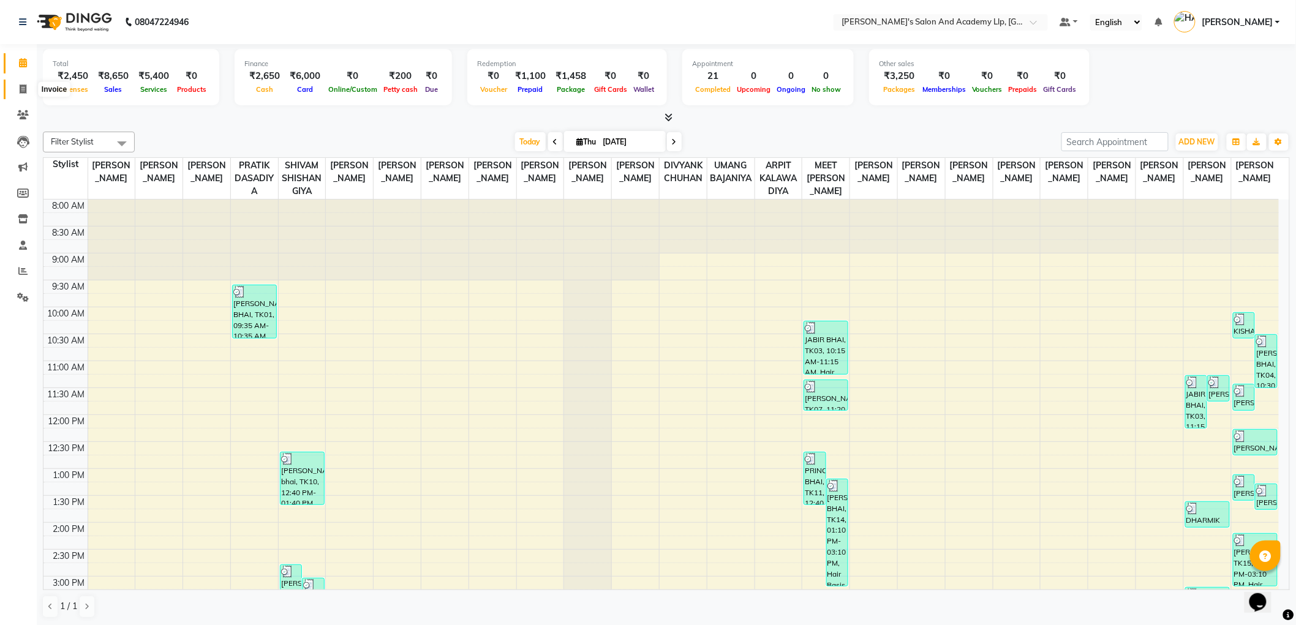
click at [32, 86] on span at bounding box center [22, 90] width 21 height 14
select select "6983"
select select "service"
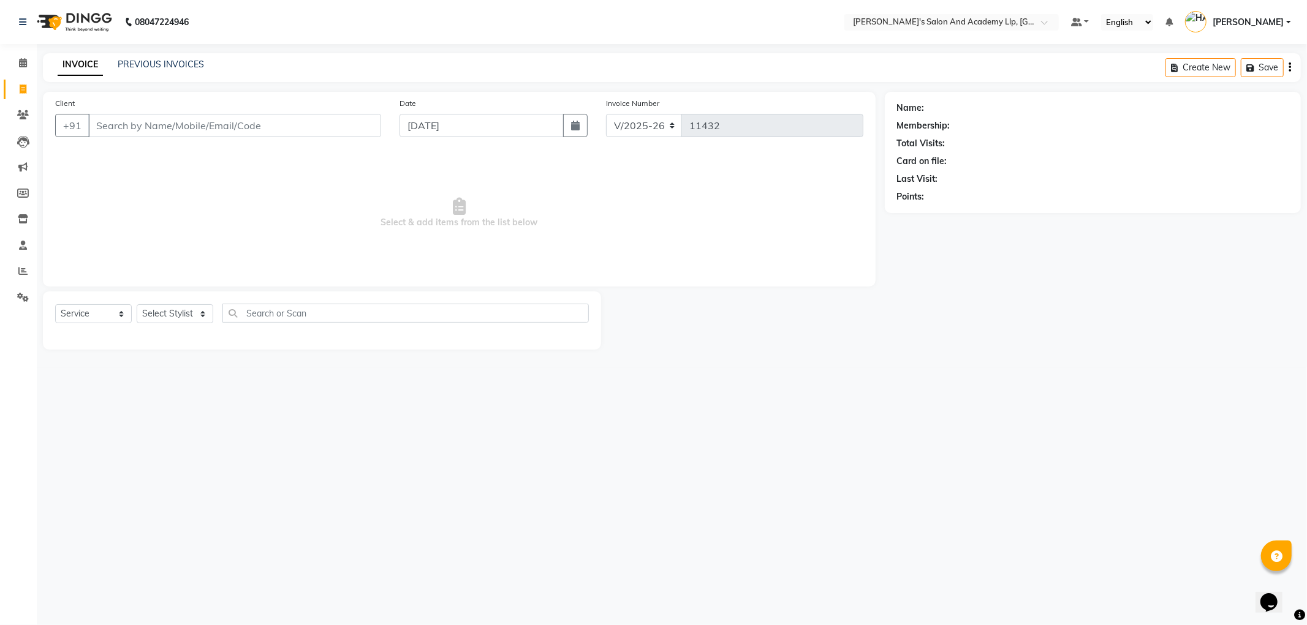
click at [121, 111] on div "Client +91" at bounding box center [218, 122] width 344 height 50
click at [139, 129] on input "Client" at bounding box center [234, 125] width 293 height 23
type input "7359064672"
click at [331, 129] on span "Add Client" at bounding box center [349, 125] width 48 height 12
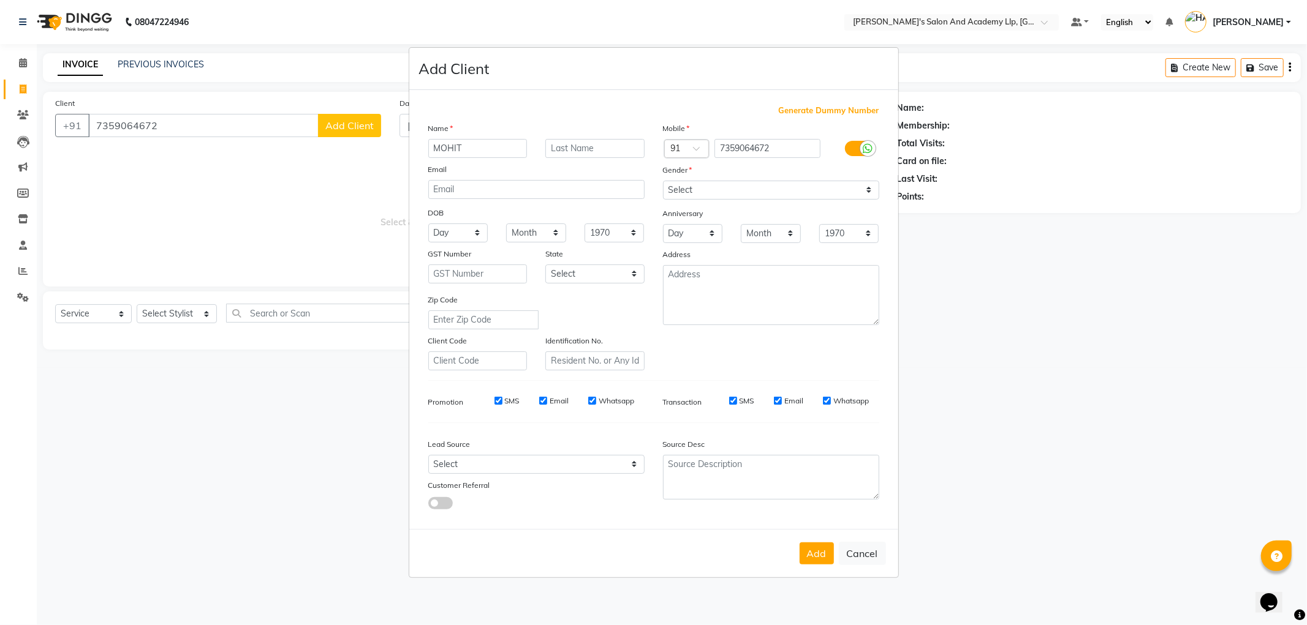
type input "MOHIT"
click at [701, 191] on select "Select [DEMOGRAPHIC_DATA] [DEMOGRAPHIC_DATA] Other Prefer Not To Say" at bounding box center [771, 190] width 216 height 19
select select "[DEMOGRAPHIC_DATA]"
click at [663, 181] on select "Select [DEMOGRAPHIC_DATA] [DEMOGRAPHIC_DATA] Other Prefer Not To Say" at bounding box center [771, 190] width 216 height 19
click at [822, 556] on button "Add" at bounding box center [816, 554] width 34 height 22
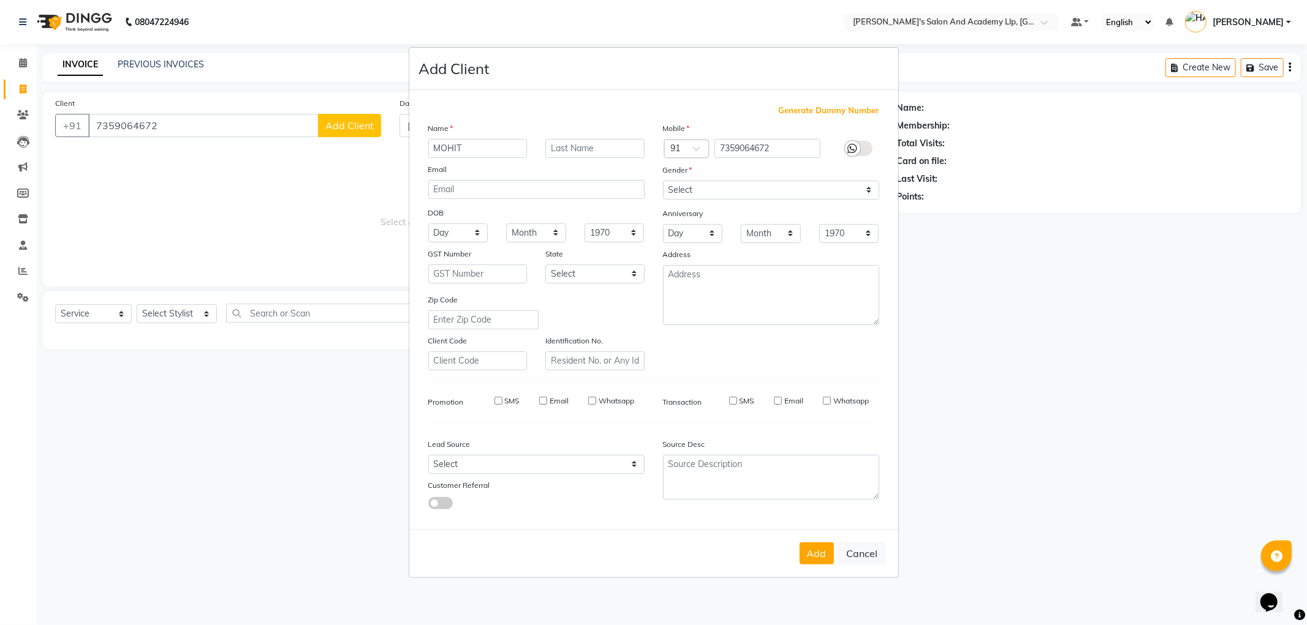
select select
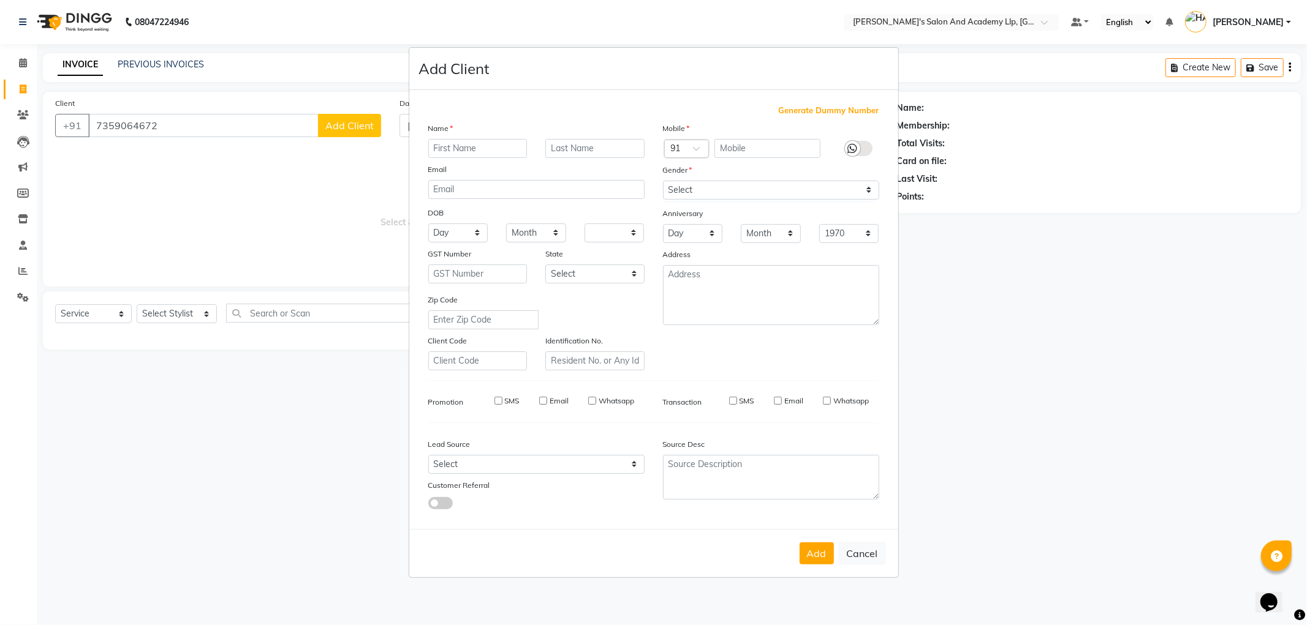
select select
checkbox input "false"
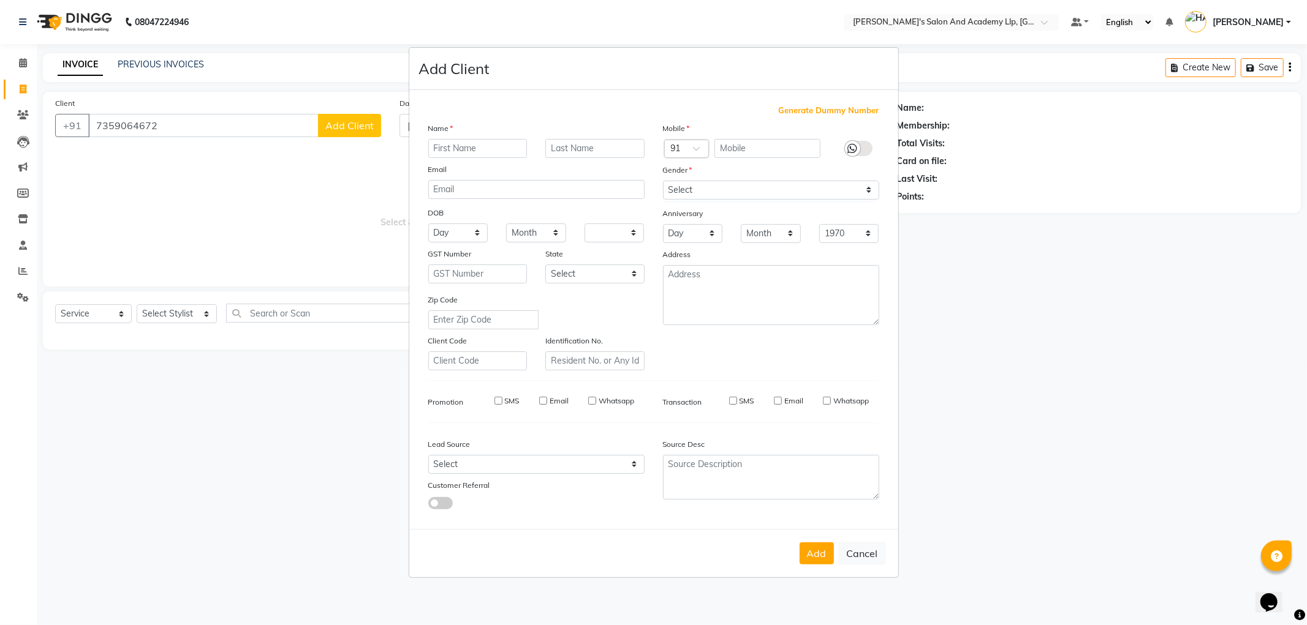
checkbox input "false"
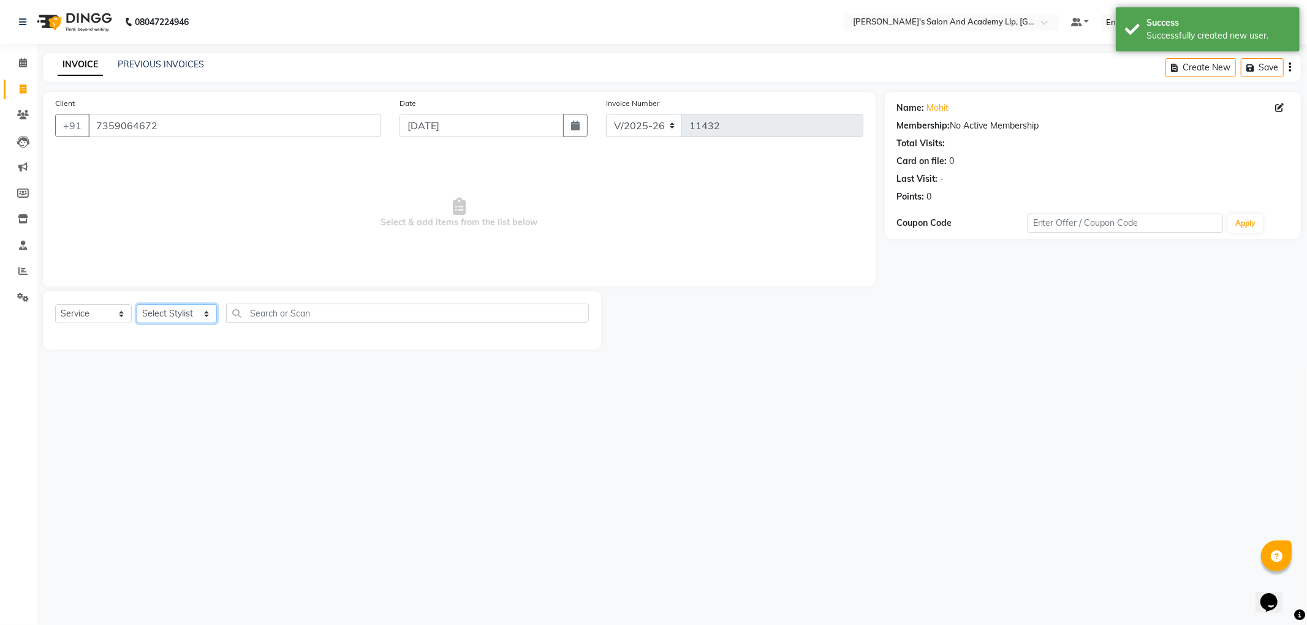
click at [170, 310] on select "Select Stylist [PERSON_NAME] AKSHAY VAJA [PERSON_NAME] [PERSON_NAME] [PERSON_NA…" at bounding box center [177, 313] width 80 height 19
select select "90552"
click at [137, 305] on select "Select Stylist [PERSON_NAME] AKSHAY VAJA [PERSON_NAME] [PERSON_NAME] [PERSON_NA…" at bounding box center [177, 313] width 80 height 19
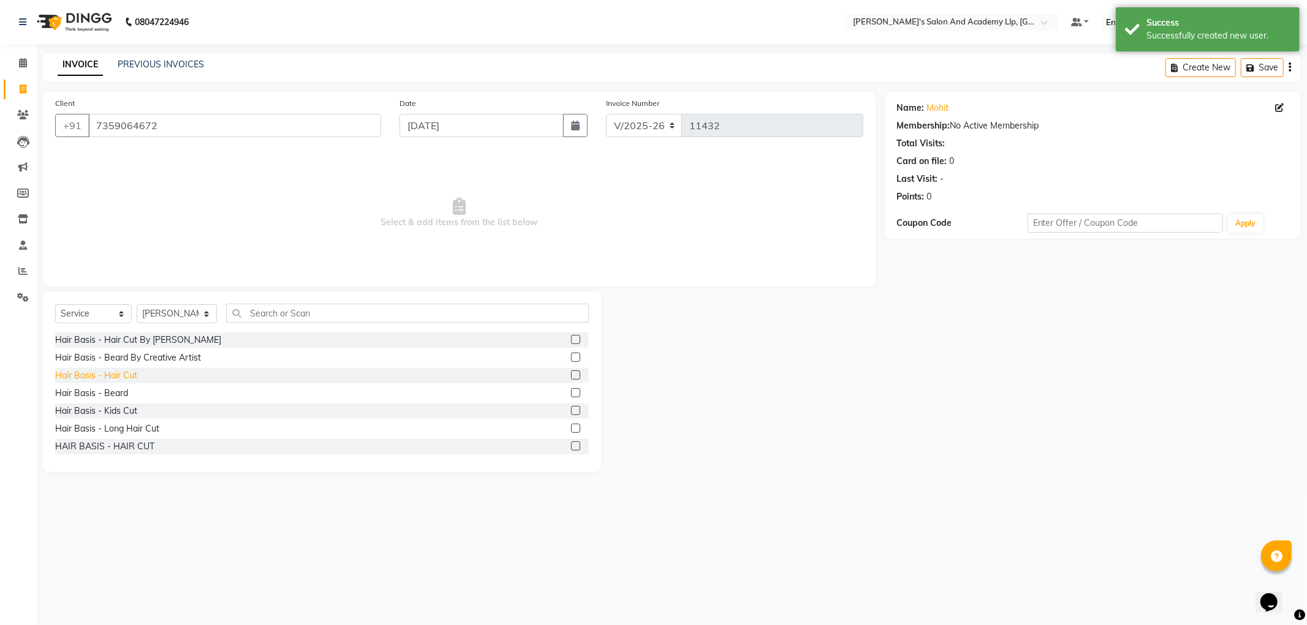
click at [131, 369] on div "Hair Basis - Hair Cut" at bounding box center [96, 375] width 82 height 13
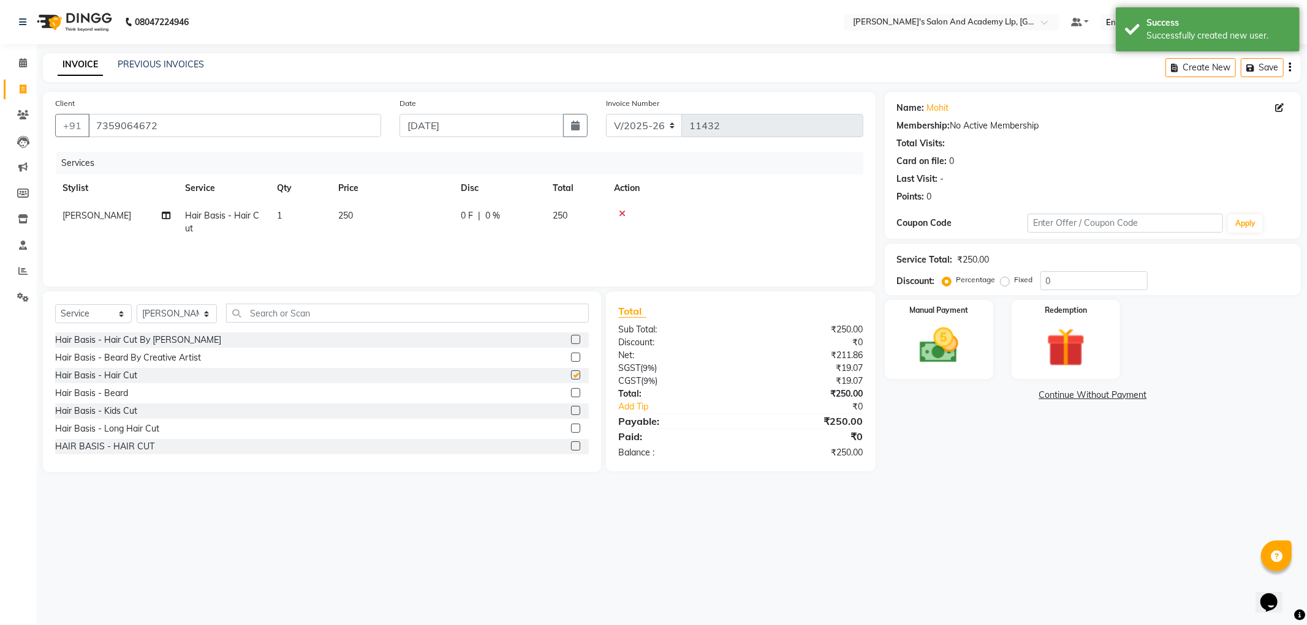
checkbox input "false"
click at [383, 216] on td "250" at bounding box center [392, 222] width 123 height 40
select select "90552"
drag, startPoint x: 433, startPoint y: 216, endPoint x: 296, endPoint y: 204, distance: 137.7
click at [304, 205] on tr "[PERSON_NAME] AKSHAY VAJA [PERSON_NAME] [PERSON_NAME] [PERSON_NAME] [PERSON_NAM…" at bounding box center [459, 225] width 808 height 47
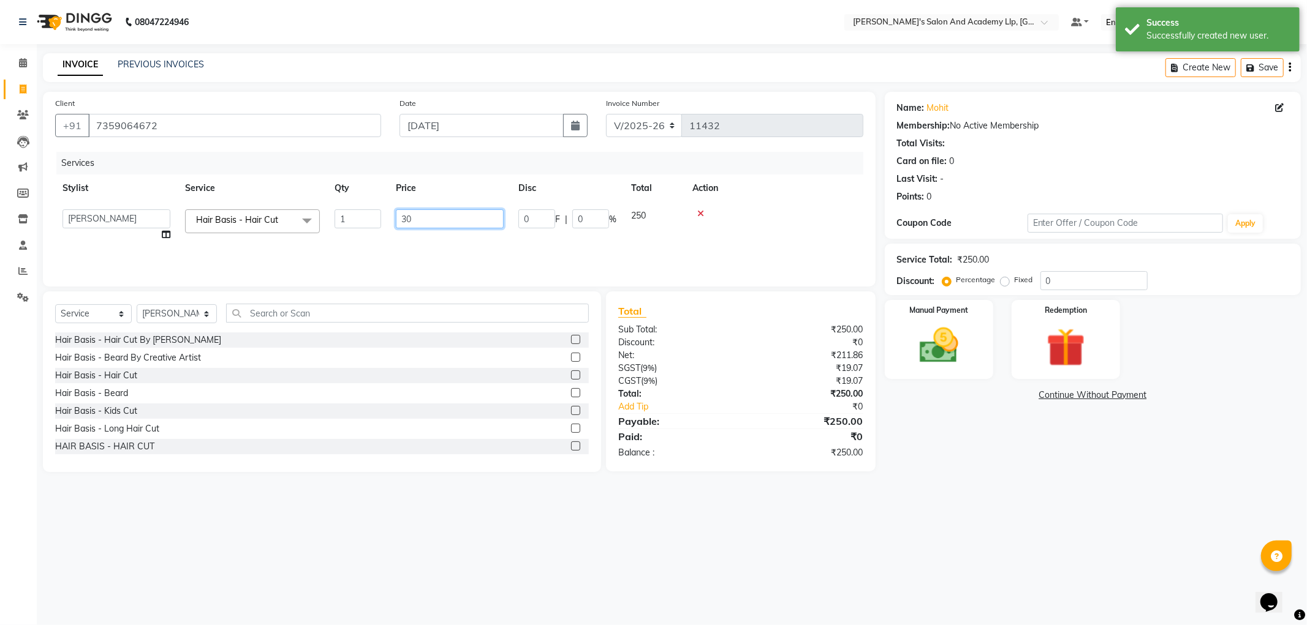
type input "300"
click at [948, 360] on img at bounding box center [939, 346] width 66 height 47
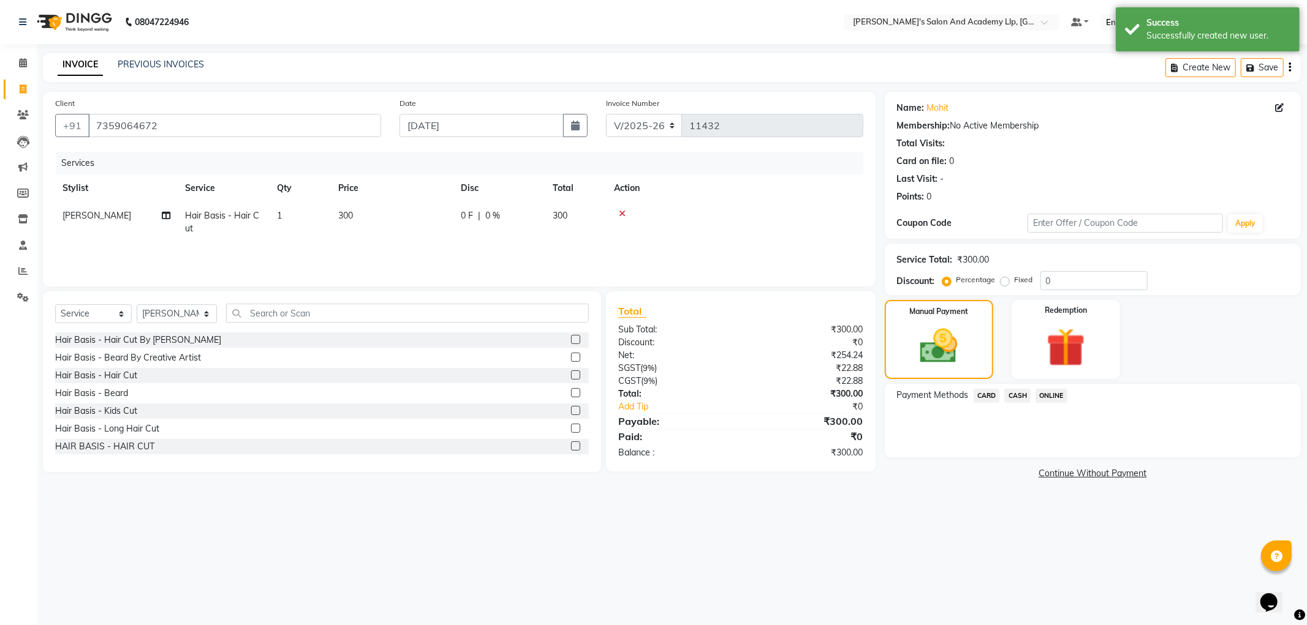
click at [1008, 393] on span "CASH" at bounding box center [1017, 396] width 26 height 14
click at [1044, 461] on button "Add Payment" at bounding box center [1160, 460] width 255 height 19
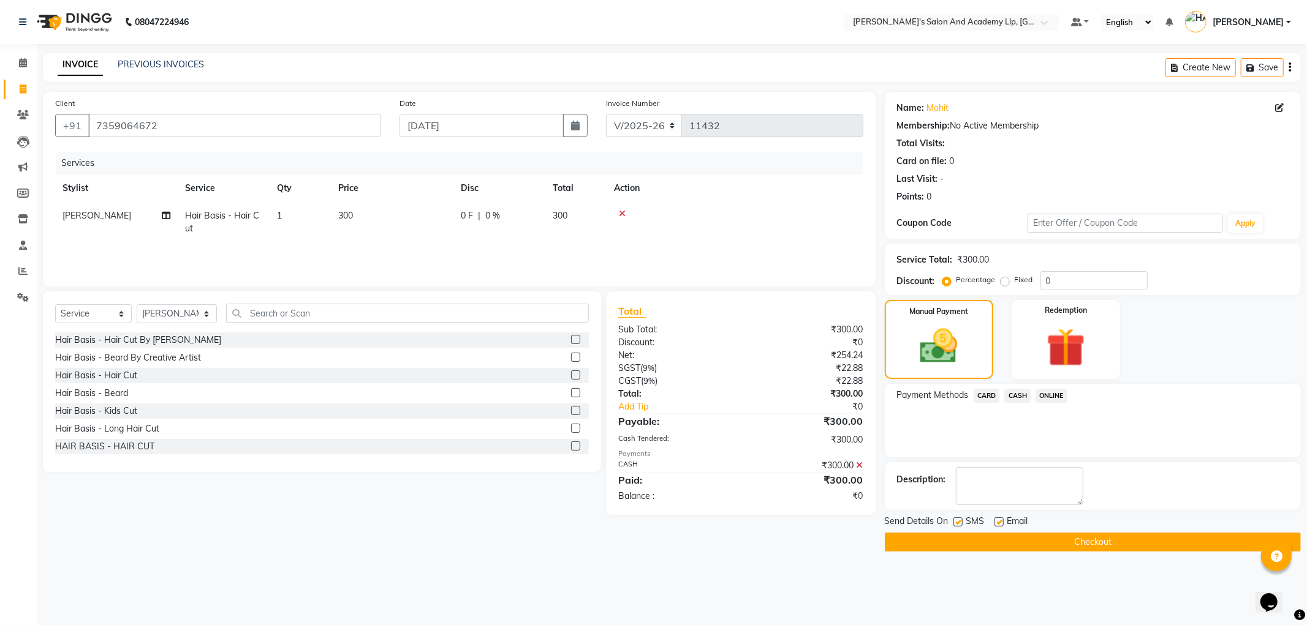
click at [997, 524] on label at bounding box center [998, 522] width 9 height 9
click at [997, 524] on input "checkbox" at bounding box center [998, 523] width 8 height 8
checkbox input "false"
click at [954, 524] on label at bounding box center [957, 522] width 9 height 9
click at [954, 524] on input "checkbox" at bounding box center [957, 523] width 8 height 8
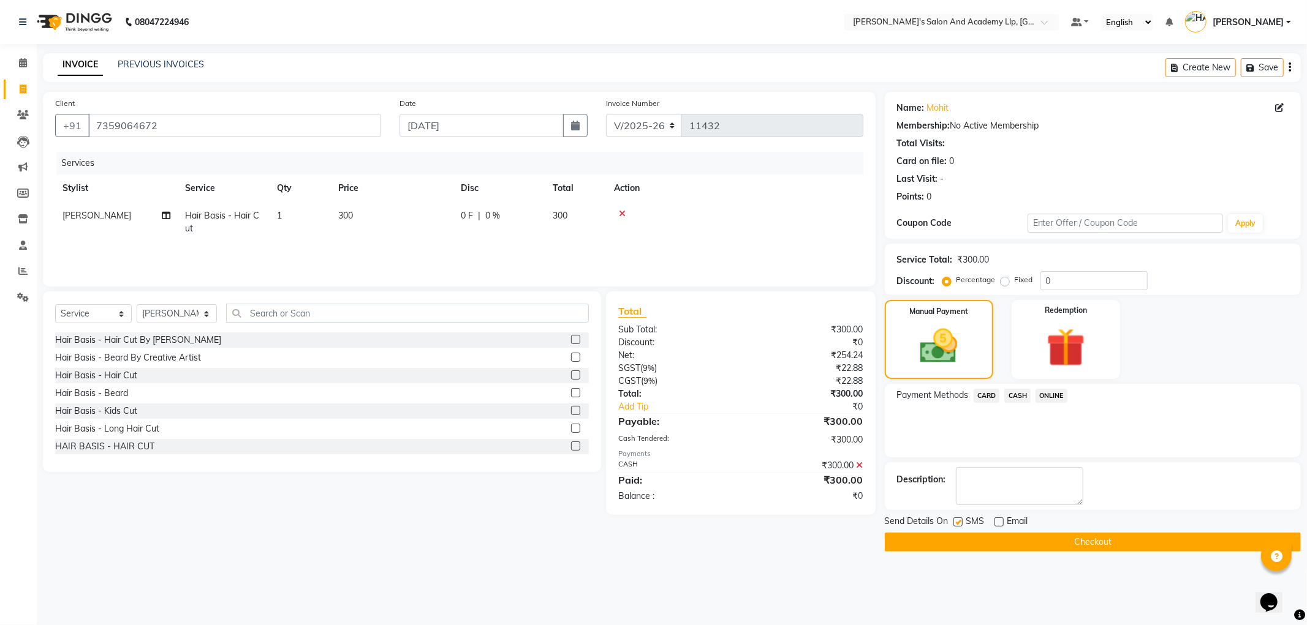
checkbox input "false"
click at [956, 539] on button "Checkout" at bounding box center [1093, 542] width 416 height 19
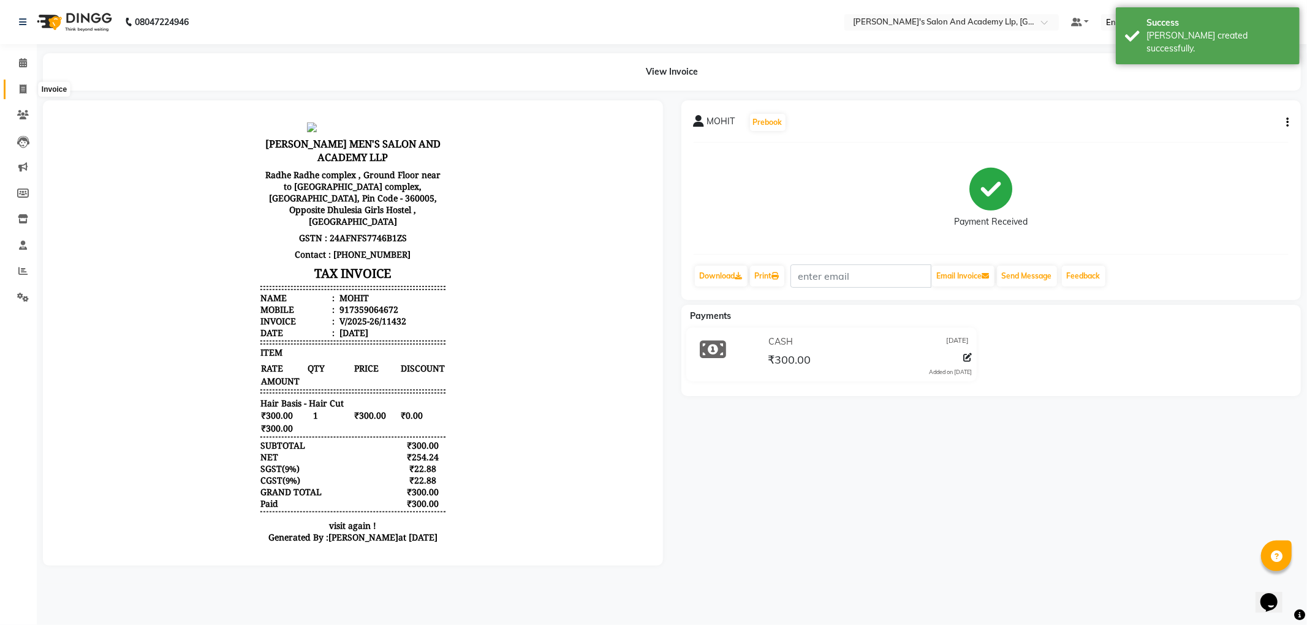
click at [28, 86] on span at bounding box center [22, 90] width 21 height 14
select select "service"
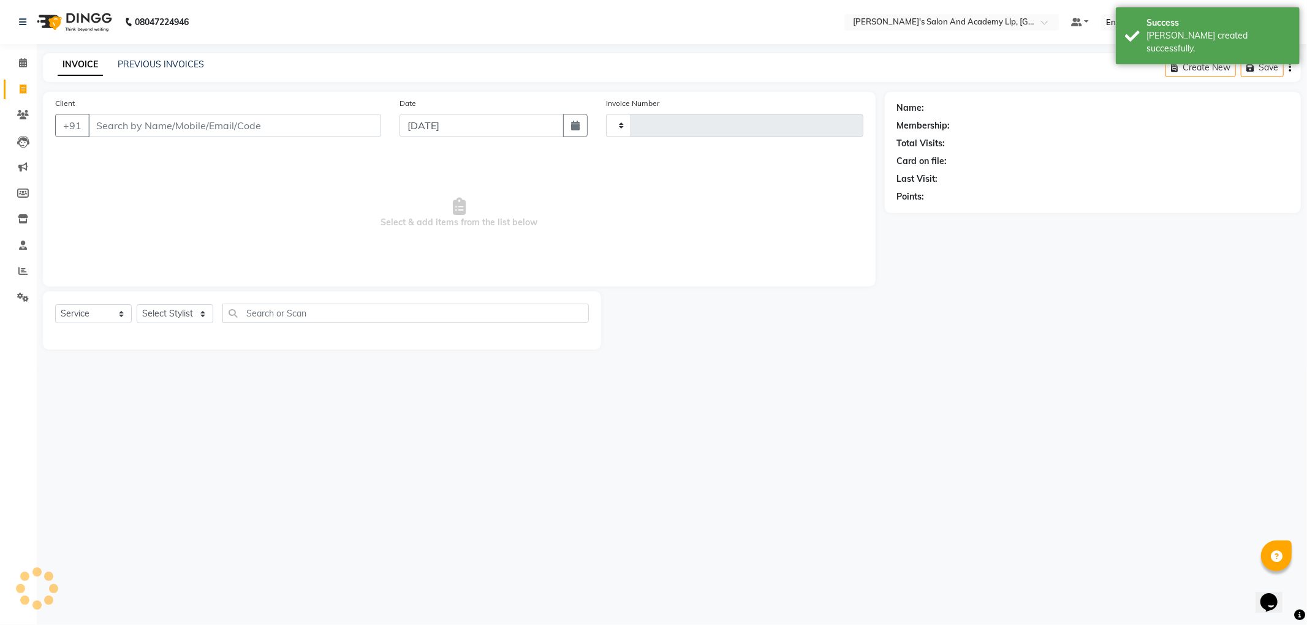
type input "11433"
select select "6983"
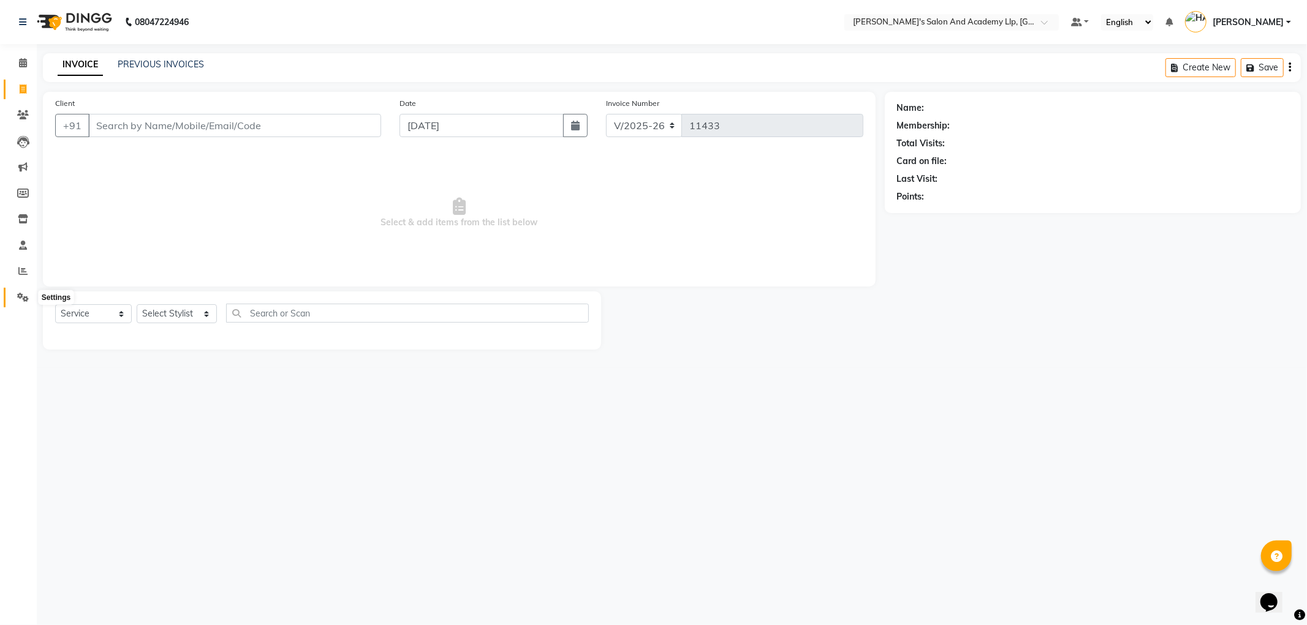
click at [25, 298] on icon at bounding box center [23, 297] width 12 height 9
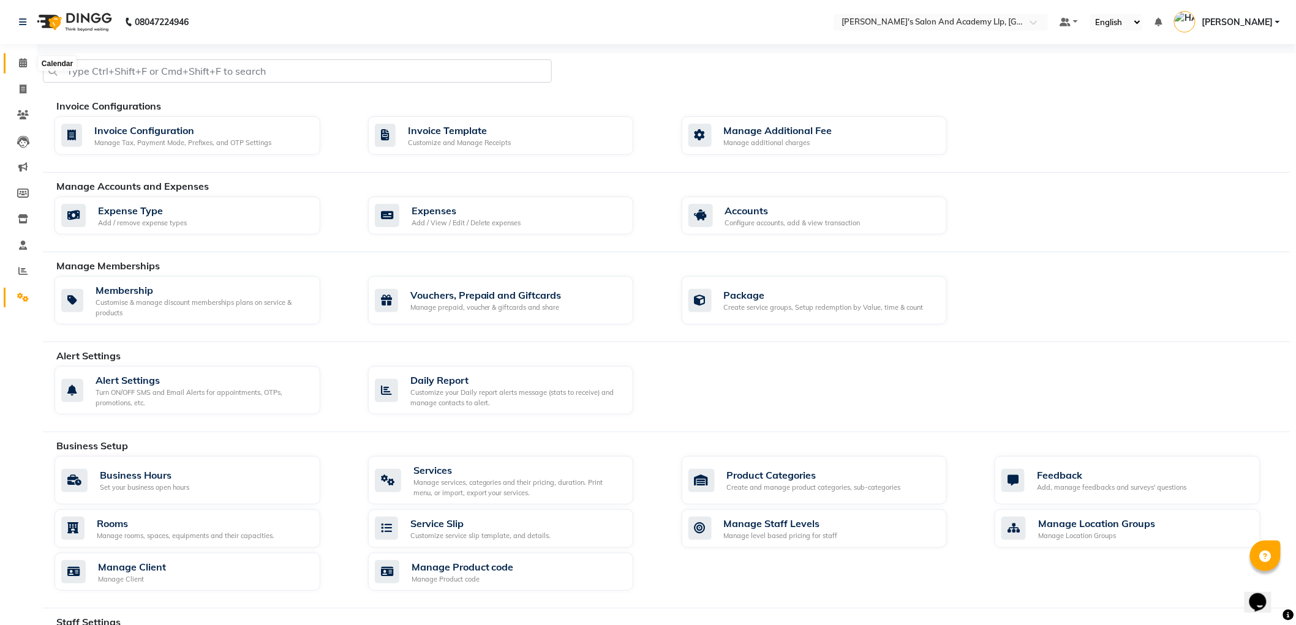
click at [28, 64] on span at bounding box center [22, 63] width 21 height 14
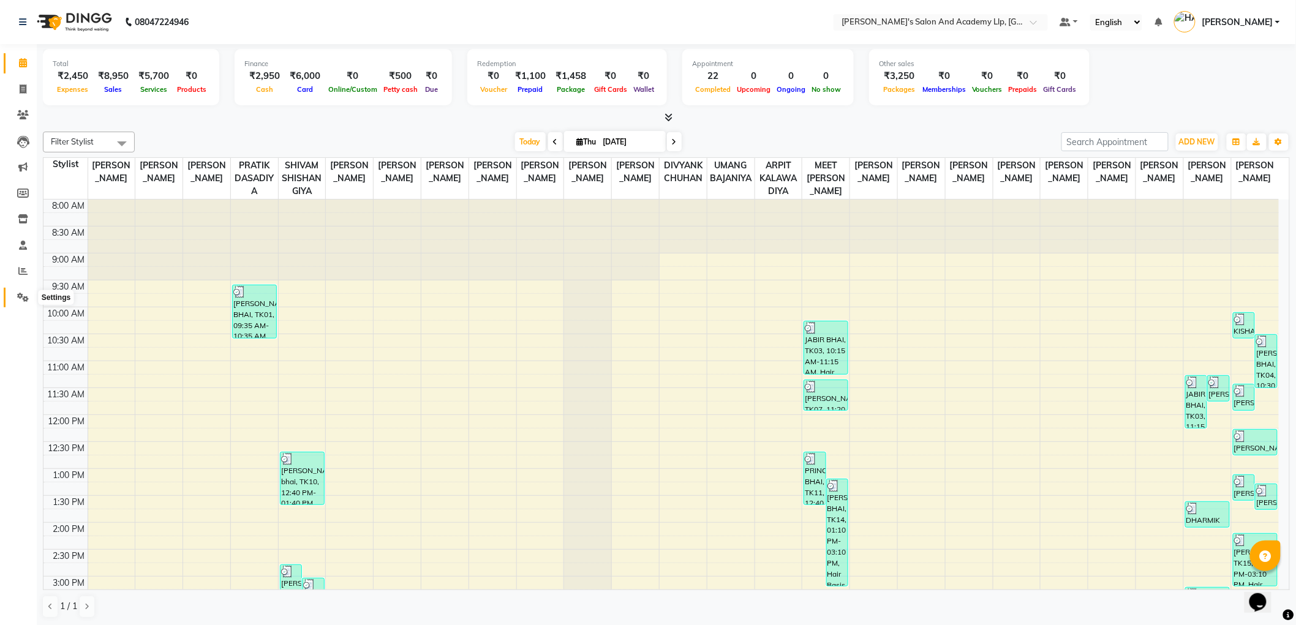
click at [23, 303] on span at bounding box center [22, 298] width 21 height 14
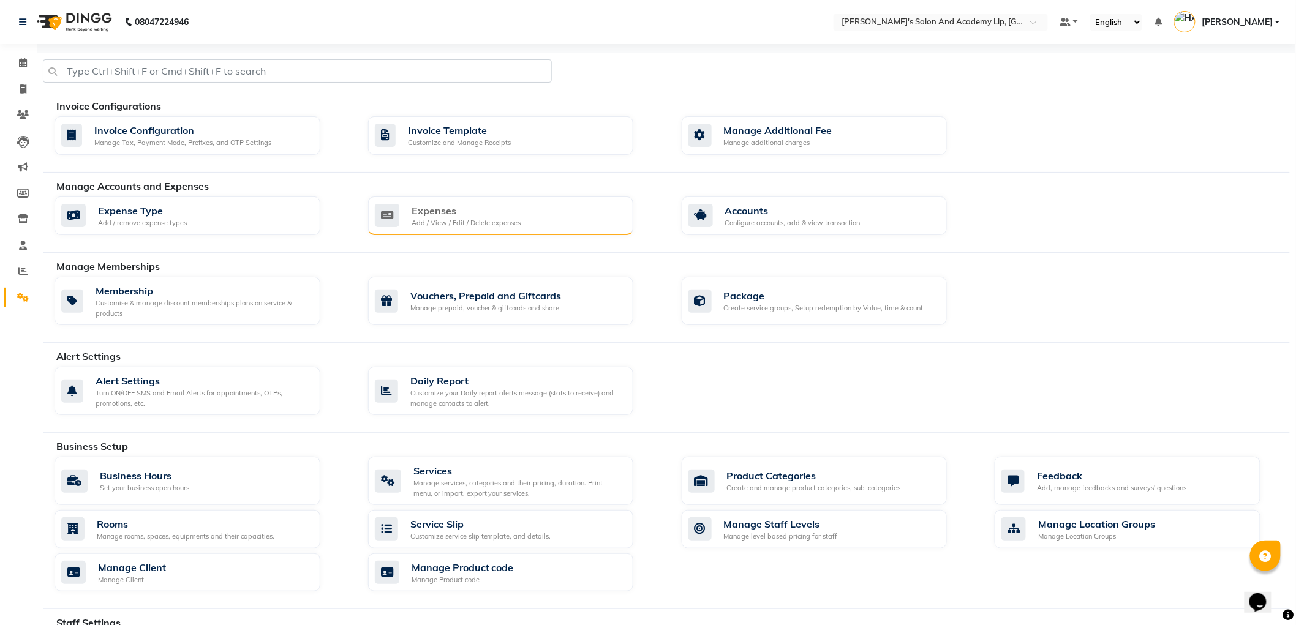
click at [489, 224] on div "Add / View / Edit / Delete expenses" at bounding box center [467, 223] width 110 height 10
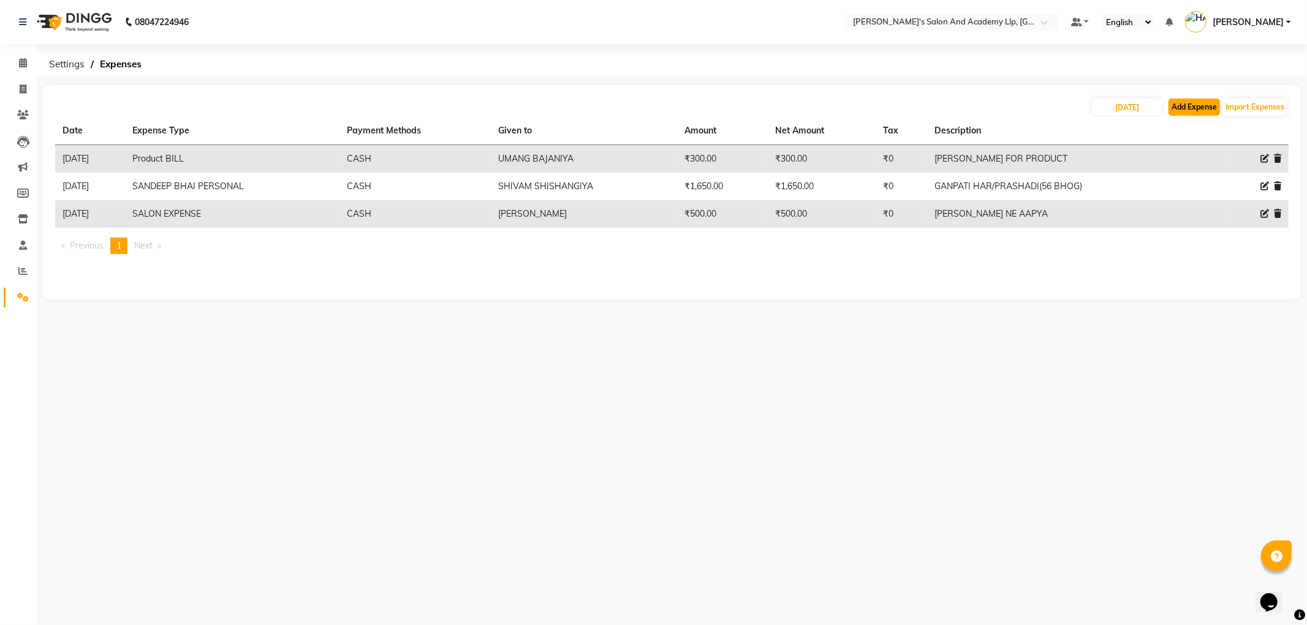
click at [1174, 111] on button "Add Expense" at bounding box center [1193, 107] width 51 height 17
select select "1"
select select "6044"
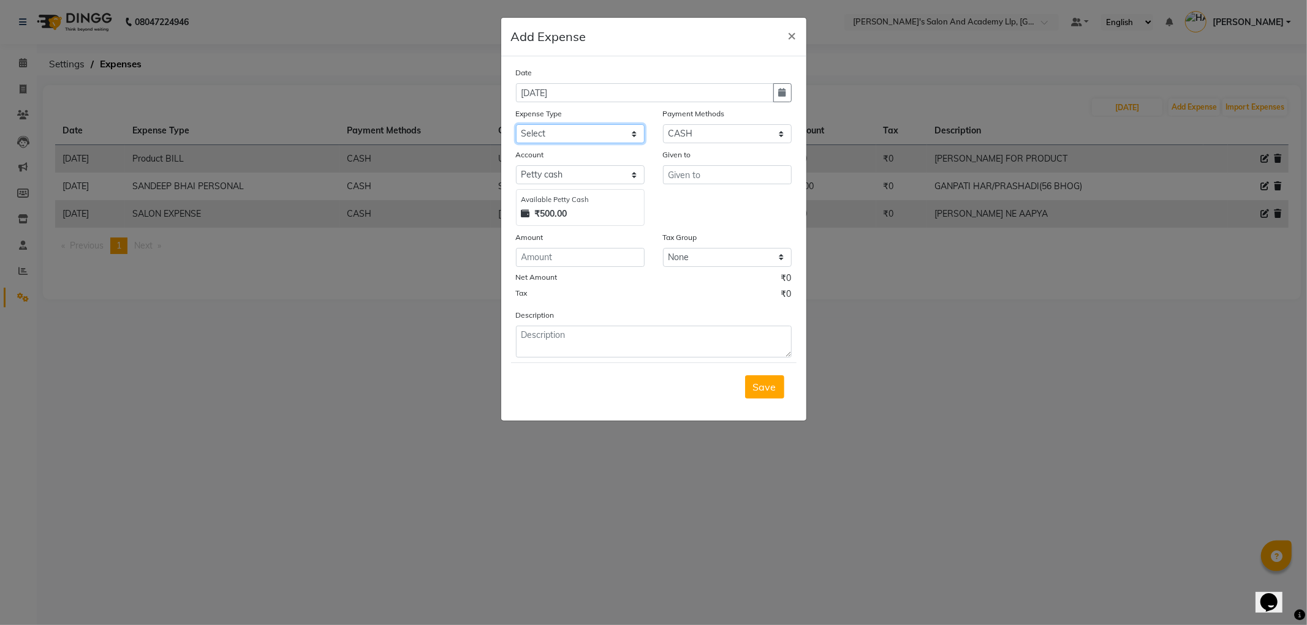
click at [549, 138] on select "Select ADVANCE RUPEES FOR STAFF CLEANING GROSSERY CLENING ITEM HOUSEKEEPIN clie…" at bounding box center [580, 133] width 129 height 19
click at [970, 357] on ngb-modal-window "Add Expense × Date [DATE] Expense Type Select ADVANCE RUPEES FOR STAFF CLEANING…" at bounding box center [653, 312] width 1307 height 625
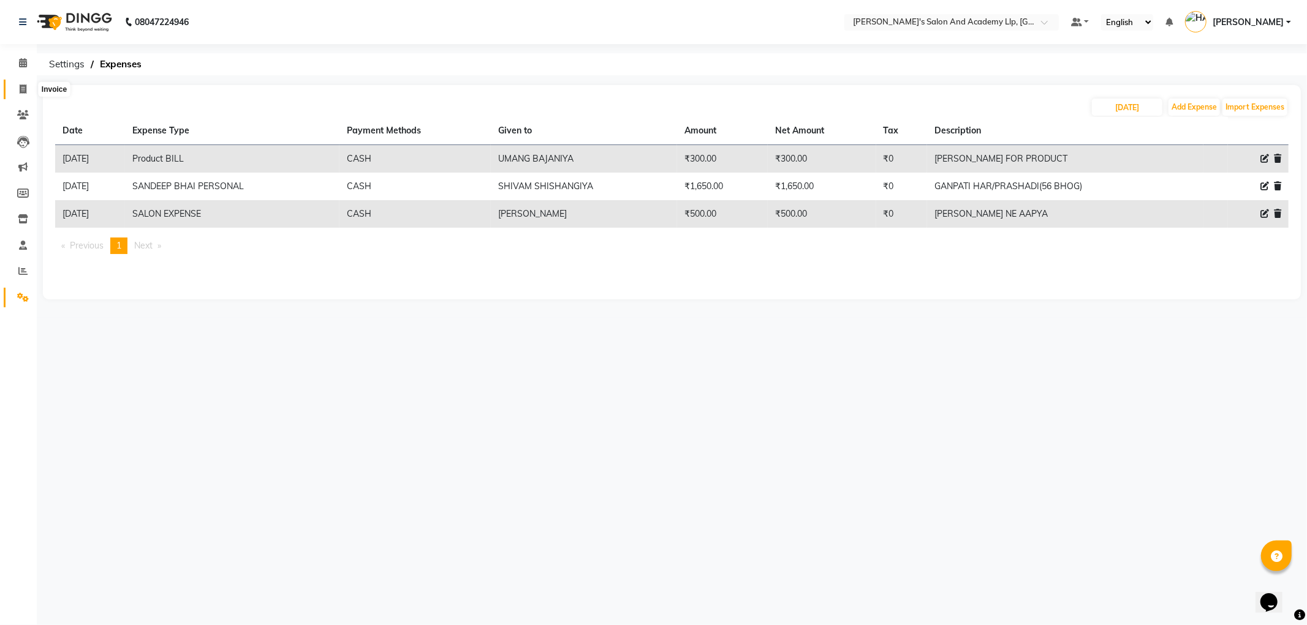
click at [16, 86] on span at bounding box center [22, 90] width 21 height 14
select select "service"
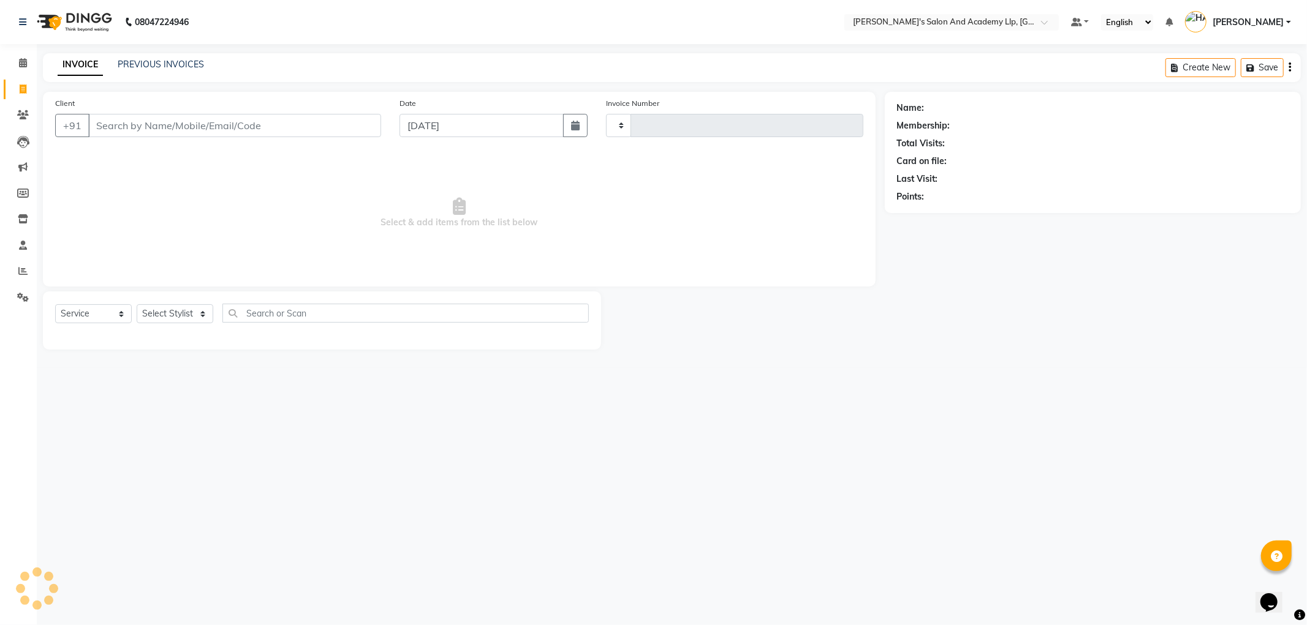
type input "11433"
select select "6983"
click at [19, 63] on icon at bounding box center [23, 62] width 8 height 9
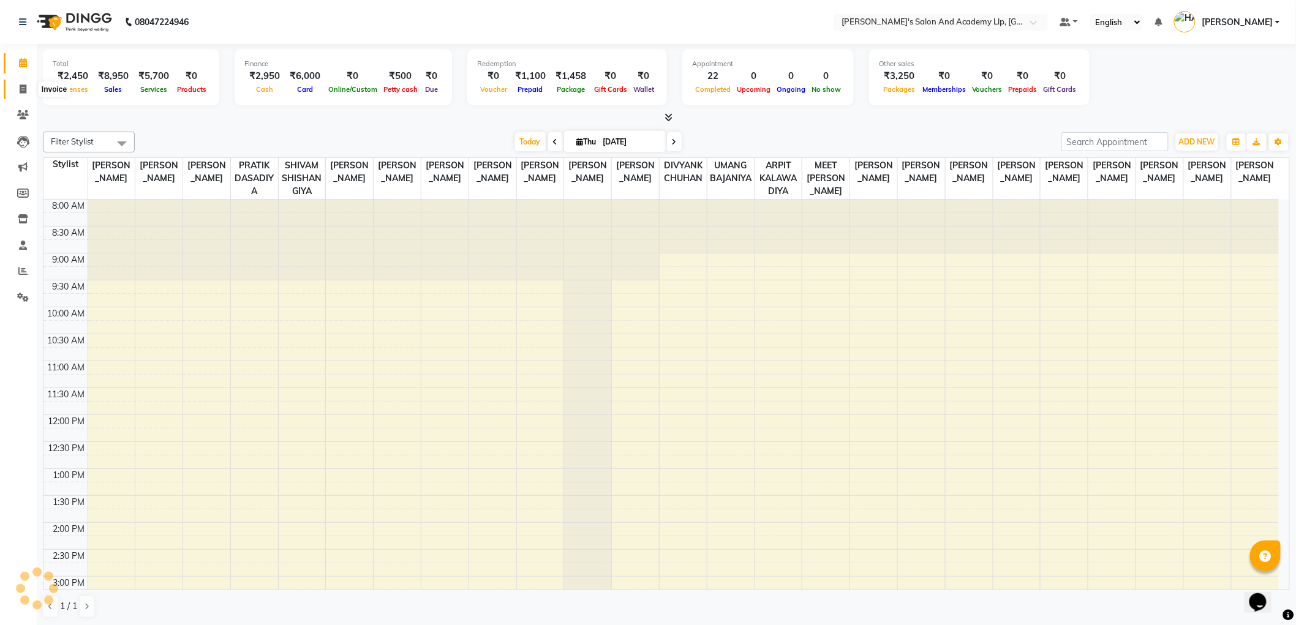
click at [25, 89] on icon at bounding box center [23, 89] width 7 height 9
select select "service"
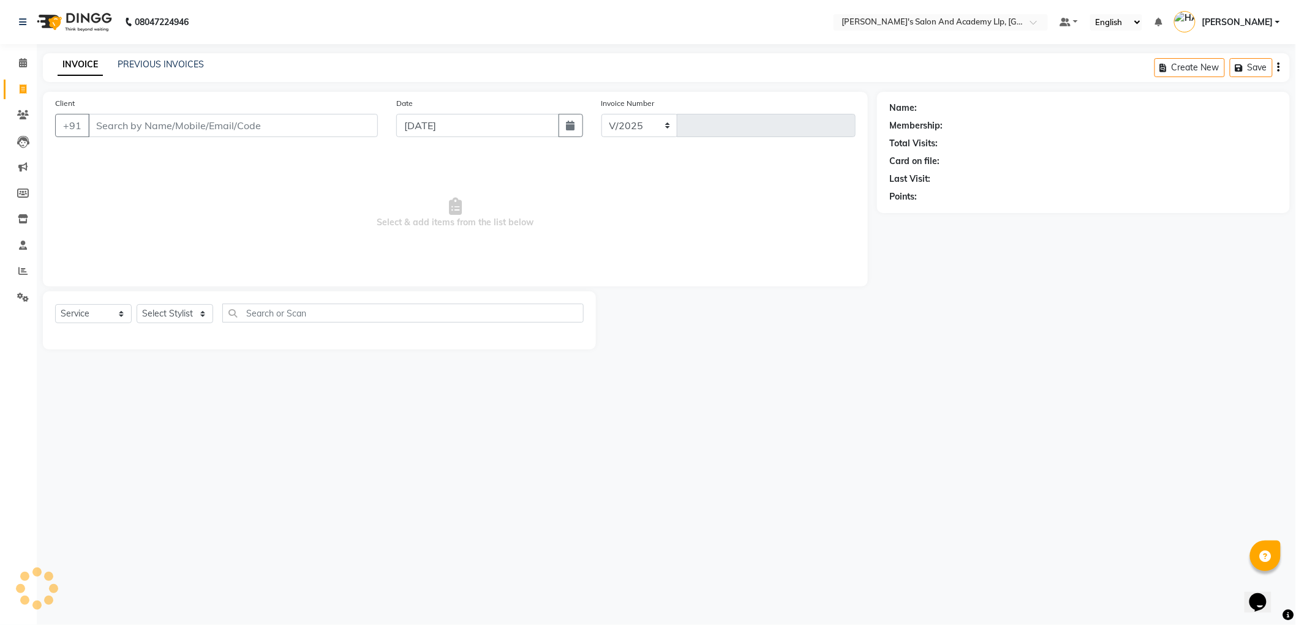
select select "6983"
type input "11433"
click at [154, 127] on input "Client" at bounding box center [234, 125] width 293 height 23
click at [148, 130] on input "Client" at bounding box center [234, 125] width 293 height 23
click at [135, 133] on input "Client" at bounding box center [234, 125] width 293 height 23
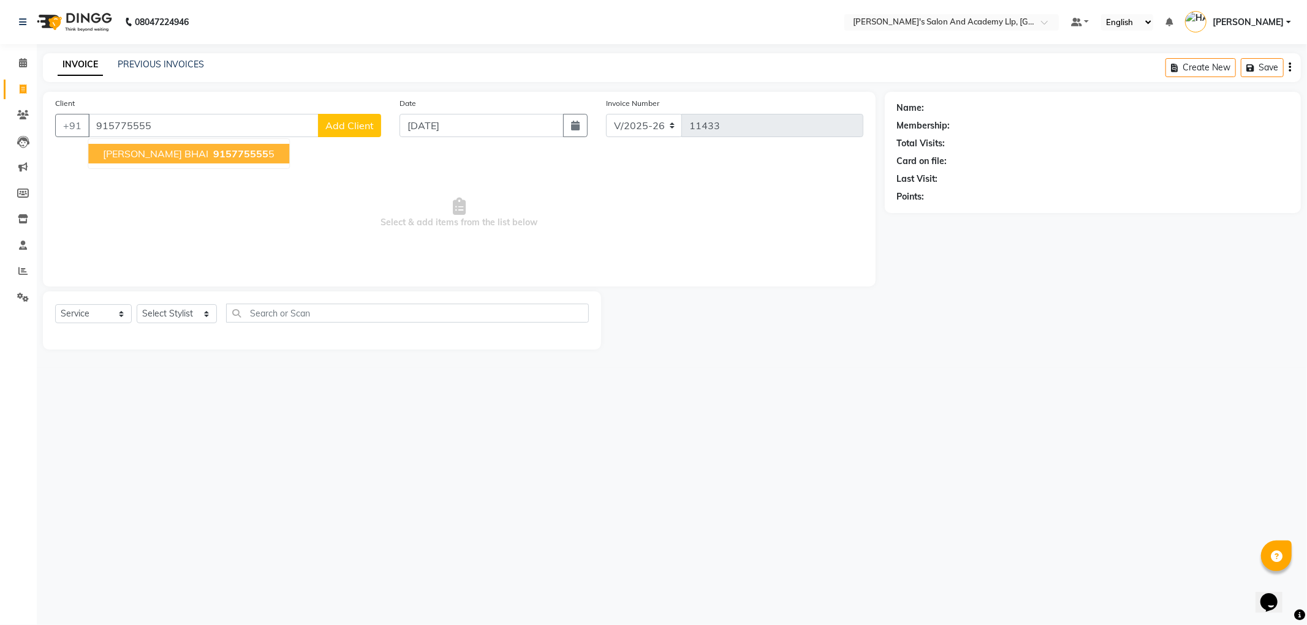
click at [152, 157] on span "[PERSON_NAME] BHAI" at bounding box center [155, 154] width 105 height 12
type input "9157755555"
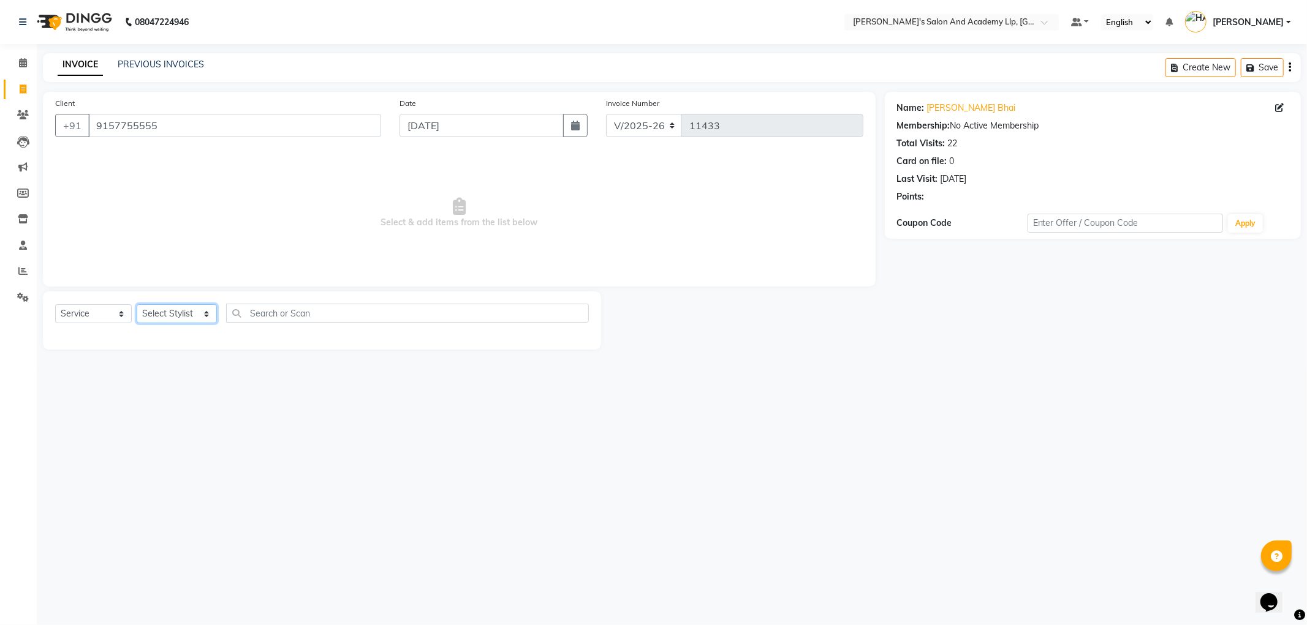
click at [163, 314] on select "Select Stylist [PERSON_NAME] AKSHAY VAJA [PERSON_NAME] [PERSON_NAME] [PERSON_NA…" at bounding box center [177, 313] width 80 height 19
click at [137, 305] on select "Select Stylist [PERSON_NAME] AKSHAY VAJA [PERSON_NAME] [PERSON_NAME] [PERSON_NA…" at bounding box center [177, 313] width 80 height 19
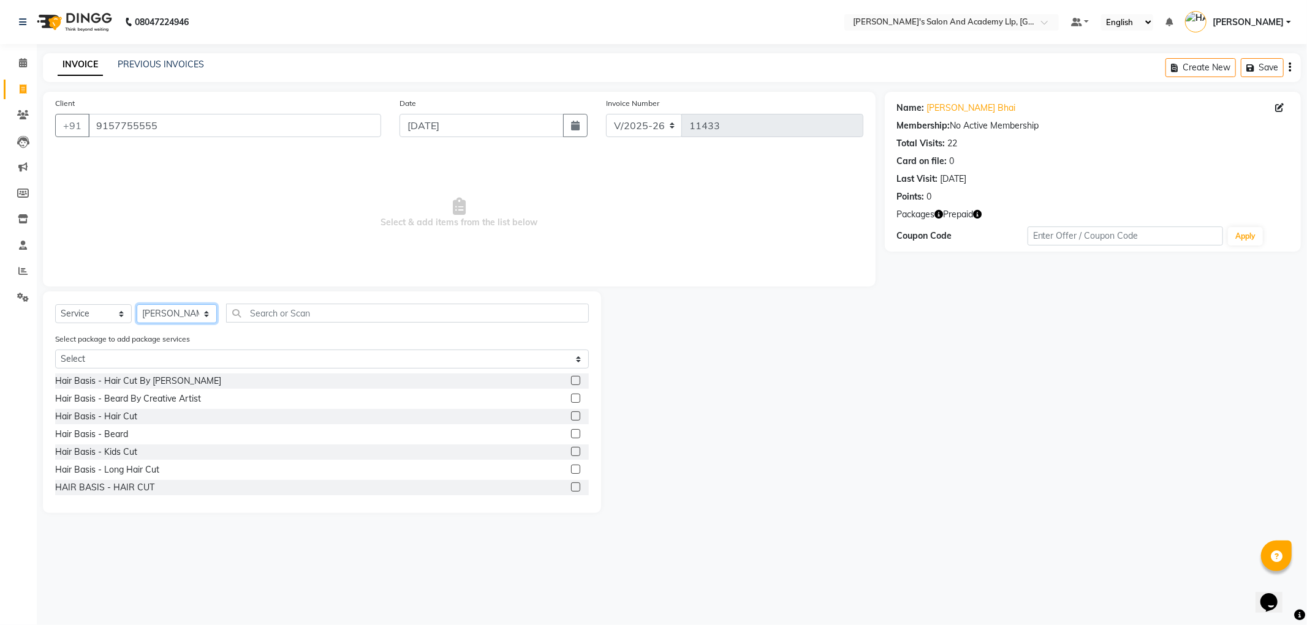
drag, startPoint x: 157, startPoint y: 312, endPoint x: 162, endPoint y: 307, distance: 7.4
click at [157, 312] on select "Select Stylist [PERSON_NAME] AKSHAY VAJA [PERSON_NAME] [PERSON_NAME] [PERSON_NA…" at bounding box center [177, 313] width 80 height 19
select select "90548"
click at [137, 305] on select "Select Stylist [PERSON_NAME] AKSHAY VAJA [PERSON_NAME] [PERSON_NAME] [PERSON_NA…" at bounding box center [177, 313] width 80 height 19
click at [107, 350] on select "Select MAVDI DEAR PACKAGE ( 6 HAIR CUT / 6 [PERSON_NAME]) GLOW PACKAGE MAGIC PA…" at bounding box center [322, 359] width 534 height 19
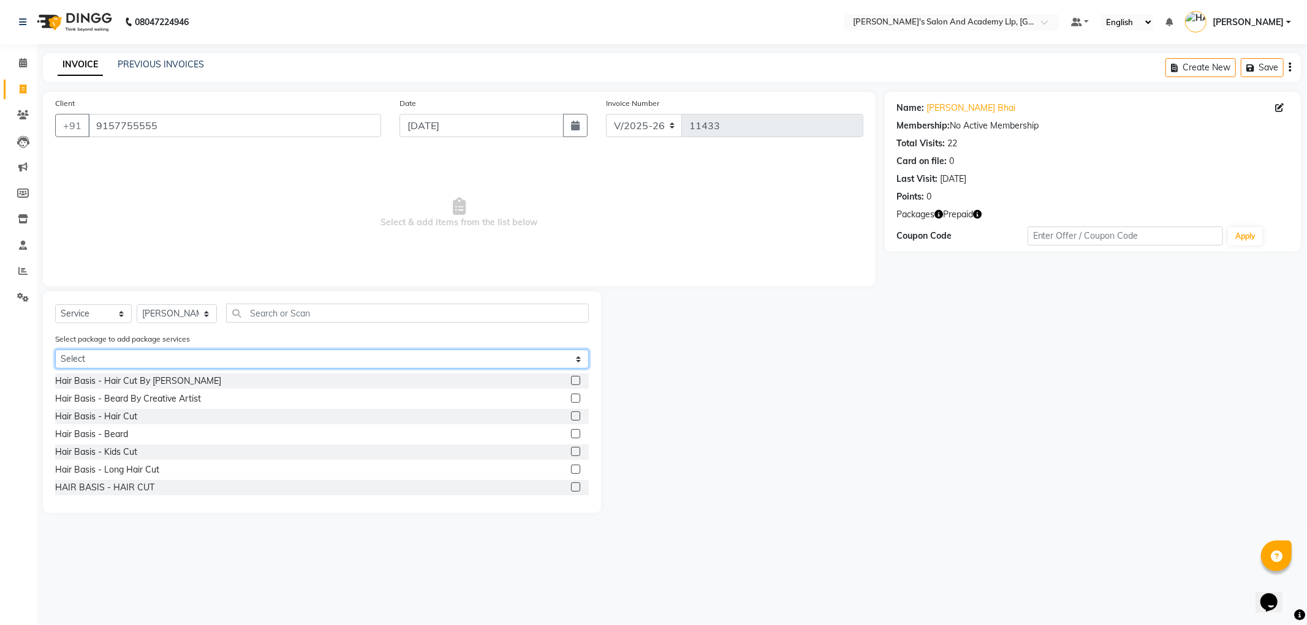
click at [106, 359] on select "Select MAVDI DEAR PACKAGE ( 6 HAIR CUT / 6 [PERSON_NAME]) GLOW PACKAGE MAGIC PA…" at bounding box center [322, 359] width 534 height 19
drag, startPoint x: 105, startPoint y: 358, endPoint x: 105, endPoint y: 366, distance: 8.0
click at [105, 358] on select "Select MAVDI DEAR PACKAGE ( 6 HAIR CUT / 6 [PERSON_NAME]) GLOW PACKAGE MAGIC PA…" at bounding box center [322, 359] width 534 height 19
select select "1: Object"
click at [55, 350] on select "Select MAVDI DEAR PACKAGE ( 6 HAIR CUT / 6 [PERSON_NAME]) GLOW PACKAGE MAGIC PA…" at bounding box center [322, 359] width 534 height 19
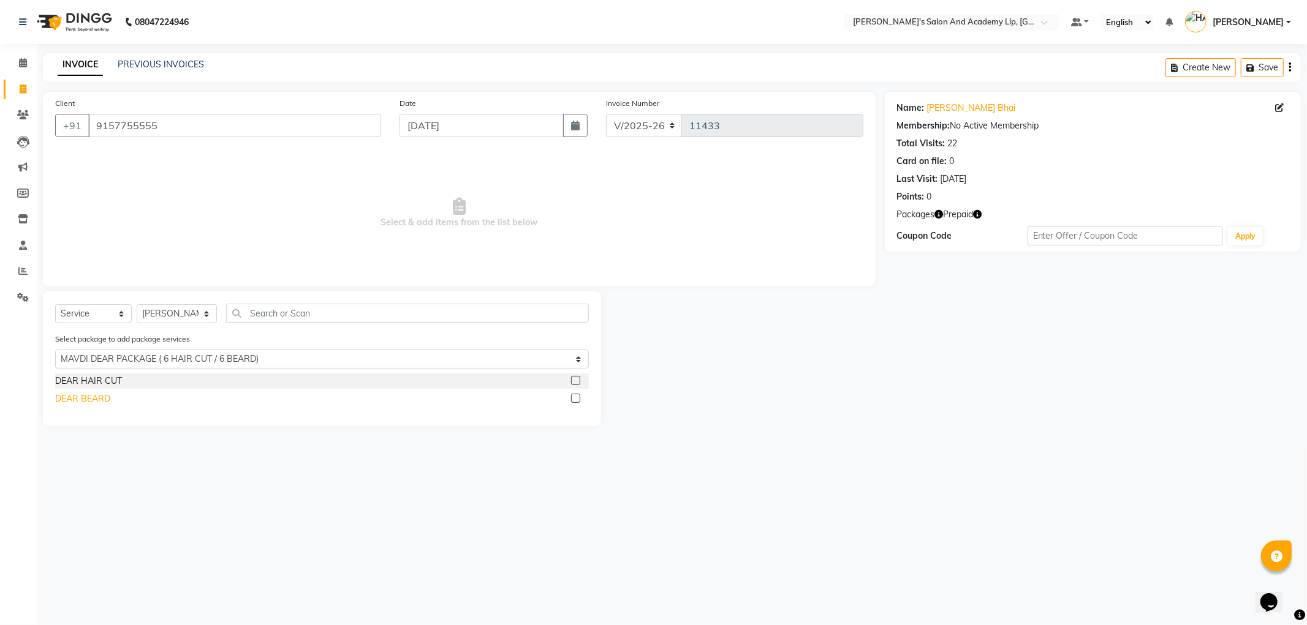
click at [97, 400] on div "DEAR BEARD" at bounding box center [82, 399] width 55 height 13
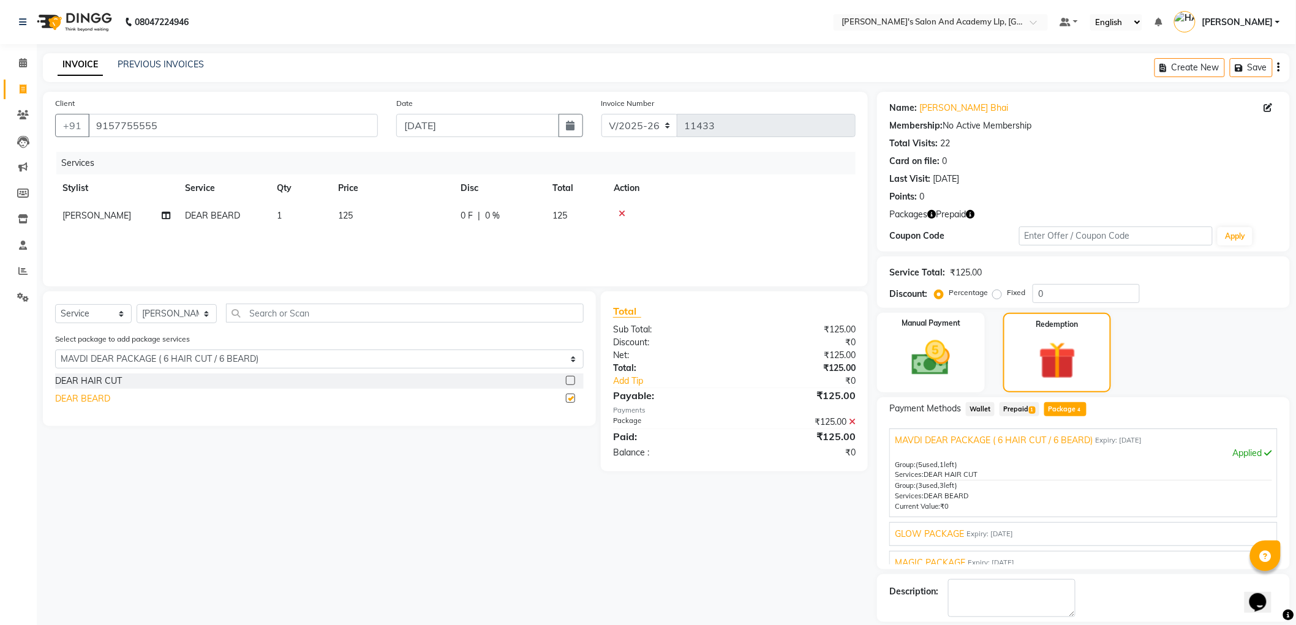
checkbox input "false"
click at [108, 383] on div "DEAR HAIR CUT" at bounding box center [88, 381] width 67 height 13
checkbox input "false"
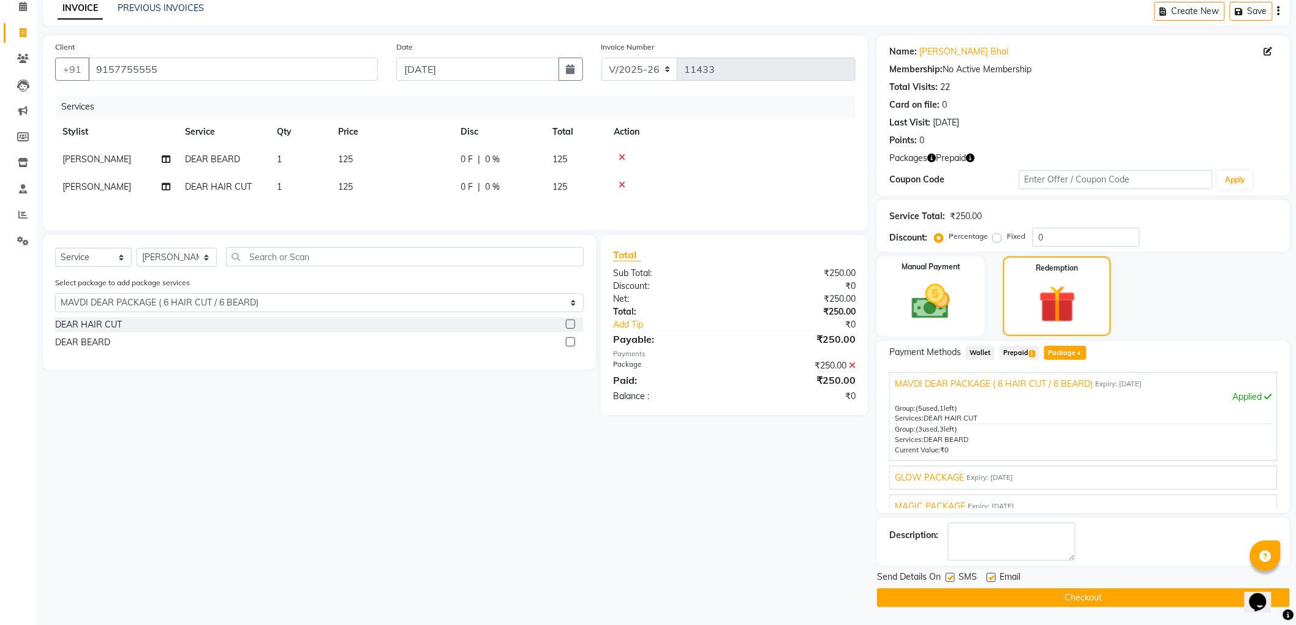
click at [994, 580] on label at bounding box center [991, 577] width 9 height 9
click at [994, 580] on input "checkbox" at bounding box center [991, 579] width 8 height 8
checkbox input "false"
click at [948, 577] on label at bounding box center [950, 577] width 9 height 9
click at [948, 577] on input "checkbox" at bounding box center [950, 579] width 8 height 8
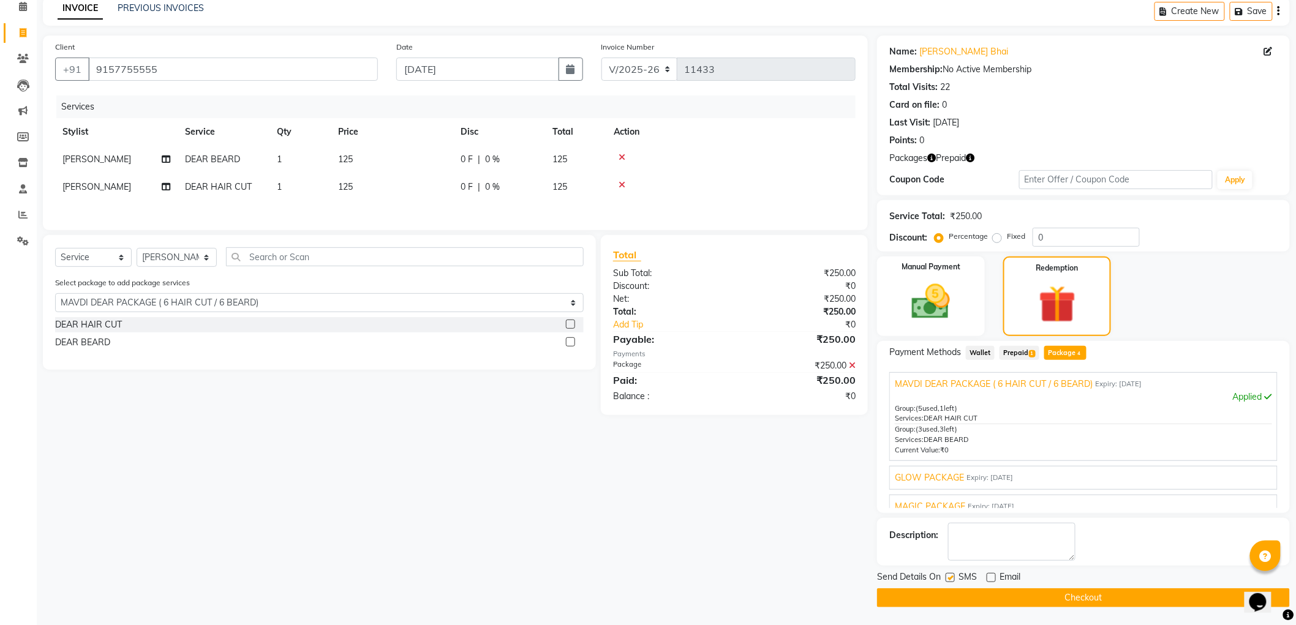
checkbox input "false"
click at [946, 479] on span "GLOW PACKAGE" at bounding box center [929, 478] width 69 height 13
click at [960, 495] on span "MAGIC PACKAGE" at bounding box center [930, 495] width 70 height 13
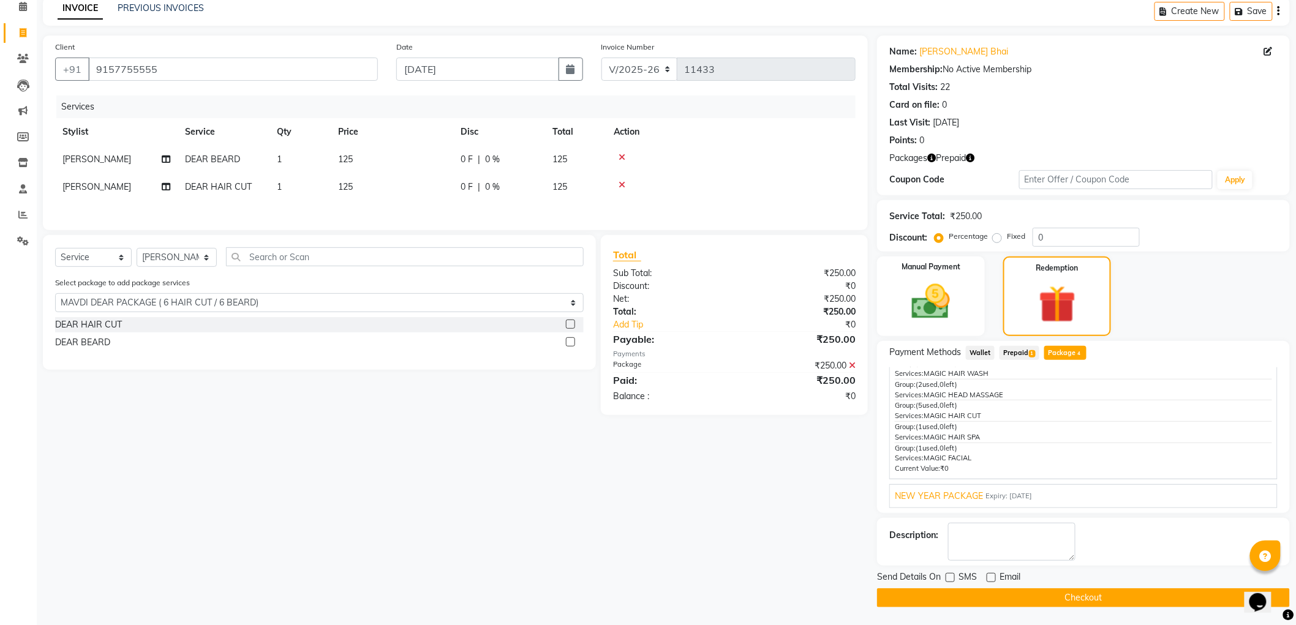
click at [982, 595] on button "Checkout" at bounding box center [1083, 598] width 413 height 19
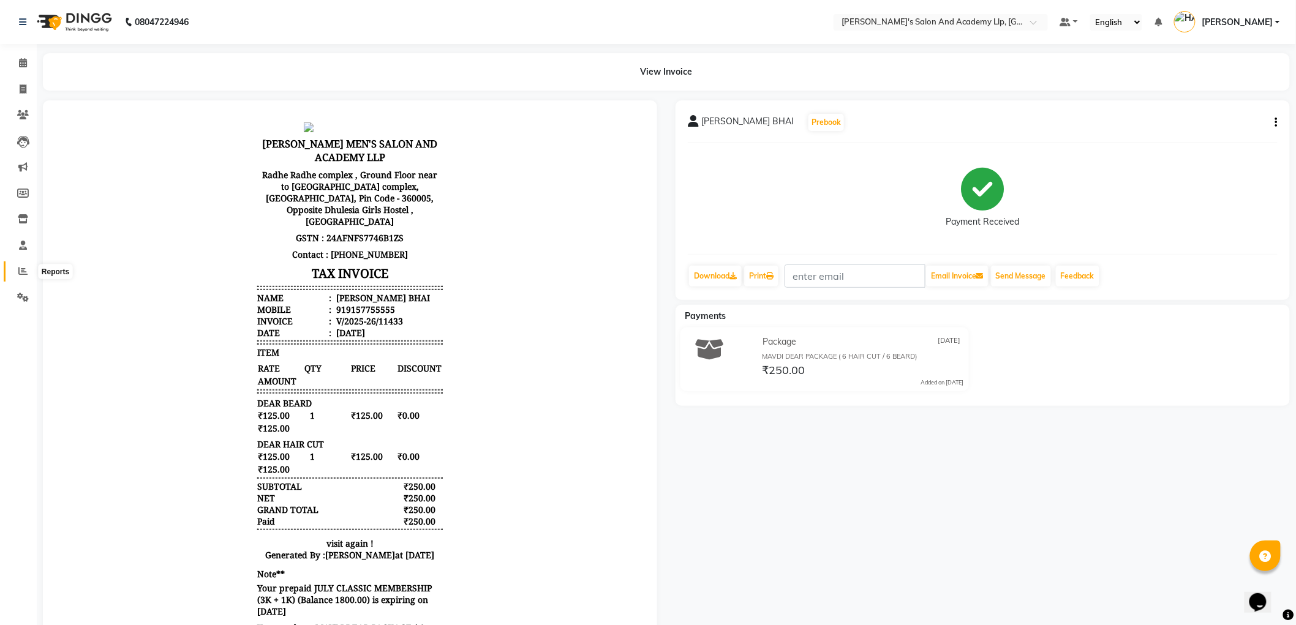
click at [25, 271] on icon at bounding box center [22, 270] width 9 height 9
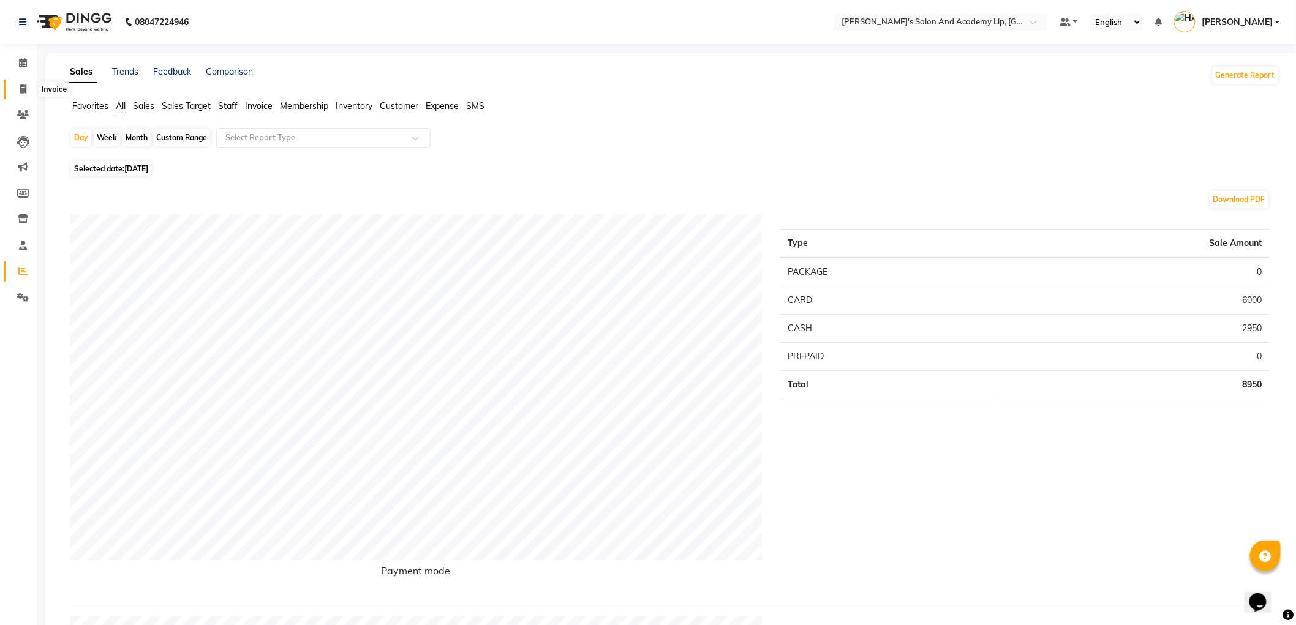
click at [22, 89] on icon at bounding box center [23, 89] width 7 height 9
select select "service"
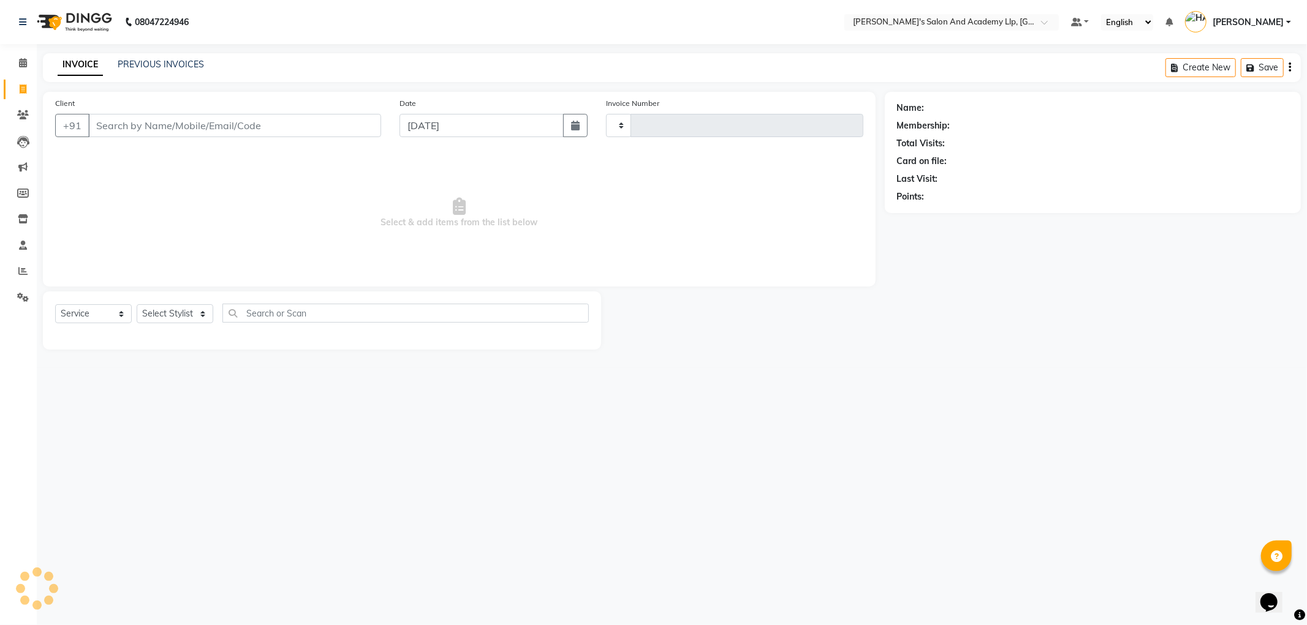
type input "11434"
select select "6983"
click at [167, 54] on div "INVOICE PREVIOUS INVOICES Create New Save" at bounding box center [672, 67] width 1258 height 29
click at [166, 57] on div "INVOICE PREVIOUS INVOICES Create New Save" at bounding box center [672, 67] width 1258 height 29
click at [173, 66] on link "PREVIOUS INVOICES" at bounding box center [161, 64] width 86 height 11
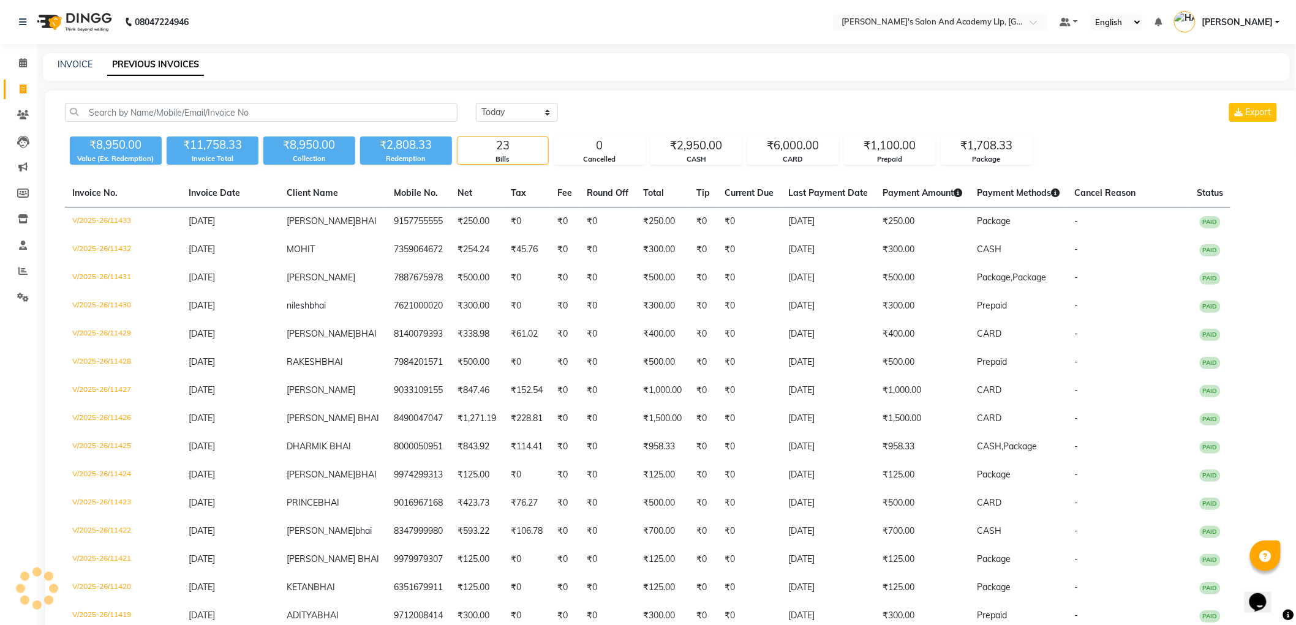
drag, startPoint x: 22, startPoint y: 80, endPoint x: 23, endPoint y: 89, distance: 9.3
click at [23, 84] on li "Invoice" at bounding box center [18, 90] width 37 height 26
click at [23, 89] on icon at bounding box center [23, 89] width 7 height 9
select select "service"
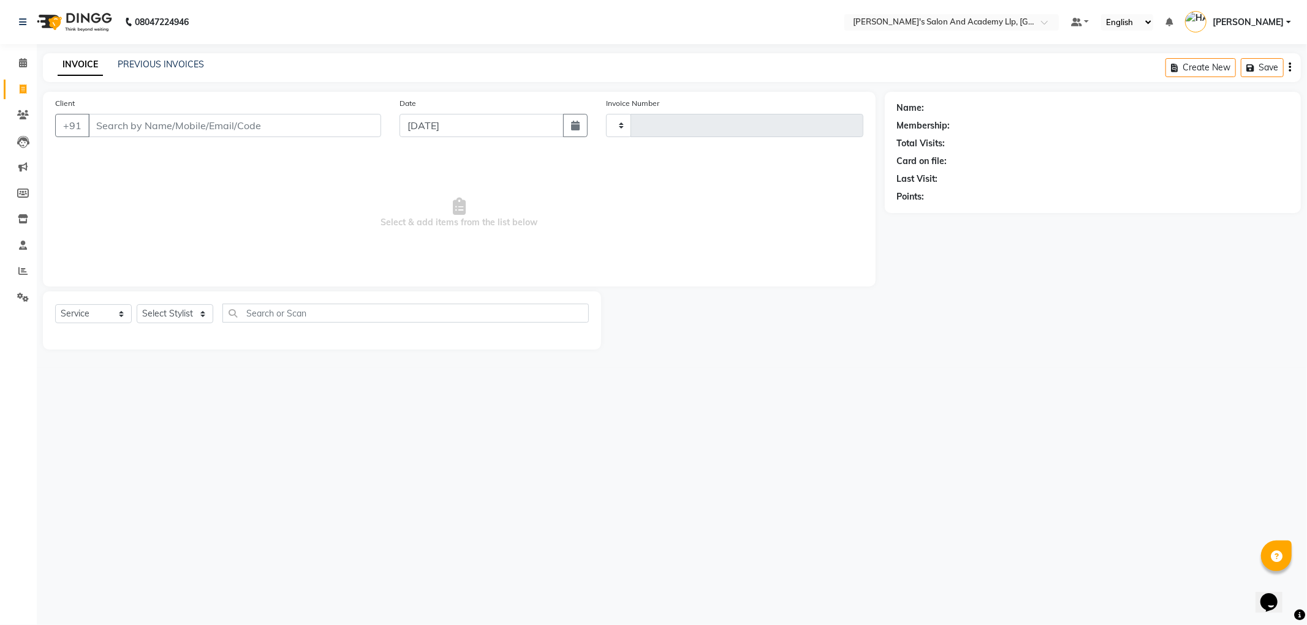
type input "11434"
select select "6983"
click at [135, 123] on input "Client" at bounding box center [234, 125] width 293 height 23
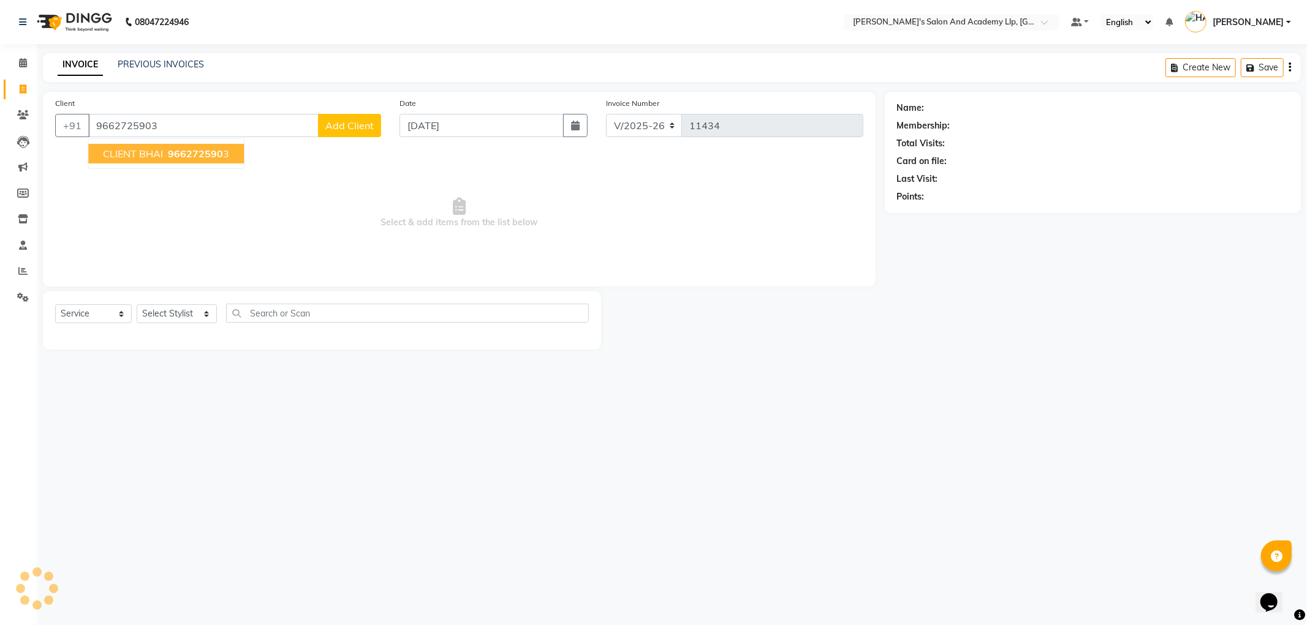
type input "9662725903"
click at [143, 156] on span "CLIENT BHAI" at bounding box center [133, 154] width 60 height 12
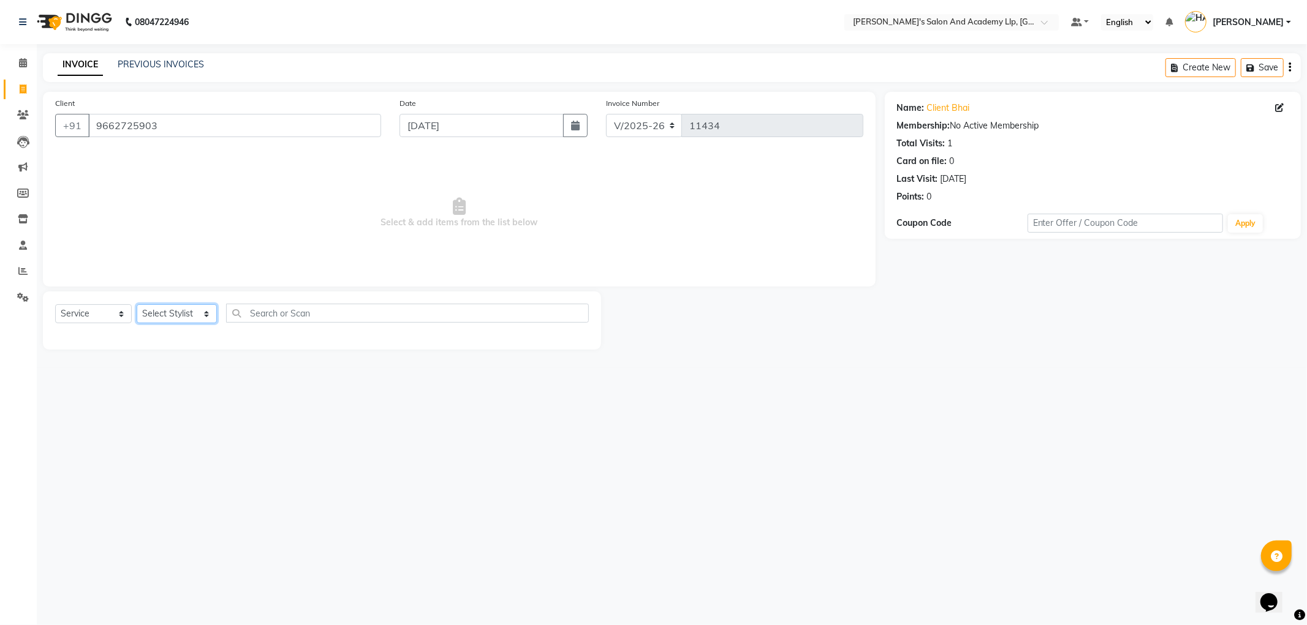
click at [165, 315] on select "Select Stylist [PERSON_NAME] AKSHAY VAJA [PERSON_NAME] [PERSON_NAME] [PERSON_NA…" at bounding box center [177, 313] width 80 height 19
click at [137, 305] on select "Select Stylist [PERSON_NAME] AKSHAY VAJA [PERSON_NAME] [PERSON_NAME] [PERSON_NA…" at bounding box center [177, 313] width 80 height 19
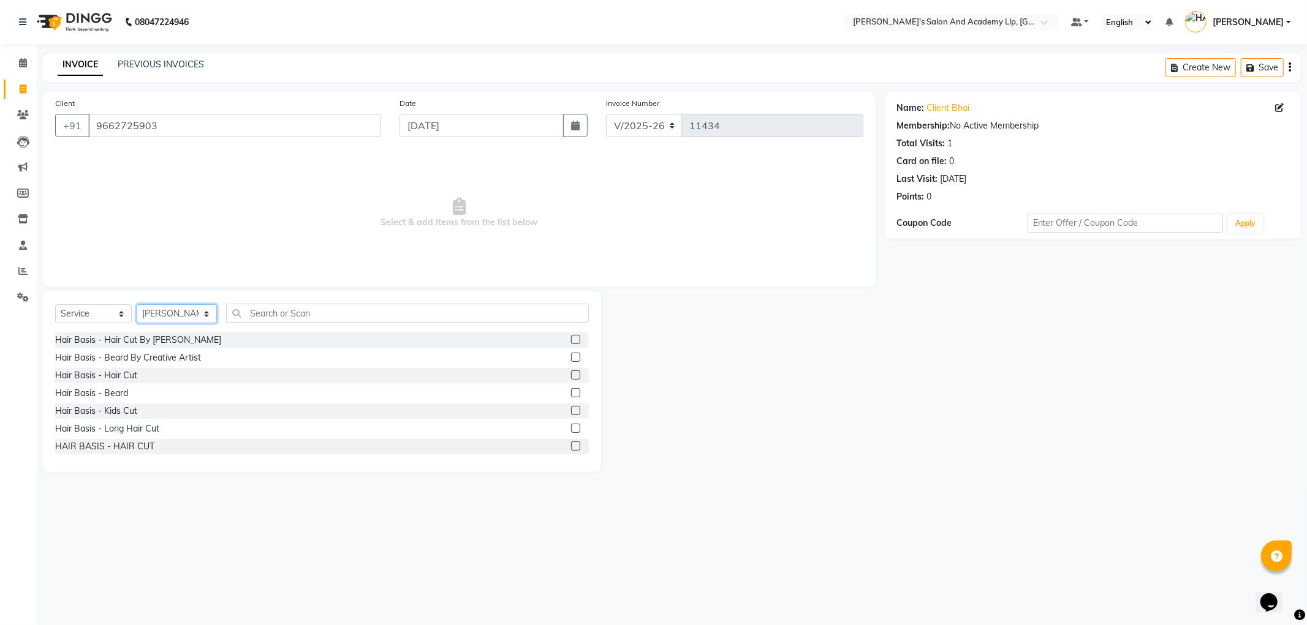
click at [192, 311] on select "Select Stylist [PERSON_NAME] AKSHAY VAJA [PERSON_NAME] [PERSON_NAME] [PERSON_NA…" at bounding box center [177, 313] width 80 height 19
select select "90552"
click at [137, 305] on select "Select Stylist [PERSON_NAME] AKSHAY VAJA [PERSON_NAME] [PERSON_NAME] [PERSON_NA…" at bounding box center [177, 313] width 80 height 19
click at [112, 379] on div "Hair Basis - Hair Cut" at bounding box center [96, 375] width 82 height 13
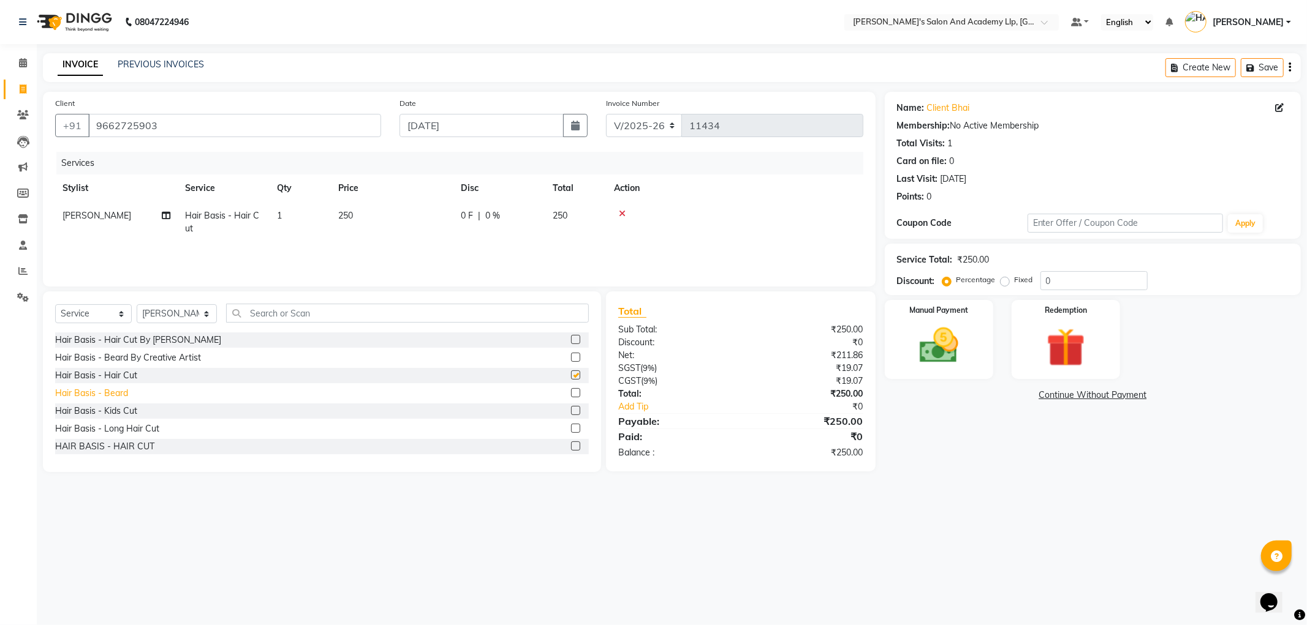
checkbox input "false"
click at [113, 396] on div "Hair Basis - Beard" at bounding box center [91, 393] width 73 height 13
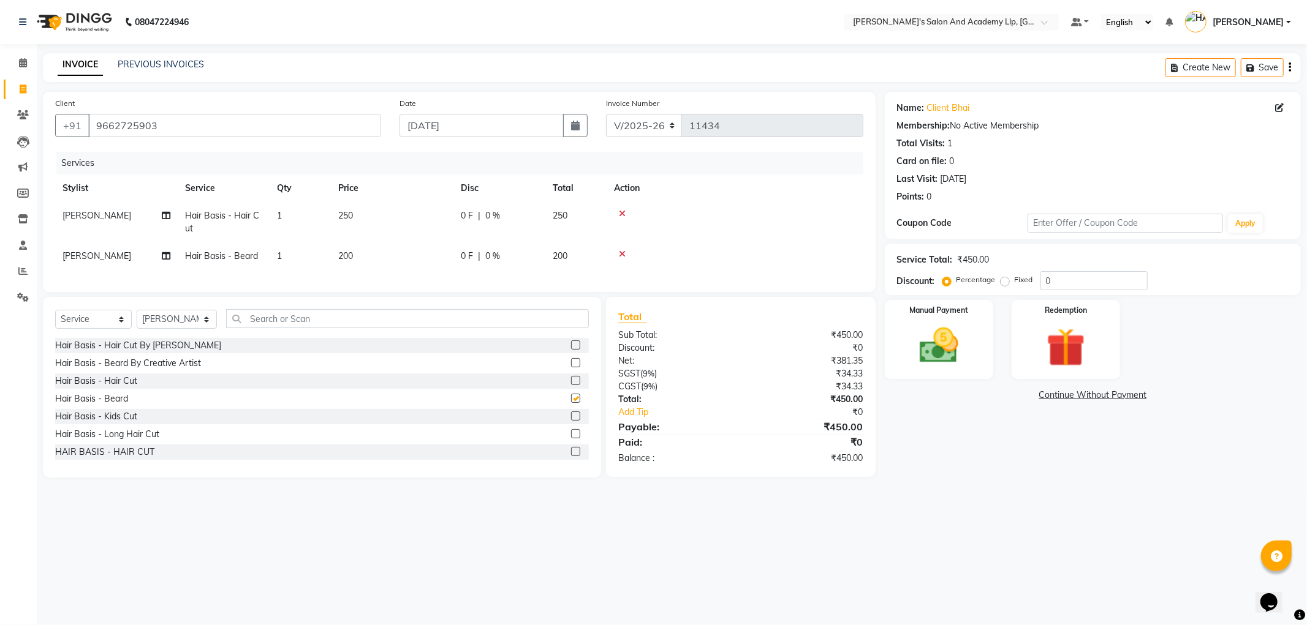
checkbox input "false"
drag, startPoint x: 360, startPoint y: 212, endPoint x: 333, endPoint y: 210, distance: 26.4
click at [334, 210] on td "250" at bounding box center [392, 222] width 123 height 40
select select "90552"
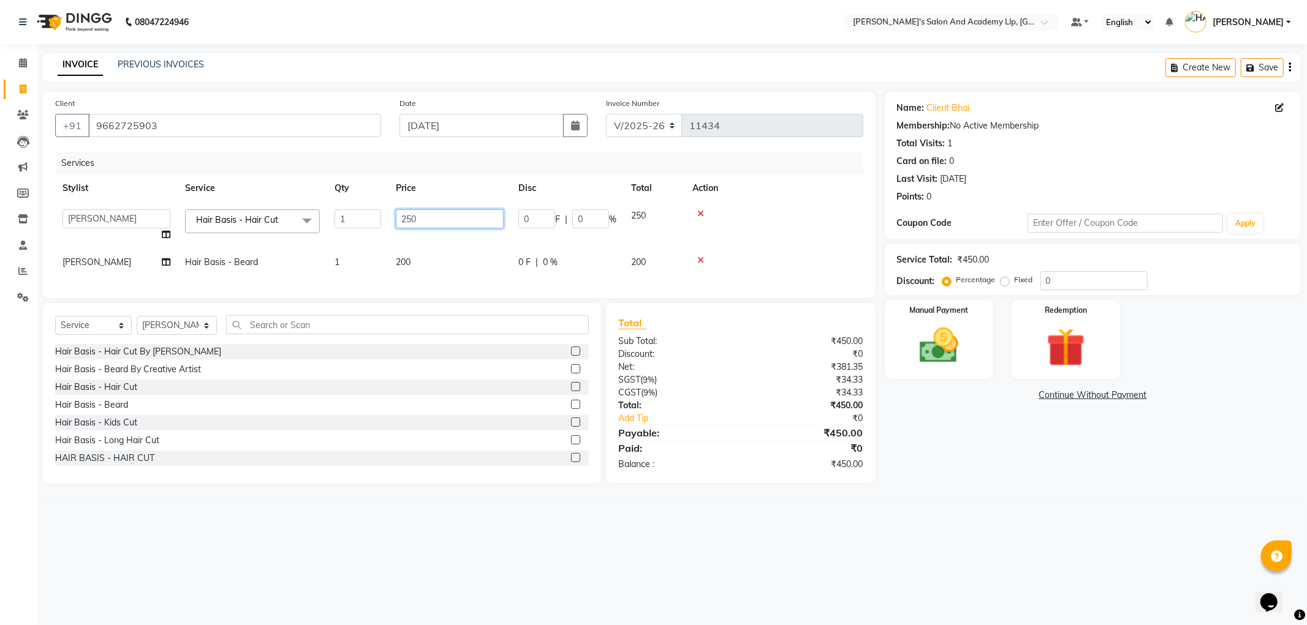
click at [431, 217] on input "250" at bounding box center [450, 219] width 108 height 19
type input "2"
type input "300"
click at [270, 334] on input "text" at bounding box center [407, 324] width 363 height 19
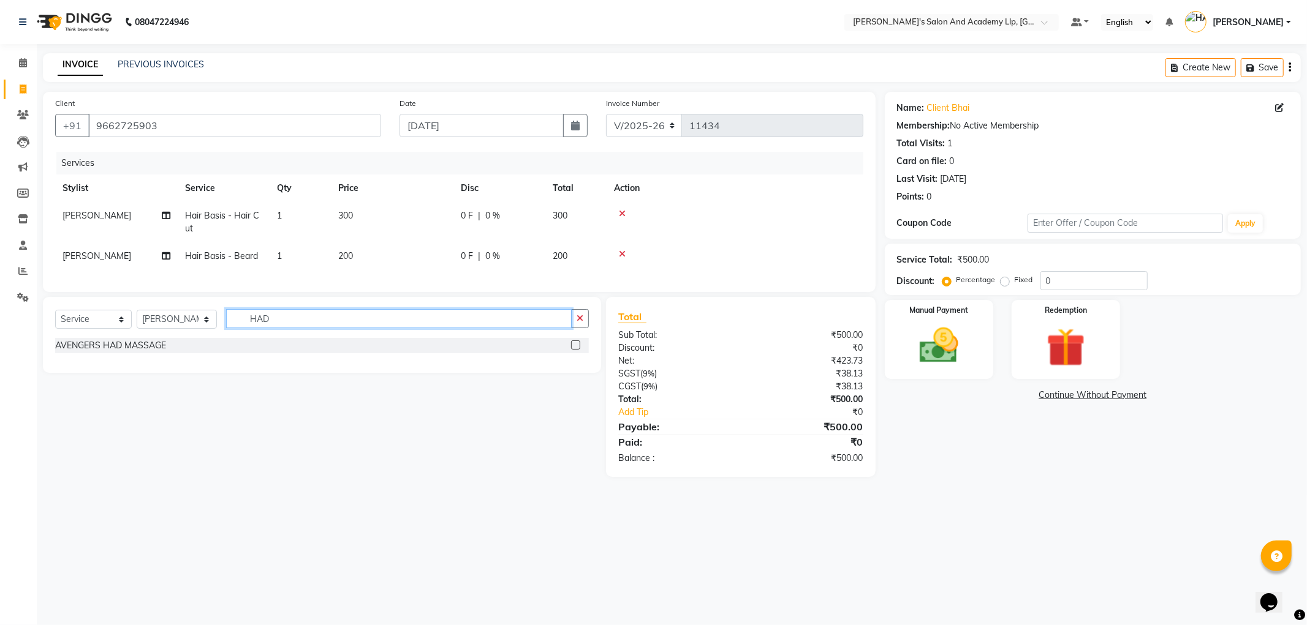
type input "HAD"
click at [575, 350] on label at bounding box center [575, 345] width 9 height 9
click at [575, 350] on input "checkbox" at bounding box center [575, 346] width 8 height 8
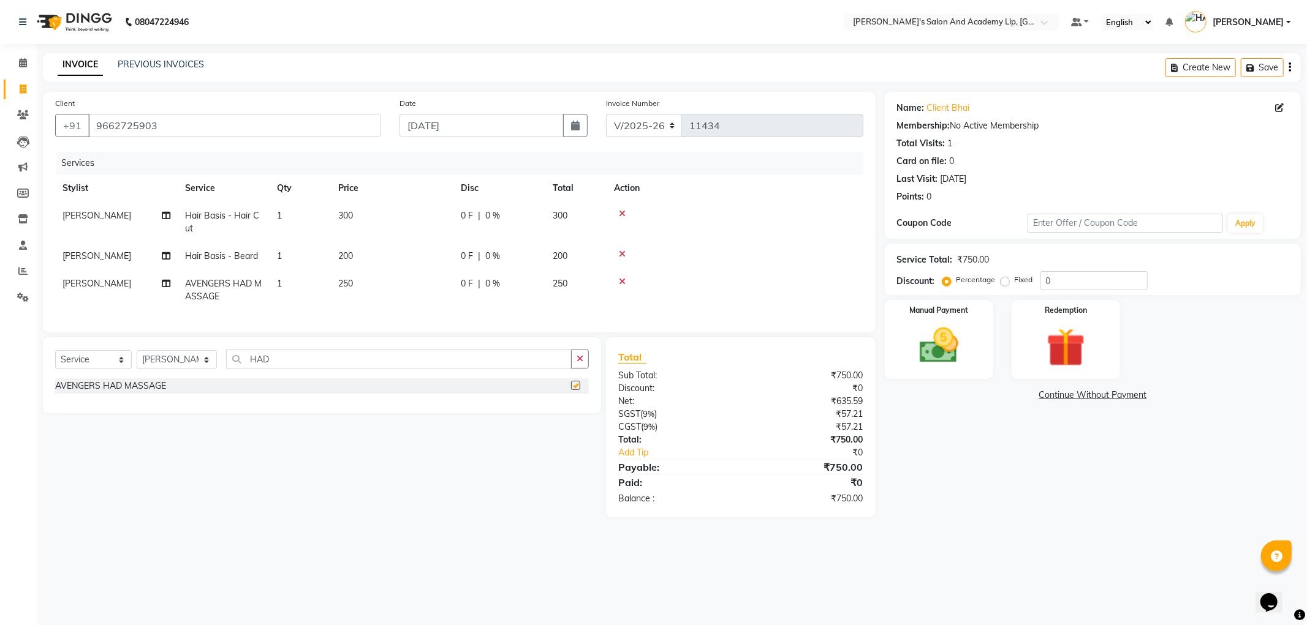
checkbox input "false"
drag, startPoint x: 366, startPoint y: 279, endPoint x: 323, endPoint y: 268, distance: 43.7
click at [360, 279] on td "250" at bounding box center [392, 290] width 123 height 40
select select "90552"
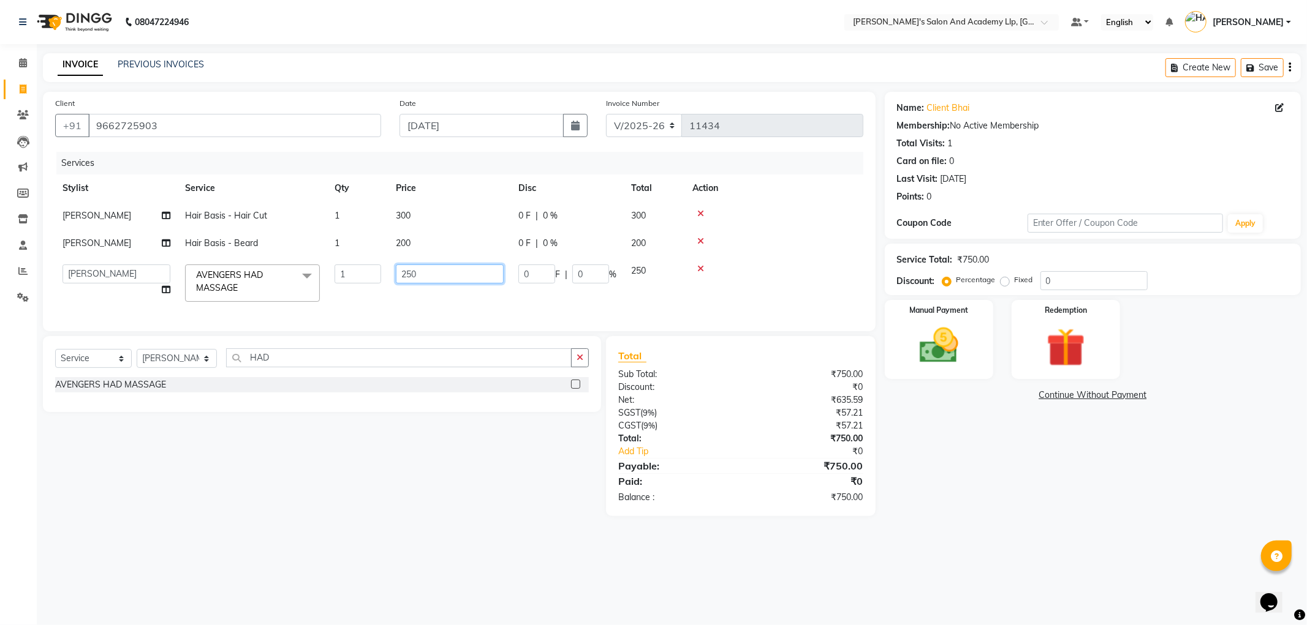
drag, startPoint x: 423, startPoint y: 273, endPoint x: 372, endPoint y: 266, distance: 50.6
click at [364, 272] on tr "[PERSON_NAME] [PERSON_NAME] [PERSON_NAME] [PERSON_NAME] [PERSON_NAME] [PERSON_N…" at bounding box center [459, 283] width 808 height 52
type input "500"
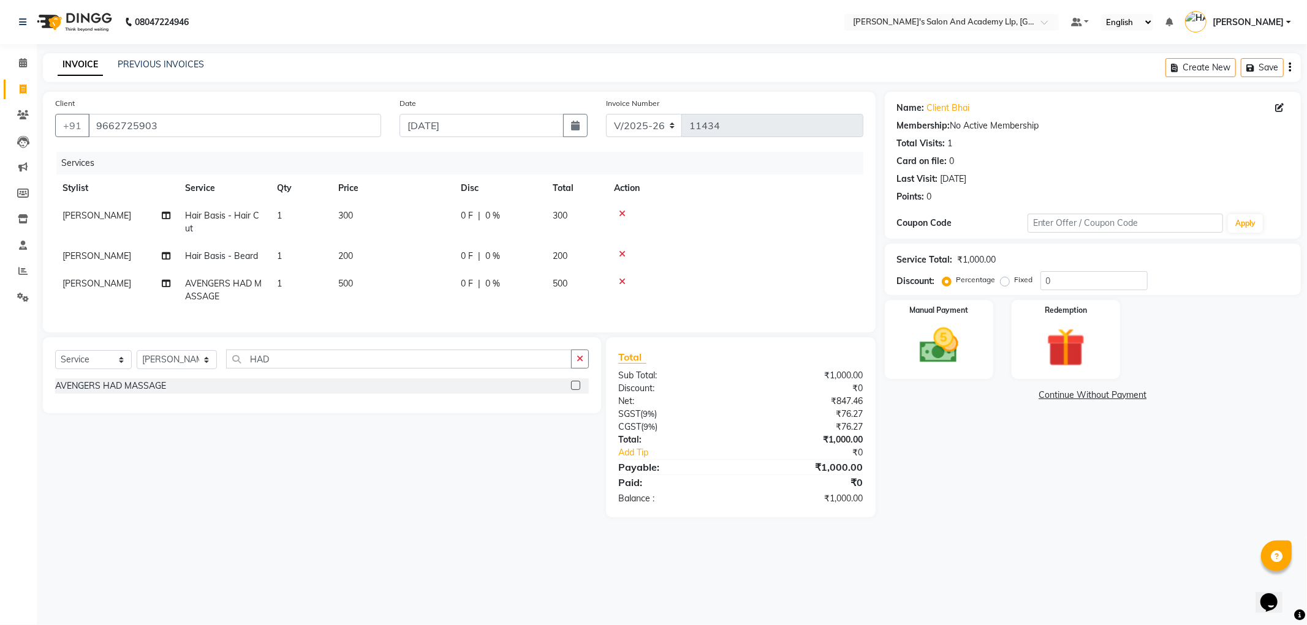
click at [118, 278] on span "[PERSON_NAME]" at bounding box center [96, 283] width 69 height 11
select select "90552"
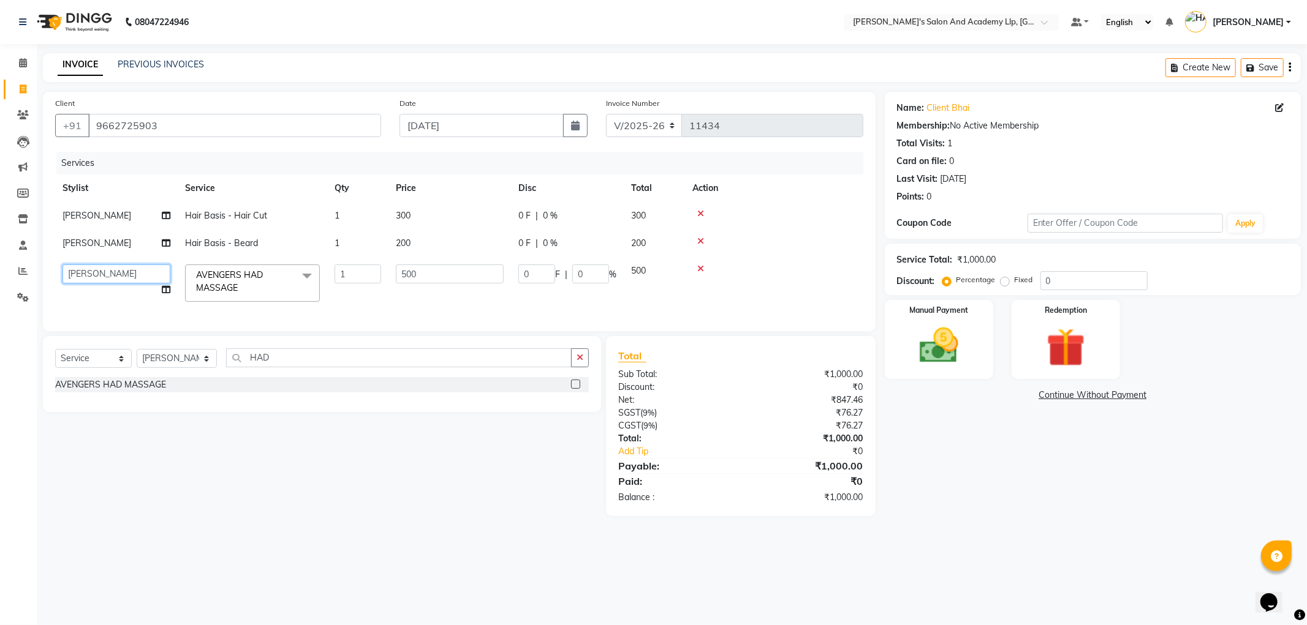
click at [116, 274] on select "[PERSON_NAME] [PERSON_NAME] [PERSON_NAME] [PERSON_NAME] [PERSON_NAME] [PERSON_N…" at bounding box center [116, 274] width 108 height 19
select select "88075"
click at [950, 325] on img at bounding box center [939, 346] width 66 height 47
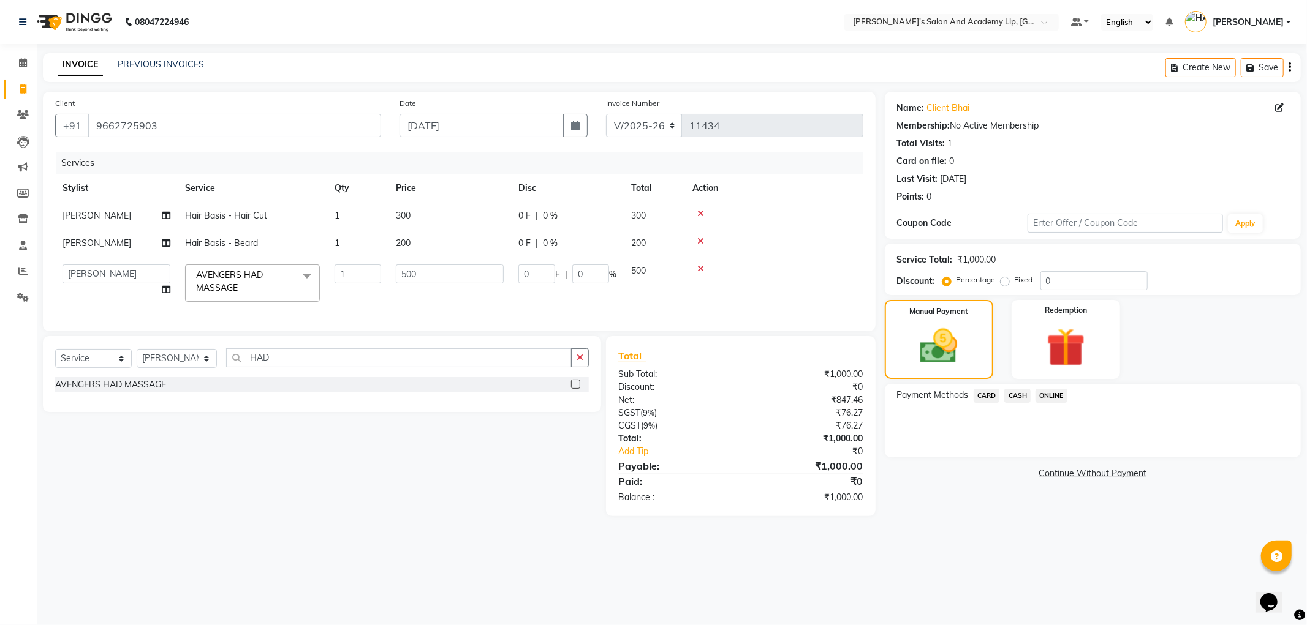
click at [1014, 396] on span "CASH" at bounding box center [1017, 396] width 26 height 14
click at [980, 393] on span "CARD" at bounding box center [986, 396] width 26 height 14
click at [1087, 459] on button "Add Payment" at bounding box center [1160, 460] width 255 height 19
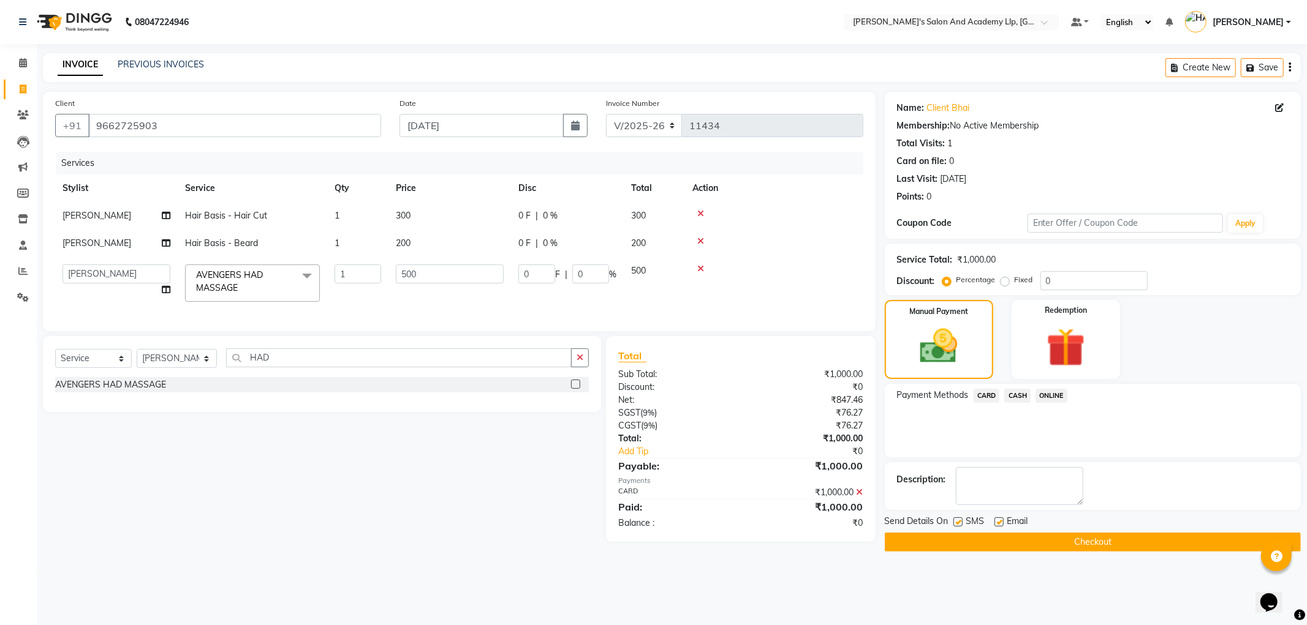
click at [994, 519] on label at bounding box center [998, 522] width 9 height 9
click at [994, 519] on input "checkbox" at bounding box center [998, 523] width 8 height 8
checkbox input "false"
click at [961, 524] on label at bounding box center [957, 522] width 9 height 9
click at [961, 524] on input "checkbox" at bounding box center [957, 523] width 8 height 8
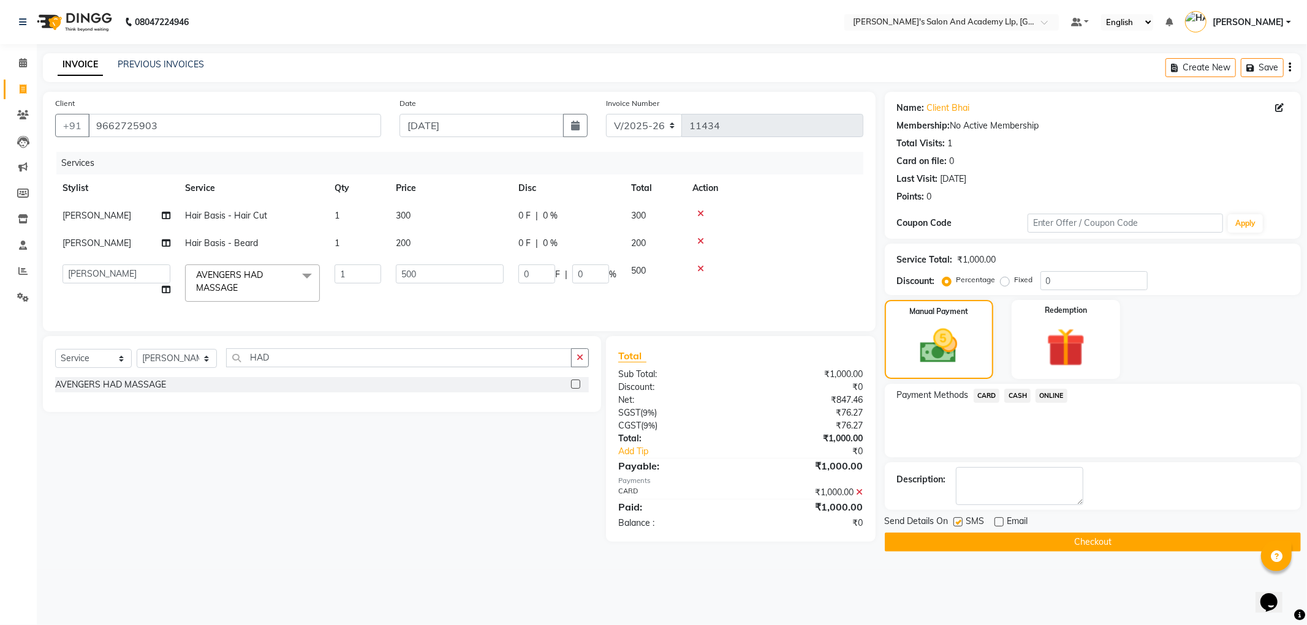
checkbox input "false"
click at [957, 536] on button "Checkout" at bounding box center [1093, 542] width 416 height 19
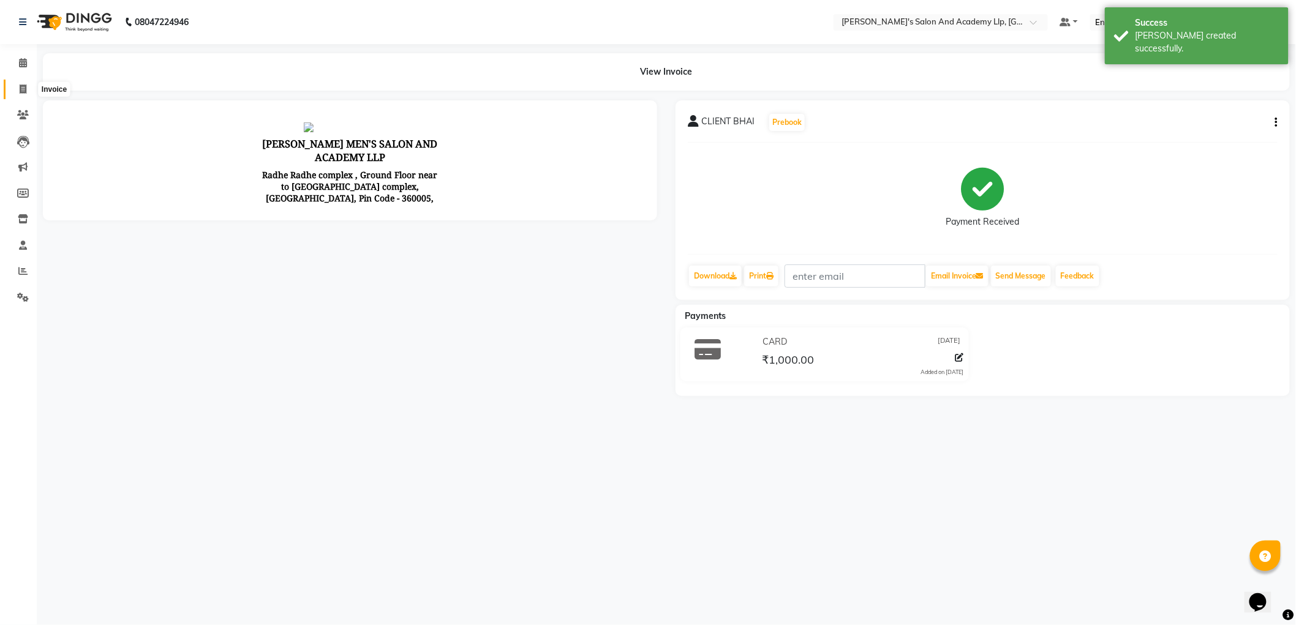
click at [23, 90] on icon at bounding box center [23, 89] width 7 height 9
select select "service"
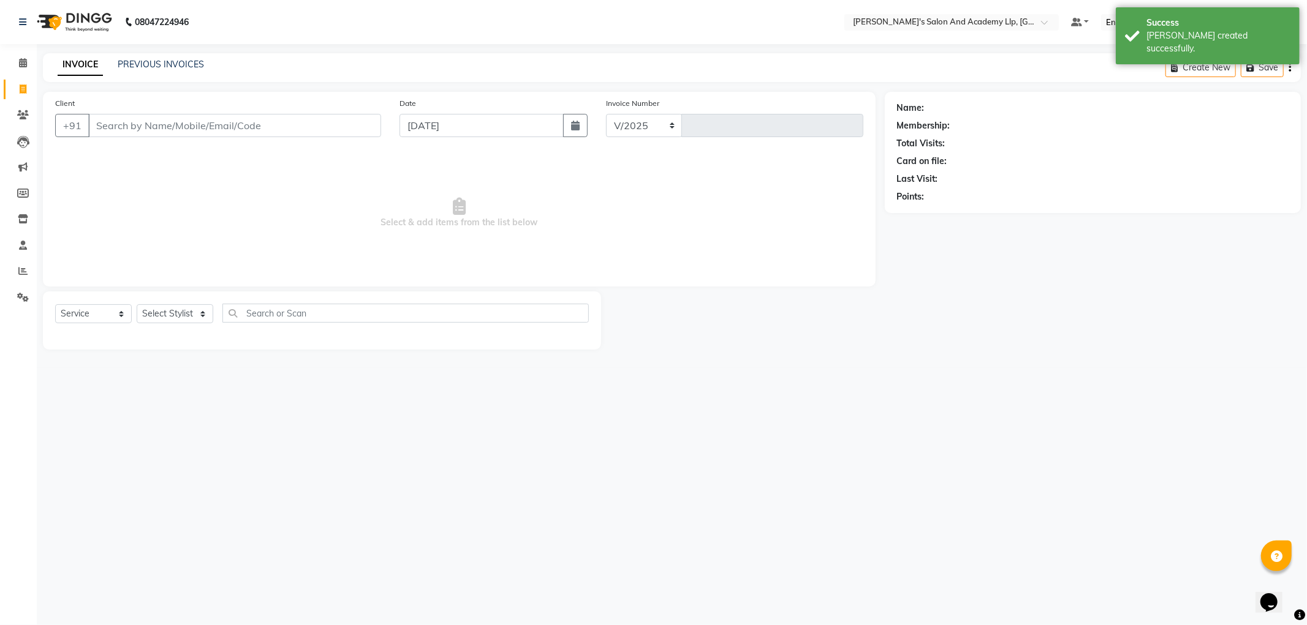
select select "6983"
type input "11435"
click at [149, 126] on input "Client" at bounding box center [234, 125] width 293 height 23
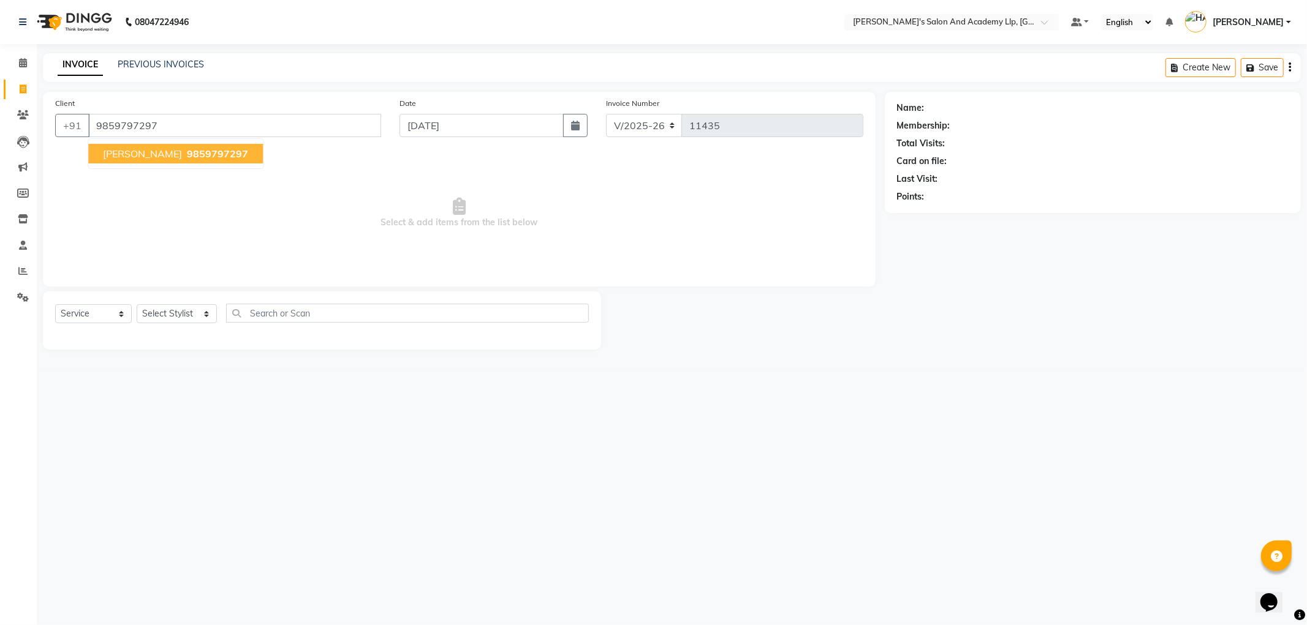
type input "9859797297"
click at [145, 153] on span "[PERSON_NAME]" at bounding box center [142, 154] width 79 height 12
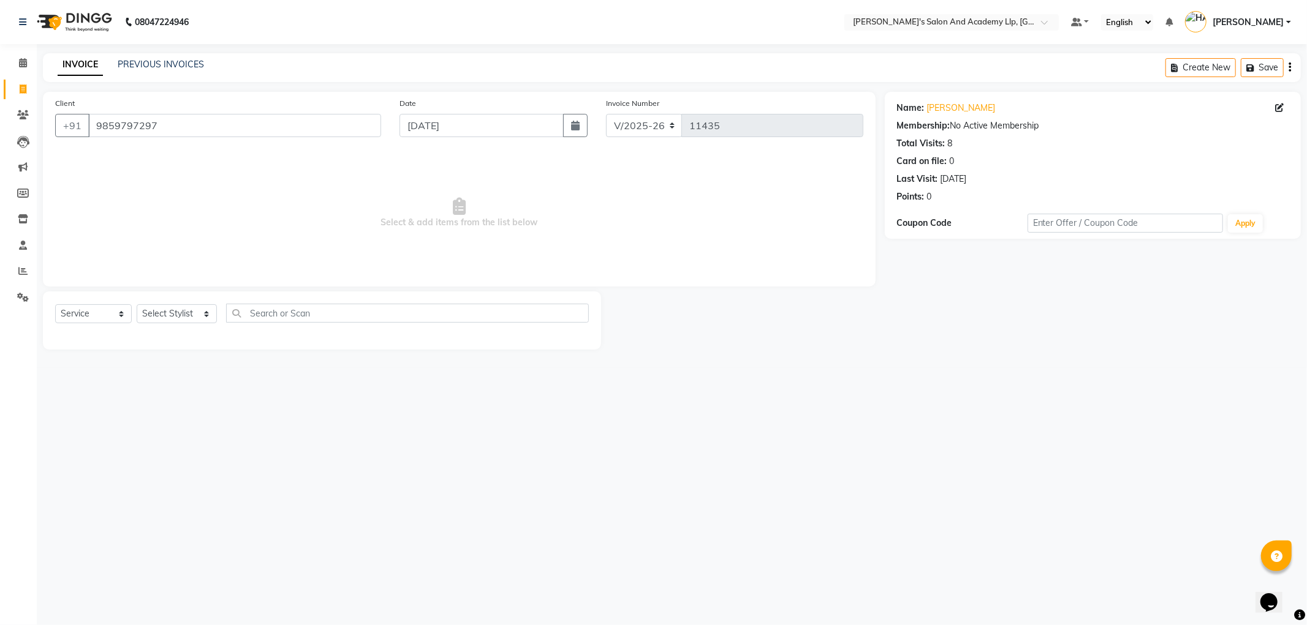
click at [165, 301] on div "Select Service Product Membership Package Voucher Prepaid Gift Card Select Styl…" at bounding box center [322, 321] width 558 height 58
click at [166, 319] on select "Select Stylist [PERSON_NAME] AKSHAY VAJA [PERSON_NAME] [PERSON_NAME] [PERSON_NA…" at bounding box center [177, 313] width 80 height 19
select select "72794"
click at [137, 305] on select "Select Stylist [PERSON_NAME] AKSHAY VAJA [PERSON_NAME] [PERSON_NAME] [PERSON_NA…" at bounding box center [177, 313] width 80 height 19
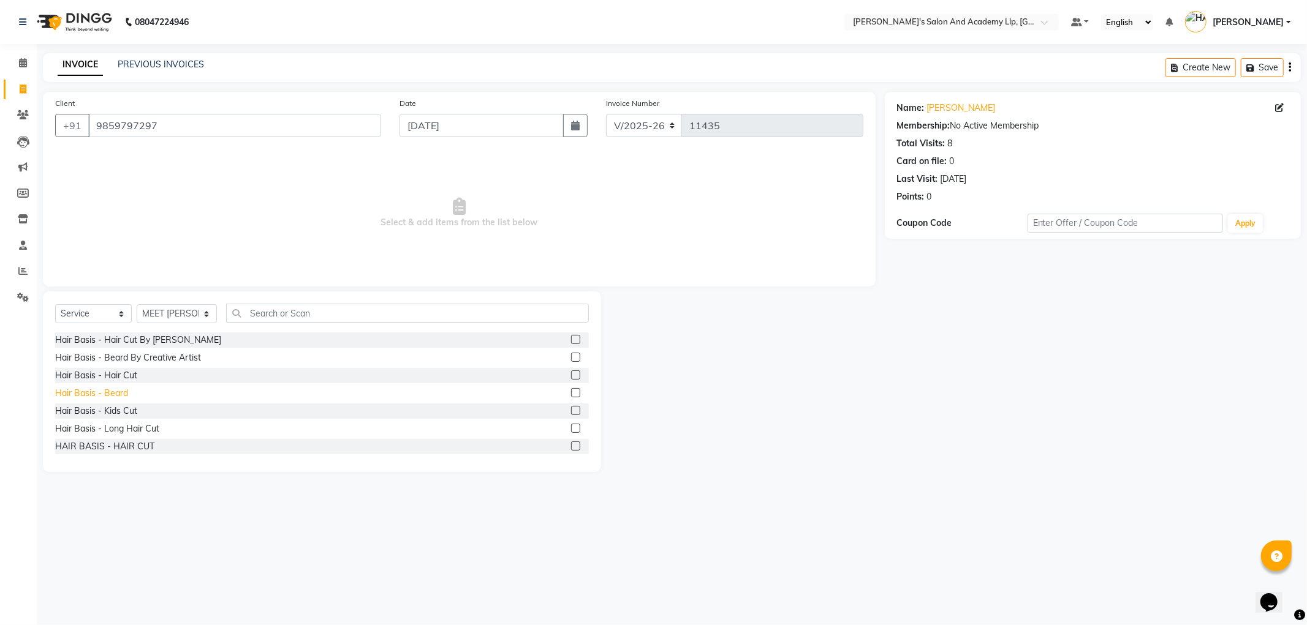
click at [115, 393] on div "Hair Basis - Beard" at bounding box center [91, 393] width 73 height 13
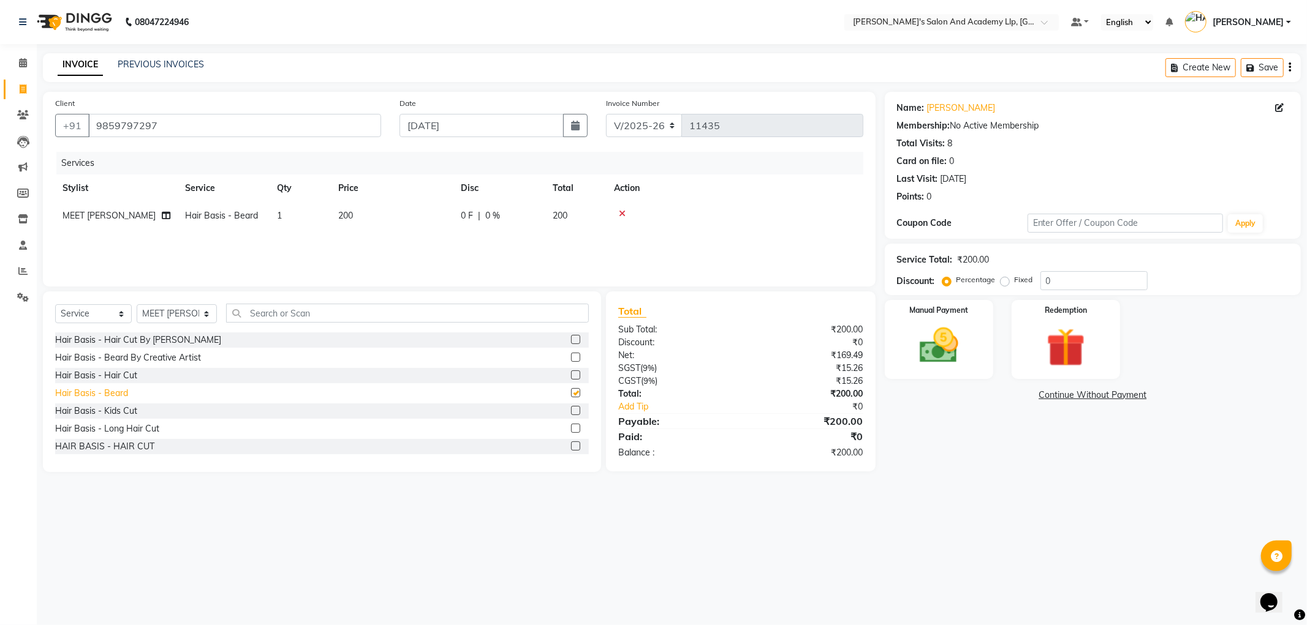
checkbox input "false"
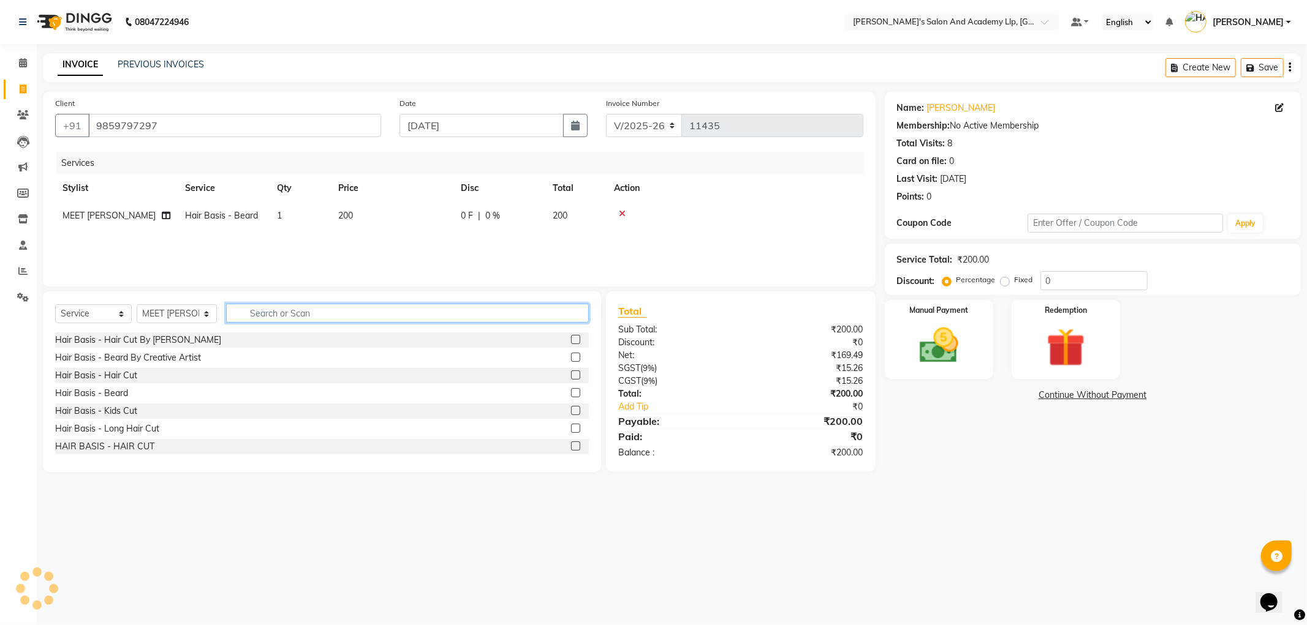
click at [319, 314] on input "text" at bounding box center [407, 313] width 363 height 19
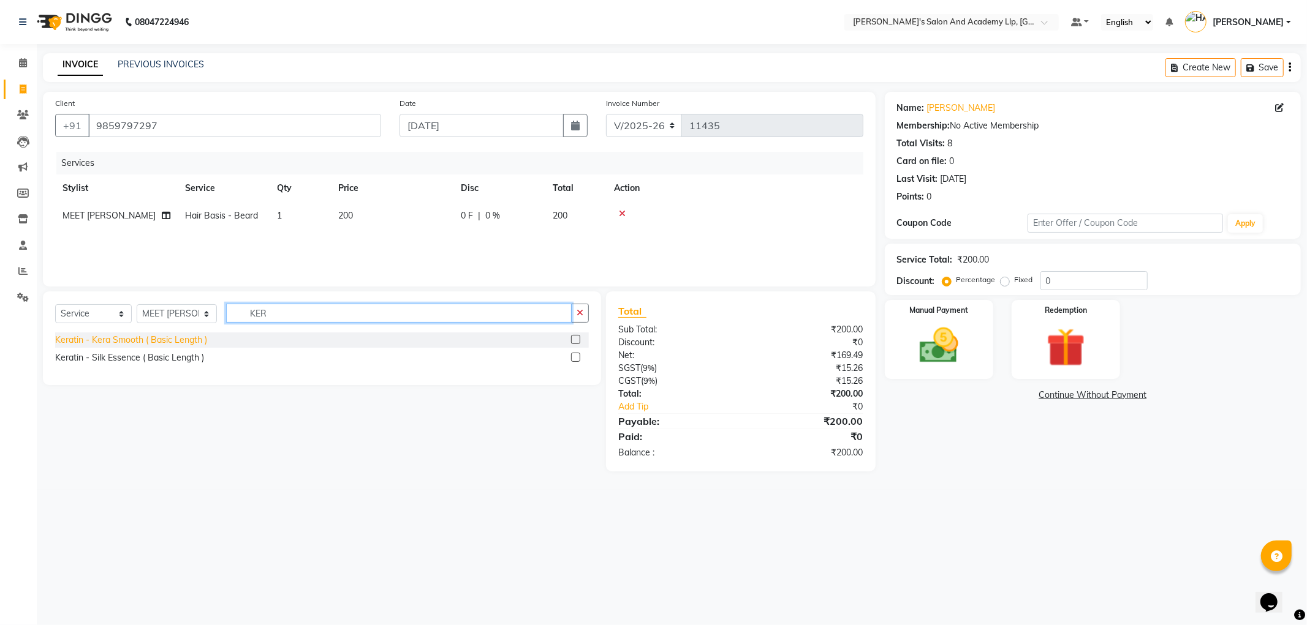
type input "KER"
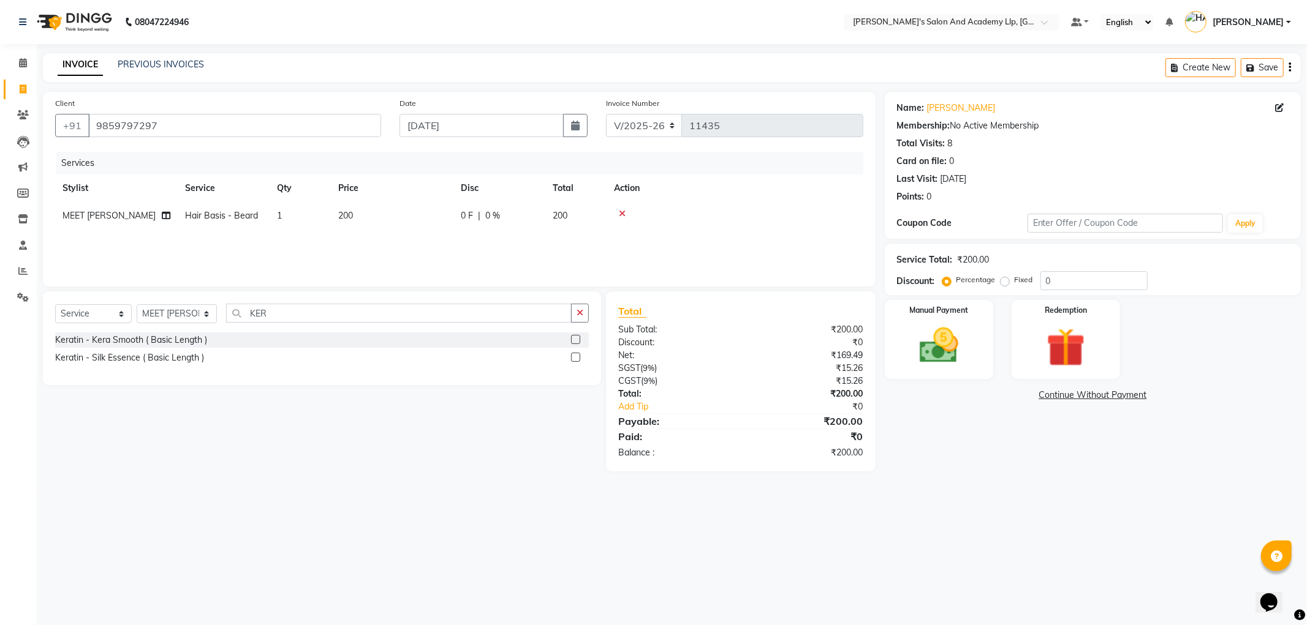
click at [197, 344] on div "Keratin - Kera Smooth ( Basic Length )" at bounding box center [131, 340] width 152 height 13
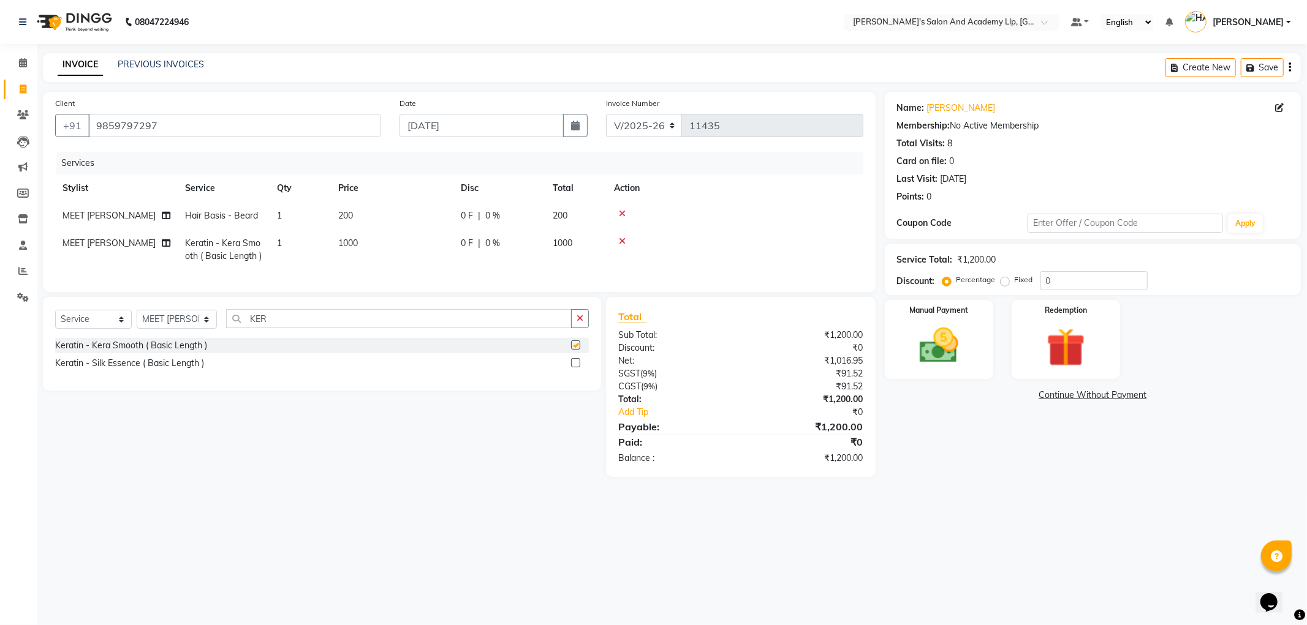
checkbox input "false"
drag, startPoint x: 356, startPoint y: 241, endPoint x: 322, endPoint y: 243, distance: 33.7
click at [322, 243] on tr "MEET [PERSON_NAME] Keratin - Kera Smooth ( Basic Length ) 1 1000 0 F | 0 % 1000" at bounding box center [459, 250] width 808 height 40
drag, startPoint x: 358, startPoint y: 243, endPoint x: 325, endPoint y: 241, distance: 33.7
click at [331, 243] on td "1000" at bounding box center [392, 250] width 123 height 40
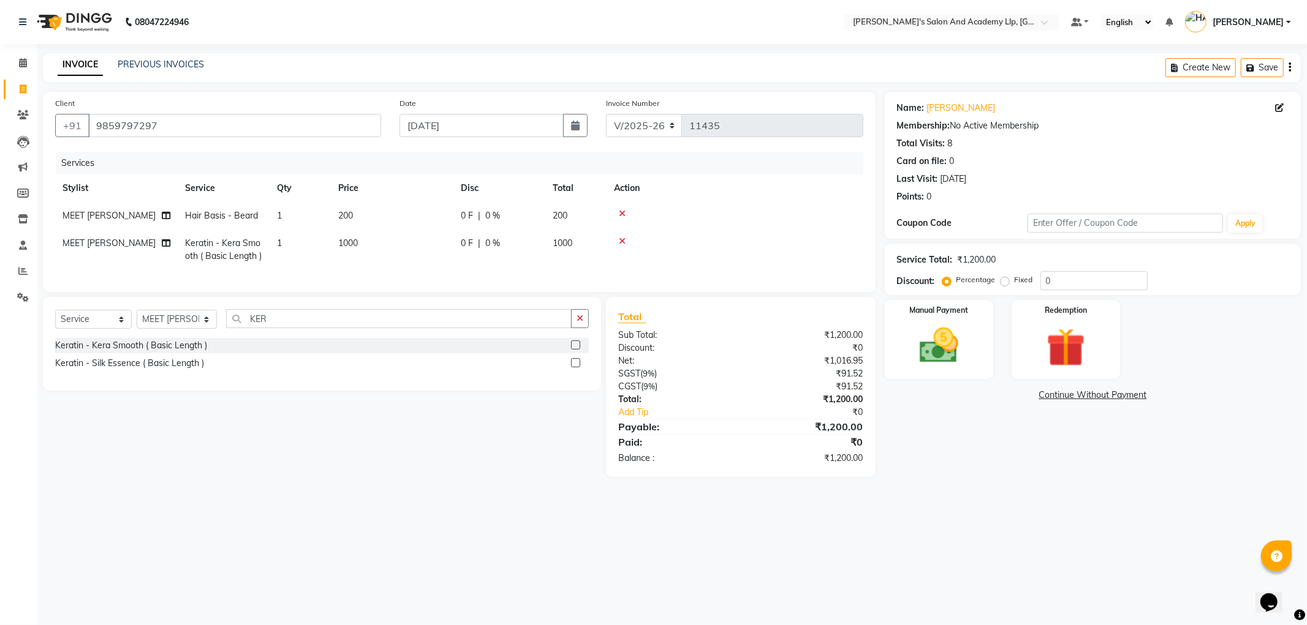
select select "72794"
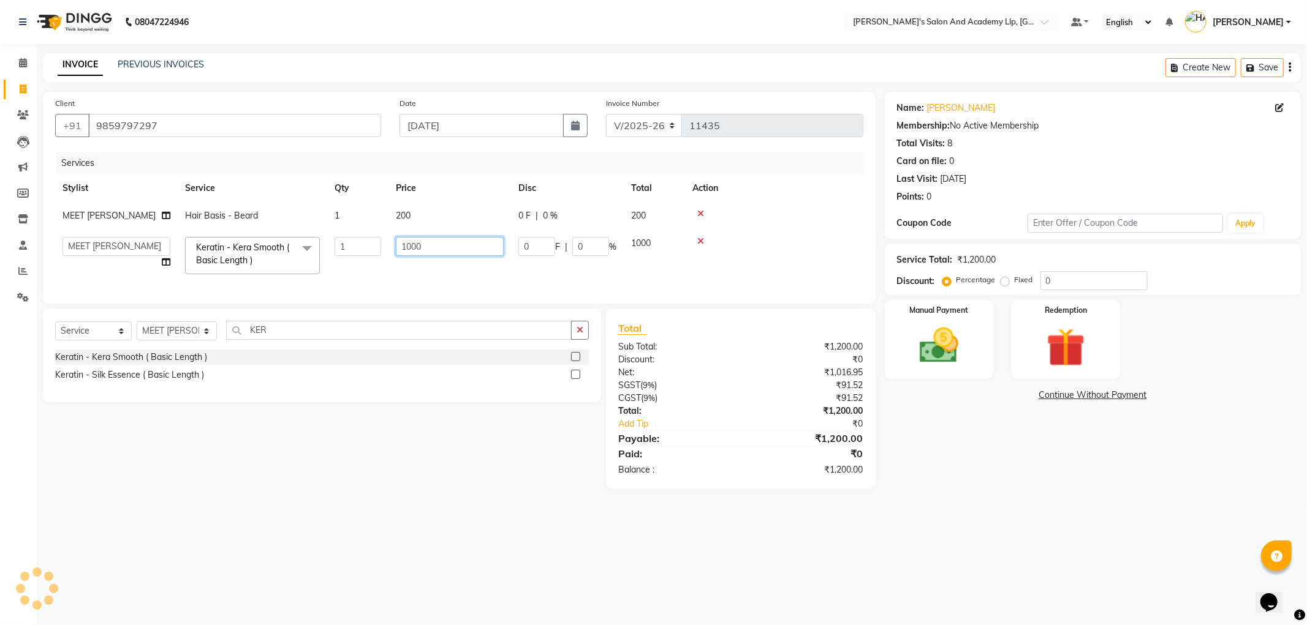
drag, startPoint x: 445, startPoint y: 246, endPoint x: 365, endPoint y: 247, distance: 79.6
click at [361, 247] on tr "[PERSON_NAME] AKSHAY VAJA [PERSON_NAME] [PERSON_NAME] [PERSON_NAME] [PERSON_NAM…" at bounding box center [459, 256] width 808 height 52
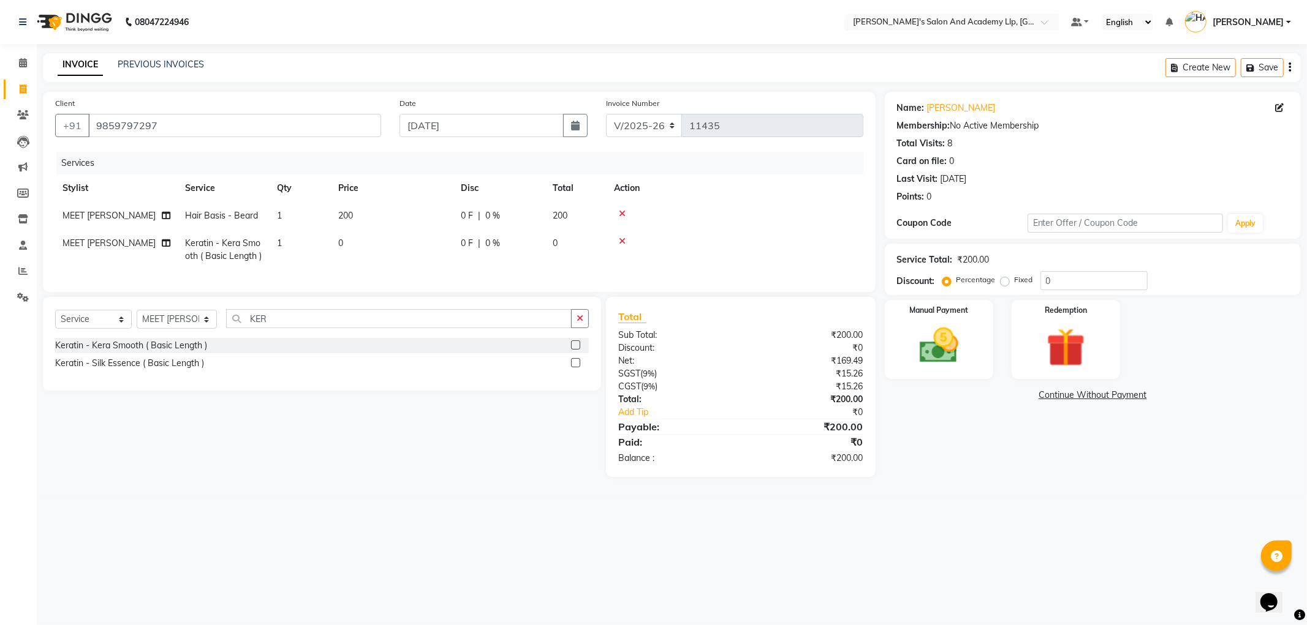
click at [345, 241] on td "0" at bounding box center [392, 250] width 123 height 40
select select "72794"
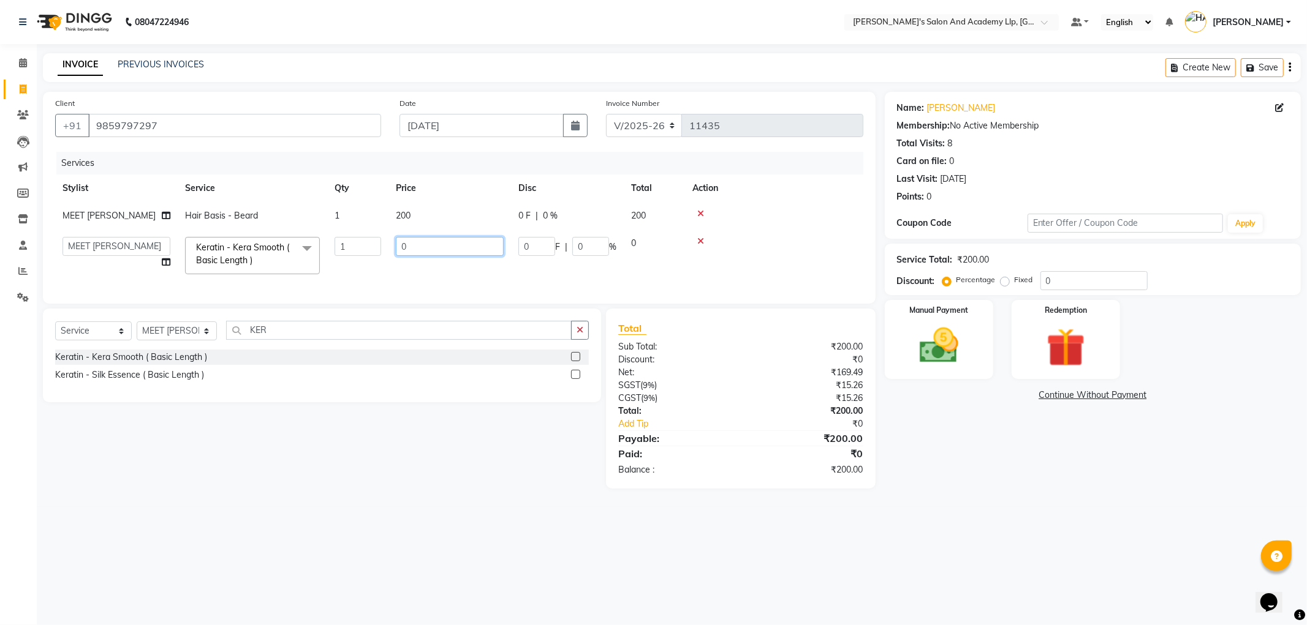
click at [415, 247] on input "0" at bounding box center [450, 246] width 108 height 19
type input "3600"
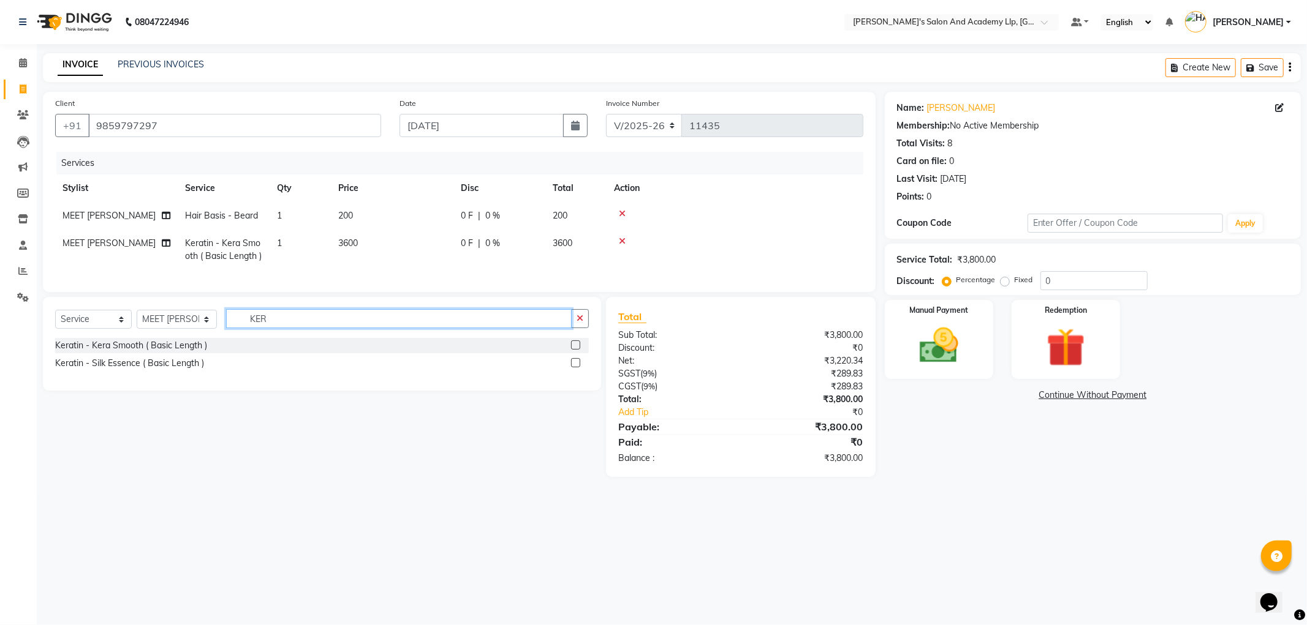
click at [320, 338] on div "Select Service Product Membership Package Voucher Prepaid Gift Card Select Styl…" at bounding box center [322, 323] width 534 height 29
click at [123, 241] on span "MEET [PERSON_NAME]" at bounding box center [108, 243] width 93 height 11
select select "72794"
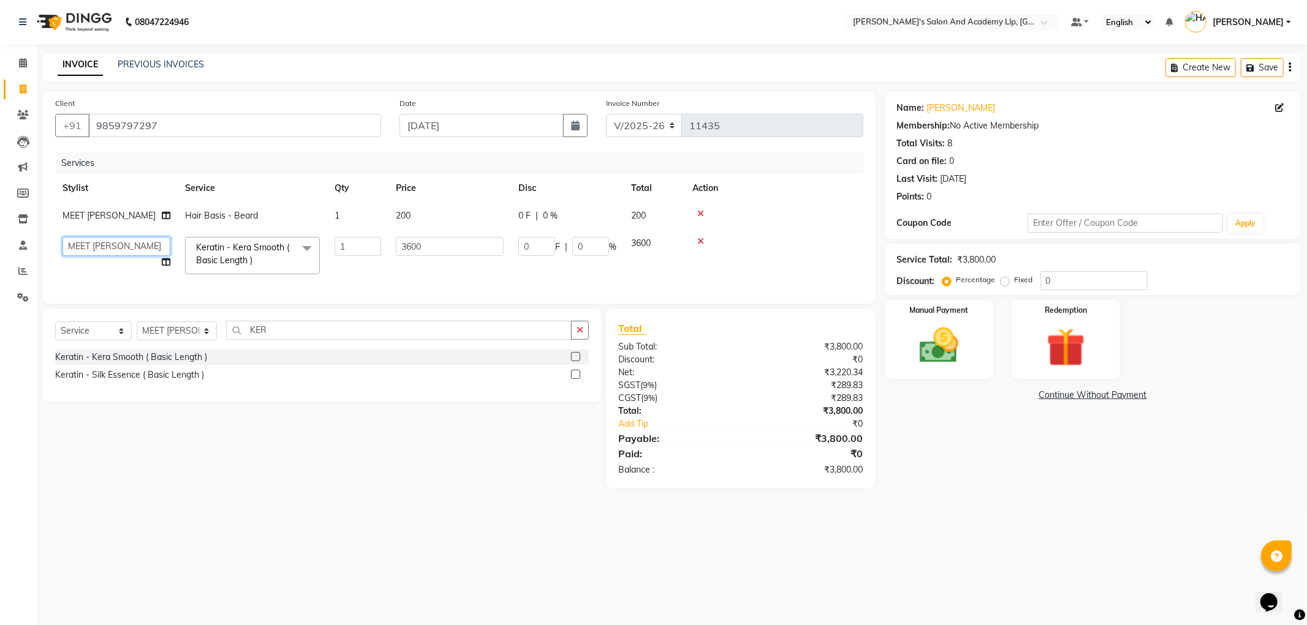
click at [135, 243] on select "[PERSON_NAME] [PERSON_NAME] [PERSON_NAME] [PERSON_NAME] [PERSON_NAME] [PERSON_N…" at bounding box center [116, 246] width 108 height 19
select select "57616"
click at [305, 340] on input "KER" at bounding box center [398, 330] width 345 height 19
click at [94, 341] on select "Select Service Product Membership Package Voucher Prepaid Gift Card" at bounding box center [93, 331] width 77 height 19
select select "product"
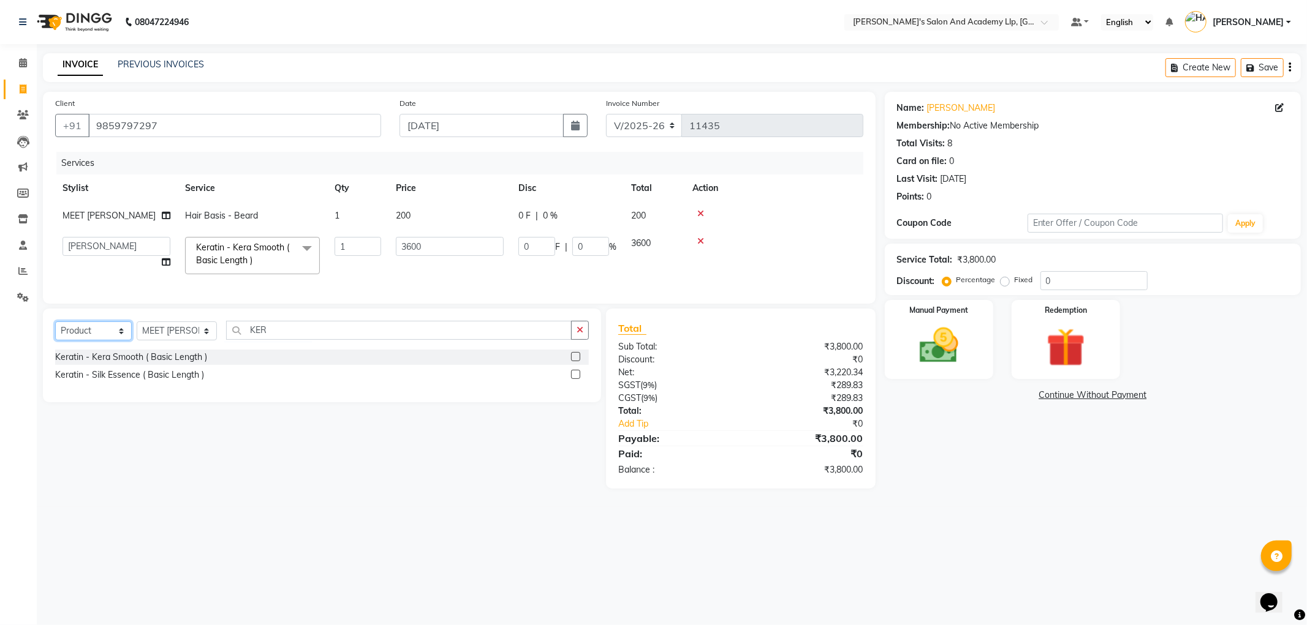
click at [55, 332] on select "Select Service Product Membership Package Voucher Prepaid Gift Card" at bounding box center [93, 331] width 77 height 19
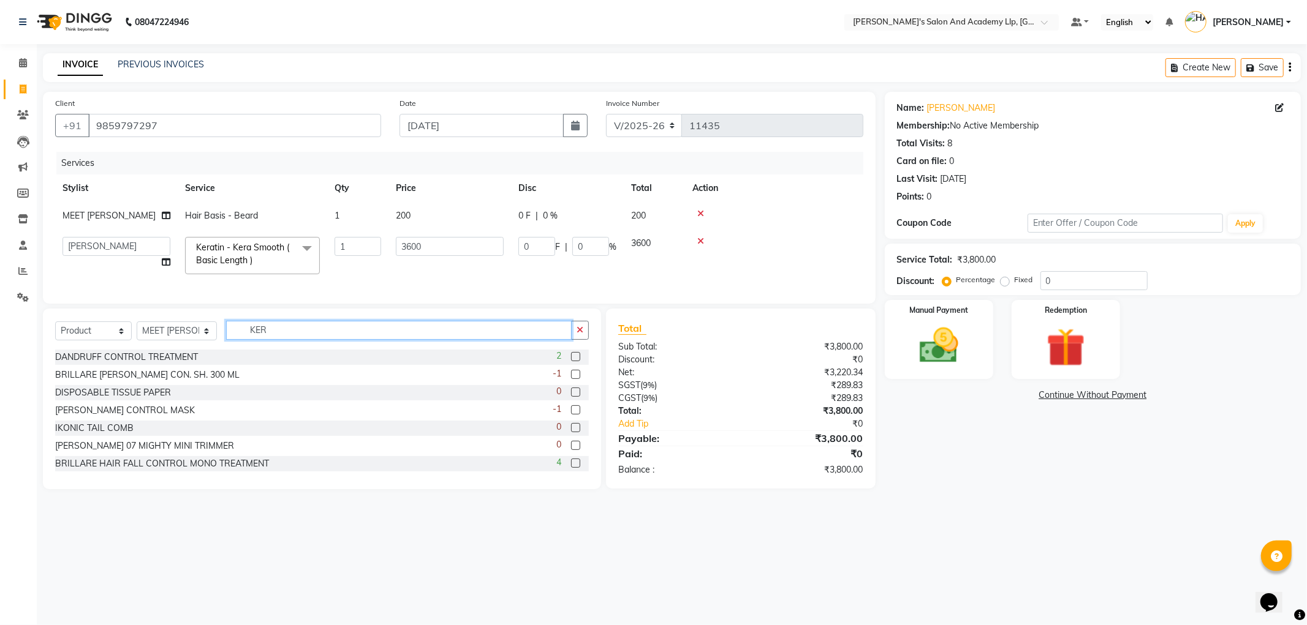
click at [253, 338] on input "KER" at bounding box center [398, 330] width 345 height 19
type input "K"
type input "KERA"
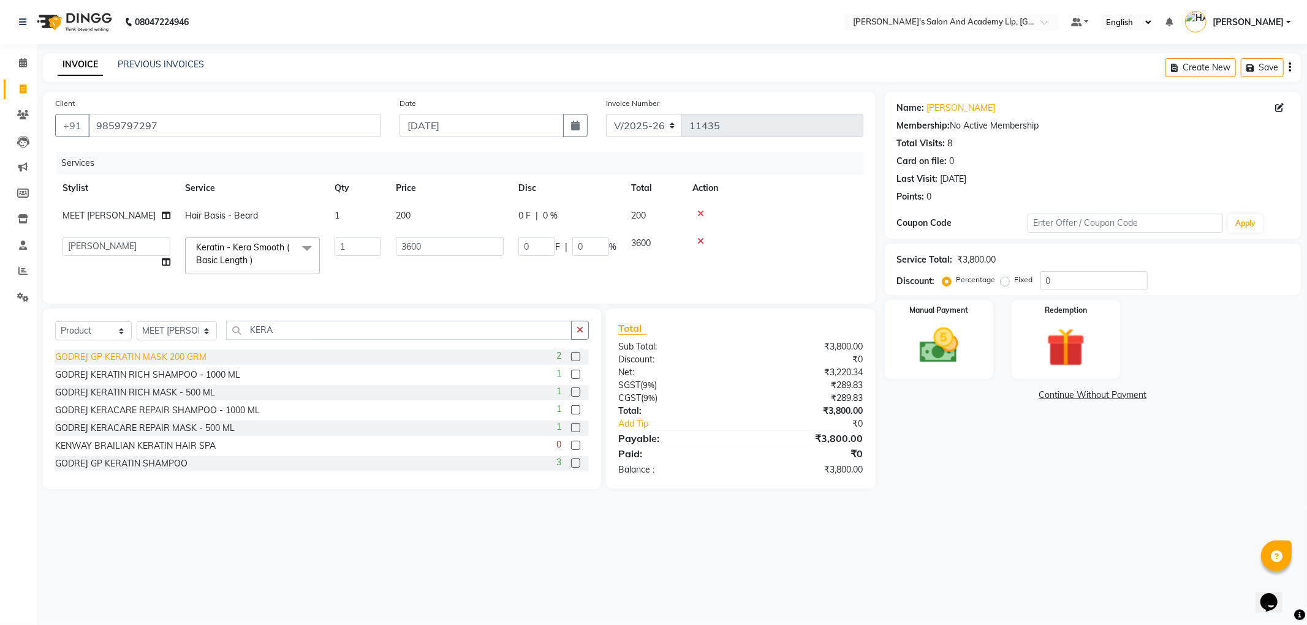
click at [135, 364] on div "GODREJ GP KERATIN MASK 200 GRM" at bounding box center [130, 357] width 151 height 13
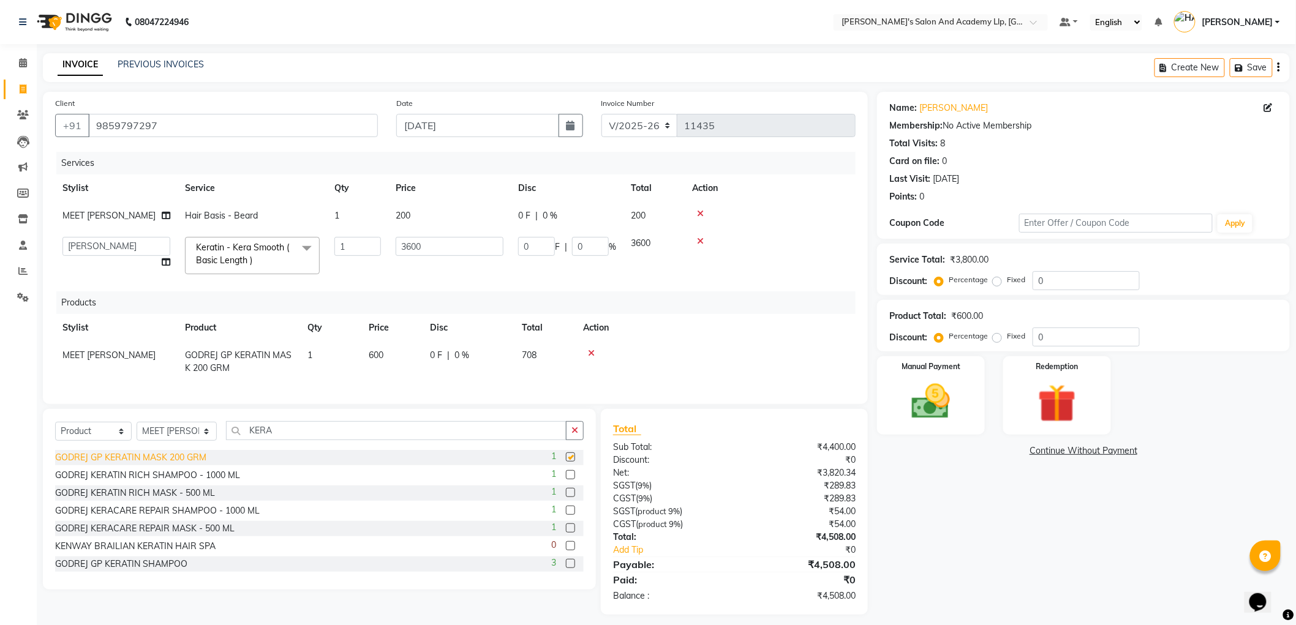
checkbox input "false"
click at [213, 482] on div "GODREJ KERATIN RICH SHAMPOO - 1000 ML" at bounding box center [147, 475] width 185 height 13
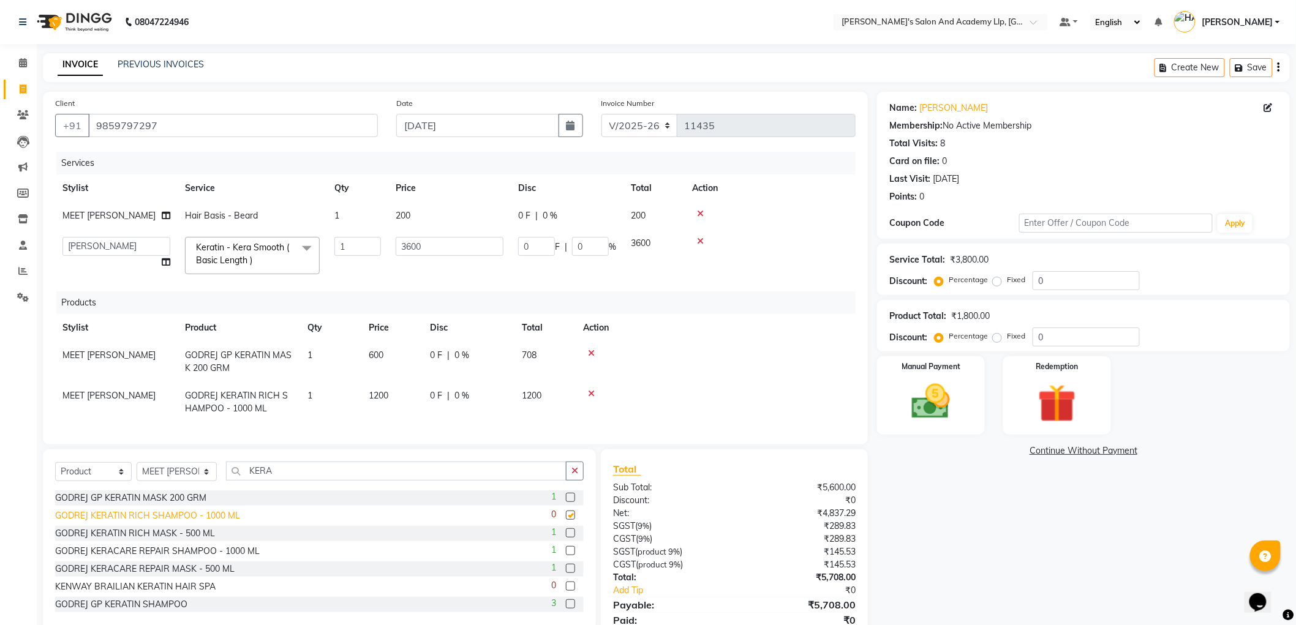
checkbox input "false"
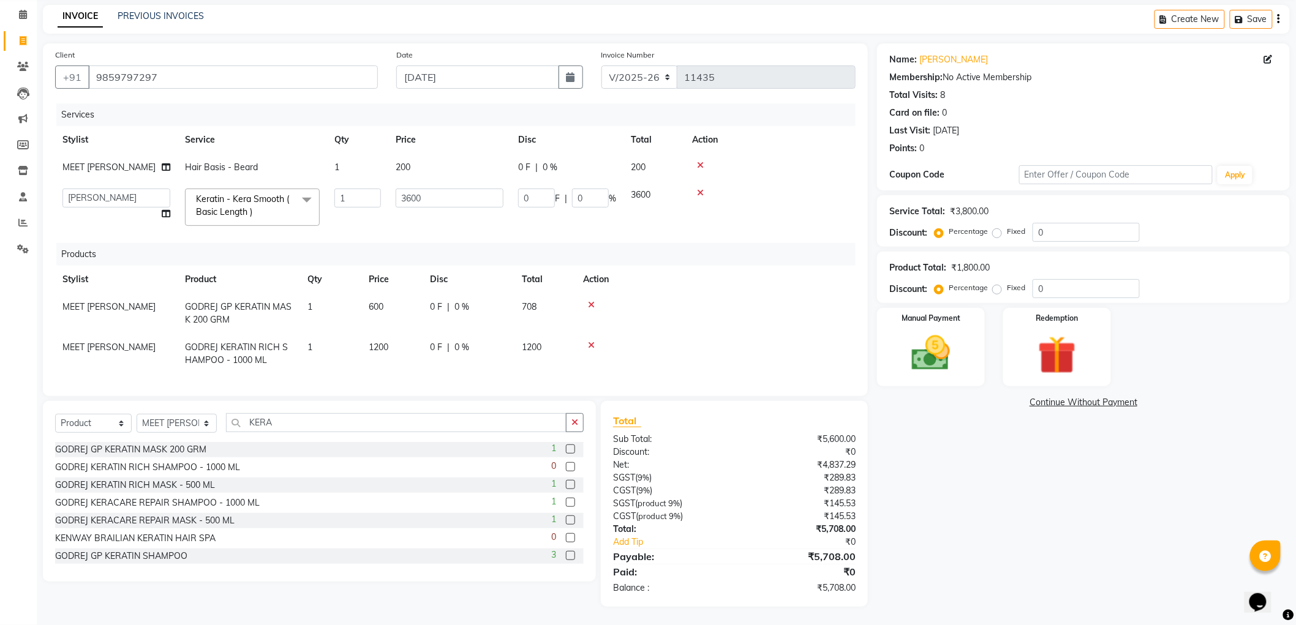
click at [593, 301] on icon at bounding box center [591, 305] width 7 height 9
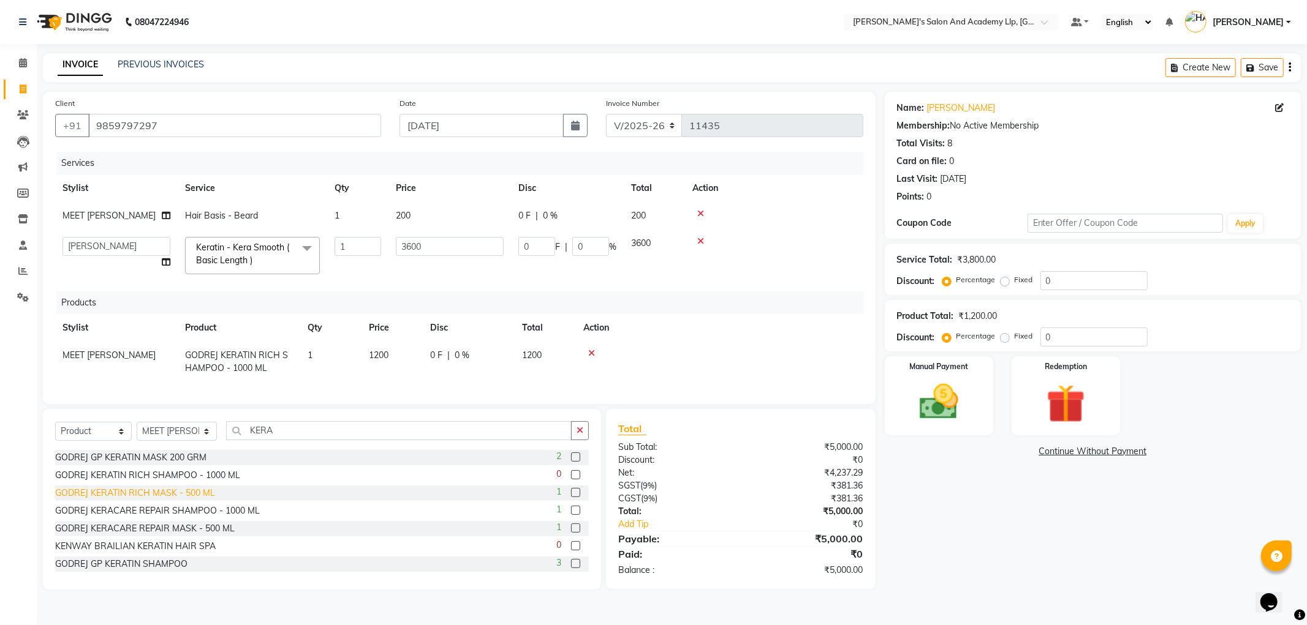
click at [181, 500] on div "GODREJ KERATIN RICH MASK - 500 ML" at bounding box center [135, 493] width 160 height 13
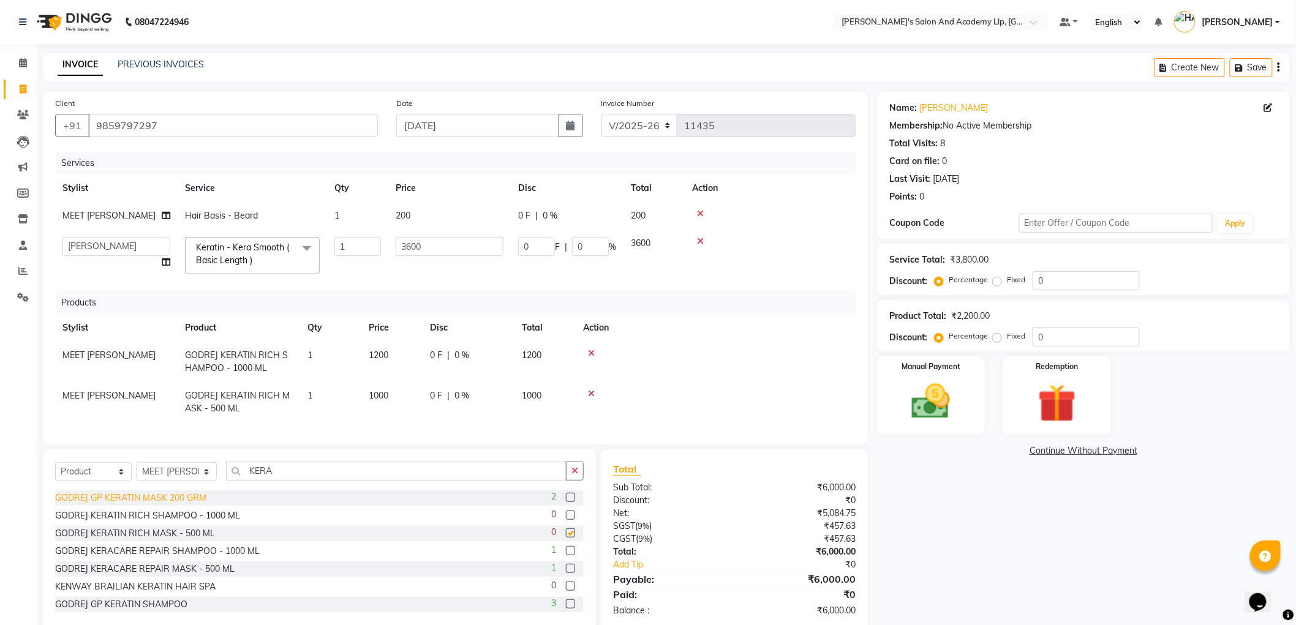
checkbox input "false"
click at [589, 393] on icon at bounding box center [591, 394] width 7 height 9
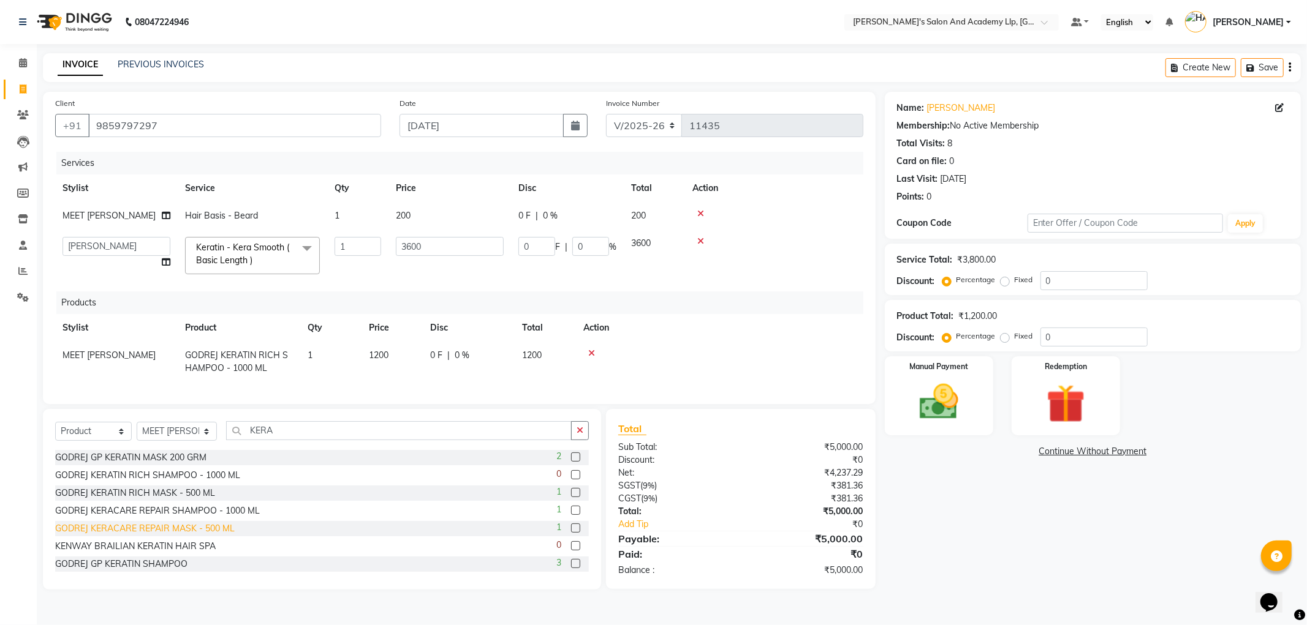
click at [206, 535] on div "GODREJ KERACARE REPAIR MASK - 500 ML" at bounding box center [144, 529] width 179 height 13
checkbox input "false"
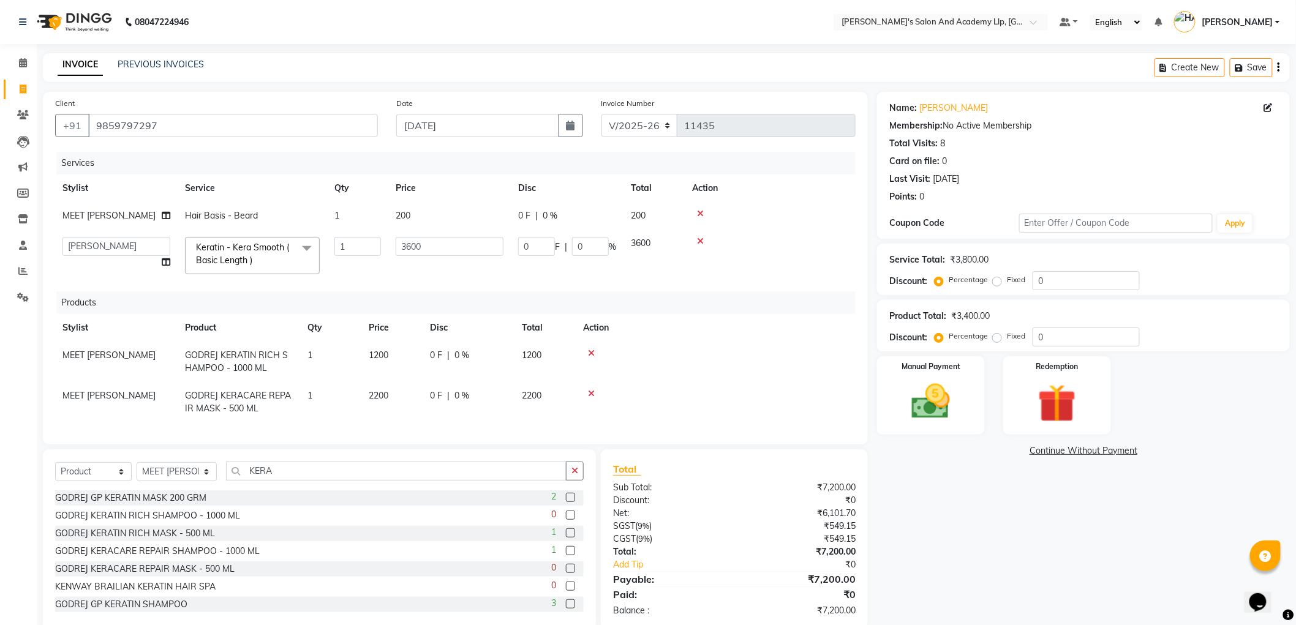
click at [592, 393] on icon at bounding box center [591, 394] width 7 height 9
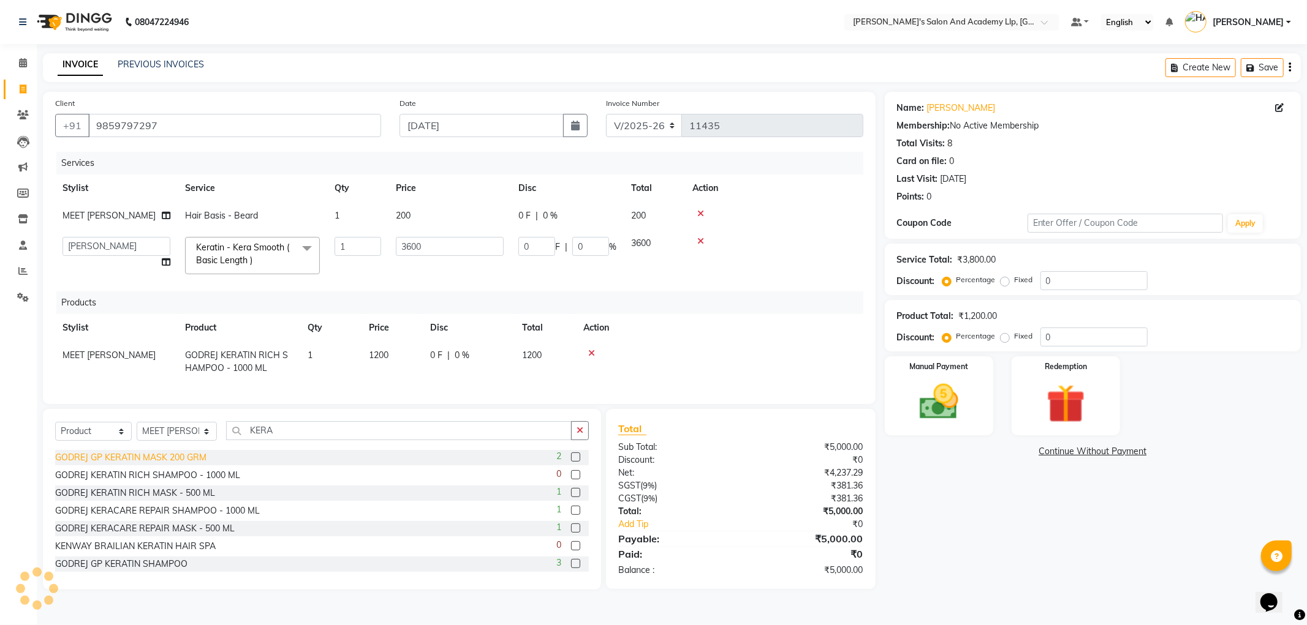
click at [184, 464] on div "GODREJ GP KERATIN MASK 200 GRM" at bounding box center [130, 457] width 151 height 13
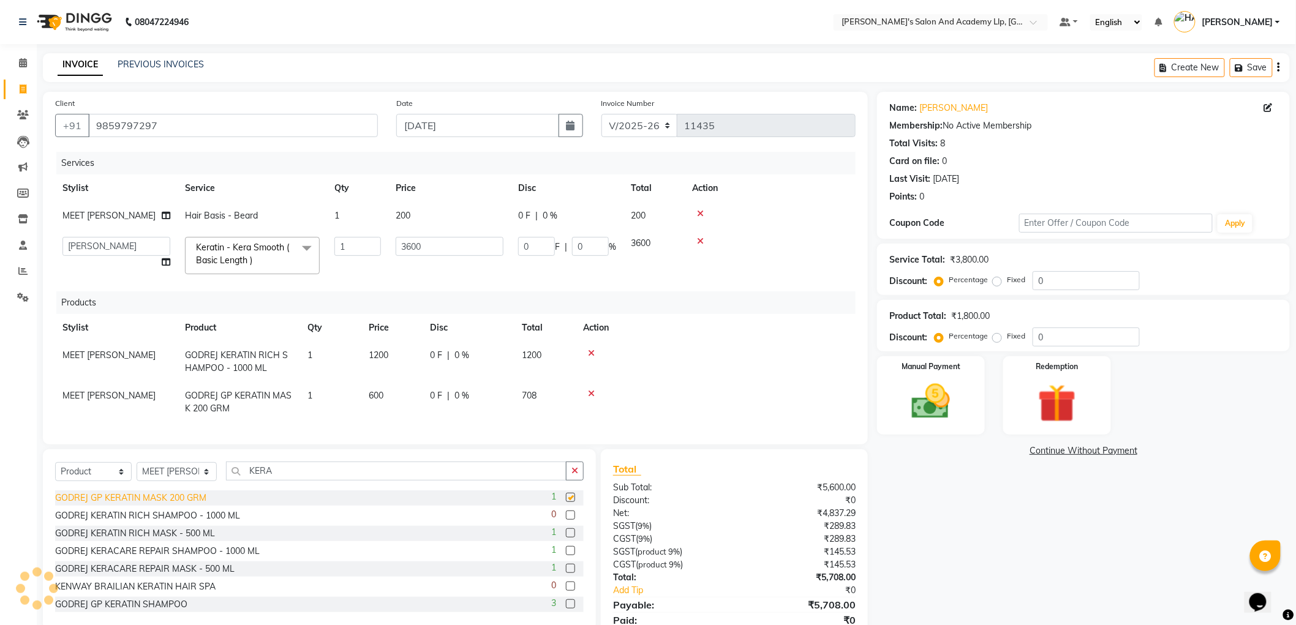
checkbox input "false"
click at [591, 393] on icon at bounding box center [591, 394] width 7 height 9
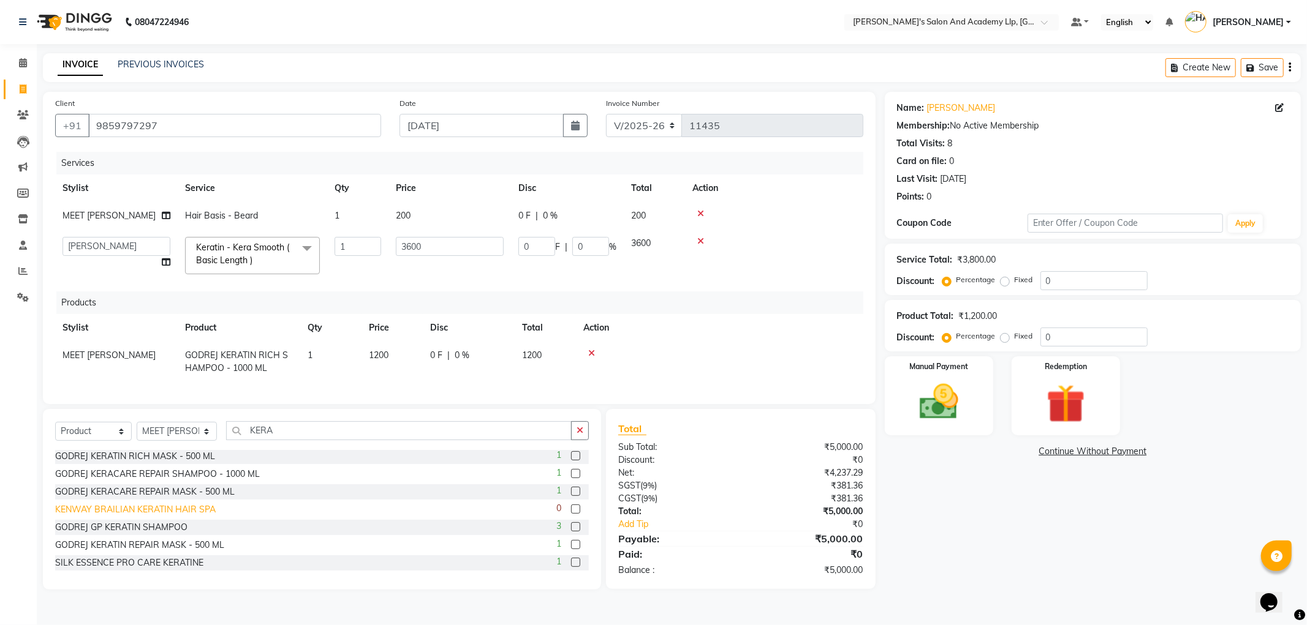
scroll to position [68, 0]
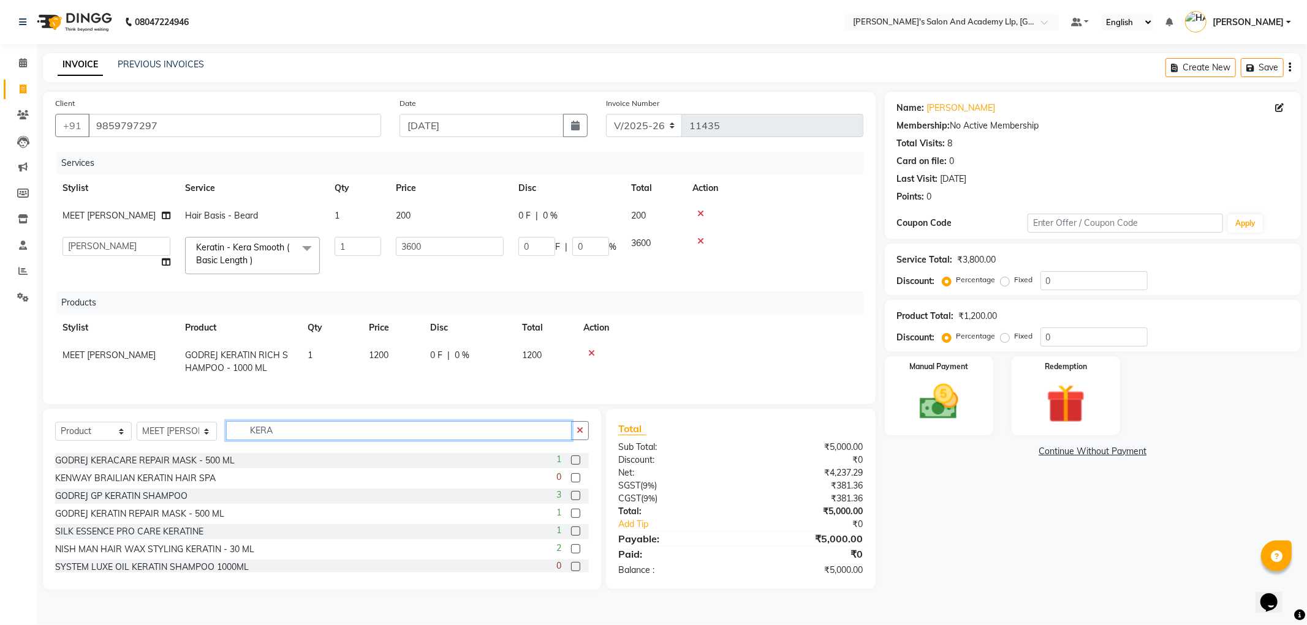
click at [341, 440] on input "KERA" at bounding box center [398, 430] width 345 height 19
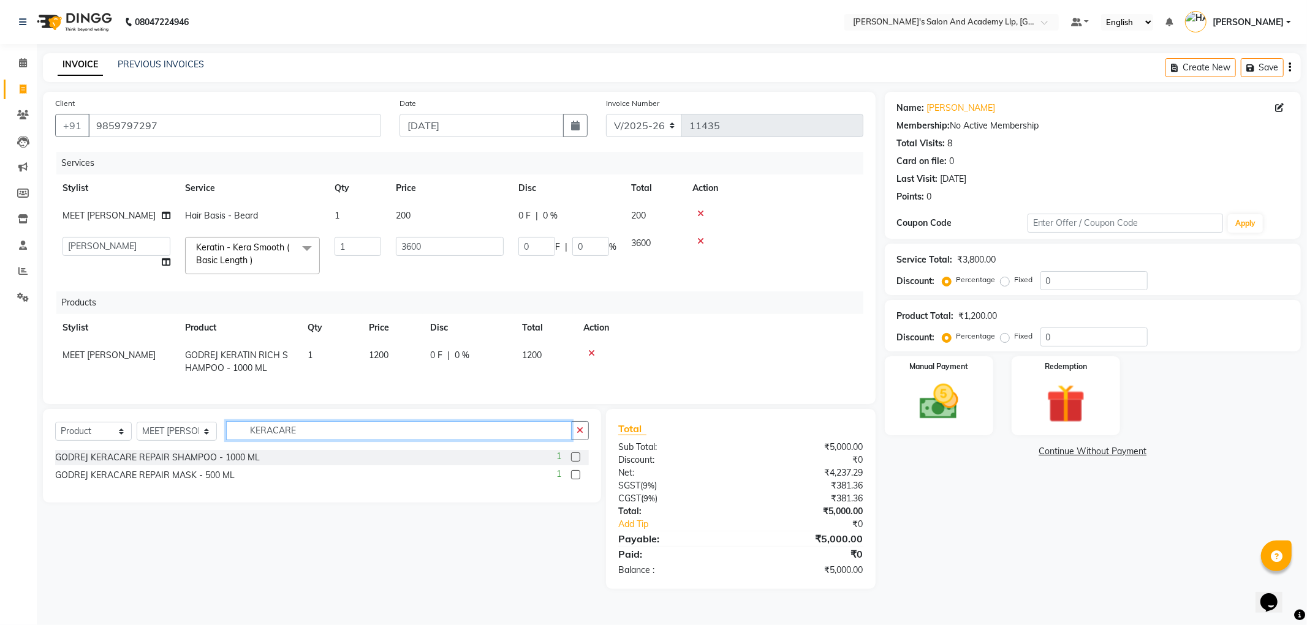
type input "KERACARE"
click at [236, 483] on div "GODREJ KERACARE REPAIR MASK - 500 ML 1" at bounding box center [322, 475] width 534 height 15
click at [228, 482] on div "GODREJ KERACARE REPAIR MASK - 500 ML" at bounding box center [144, 475] width 179 height 13
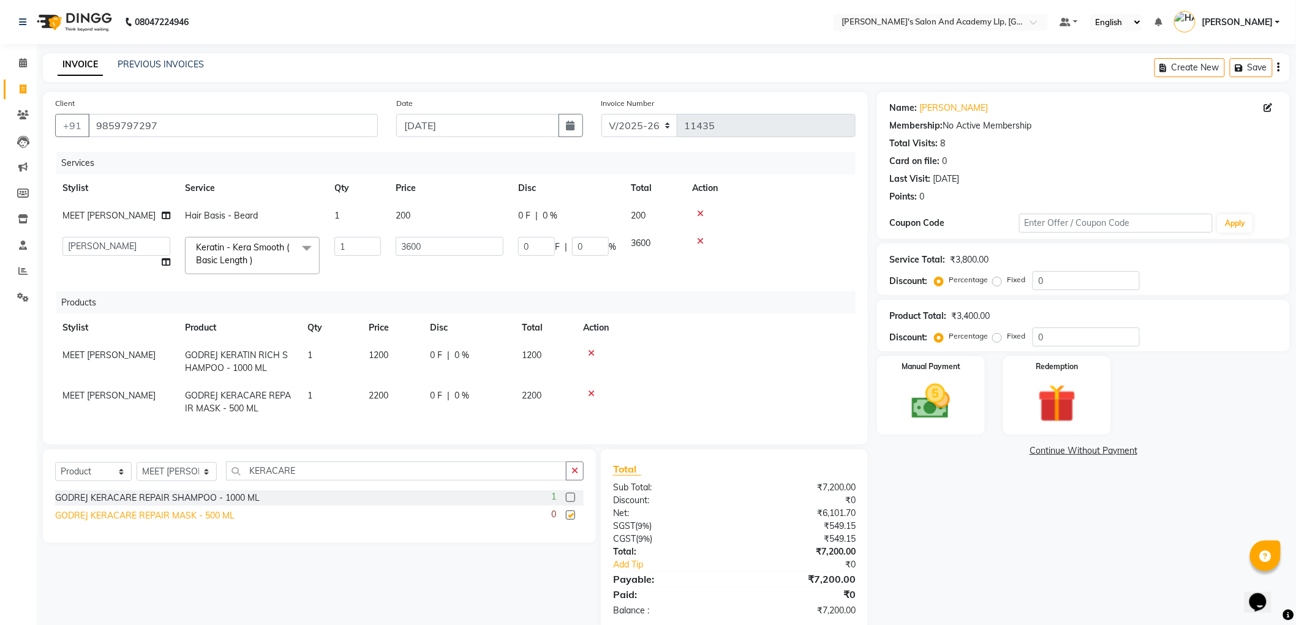
checkbox input "false"
click at [591, 394] on icon at bounding box center [591, 394] width 7 height 9
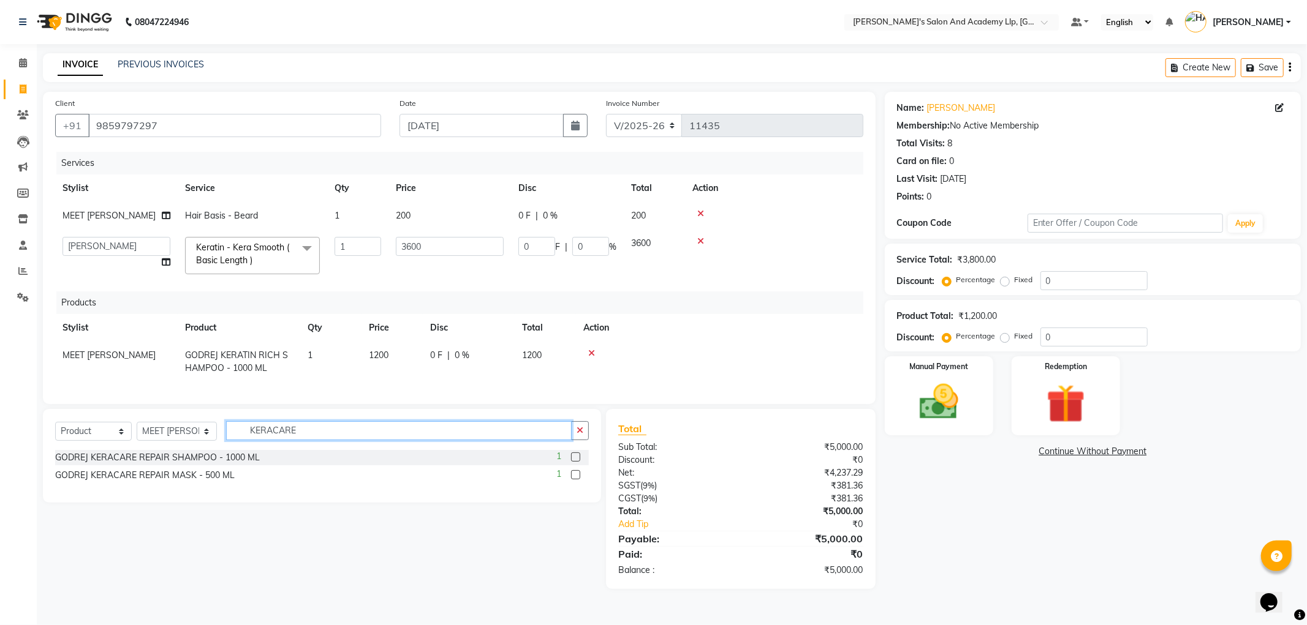
click at [380, 440] on input "KERACARE" at bounding box center [398, 430] width 345 height 19
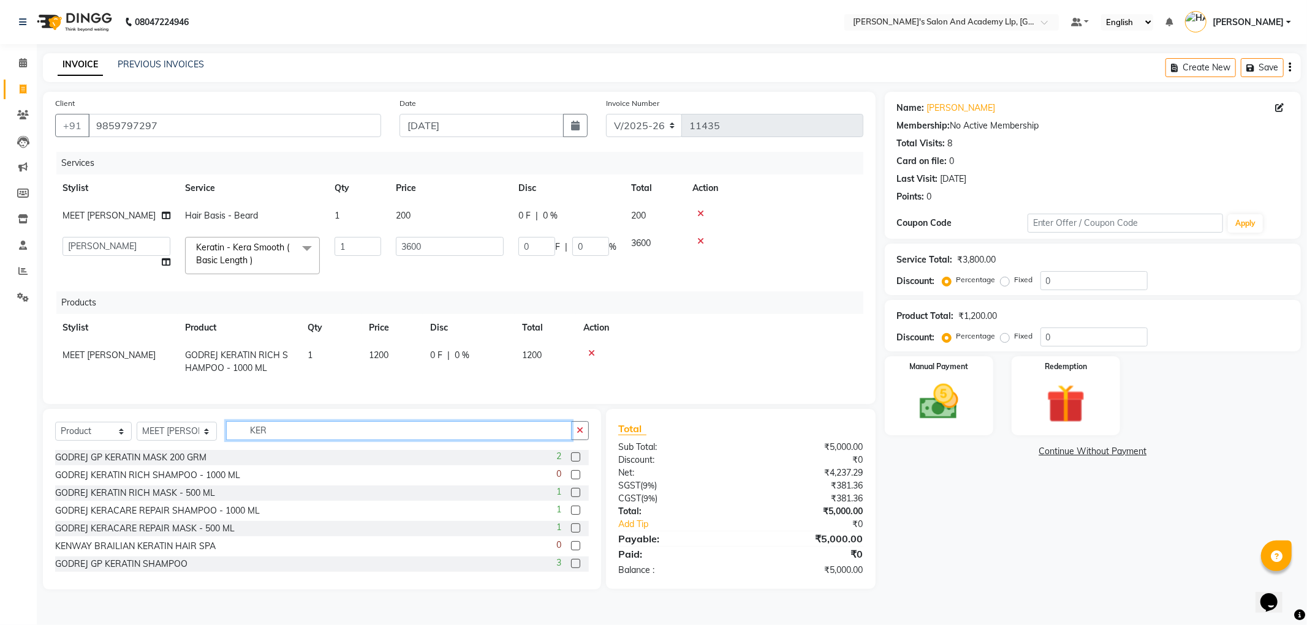
type input "KER"
click at [1034, 536] on div "Name: Akash Bhai Membership: No Active Membership Total Visits: 8 Card on file:…" at bounding box center [1097, 341] width 425 height 498
click at [591, 353] on icon at bounding box center [591, 353] width 7 height 9
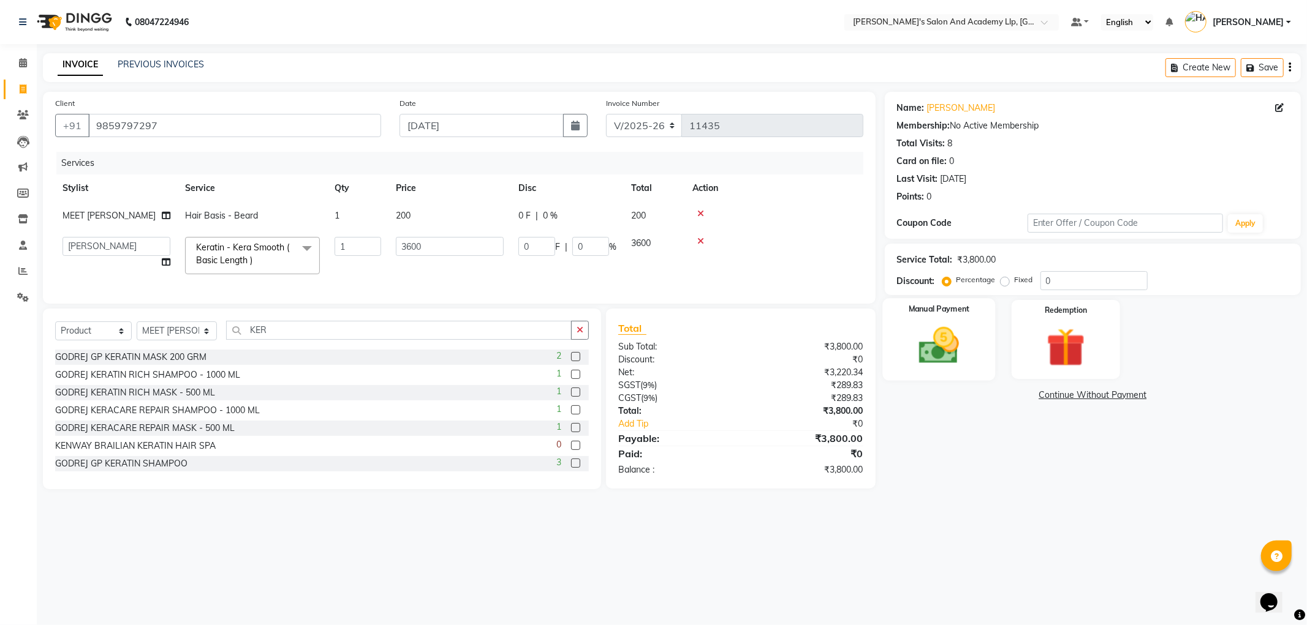
click at [922, 377] on div "Manual Payment" at bounding box center [938, 339] width 113 height 82
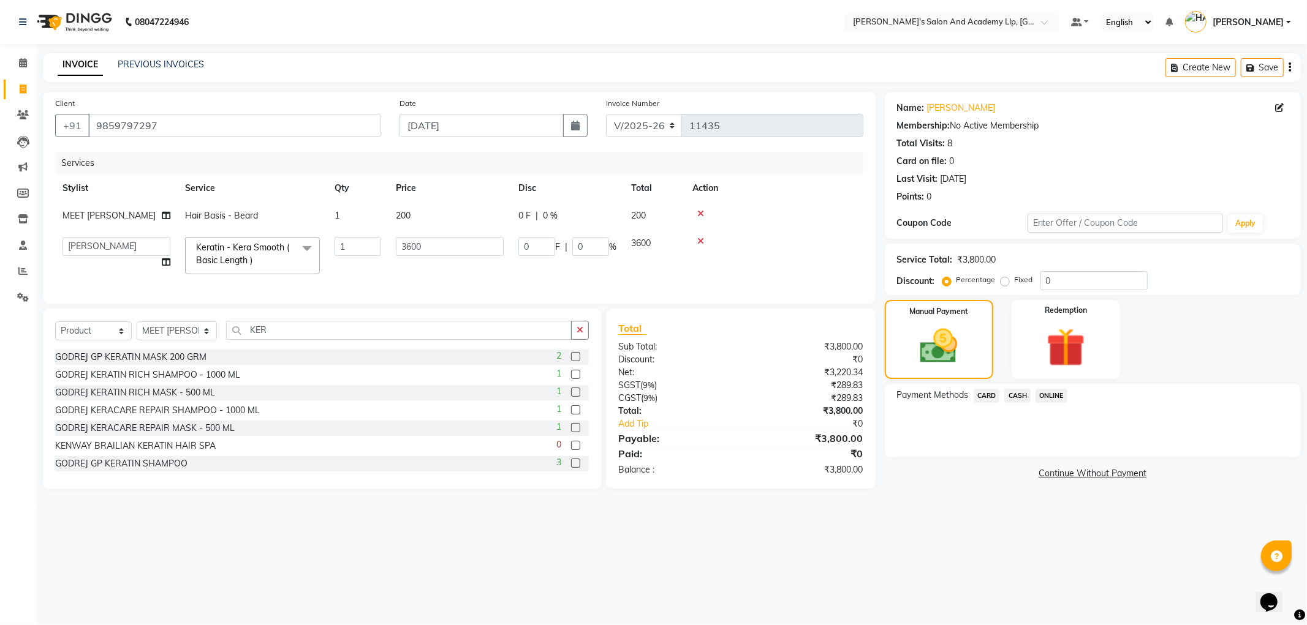
click at [1021, 394] on span "CASH" at bounding box center [1017, 396] width 26 height 14
click at [1054, 459] on button "Add Payment" at bounding box center [1160, 460] width 255 height 19
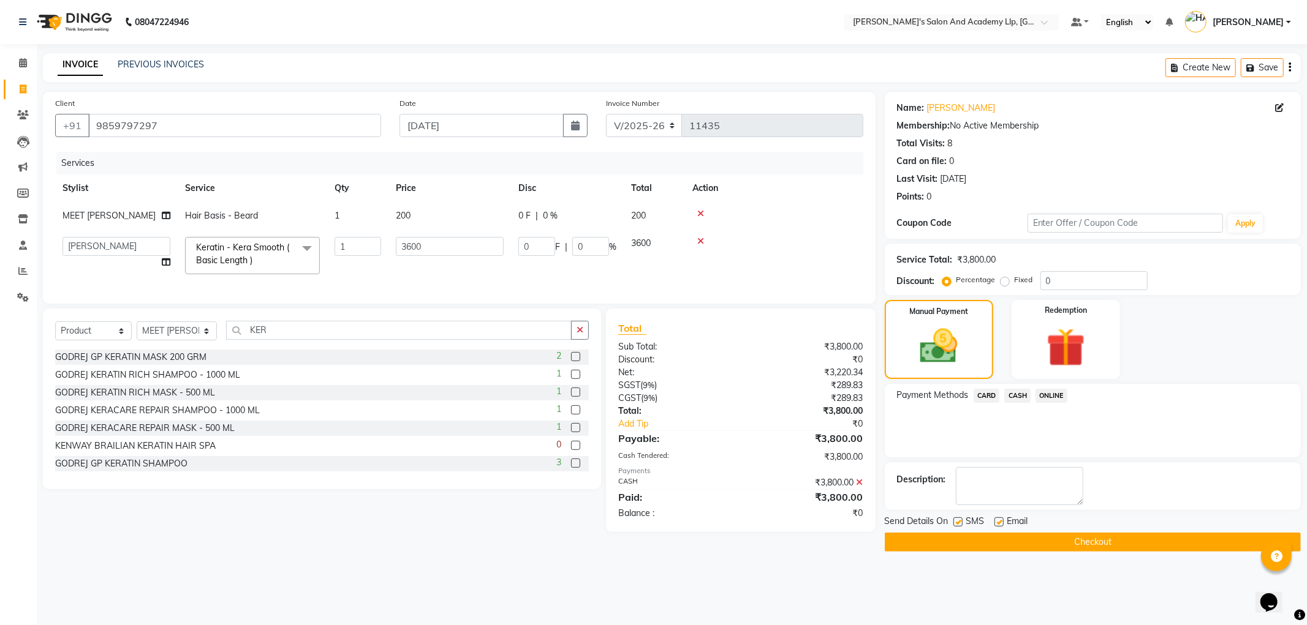
click at [1000, 523] on label at bounding box center [998, 522] width 9 height 9
click at [1000, 523] on input "checkbox" at bounding box center [998, 523] width 8 height 8
checkbox input "false"
click at [958, 522] on label at bounding box center [957, 522] width 9 height 9
click at [958, 522] on input "checkbox" at bounding box center [957, 523] width 8 height 8
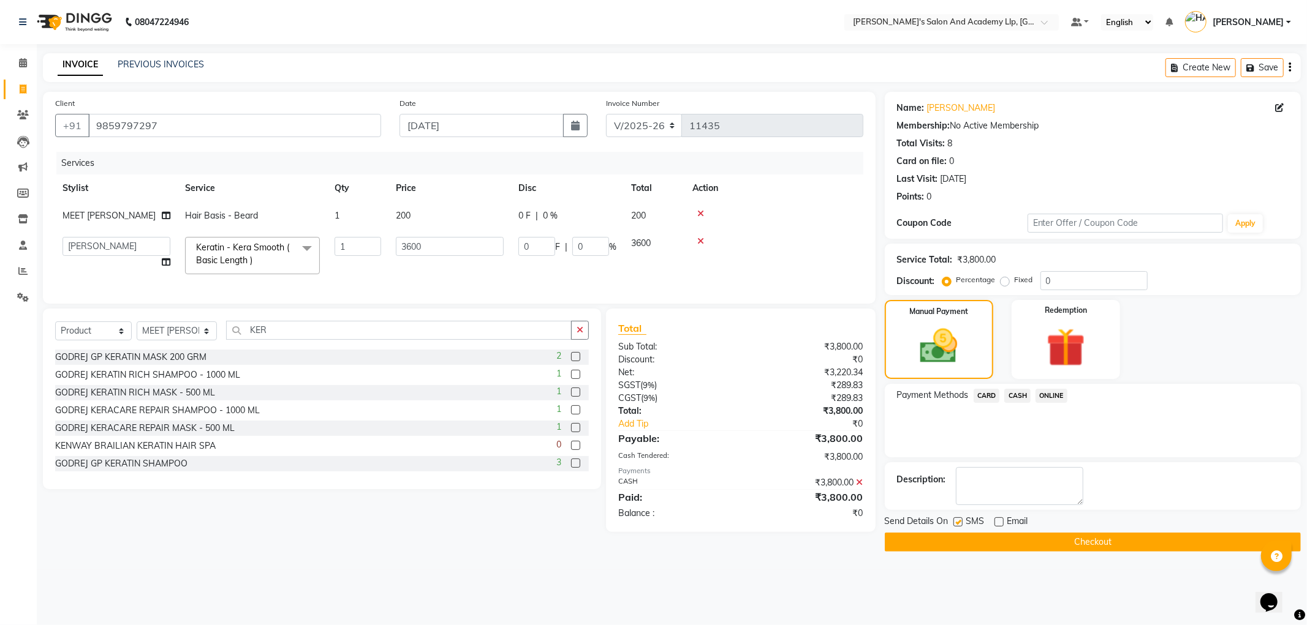
checkbox input "false"
click at [958, 535] on button "Checkout" at bounding box center [1093, 542] width 416 height 19
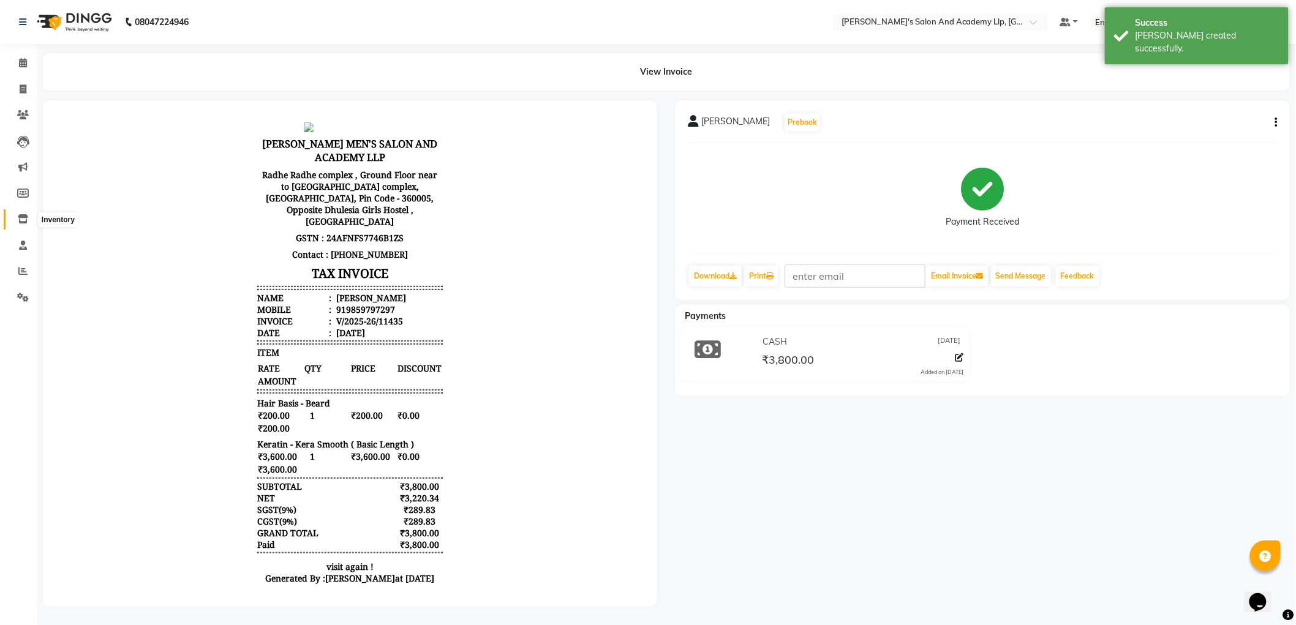
click at [23, 218] on icon at bounding box center [23, 218] width 10 height 9
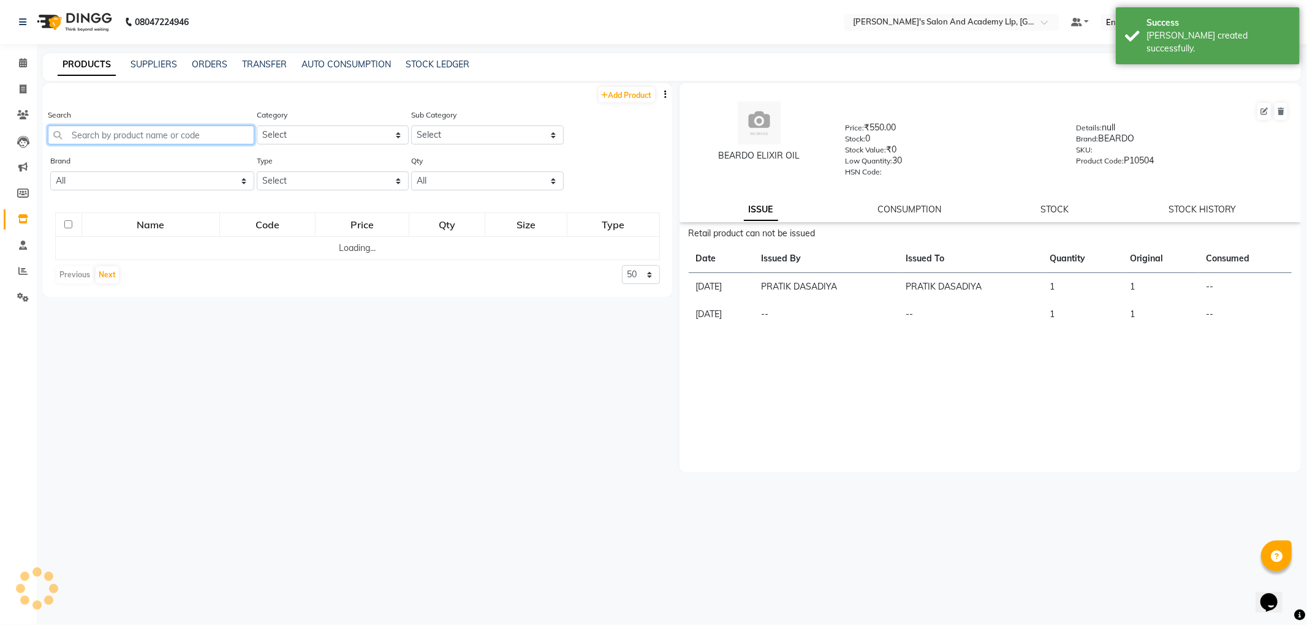
click at [168, 132] on input "text" at bounding box center [151, 135] width 206 height 19
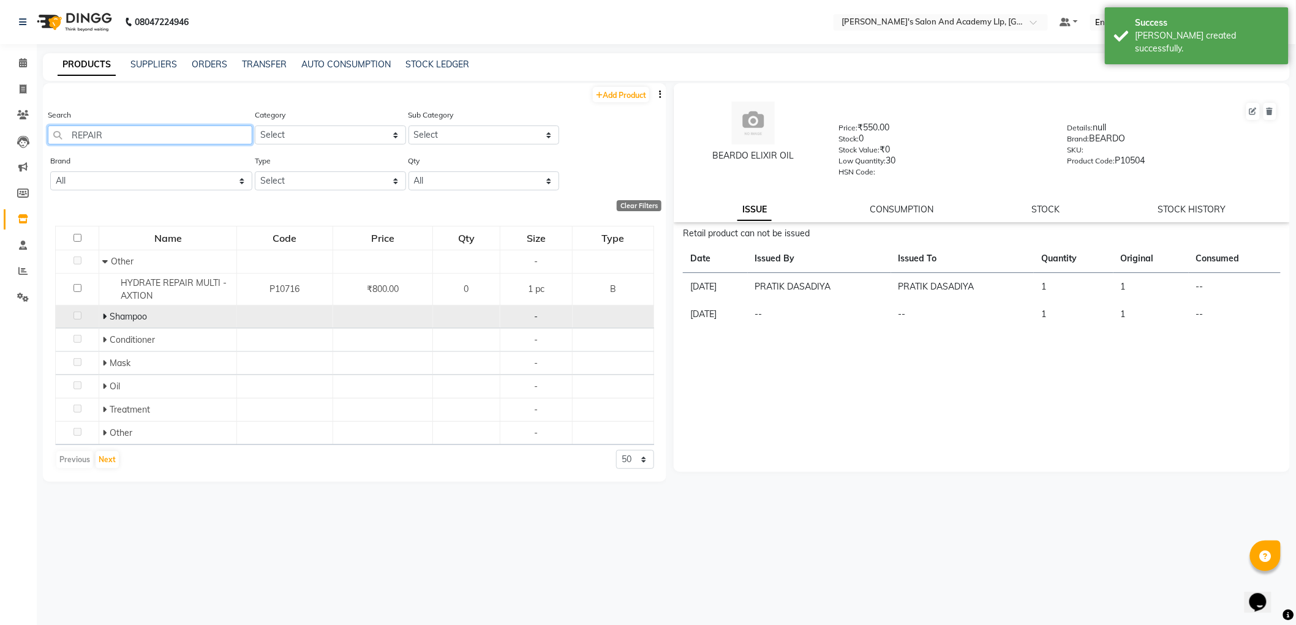
type input "REPAIR"
click at [110, 317] on span "Shampoo" at bounding box center [128, 316] width 37 height 11
click at [105, 314] on icon at bounding box center [104, 316] width 4 height 9
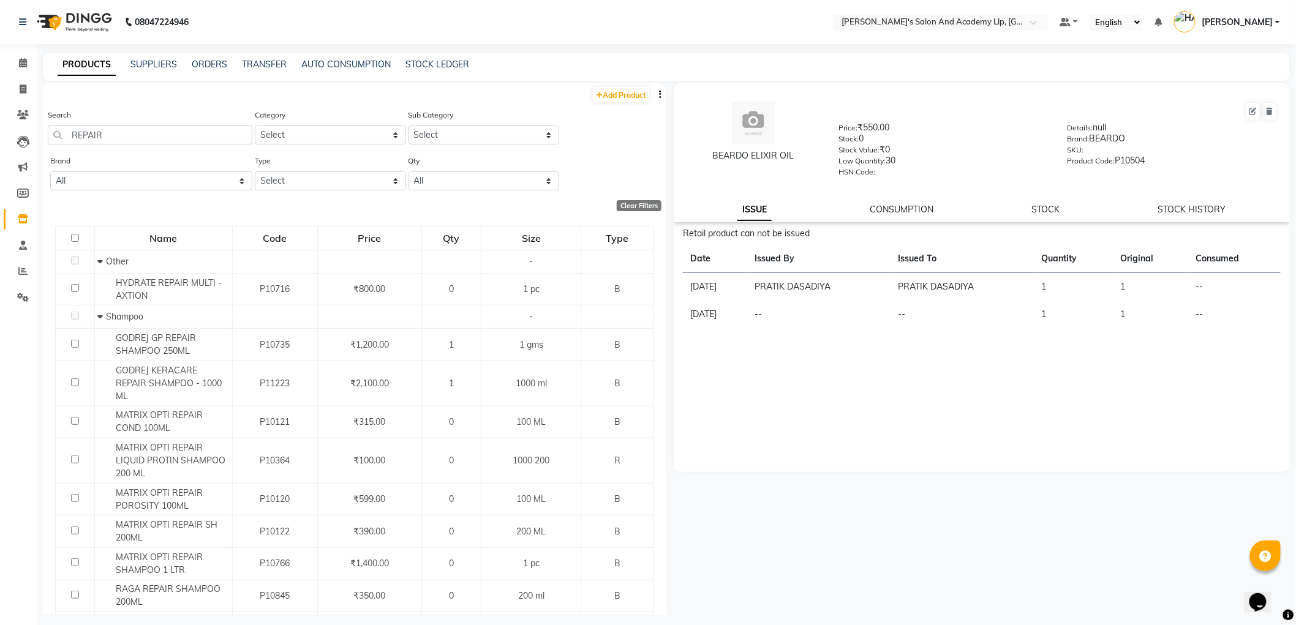
click at [106, 317] on span "Shampoo" at bounding box center [124, 316] width 37 height 11
click at [102, 316] on span at bounding box center [101, 316] width 9 height 11
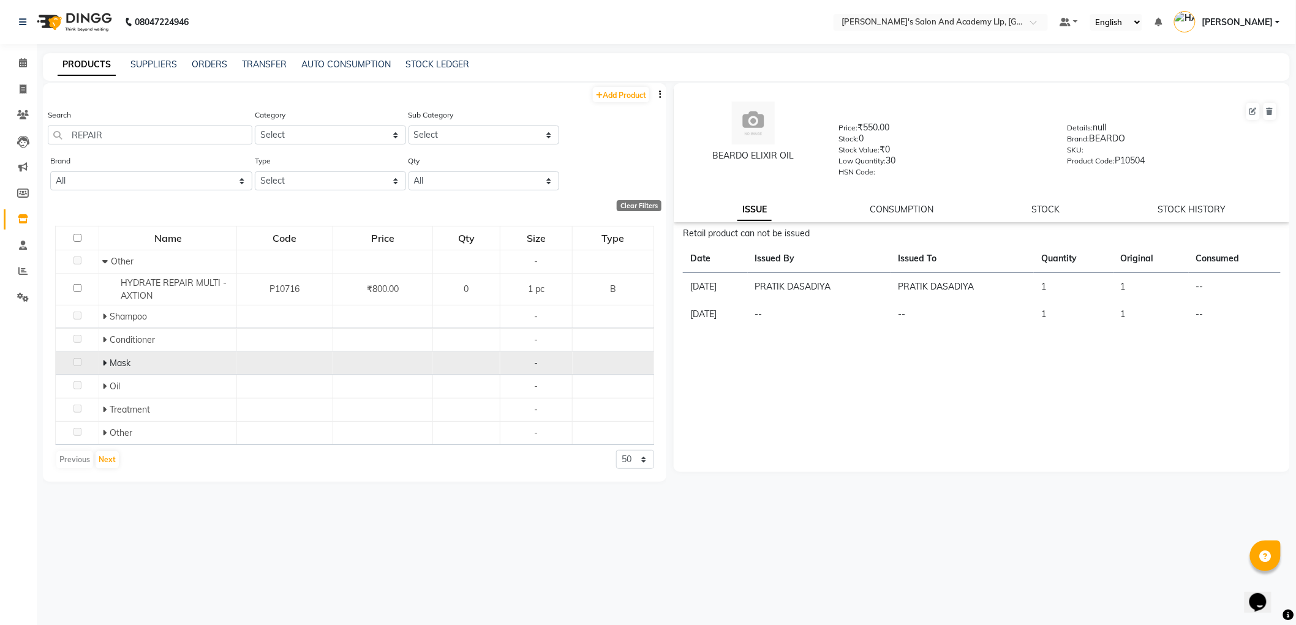
click at [105, 366] on icon at bounding box center [104, 363] width 4 height 9
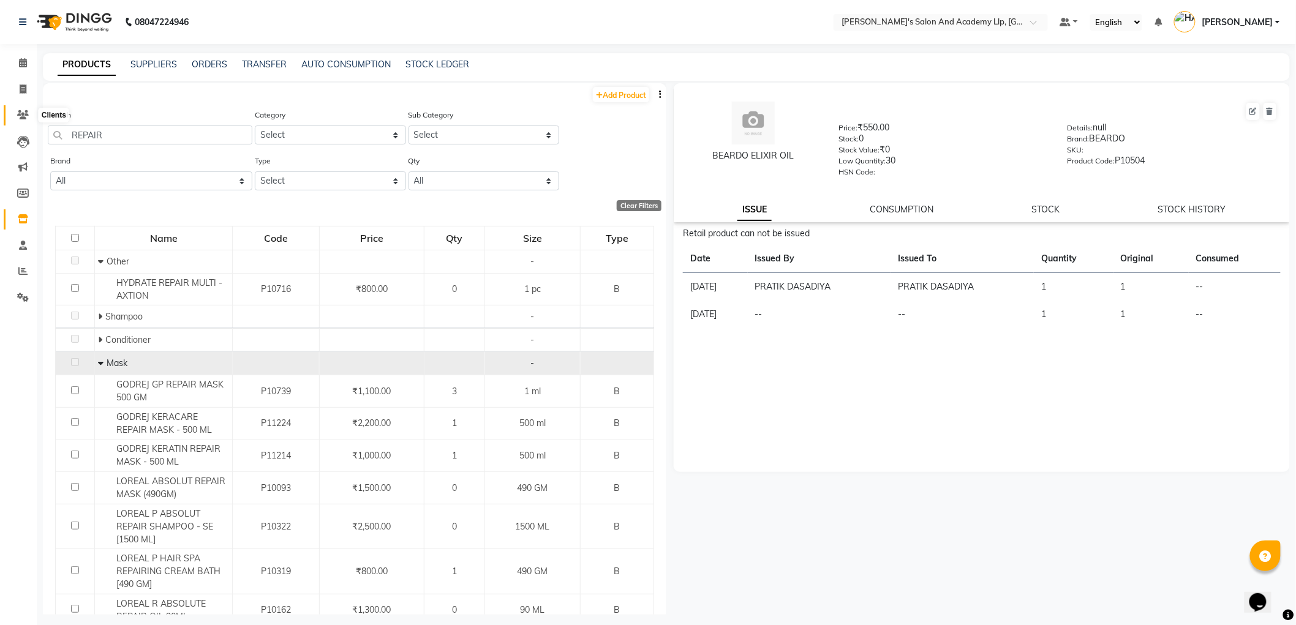
click at [17, 115] on icon at bounding box center [23, 114] width 12 height 9
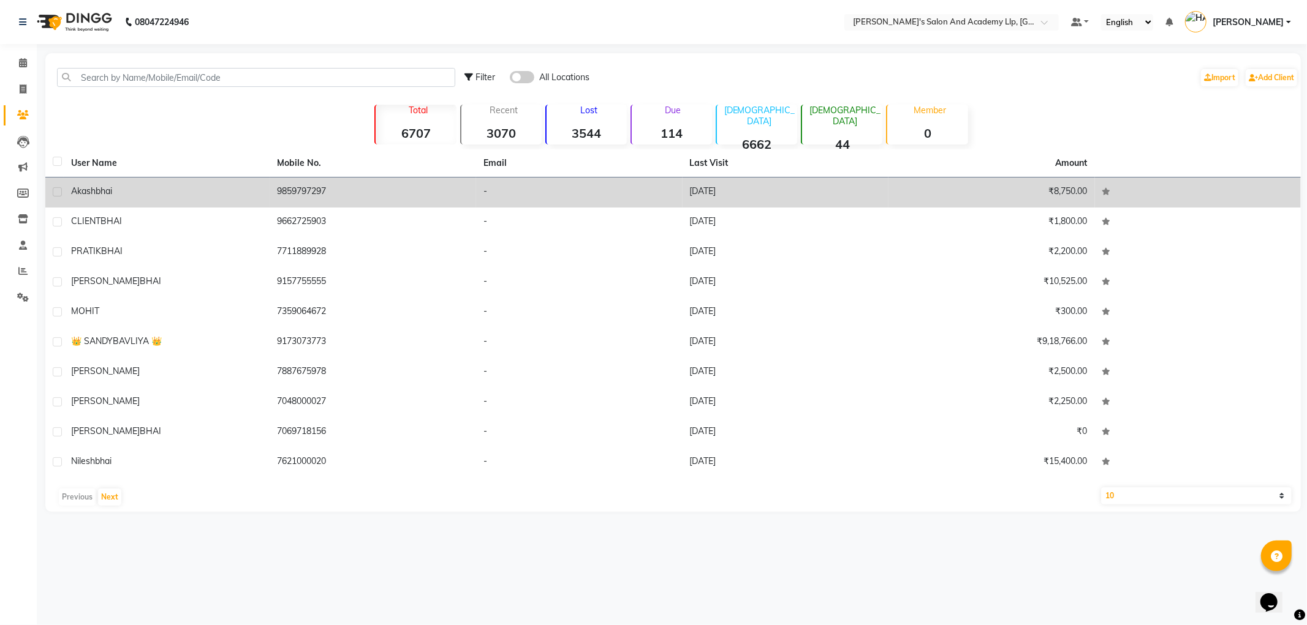
click at [107, 188] on span "bhai" at bounding box center [104, 191] width 17 height 11
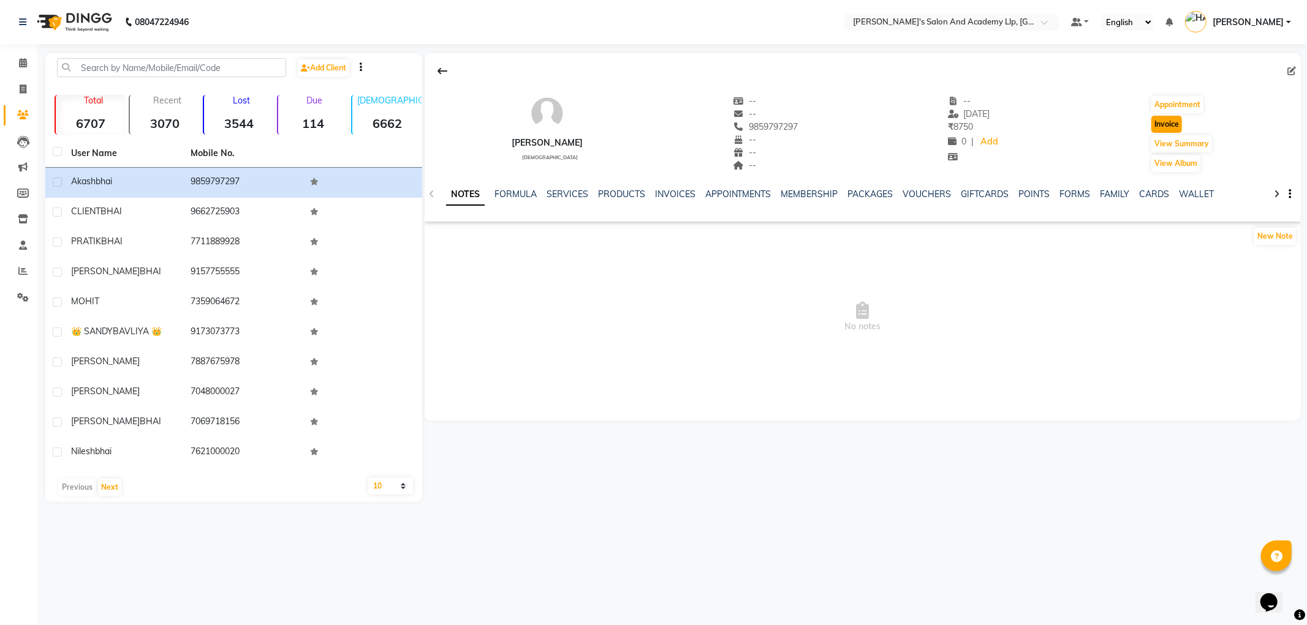
click at [1175, 126] on button "Invoice" at bounding box center [1166, 124] width 31 height 17
select select "service"
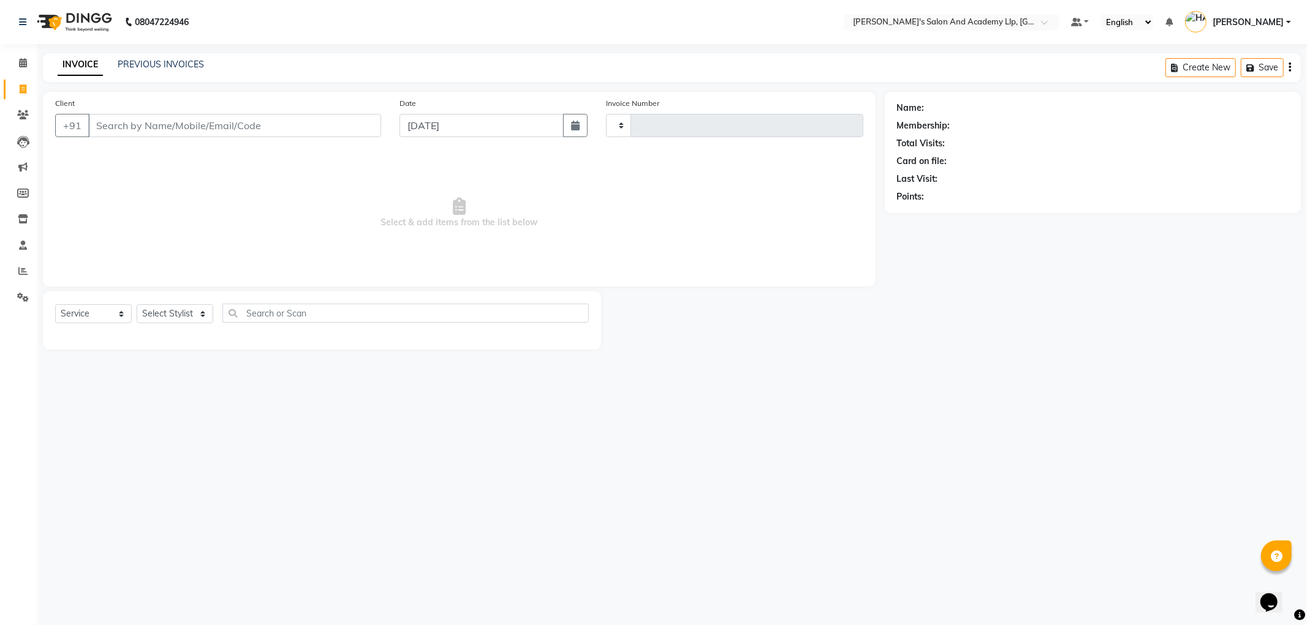
type input "11436"
select select "6983"
type input "9859797297"
click at [169, 322] on select "Select Stylist [PERSON_NAME] AKSHAY VAJA [PERSON_NAME] [PERSON_NAME] [PERSON_NA…" at bounding box center [177, 313] width 80 height 19
select select "72794"
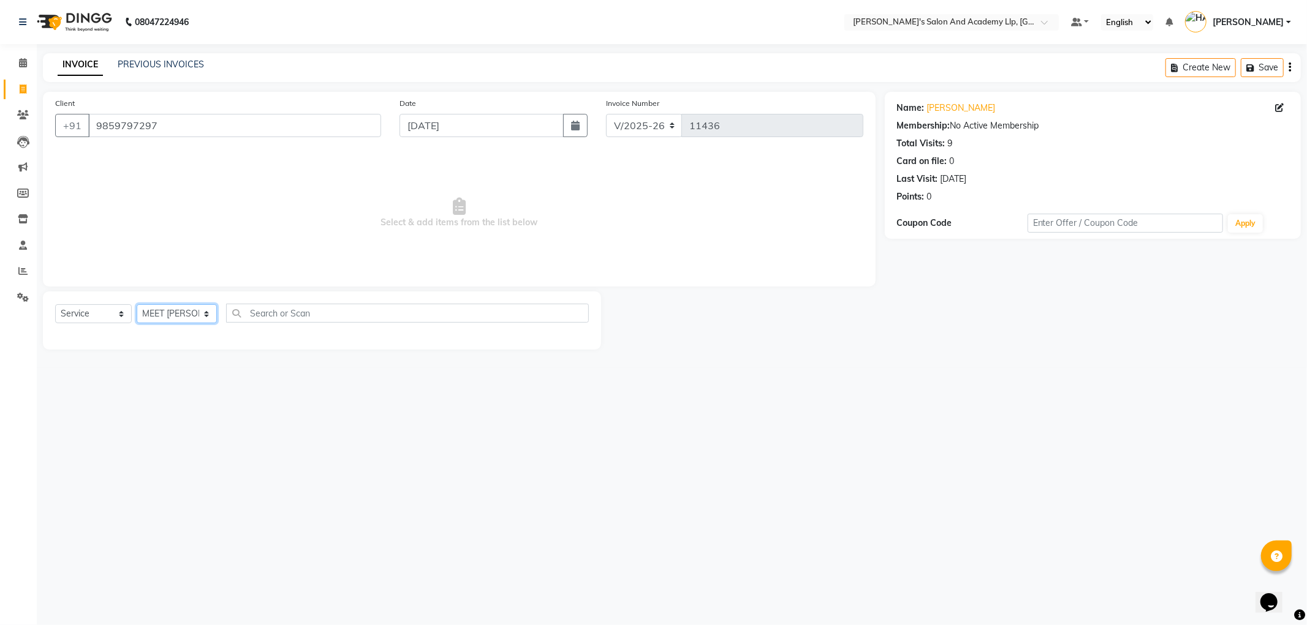
click at [137, 305] on select "Select Stylist [PERSON_NAME] AKSHAY VAJA [PERSON_NAME] [PERSON_NAME] [PERSON_NA…" at bounding box center [177, 313] width 80 height 19
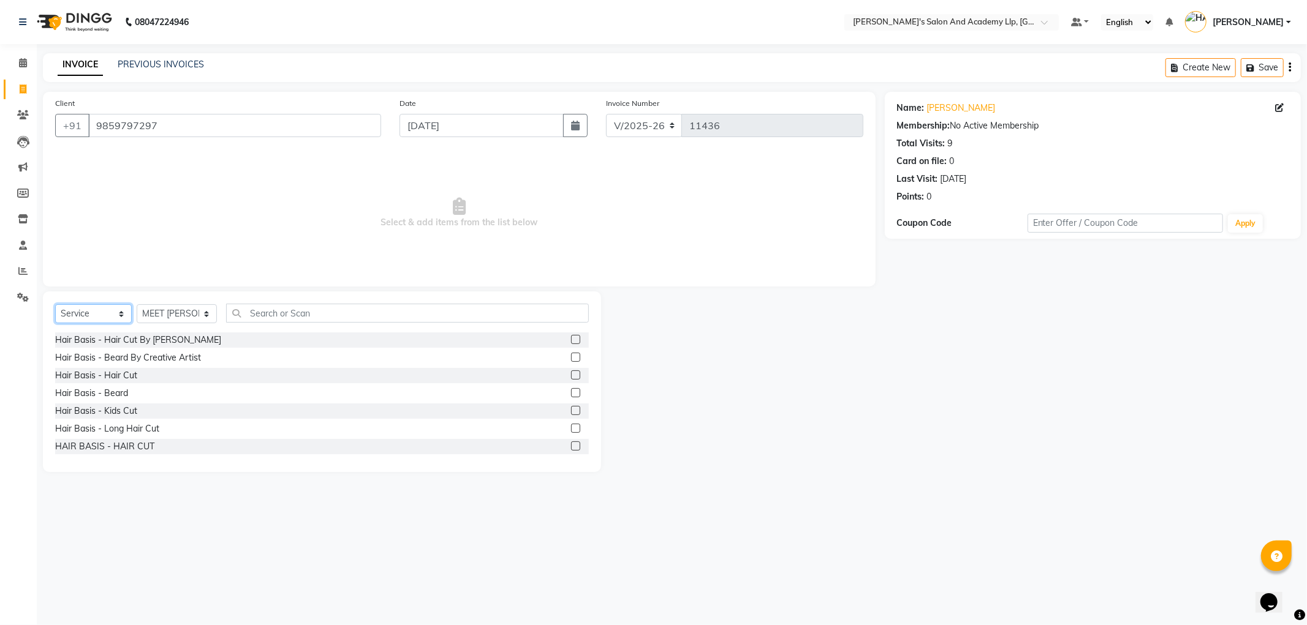
drag, startPoint x: 101, startPoint y: 313, endPoint x: 95, endPoint y: 320, distance: 9.6
click at [101, 313] on select "Select Service Product Membership Package Voucher Prepaid Gift Card" at bounding box center [93, 313] width 77 height 19
select select "package"
click at [55, 305] on select "Select Service Product Membership Package Voucher Prepaid Gift Card" at bounding box center [93, 313] width 77 height 19
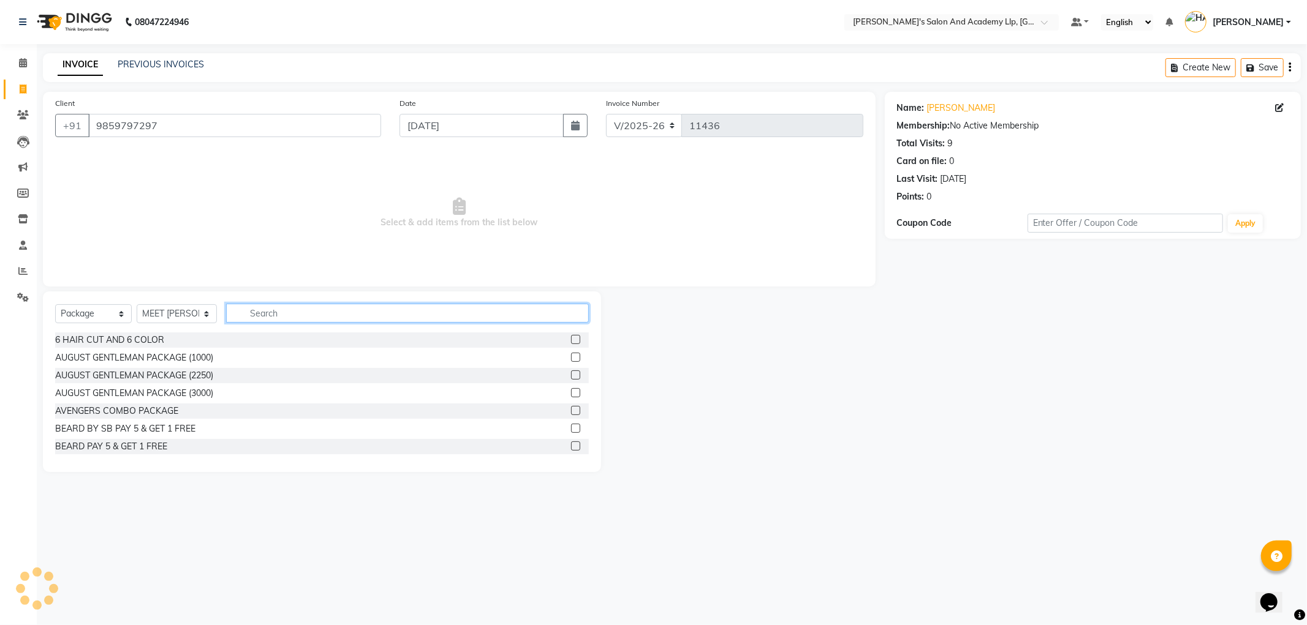
click at [266, 320] on input "text" at bounding box center [407, 313] width 363 height 19
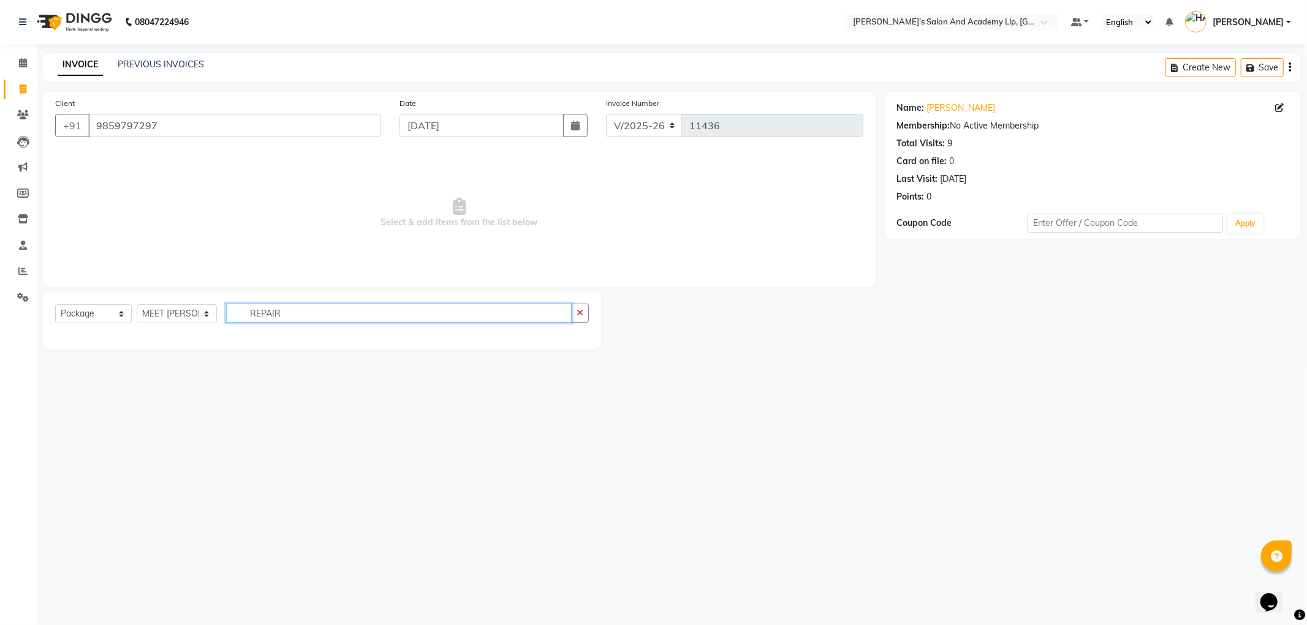
type input "REPAIR"
click at [99, 313] on select "Select Service Product Membership Package Voucher Prepaid Gift Card" at bounding box center [93, 313] width 77 height 19
select select "product"
click at [55, 305] on select "Select Service Product Membership Package Voucher Prepaid Gift Card" at bounding box center [93, 313] width 77 height 19
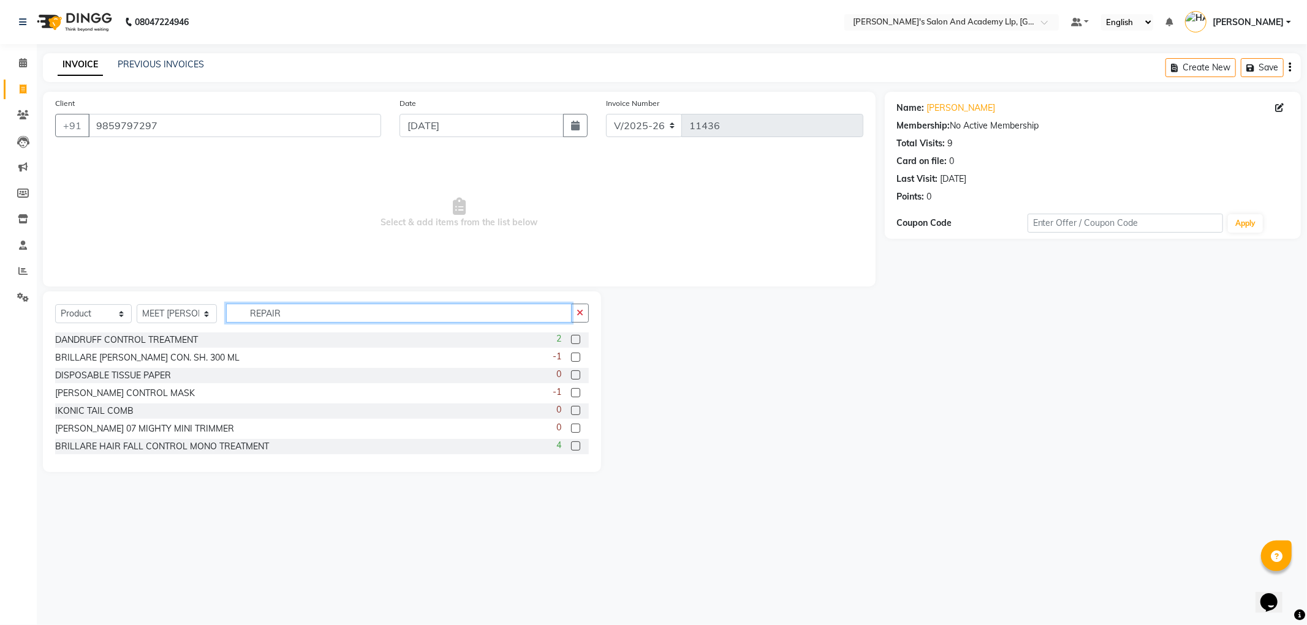
click at [342, 316] on input "REPAIR" at bounding box center [398, 313] width 345 height 19
type input "REPAI"
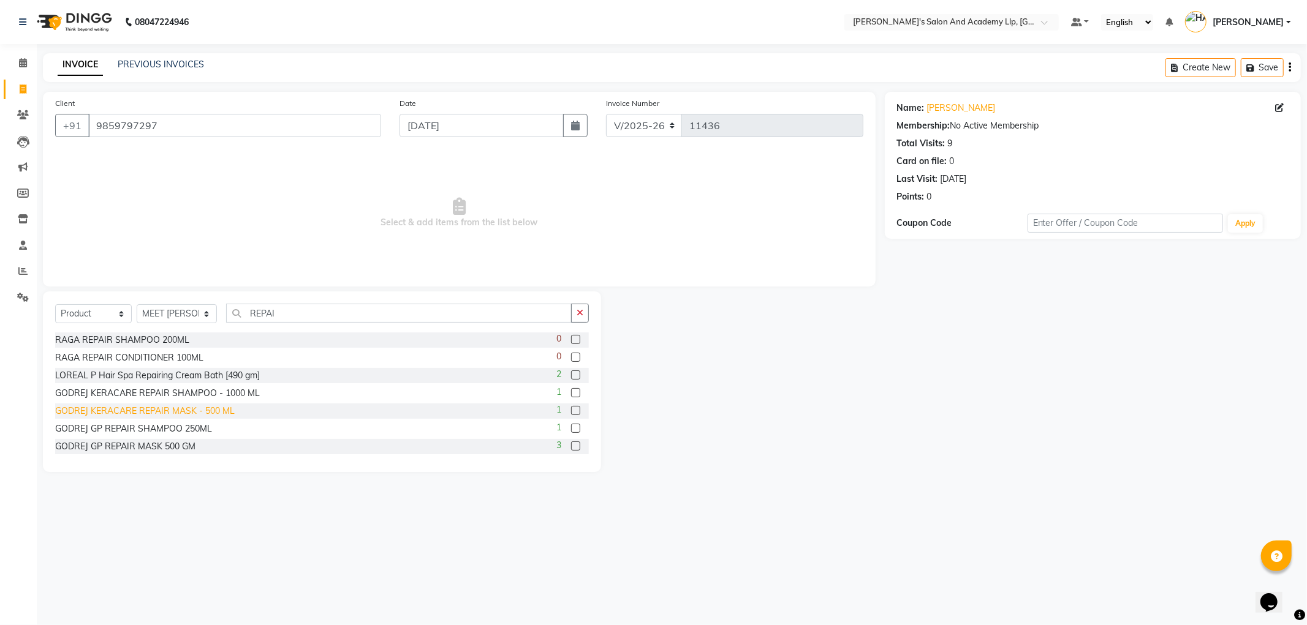
click at [200, 411] on div "GODREJ KERACARE REPAIR MASK - 500 ML" at bounding box center [144, 411] width 179 height 13
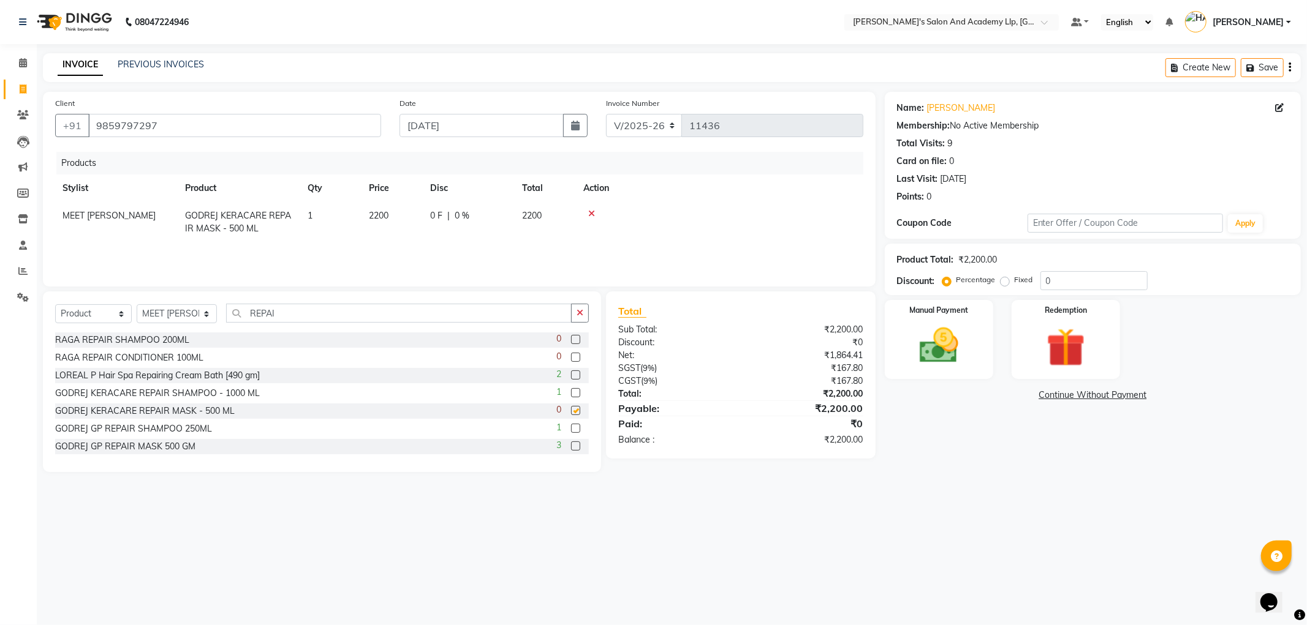
checkbox input "false"
click at [185, 431] on div "GODREJ GP REPAIR SHAMPOO 250ML" at bounding box center [133, 429] width 157 height 13
checkbox input "false"
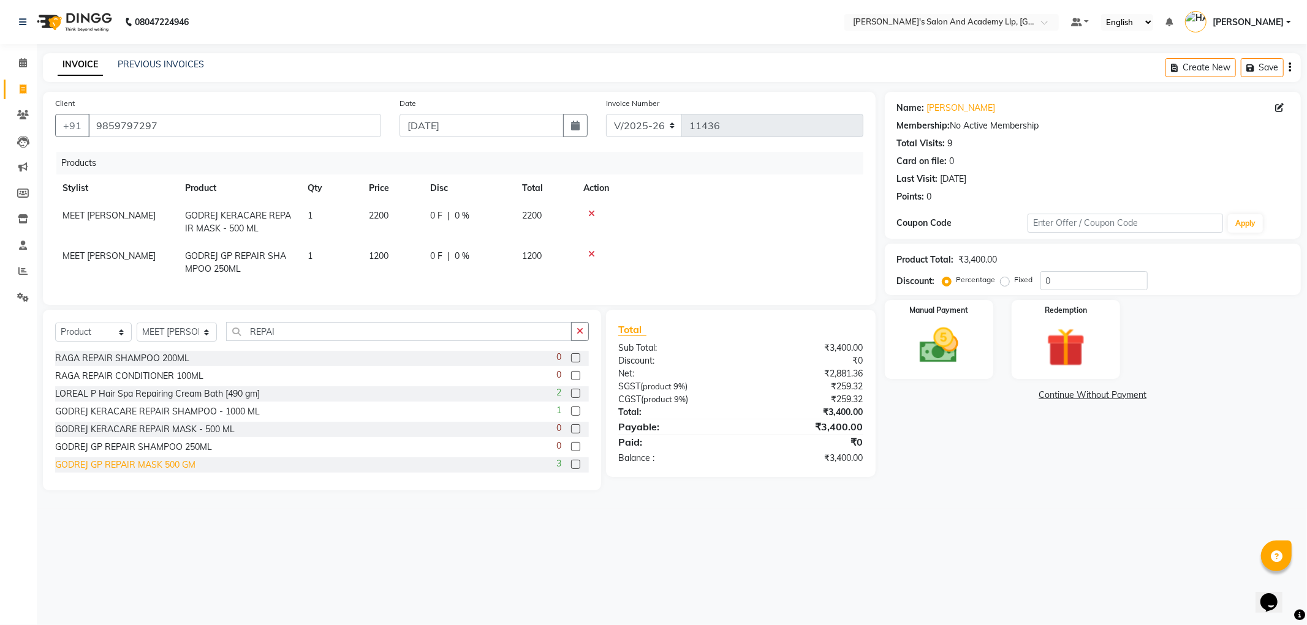
click at [191, 472] on div "GODREJ GP REPAIR MASK 500 GM" at bounding box center [125, 465] width 140 height 13
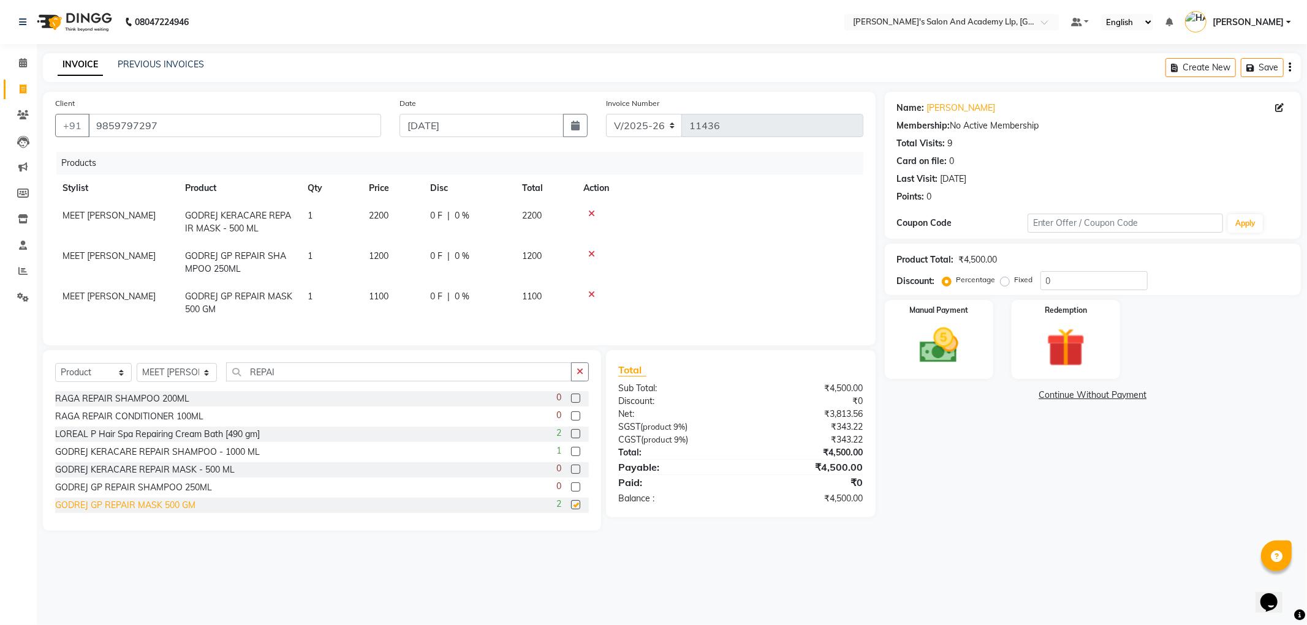
checkbox input "false"
click at [589, 213] on icon at bounding box center [591, 214] width 7 height 9
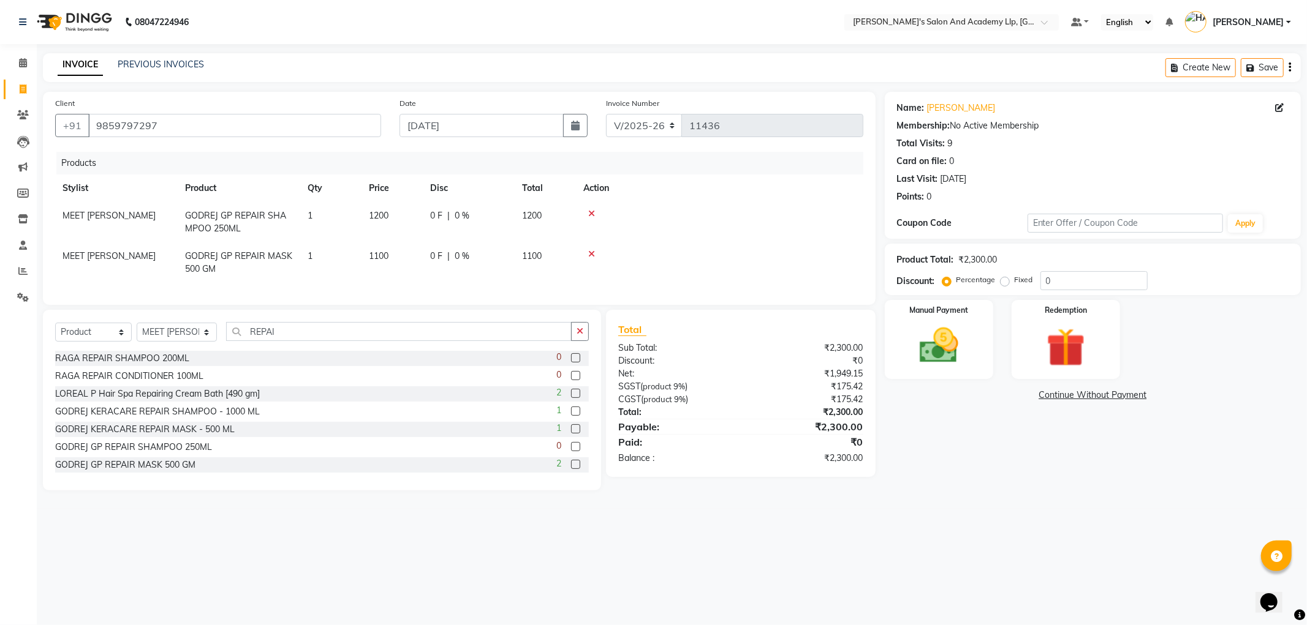
click at [396, 255] on td "1100" at bounding box center [391, 263] width 61 height 40
select select "72794"
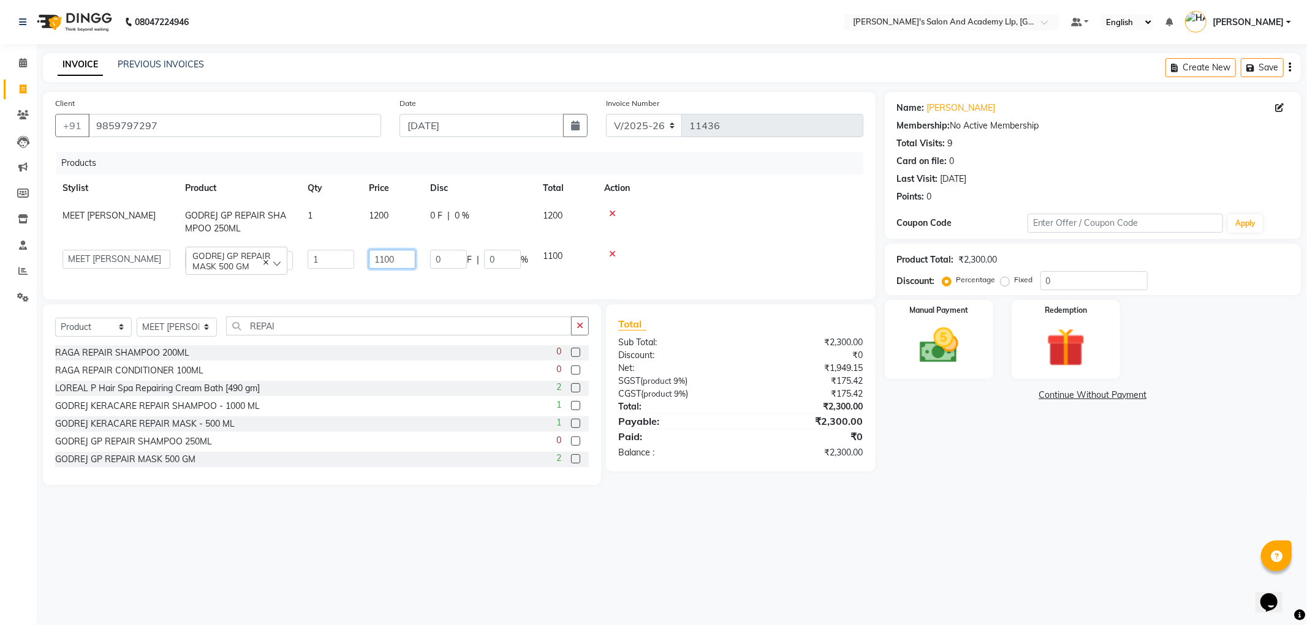
drag, startPoint x: 358, startPoint y: 255, endPoint x: 306, endPoint y: 253, distance: 52.1
click at [306, 253] on tr "[PERSON_NAME] AKSHAY VAJA [PERSON_NAME] [PERSON_NAME] [PERSON_NAME] [PERSON_NAM…" at bounding box center [459, 260] width 808 height 35
type input "1200"
drag, startPoint x: 1218, startPoint y: 528, endPoint x: 1197, endPoint y: 507, distance: 29.5
click at [1215, 526] on div "08047224946 Select Location × [PERSON_NAME]'s Salon And Academy Llp, University…" at bounding box center [653, 312] width 1307 height 625
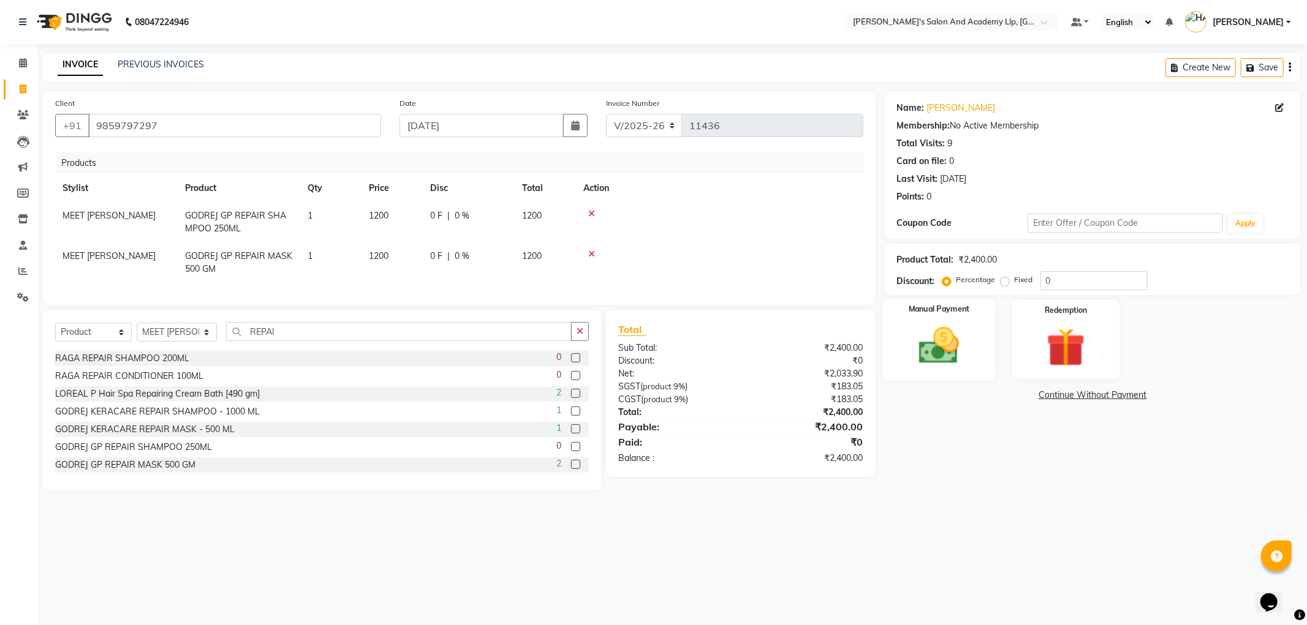
click at [960, 364] on img at bounding box center [939, 346] width 66 height 47
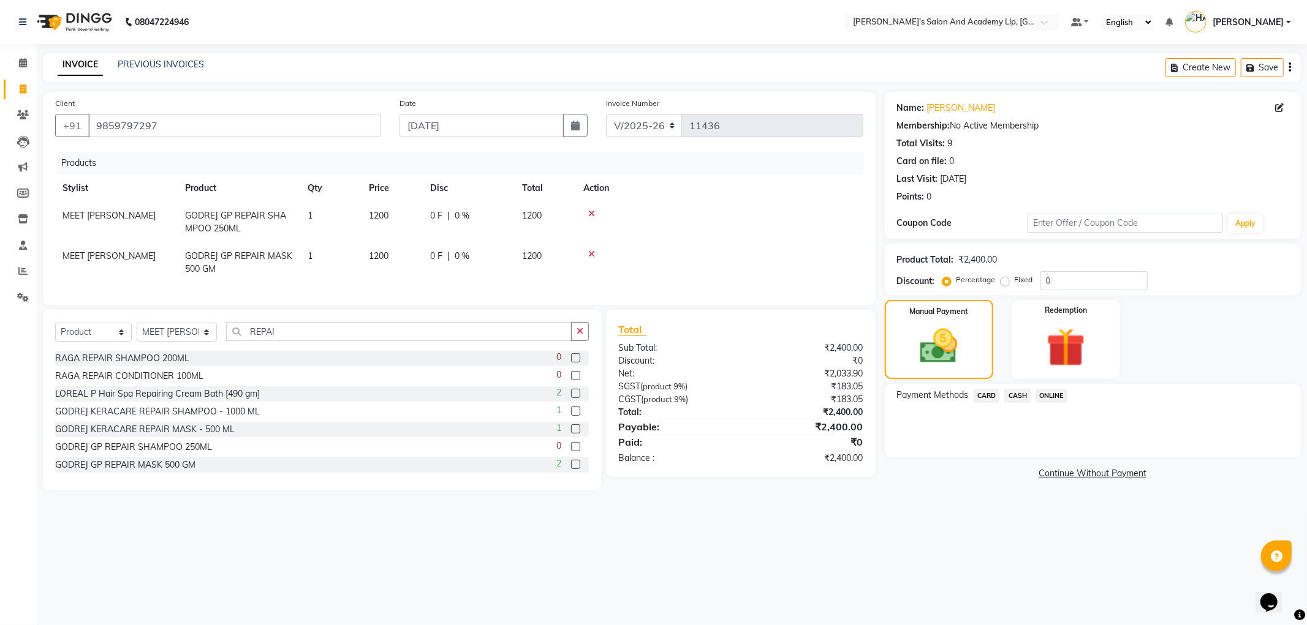
drag, startPoint x: 1018, startPoint y: 393, endPoint x: 1022, endPoint y: 407, distance: 14.6
click at [1018, 393] on span "CASH" at bounding box center [1017, 396] width 26 height 14
click at [1061, 467] on button "Add Payment" at bounding box center [1160, 460] width 255 height 19
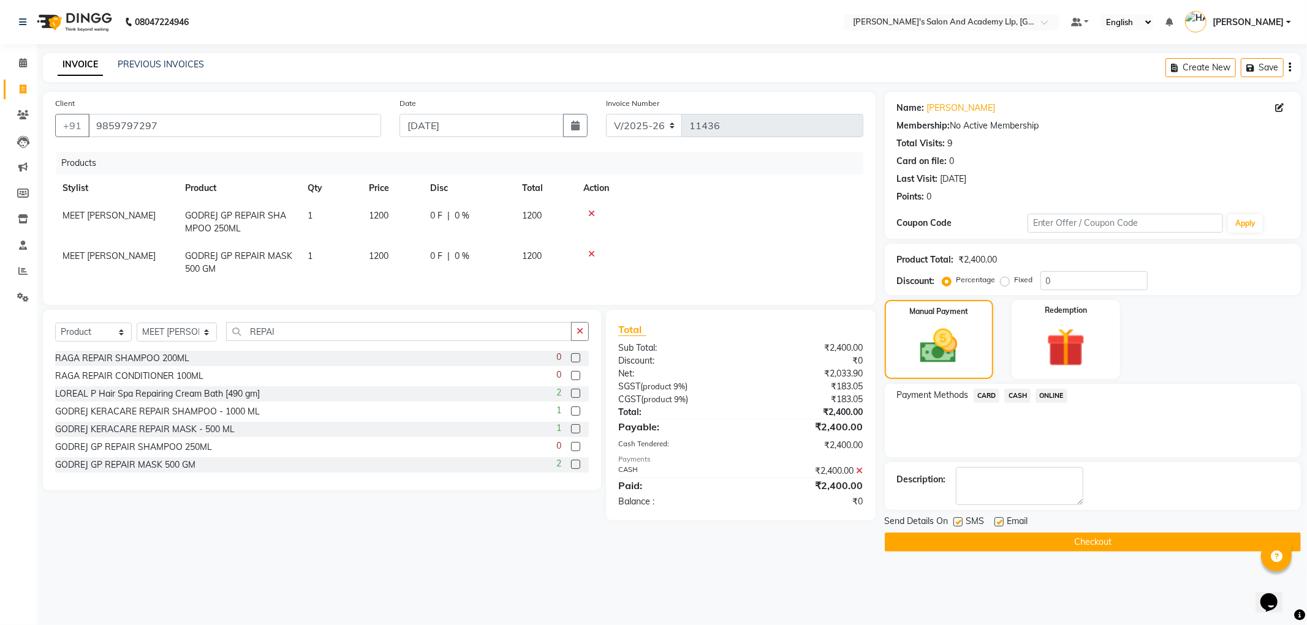
click at [1002, 519] on label at bounding box center [998, 522] width 9 height 9
click at [1002, 519] on input "checkbox" at bounding box center [998, 523] width 8 height 8
checkbox input "false"
click at [959, 519] on label at bounding box center [957, 522] width 9 height 9
click at [959, 519] on input "checkbox" at bounding box center [957, 523] width 8 height 8
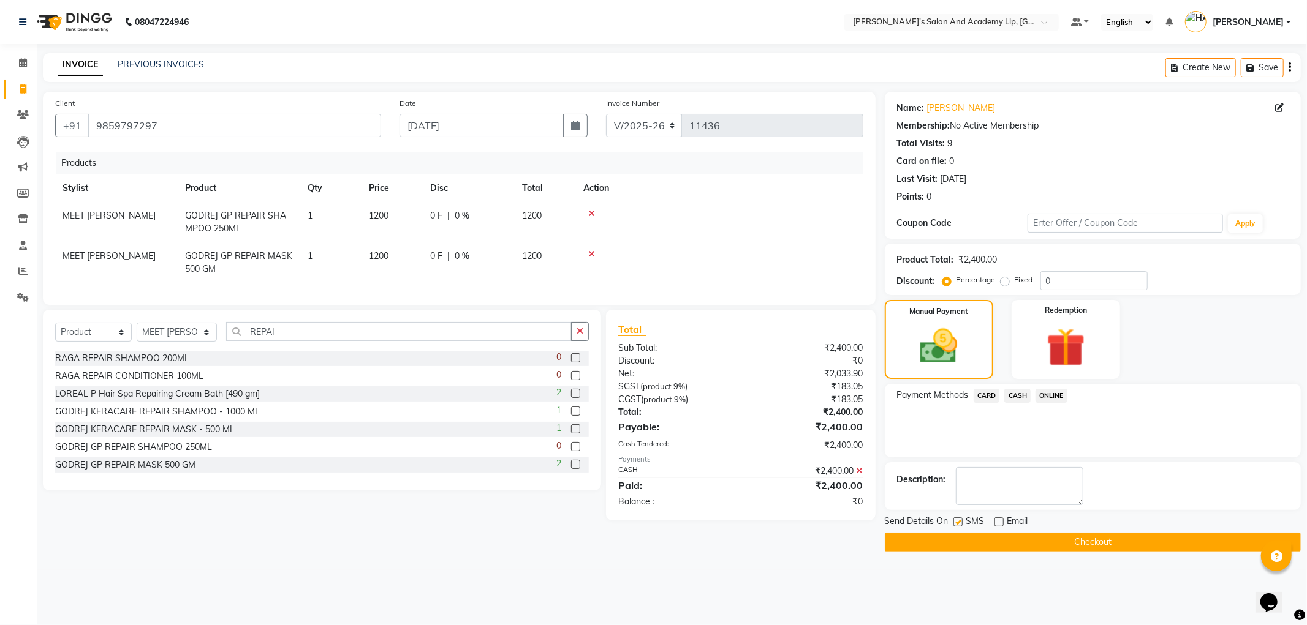
checkbox input "false"
click at [956, 542] on button "Checkout" at bounding box center [1093, 542] width 416 height 19
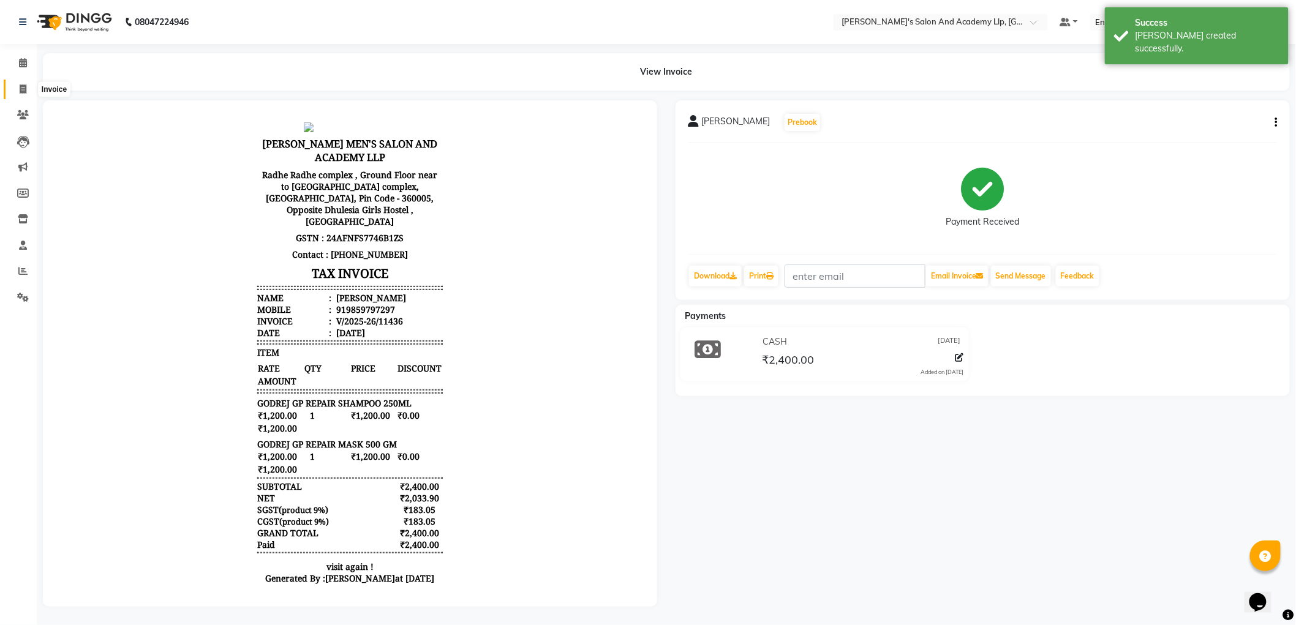
click at [21, 86] on icon at bounding box center [23, 89] width 7 height 9
select select "6983"
select select "service"
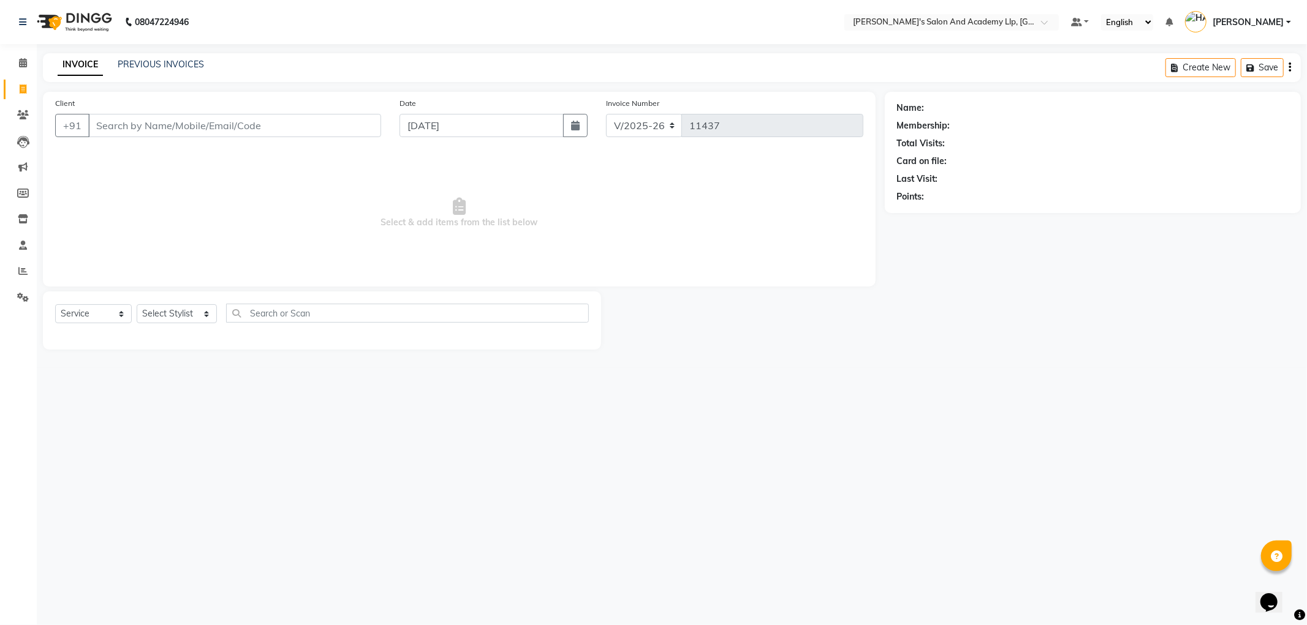
click at [135, 129] on input "Client" at bounding box center [234, 125] width 293 height 23
click at [125, 133] on input "Client" at bounding box center [234, 125] width 293 height 23
click at [157, 115] on input "Client" at bounding box center [234, 125] width 293 height 23
type input "9724516166"
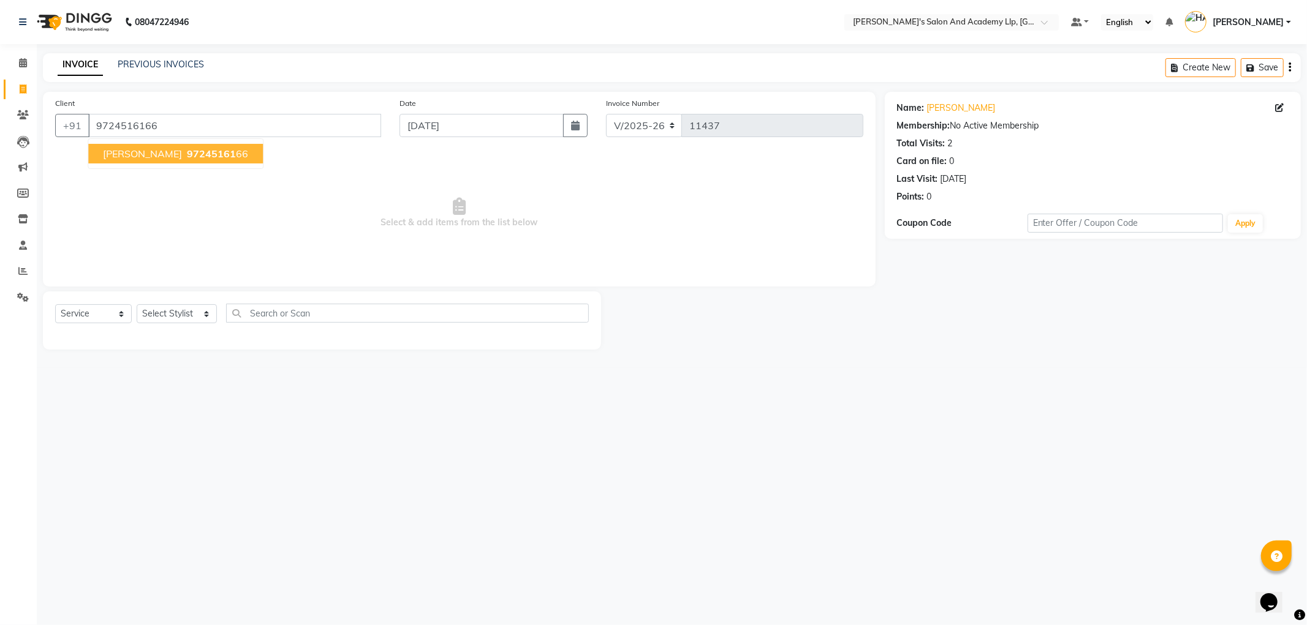
click at [199, 157] on ngb-highlight "97245161 66" at bounding box center [216, 154] width 64 height 12
click at [154, 315] on select "Select Stylist [PERSON_NAME] AKSHAY VAJA [PERSON_NAME] [PERSON_NAME] [PERSON_NA…" at bounding box center [177, 313] width 80 height 19
select select "72794"
click at [137, 305] on select "Select Stylist [PERSON_NAME] AKSHAY VAJA [PERSON_NAME] [PERSON_NAME] [PERSON_NA…" at bounding box center [177, 313] width 80 height 19
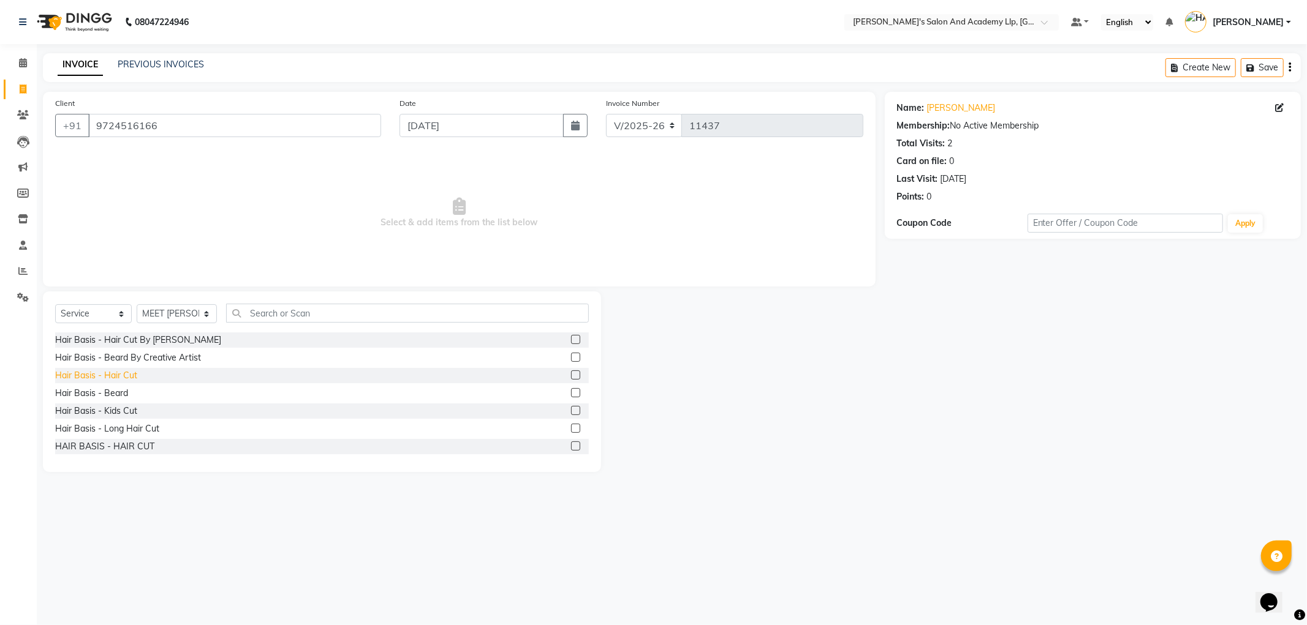
click at [126, 376] on div "Hair Basis - Hair Cut" at bounding box center [96, 375] width 82 height 13
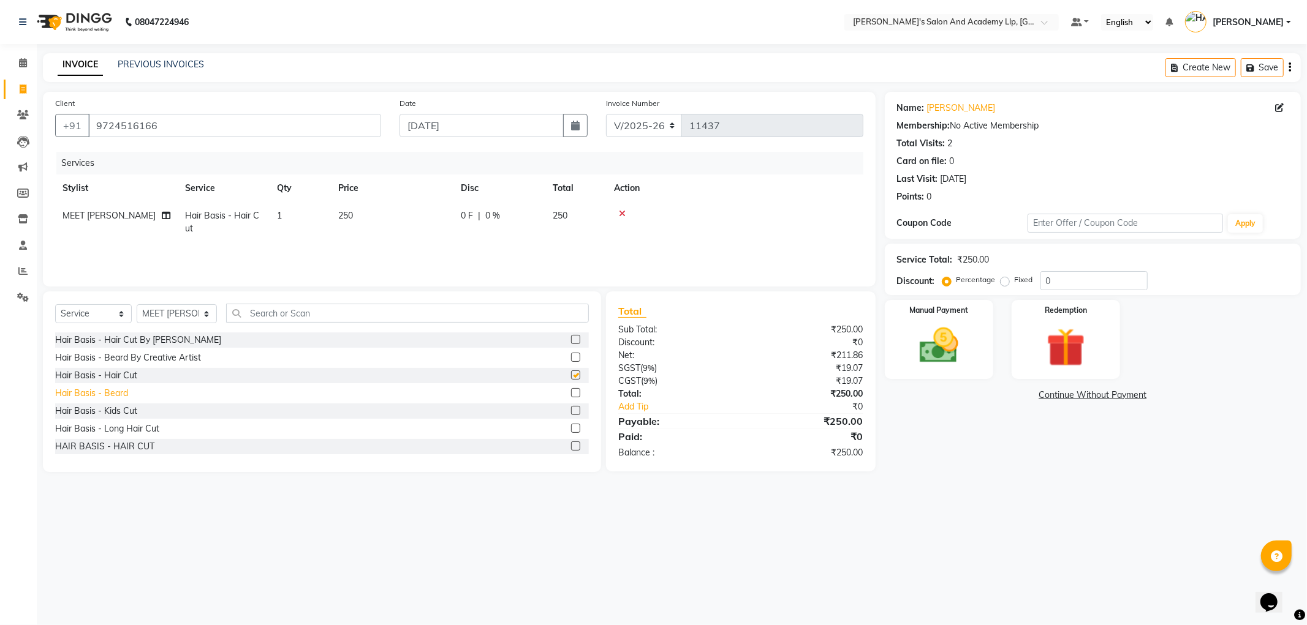
checkbox input "false"
drag, startPoint x: 119, startPoint y: 394, endPoint x: 368, endPoint y: 316, distance: 260.6
click at [123, 394] on div "Hair Basis - Beard" at bounding box center [91, 393] width 73 height 13
checkbox input "false"
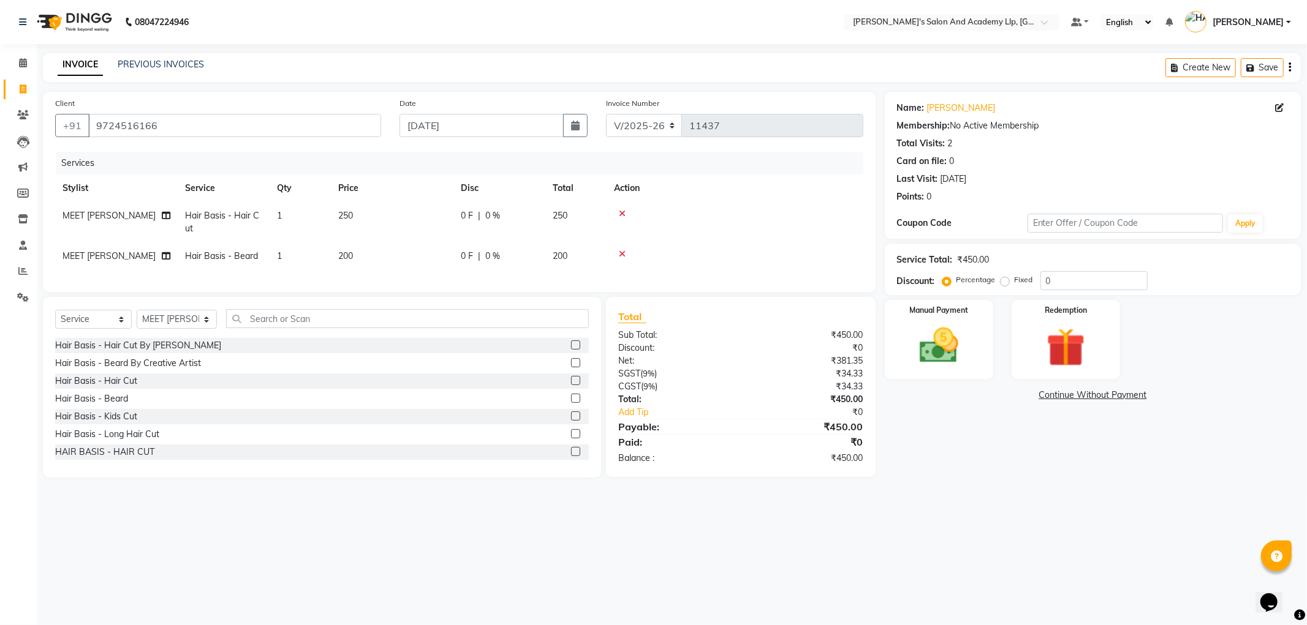
drag, startPoint x: 372, startPoint y: 222, endPoint x: 455, endPoint y: 238, distance: 84.8
click at [376, 224] on td "250" at bounding box center [392, 222] width 123 height 40
select select "72794"
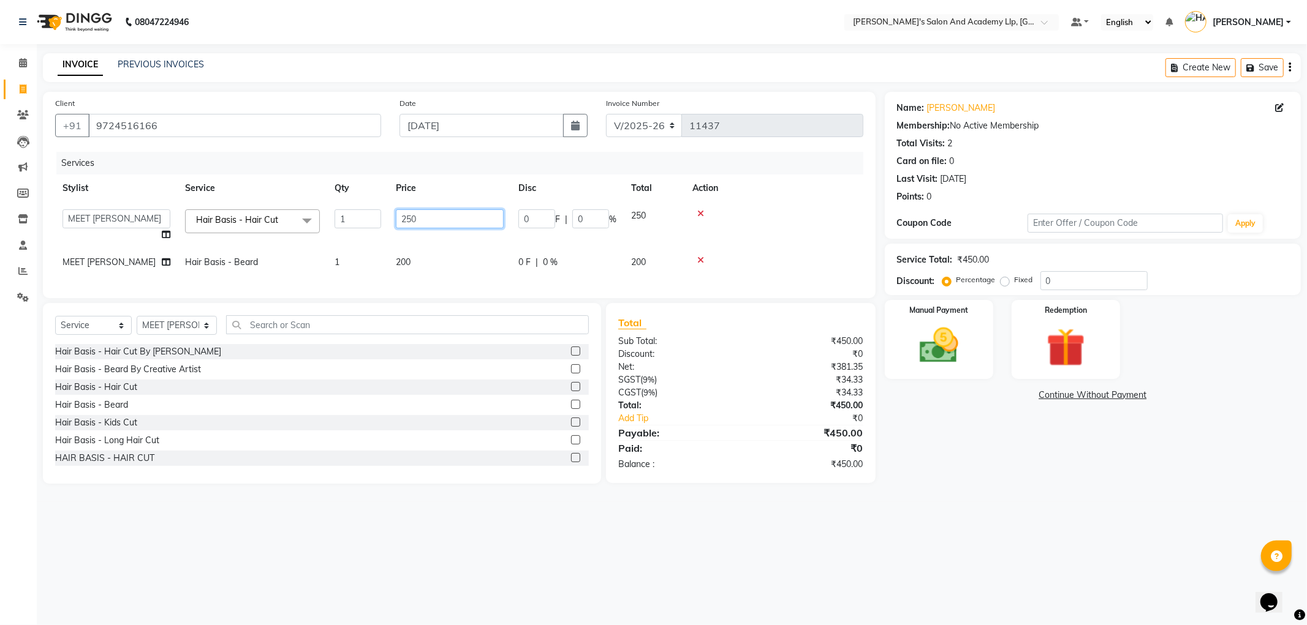
drag, startPoint x: 434, startPoint y: 222, endPoint x: 330, endPoint y: 213, distance: 104.5
click at [330, 213] on tr "[PERSON_NAME] AKSHAY VAJA [PERSON_NAME] [PERSON_NAME] [PERSON_NAME] [PERSON_NAM…" at bounding box center [459, 225] width 808 height 47
type input "4"
type input "500"
click at [425, 245] on tbody "[PERSON_NAME] AKSHAY VAJA [PERSON_NAME] [PERSON_NAME] [PERSON_NAME] [PERSON_NAM…" at bounding box center [459, 239] width 808 height 74
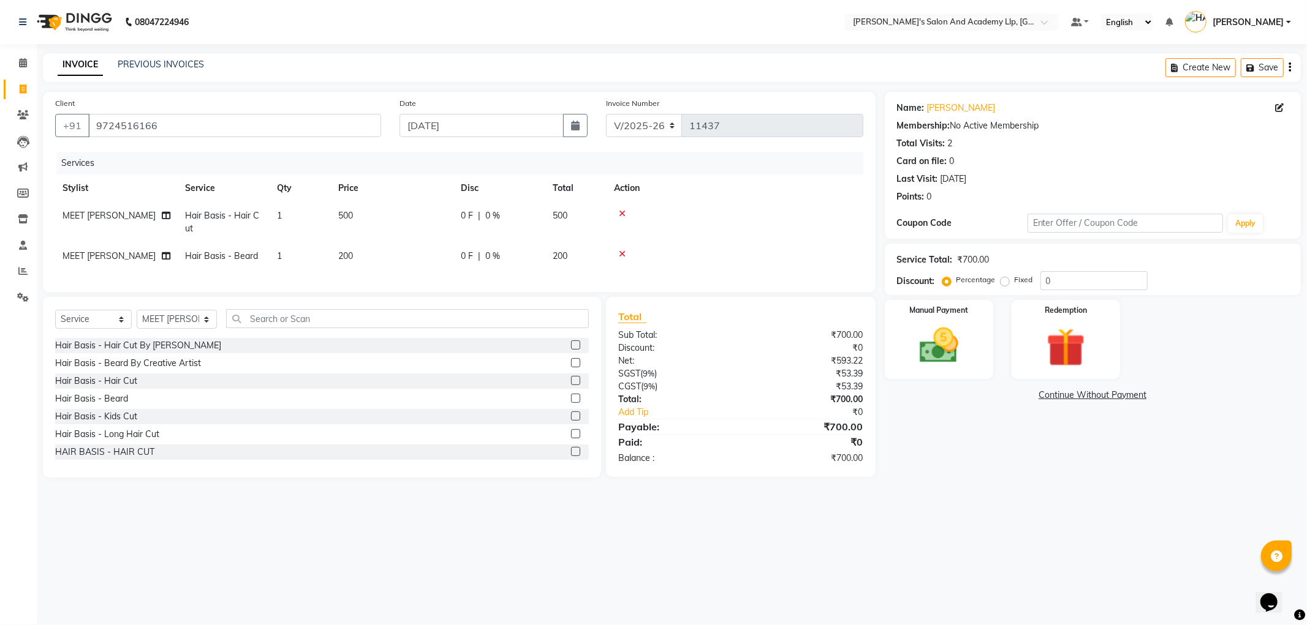
click at [415, 252] on td "200" at bounding box center [392, 257] width 123 height 28
select select "72794"
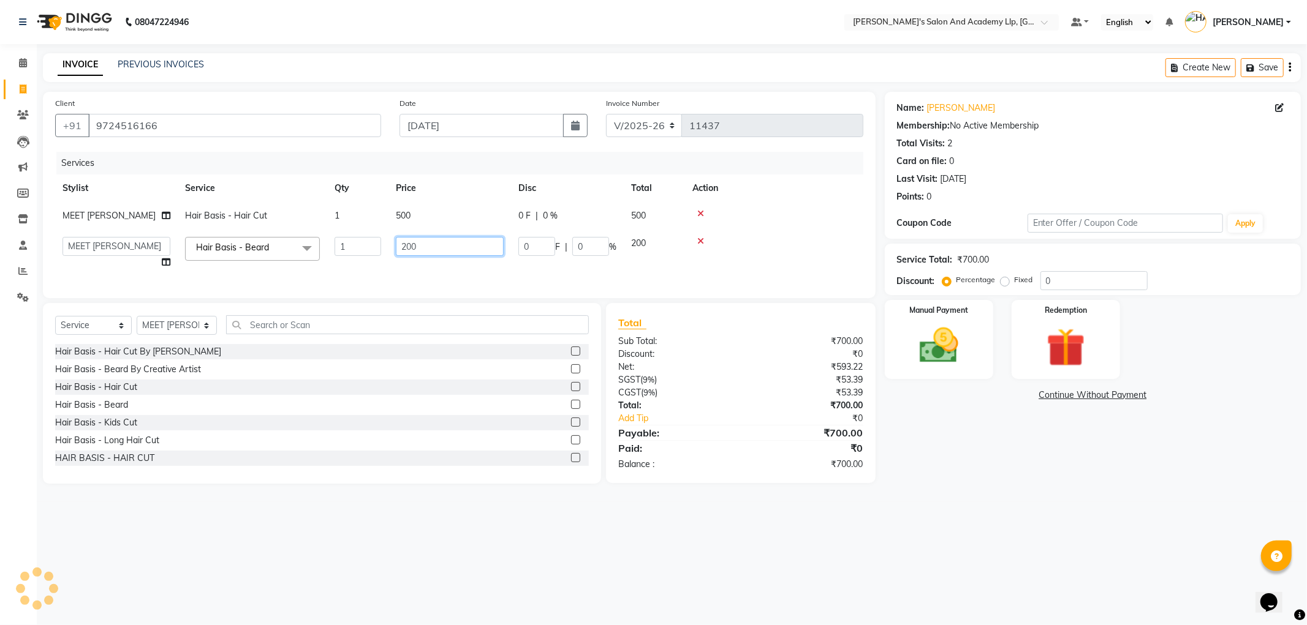
click at [423, 253] on input "200" at bounding box center [450, 246] width 108 height 19
type input "2"
type input "300"
click at [948, 466] on div "Name: [PERSON_NAME] Membership: No Active Membership Total Visits: 2 Card on fi…" at bounding box center [1097, 288] width 425 height 392
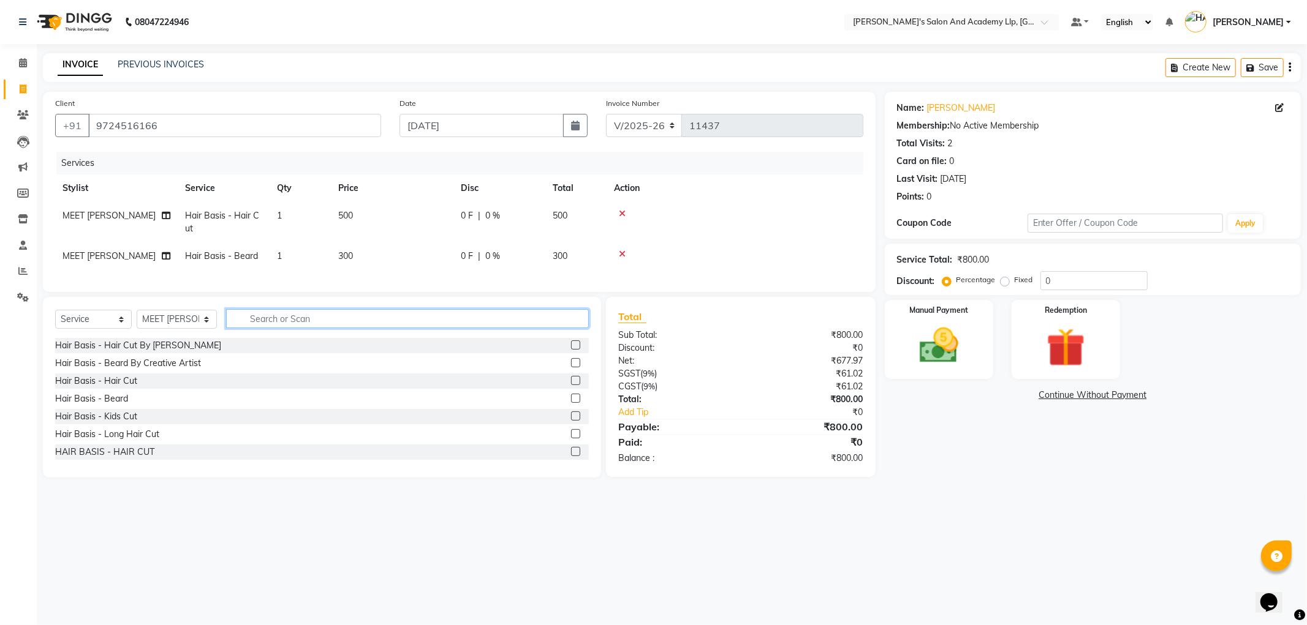
click at [249, 328] on input "text" at bounding box center [407, 318] width 363 height 19
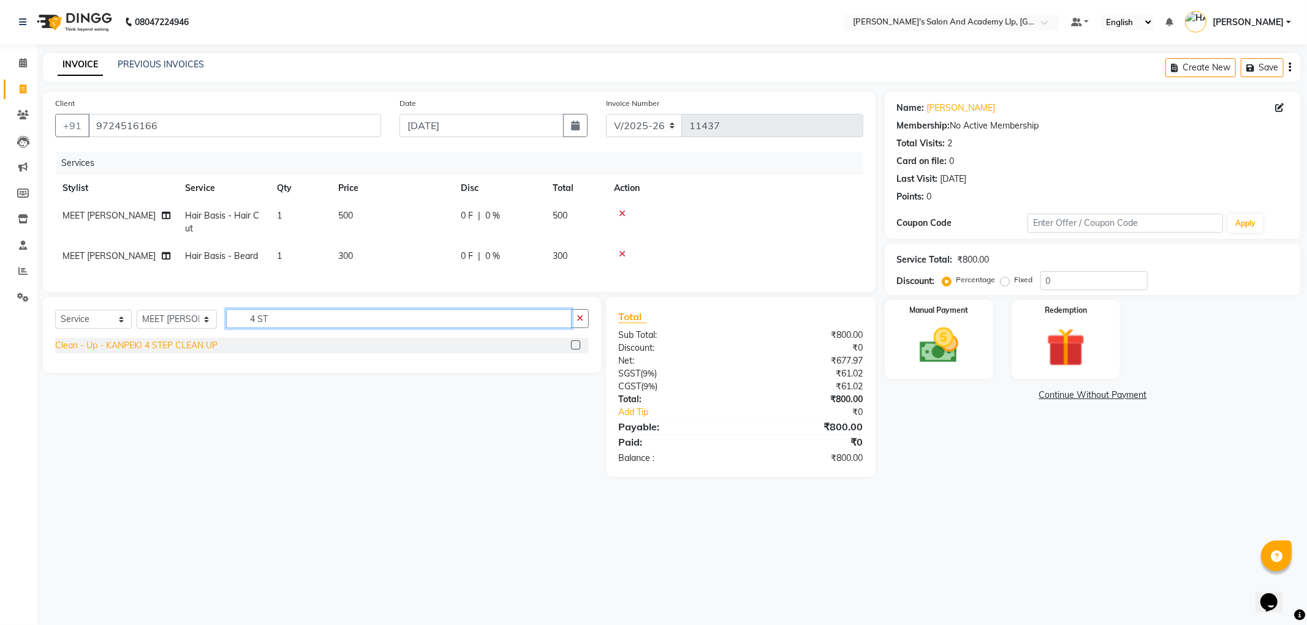
type input "4 ST"
click at [197, 352] on div "Clean - Up - KANPEKI 4 STEP CLEAN UP" at bounding box center [136, 345] width 162 height 13
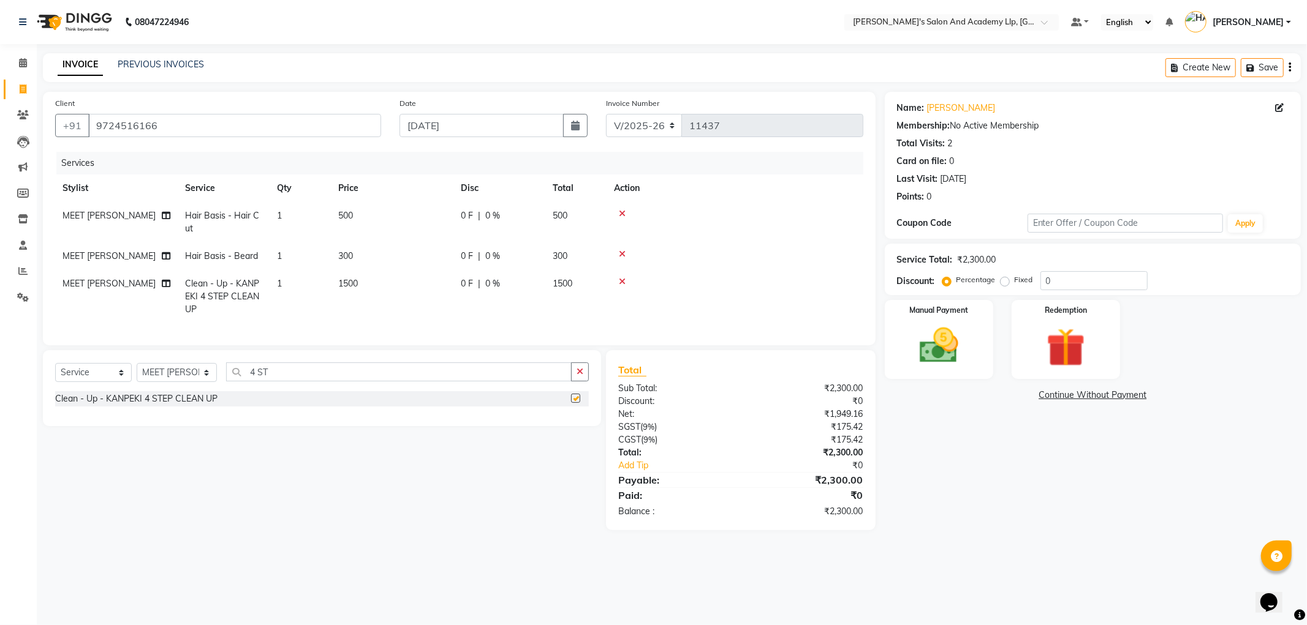
checkbox input "false"
drag, startPoint x: 362, startPoint y: 286, endPoint x: 448, endPoint y: 295, distance: 86.8
click at [364, 285] on td "1500" at bounding box center [392, 296] width 123 height 53
select select "72794"
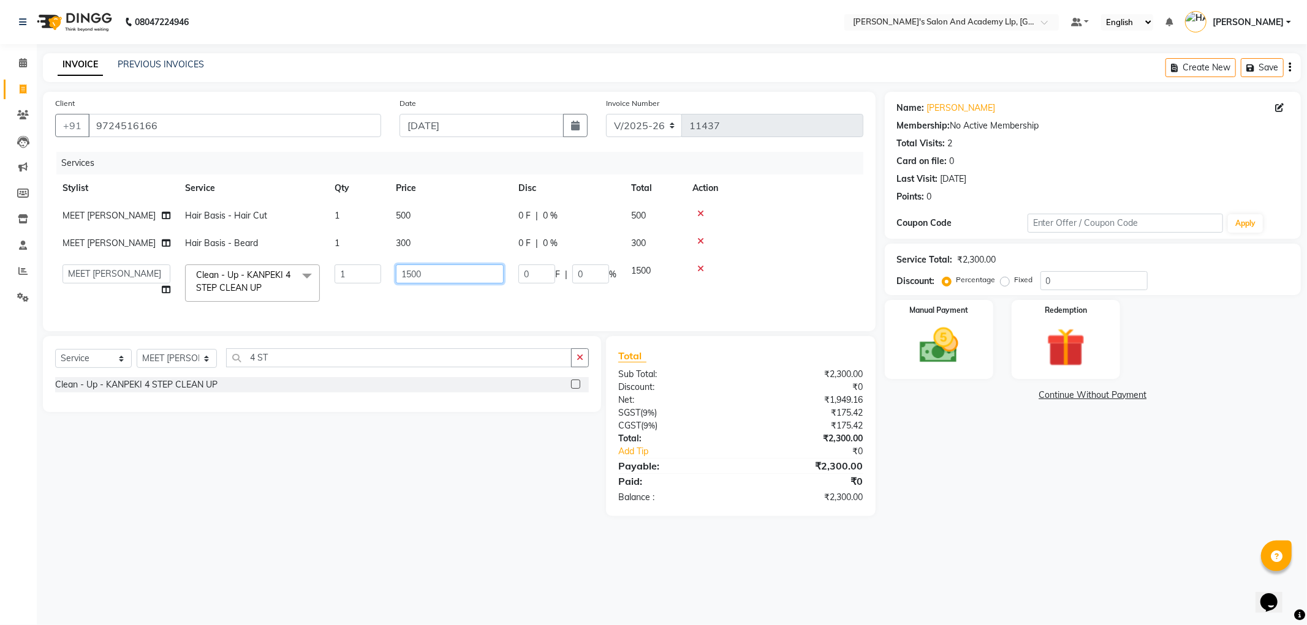
click at [212, 279] on tr "[PERSON_NAME] [PERSON_NAME] [PERSON_NAME] [PERSON_NAME] [PERSON_NAME] [PERSON_N…" at bounding box center [459, 283] width 808 height 52
type input "2200"
click at [1036, 499] on div "Name: [PERSON_NAME] Membership: No Active Membership Total Visits: 2 Card on fi…" at bounding box center [1097, 304] width 425 height 425
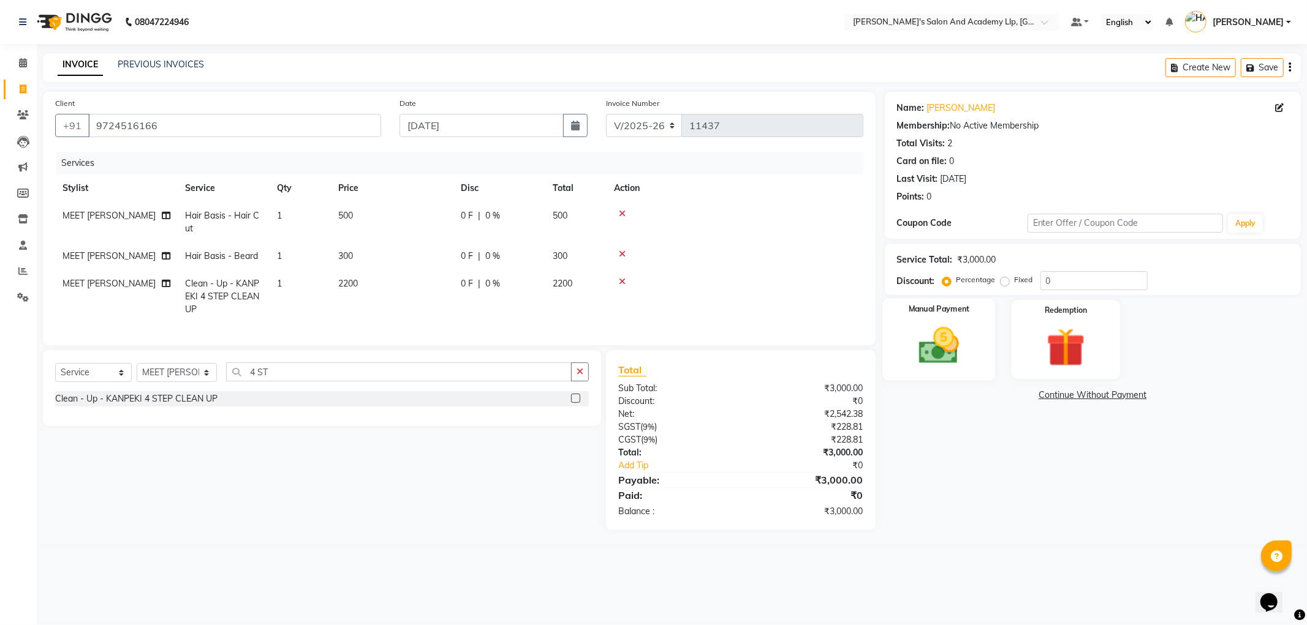
click at [951, 347] on img at bounding box center [939, 346] width 66 height 47
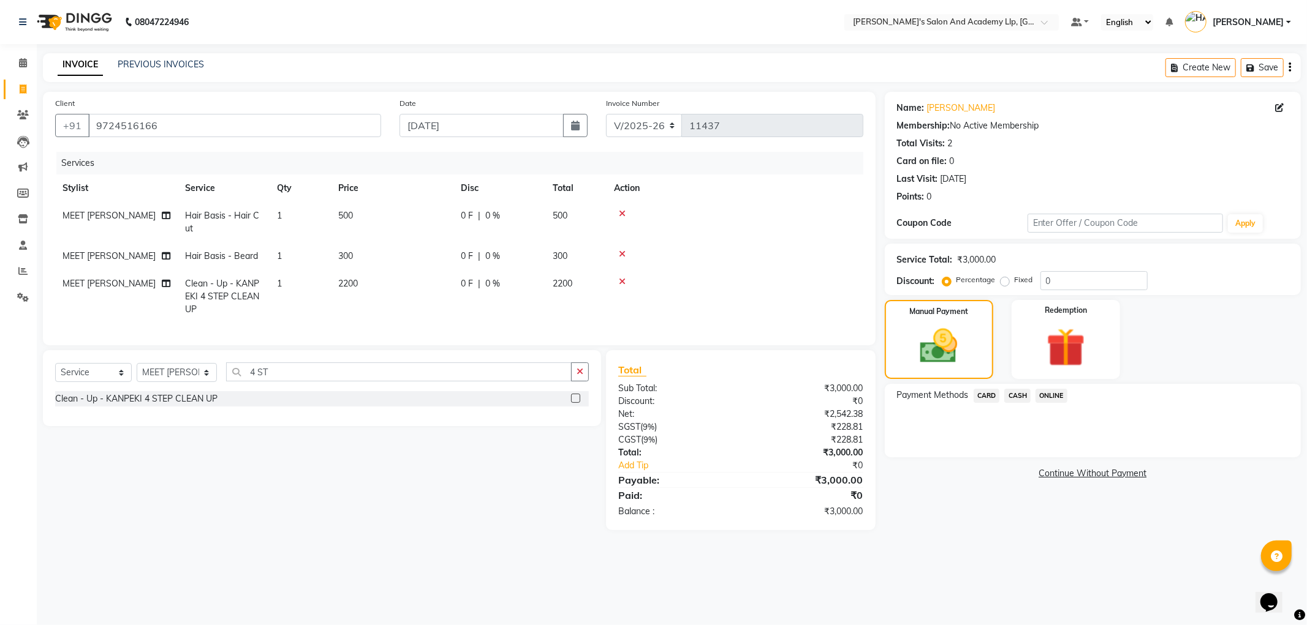
drag, startPoint x: 58, startPoint y: 289, endPoint x: 92, endPoint y: 290, distance: 34.4
click at [59, 289] on td "MEET [PERSON_NAME]" at bounding box center [116, 296] width 123 height 53
select select "72794"
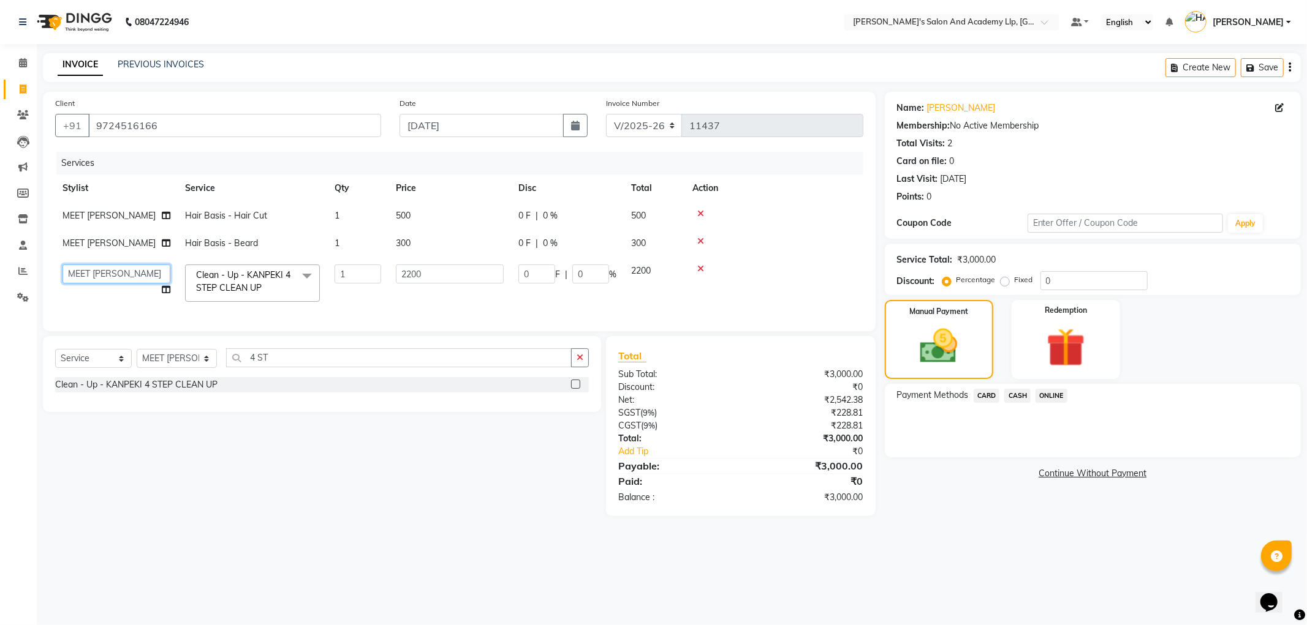
click at [92, 276] on select "[PERSON_NAME] [PERSON_NAME] [PERSON_NAME] [PERSON_NAME] [PERSON_NAME] [PERSON_N…" at bounding box center [116, 274] width 108 height 19
select select "83354"
click at [1013, 394] on span "CASH" at bounding box center [1017, 396] width 26 height 14
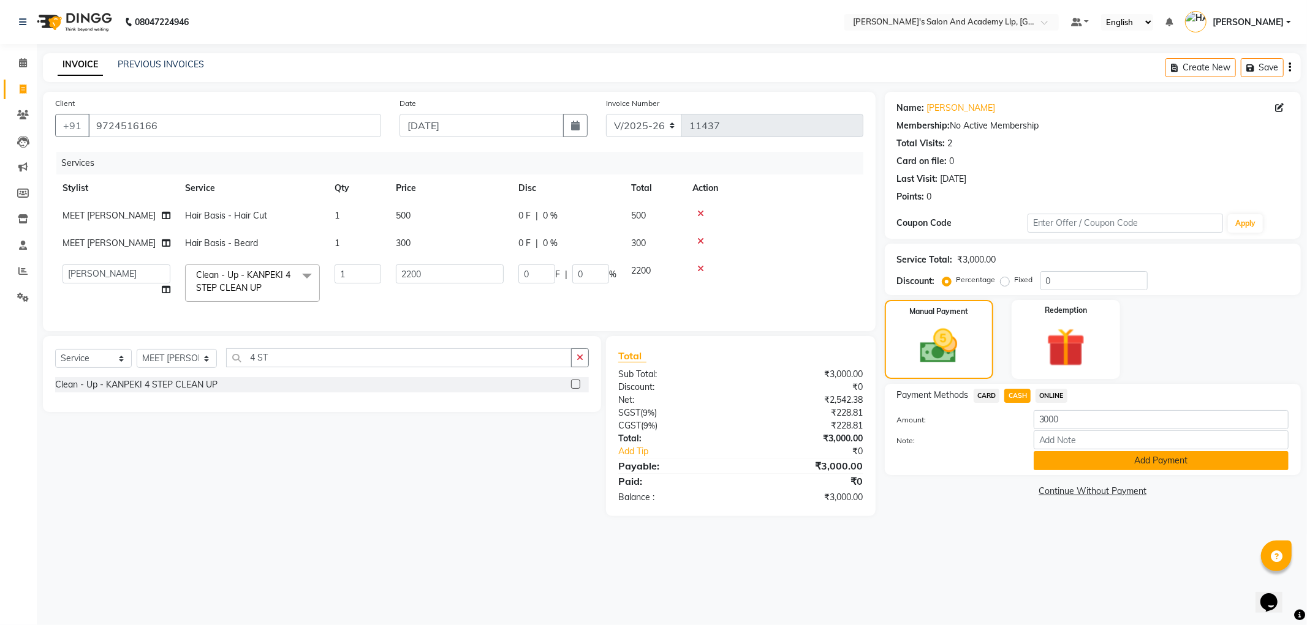
click at [1054, 467] on button "Add Payment" at bounding box center [1160, 460] width 255 height 19
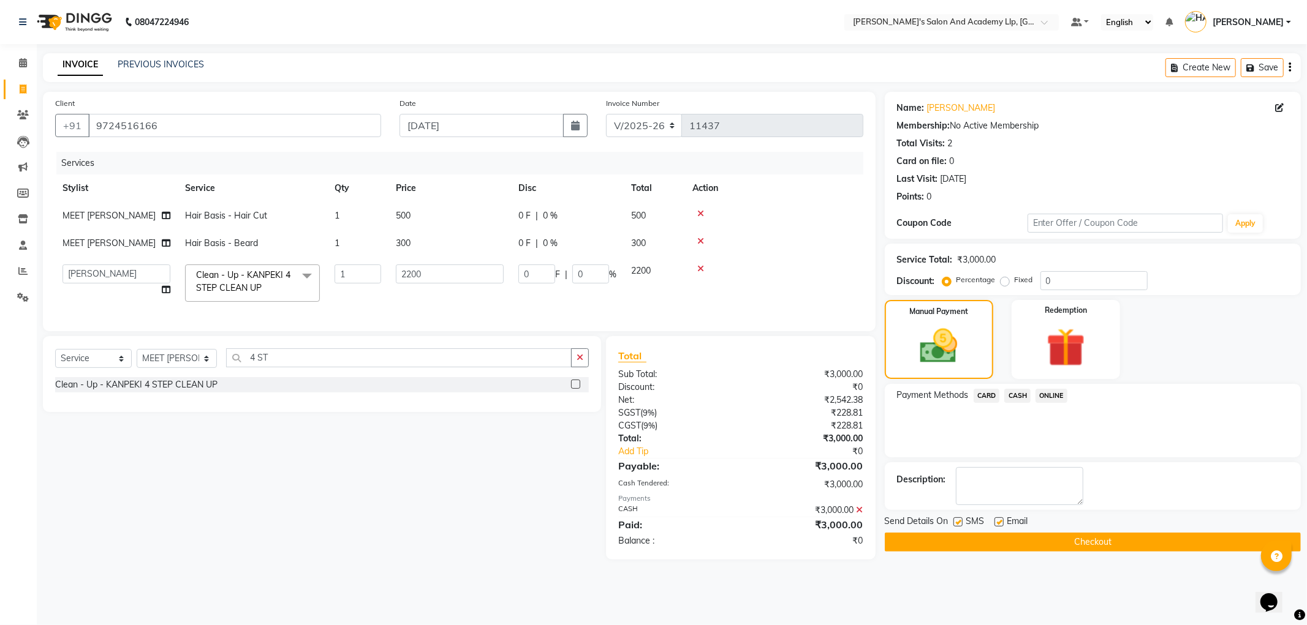
click at [997, 523] on label at bounding box center [998, 522] width 9 height 9
click at [997, 523] on input "checkbox" at bounding box center [998, 523] width 8 height 8
checkbox input "false"
drag, startPoint x: 961, startPoint y: 519, endPoint x: 961, endPoint y: 545, distance: 25.7
click at [960, 521] on label at bounding box center [957, 522] width 9 height 9
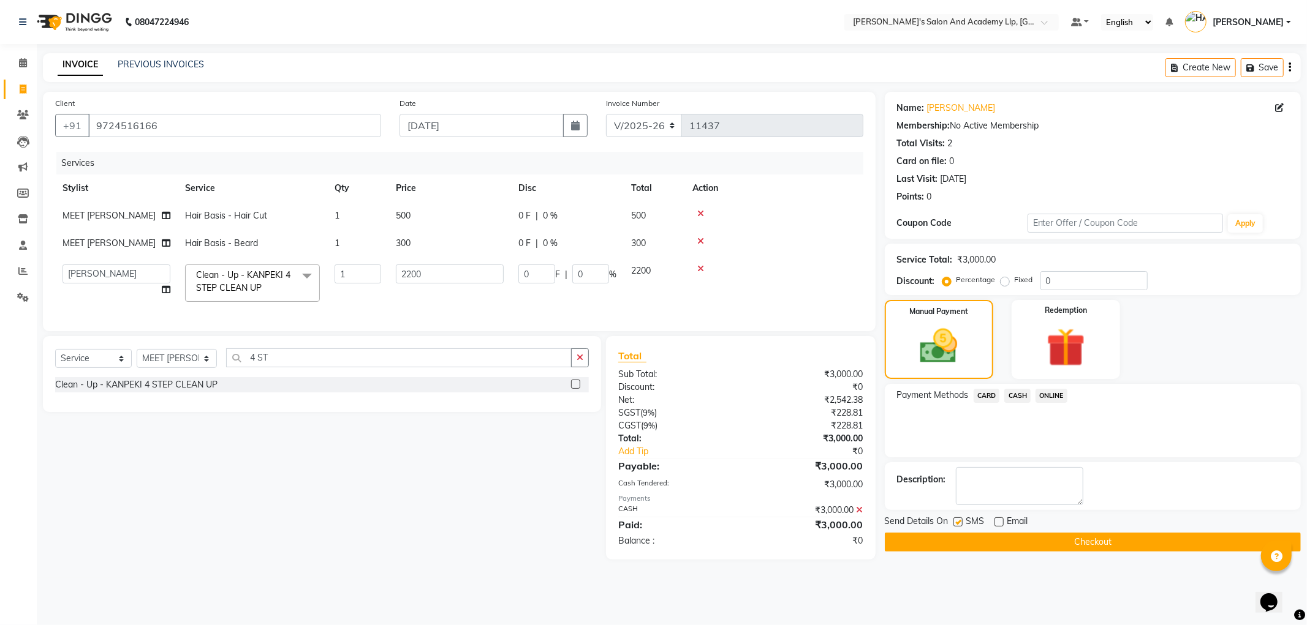
click at [960, 521] on input "checkbox" at bounding box center [957, 523] width 8 height 8
checkbox input "false"
click at [959, 548] on button "Checkout" at bounding box center [1093, 542] width 416 height 19
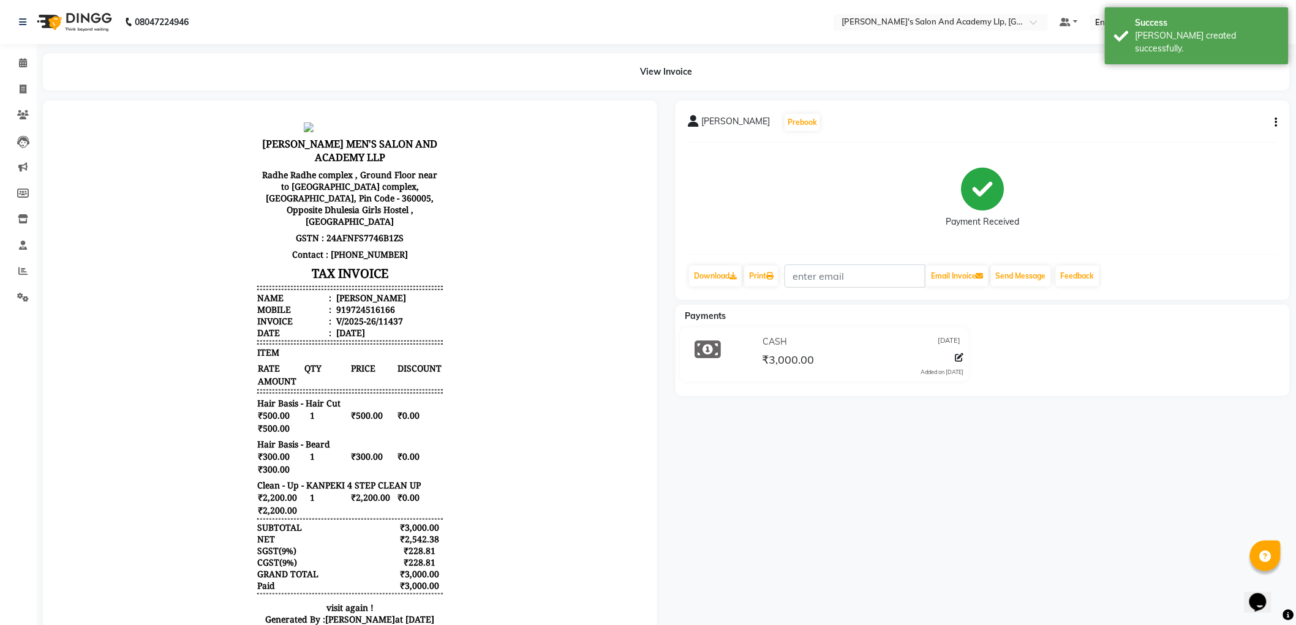
click at [37, 298] on div at bounding box center [350, 373] width 633 height 547
click at [19, 295] on icon at bounding box center [23, 297] width 12 height 9
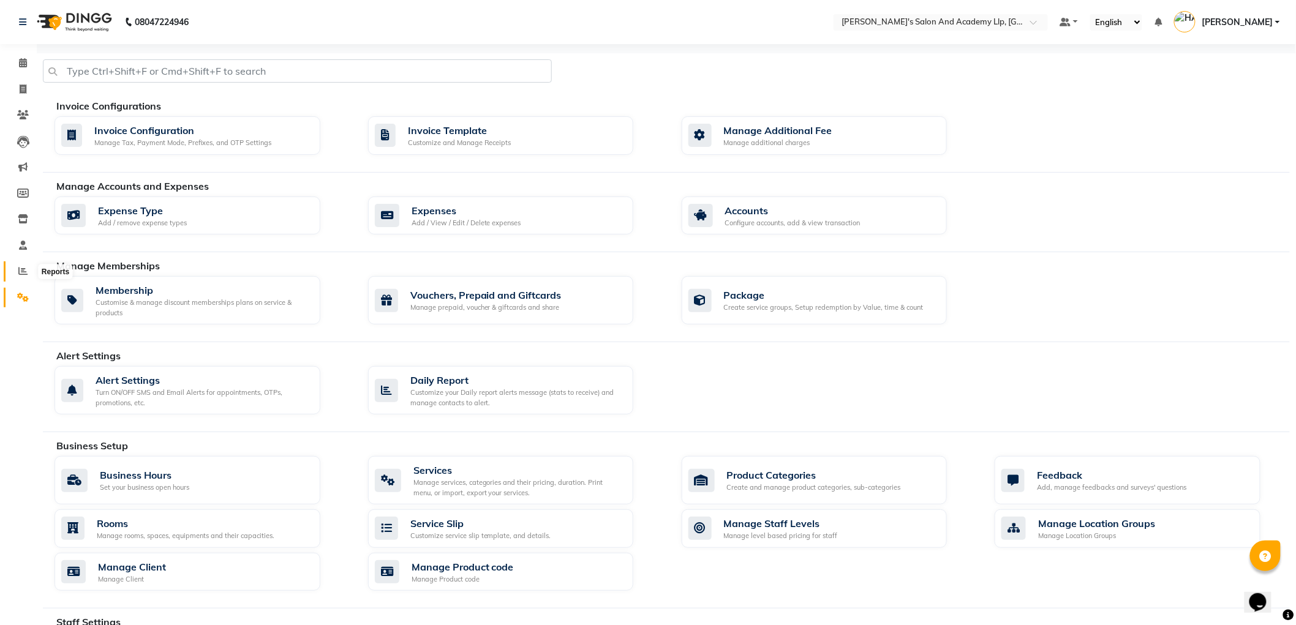
click at [23, 270] on icon at bounding box center [22, 270] width 9 height 9
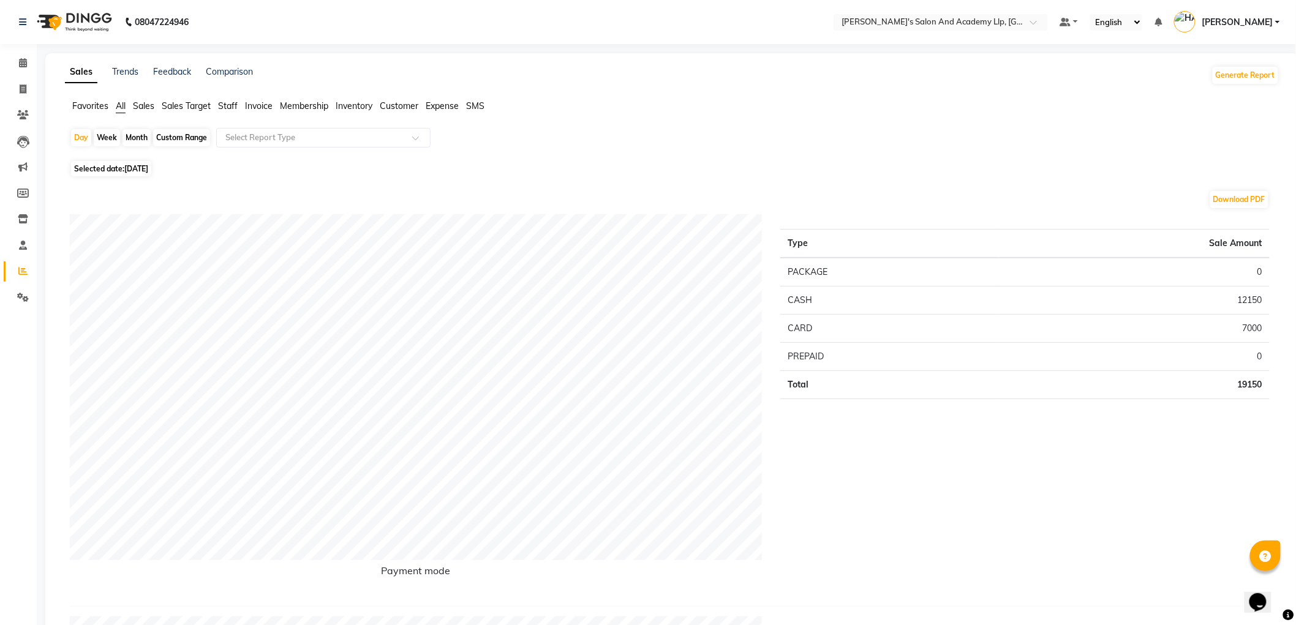
click at [227, 108] on span "Staff" at bounding box center [228, 105] width 20 height 11
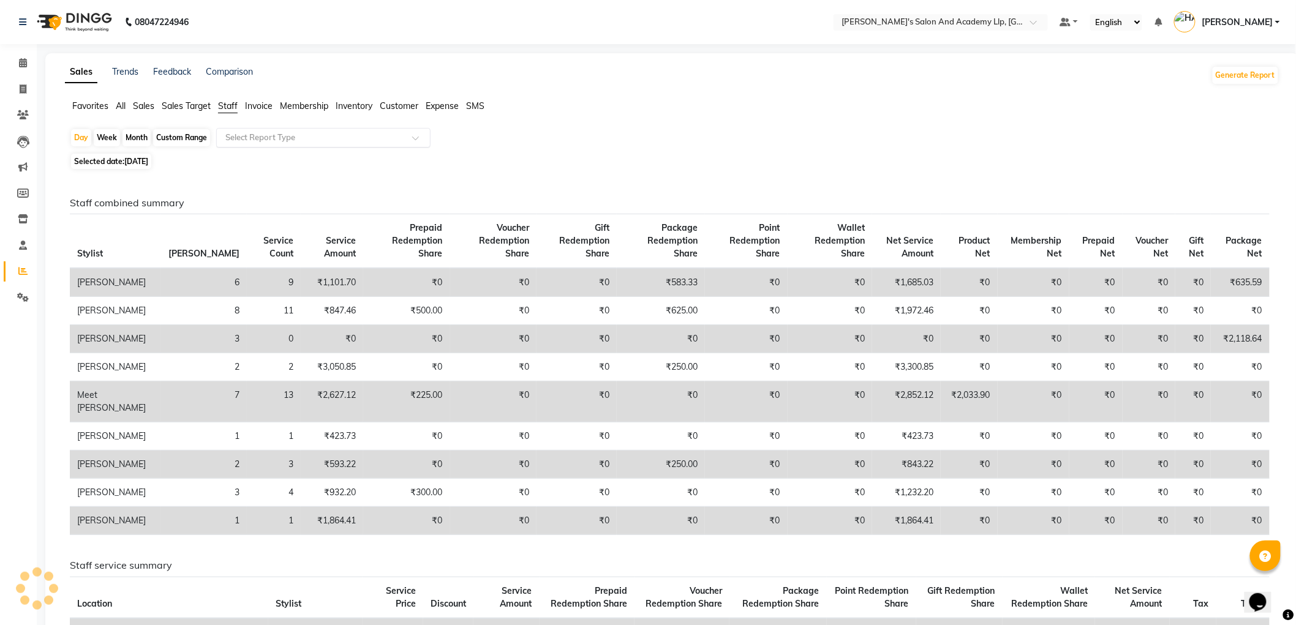
click at [247, 143] on input "text" at bounding box center [311, 138] width 176 height 12
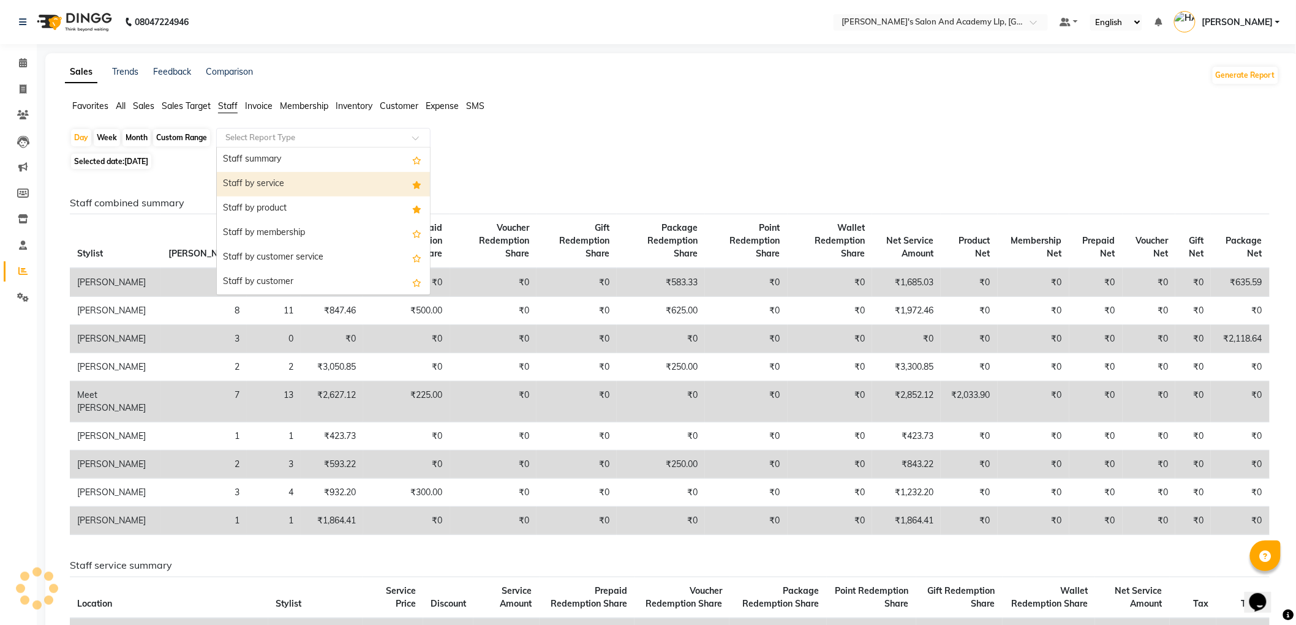
click at [248, 181] on div "Staff by service" at bounding box center [323, 184] width 213 height 25
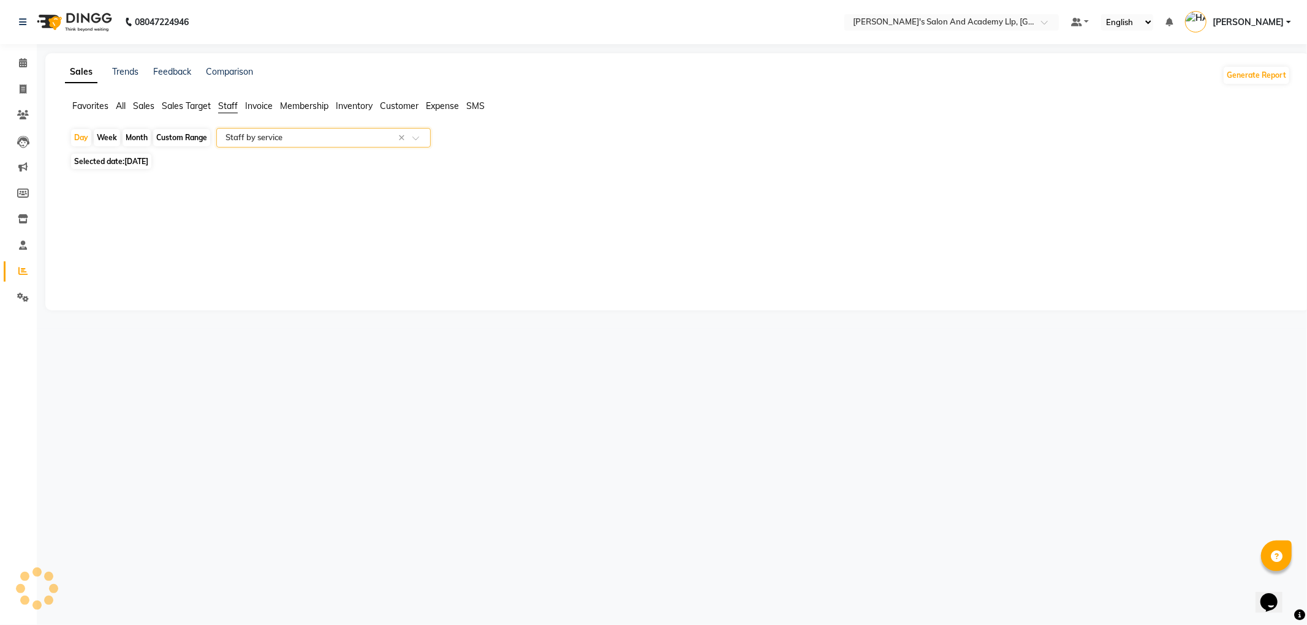
select select "full_report"
select select "csv"
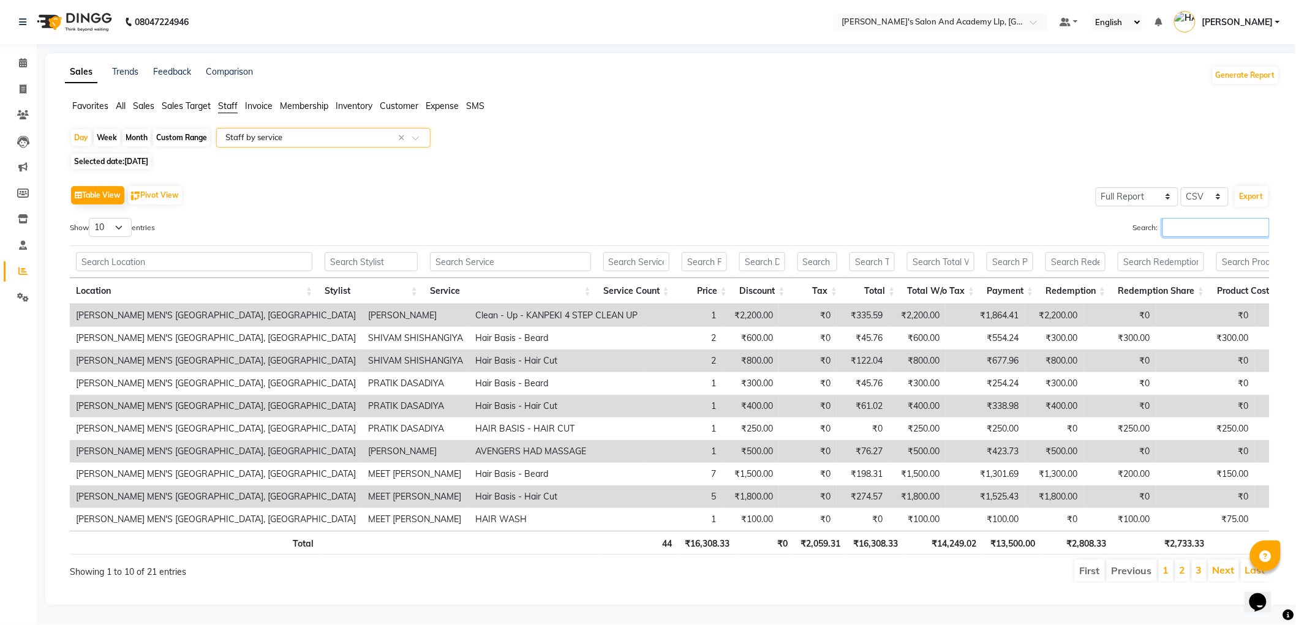
click at [1214, 230] on input "Search:" at bounding box center [1216, 227] width 107 height 19
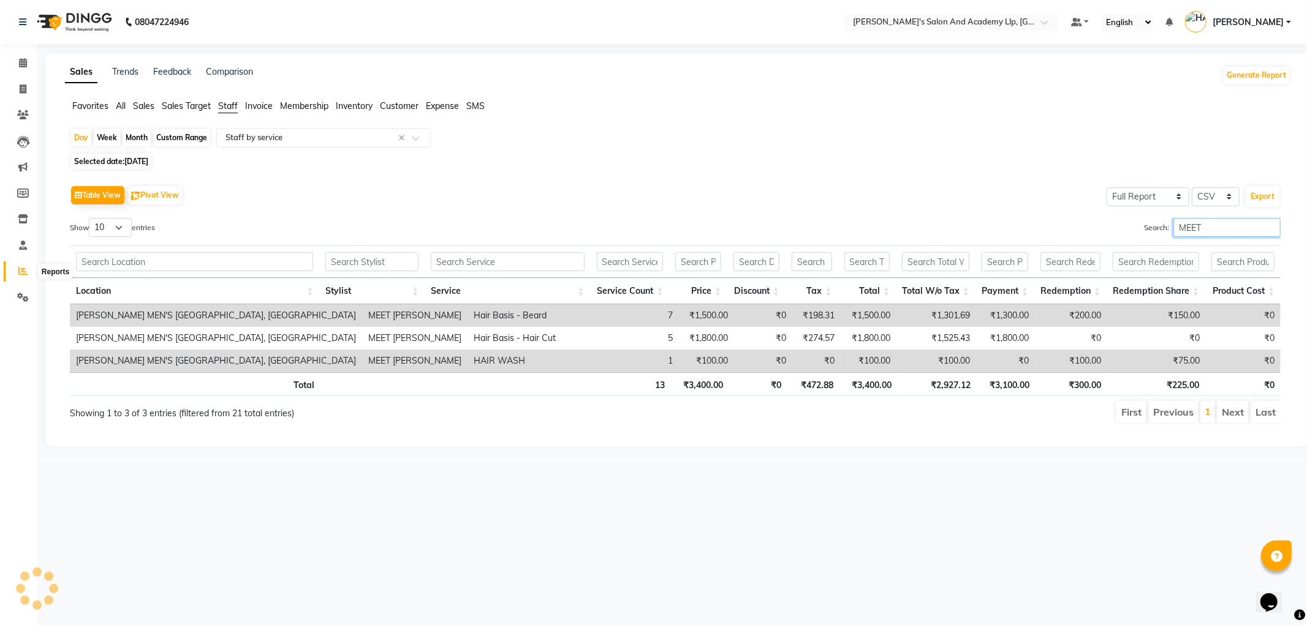
type input "MEET"
click at [19, 276] on icon at bounding box center [22, 270] width 9 height 9
click at [20, 85] on icon at bounding box center [23, 89] width 7 height 9
select select "service"
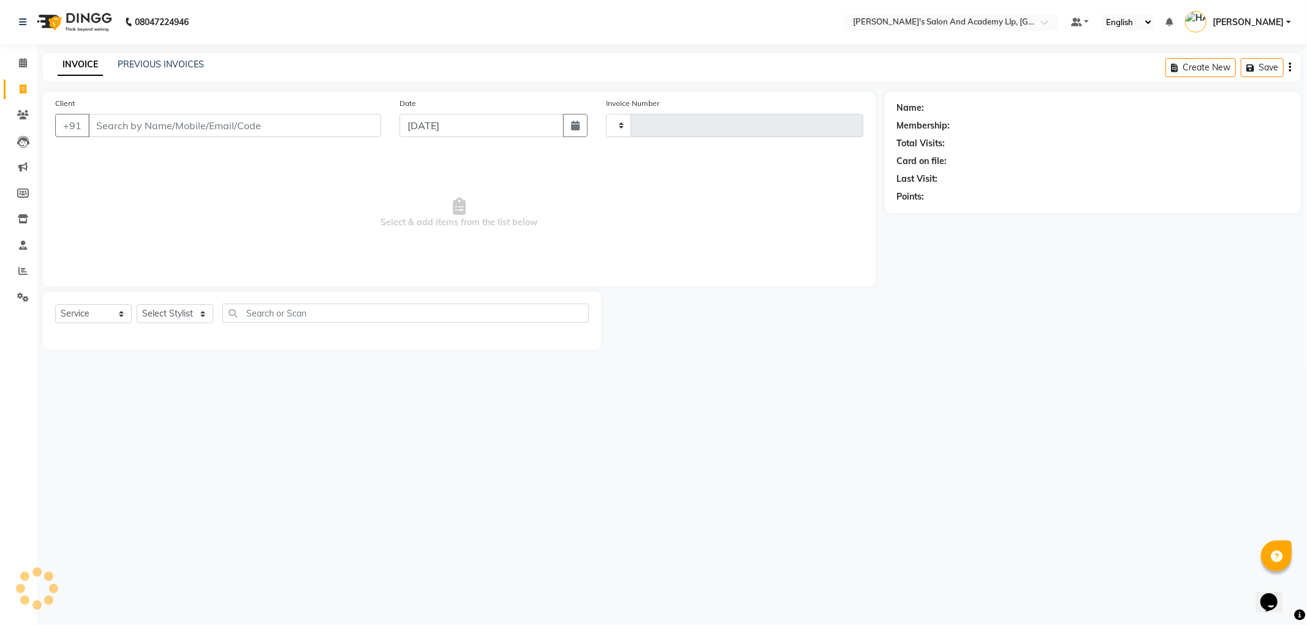
type input "11438"
select select "6983"
click at [139, 129] on input "Client" at bounding box center [234, 125] width 293 height 23
type input "9106933934"
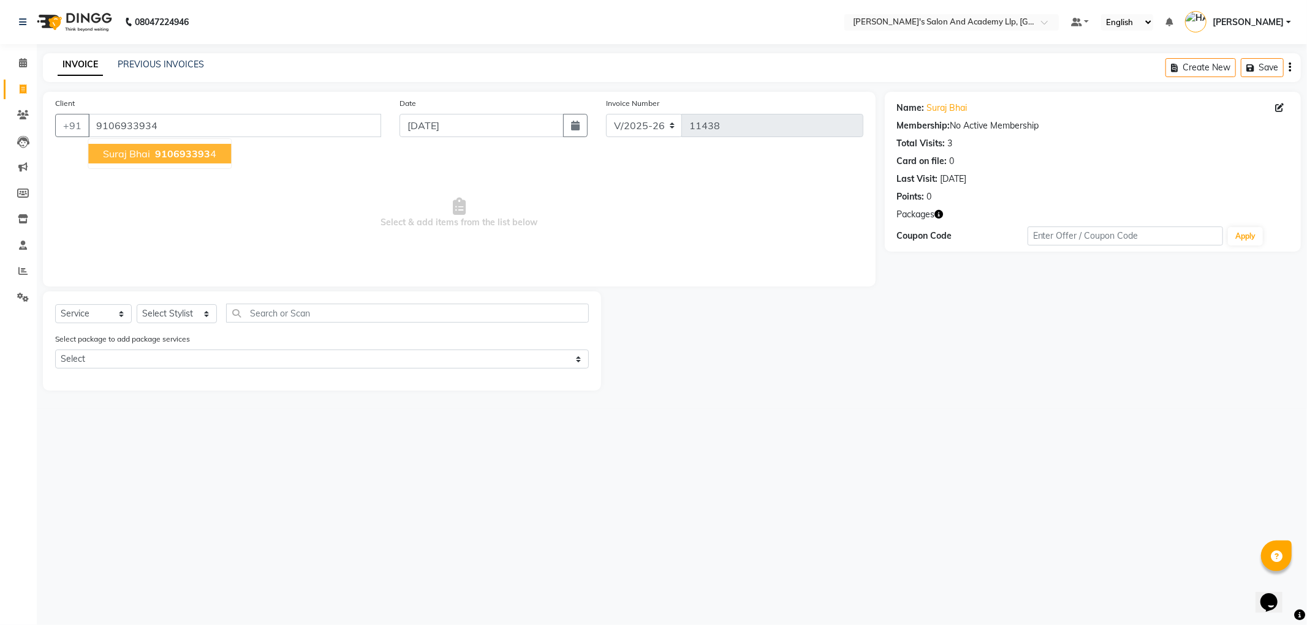
click at [144, 152] on span "suraj bhai" at bounding box center [126, 154] width 47 height 12
click at [938, 216] on icon "button" at bounding box center [939, 214] width 9 height 9
click at [166, 308] on select "Select Stylist [PERSON_NAME] AKSHAY VAJA [PERSON_NAME] [PERSON_NAME] [PERSON_NA…" at bounding box center [177, 313] width 80 height 19
select select "57612"
click at [137, 305] on select "Select Stylist [PERSON_NAME] AKSHAY VAJA [PERSON_NAME] [PERSON_NAME] [PERSON_NA…" at bounding box center [177, 313] width 80 height 19
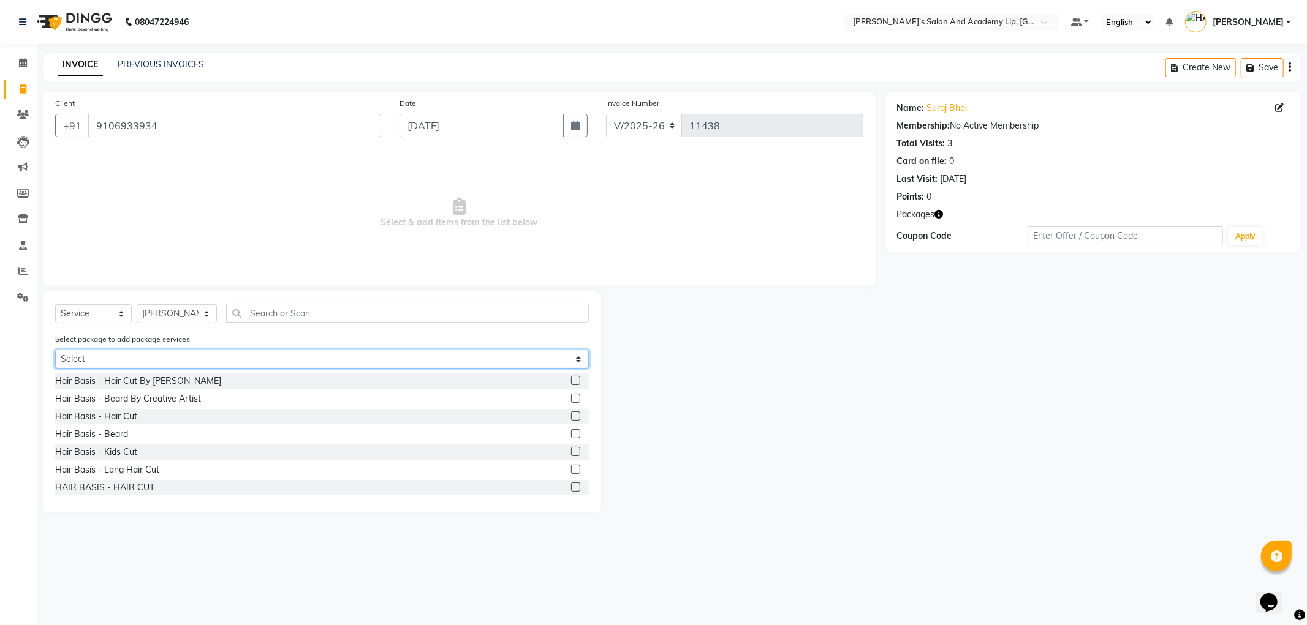
click at [92, 358] on select "Select LUXE COMBO" at bounding box center [322, 359] width 534 height 19
select select "1: Object"
click at [55, 350] on select "Select LUXE COMBO" at bounding box center [322, 359] width 534 height 19
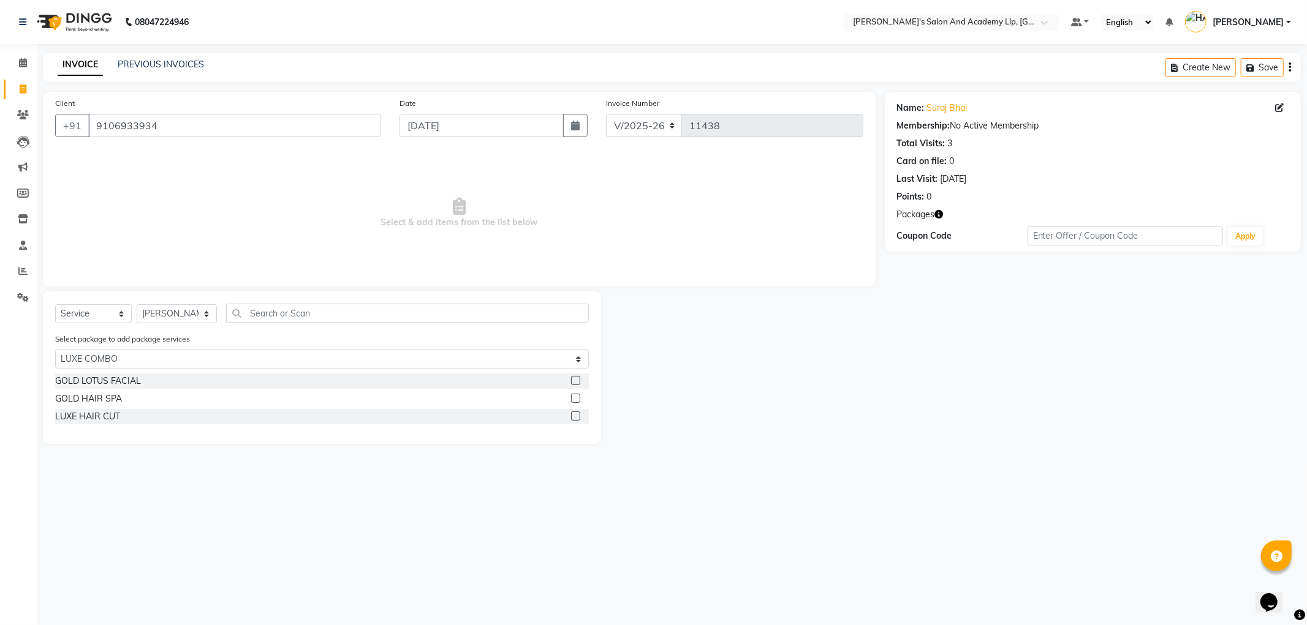
click at [273, 186] on span "Select & add items from the list below" at bounding box center [459, 213] width 808 height 123
click at [941, 214] on icon "button" at bounding box center [939, 214] width 9 height 9
click at [138, 61] on link "PREVIOUS INVOICES" at bounding box center [161, 64] width 86 height 11
click at [158, 317] on select "Select Stylist [PERSON_NAME] AKSHAY VAJA [PERSON_NAME] [PERSON_NAME] [PERSON_NA…" at bounding box center [177, 313] width 80 height 19
select select "57602"
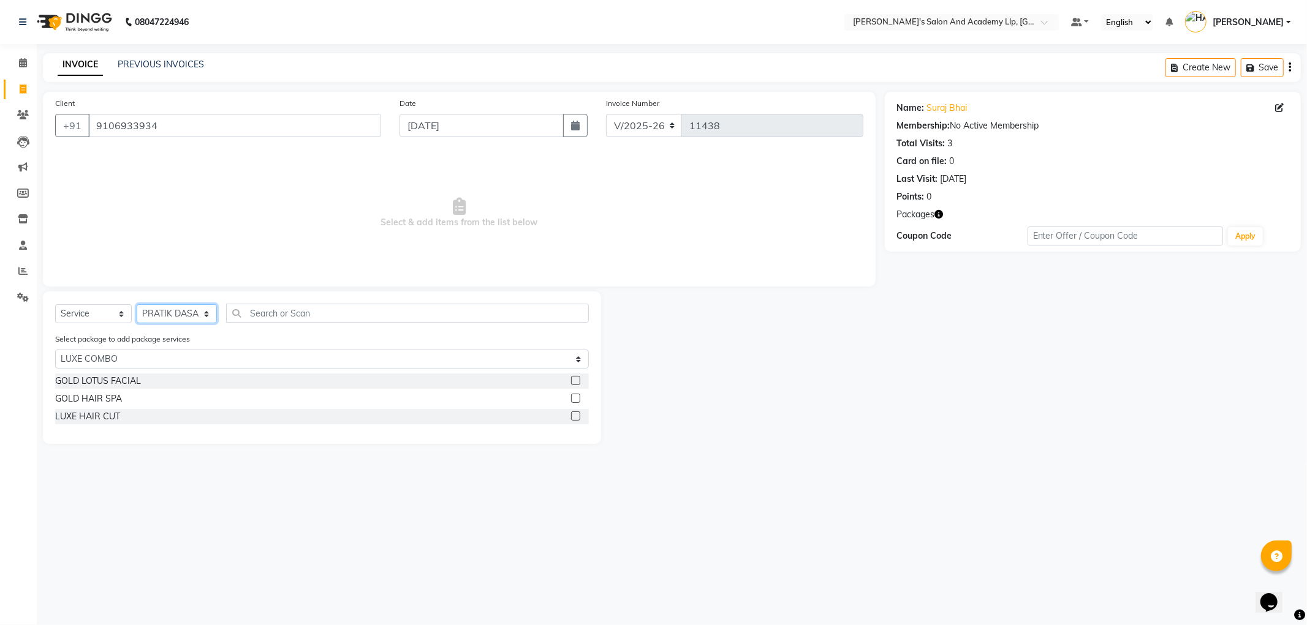
click at [137, 305] on select "Select Stylist [PERSON_NAME] AKSHAY VAJA [PERSON_NAME] [PERSON_NAME] [PERSON_NA…" at bounding box center [177, 313] width 80 height 19
click at [102, 364] on select "Select LUXE COMBO" at bounding box center [322, 359] width 534 height 19
click at [55, 350] on select "Select LUXE COMBO" at bounding box center [322, 359] width 534 height 19
drag, startPoint x: 109, startPoint y: 420, endPoint x: 140, endPoint y: 458, distance: 48.8
click at [110, 420] on div "LUXE HAIR CUT" at bounding box center [87, 416] width 65 height 13
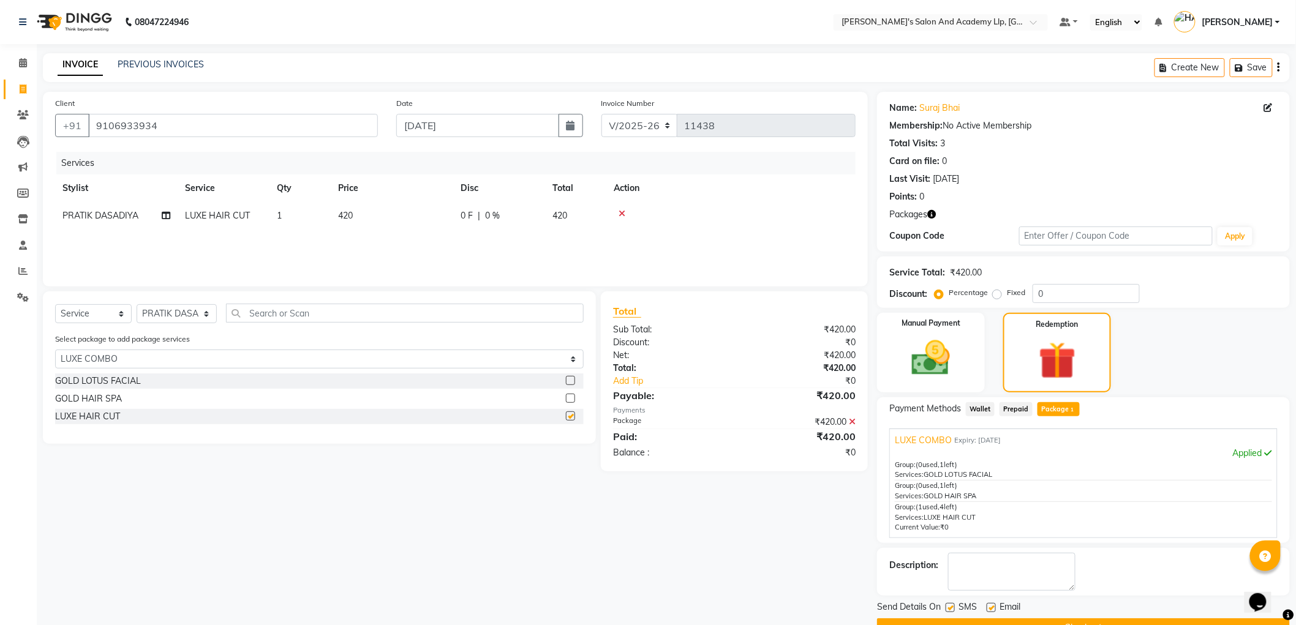
checkbox input "false"
click at [168, 319] on select "Select Stylist [PERSON_NAME] AKSHAY VAJA [PERSON_NAME] [PERSON_NAME] [PERSON_NA…" at bounding box center [177, 313] width 80 height 19
select select "83354"
click at [137, 305] on select "Select Stylist [PERSON_NAME] AKSHAY VAJA [PERSON_NAME] [PERSON_NAME] [PERSON_NA…" at bounding box center [177, 313] width 80 height 19
click at [121, 384] on div "GOLD LOTUS FACIAL" at bounding box center [98, 381] width 86 height 13
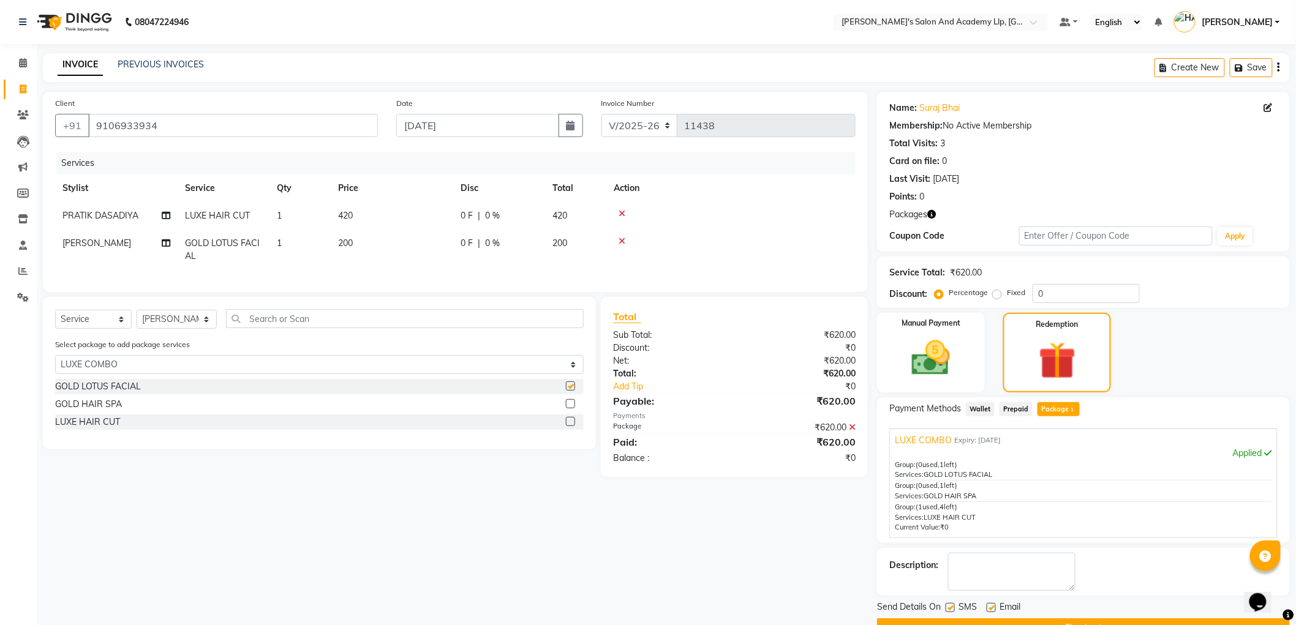
checkbox input "false"
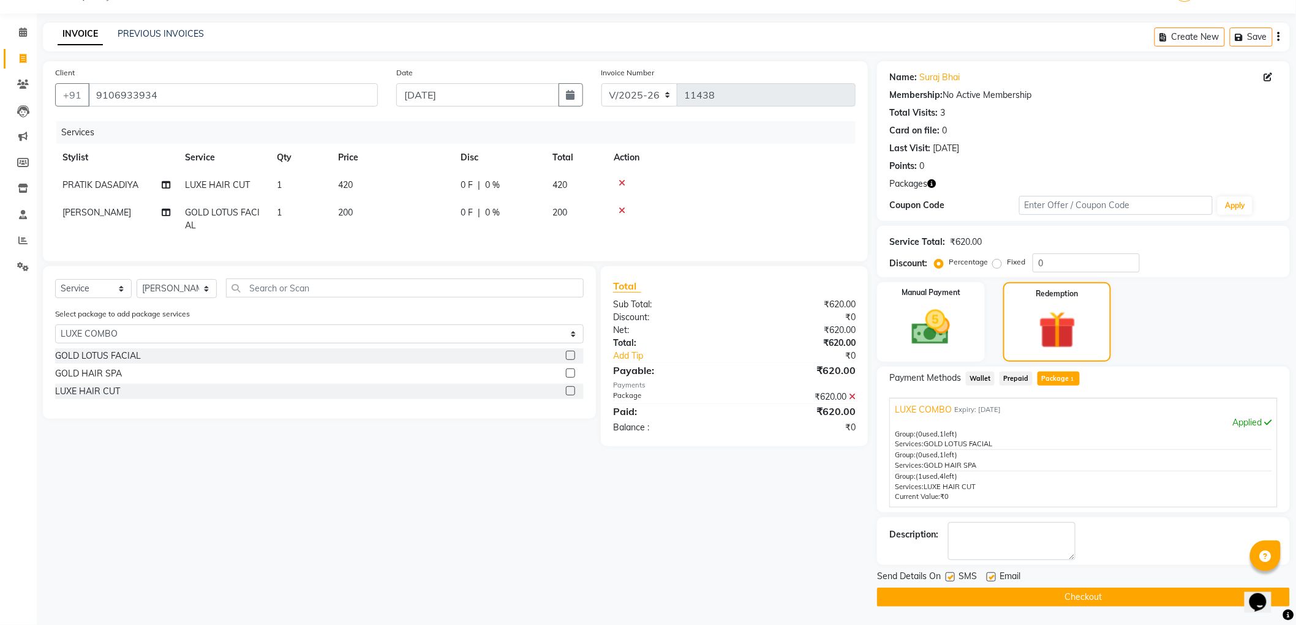
click at [990, 577] on label at bounding box center [991, 577] width 9 height 9
click at [990, 577] on input "checkbox" at bounding box center [991, 578] width 8 height 8
checkbox input "false"
click at [951, 576] on label at bounding box center [950, 577] width 9 height 9
click at [951, 576] on input "checkbox" at bounding box center [950, 578] width 8 height 8
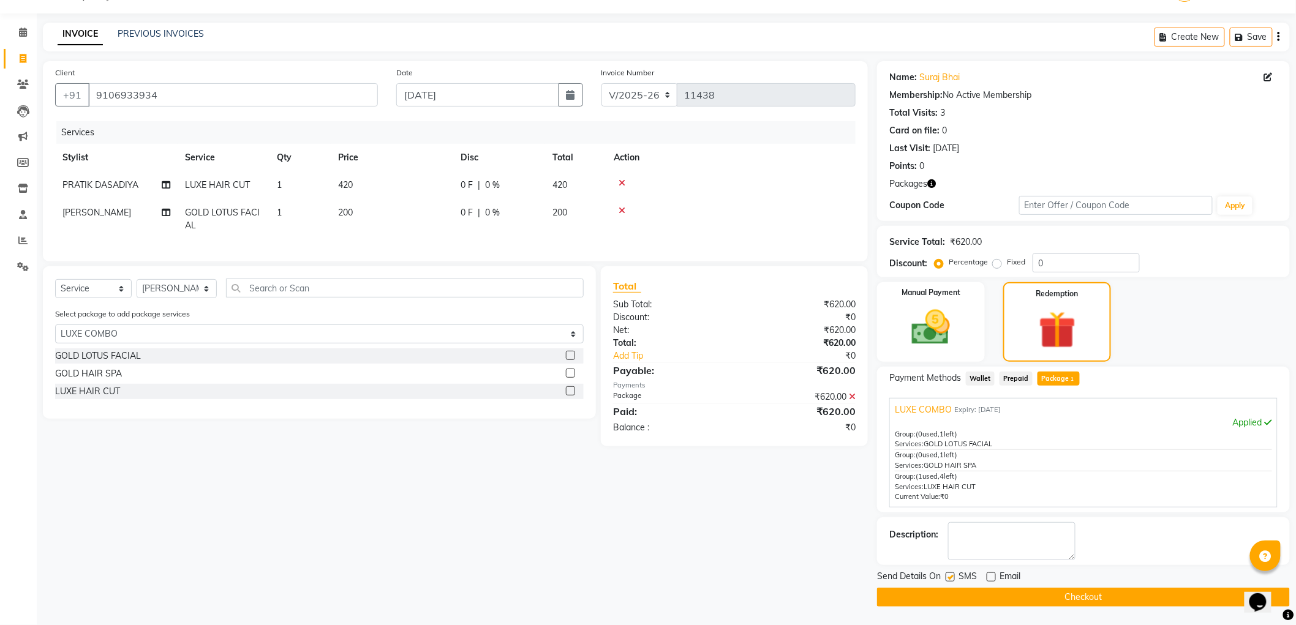
checkbox input "false"
click at [952, 597] on button "Checkout" at bounding box center [1083, 597] width 413 height 19
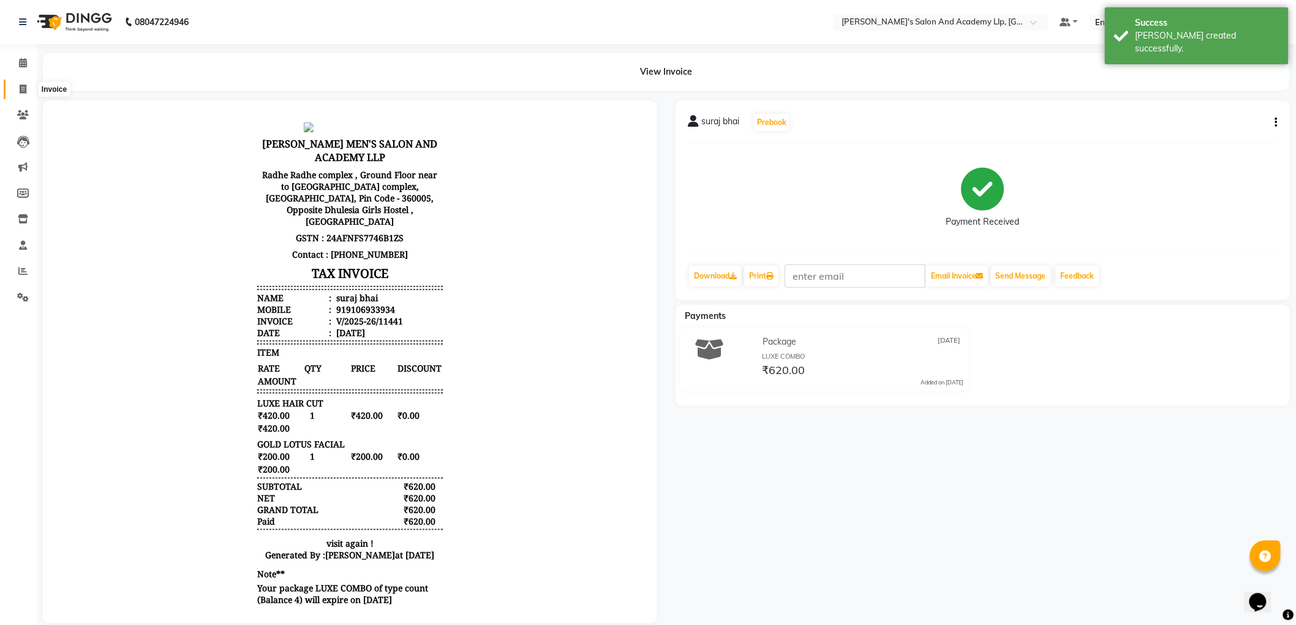
click at [23, 86] on icon at bounding box center [23, 89] width 7 height 9
select select "service"
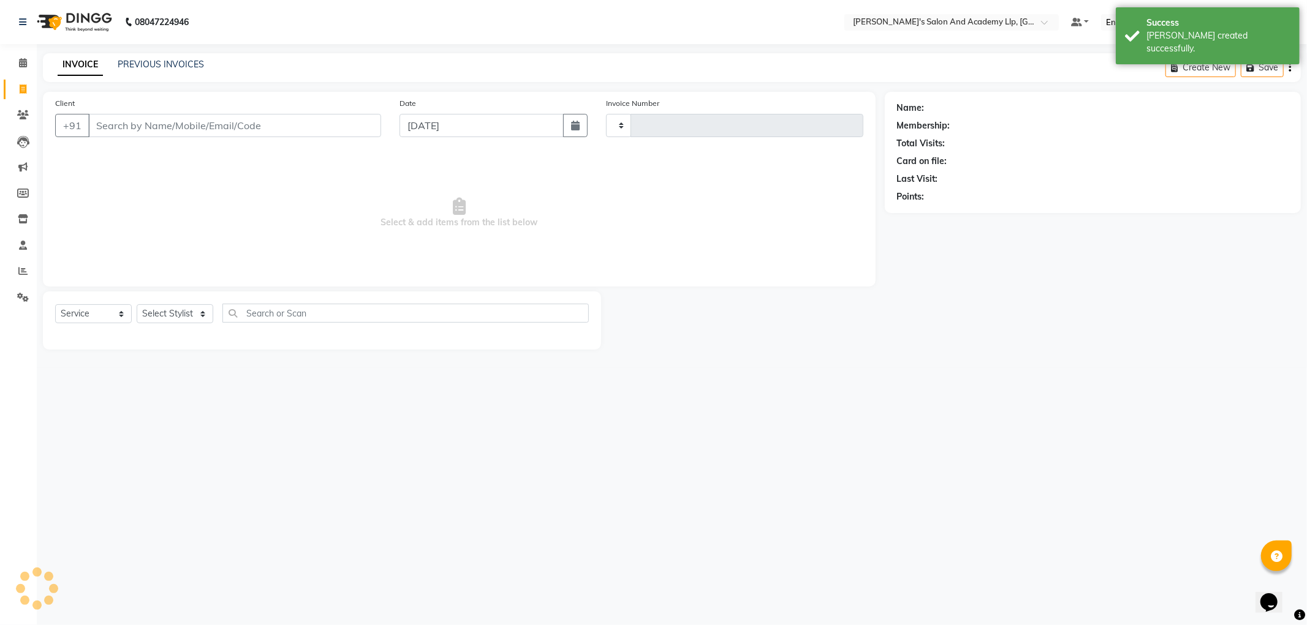
type input "11442"
select select "6983"
click at [25, 113] on icon at bounding box center [23, 114] width 12 height 9
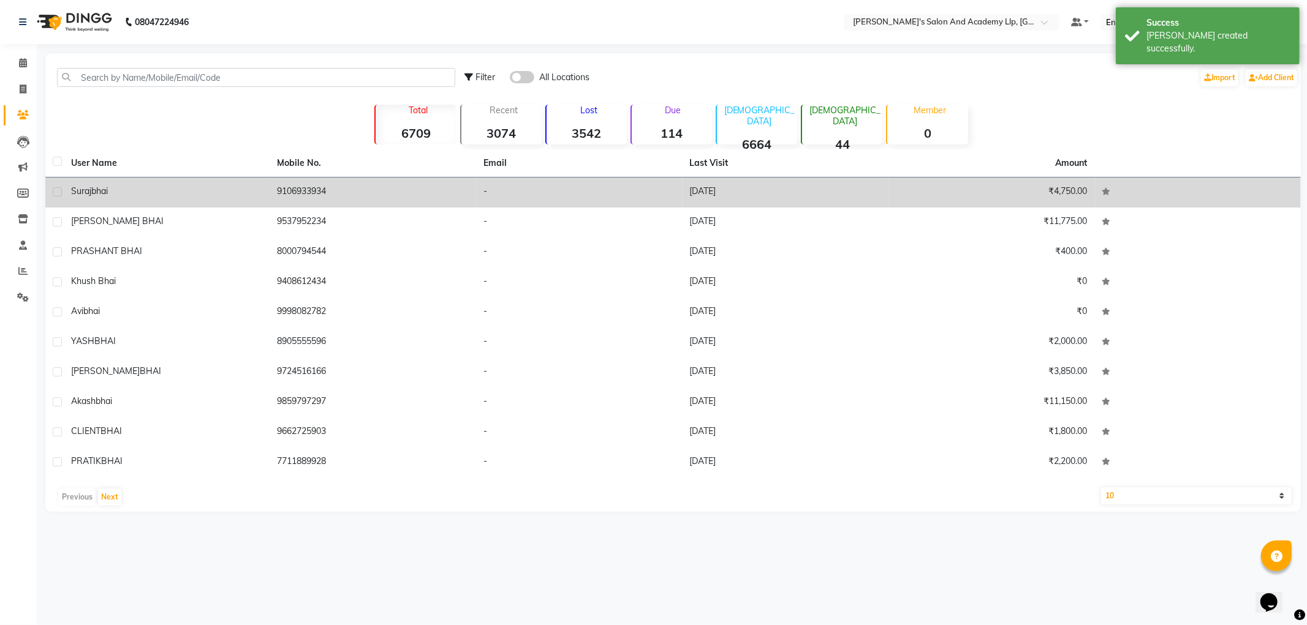
click at [130, 186] on div "suraj bhai" at bounding box center [167, 191] width 192 height 13
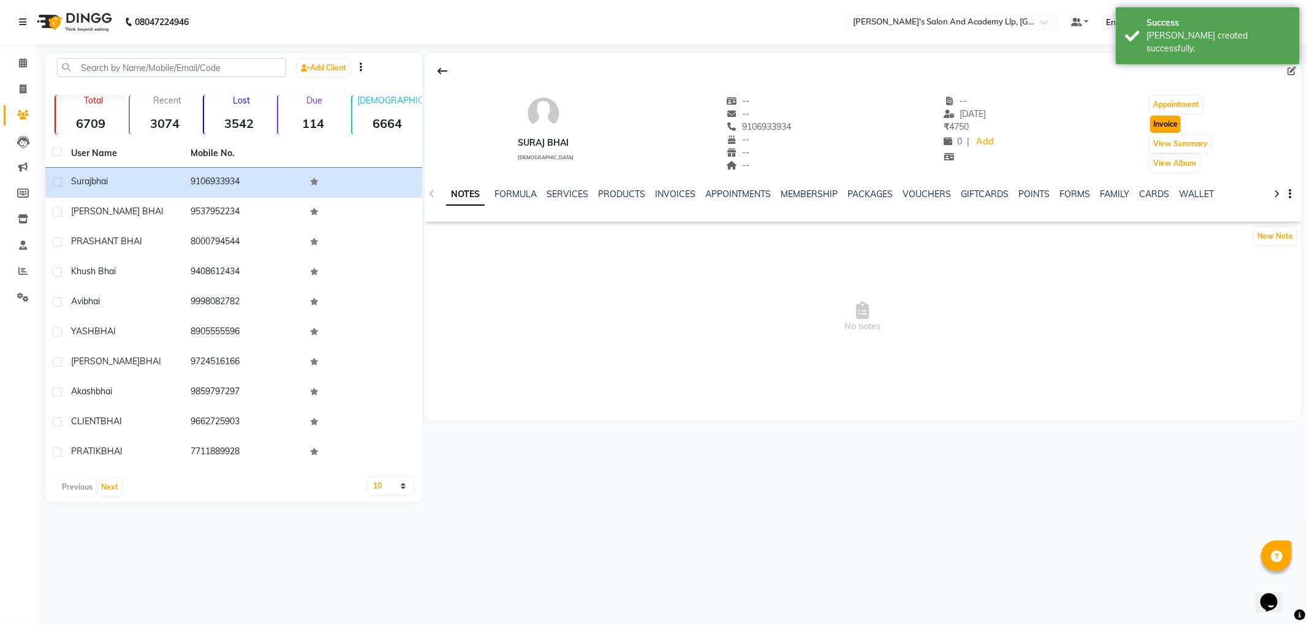
click at [1175, 130] on button "Invoice" at bounding box center [1165, 124] width 31 height 17
select select "6983"
select select "service"
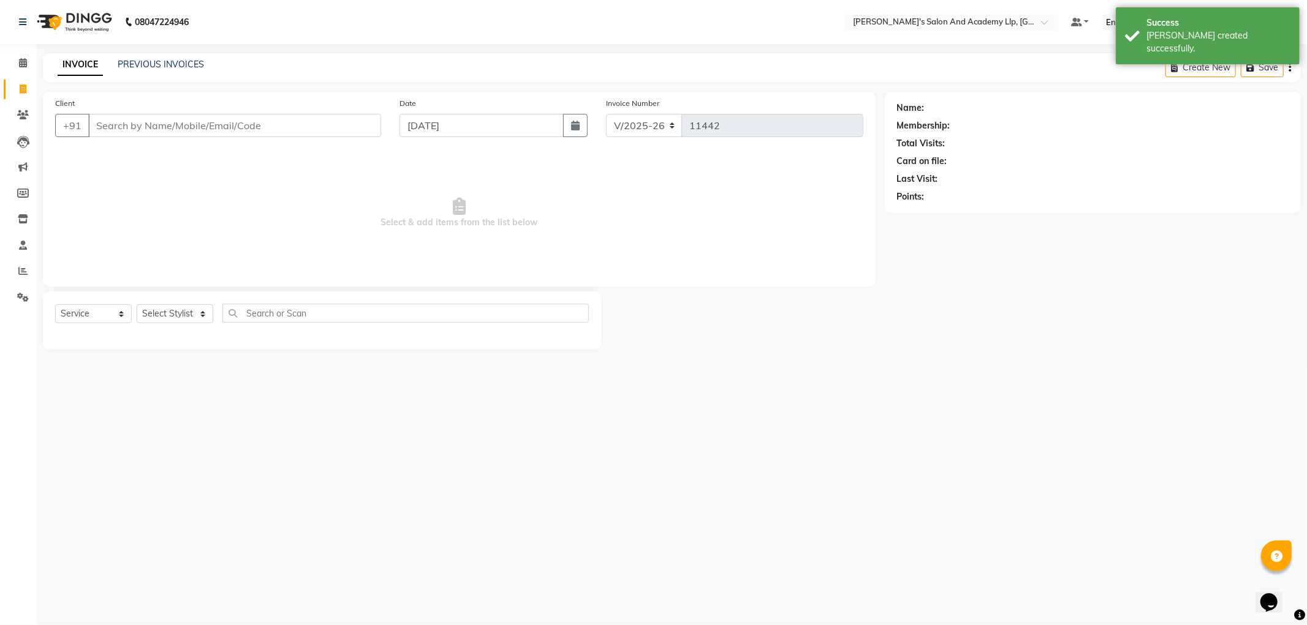
type input "9106933934"
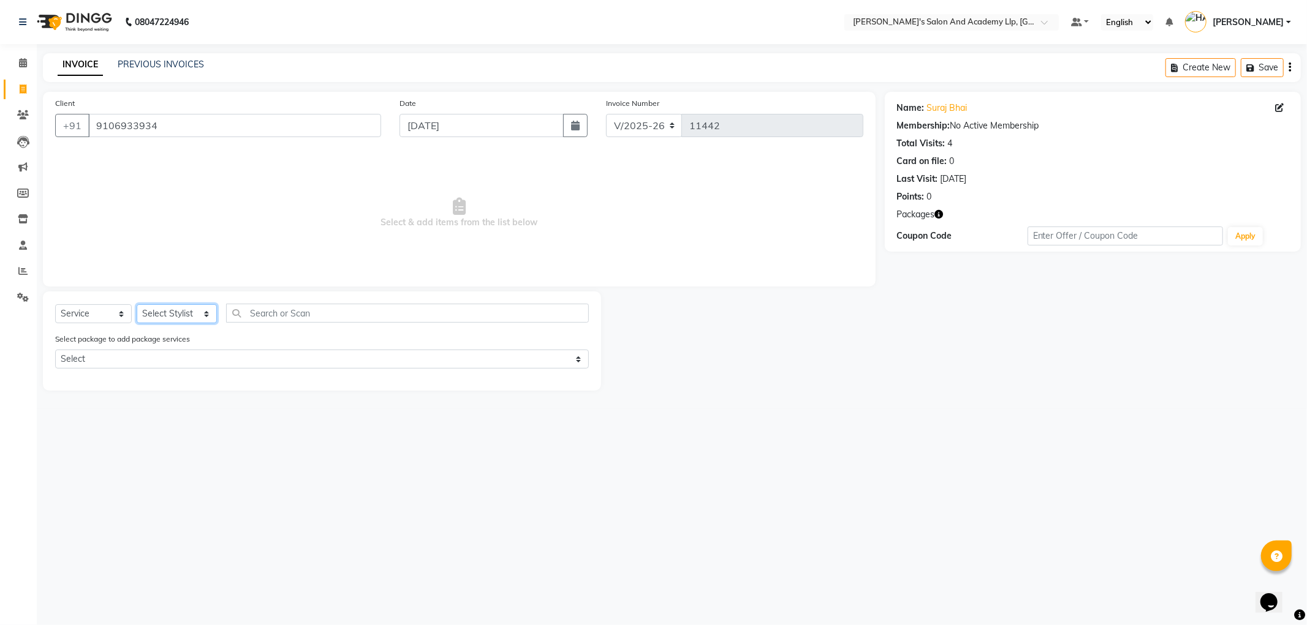
click at [188, 317] on select "Select Stylist [PERSON_NAME] AKSHAY VAJA [PERSON_NAME] [PERSON_NAME] [PERSON_NA…" at bounding box center [177, 313] width 80 height 19
select select "57616"
click at [137, 305] on select "Select Stylist [PERSON_NAME] AKSHAY VAJA [PERSON_NAME] [PERSON_NAME] [PERSON_NA…" at bounding box center [177, 313] width 80 height 19
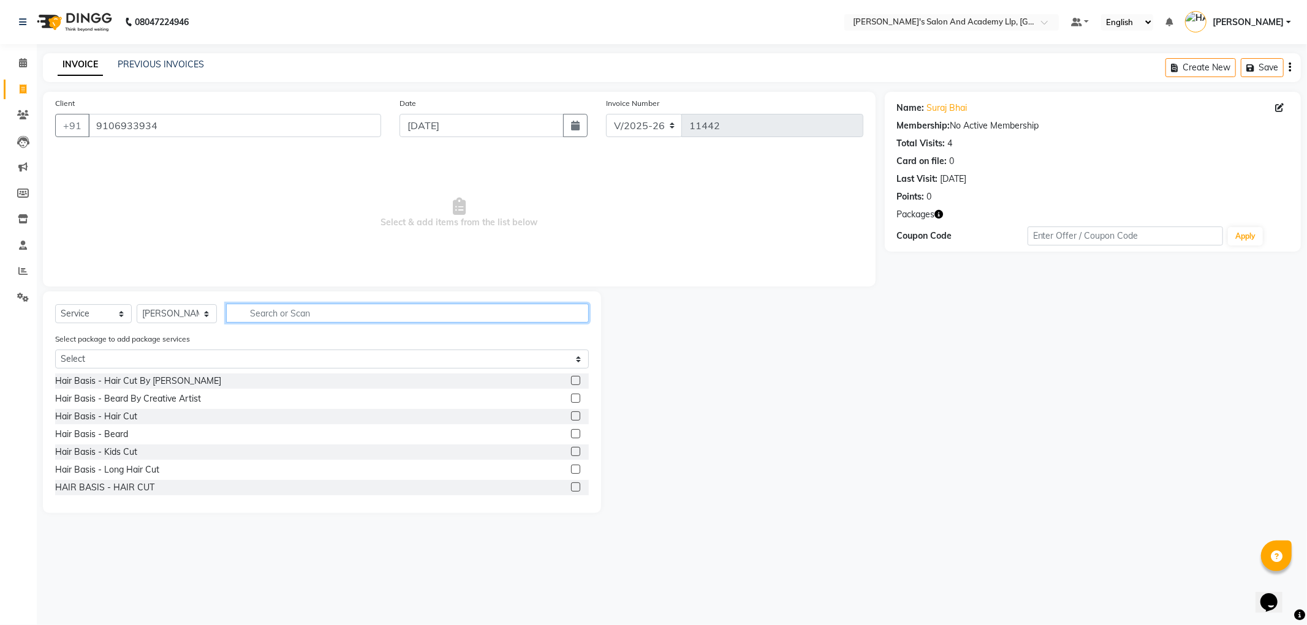
click at [270, 319] on input "text" at bounding box center [407, 313] width 363 height 19
type input "COLO"
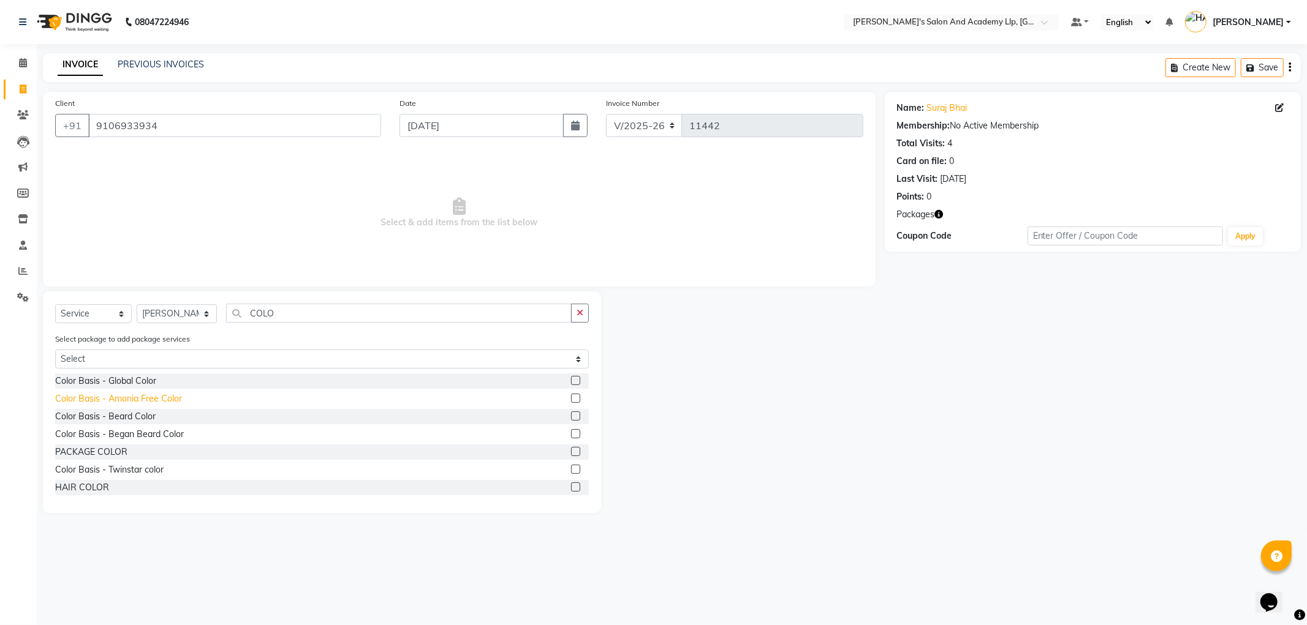
click at [175, 399] on div "Color Basis - Amonia Free Color" at bounding box center [118, 399] width 127 height 13
checkbox input "false"
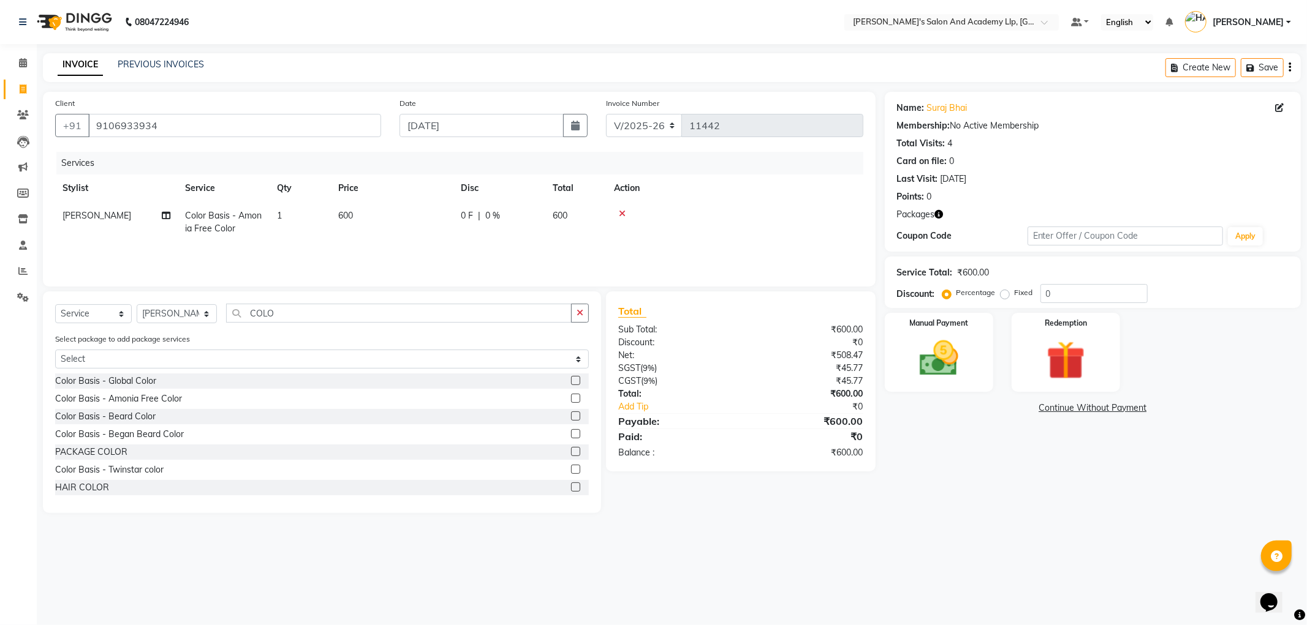
drag, startPoint x: 388, startPoint y: 221, endPoint x: 394, endPoint y: 218, distance: 7.2
click at [388, 221] on td "600" at bounding box center [392, 222] width 123 height 40
select select "57616"
drag, startPoint x: 433, startPoint y: 224, endPoint x: 301, endPoint y: 221, distance: 131.7
click at [311, 221] on tr "[PERSON_NAME] AKSHAY VAJA [PERSON_NAME] [PERSON_NAME] [PERSON_NAME] [PERSON_NAM…" at bounding box center [459, 228] width 808 height 52
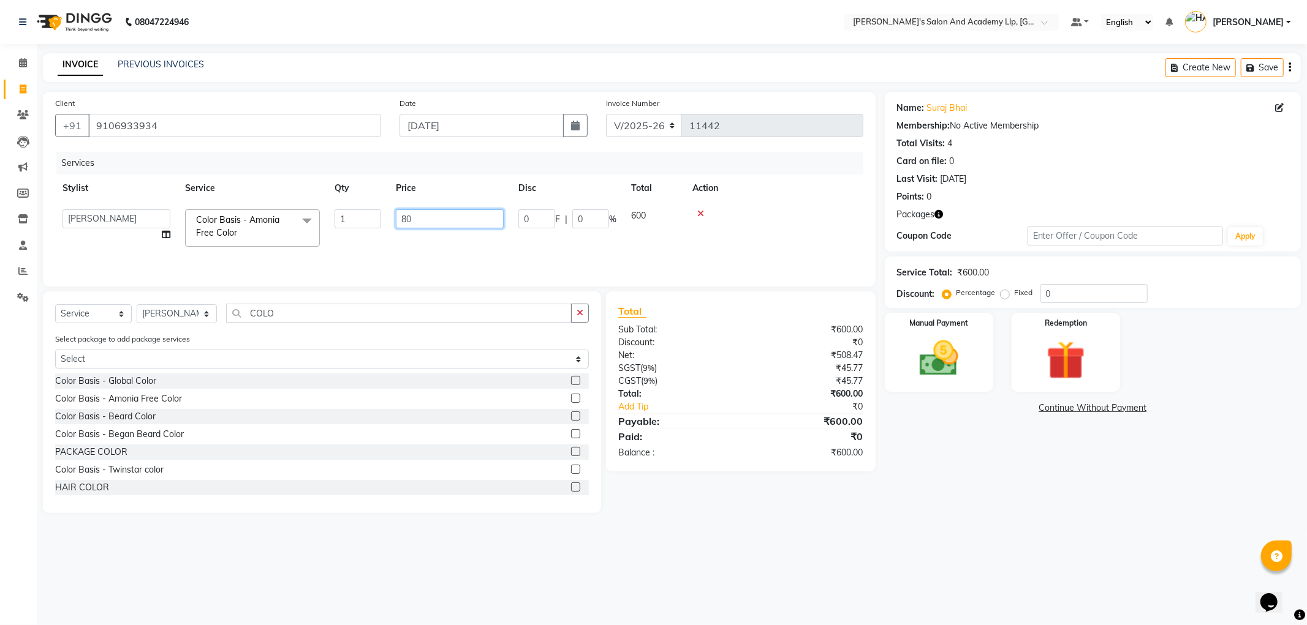
type input "800"
click at [959, 381] on img at bounding box center [939, 359] width 66 height 47
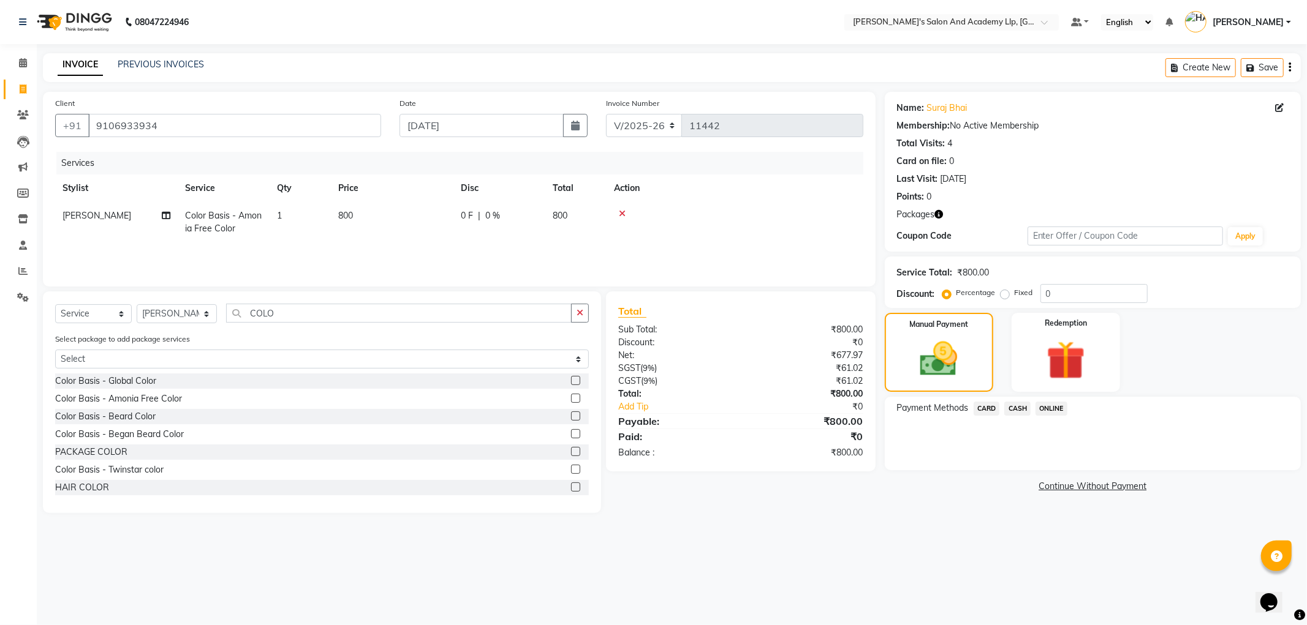
click at [1021, 407] on span "CASH" at bounding box center [1017, 409] width 26 height 14
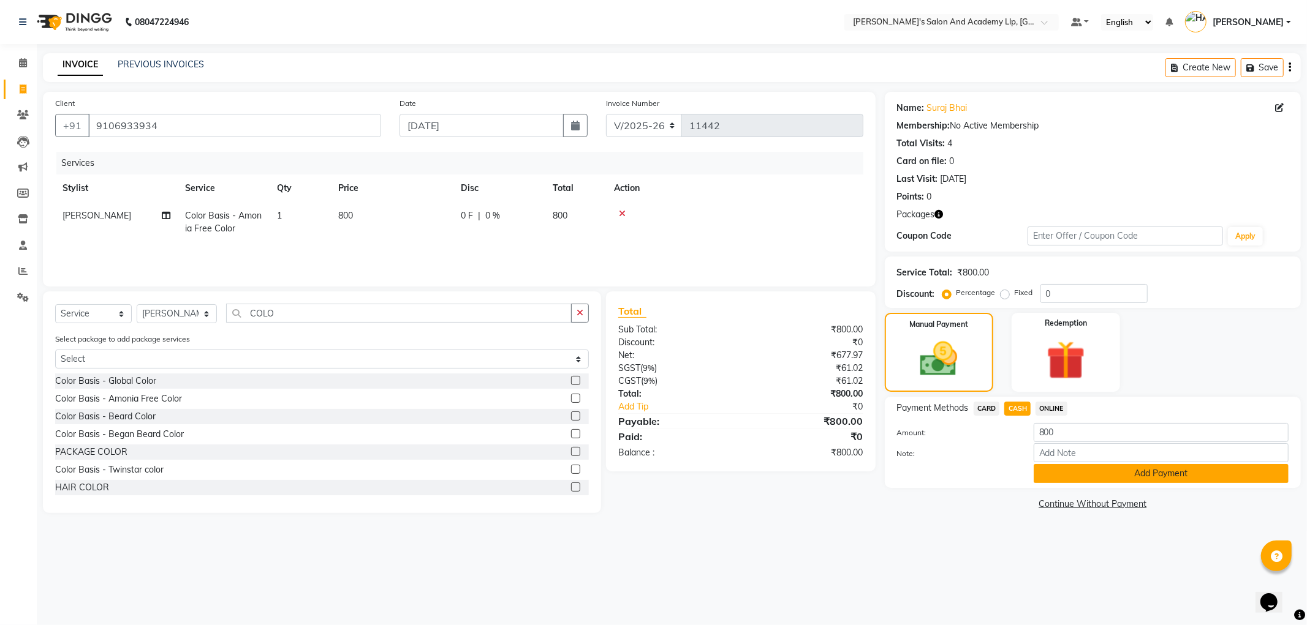
click at [1056, 467] on button "Add Payment" at bounding box center [1160, 473] width 255 height 19
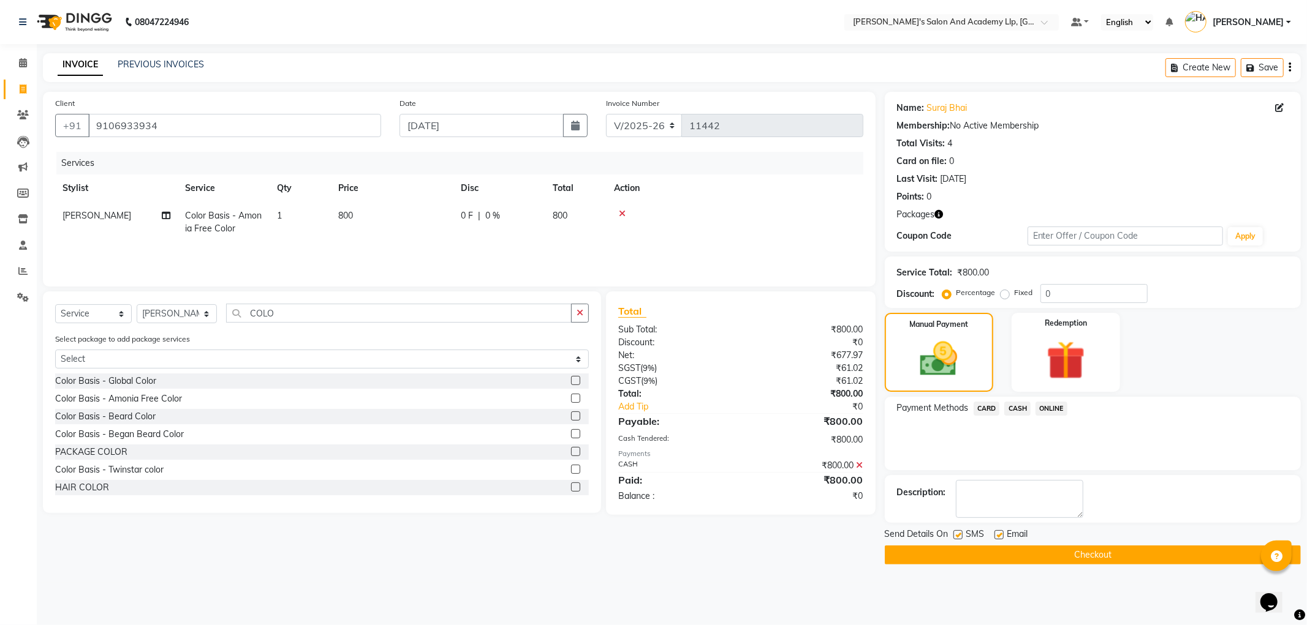
click at [999, 535] on label at bounding box center [998, 534] width 9 height 9
click at [999, 535] on input "checkbox" at bounding box center [998, 536] width 8 height 8
checkbox input "false"
drag, startPoint x: 959, startPoint y: 533, endPoint x: 968, endPoint y: 551, distance: 20.5
click at [960, 534] on label at bounding box center [957, 534] width 9 height 9
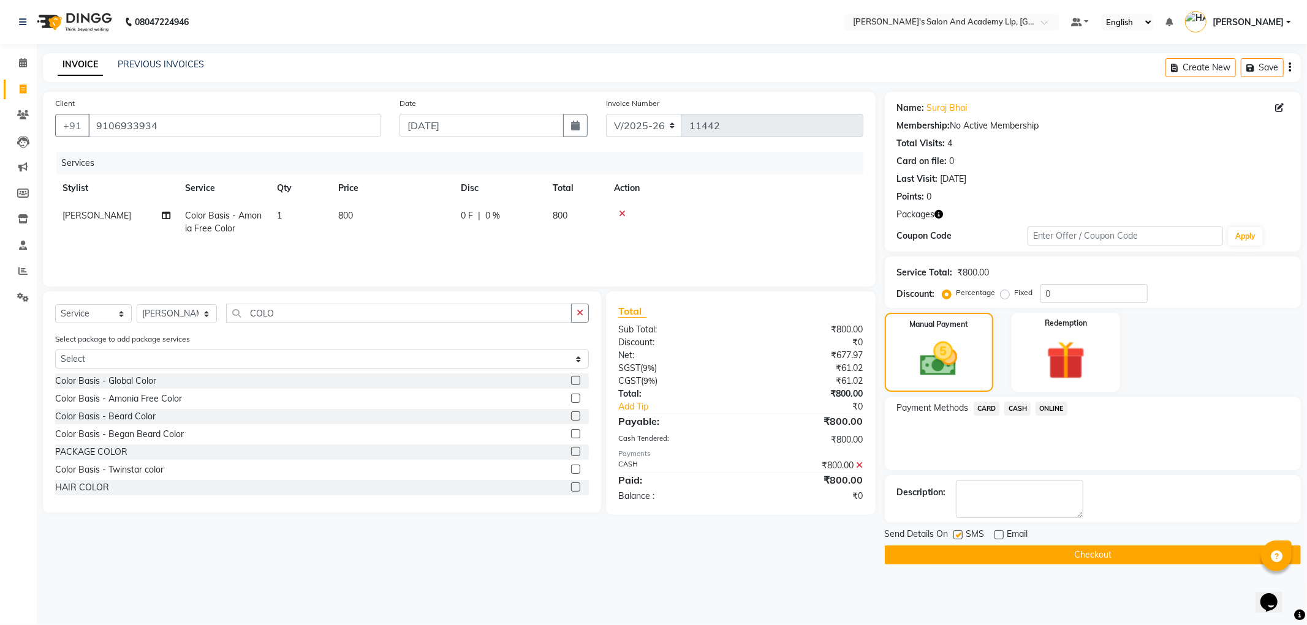
click at [960, 534] on input "checkbox" at bounding box center [957, 536] width 8 height 8
checkbox input "false"
click at [968, 551] on button "Checkout" at bounding box center [1093, 555] width 416 height 19
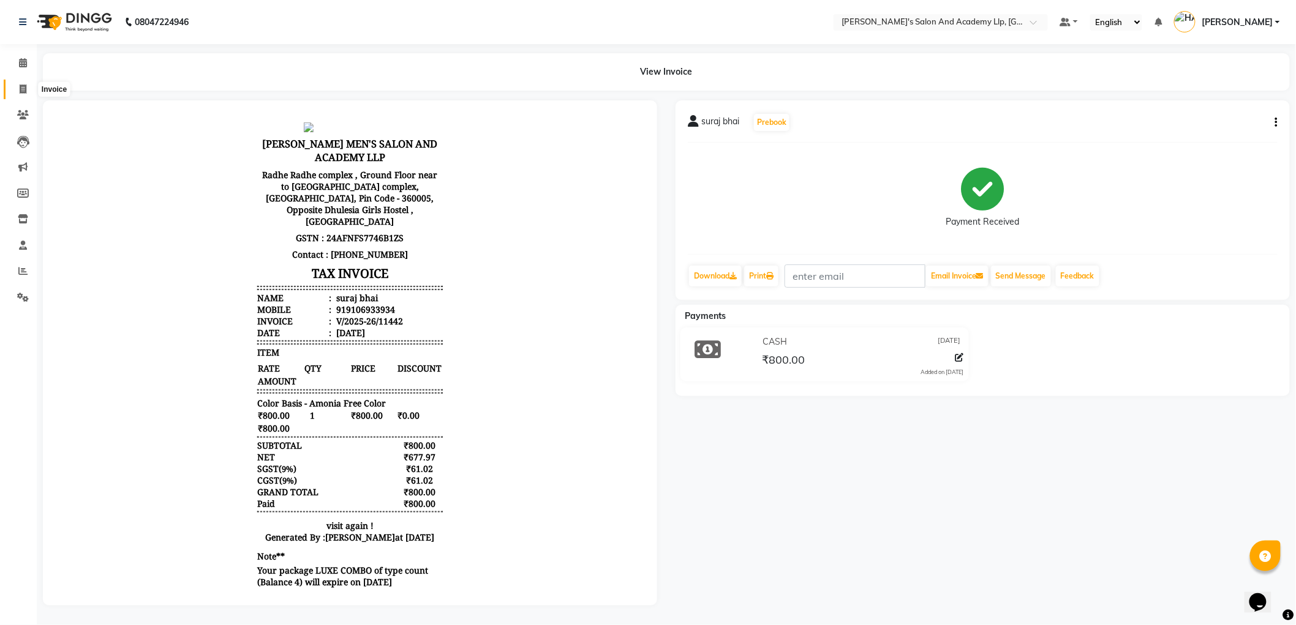
click at [17, 88] on span at bounding box center [22, 90] width 21 height 14
select select "service"
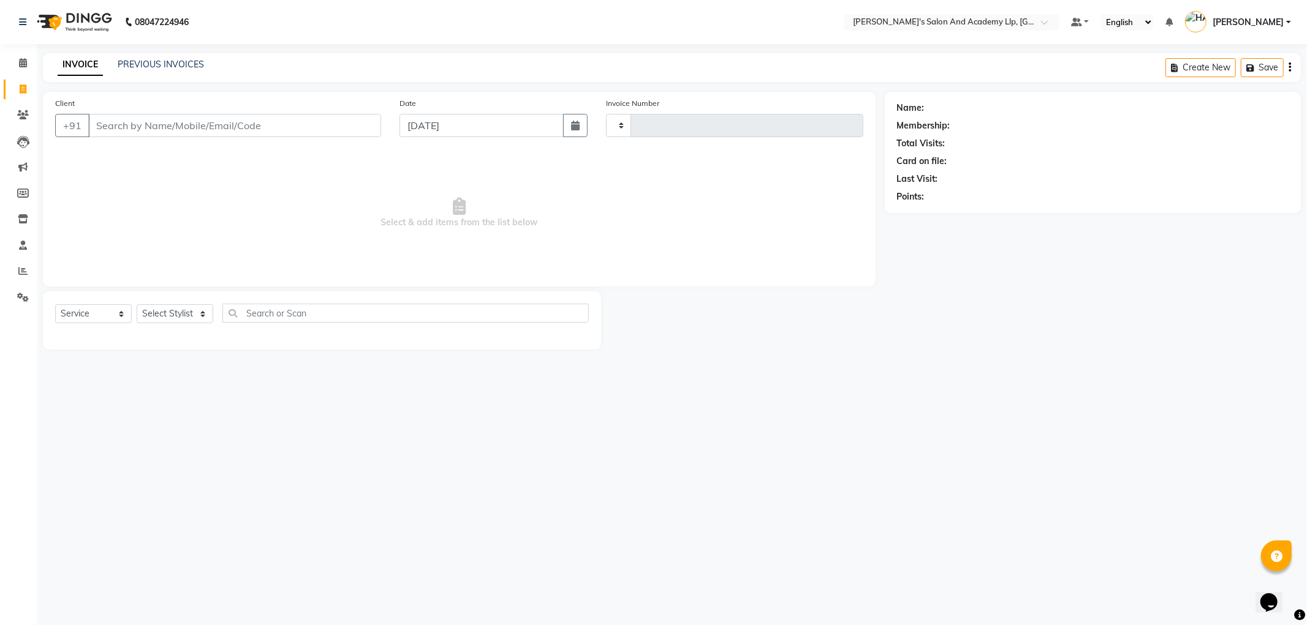
type input "11443"
select select "6983"
click at [137, 132] on input "Client" at bounding box center [234, 125] width 293 height 23
type input "9979711399"
click at [361, 119] on span "Add Client" at bounding box center [349, 125] width 48 height 12
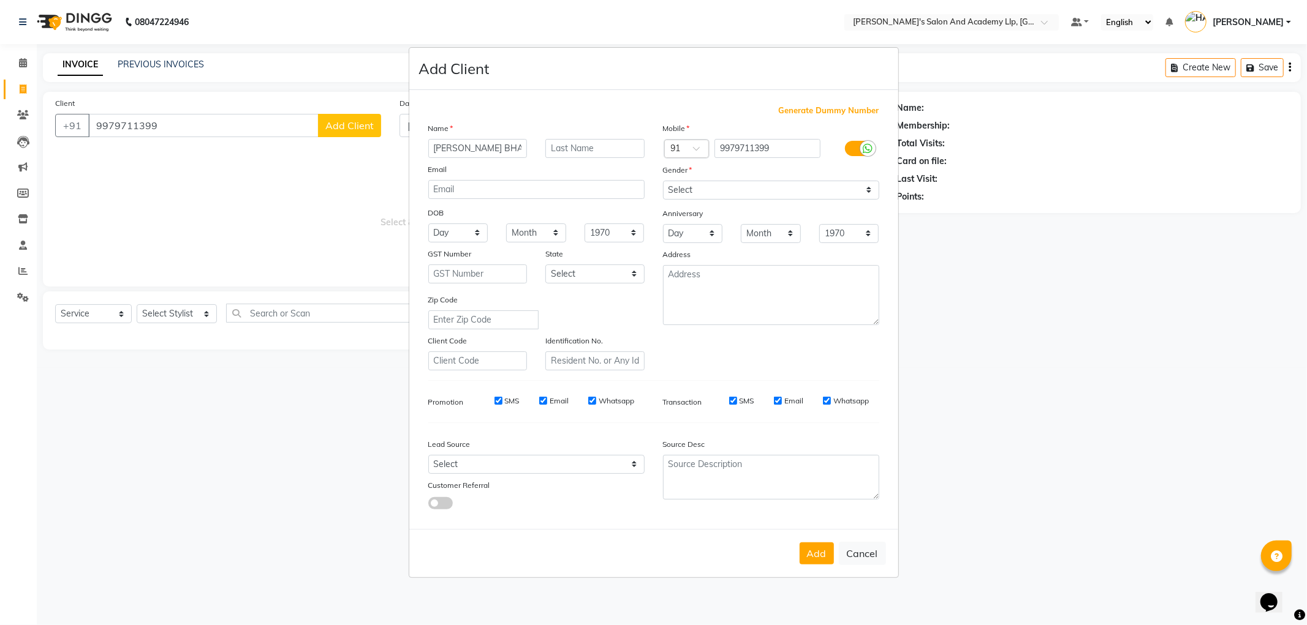
type input "[PERSON_NAME] BHAI"
drag, startPoint x: 682, startPoint y: 188, endPoint x: 682, endPoint y: 197, distance: 9.2
click at [682, 188] on select "Select [DEMOGRAPHIC_DATA] [DEMOGRAPHIC_DATA] Other Prefer Not To Say" at bounding box center [771, 190] width 216 height 19
select select "[DEMOGRAPHIC_DATA]"
click at [663, 181] on select "Select [DEMOGRAPHIC_DATA] [DEMOGRAPHIC_DATA] Other Prefer Not To Say" at bounding box center [771, 190] width 216 height 19
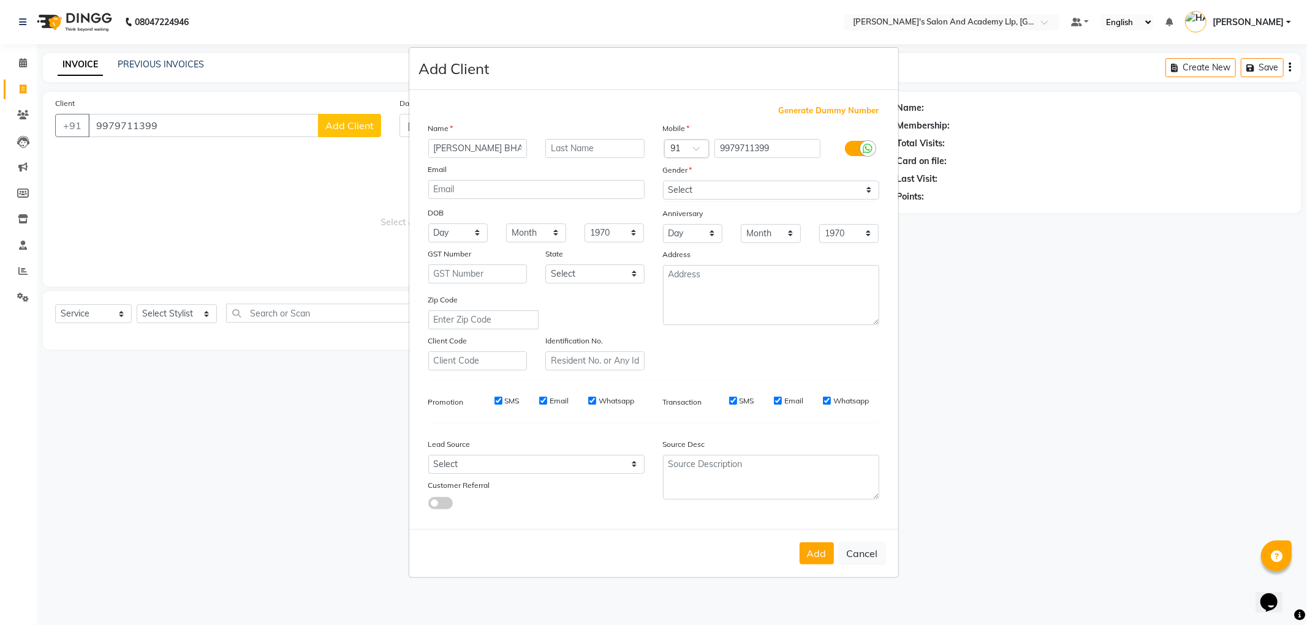
click at [815, 559] on button "Add" at bounding box center [816, 554] width 34 height 22
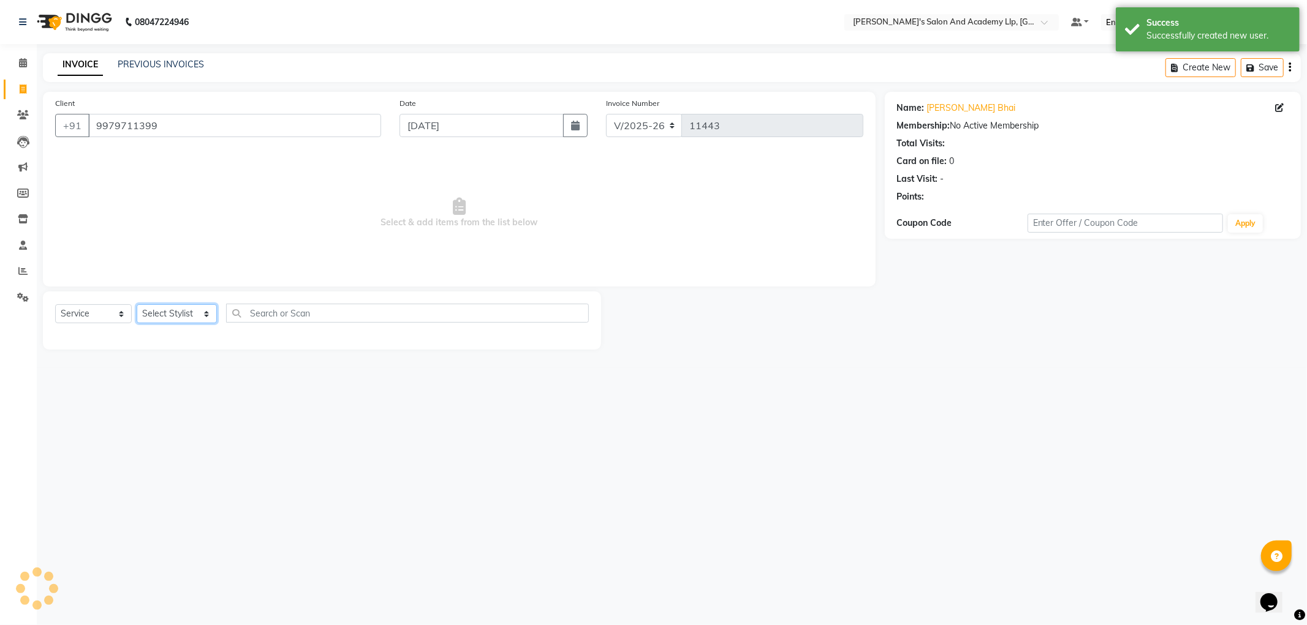
click at [164, 314] on select "Select Stylist [PERSON_NAME] AKSHAY VAJA [PERSON_NAME] [PERSON_NAME] [PERSON_NA…" at bounding box center [177, 313] width 80 height 19
click at [137, 305] on select "Select Stylist [PERSON_NAME] AKSHAY VAJA [PERSON_NAME] [PERSON_NAME] [PERSON_NA…" at bounding box center [177, 313] width 80 height 19
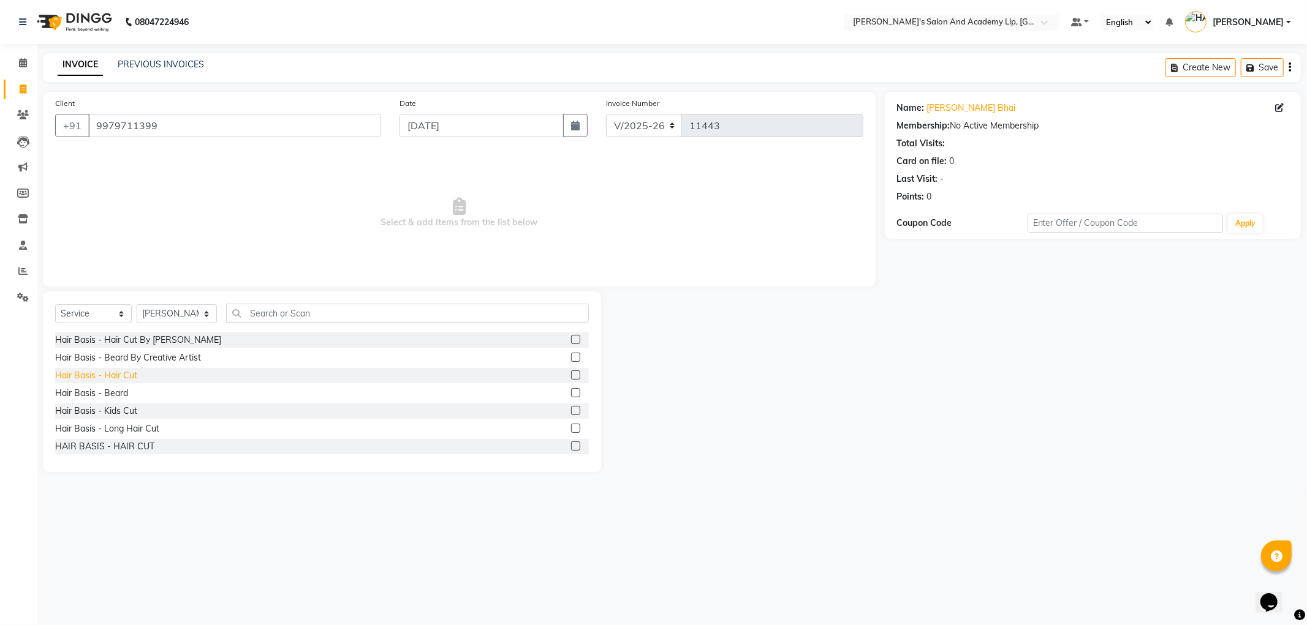
click at [130, 374] on div "Hair Basis - Hair Cut" at bounding box center [96, 375] width 82 height 13
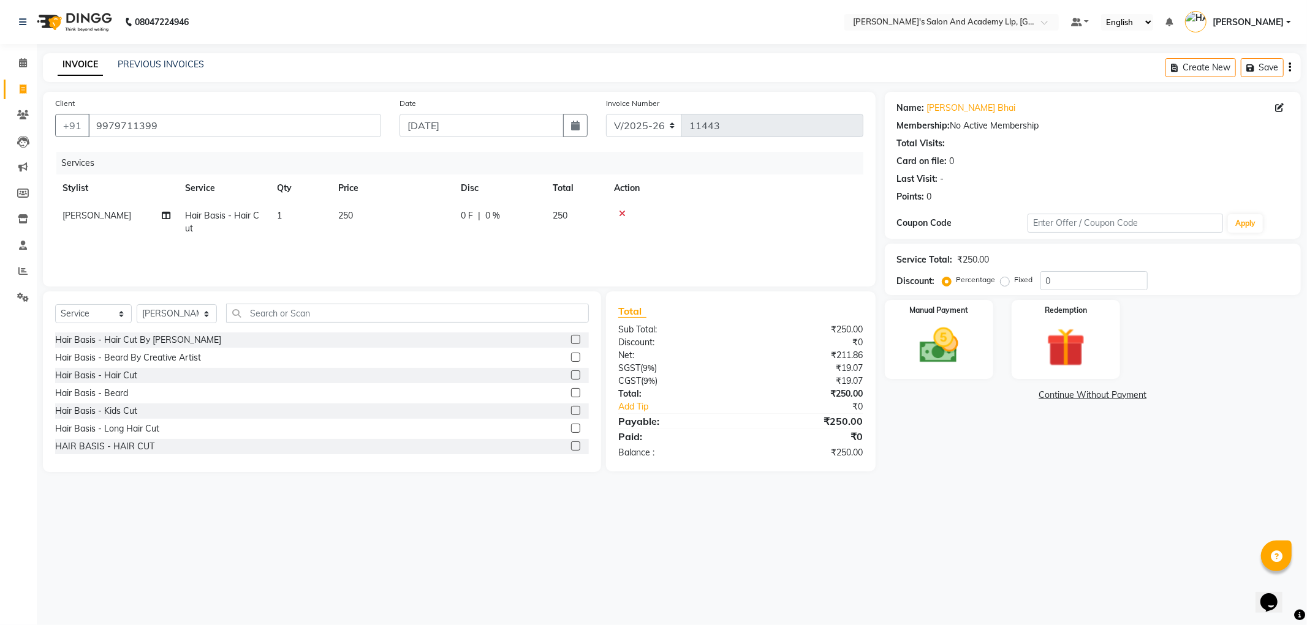
click at [355, 215] on td "250" at bounding box center [392, 222] width 123 height 40
drag, startPoint x: 423, startPoint y: 222, endPoint x: 372, endPoint y: 216, distance: 51.2
click at [372, 216] on tr "[PERSON_NAME] AKSHAY VAJA [PERSON_NAME] [PERSON_NAME] [PERSON_NAME] [PERSON_NAM…" at bounding box center [459, 225] width 808 height 47
click at [972, 480] on main "INVOICE PREVIOUS INVOICES Create New Save Client [PHONE_NUMBER] Date [DATE] Inv…" at bounding box center [672, 271] width 1270 height 437
click at [957, 372] on div "Manual Payment" at bounding box center [938, 339] width 113 height 82
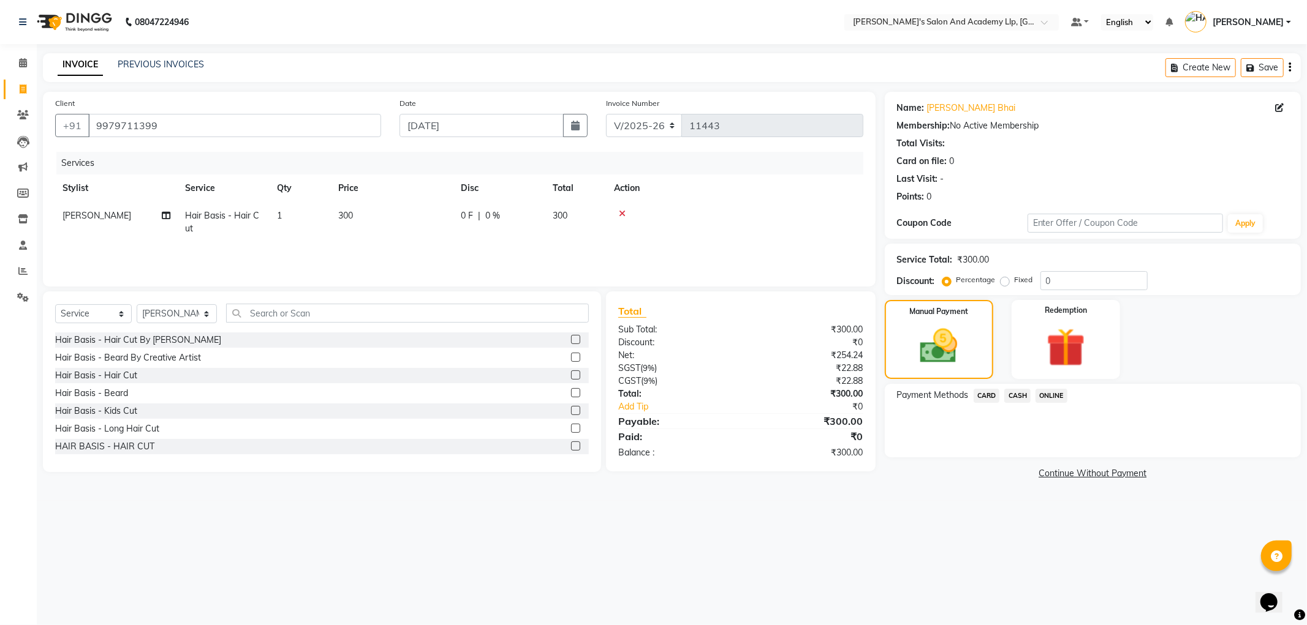
click at [990, 395] on span "CARD" at bounding box center [986, 396] width 26 height 14
click at [1060, 469] on button "Add Payment" at bounding box center [1160, 460] width 255 height 19
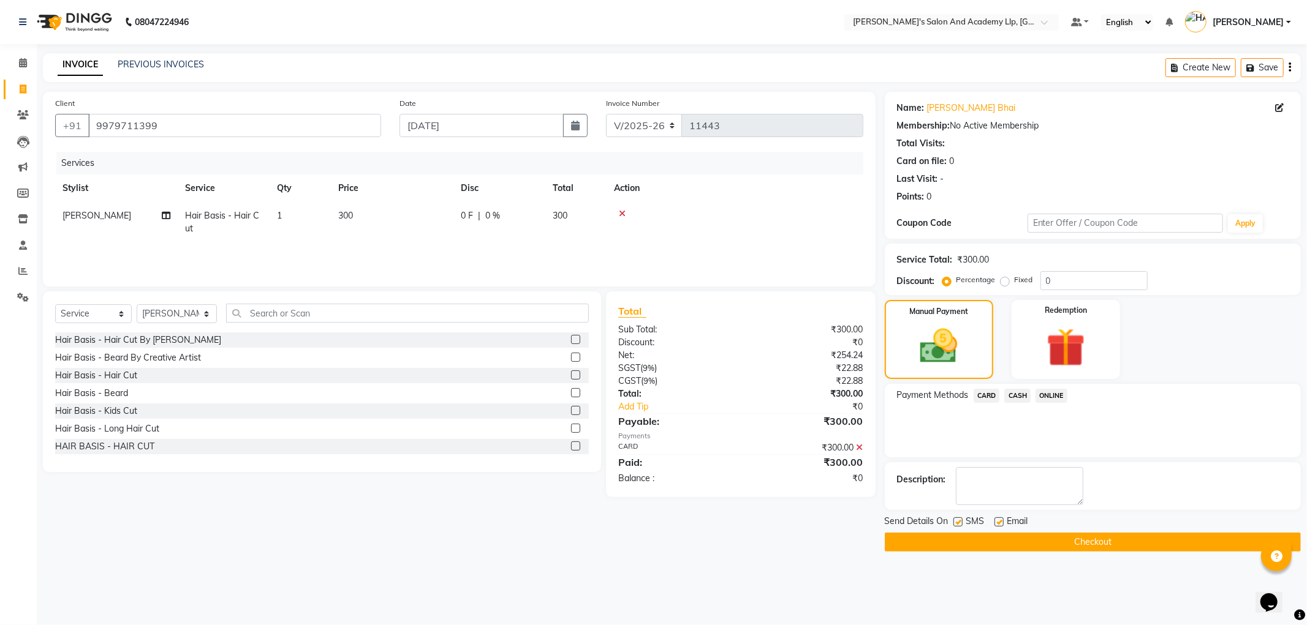
click at [999, 522] on label at bounding box center [998, 522] width 9 height 9
click at [999, 522] on input "checkbox" at bounding box center [998, 523] width 8 height 8
click at [959, 523] on label at bounding box center [957, 522] width 9 height 9
click at [959, 523] on input "checkbox" at bounding box center [957, 523] width 8 height 8
click at [957, 538] on button "Checkout" at bounding box center [1093, 542] width 416 height 19
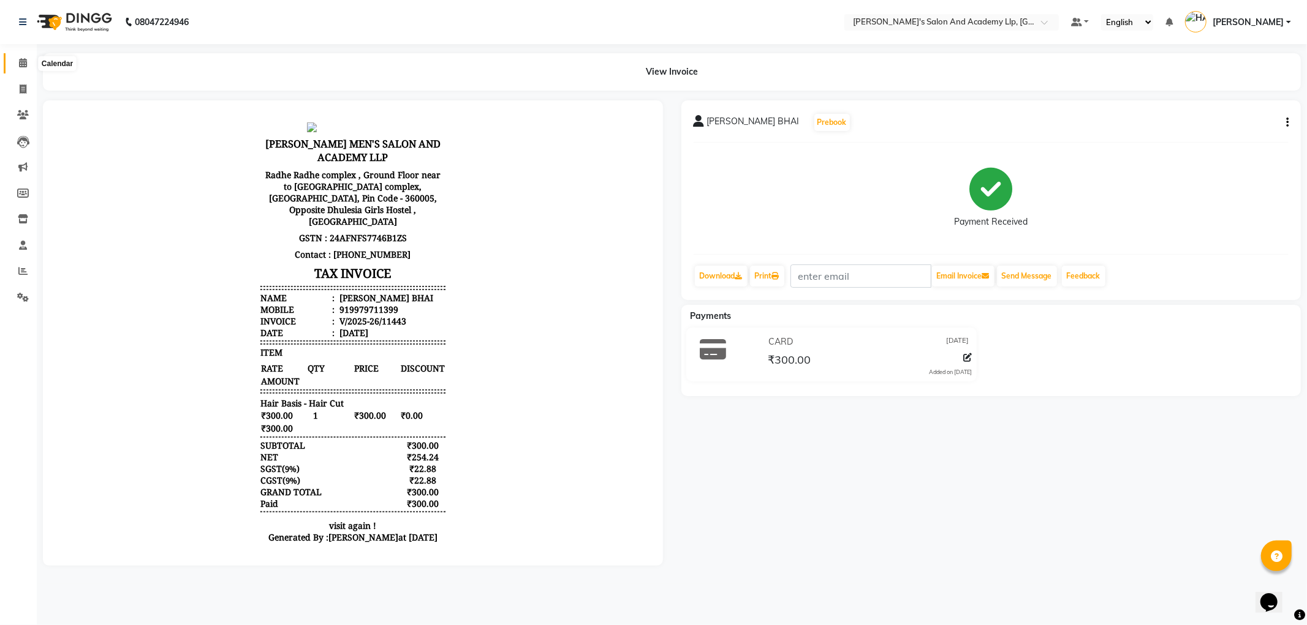
click at [17, 64] on span at bounding box center [22, 63] width 21 height 14
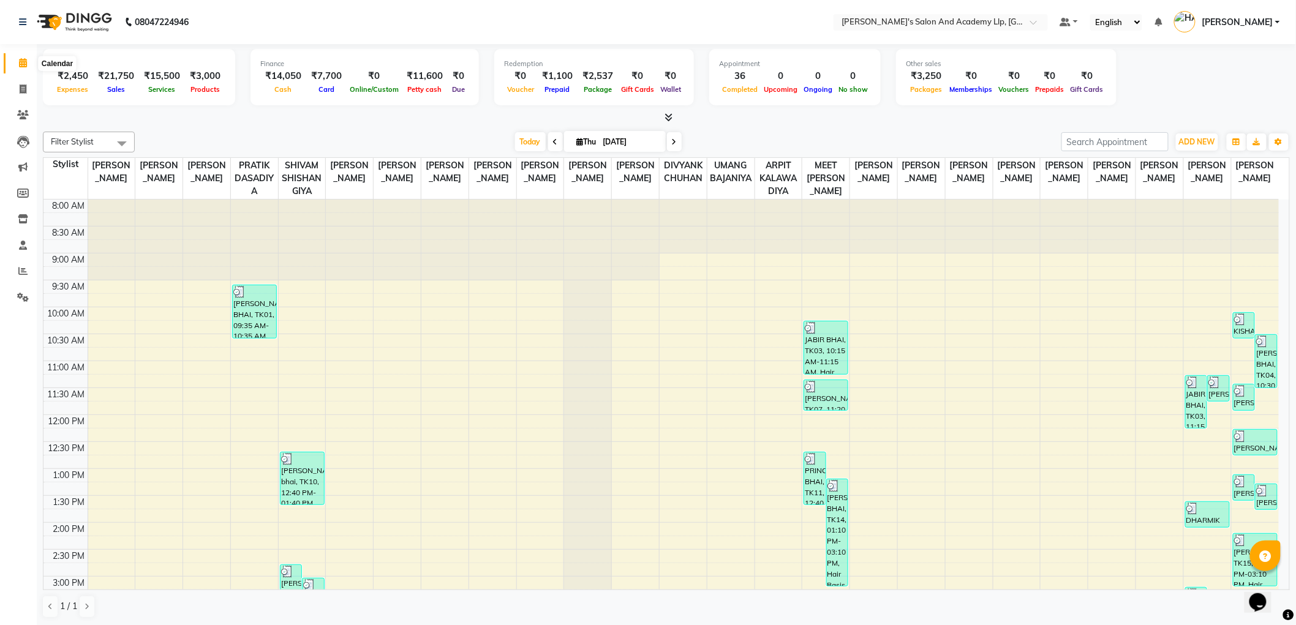
click at [20, 64] on icon at bounding box center [23, 62] width 8 height 9
click at [19, 64] on icon at bounding box center [23, 62] width 8 height 9
click at [21, 297] on icon at bounding box center [23, 297] width 12 height 9
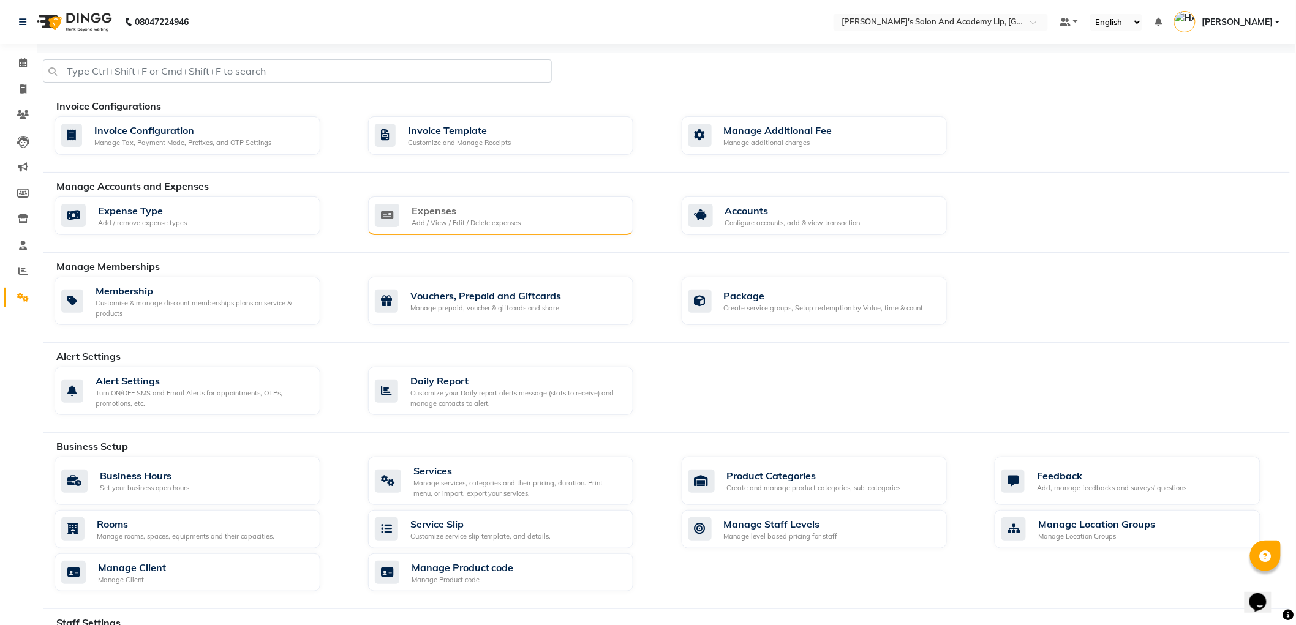
click at [485, 222] on div "Add / View / Edit / Delete expenses" at bounding box center [467, 223] width 110 height 10
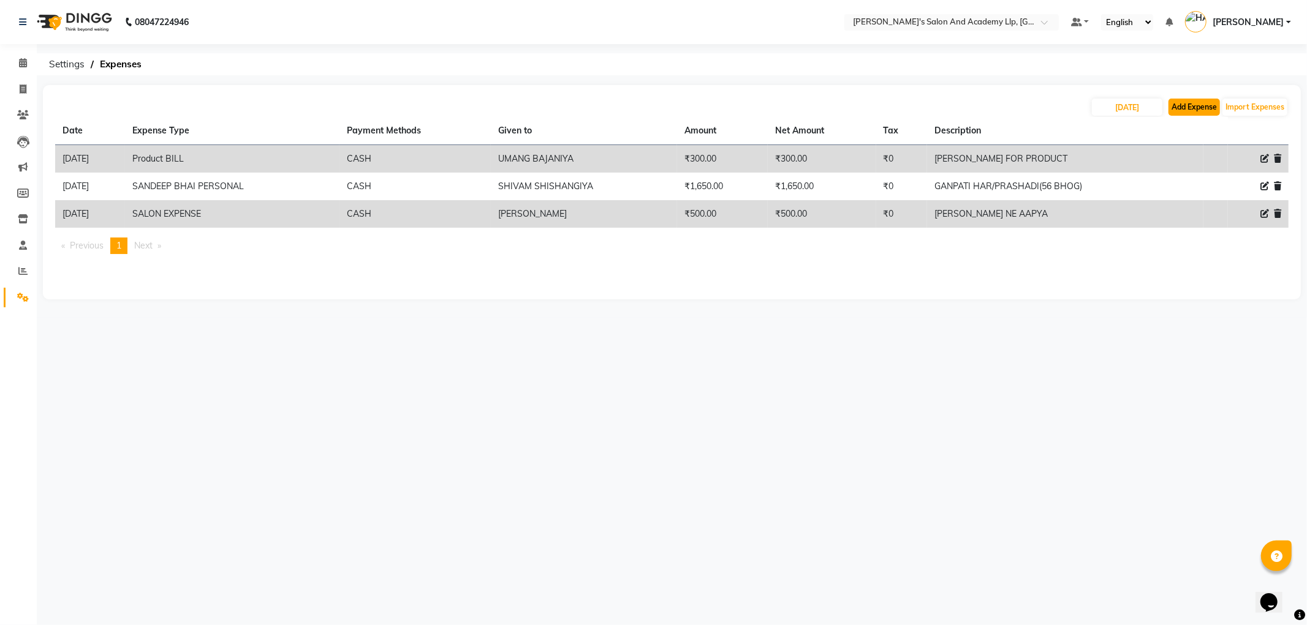
click at [1187, 102] on button "Add Expense" at bounding box center [1193, 107] width 51 height 17
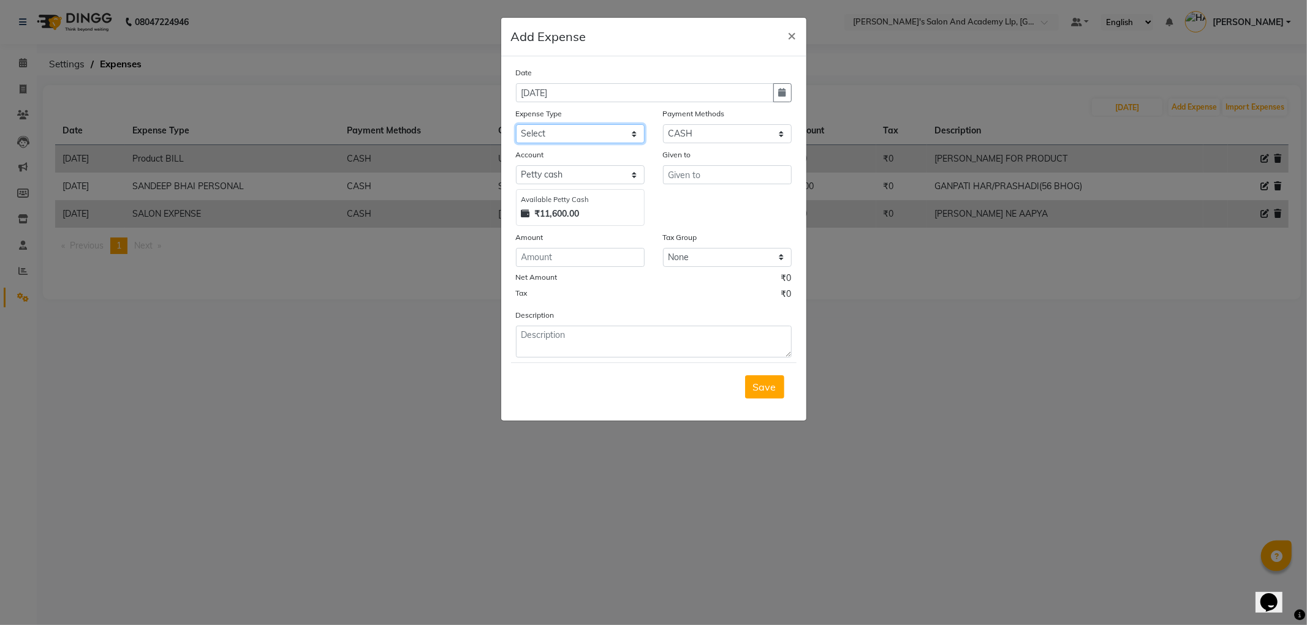
click at [555, 138] on select "Select ADVANCE RUPEES FOR STAFF CLEANING GROSSERY CLENING ITEM HOUSEKEEPIN clie…" at bounding box center [580, 133] width 129 height 19
click at [516, 124] on select "Select ADVANCE RUPEES FOR STAFF CLEANING GROSSERY CLENING ITEM HOUSEKEEPIN clie…" at bounding box center [580, 133] width 129 height 19
click at [555, 255] on input "number" at bounding box center [580, 257] width 129 height 19
click at [565, 351] on textarea at bounding box center [654, 342] width 276 height 32
click at [700, 174] on input "text" at bounding box center [727, 174] width 129 height 19
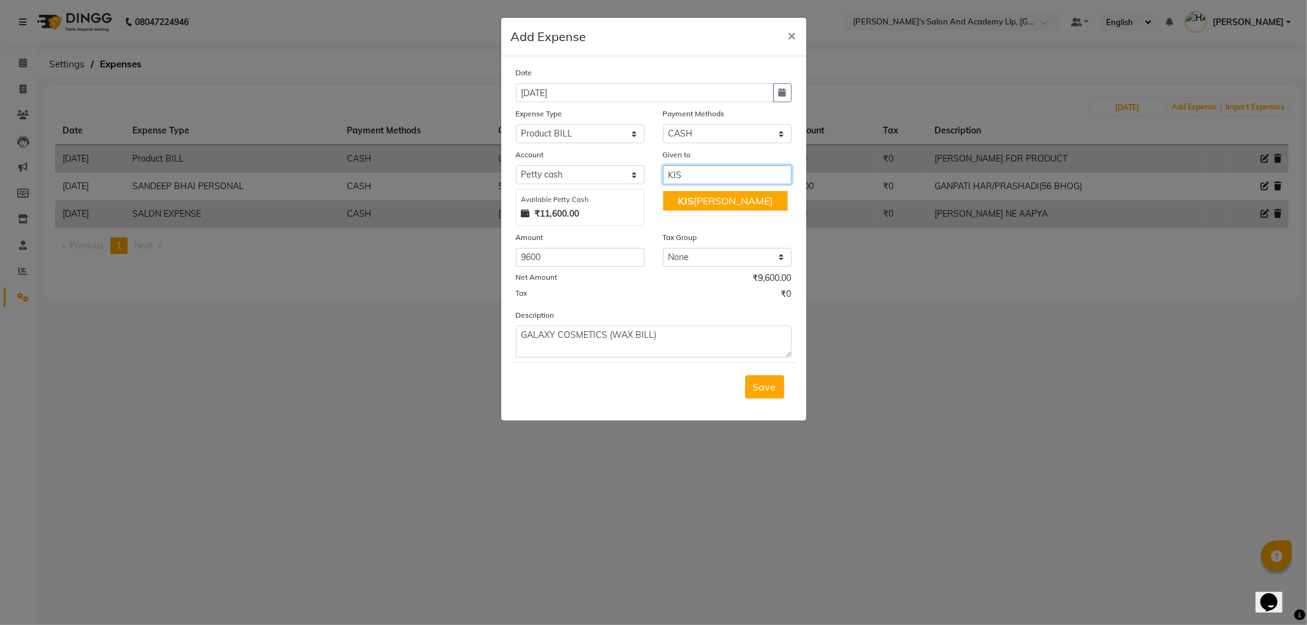
click at [702, 201] on ngb-highlight "KIS [PERSON_NAME]" at bounding box center [725, 201] width 95 height 12
click at [764, 390] on span "Save" at bounding box center [764, 387] width 23 height 12
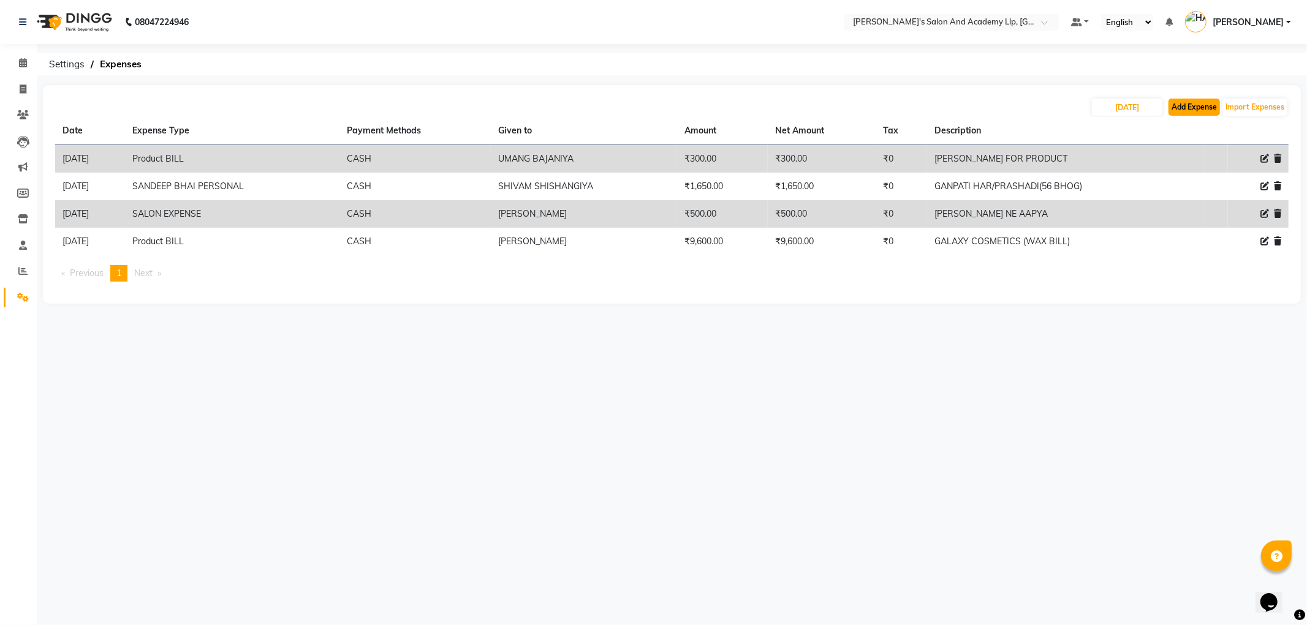
click at [1196, 105] on button "Add Expense" at bounding box center [1193, 107] width 51 height 17
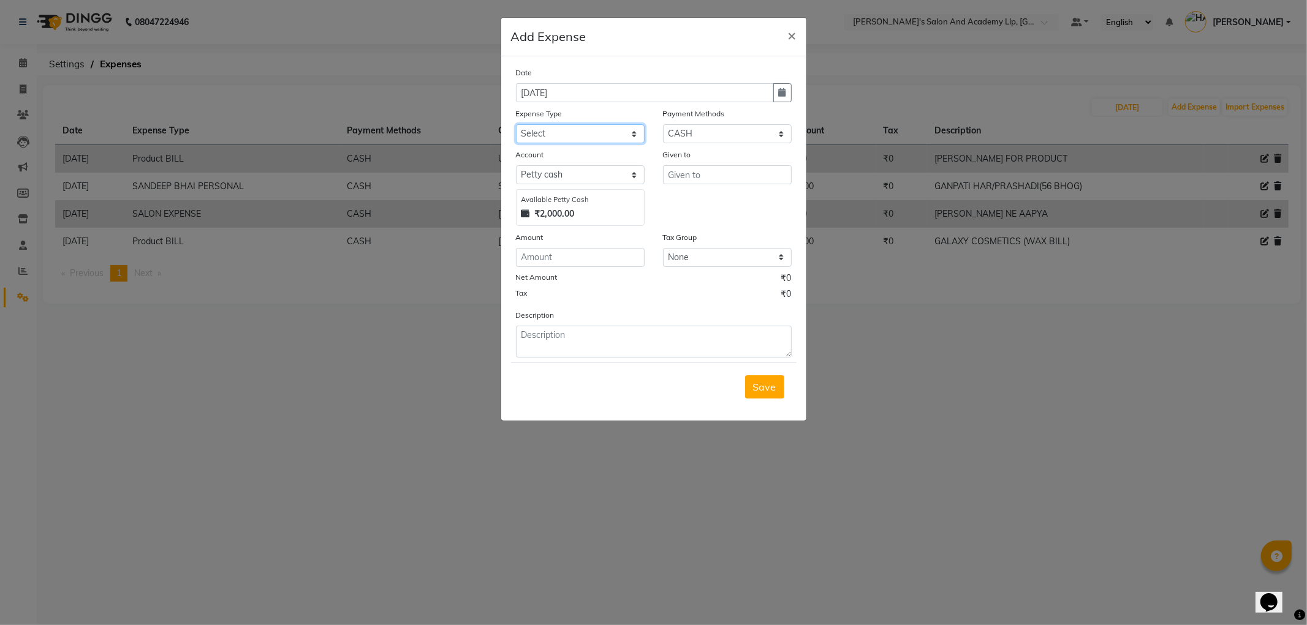
click at [554, 138] on select "Select ADVANCE RUPEES FOR STAFF CLEANING GROSSERY CLENING ITEM HOUSEKEEPIN clie…" at bounding box center [580, 133] width 129 height 19
click at [388, 382] on ngb-modal-window "Add Expense × Date [DATE] Expense Type Select ADVANCE RUPEES FOR STAFF CLEANING…" at bounding box center [653, 312] width 1307 height 625
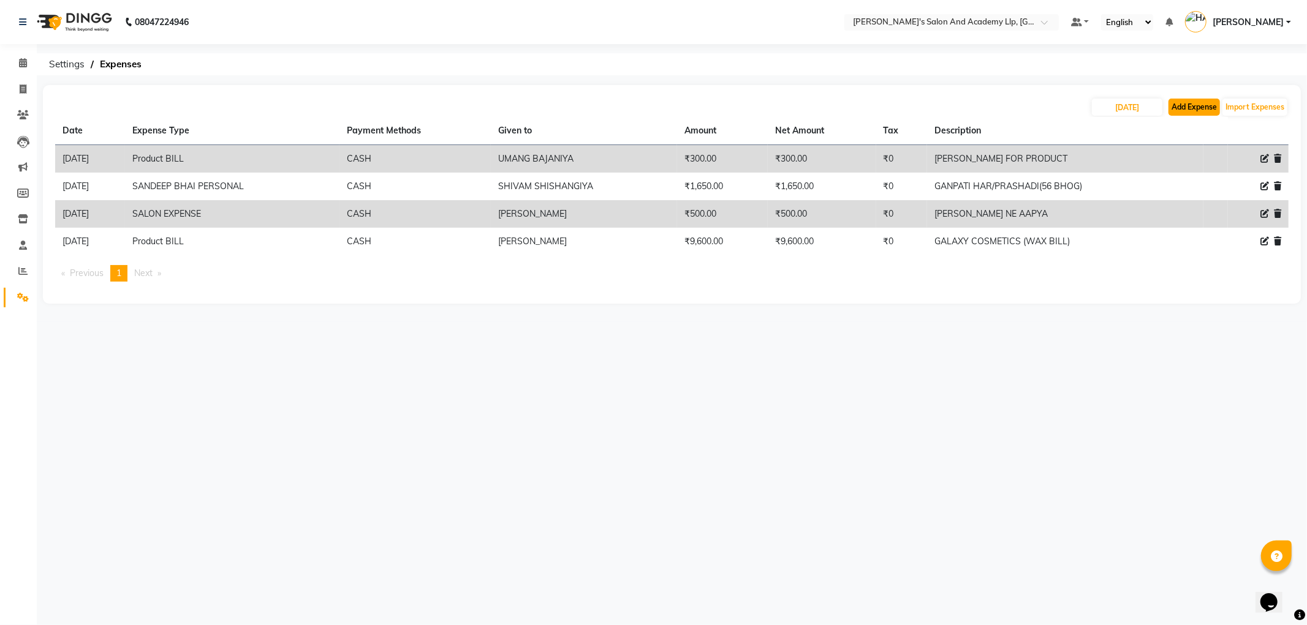
click at [1206, 102] on button "Add Expense" at bounding box center [1193, 107] width 51 height 17
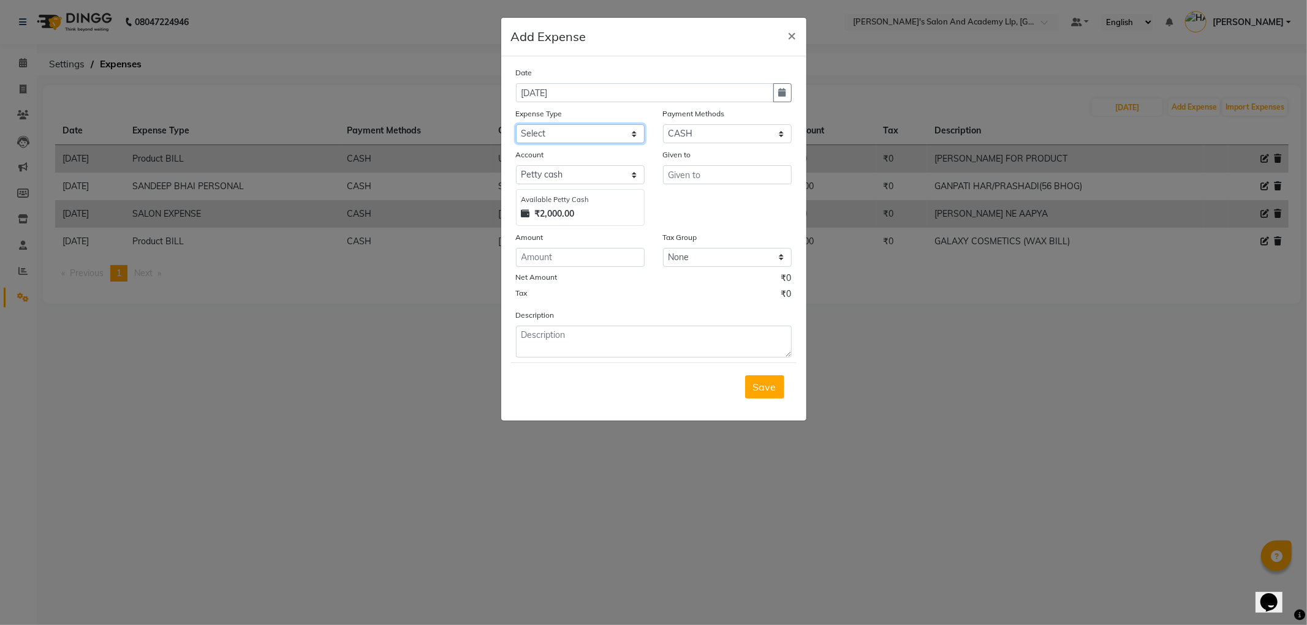
drag, startPoint x: 541, startPoint y: 138, endPoint x: 548, endPoint y: 138, distance: 7.4
click at [541, 138] on select "Select ADVANCE RUPEES FOR STAFF CLEANING GROSSERY CLENING ITEM HOUSEKEEPIN clie…" at bounding box center [580, 133] width 129 height 19
click at [516, 124] on select "Select ADVANCE RUPEES FOR STAFF CLEANING GROSSERY CLENING ITEM HOUSEKEEPIN clie…" at bounding box center [580, 133] width 129 height 19
click at [579, 265] on input "number" at bounding box center [580, 257] width 129 height 19
click at [709, 181] on input "text" at bounding box center [727, 174] width 129 height 19
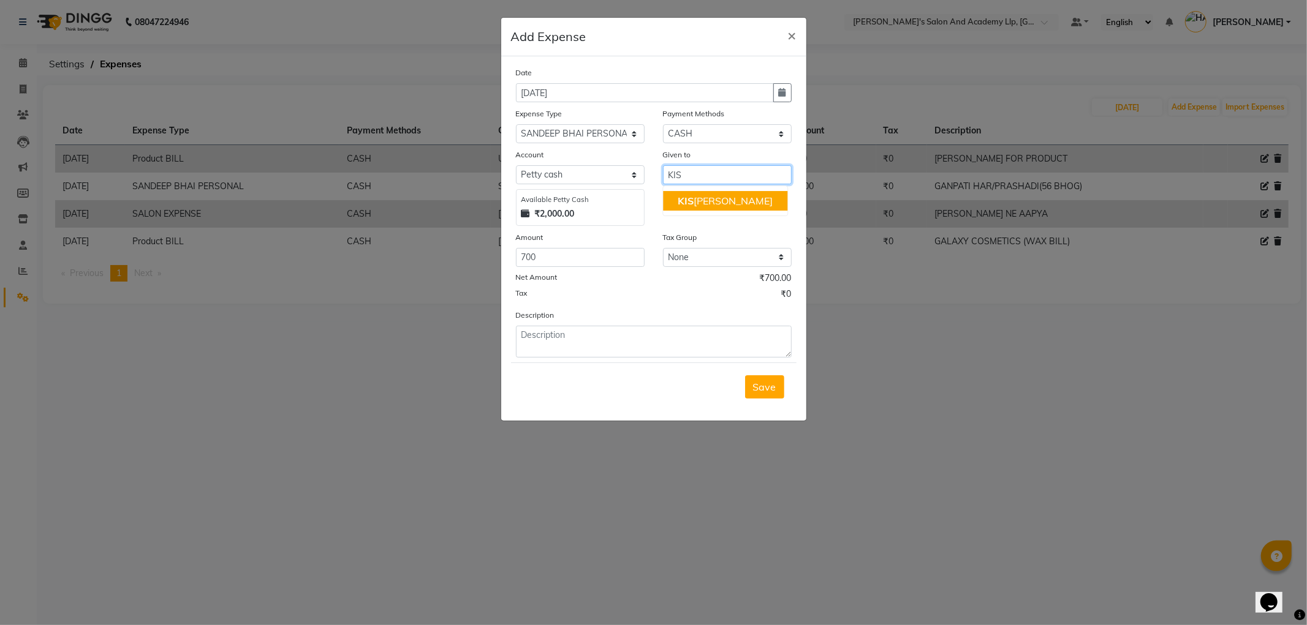
click at [717, 193] on button "KIS [PERSON_NAME]" at bounding box center [725, 201] width 124 height 20
click at [573, 340] on textarea at bounding box center [654, 342] width 276 height 32
click at [766, 390] on span "Save" at bounding box center [764, 387] width 23 height 12
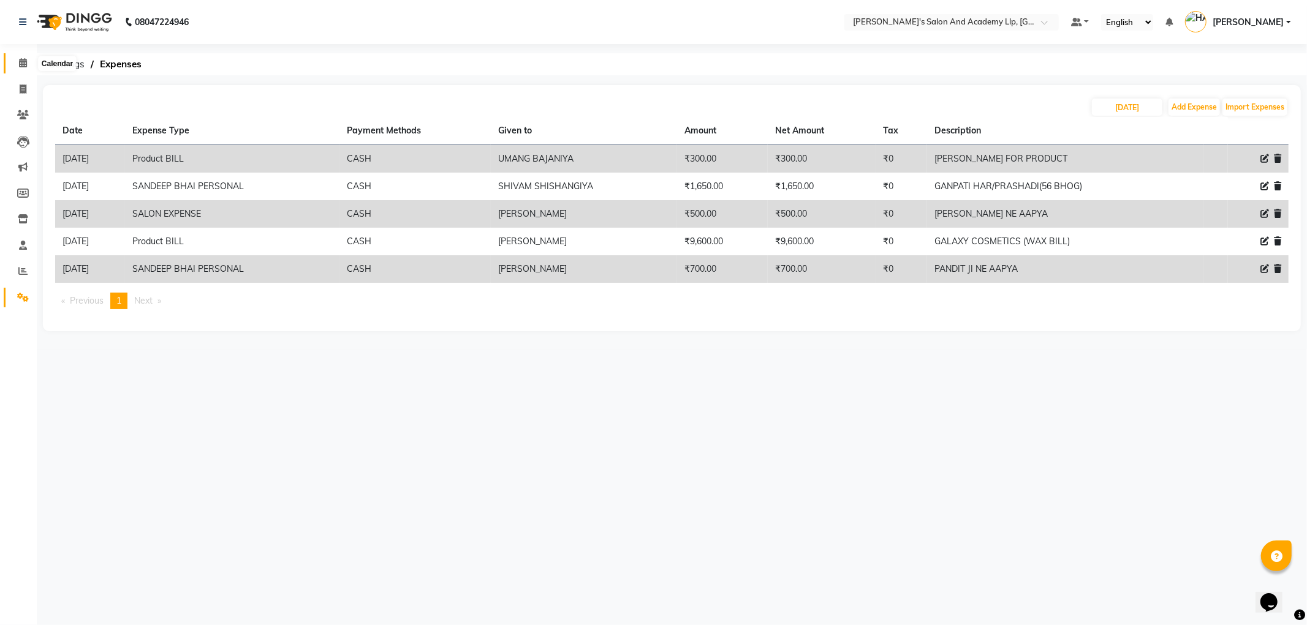
click at [20, 65] on icon at bounding box center [23, 62] width 8 height 9
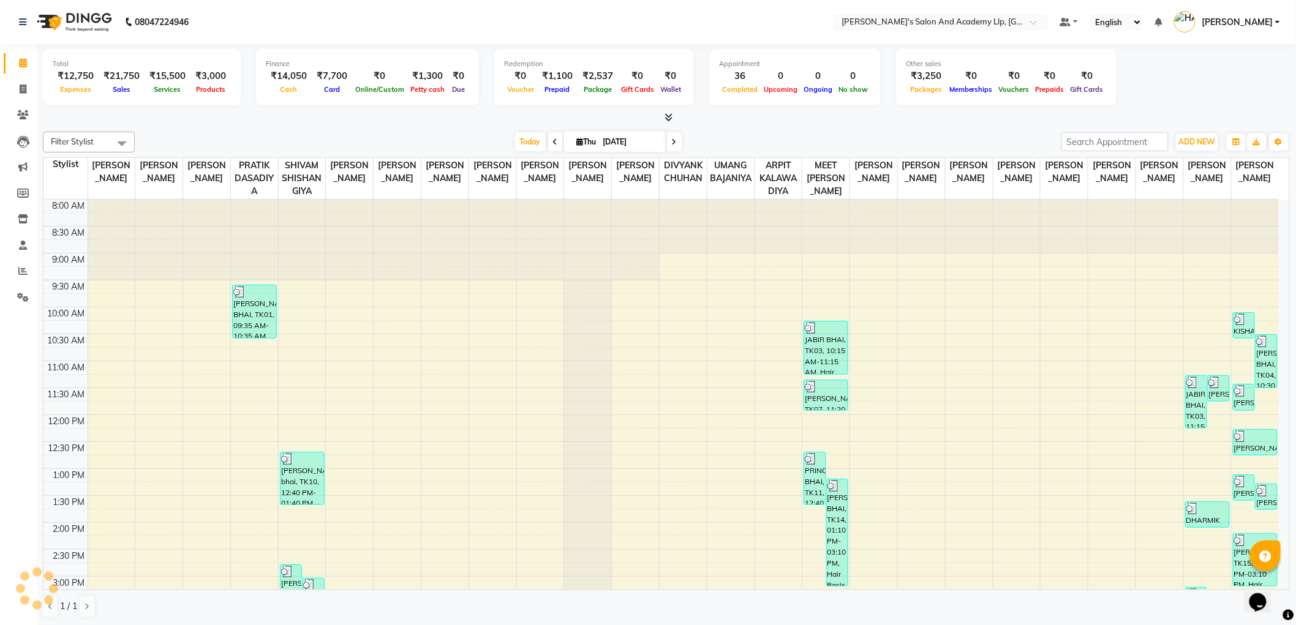
scroll to position [290, 0]
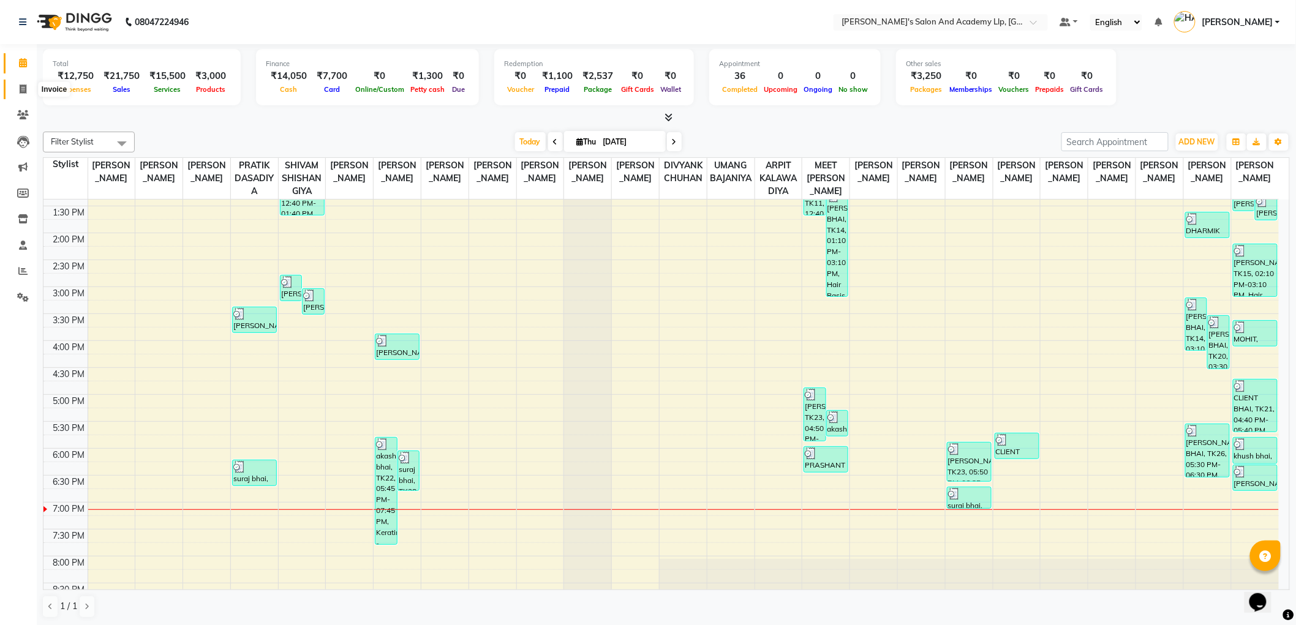
click at [22, 86] on icon at bounding box center [23, 89] width 7 height 9
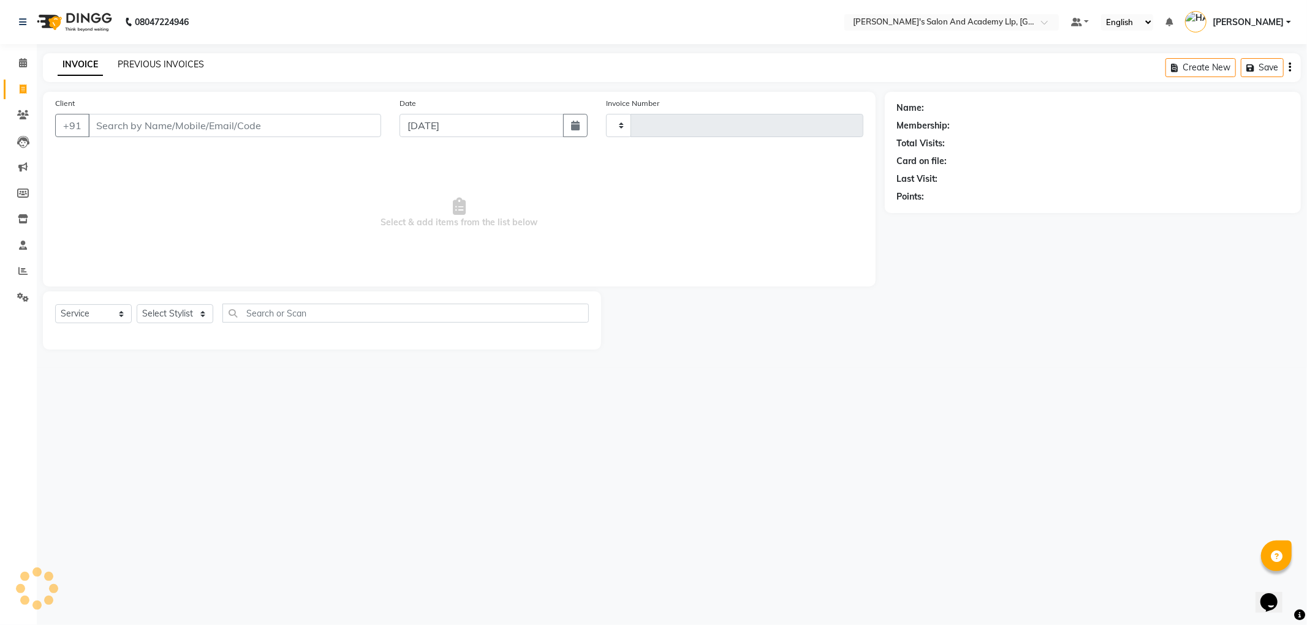
click at [154, 65] on link "PREVIOUS INVOICES" at bounding box center [161, 64] width 86 height 11
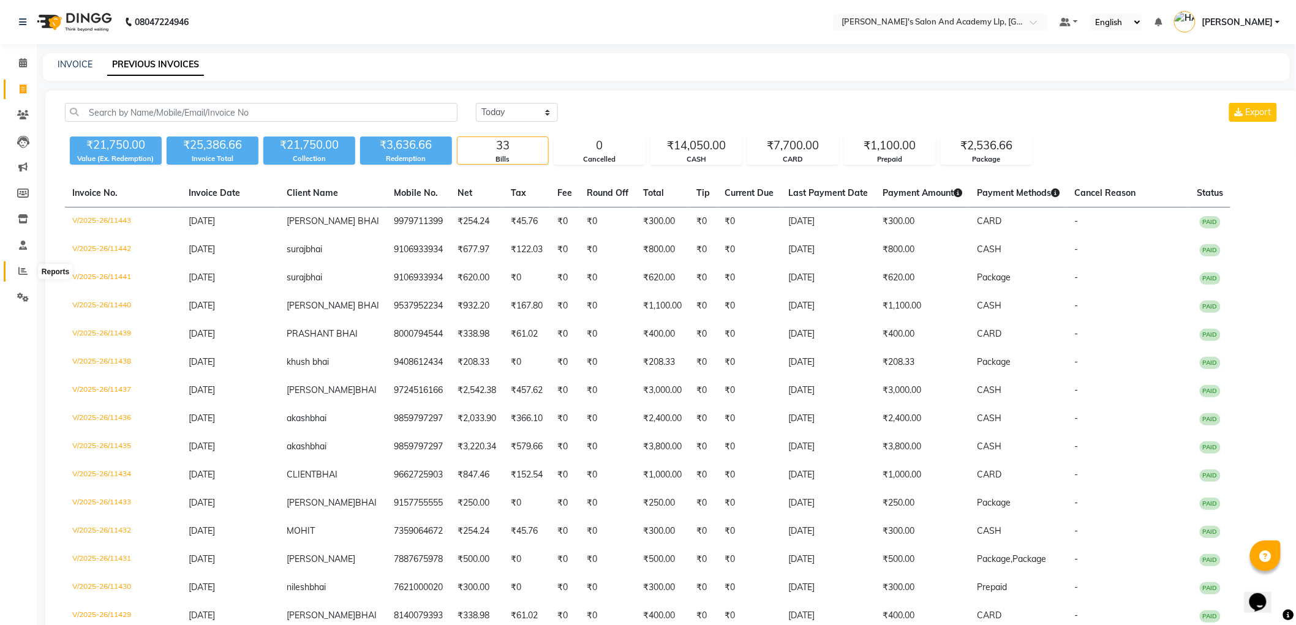
click at [21, 272] on icon at bounding box center [22, 270] width 9 height 9
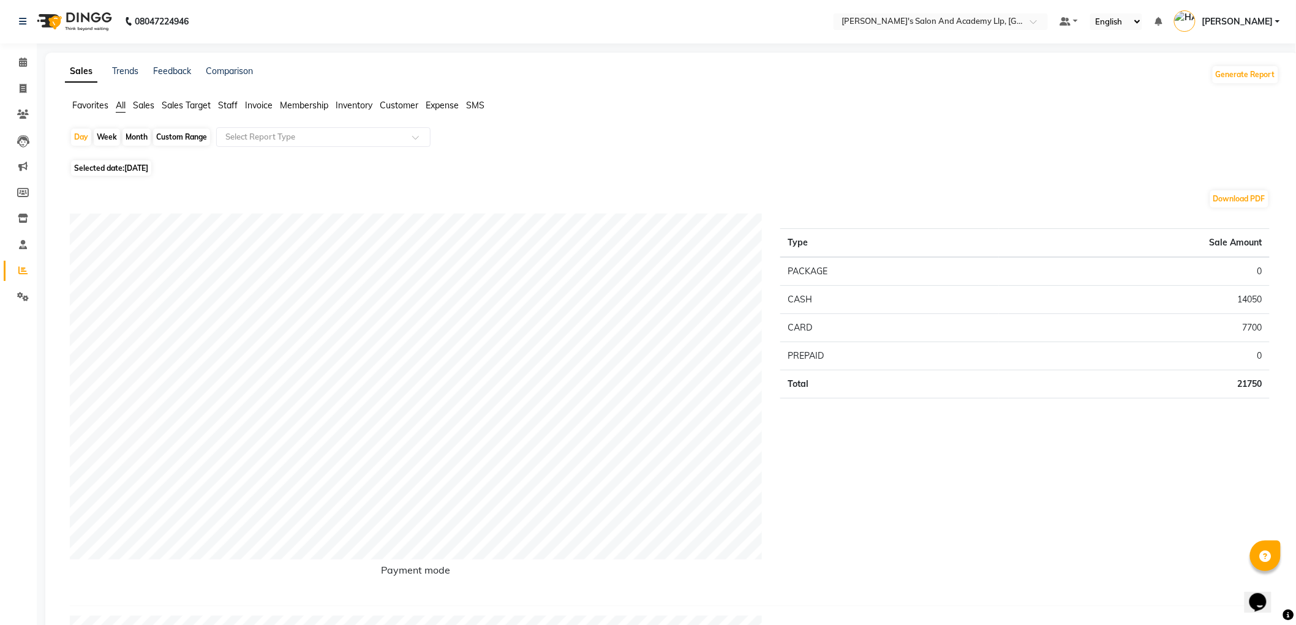
scroll to position [408, 0]
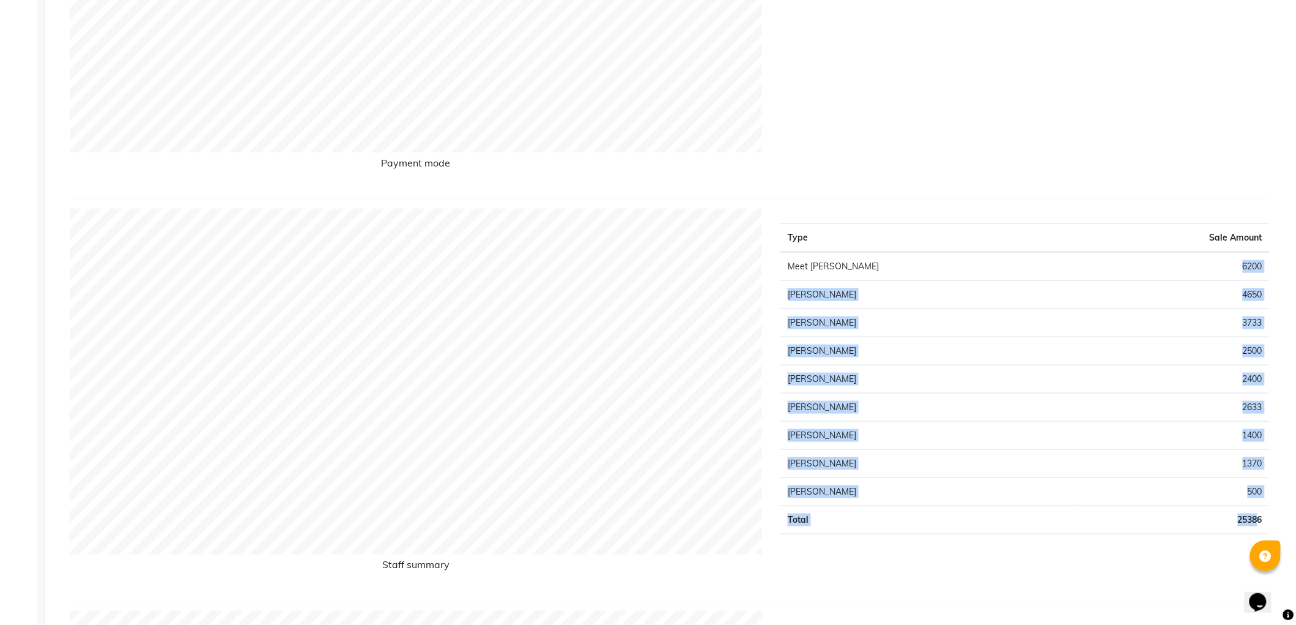
drag, startPoint x: 1251, startPoint y: 317, endPoint x: 1302, endPoint y: 508, distance: 198.4
click at [1266, 512] on tbody "Meet [PERSON_NAME] 6200 [PERSON_NAME] 4650 [PERSON_NAME] 3733 [PERSON_NAME] 250…" at bounding box center [1024, 393] width 489 height 282
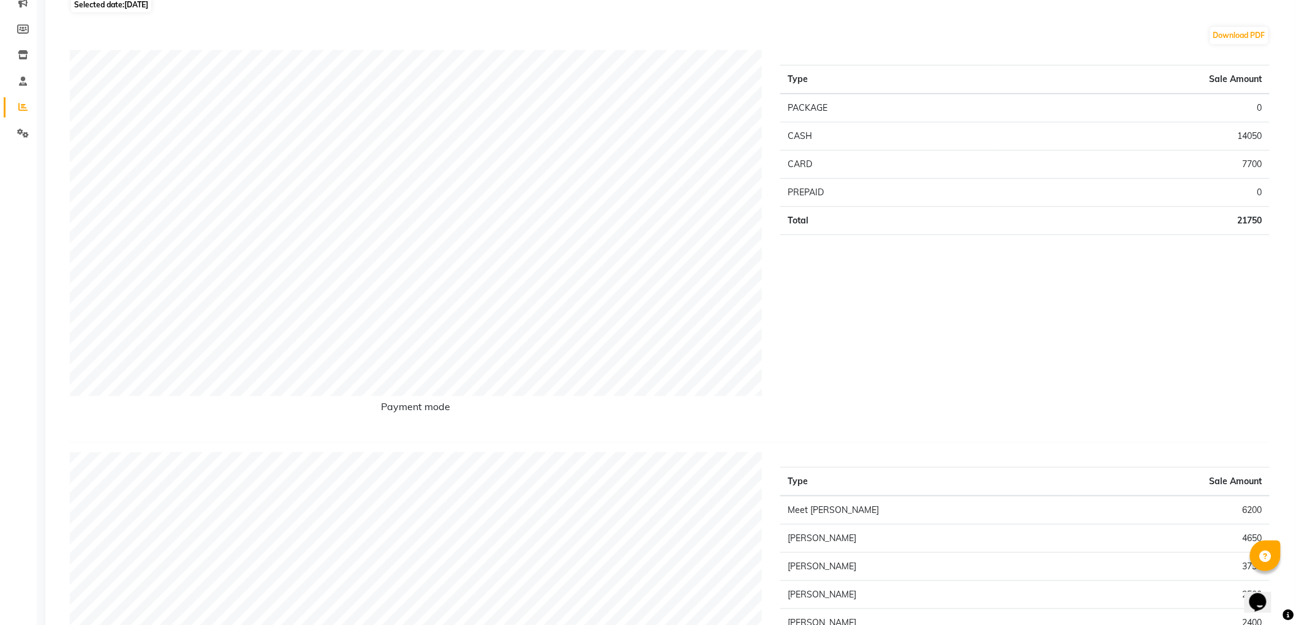
scroll to position [0, 0]
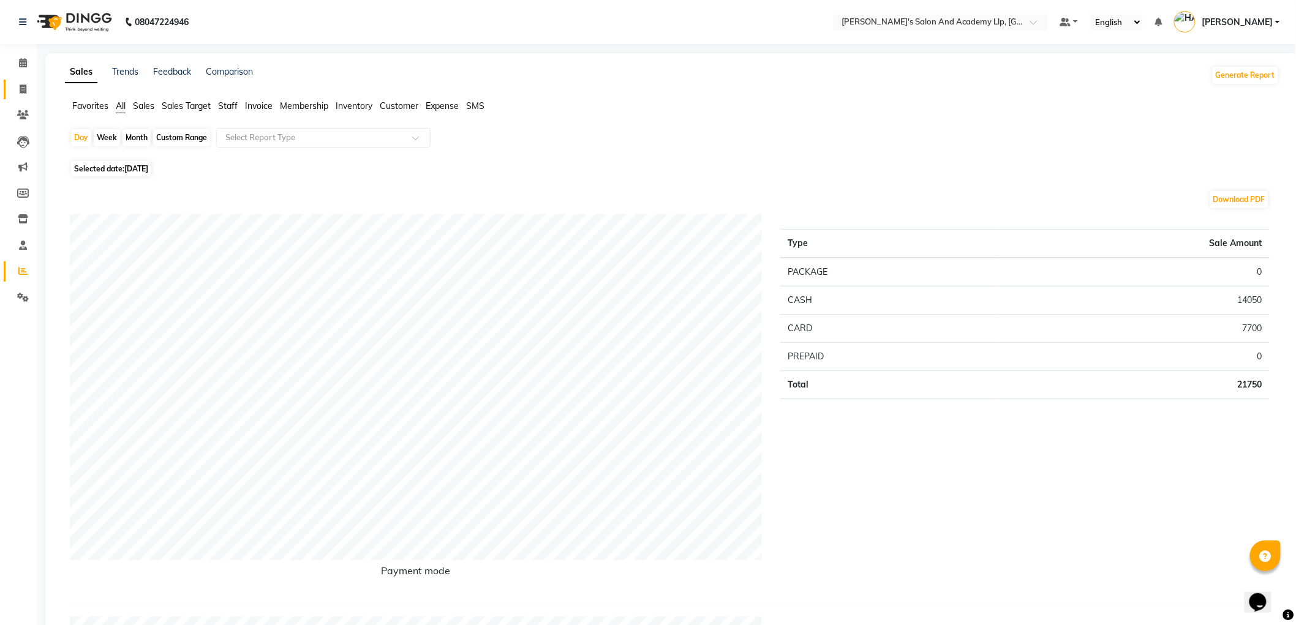
click at [19, 97] on link "Invoice" at bounding box center [18, 90] width 29 height 20
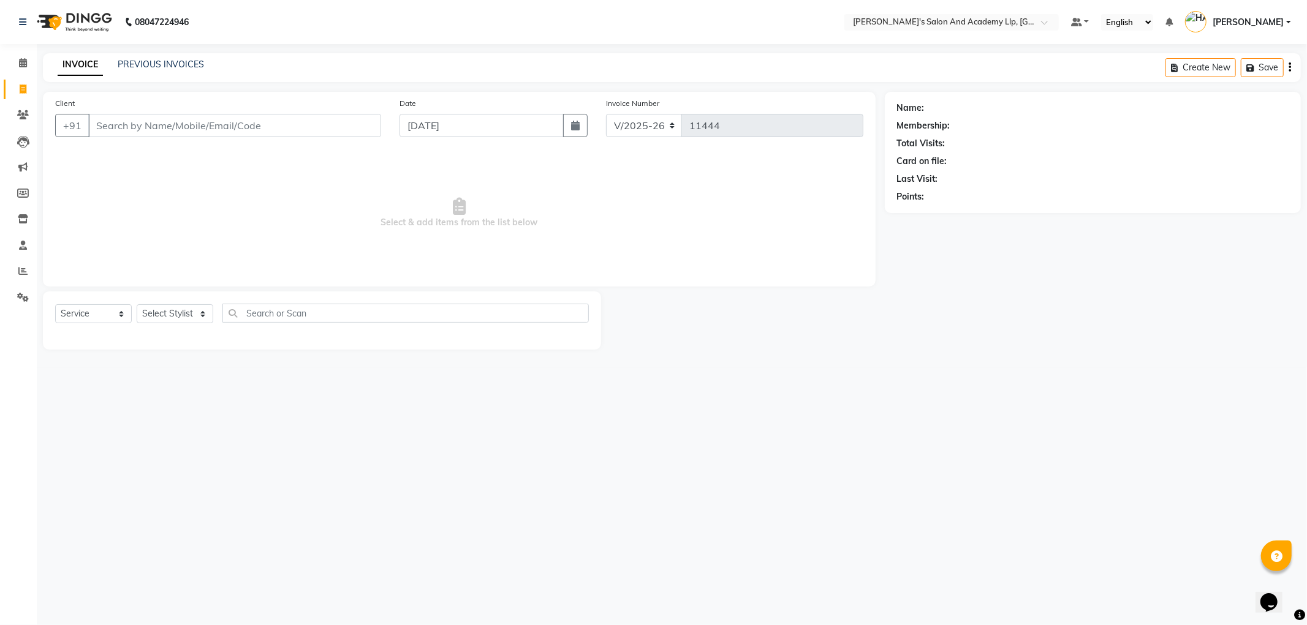
click at [132, 139] on div "Client +91" at bounding box center [218, 122] width 344 height 50
click at [145, 129] on input "Client" at bounding box center [234, 125] width 293 height 23
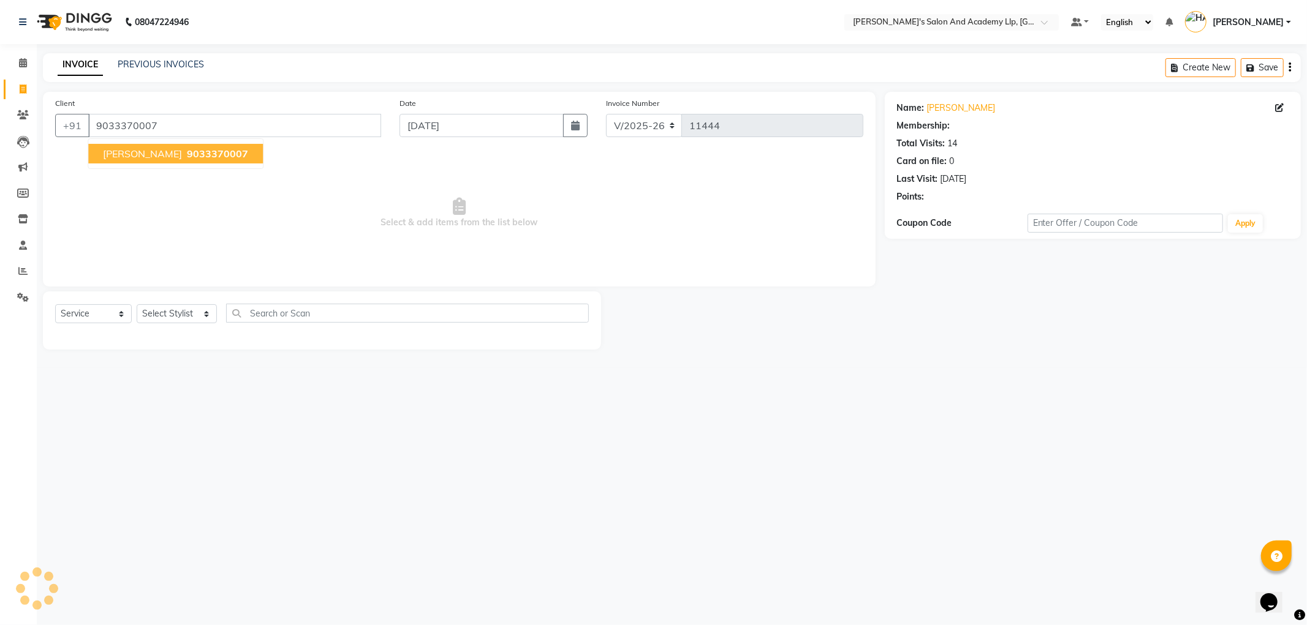
click at [136, 148] on span "[PERSON_NAME]" at bounding box center [142, 154] width 79 height 12
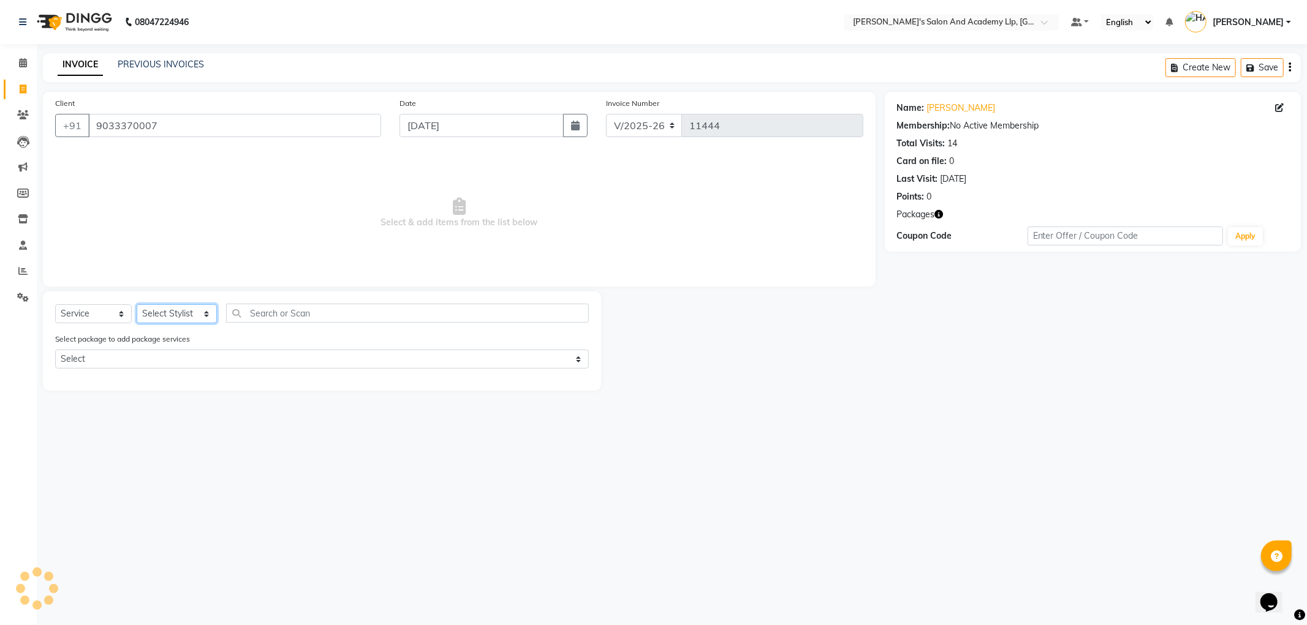
click at [166, 313] on select "Select Stylist [PERSON_NAME] AKSHAY VAJA [PERSON_NAME] [PERSON_NAME] [PERSON_NA…" at bounding box center [177, 313] width 80 height 19
click at [137, 305] on select "Select Stylist [PERSON_NAME] AKSHAY VAJA [PERSON_NAME] [PERSON_NAME] [PERSON_NA…" at bounding box center [177, 313] width 80 height 19
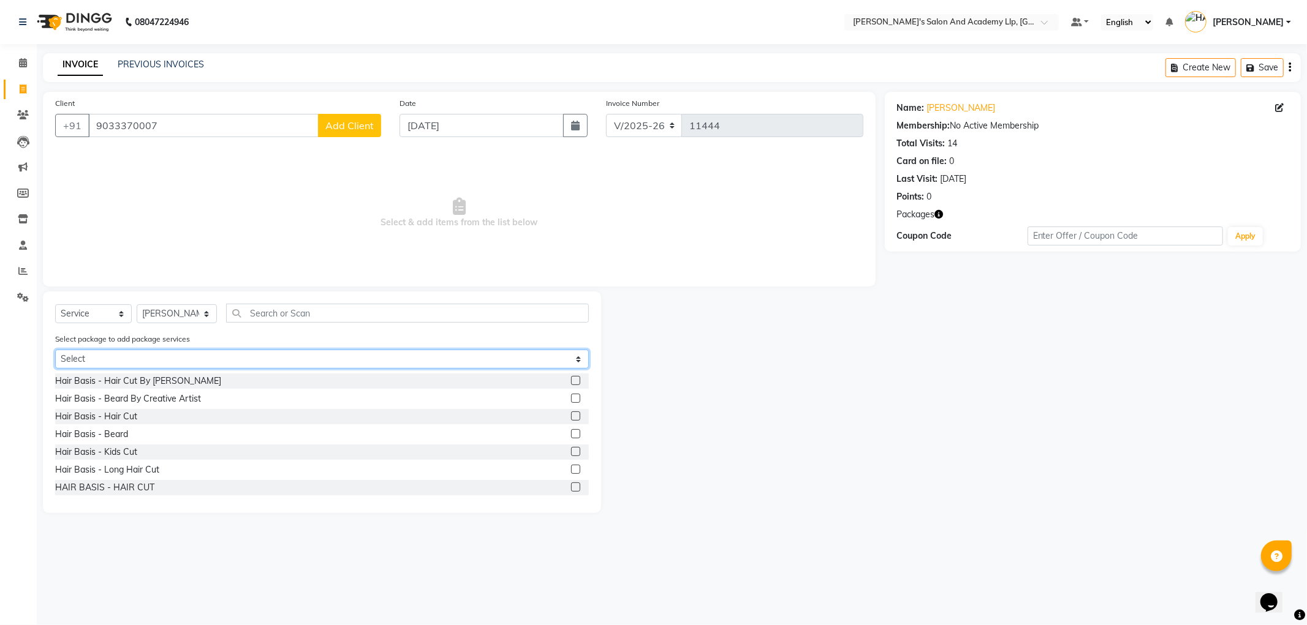
drag, startPoint x: 99, startPoint y: 353, endPoint x: 101, endPoint y: 365, distance: 12.5
click at [99, 353] on select "Select MAVDI DEAR PACKAGE ( 6 HAIR CUT / 6 [PERSON_NAME]) MAGIC PACKAGE" at bounding box center [322, 359] width 534 height 19
click at [55, 350] on select "Select MAVDI DEAR PACKAGE ( 6 HAIR CUT / 6 [PERSON_NAME]) MAGIC PACKAGE" at bounding box center [322, 359] width 534 height 19
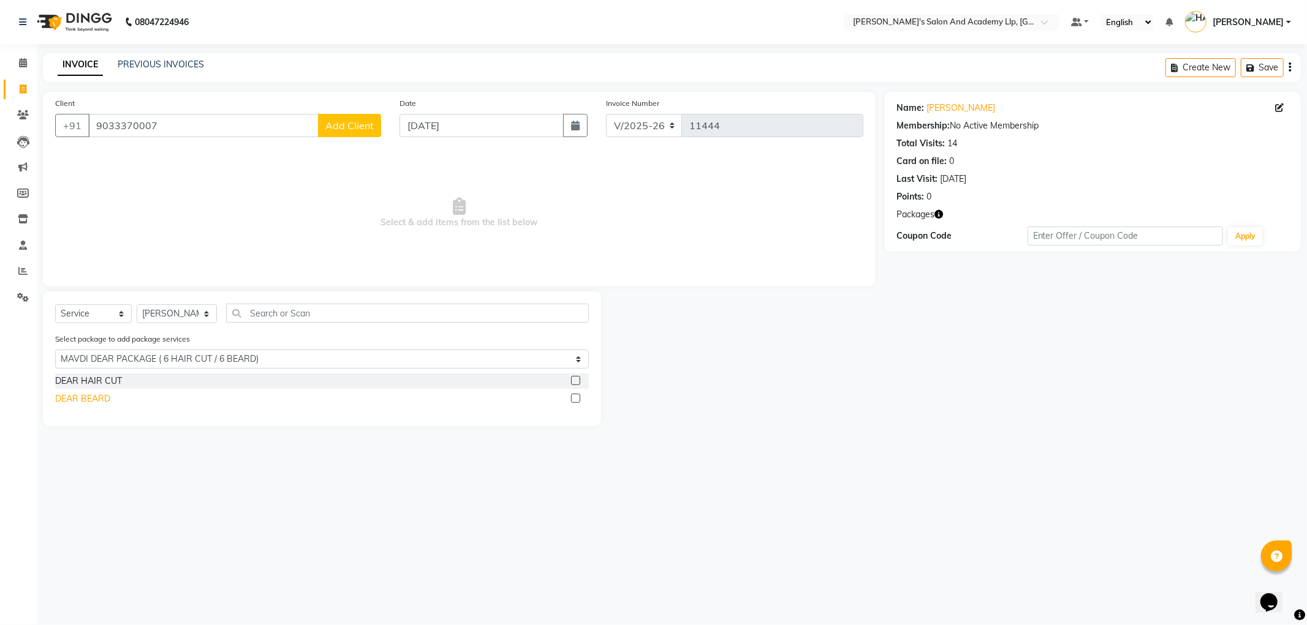
click at [101, 401] on div "DEAR BEARD" at bounding box center [82, 399] width 55 height 13
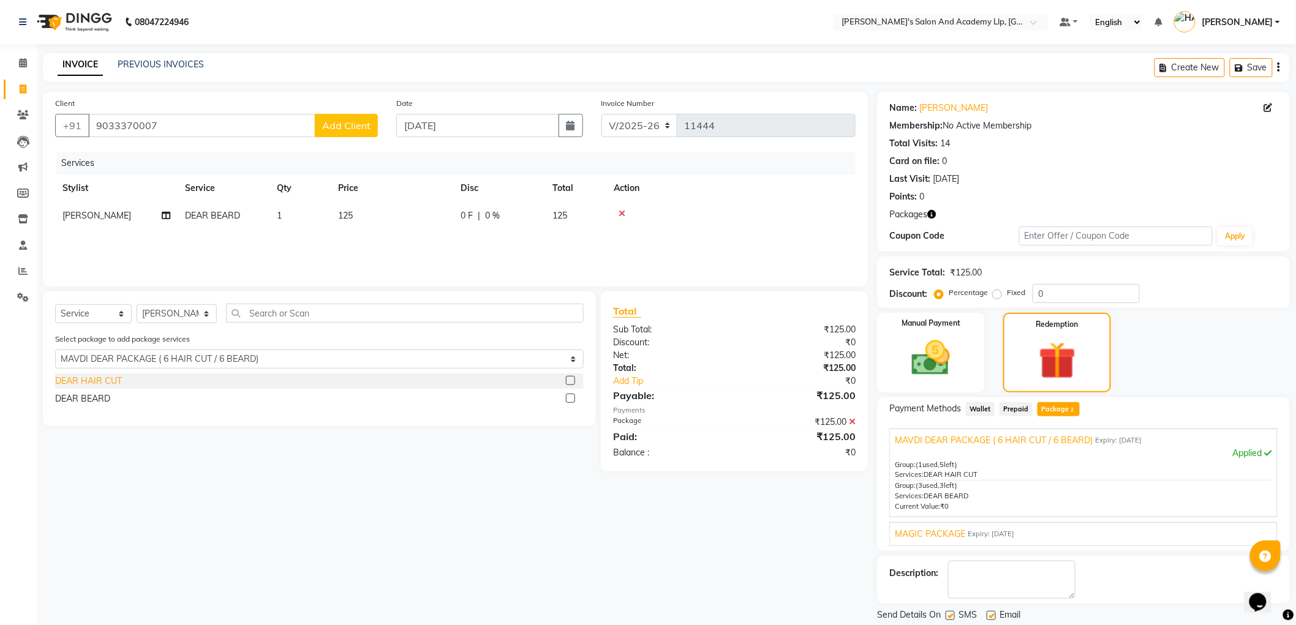
click at [102, 383] on div "DEAR HAIR CUT" at bounding box center [88, 381] width 67 height 13
click at [623, 240] on icon at bounding box center [622, 241] width 7 height 9
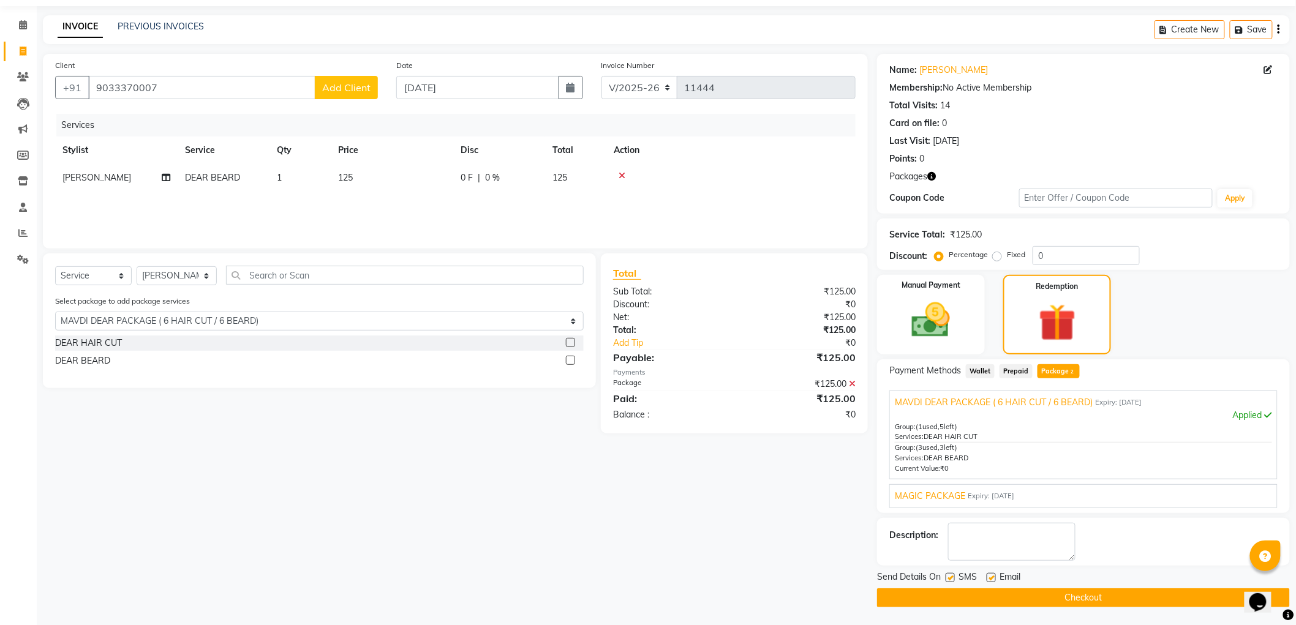
click at [991, 577] on label at bounding box center [991, 577] width 9 height 9
click at [991, 577] on input "checkbox" at bounding box center [991, 579] width 8 height 8
click at [951, 578] on label at bounding box center [950, 577] width 9 height 9
click at [951, 578] on input "checkbox" at bounding box center [950, 579] width 8 height 8
click at [946, 600] on button "Checkout" at bounding box center [1083, 598] width 413 height 19
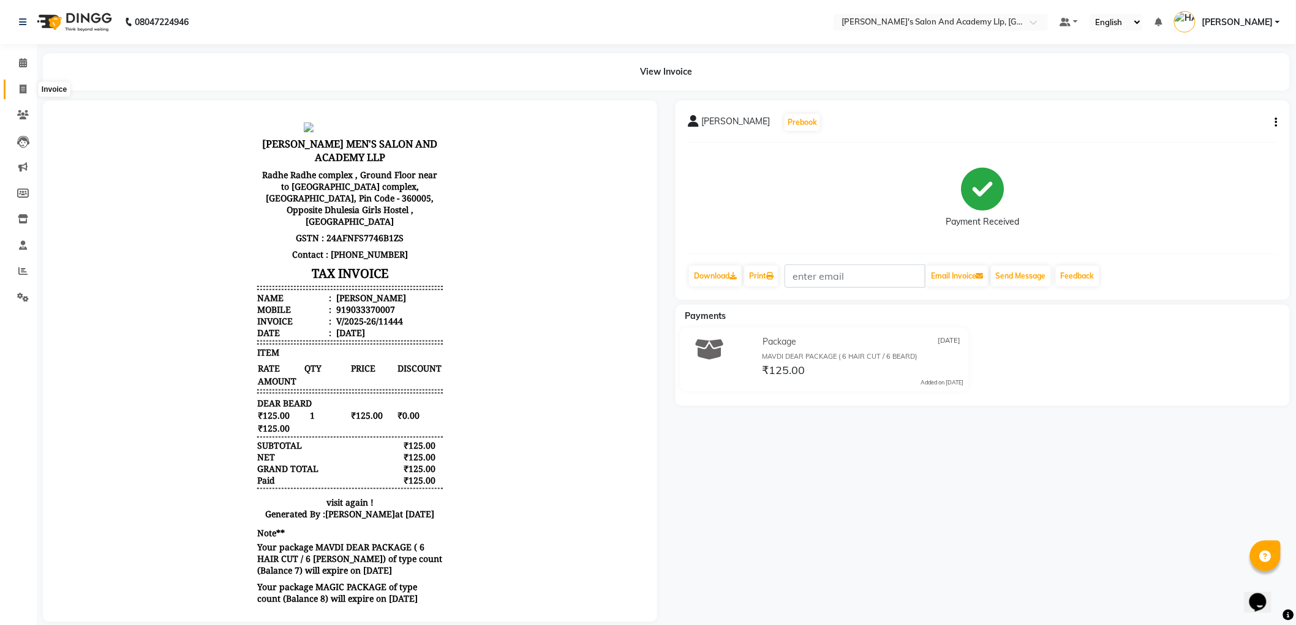
click at [25, 83] on span at bounding box center [22, 90] width 21 height 14
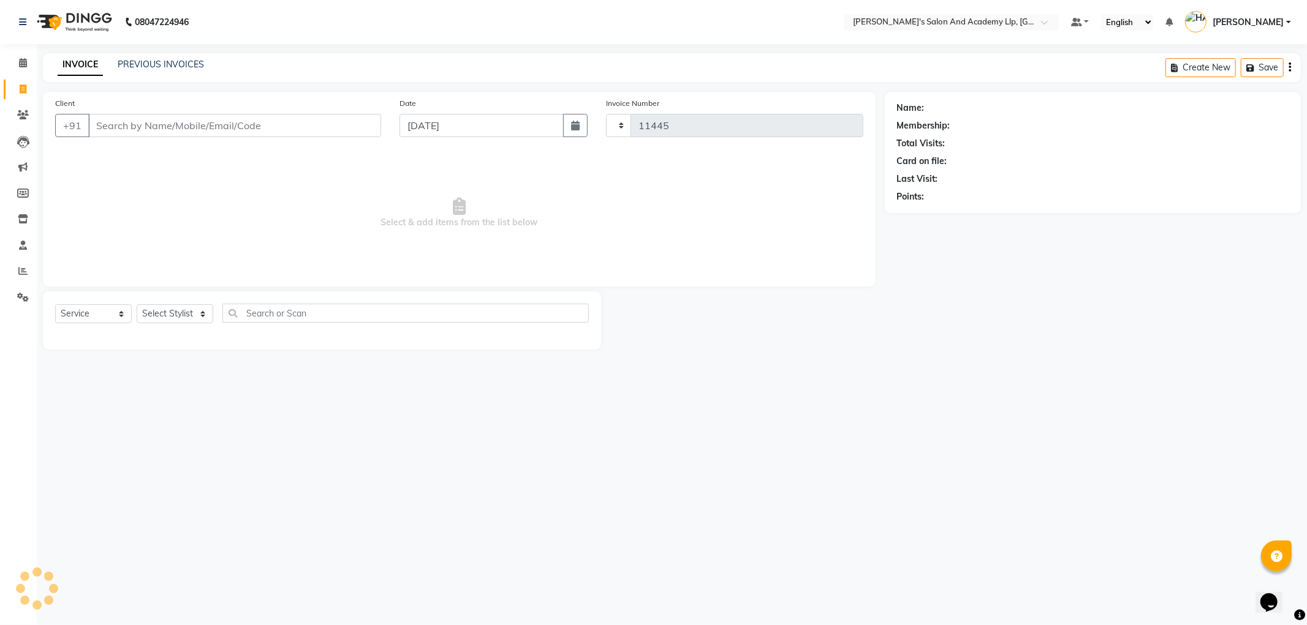
drag, startPoint x: 25, startPoint y: 83, endPoint x: 135, endPoint y: 126, distance: 117.7
click at [135, 126] on input "Client" at bounding box center [234, 125] width 293 height 23
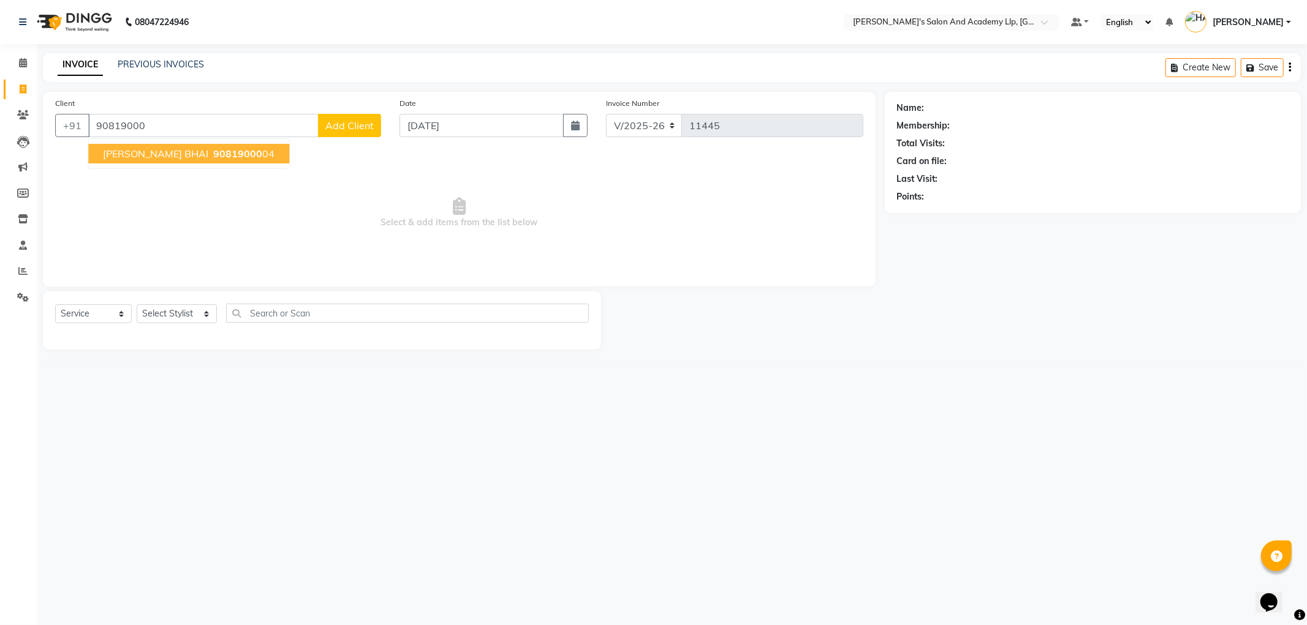
click at [119, 148] on span "[PERSON_NAME] BHAI" at bounding box center [155, 154] width 105 height 12
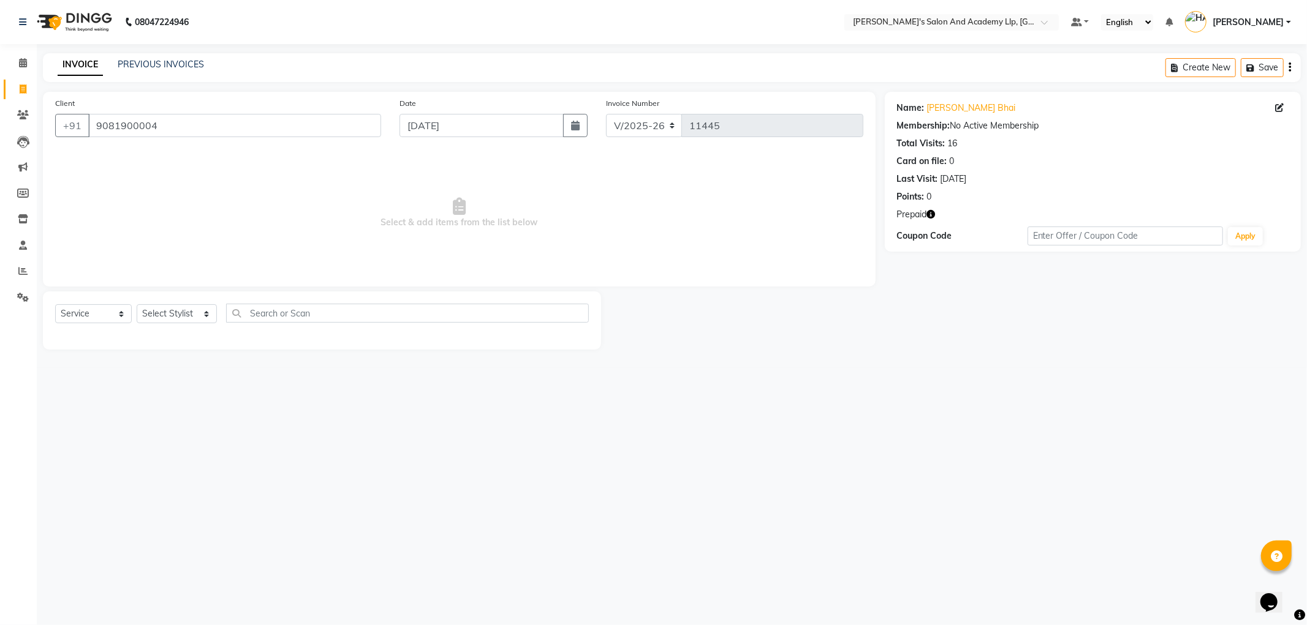
click at [932, 216] on icon "button" at bounding box center [931, 214] width 9 height 9
click at [173, 315] on select "Select Stylist [PERSON_NAME] AKSHAY VAJA [PERSON_NAME] [PERSON_NAME] [PERSON_NA…" at bounding box center [177, 313] width 80 height 19
click at [137, 305] on select "Select Stylist [PERSON_NAME] AKSHAY VAJA [PERSON_NAME] [PERSON_NAME] [PERSON_NA…" at bounding box center [177, 313] width 80 height 19
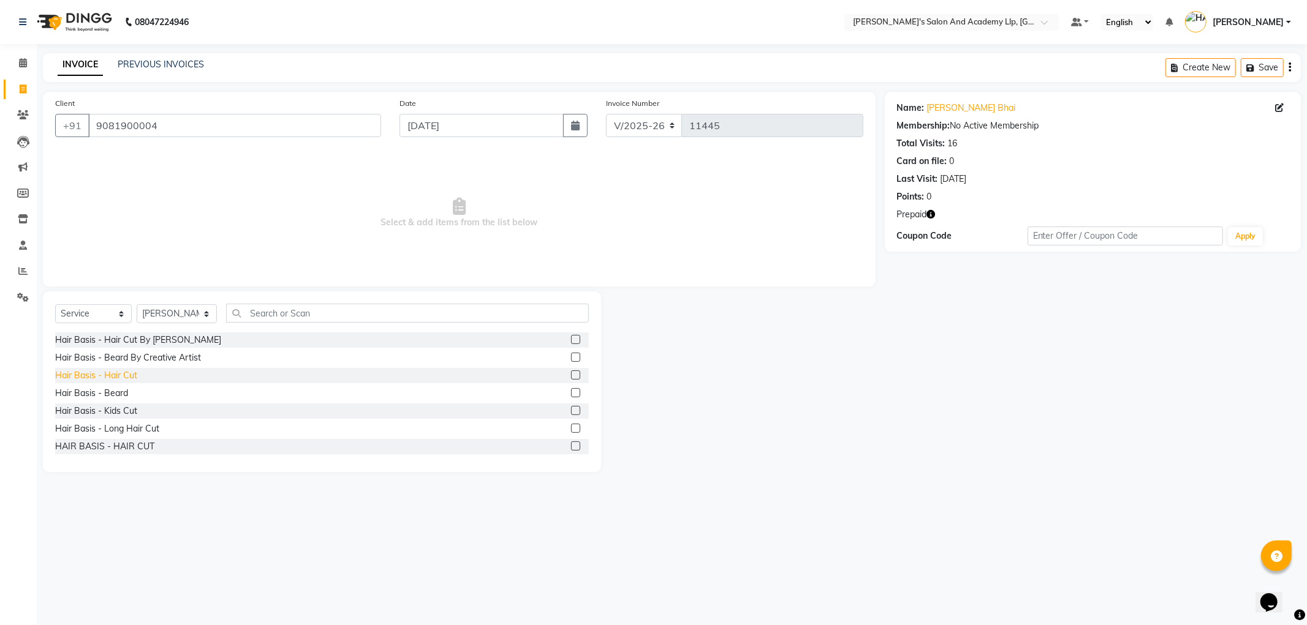
click at [113, 374] on div "Hair Basis - Hair Cut" at bounding box center [96, 375] width 82 height 13
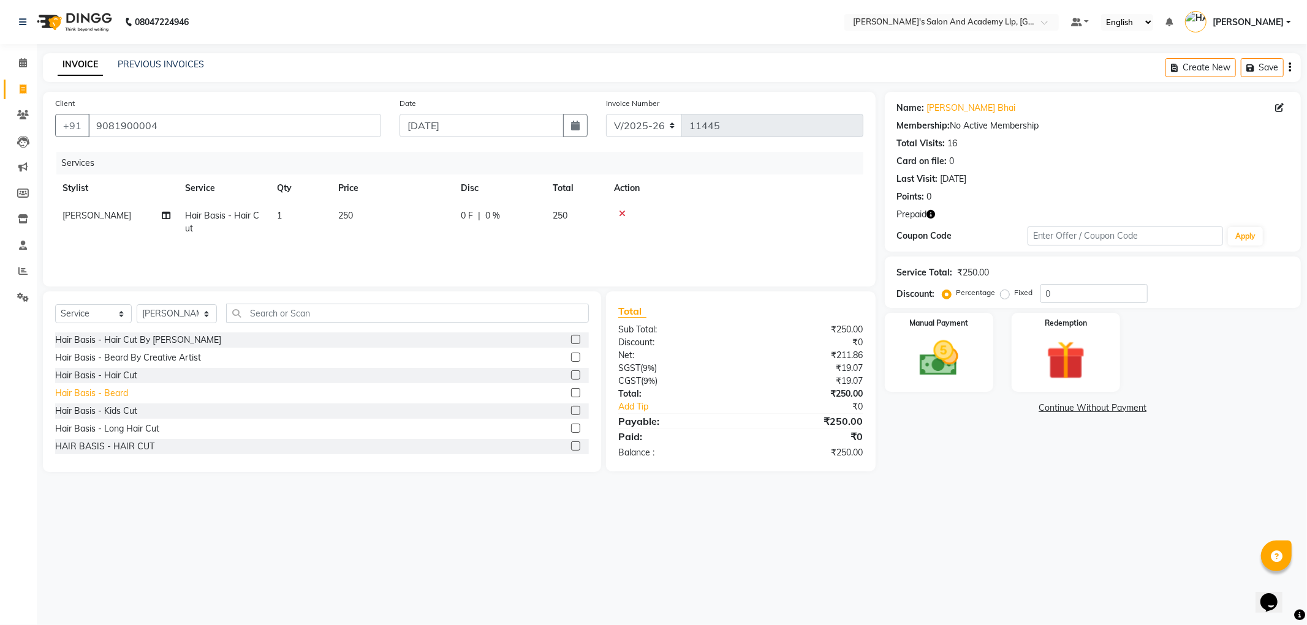
click at [115, 396] on div "Hair Basis - Beard" at bounding box center [91, 393] width 73 height 13
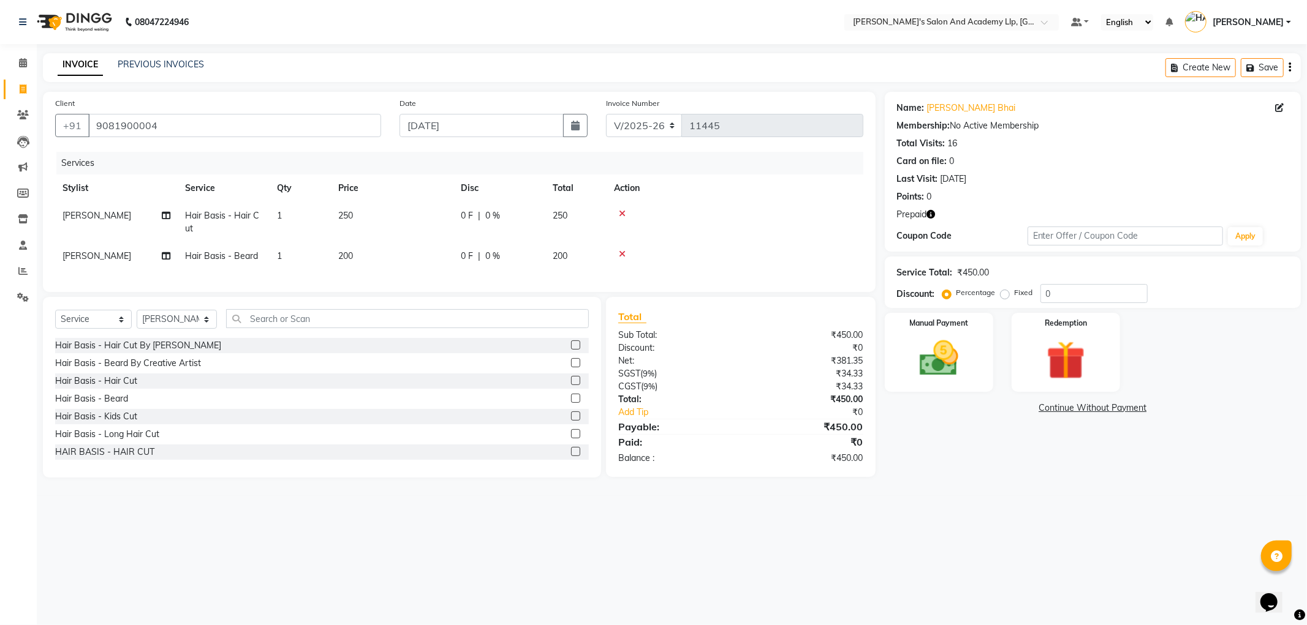
click at [383, 236] on td "250" at bounding box center [392, 222] width 123 height 40
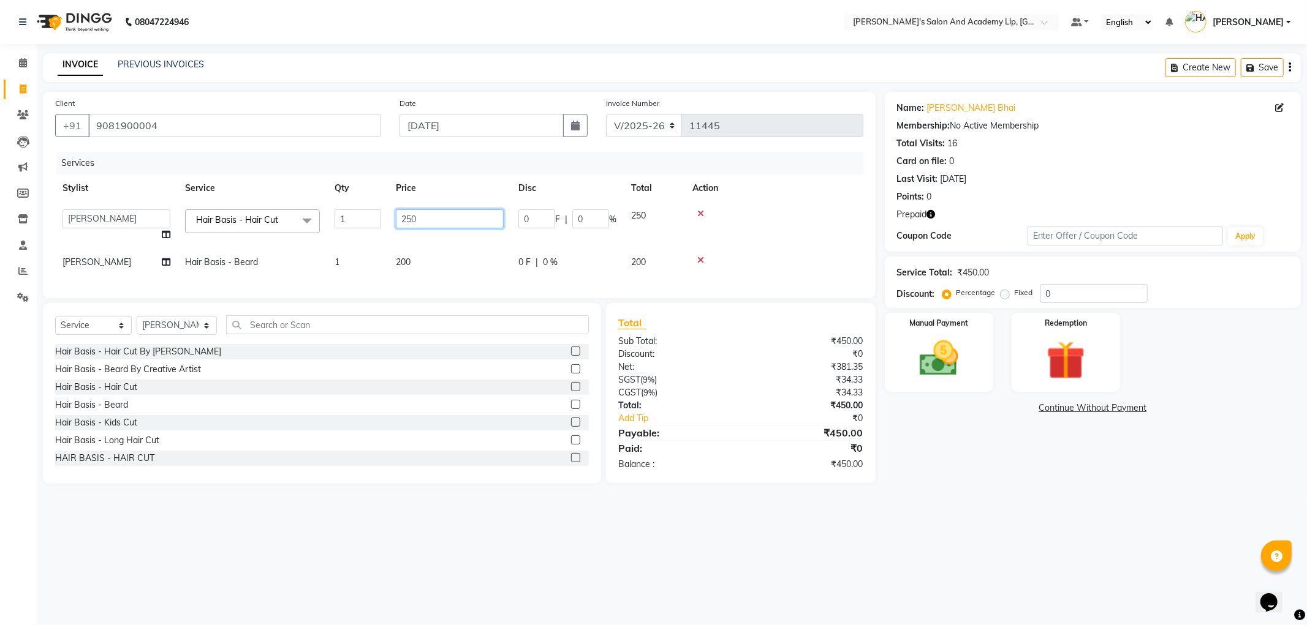
drag, startPoint x: 377, startPoint y: 221, endPoint x: 311, endPoint y: 225, distance: 66.3
click at [319, 225] on tr "[PERSON_NAME] AKSHAY VAJA [PERSON_NAME] [PERSON_NAME] [PERSON_NAME] [PERSON_NAM…" at bounding box center [459, 225] width 808 height 47
drag, startPoint x: 1026, startPoint y: 450, endPoint x: 1033, endPoint y: 450, distance: 6.8
click at [1026, 450] on div "Name: [PERSON_NAME] Bhai Membership: No Active Membership Total Visits: 16 Card…" at bounding box center [1097, 288] width 425 height 392
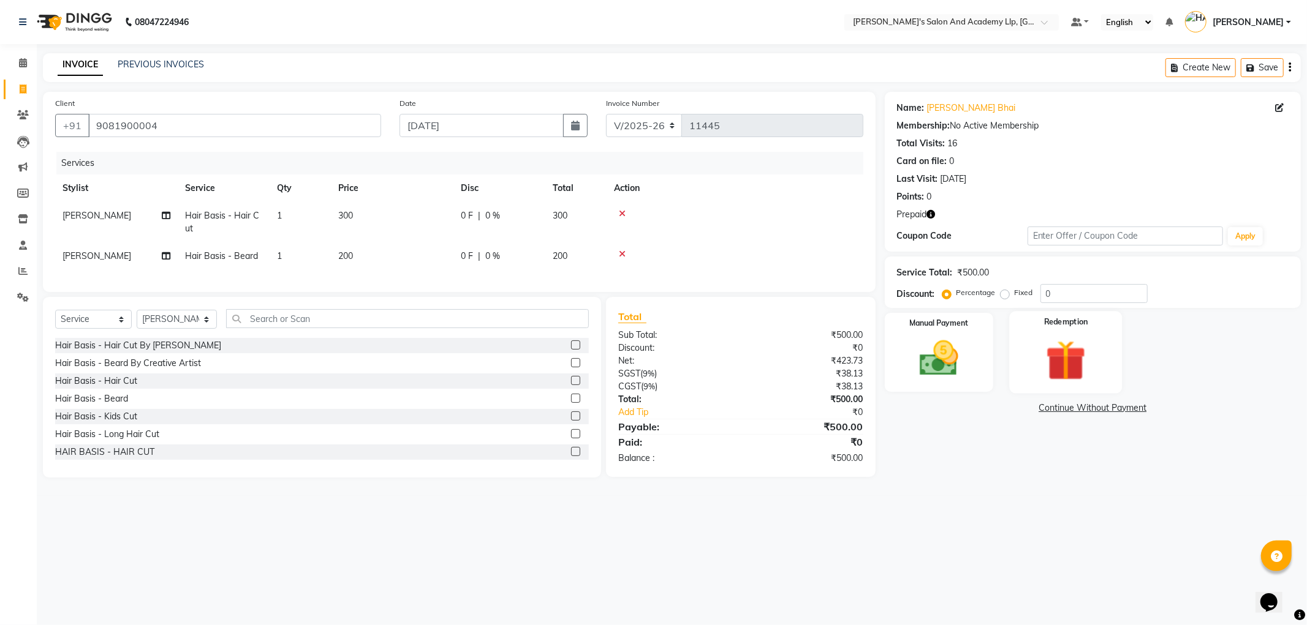
click at [1049, 382] on img at bounding box center [1066, 361] width 66 height 50
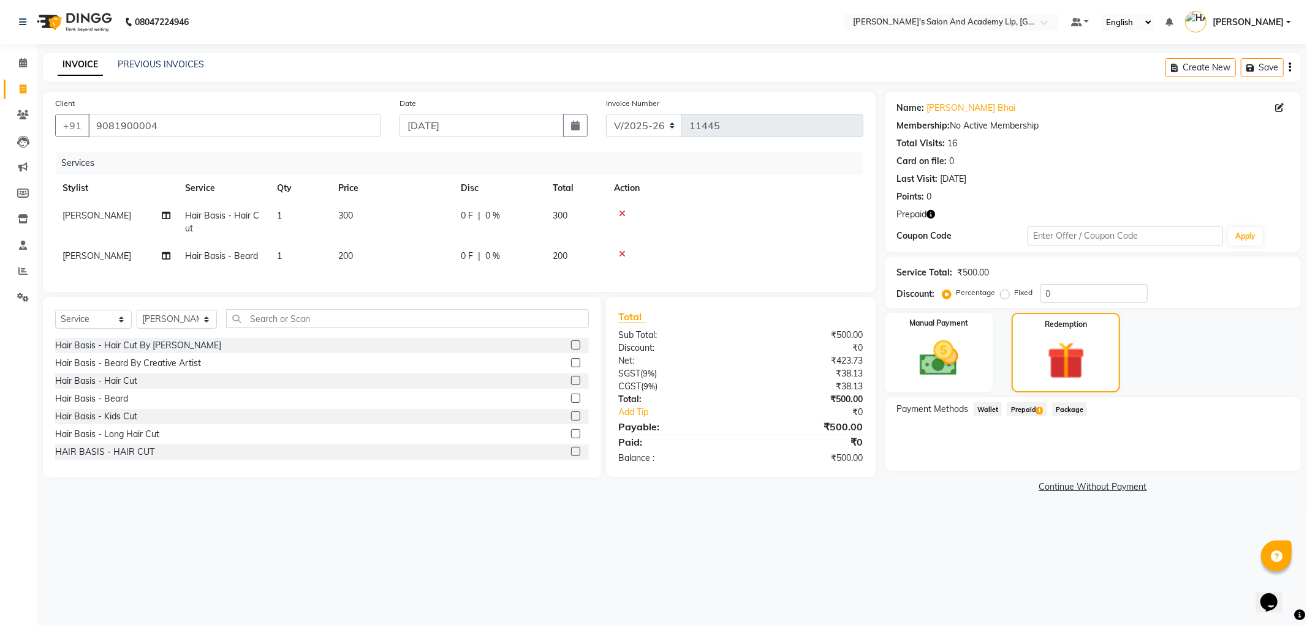
click at [1031, 411] on span "Prepaid 1" at bounding box center [1026, 409] width 40 height 14
click at [1259, 460] on button "Add" at bounding box center [1259, 458] width 45 height 21
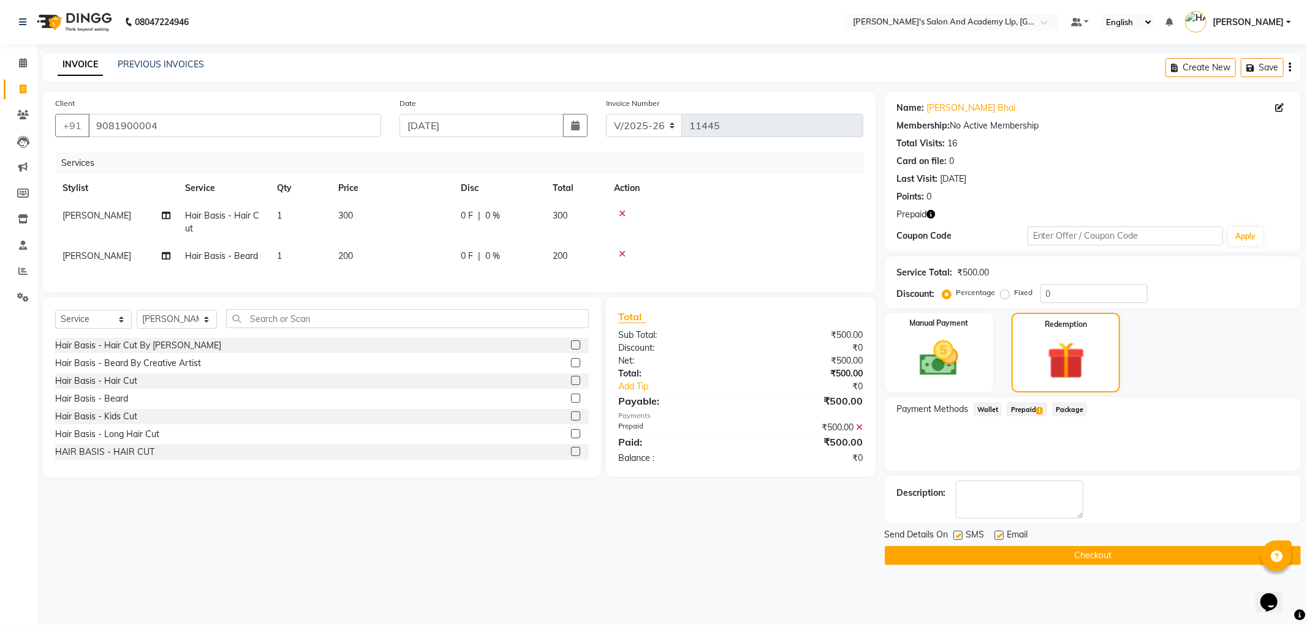
drag, startPoint x: 999, startPoint y: 533, endPoint x: 970, endPoint y: 541, distance: 30.5
click at [999, 533] on label at bounding box center [998, 535] width 9 height 9
click at [999, 533] on input "checkbox" at bounding box center [998, 536] width 8 height 8
click at [960, 536] on label at bounding box center [957, 535] width 9 height 9
click at [960, 536] on input "checkbox" at bounding box center [957, 536] width 8 height 8
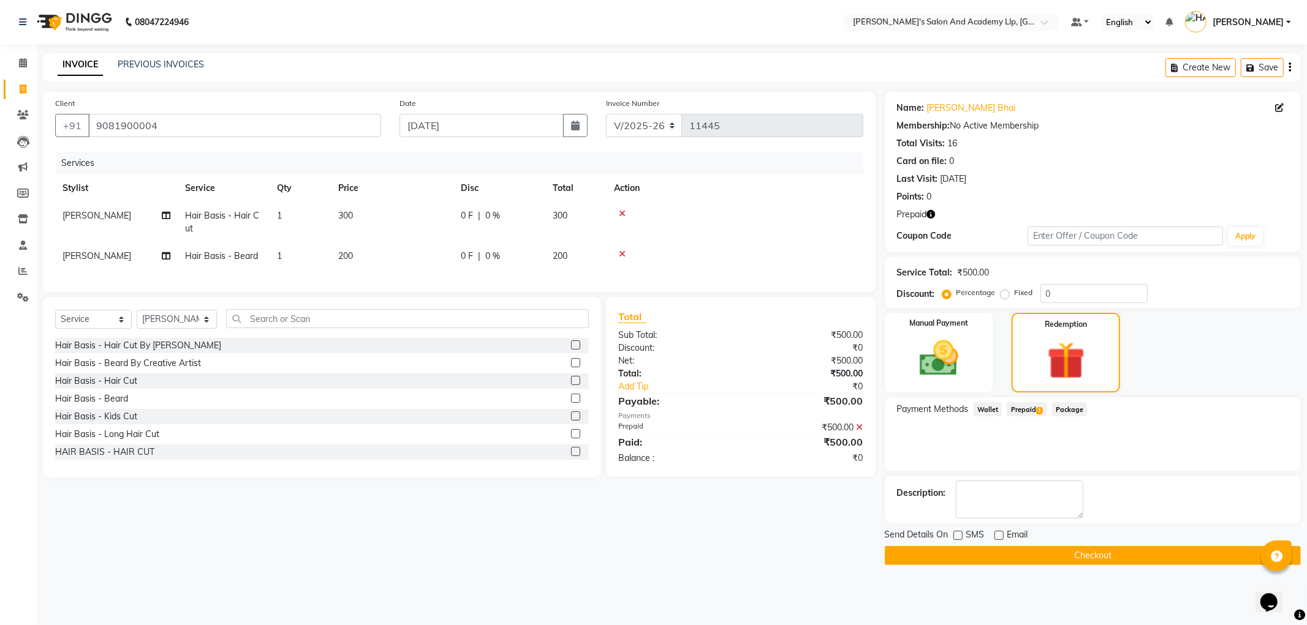
click at [962, 561] on button "Checkout" at bounding box center [1093, 555] width 416 height 19
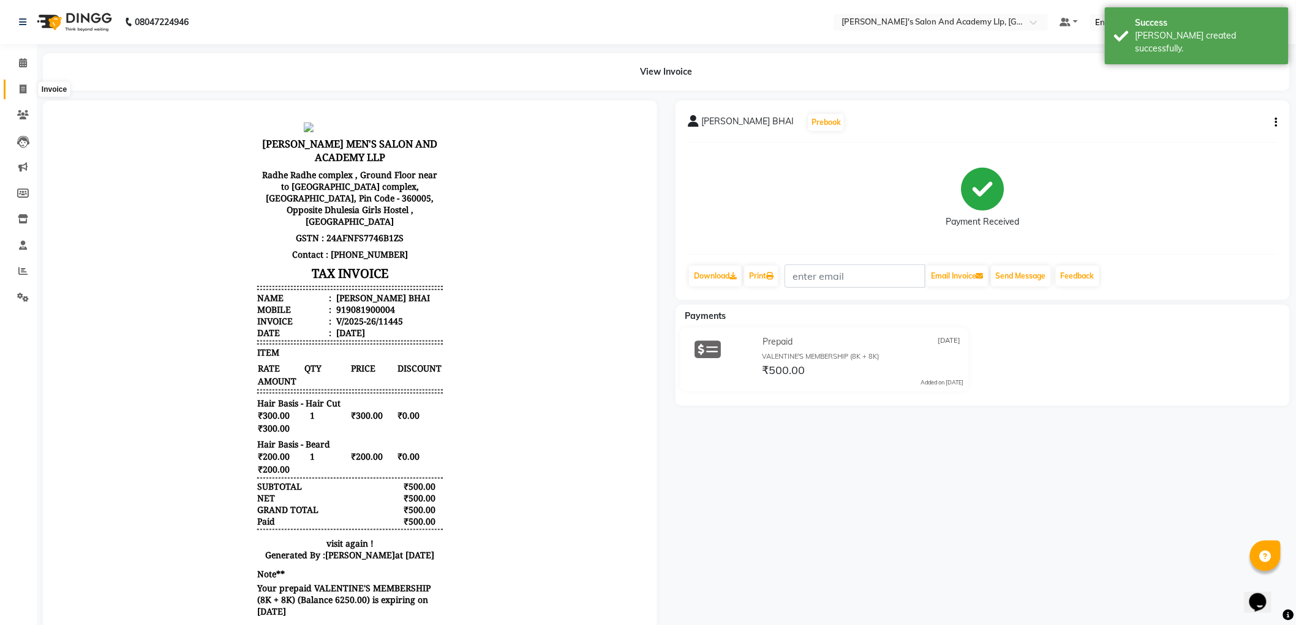
click at [17, 84] on span at bounding box center [22, 90] width 21 height 14
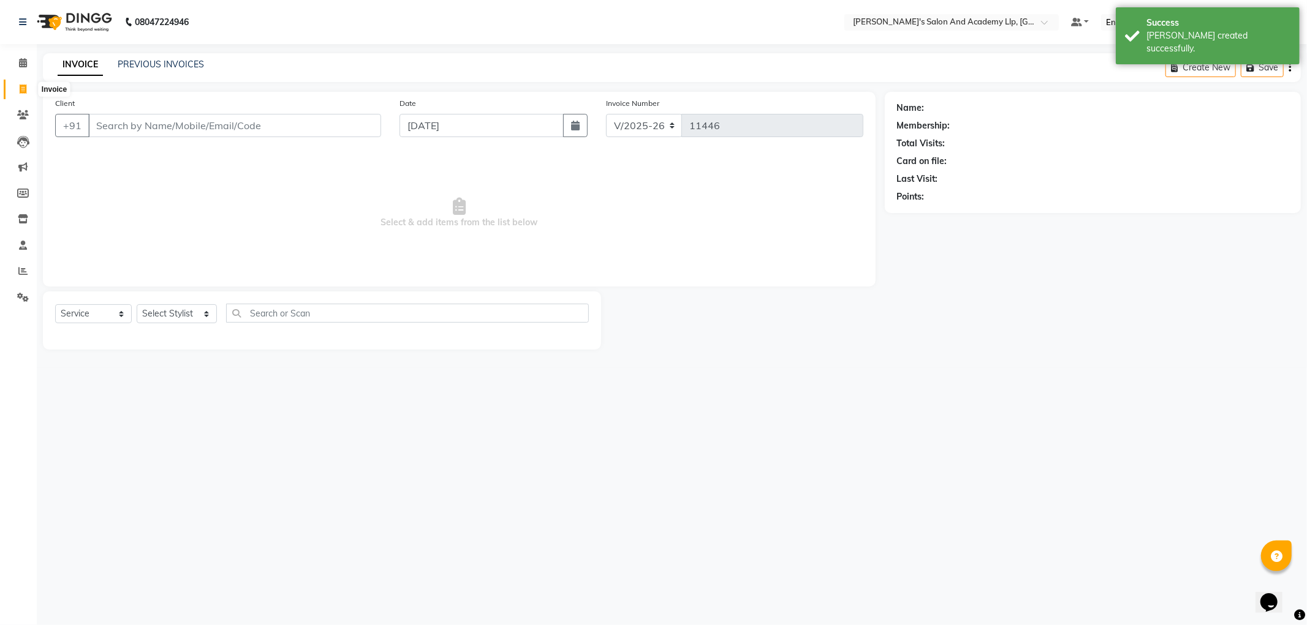
click at [20, 89] on icon at bounding box center [23, 89] width 7 height 9
click at [20, 87] on icon at bounding box center [23, 89] width 7 height 9
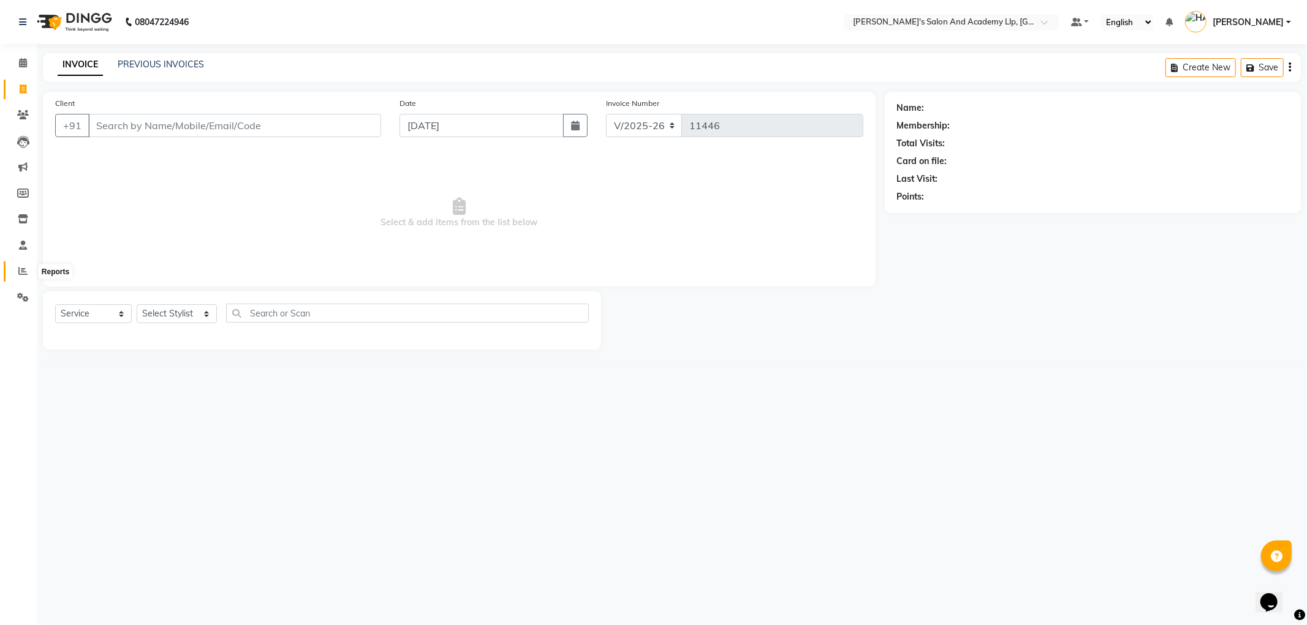
click at [26, 268] on icon at bounding box center [22, 270] width 9 height 9
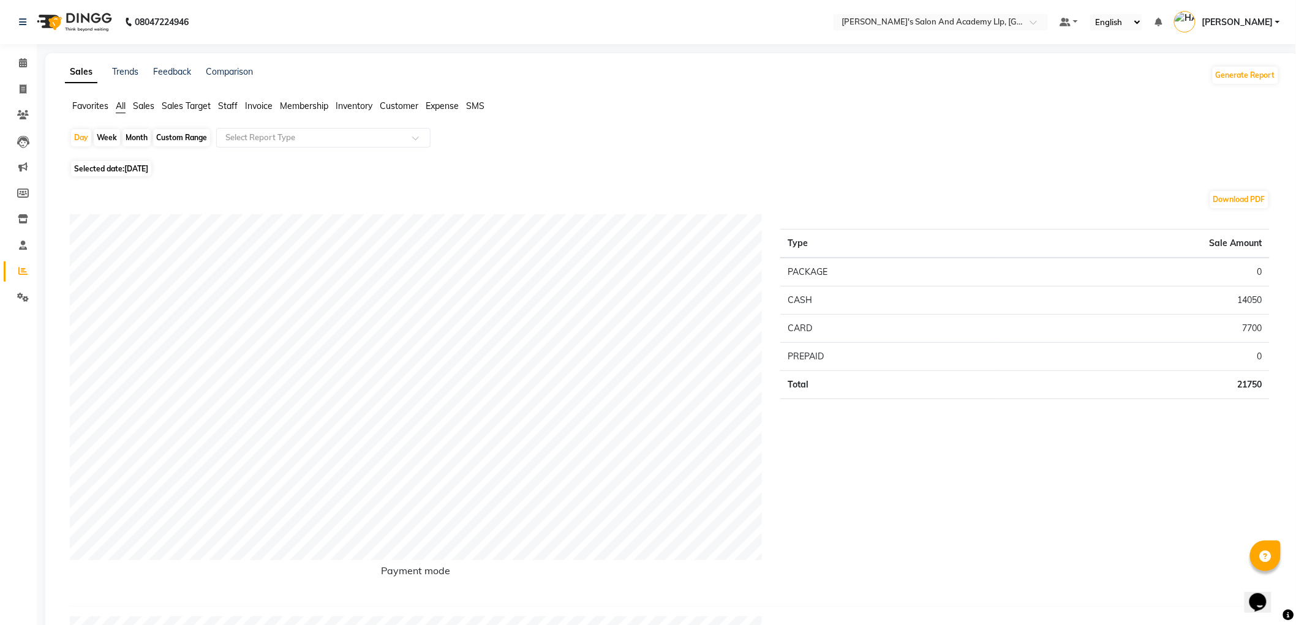
click at [225, 107] on span "Staff" at bounding box center [228, 105] width 20 height 11
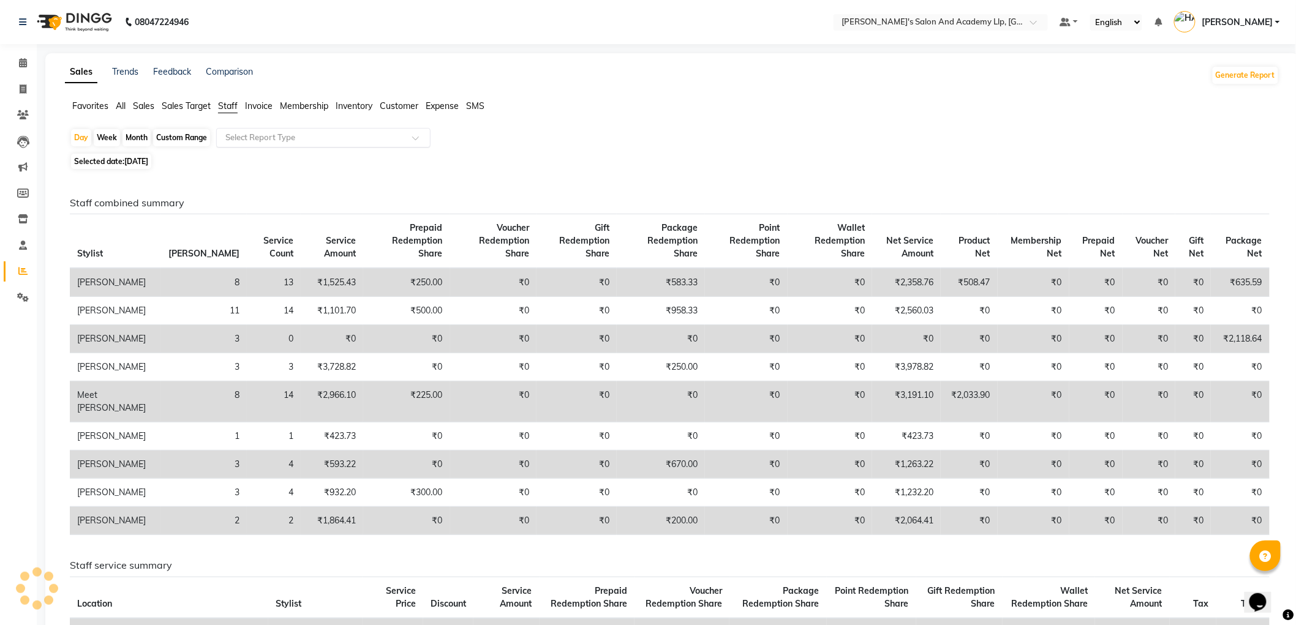
click at [253, 147] on ng-select "Select Report Type" at bounding box center [323, 138] width 214 height 20
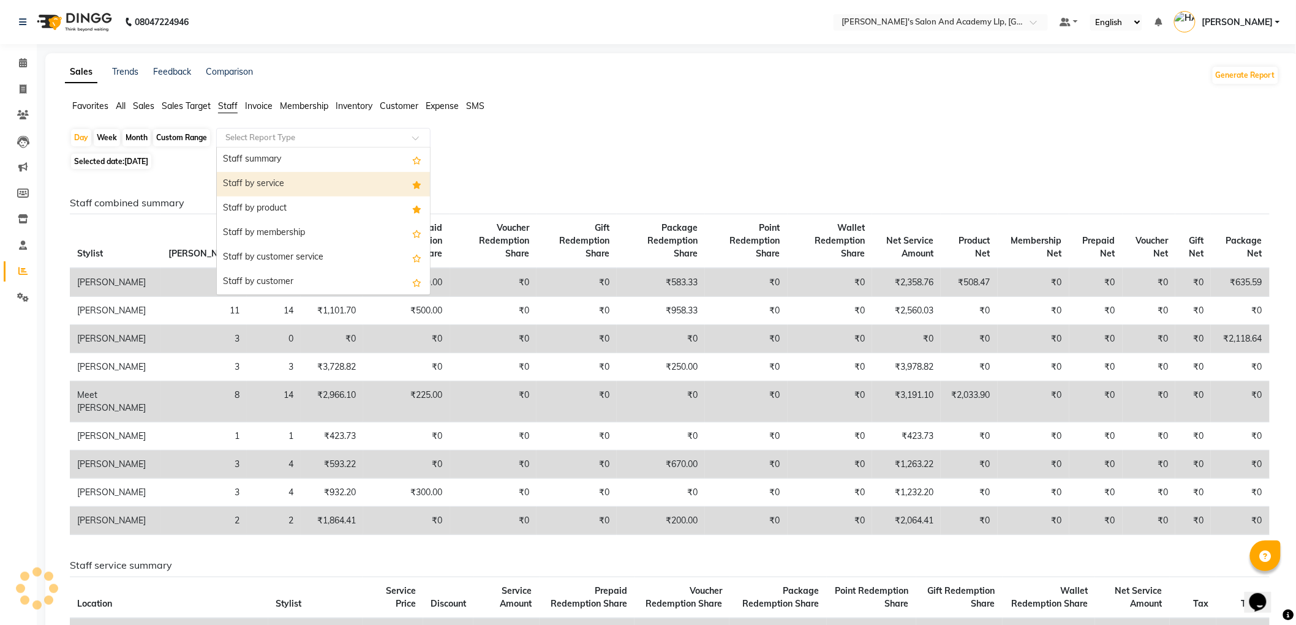
drag, startPoint x: 262, startPoint y: 181, endPoint x: 1182, endPoint y: 164, distance: 920.3
click at [264, 184] on div "Staff by service" at bounding box center [323, 184] width 213 height 25
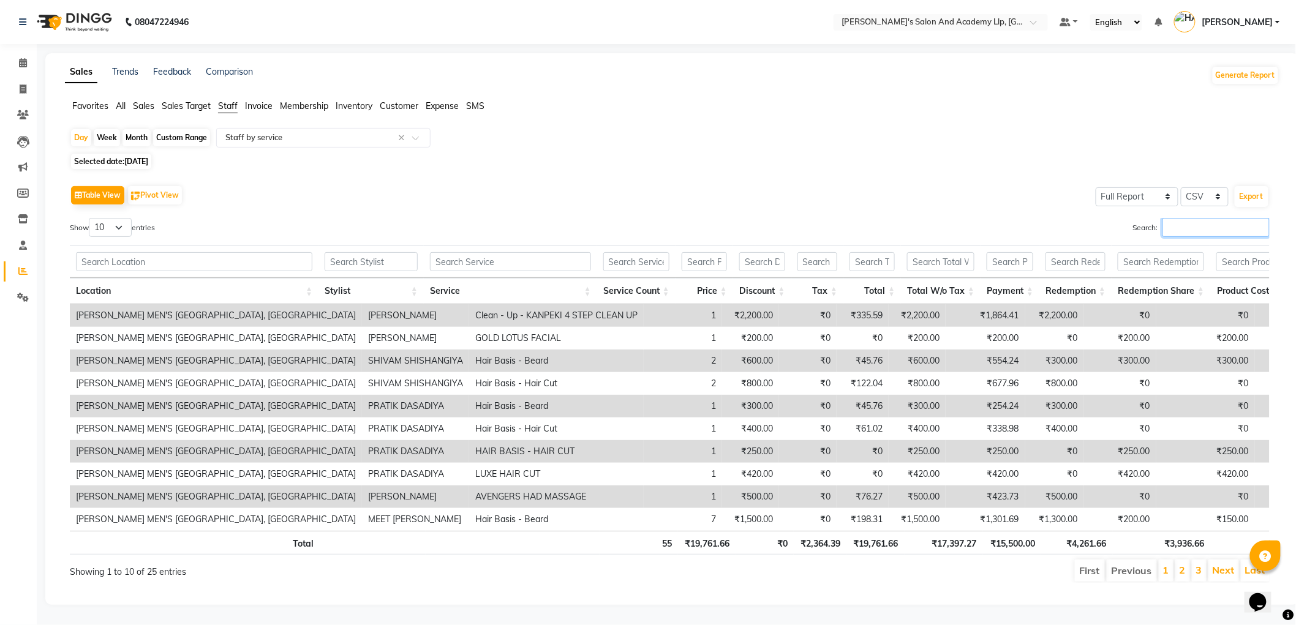
click at [1185, 230] on input "Search:" at bounding box center [1216, 227] width 107 height 19
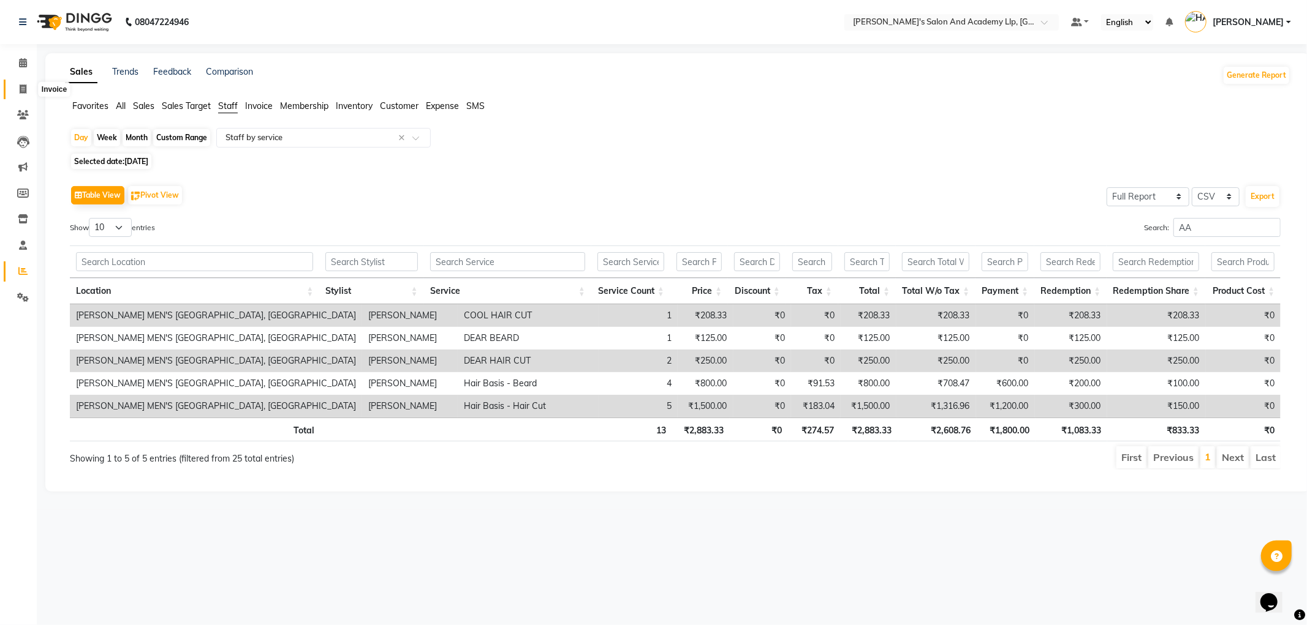
click at [25, 89] on icon at bounding box center [23, 89] width 7 height 9
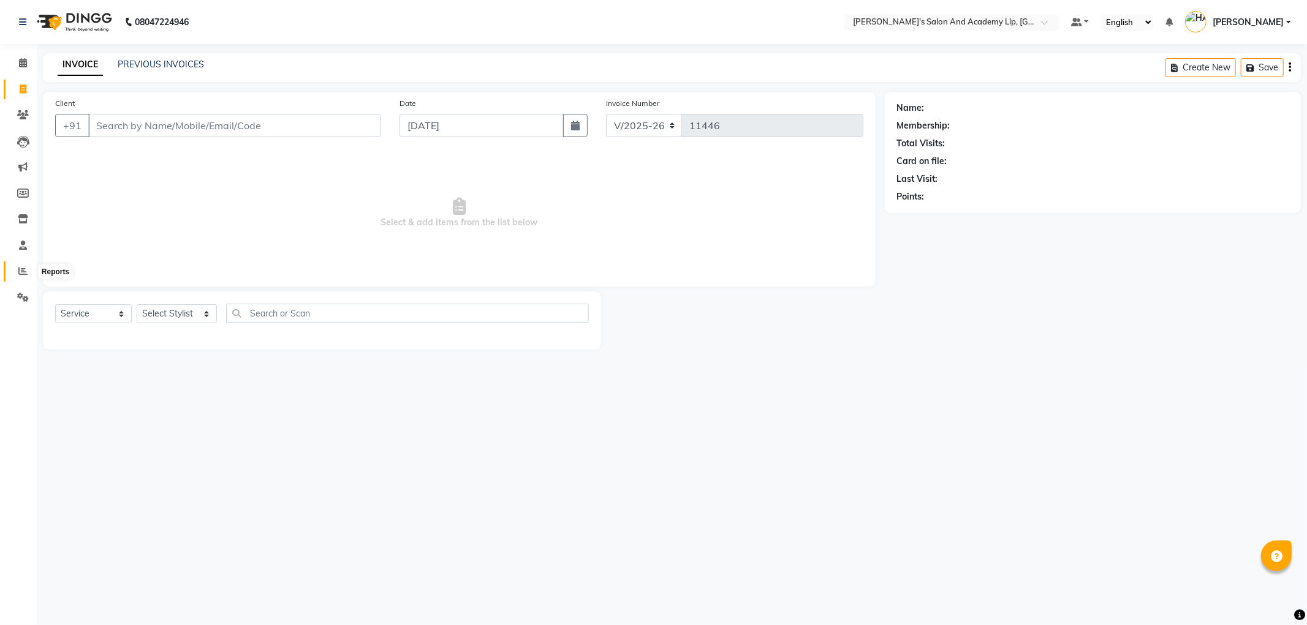
click at [17, 273] on span at bounding box center [22, 272] width 21 height 14
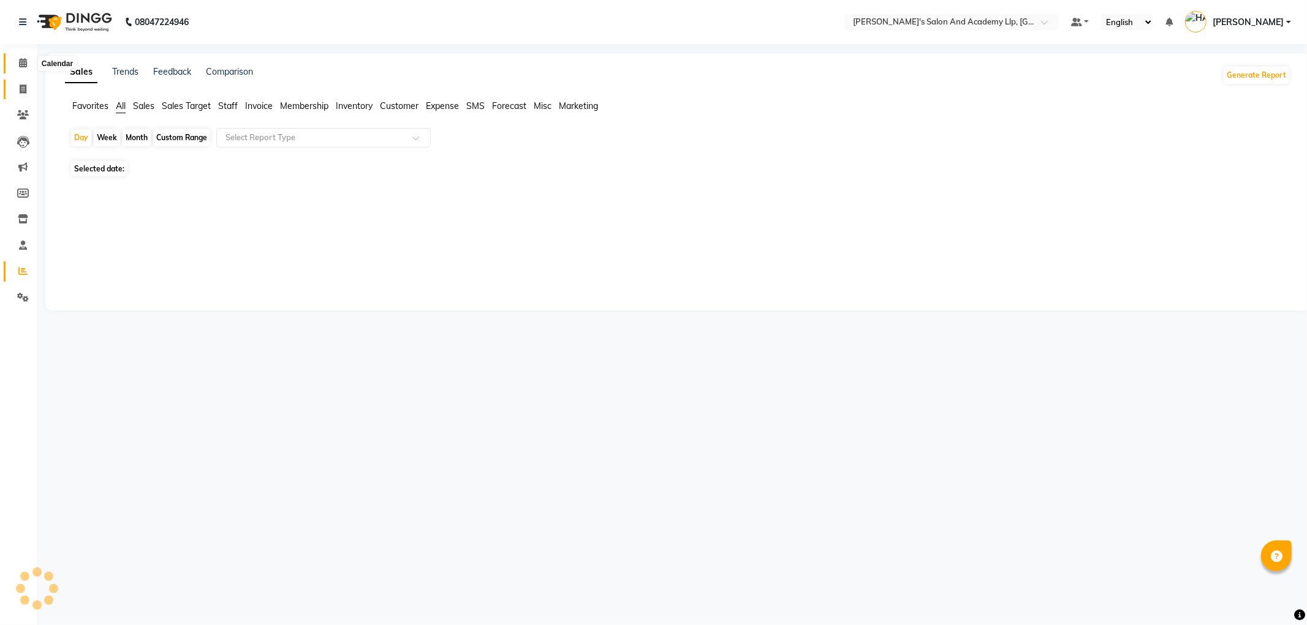
click at [21, 60] on icon at bounding box center [23, 62] width 8 height 9
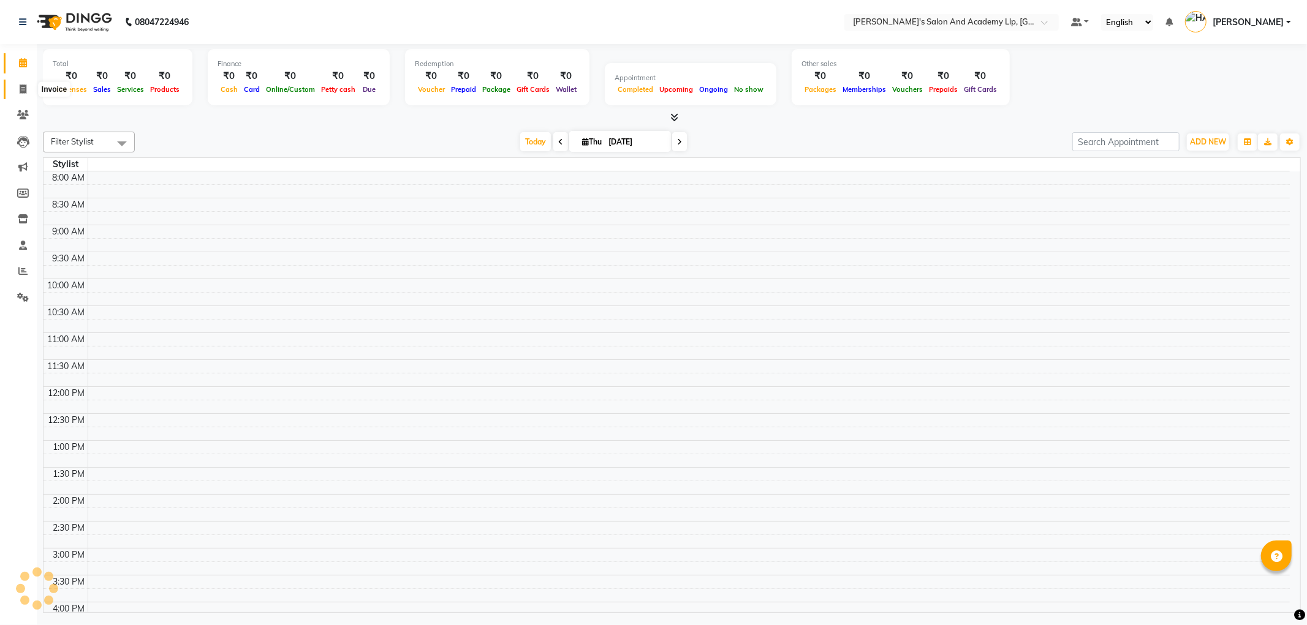
click at [23, 89] on icon at bounding box center [23, 89] width 7 height 9
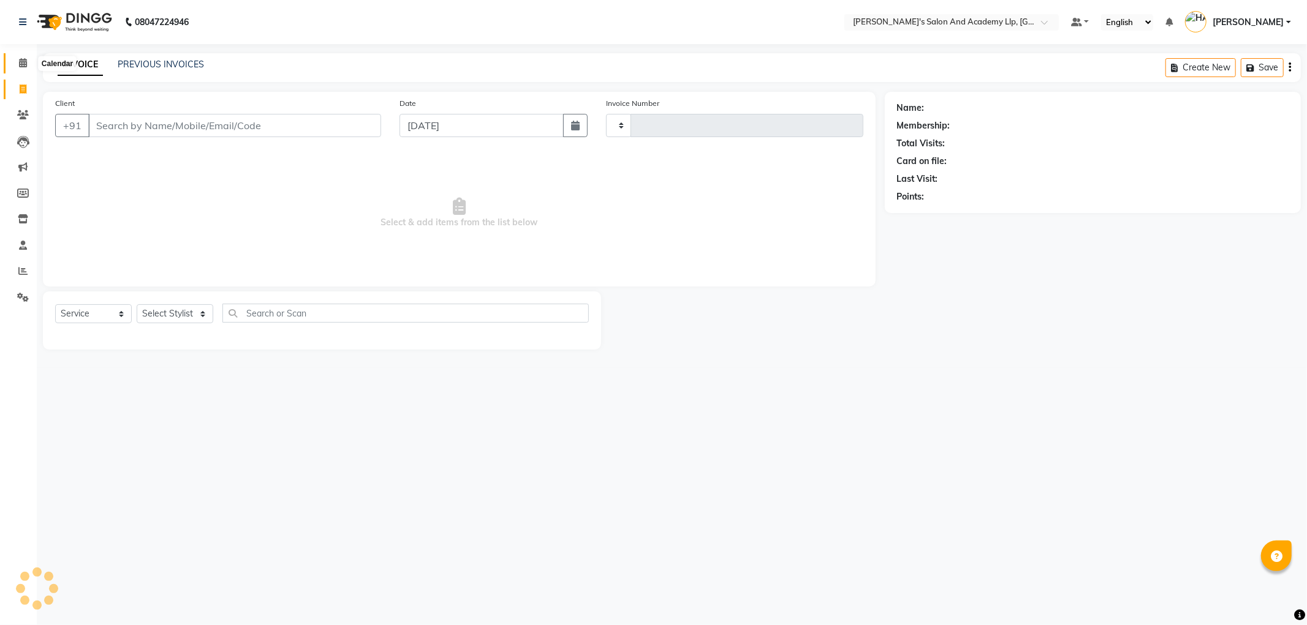
click at [26, 58] on span at bounding box center [22, 63] width 21 height 14
